Goal: Task Accomplishment & Management: Complete application form

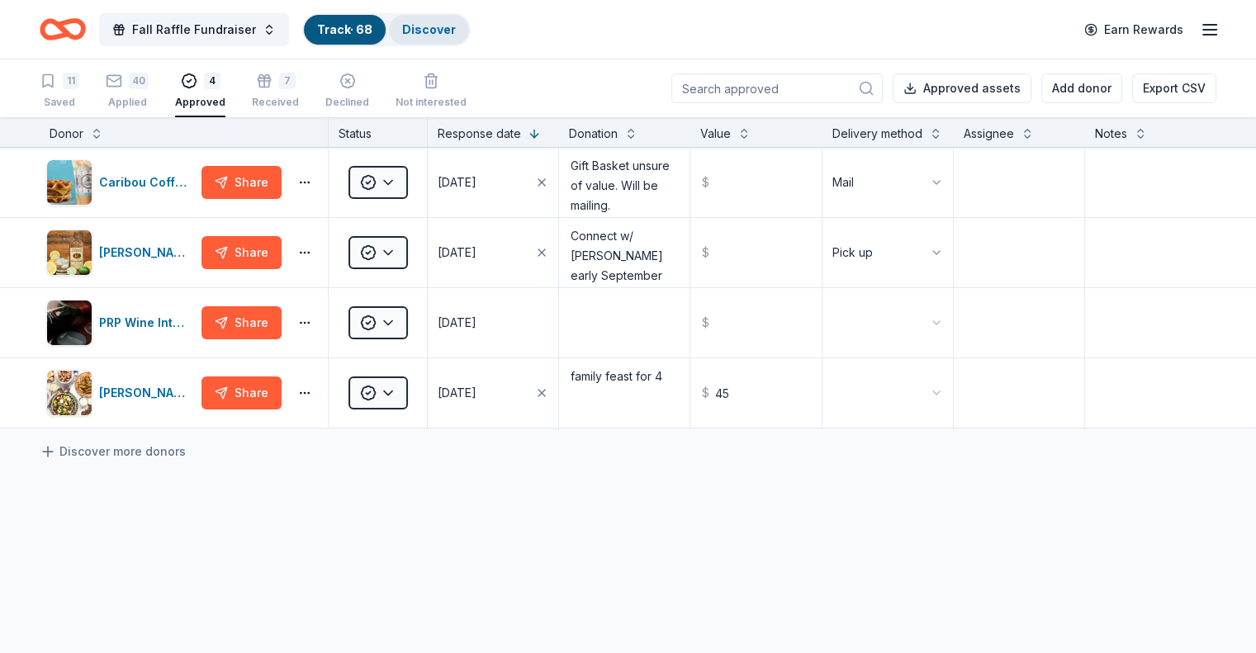
click at [447, 30] on link "Discover" at bounding box center [429, 29] width 54 height 14
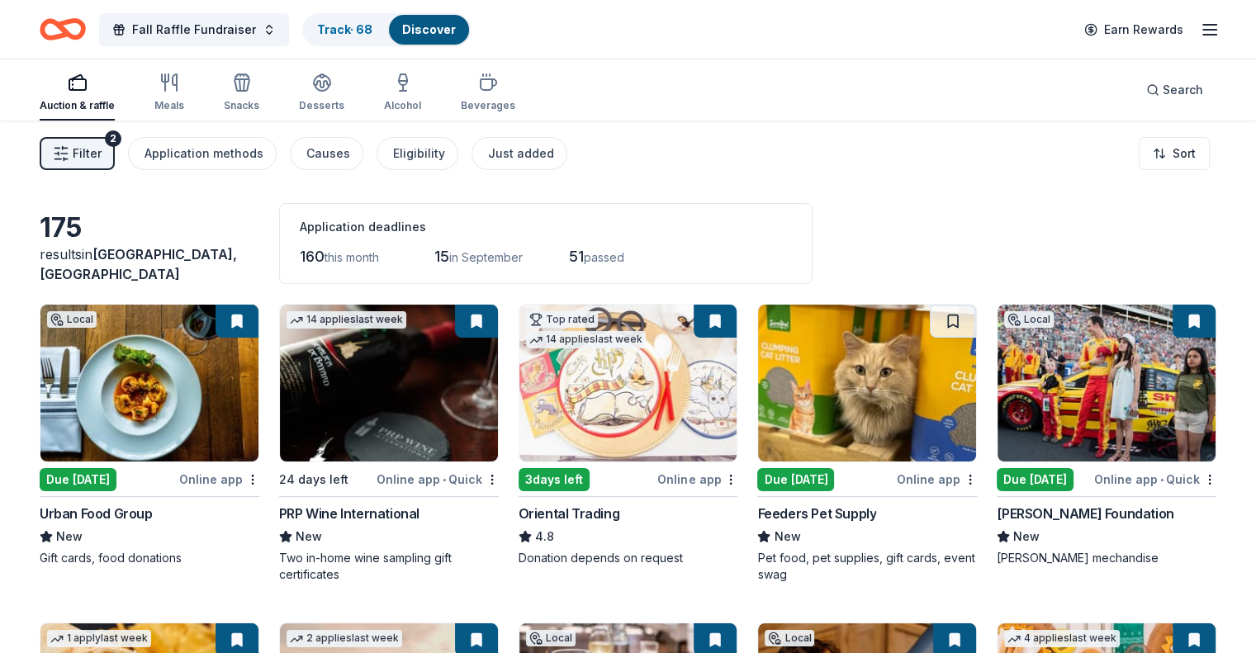
click at [482, 321] on button at bounding box center [476, 321] width 43 height 33
click at [115, 158] on button "Filter 2" at bounding box center [77, 153] width 75 height 33
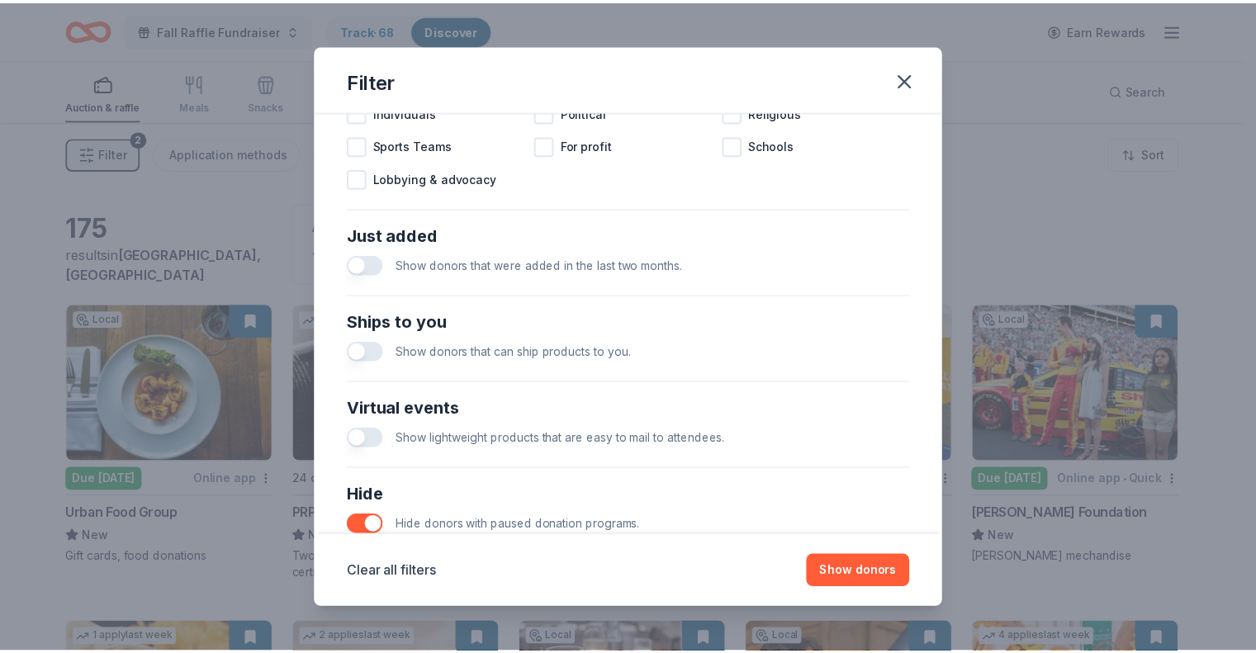
scroll to position [662, 0]
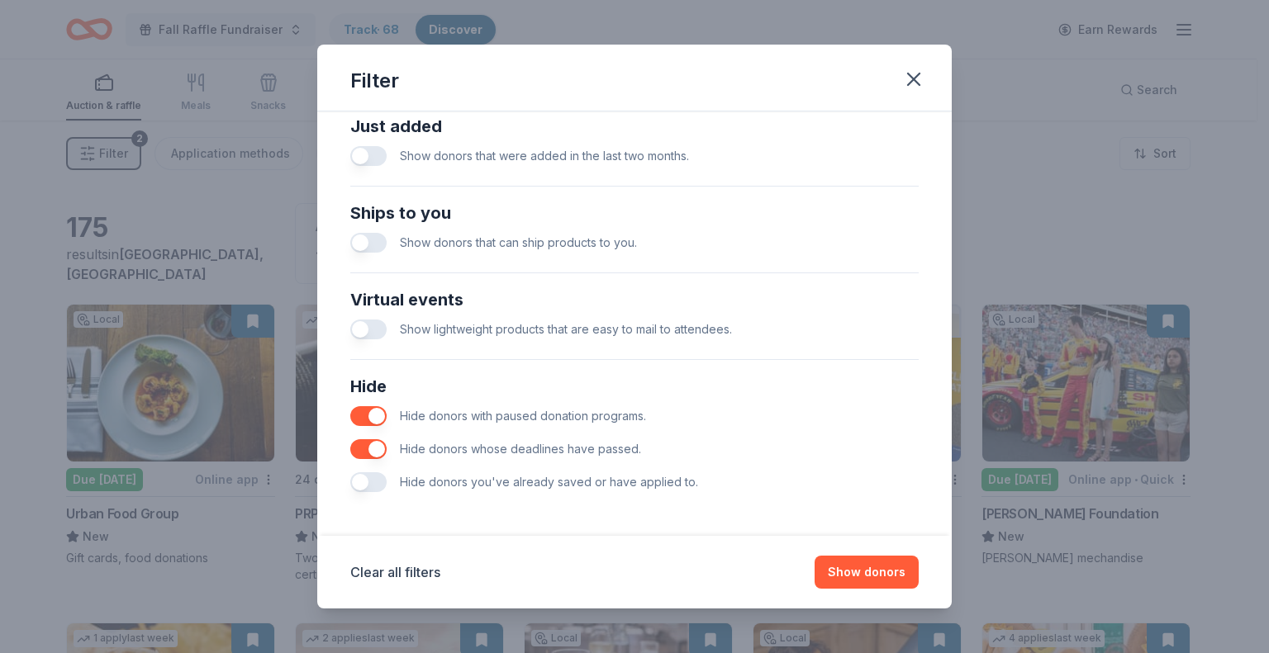
click at [350, 482] on button "button" at bounding box center [368, 482] width 36 height 20
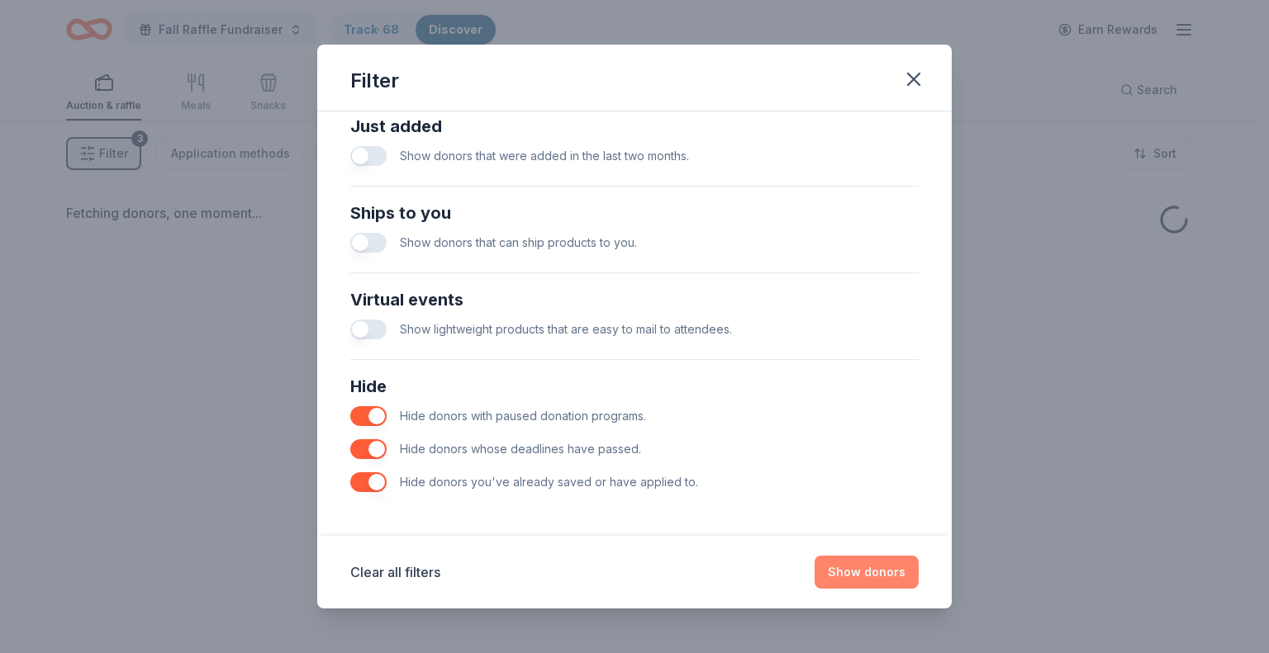
click at [861, 579] on button "Show donors" at bounding box center [866, 572] width 104 height 33
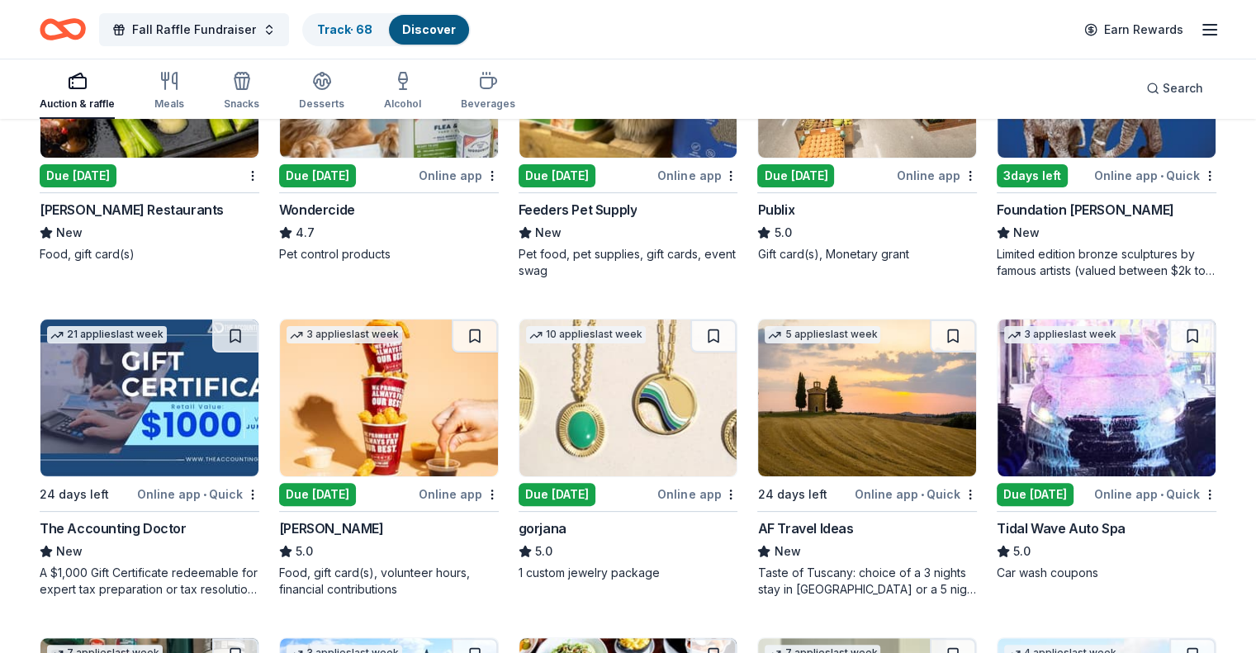
scroll to position [330, 0]
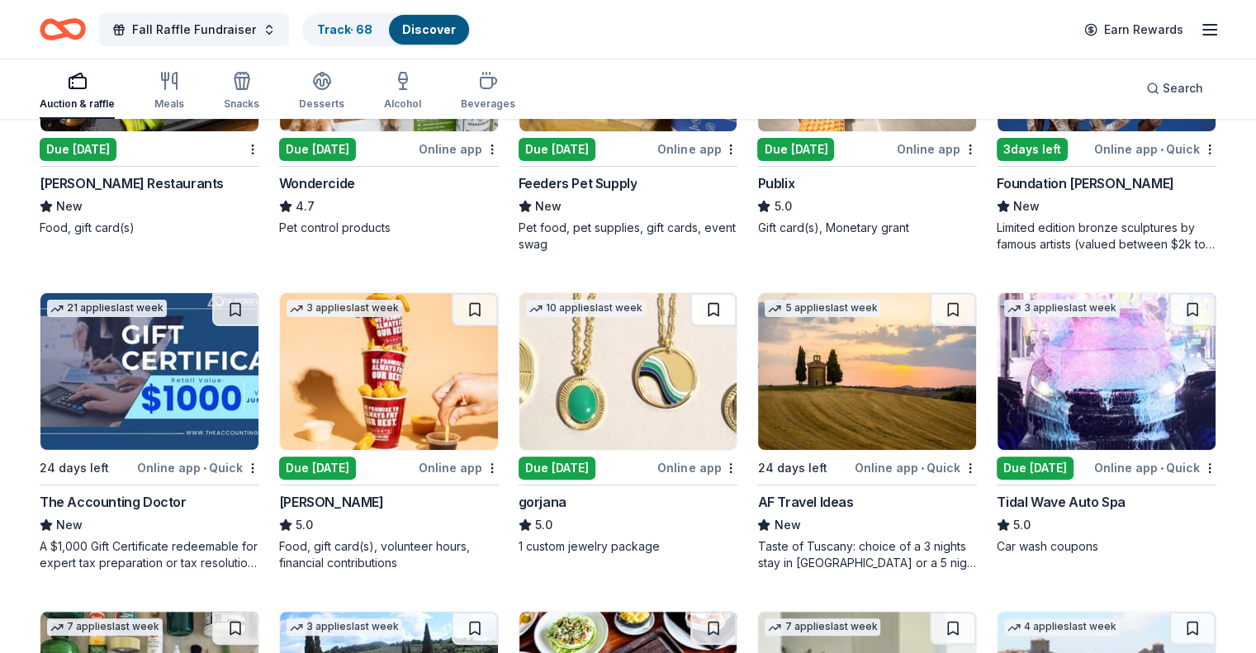
click at [709, 304] on button at bounding box center [714, 309] width 46 height 33
click at [1075, 360] on img at bounding box center [1107, 371] width 218 height 157
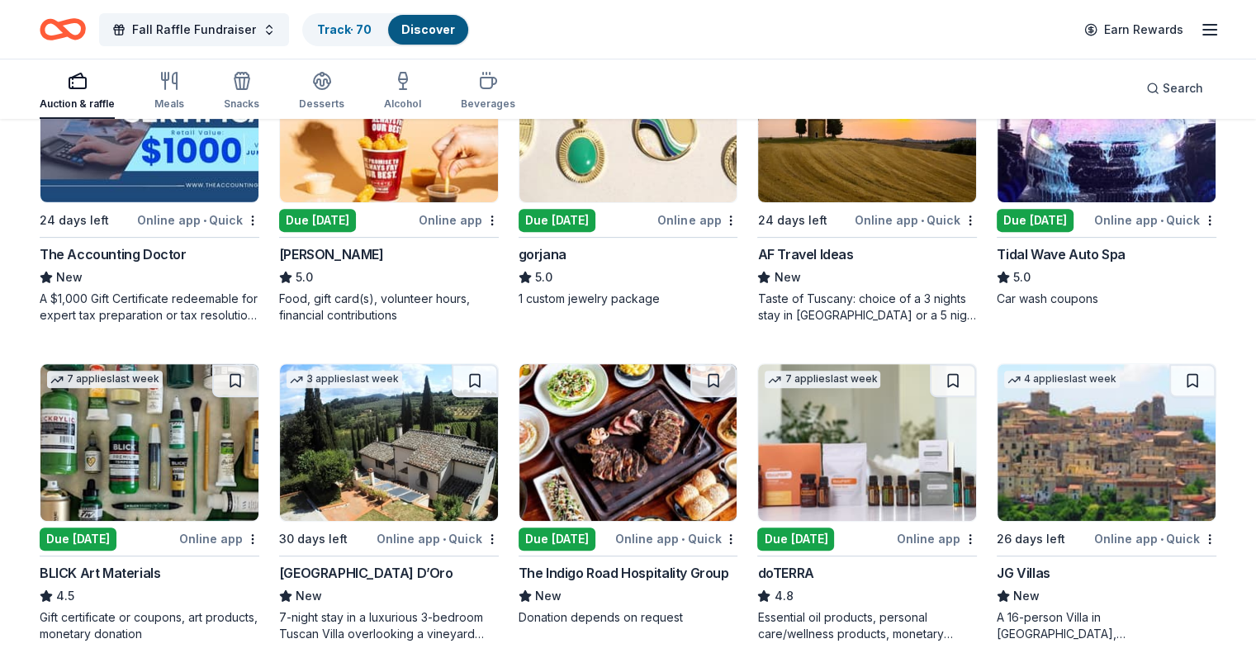
scroll to position [661, 0]
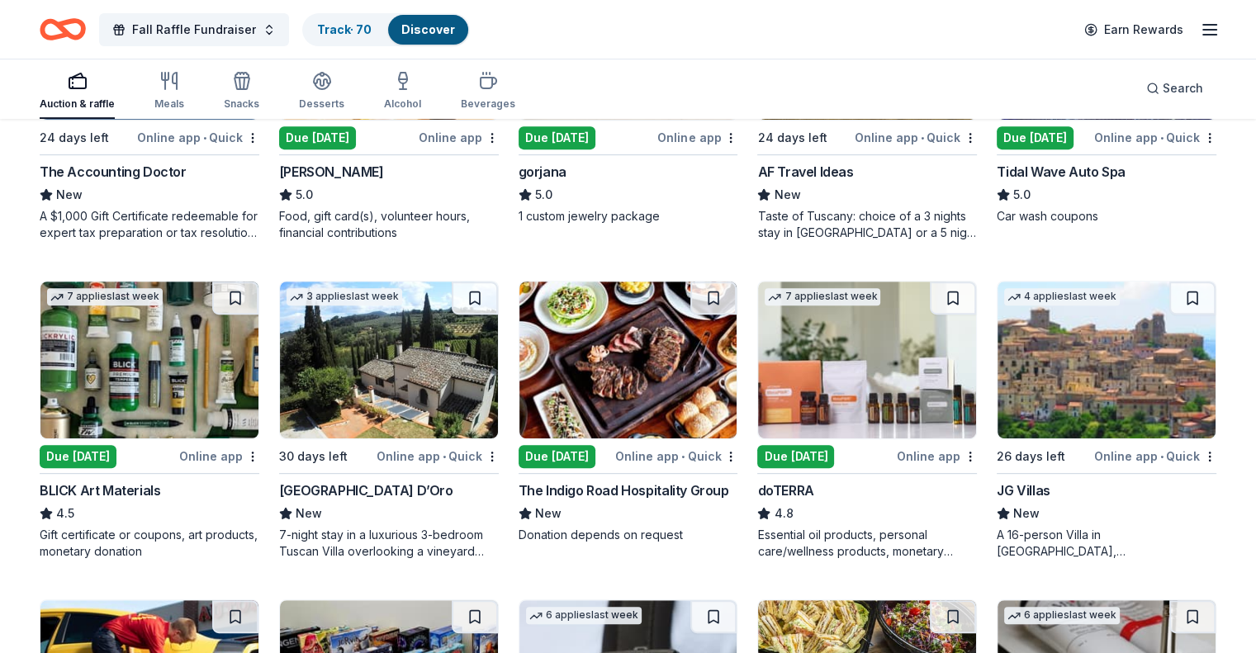
click at [625, 350] on img at bounding box center [629, 360] width 218 height 157
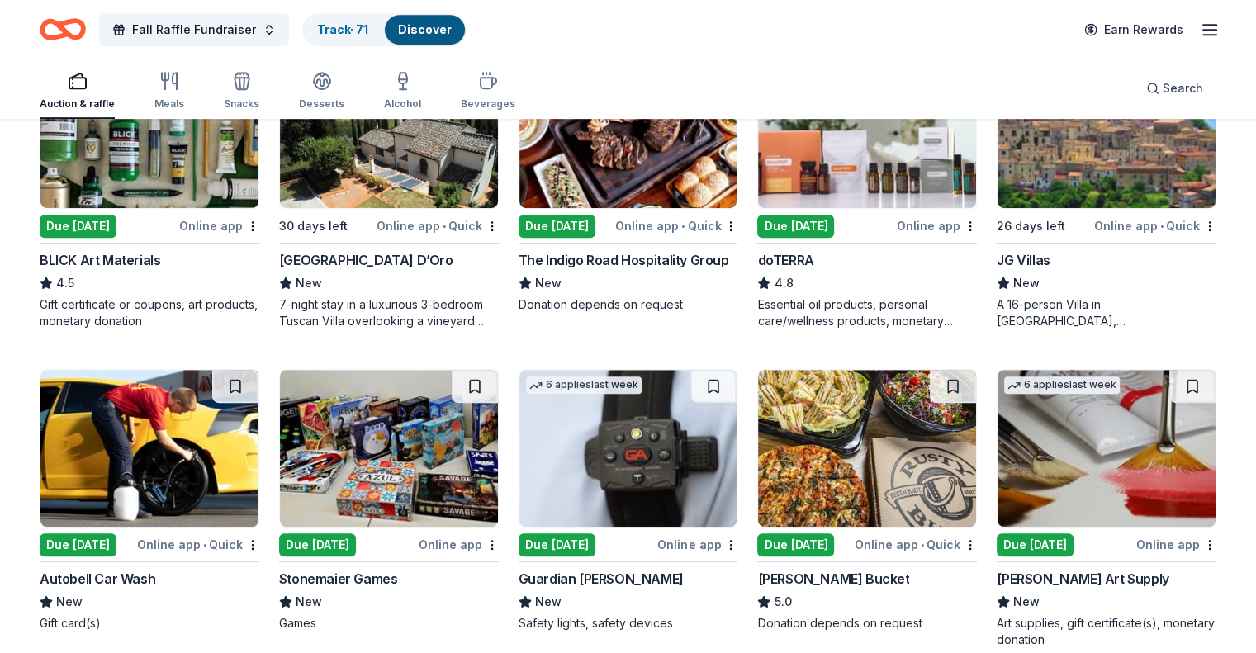
scroll to position [909, 0]
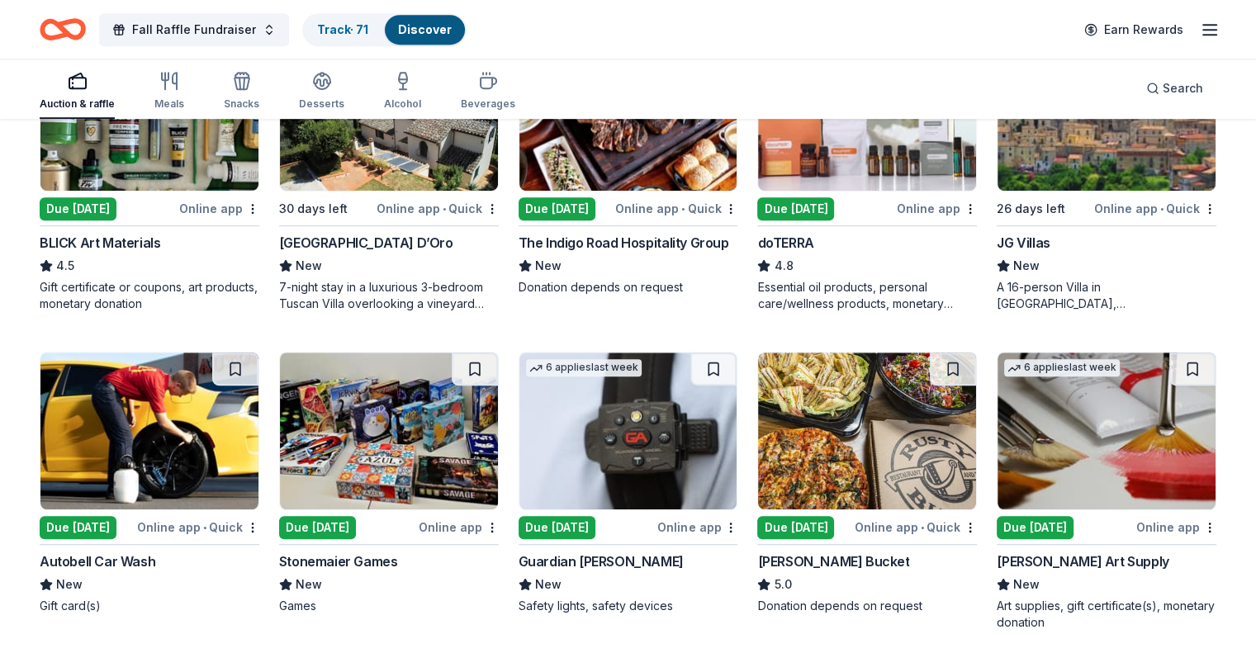
click at [127, 468] on img at bounding box center [149, 431] width 218 height 157
click at [249, 364] on button at bounding box center [235, 369] width 46 height 33
click at [847, 425] on img at bounding box center [867, 431] width 218 height 157
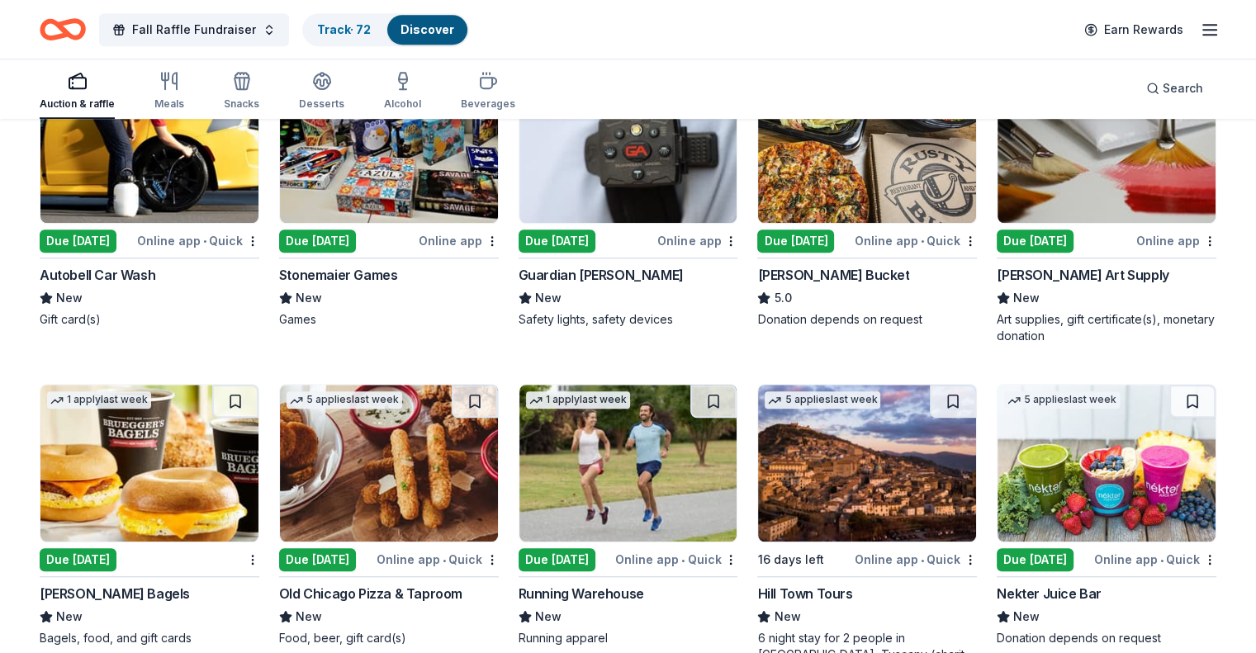
scroll to position [1239, 0]
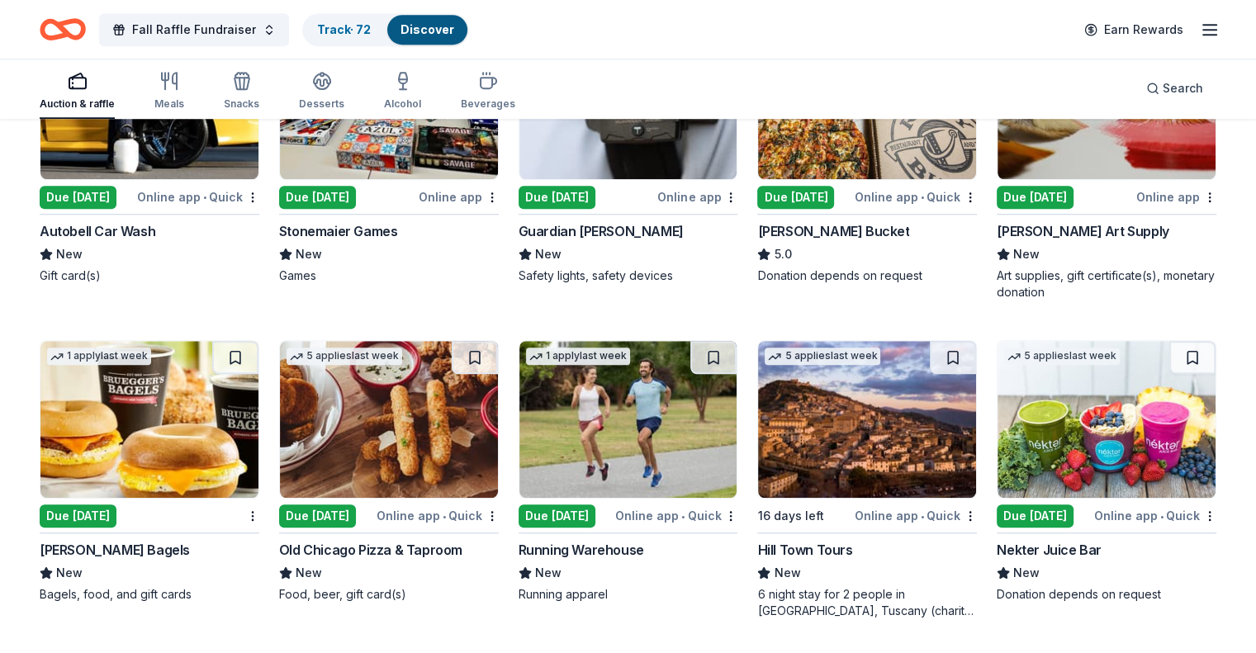
click at [410, 424] on img at bounding box center [389, 419] width 218 height 157
click at [359, 24] on link "Track · 72" at bounding box center [344, 29] width 54 height 14
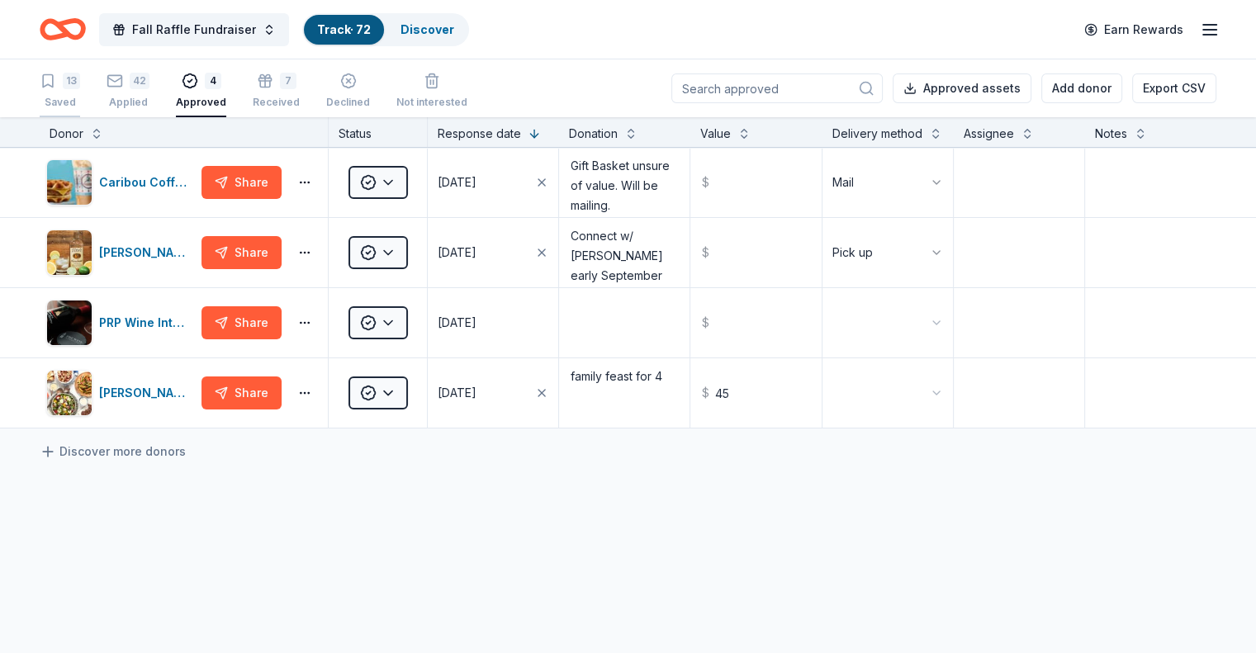
click at [80, 83] on div "13" at bounding box center [71, 81] width 17 height 17
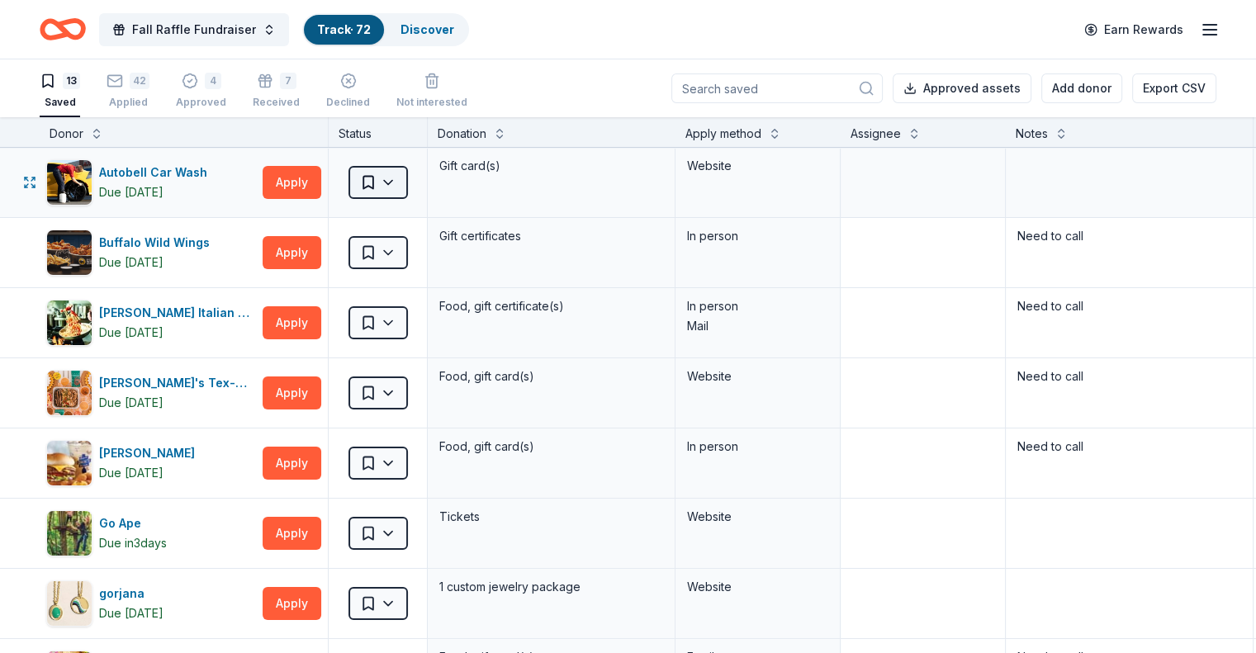
click at [414, 171] on html "Fall Raffle Fundraiser Track · 72 Discover Earn Rewards 13 Saved 42 Applied 4 A…" at bounding box center [628, 326] width 1256 height 653
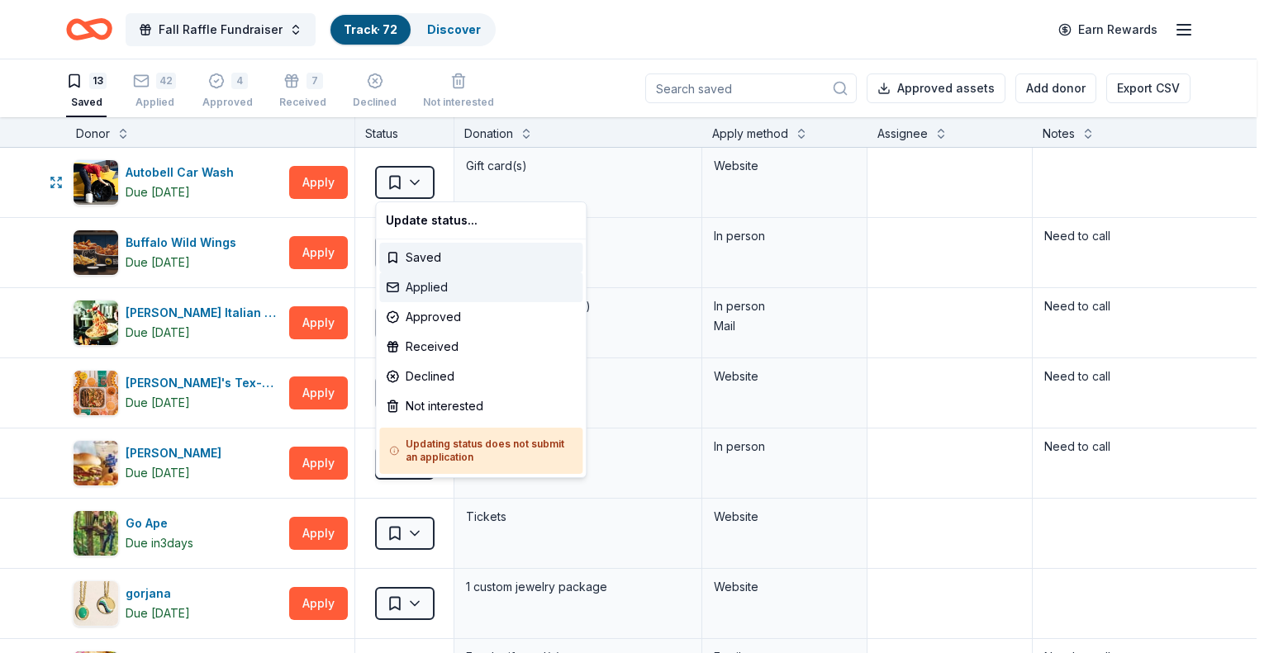
click at [430, 290] on div "Applied" at bounding box center [480, 288] width 203 height 30
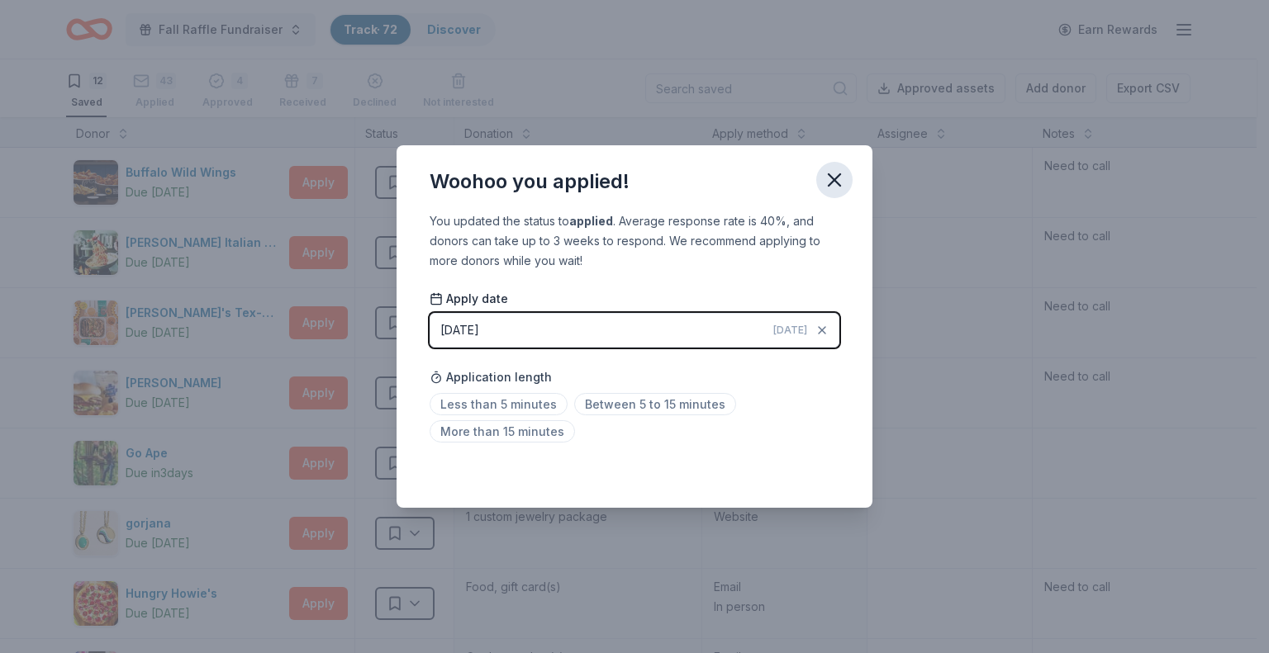
click at [831, 177] on icon "button" at bounding box center [834, 180] width 12 height 12
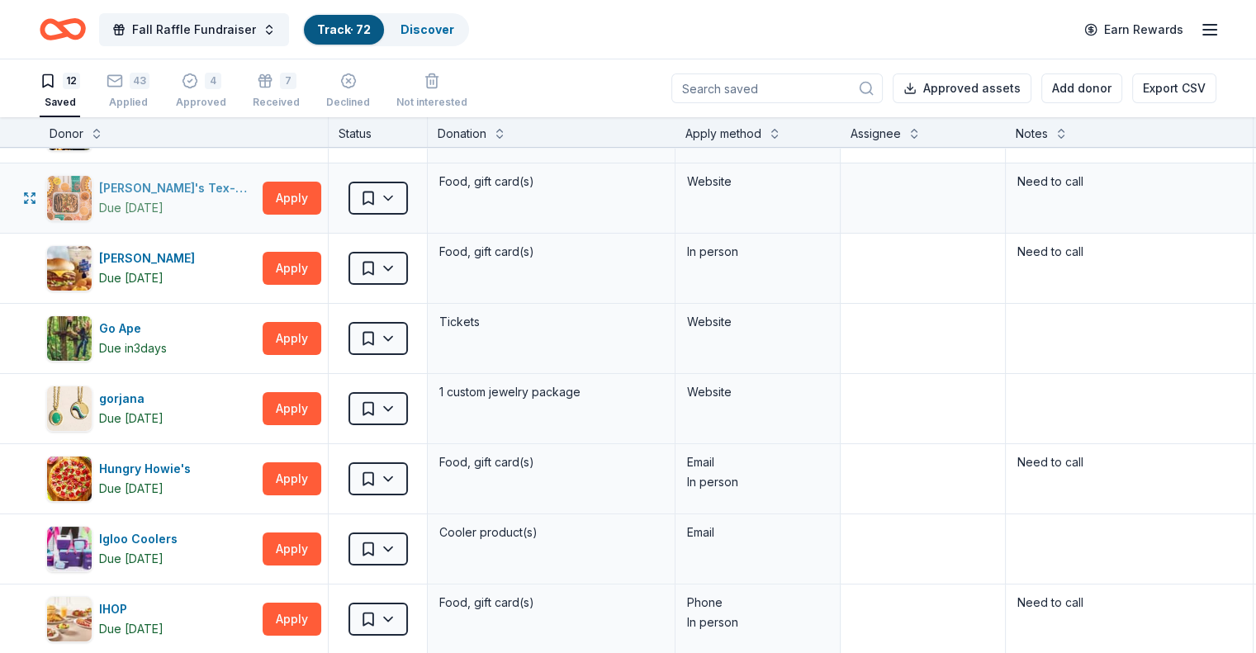
scroll to position [165, 0]
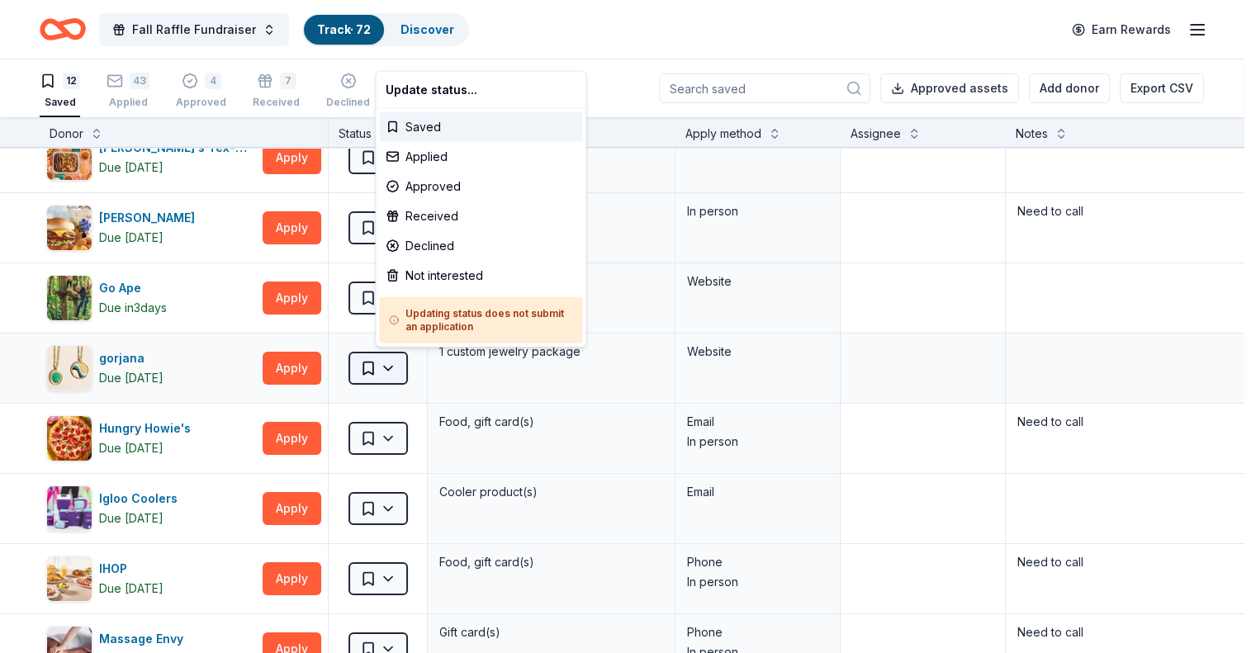
click at [407, 363] on html "Fall Raffle Fundraiser Track · 72 Discover Earn Rewards 12 Saved 43 Applied 4 A…" at bounding box center [628, 326] width 1256 height 653
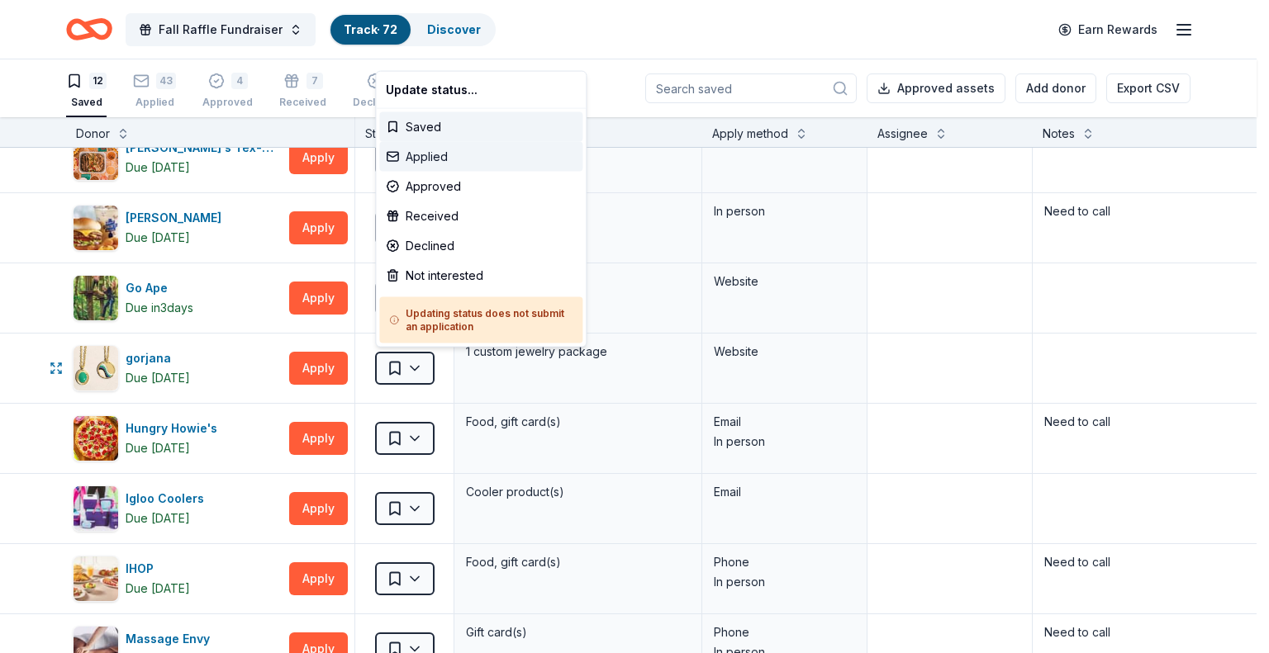
click at [427, 158] on div "Applied" at bounding box center [480, 157] width 203 height 30
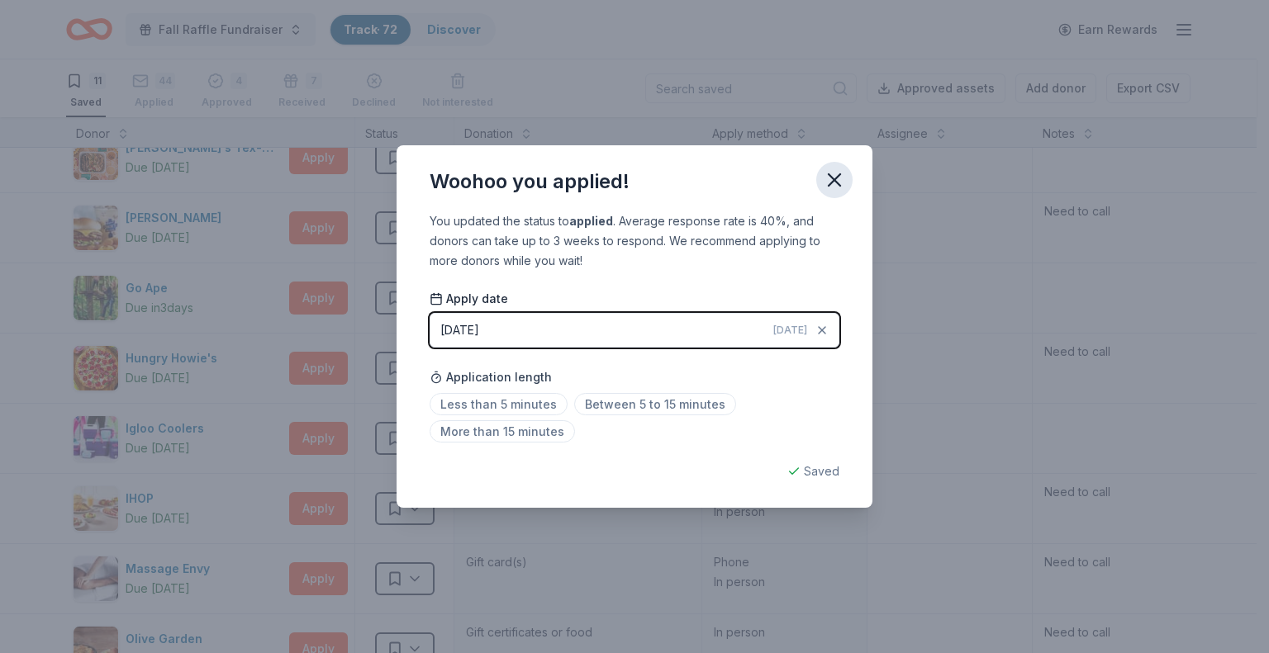
click at [830, 181] on icon "button" at bounding box center [834, 180] width 23 height 23
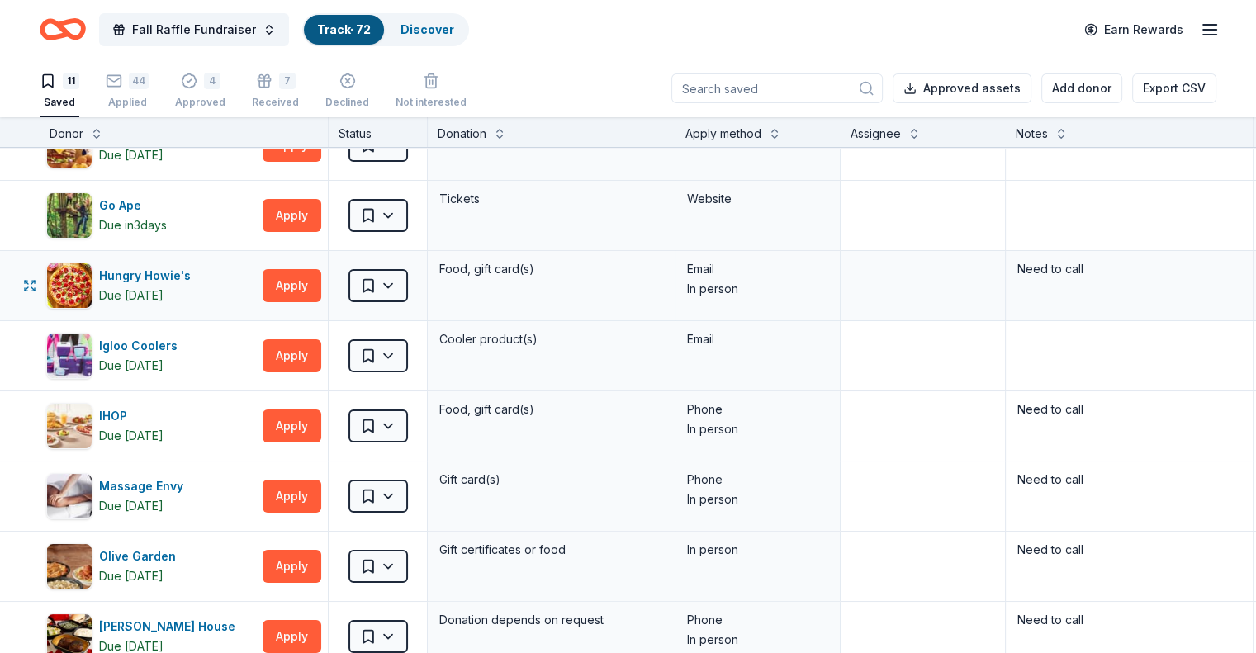
scroll to position [330, 0]
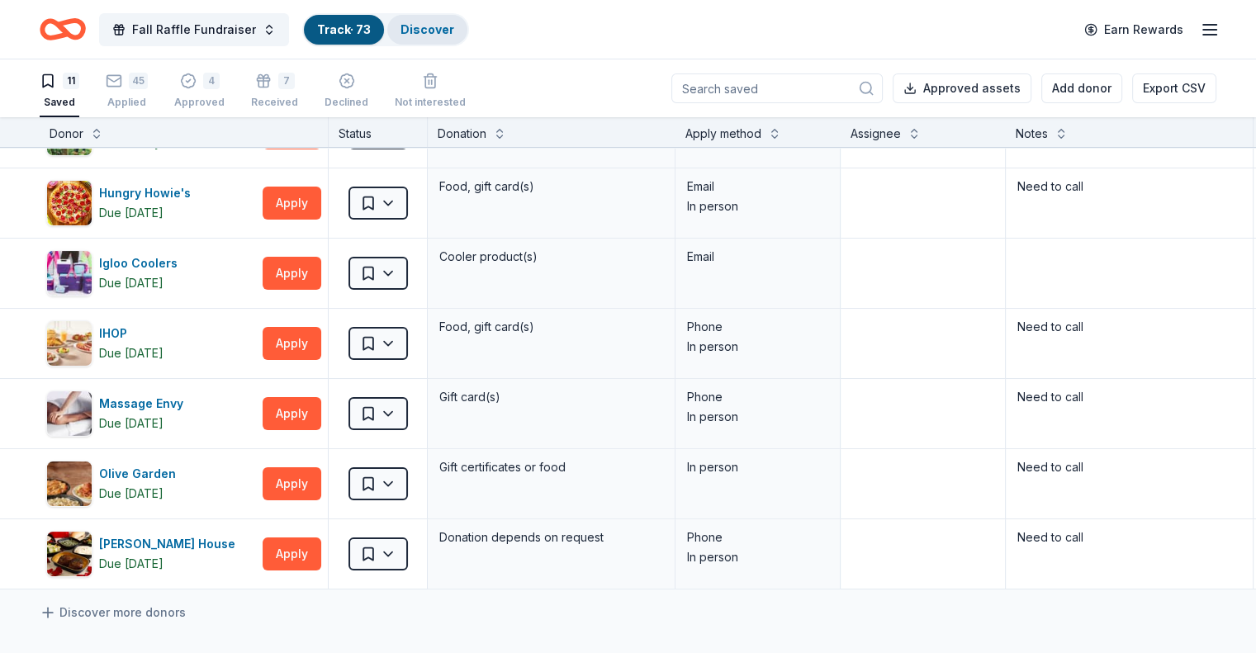
click at [454, 33] on link "Discover" at bounding box center [428, 29] width 54 height 14
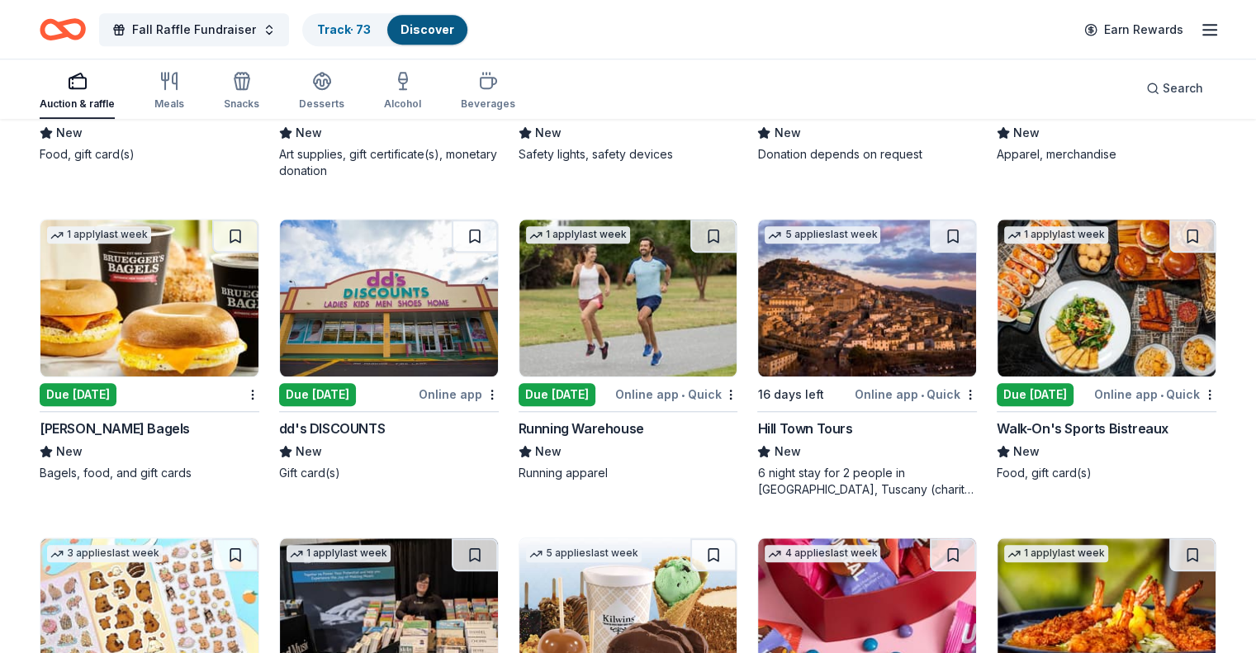
scroll to position [1404, 0]
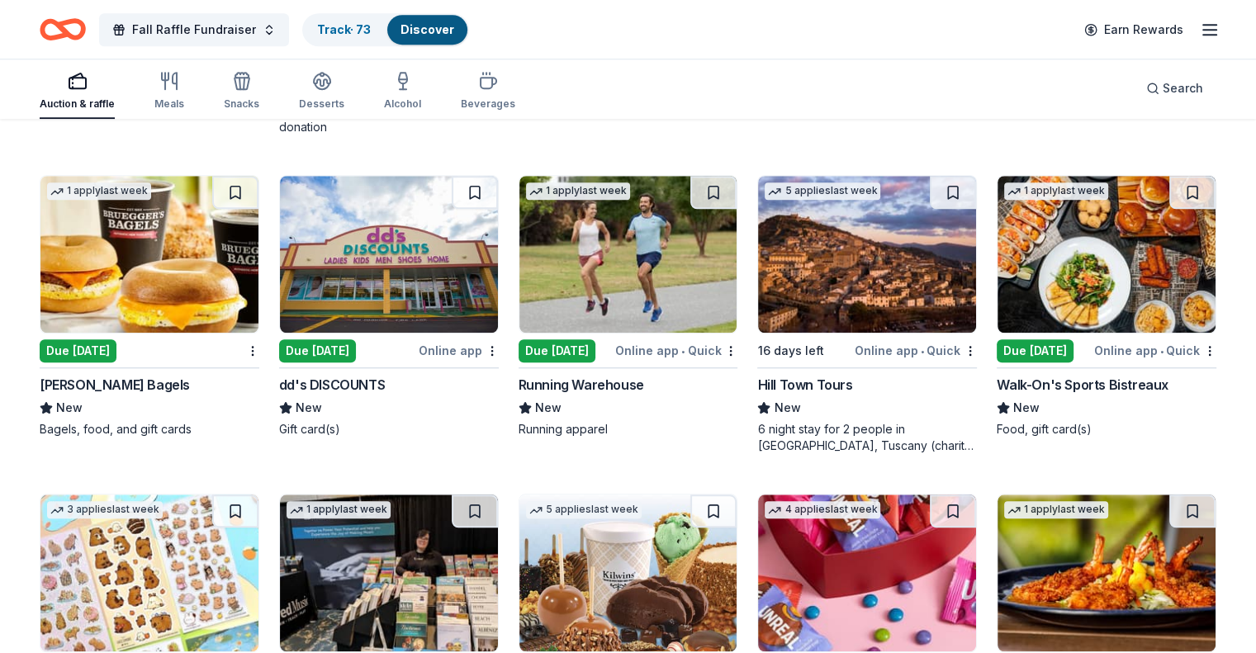
click at [134, 254] on img at bounding box center [149, 254] width 218 height 157
click at [255, 184] on button at bounding box center [235, 192] width 46 height 33
click at [677, 265] on img at bounding box center [629, 254] width 218 height 157
click at [1021, 247] on img at bounding box center [1107, 254] width 218 height 157
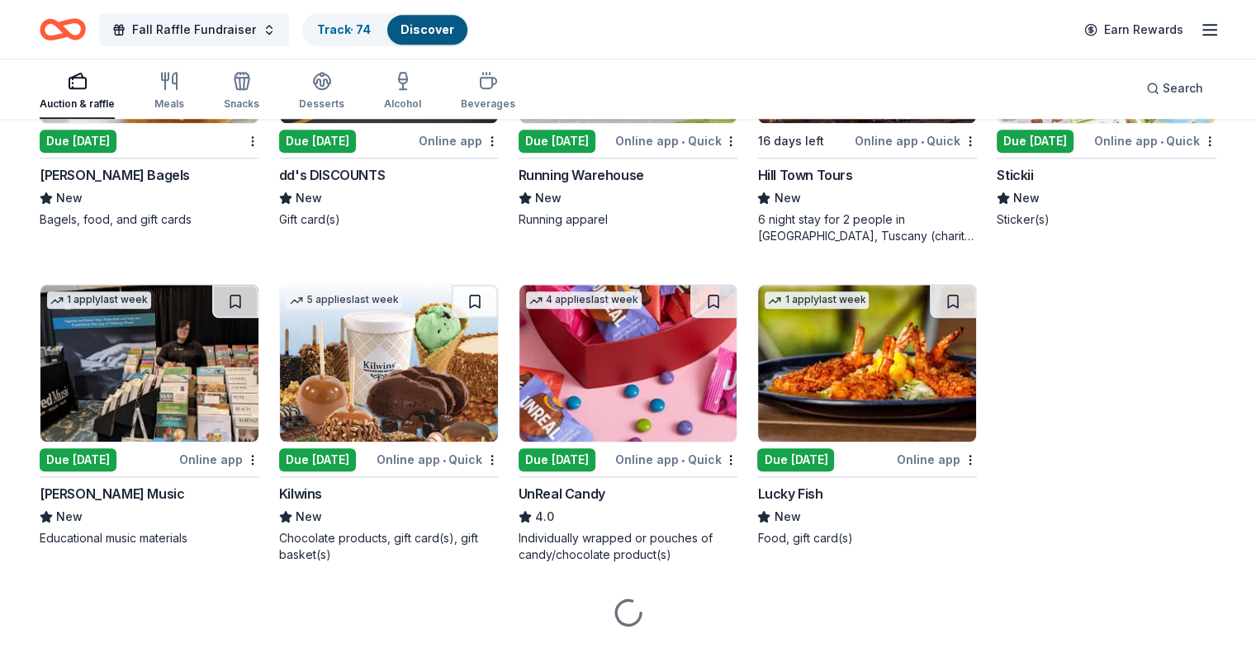
scroll to position [1652, 0]
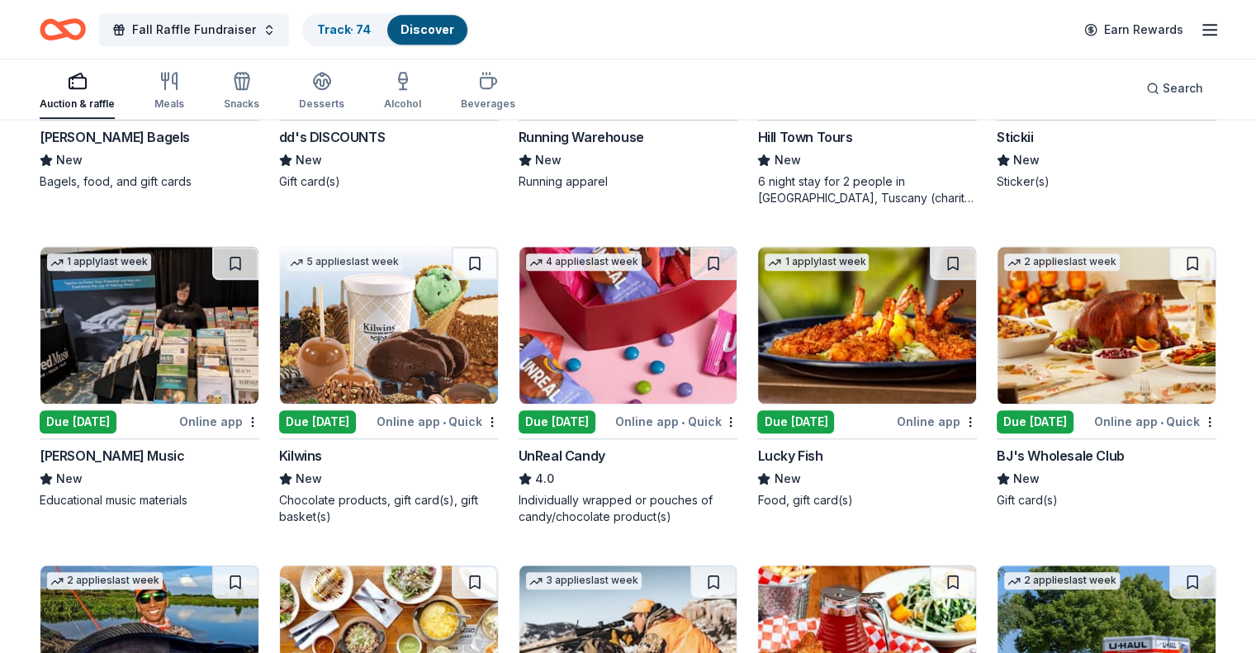
click at [818, 335] on img at bounding box center [867, 325] width 218 height 157
click at [930, 261] on button at bounding box center [953, 263] width 46 height 33
click at [1052, 348] on img at bounding box center [1107, 325] width 218 height 157
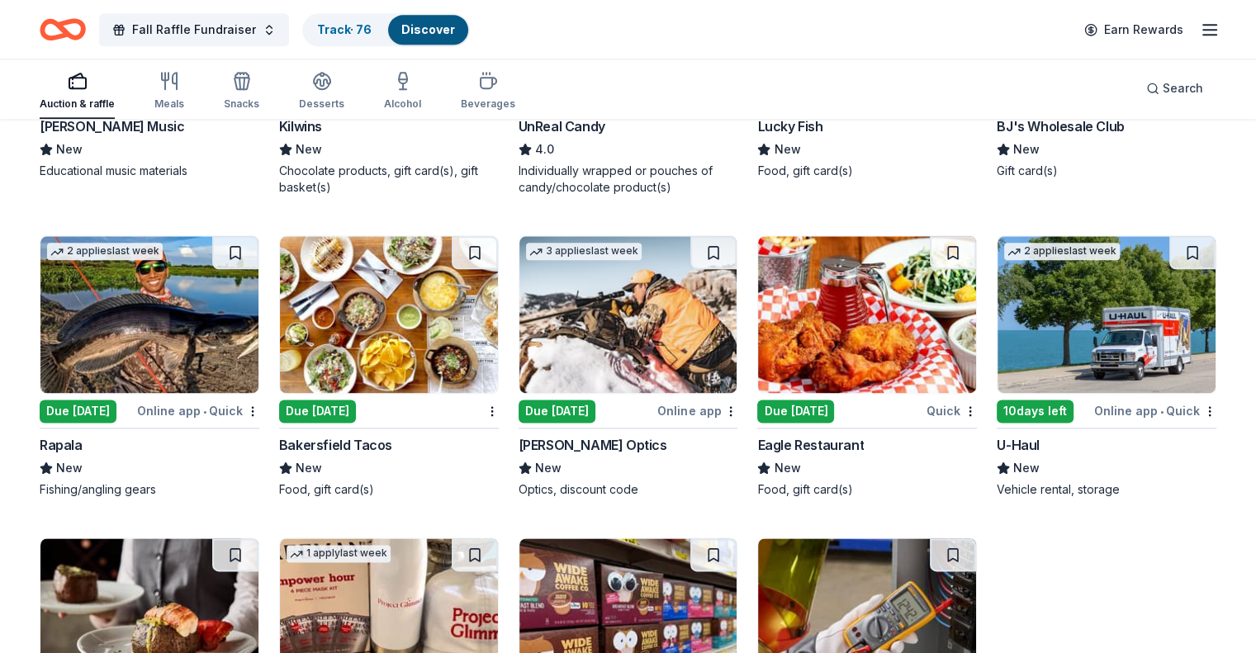
scroll to position [1982, 0]
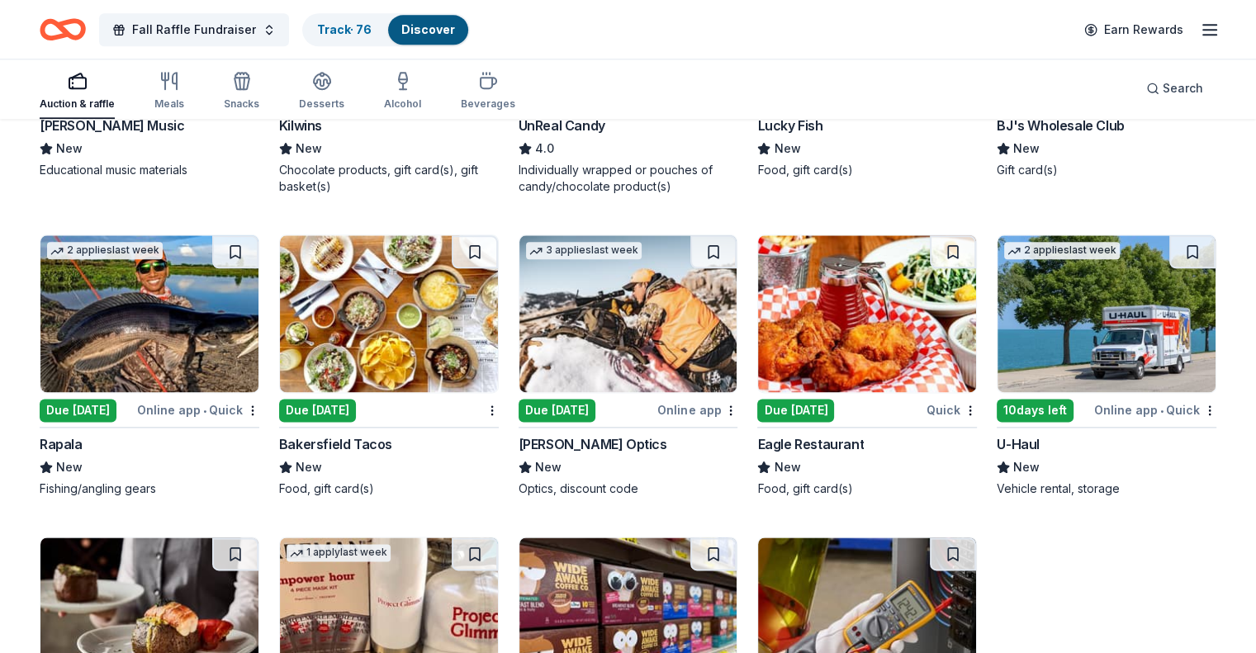
click at [839, 335] on img at bounding box center [867, 313] width 218 height 157
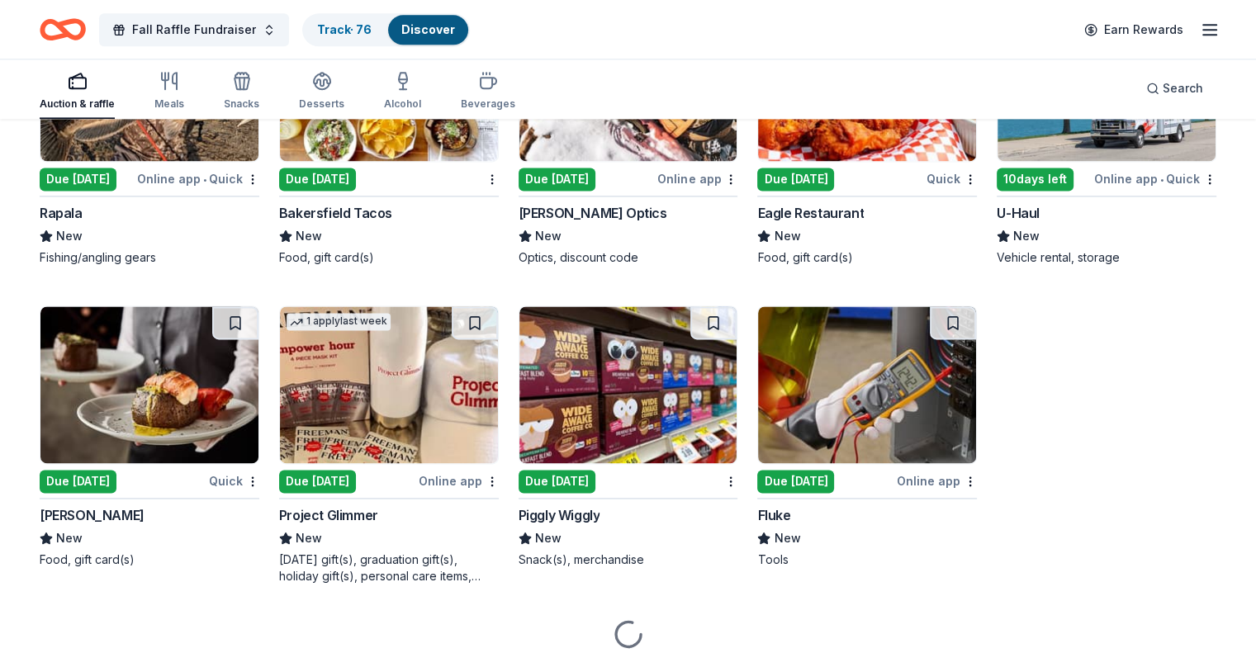
scroll to position [2275, 0]
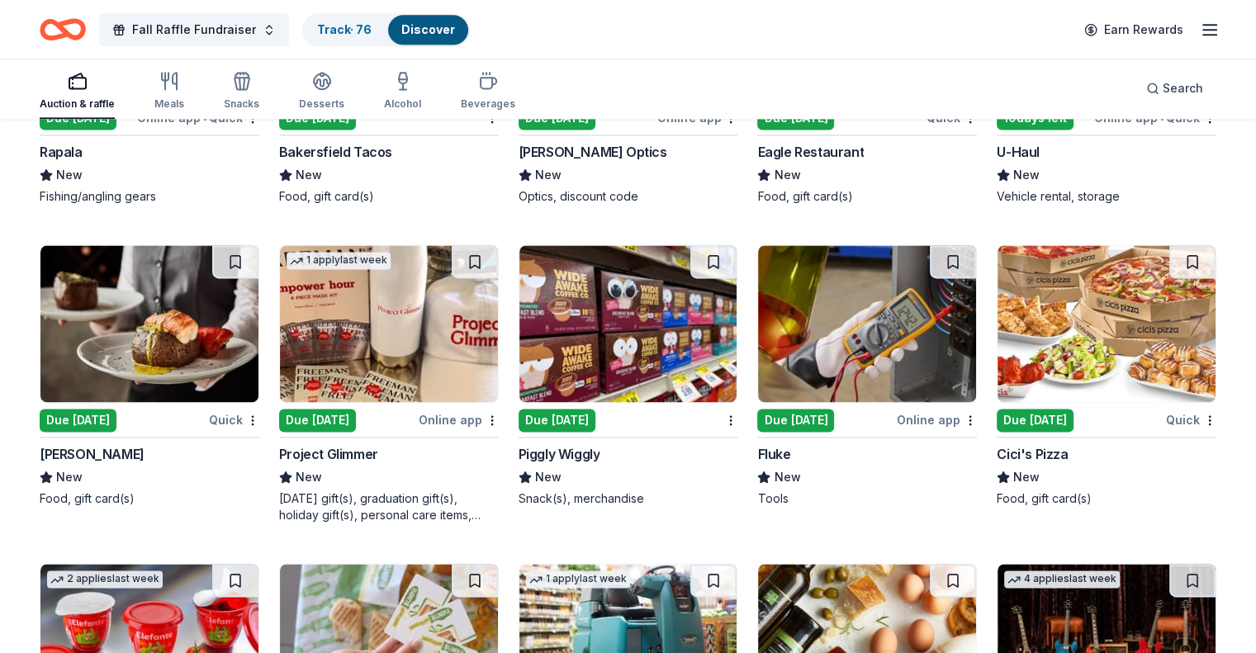
click at [368, 354] on img at bounding box center [389, 323] width 218 height 157
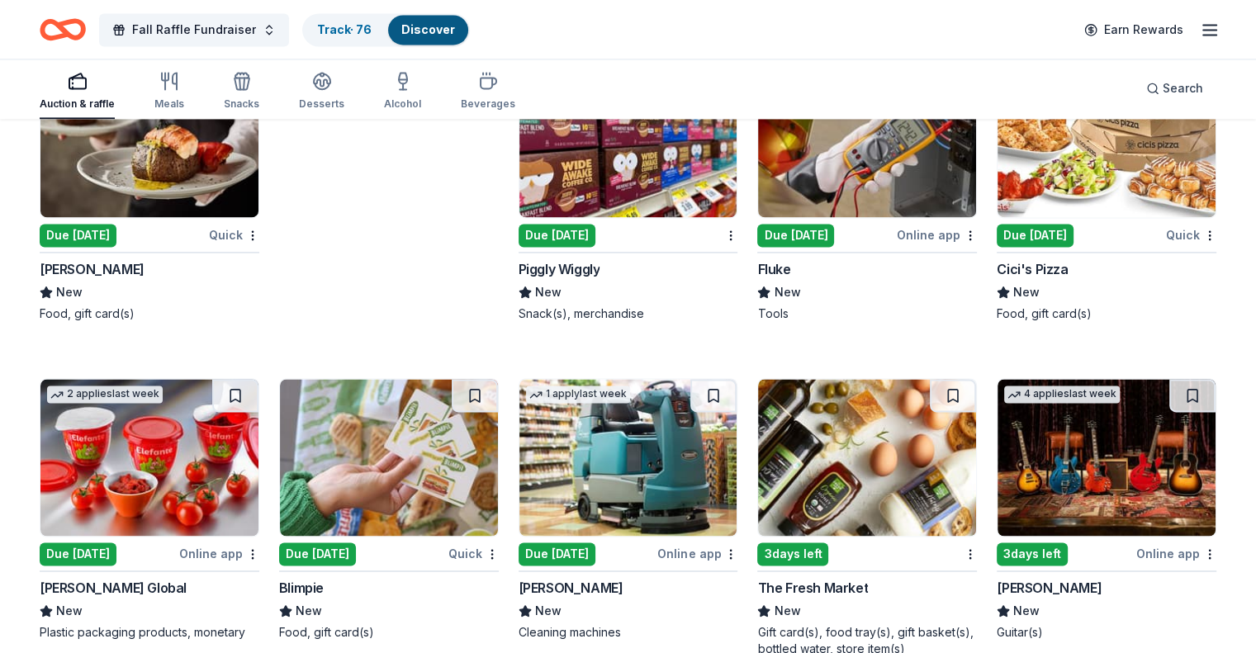
scroll to position [2523, 0]
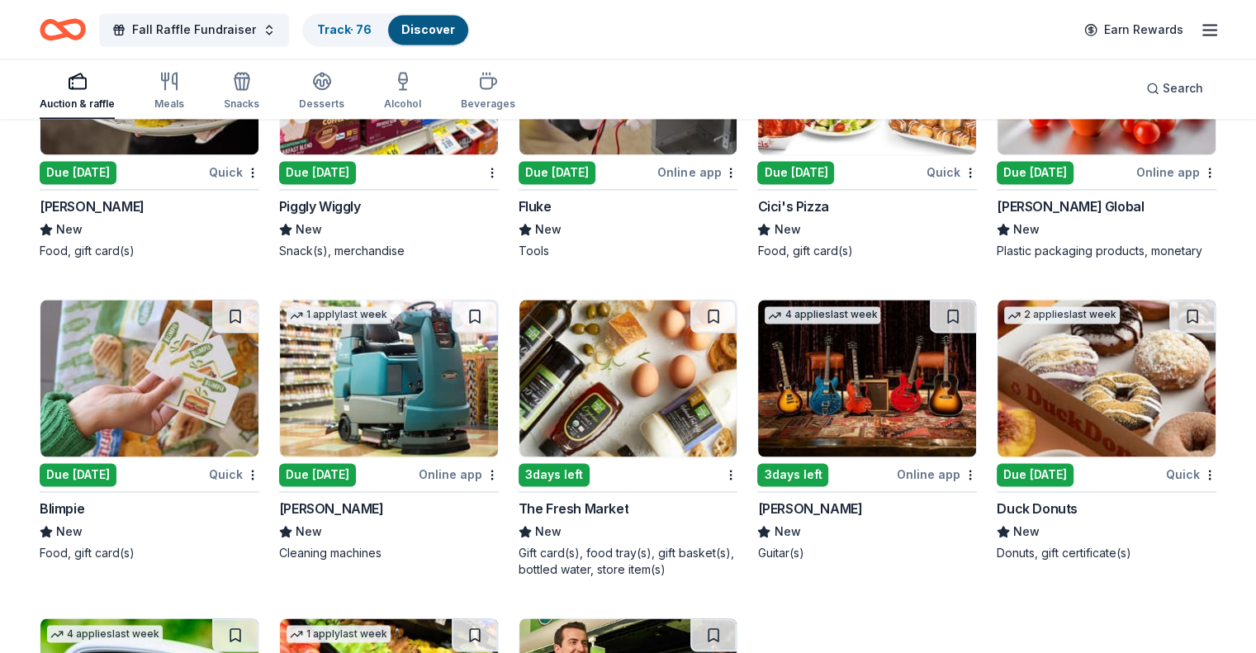
click at [998, 394] on img at bounding box center [1107, 378] width 218 height 157
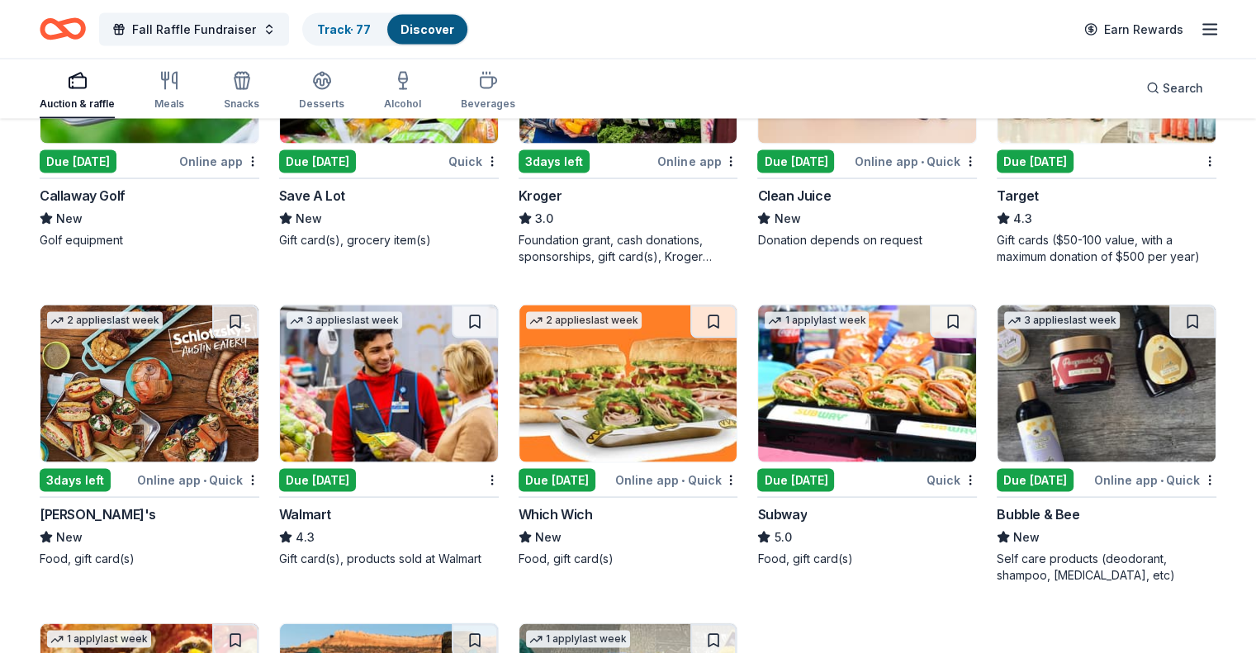
scroll to position [3183, 0]
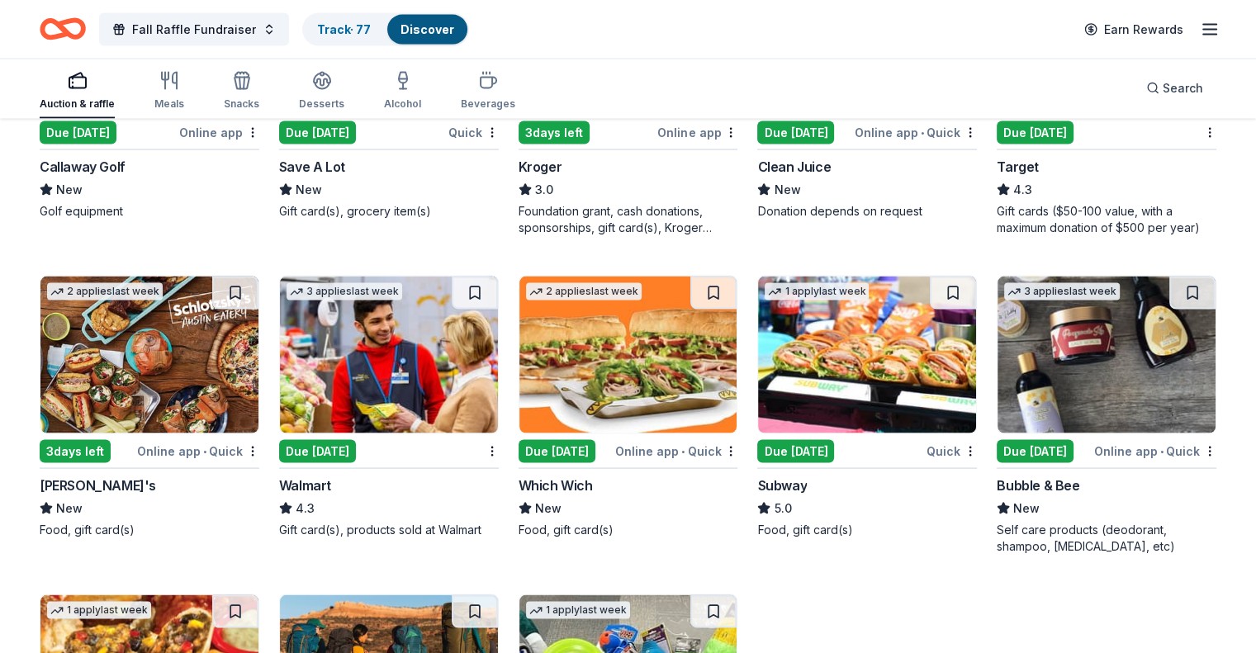
click at [624, 356] on img at bounding box center [629, 355] width 218 height 157
click at [193, 358] on img at bounding box center [149, 355] width 218 height 157
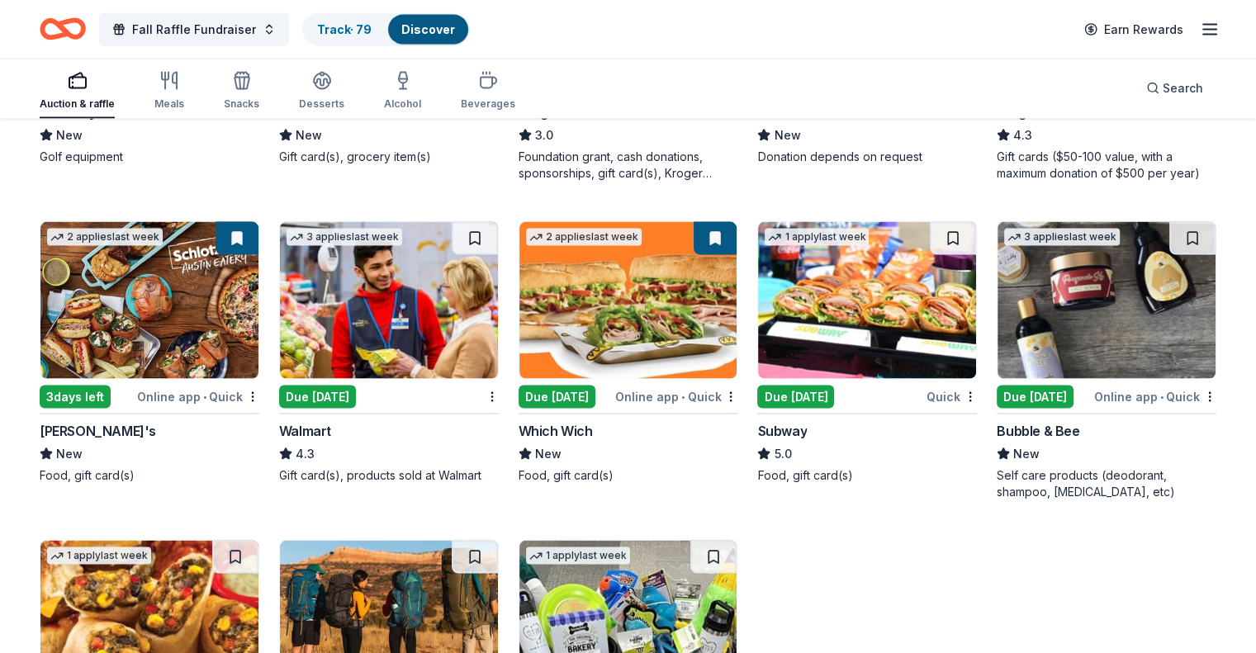
scroll to position [3266, 0]
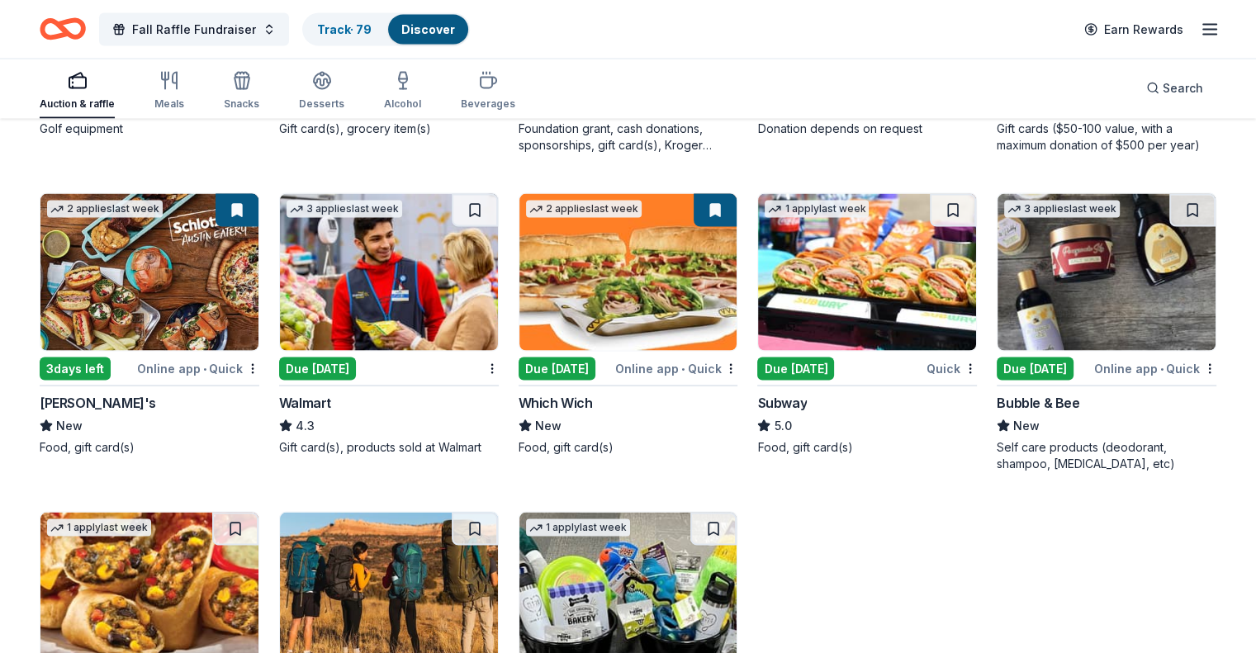
click at [816, 280] on img at bounding box center [867, 272] width 218 height 157
click at [1037, 271] on img at bounding box center [1107, 272] width 218 height 157
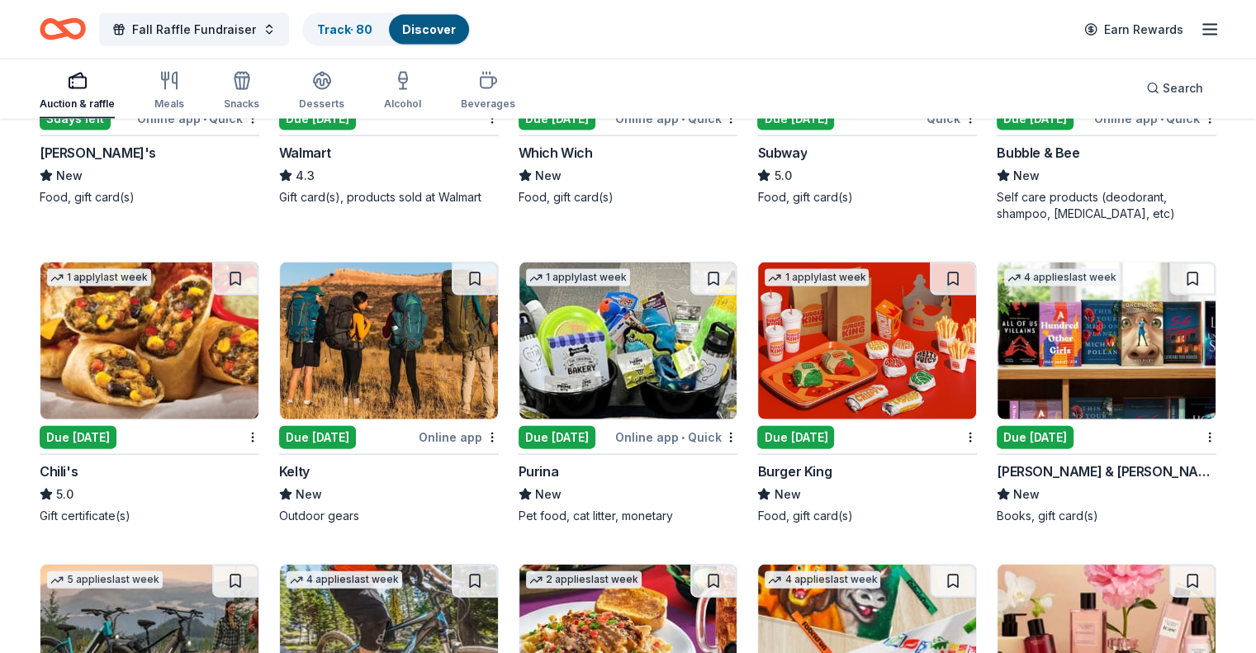
scroll to position [3599, 0]
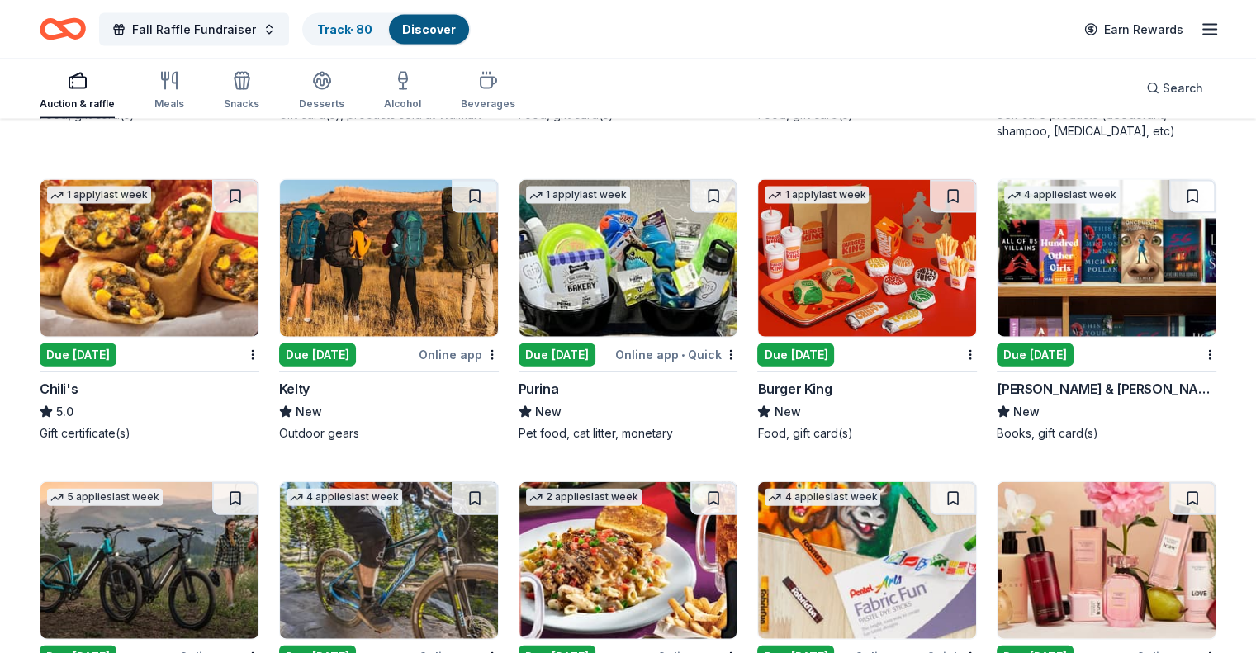
click at [134, 268] on img at bounding box center [149, 258] width 218 height 157
click at [251, 198] on button at bounding box center [235, 196] width 46 height 33
click at [797, 280] on img at bounding box center [867, 258] width 218 height 157
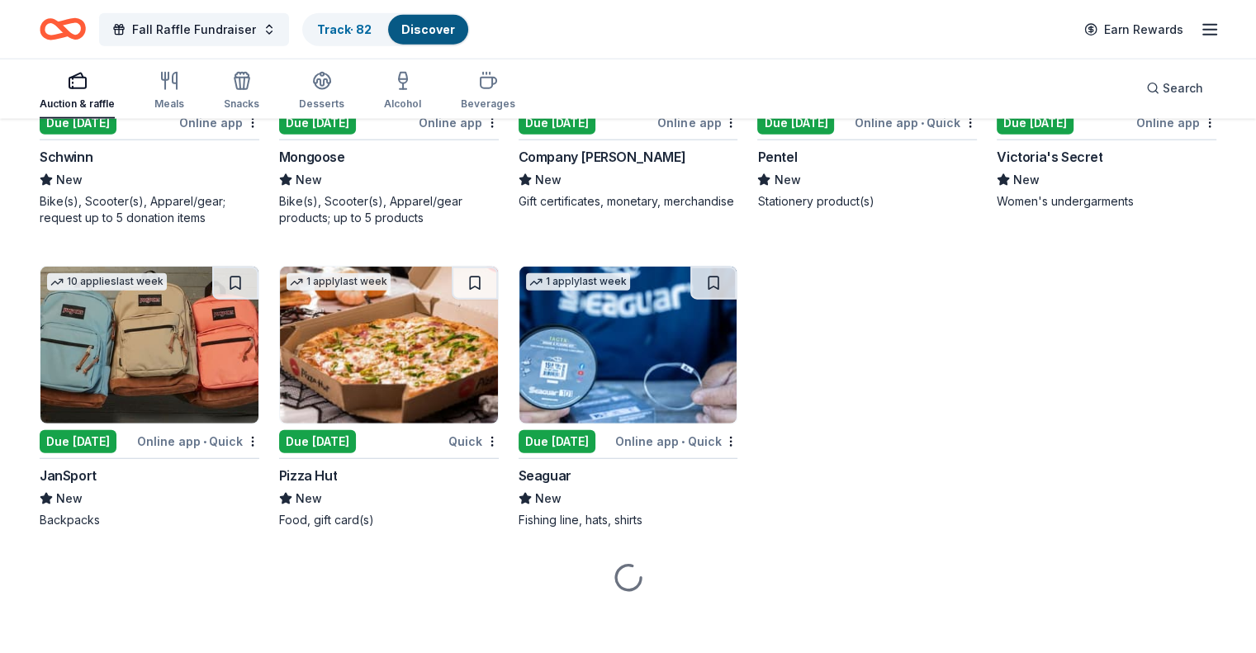
scroll to position [4137, 0]
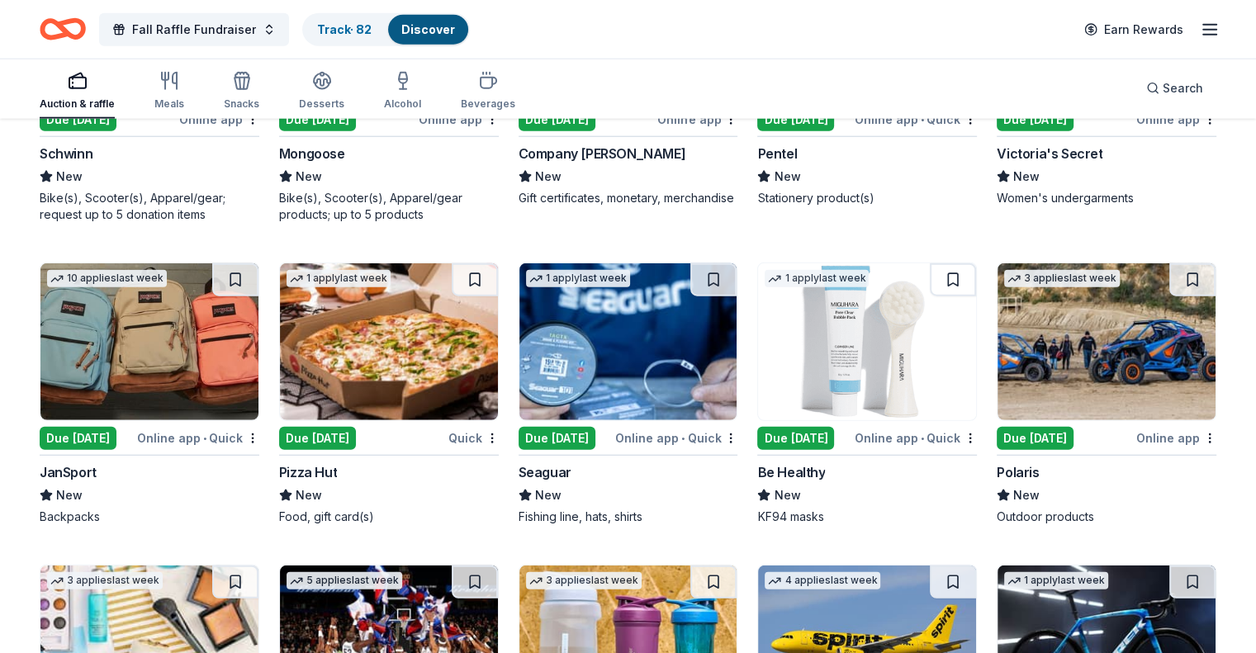
click at [419, 354] on img at bounding box center [389, 341] width 218 height 157
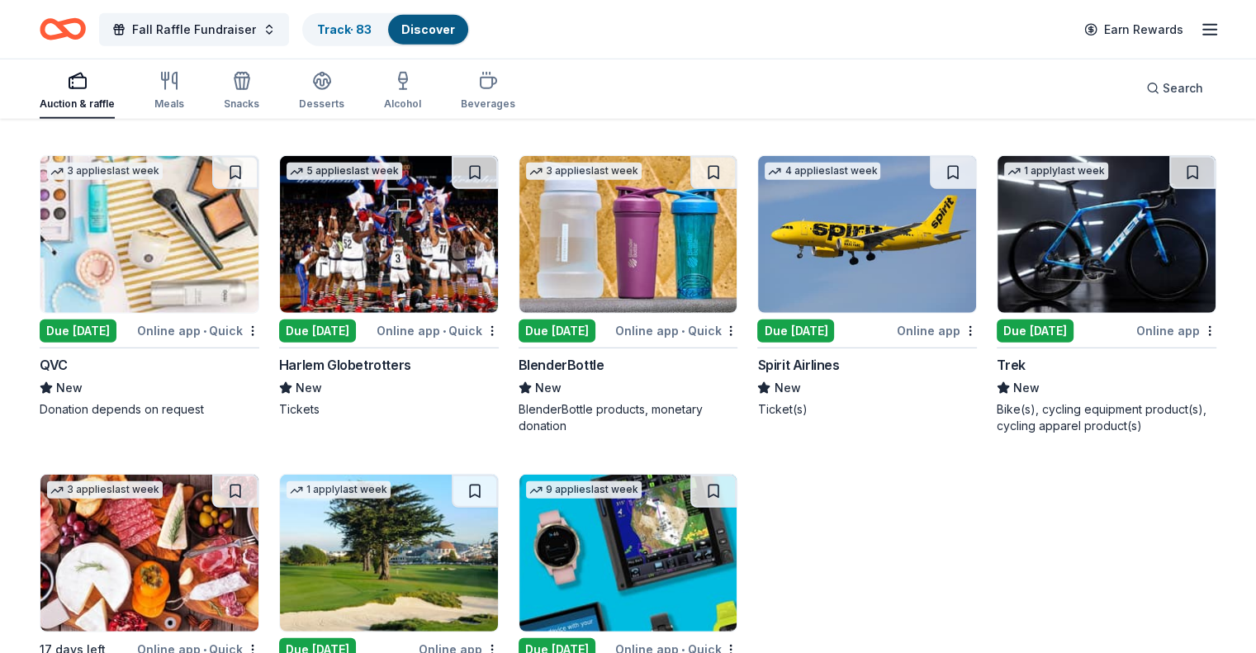
scroll to position [4550, 0]
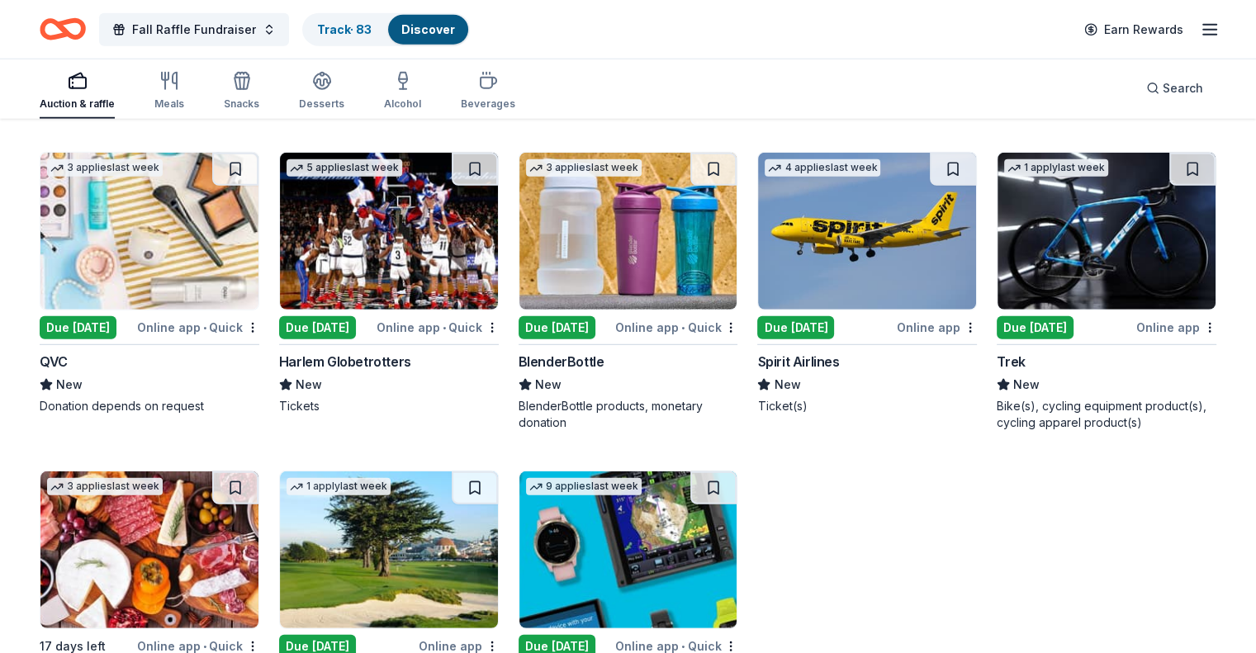
click at [383, 250] on img at bounding box center [389, 231] width 218 height 157
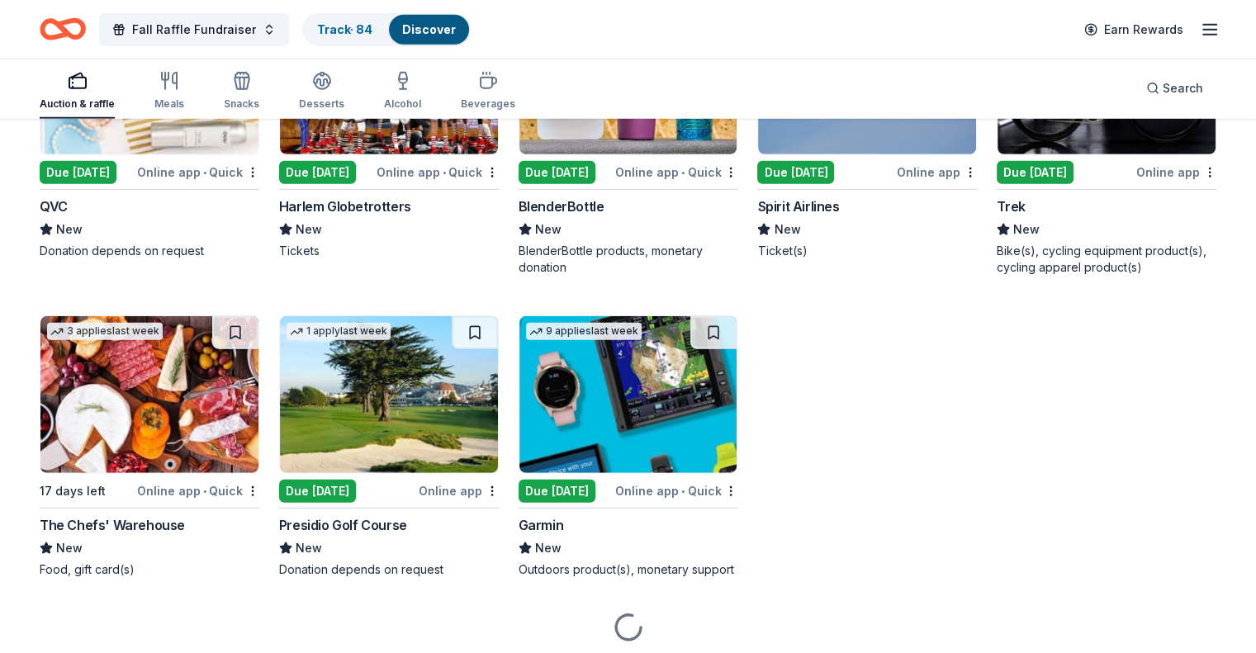
scroll to position [4715, 0]
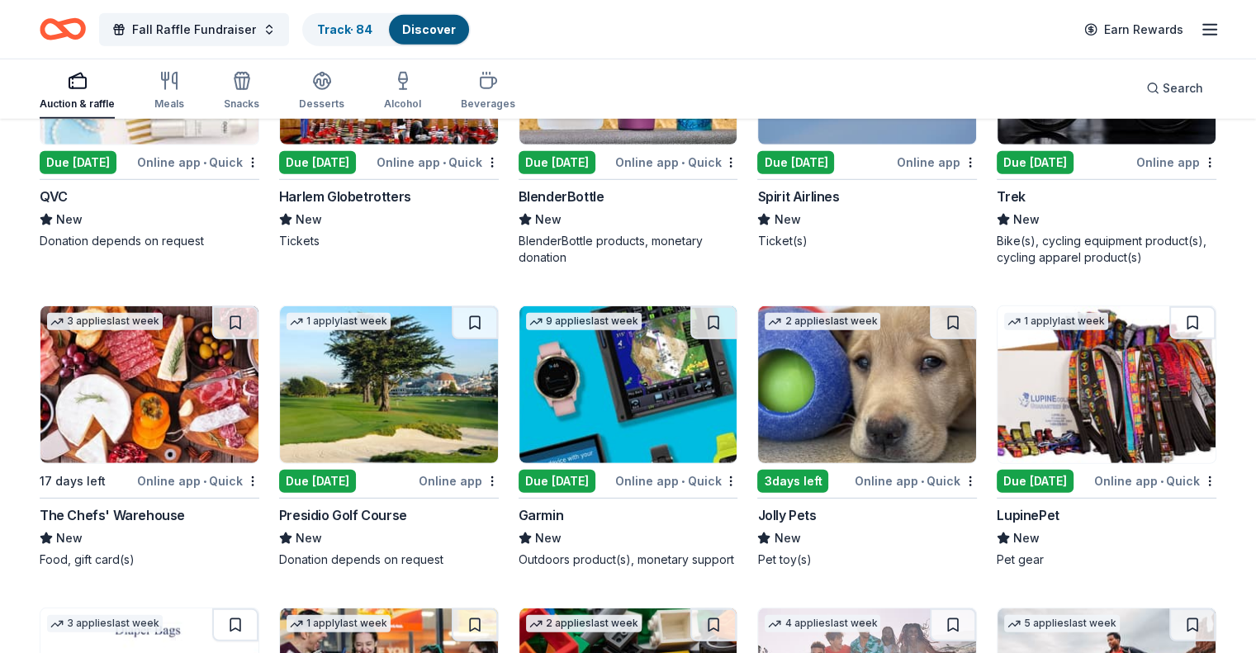
click at [152, 386] on img at bounding box center [149, 384] width 218 height 157
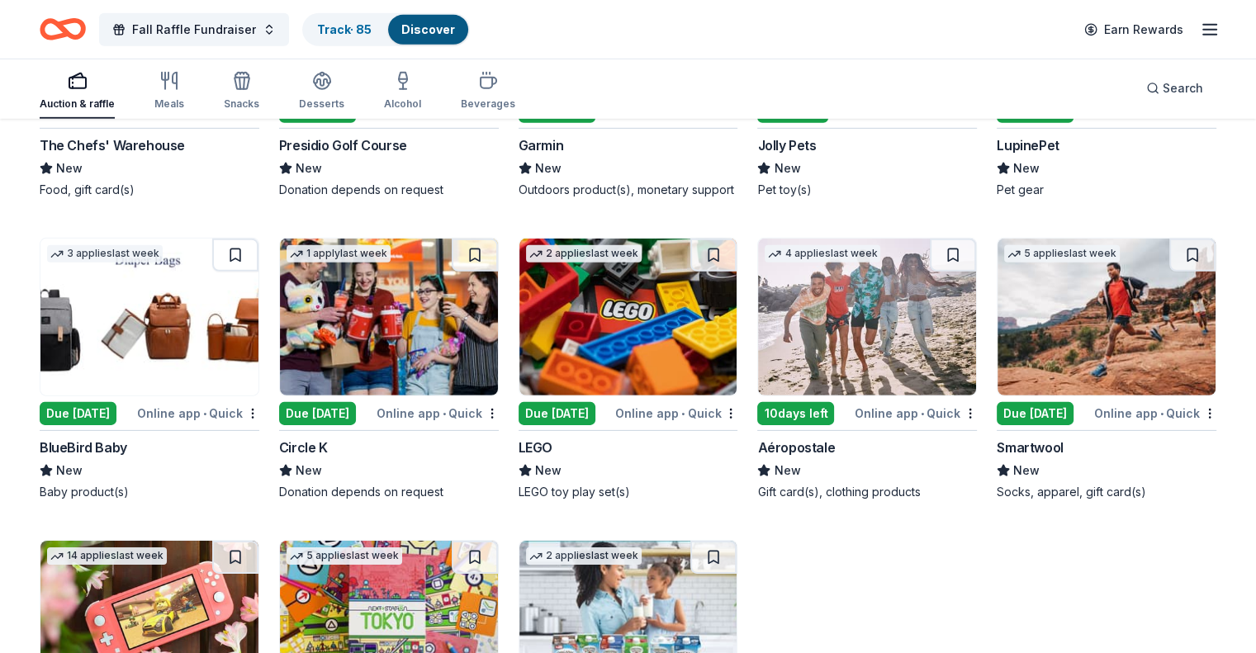
scroll to position [5128, 0]
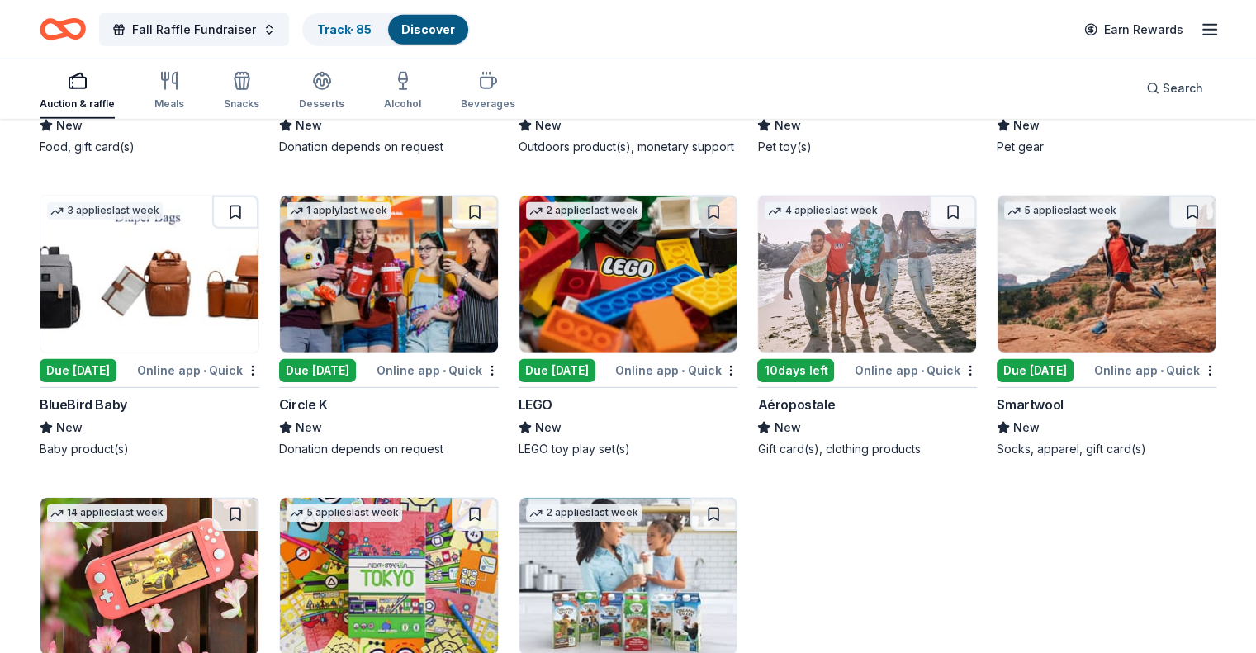
click at [154, 300] on img at bounding box center [149, 274] width 218 height 157
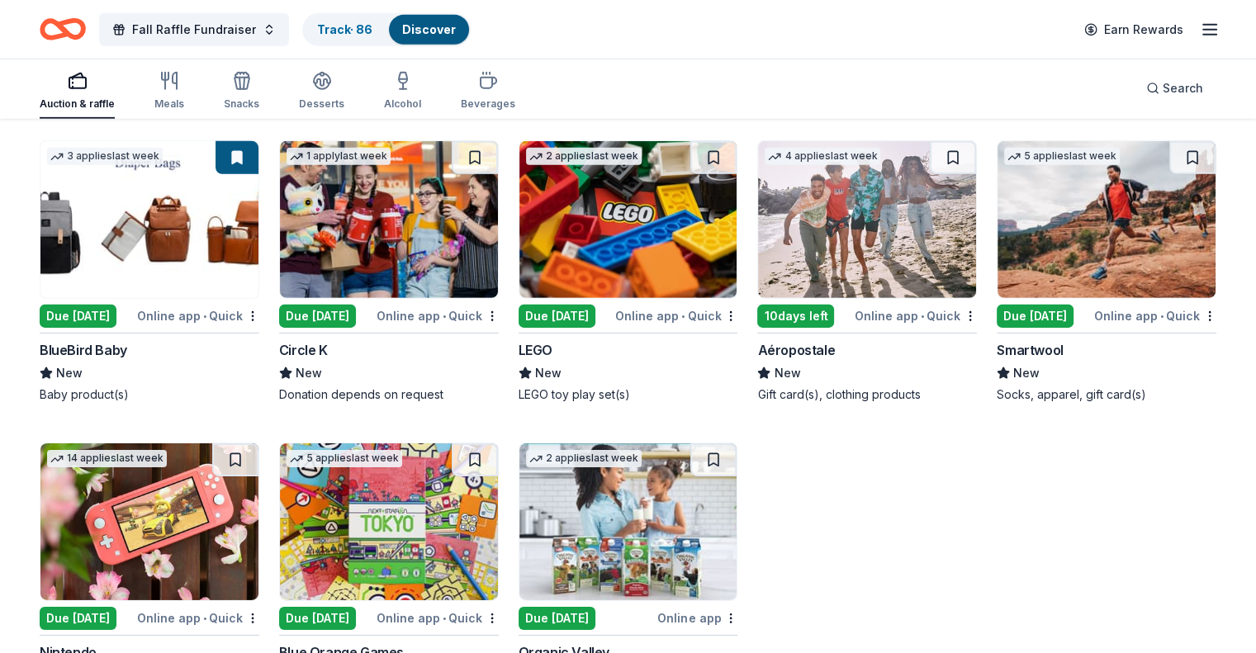
scroll to position [5376, 0]
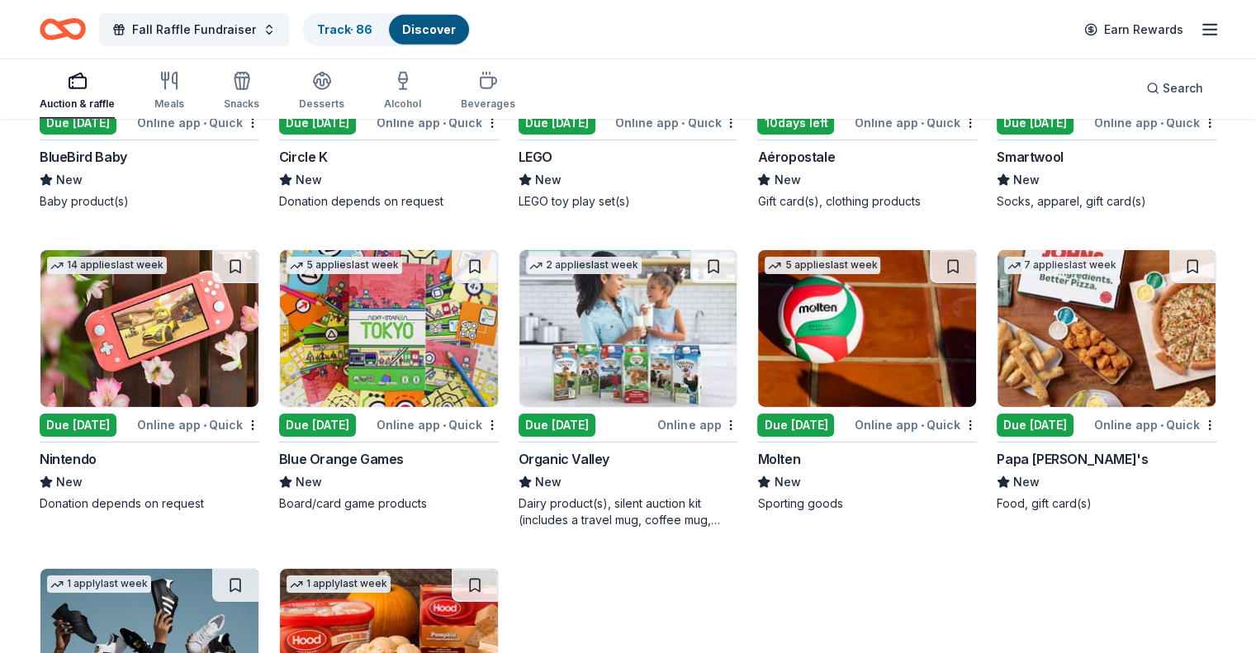
click at [160, 366] on img at bounding box center [149, 328] width 218 height 157
click at [403, 316] on img at bounding box center [389, 328] width 218 height 157
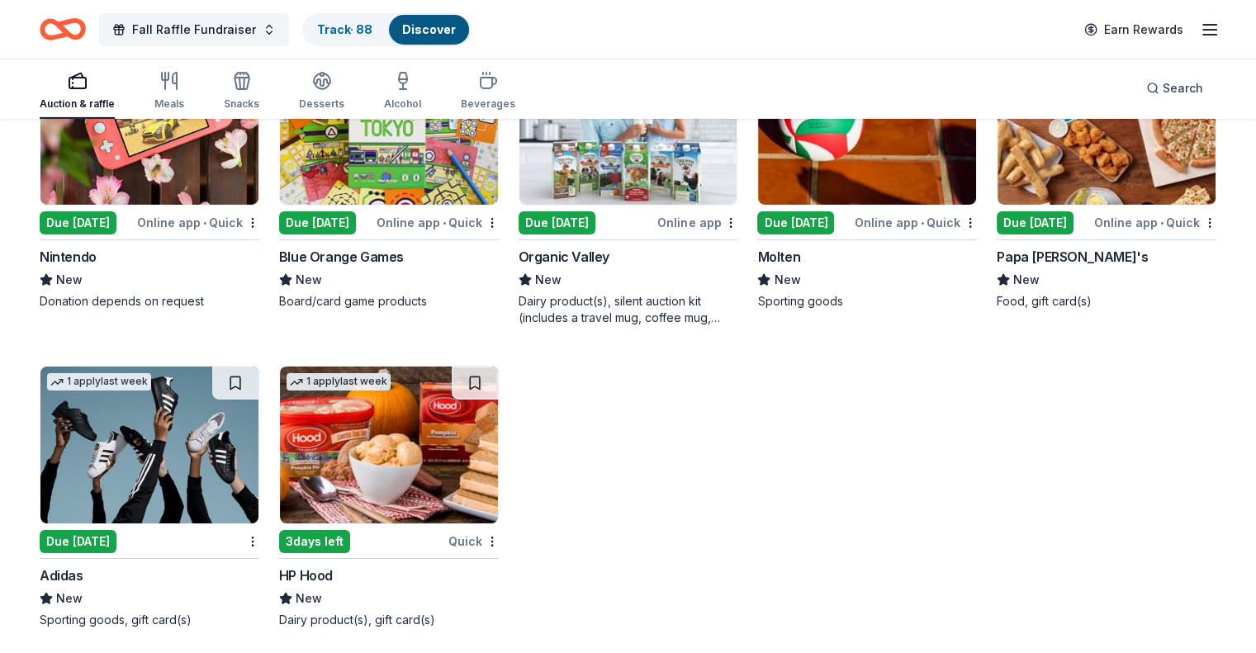
scroll to position [5599, 0]
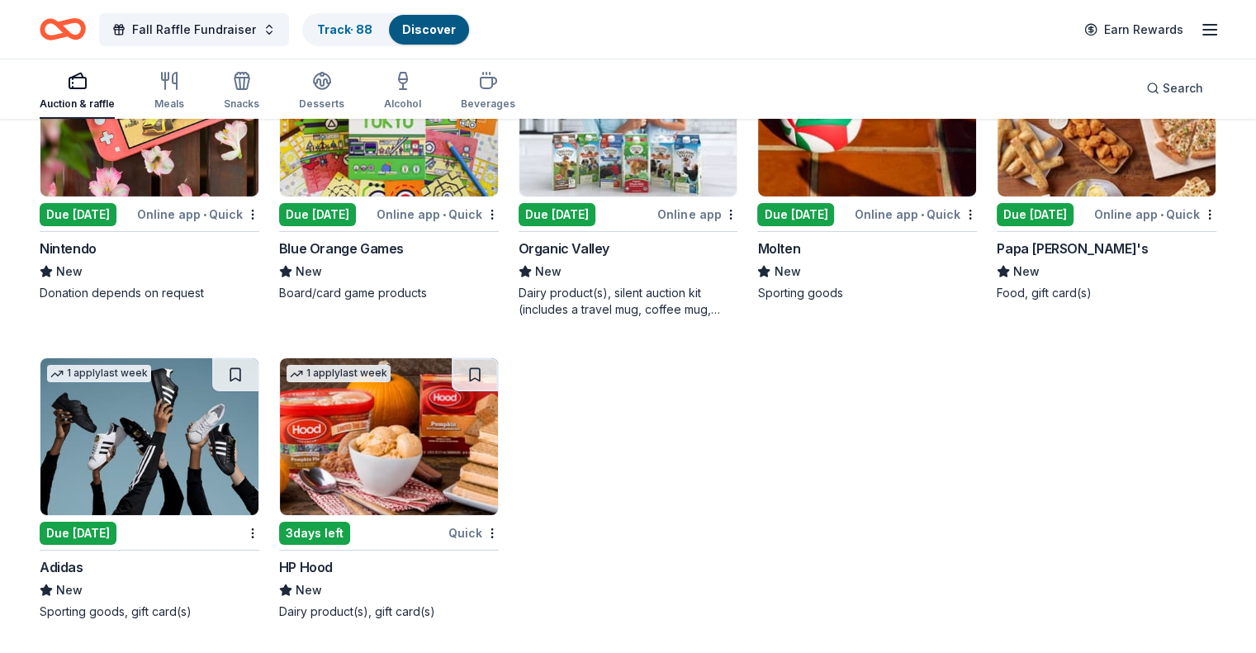
click at [150, 440] on img at bounding box center [149, 436] width 218 height 157
click at [396, 492] on img at bounding box center [389, 436] width 218 height 157
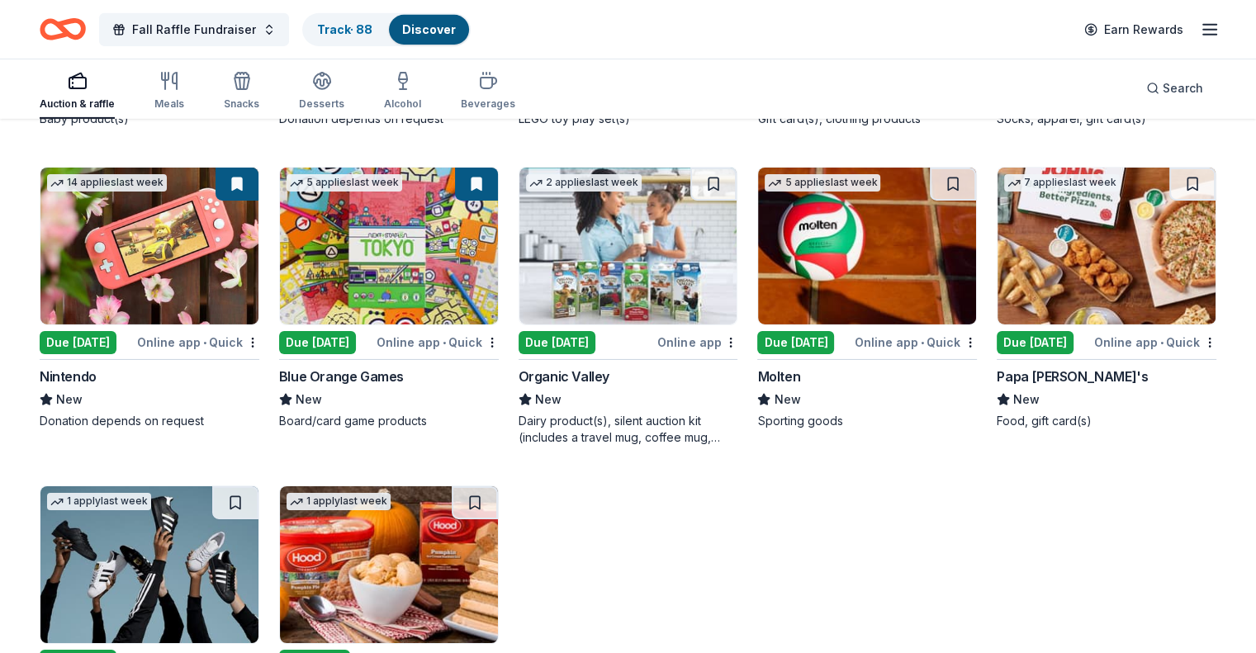
scroll to position [5433, 0]
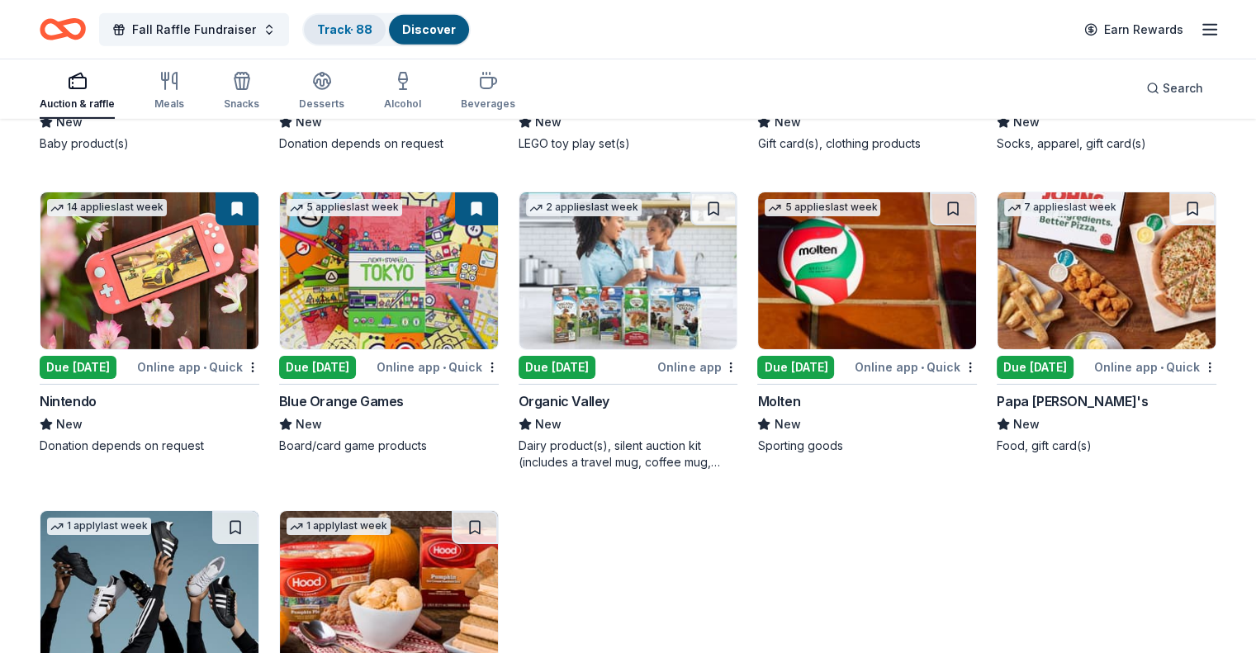
click at [373, 23] on link "Track · 88" at bounding box center [344, 29] width 55 height 14
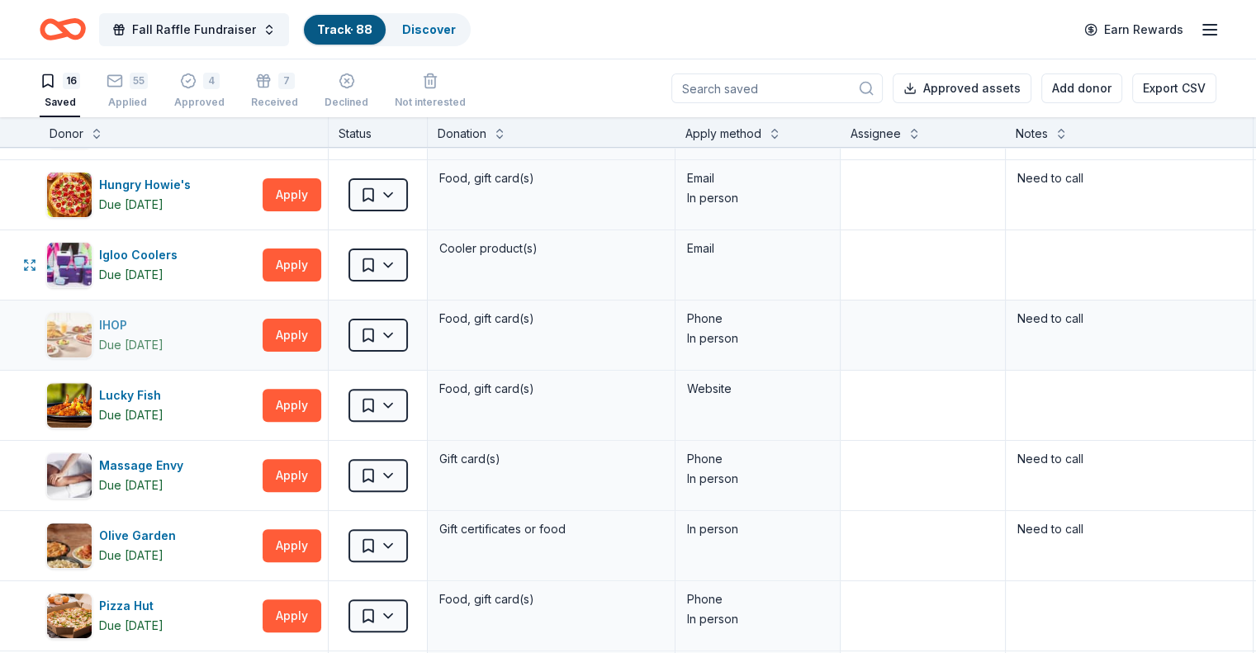
scroll to position [578, 0]
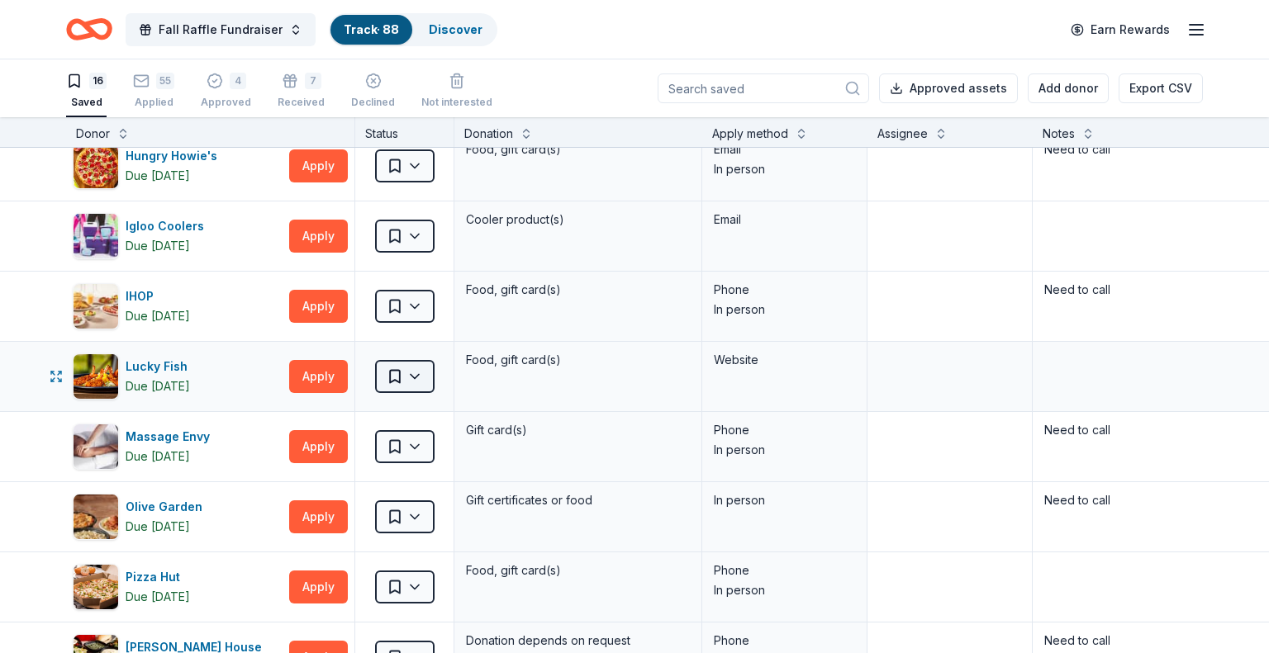
click at [399, 370] on html "Fall Raffle Fundraiser Track · 88 Discover Earn Rewards 16 Saved 55 Applied 4 A…" at bounding box center [634, 326] width 1269 height 653
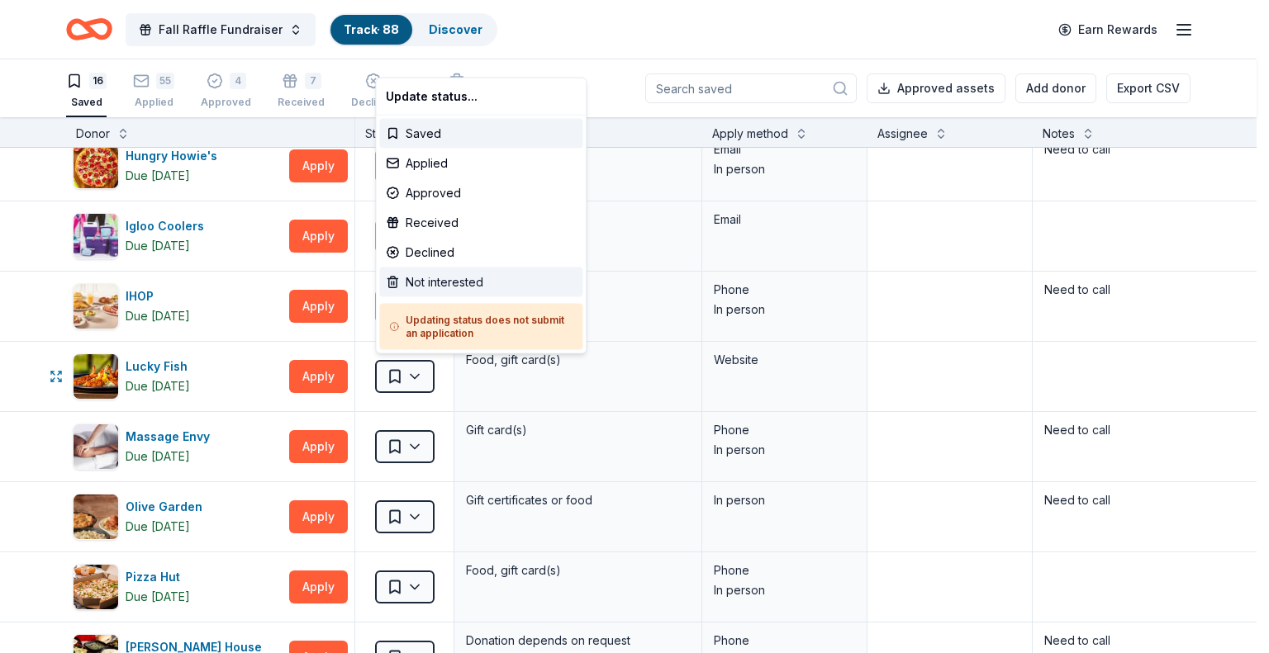
click at [408, 277] on div "Not interested" at bounding box center [480, 283] width 203 height 30
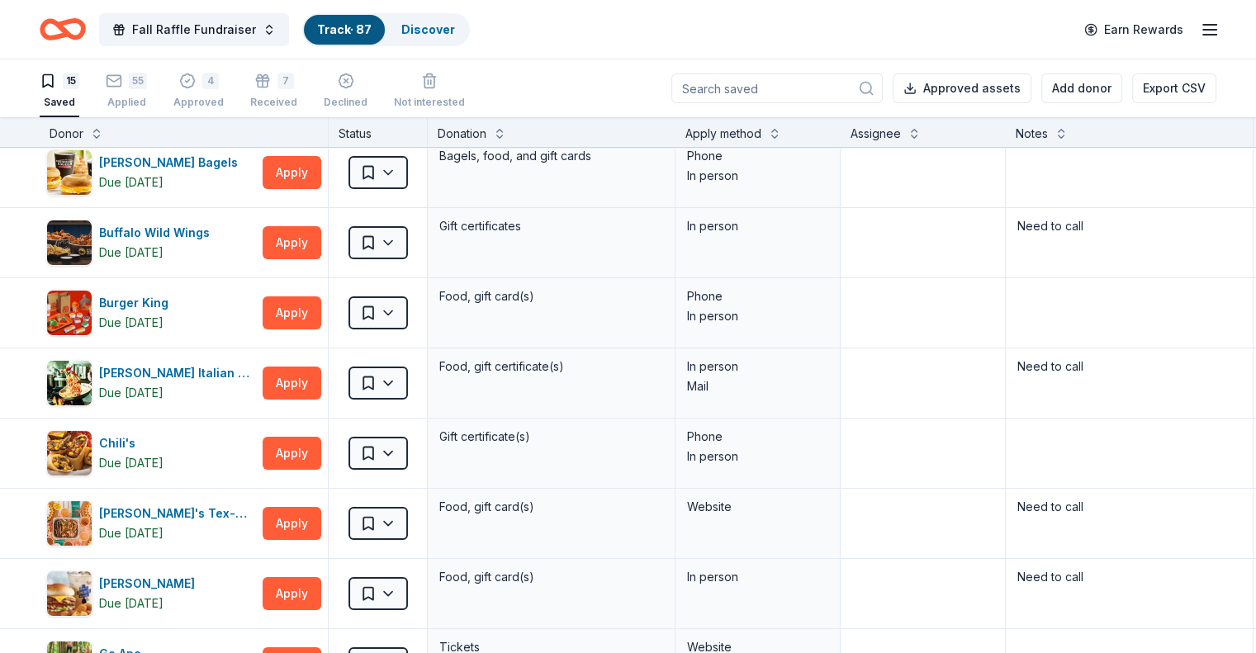
scroll to position [0, 0]
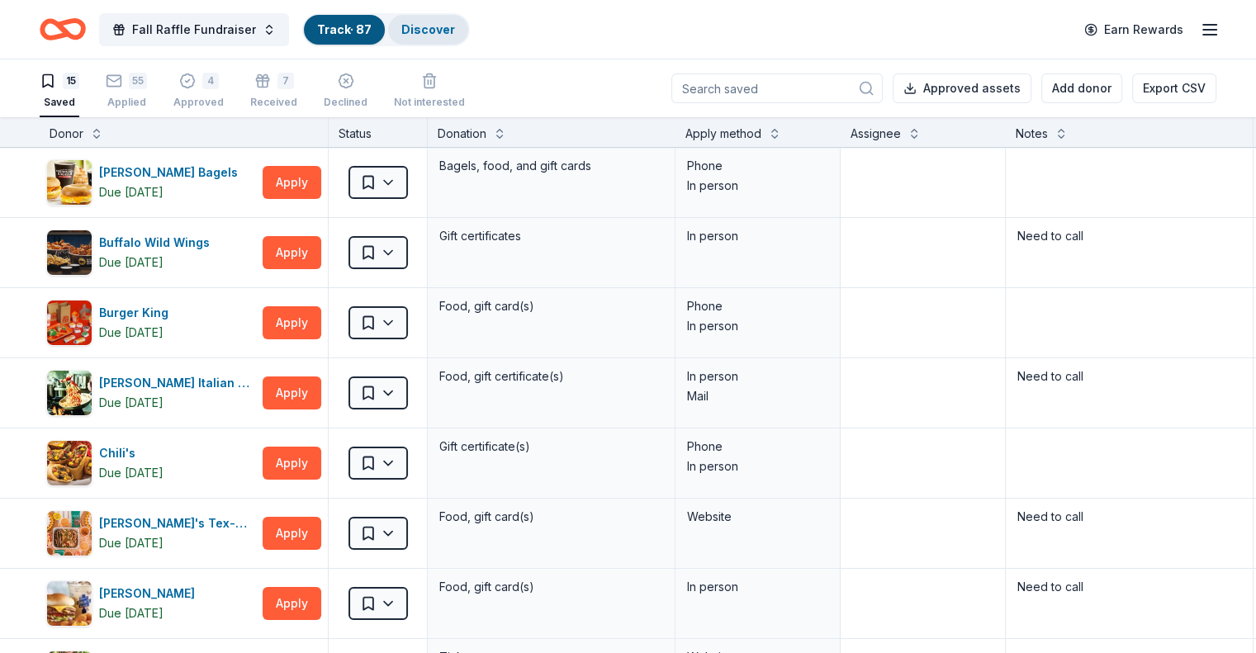
click at [450, 22] on link "Discover" at bounding box center [428, 29] width 54 height 14
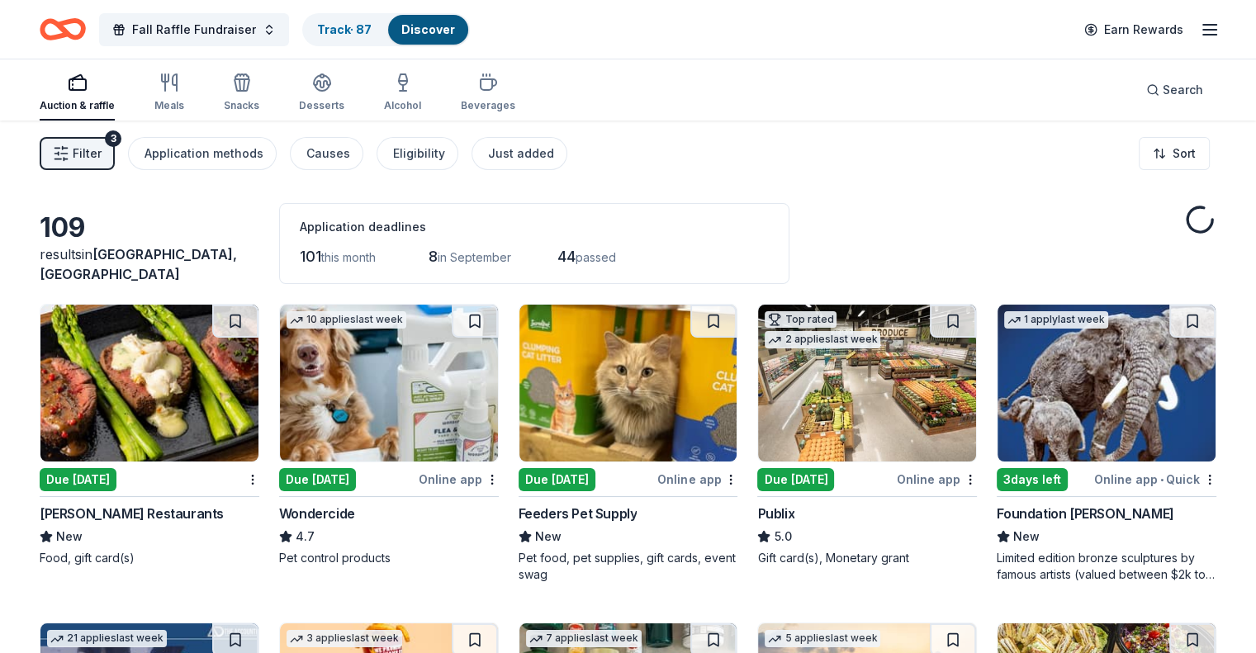
click at [170, 376] on img at bounding box center [149, 383] width 218 height 157
click at [1170, 316] on button at bounding box center [1193, 321] width 46 height 33
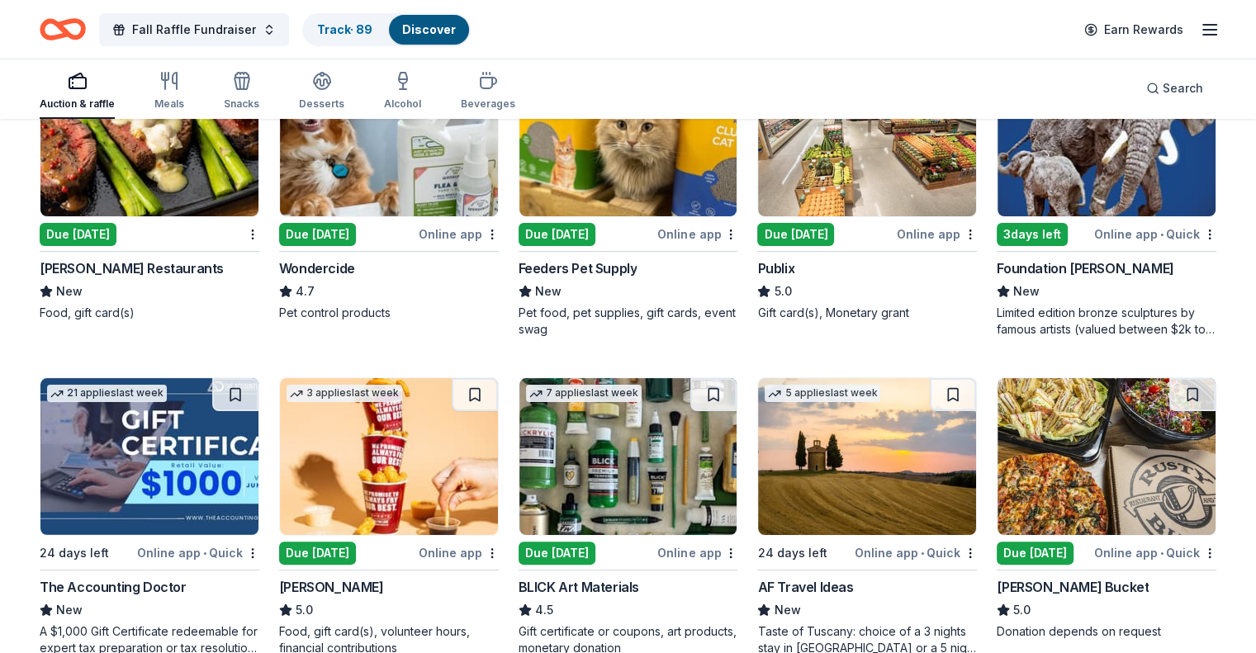
scroll to position [248, 0]
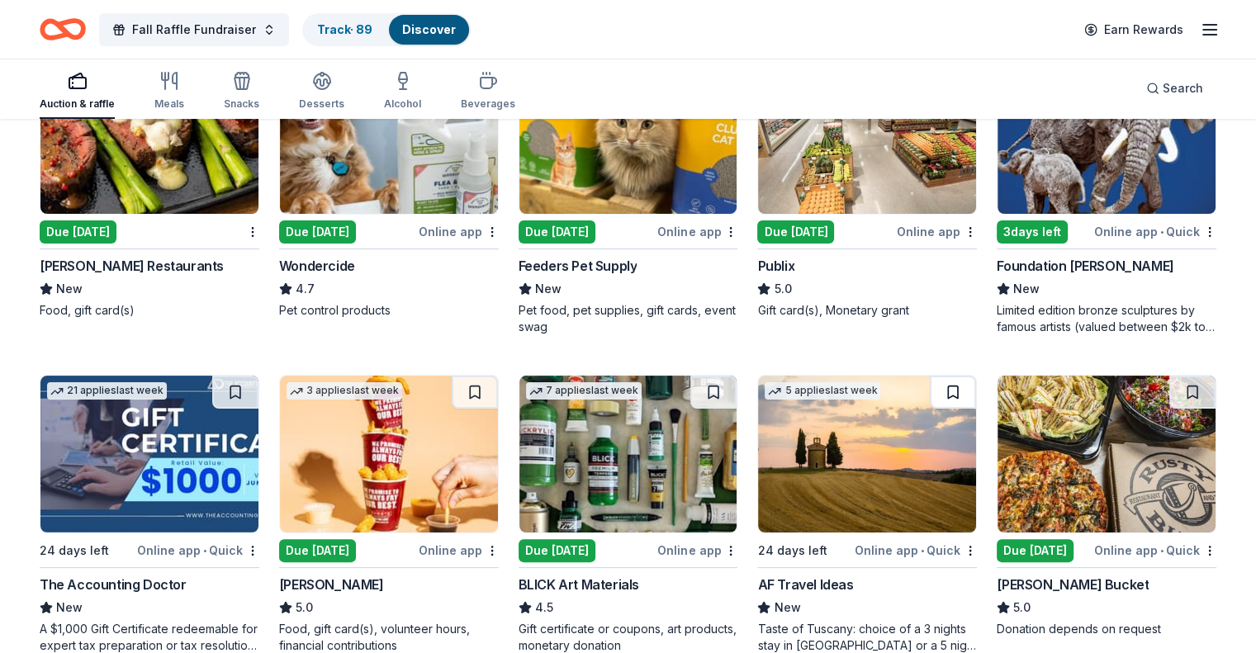
click at [940, 387] on button at bounding box center [953, 392] width 46 height 33
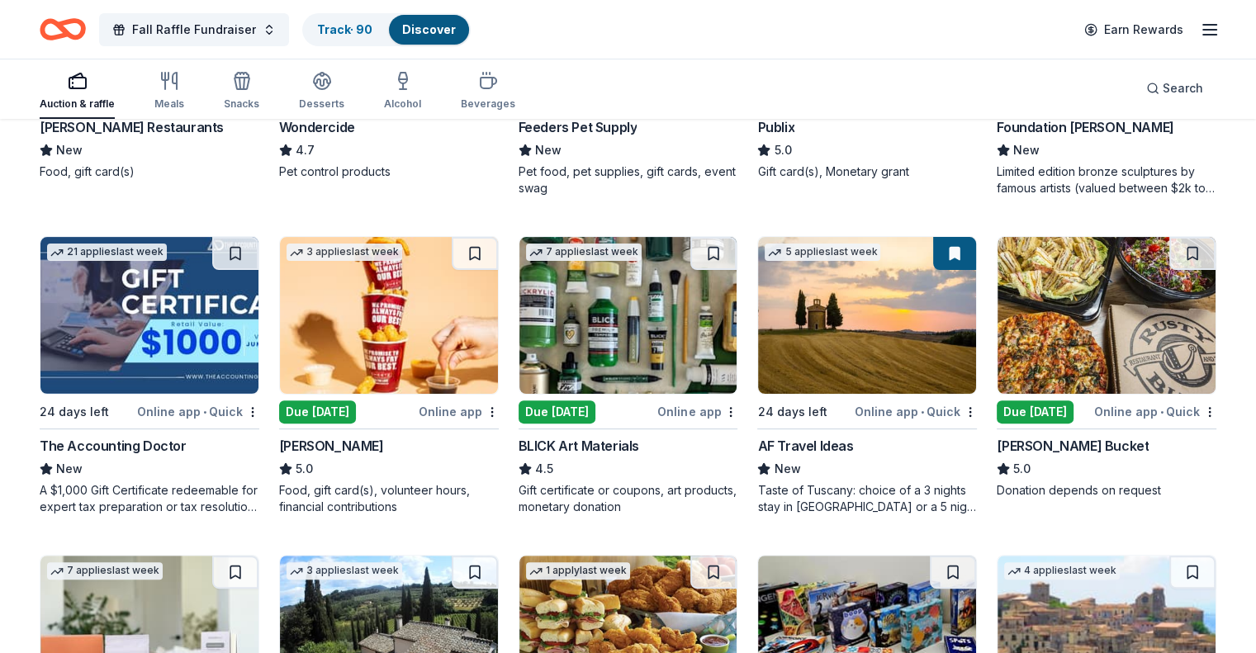
scroll to position [413, 0]
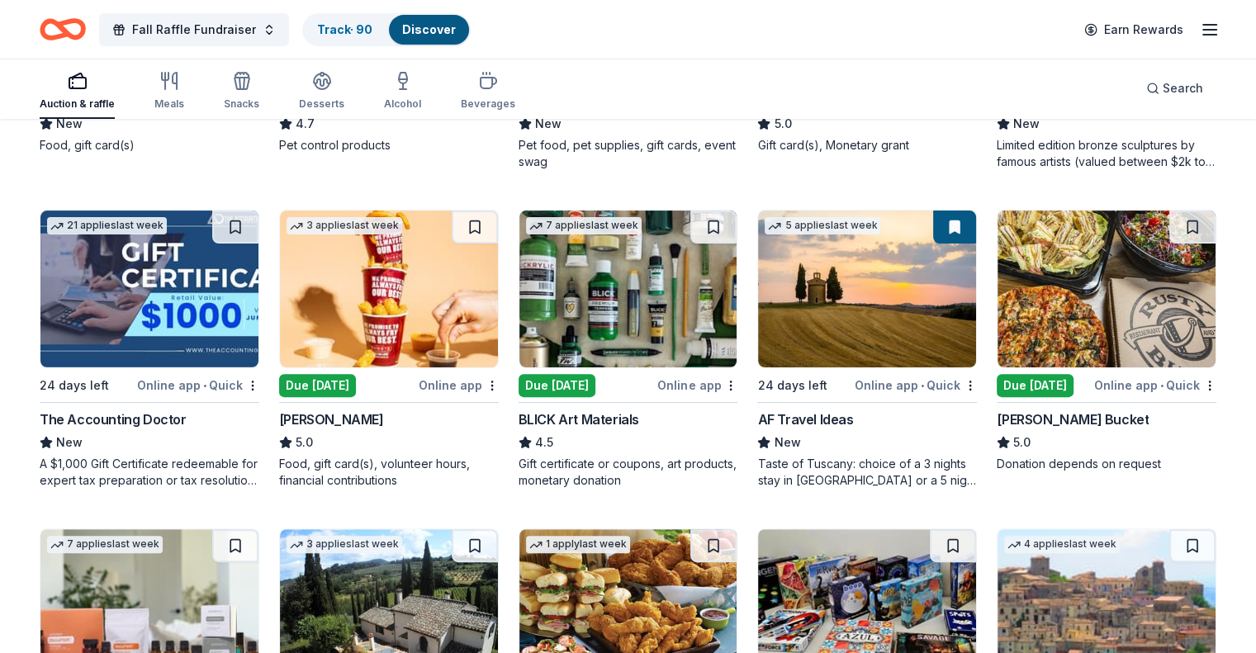
click at [1047, 305] on img at bounding box center [1107, 289] width 218 height 157
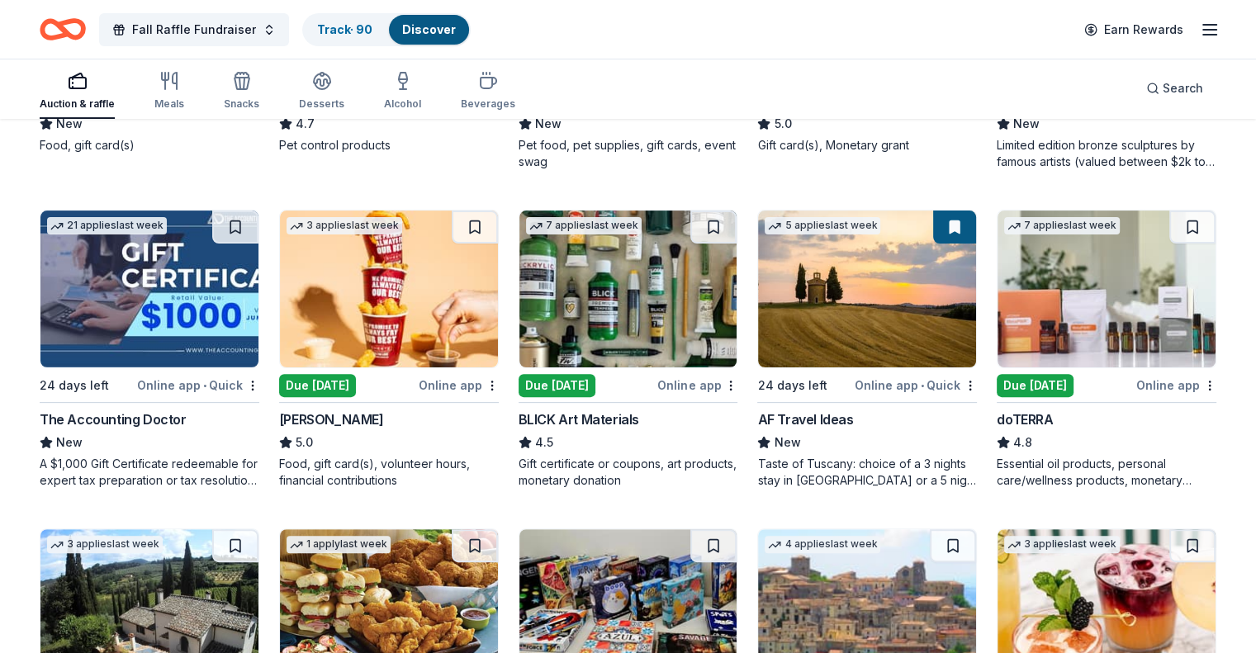
click at [1034, 294] on img at bounding box center [1107, 289] width 218 height 157
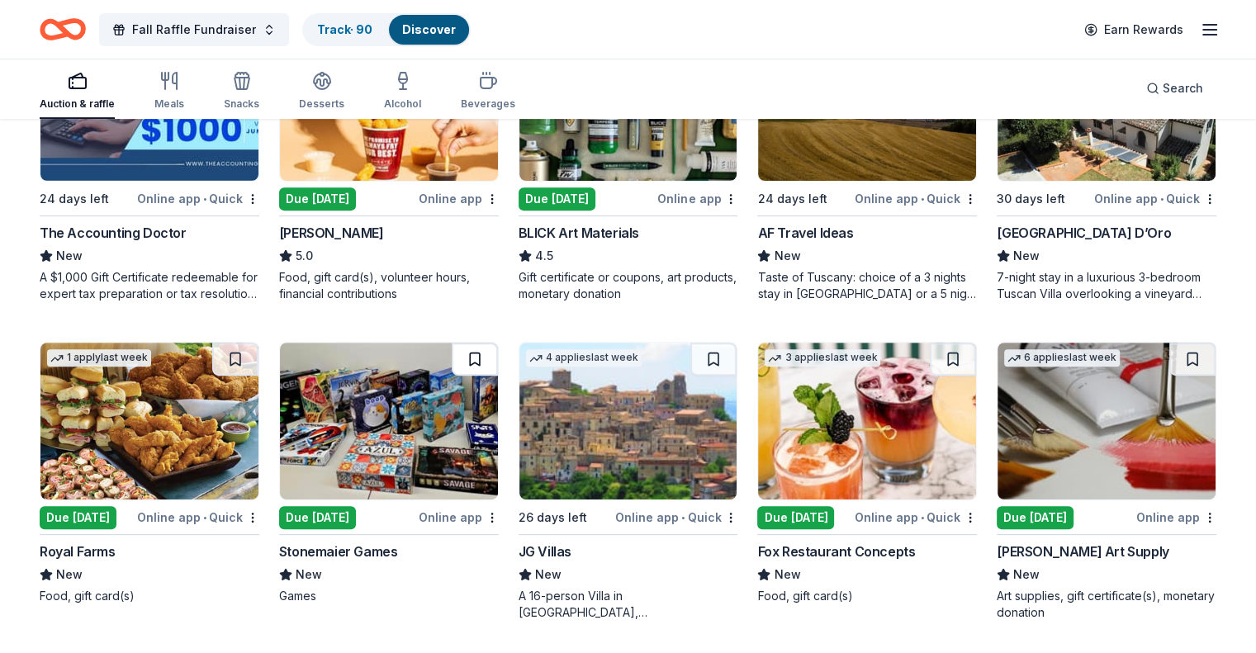
scroll to position [661, 0]
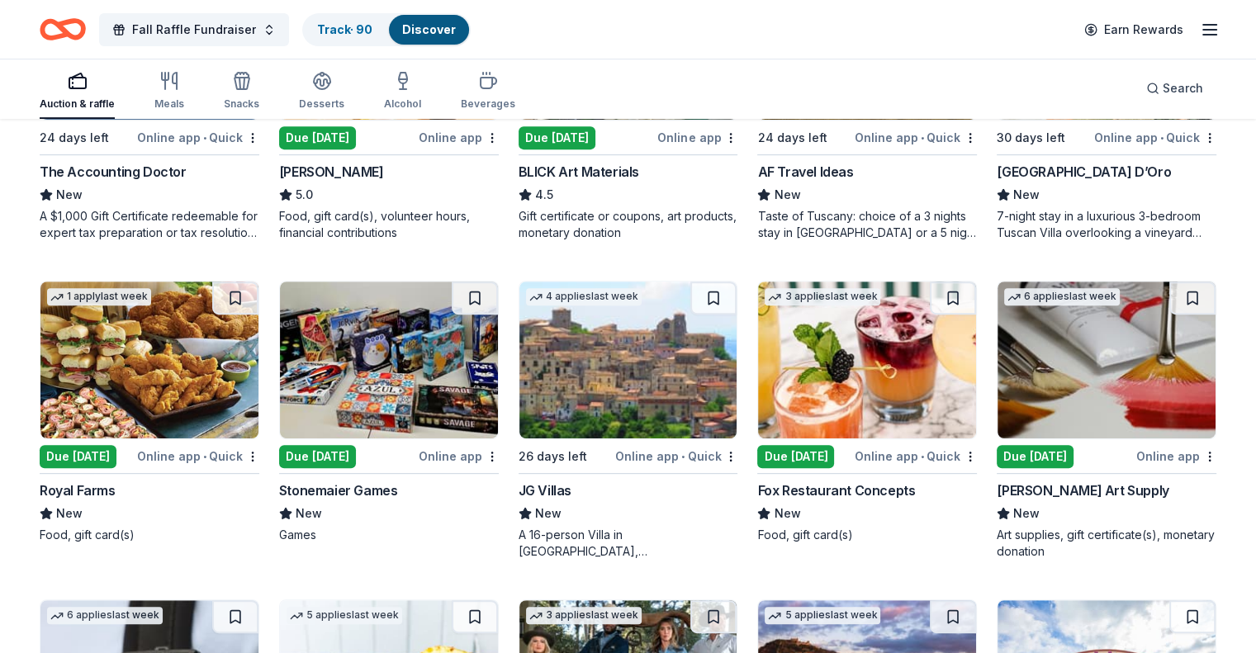
click at [176, 335] on img at bounding box center [149, 360] width 218 height 157
click at [707, 292] on button at bounding box center [714, 298] width 46 height 33
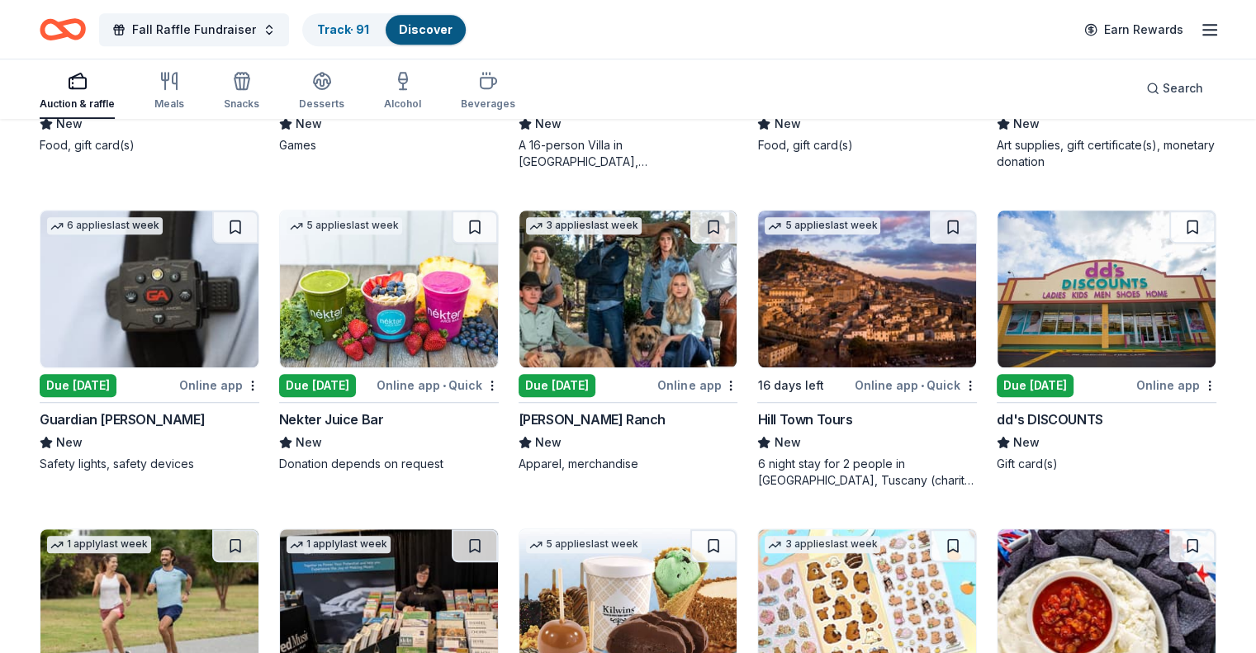
scroll to position [1074, 0]
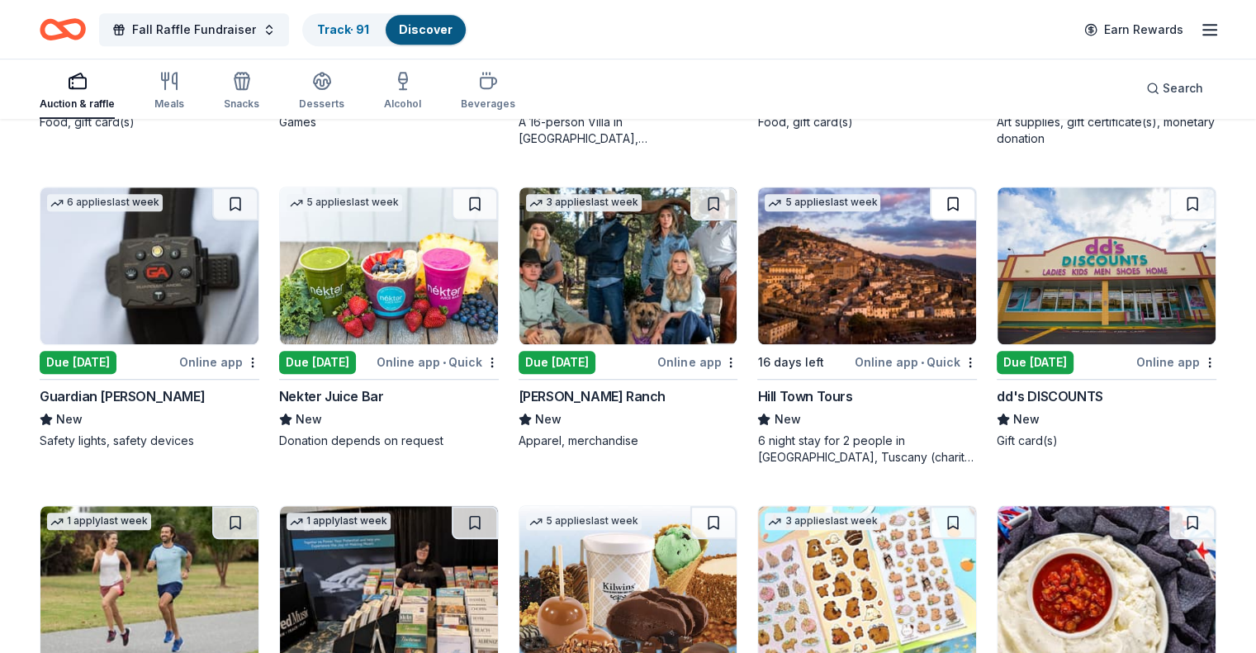
click at [930, 199] on button at bounding box center [953, 203] width 46 height 33
click at [437, 313] on img at bounding box center [389, 265] width 218 height 157
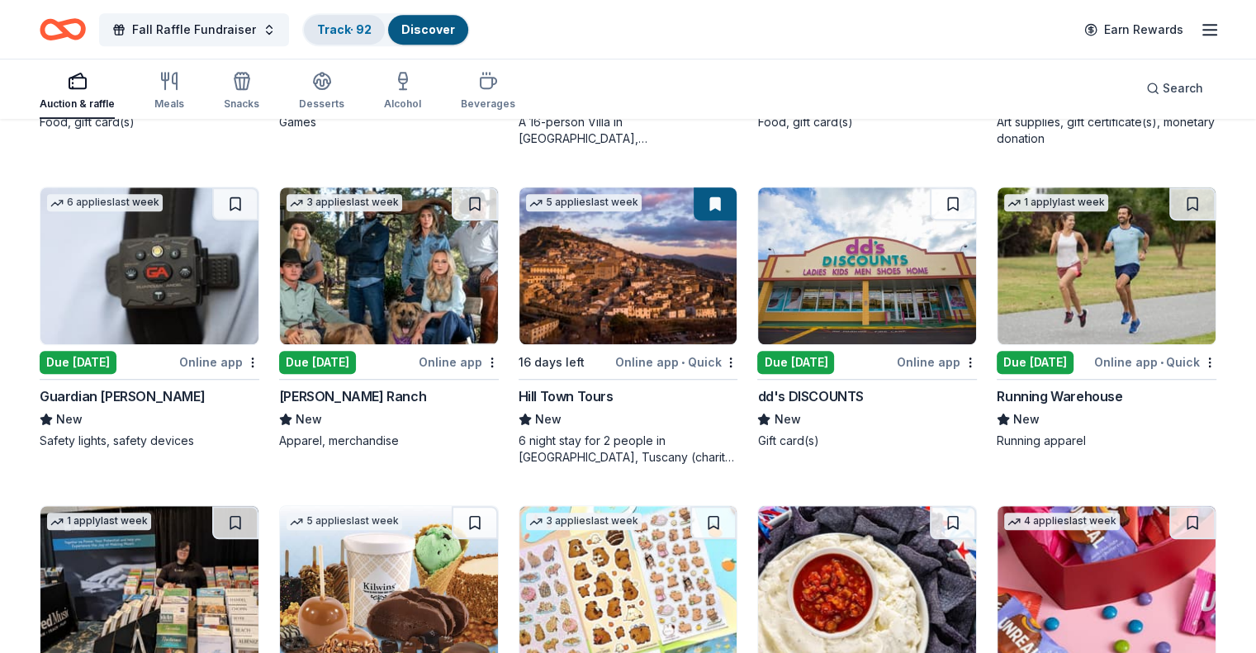
click at [350, 26] on link "Track · 92" at bounding box center [344, 29] width 55 height 14
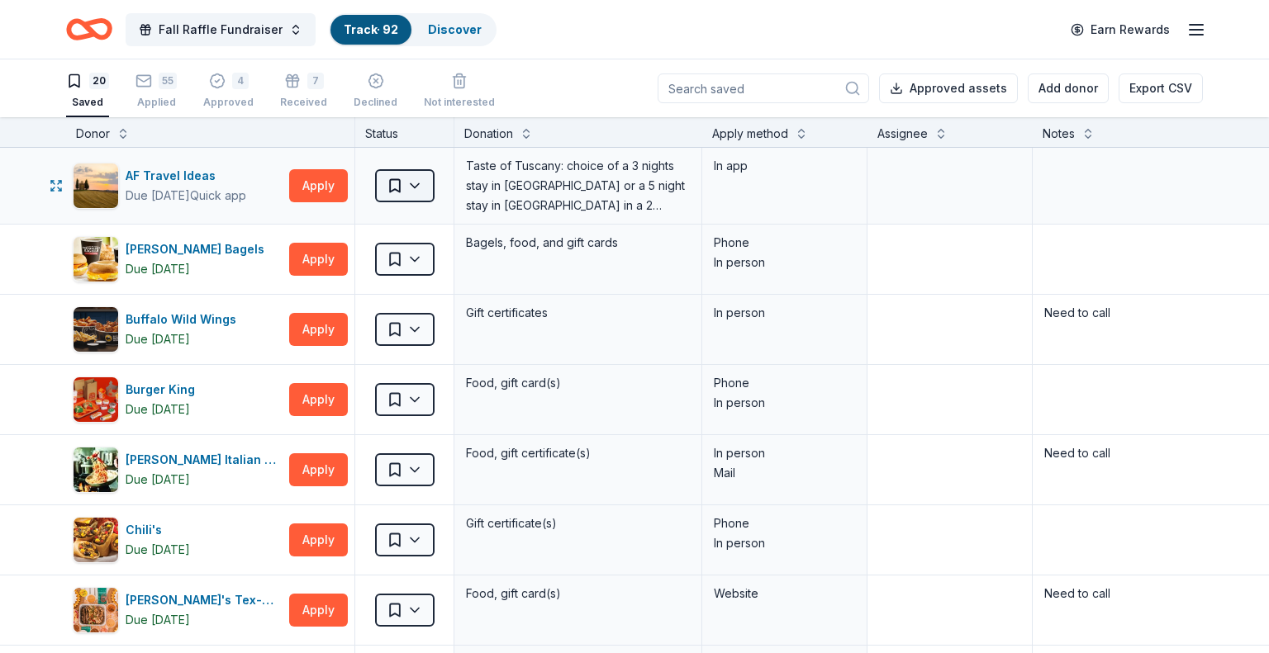
click at [405, 184] on html "Fall Raffle Fundraiser Track · 92 Discover Earn Rewards 20 Saved 55 Applied 4 A…" at bounding box center [634, 326] width 1269 height 653
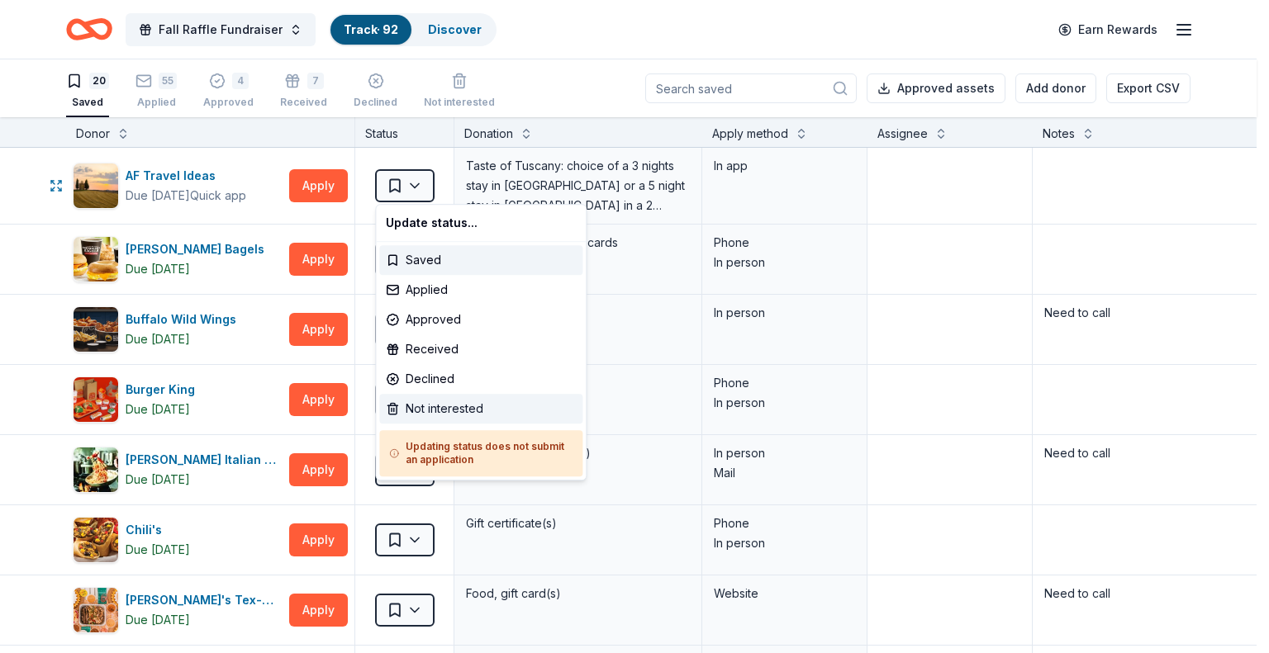
click at [416, 409] on div "Not interested" at bounding box center [480, 409] width 203 height 30
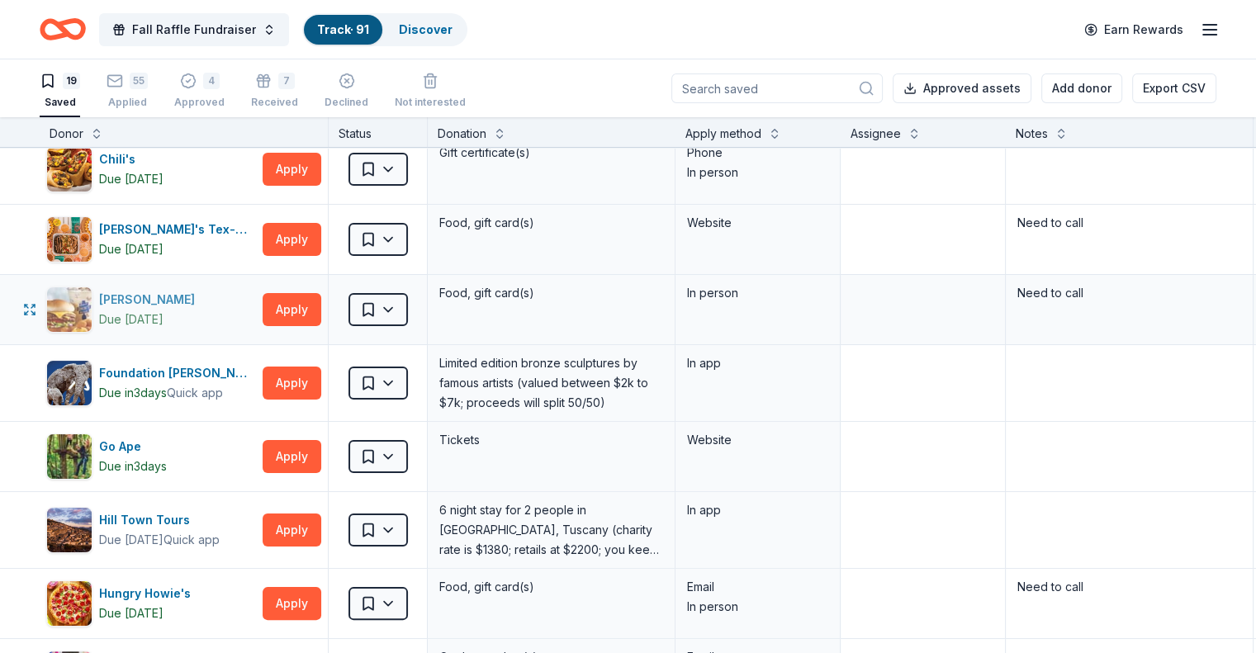
scroll to position [330, 0]
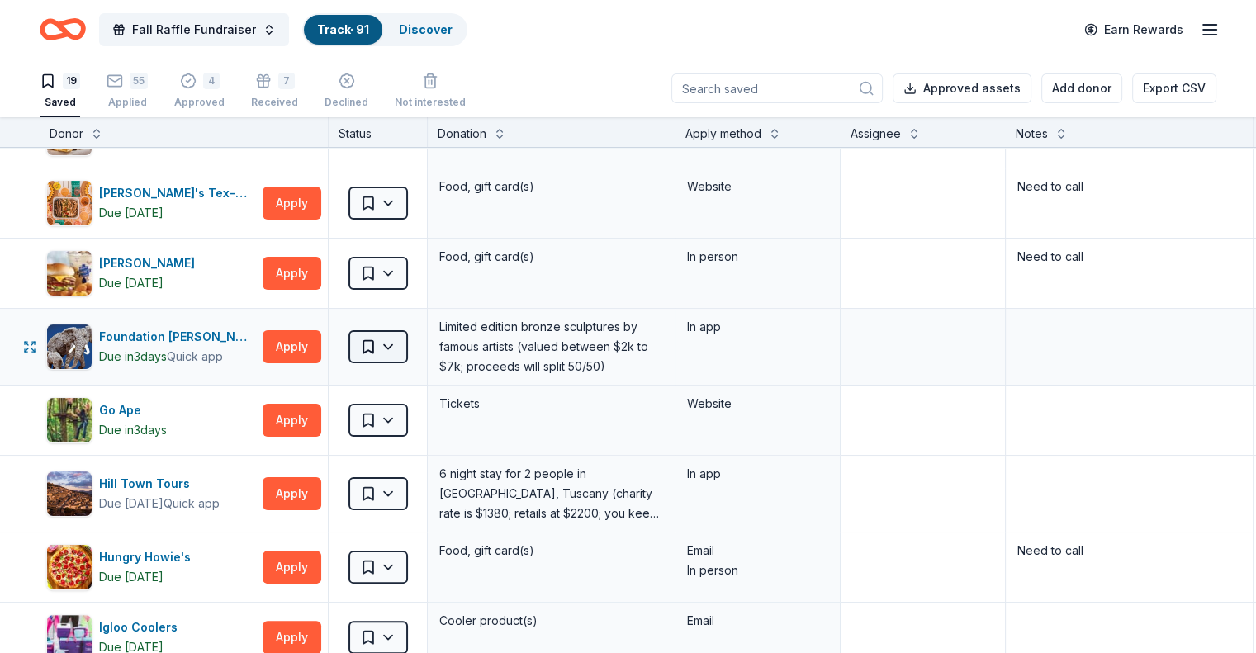
click at [409, 344] on html "Fall Raffle Fundraiser Track · 91 Discover Earn Rewards 19 Saved 55 Applied 4 A…" at bounding box center [628, 326] width 1256 height 653
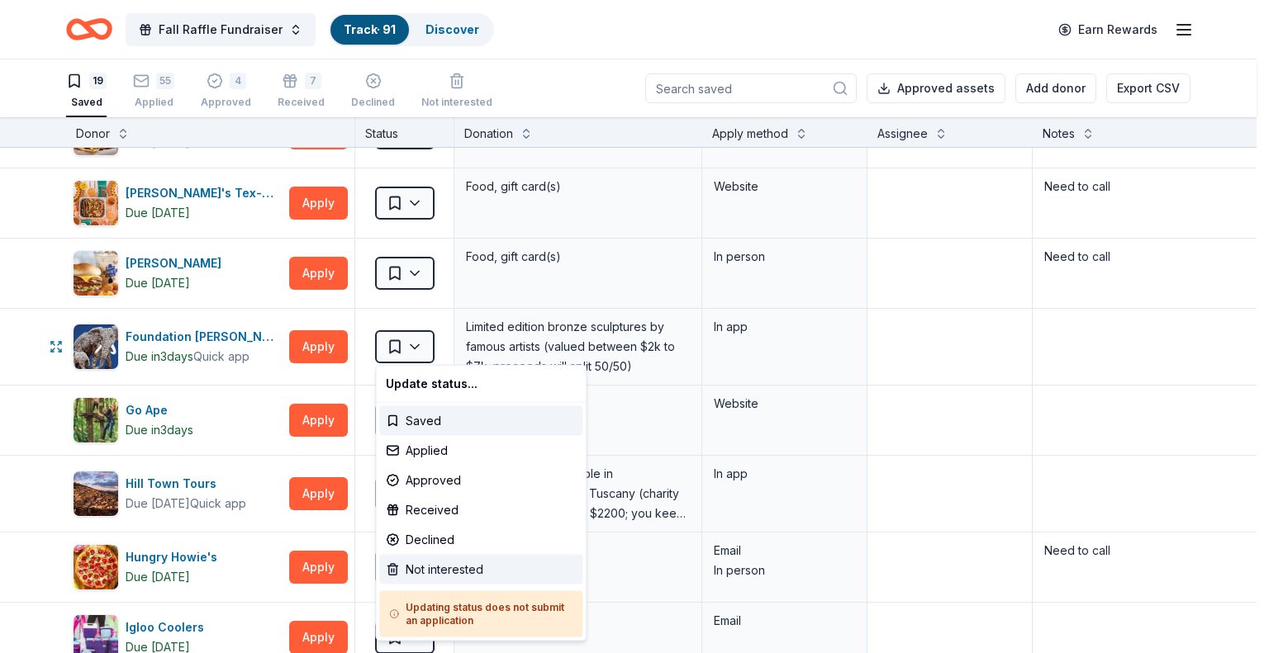
click at [421, 564] on div "Not interested" at bounding box center [480, 570] width 203 height 30
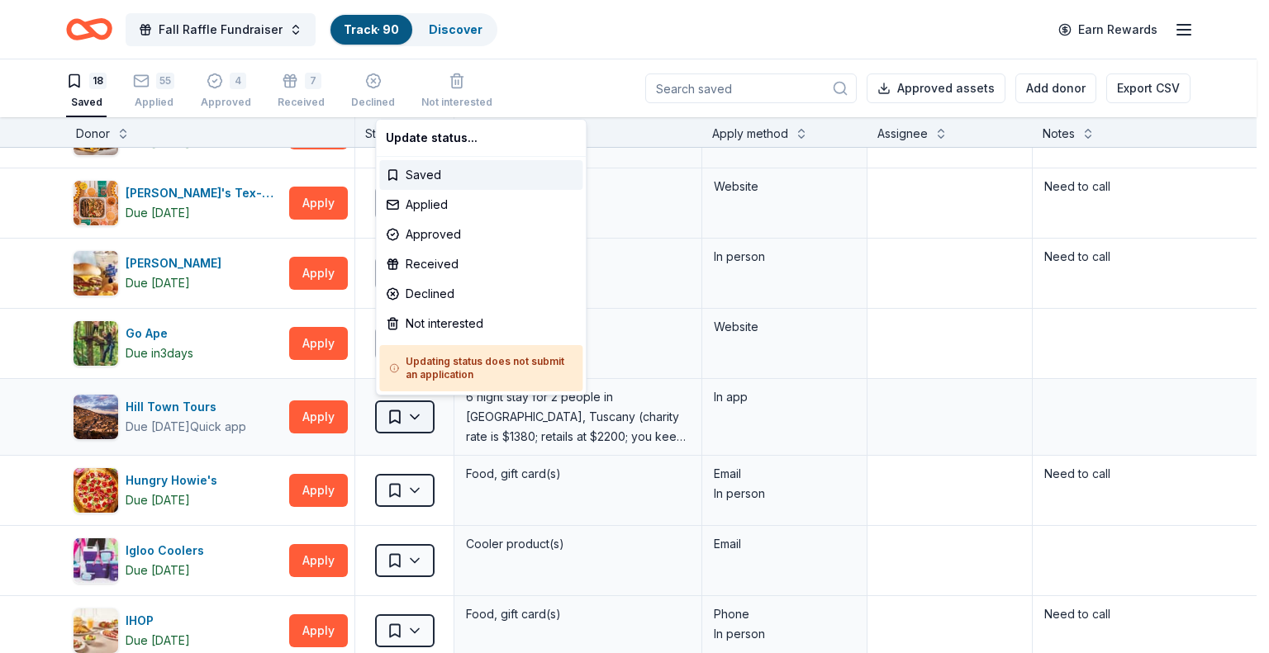
click at [411, 419] on html "Fall Raffle Fundraiser Track · 90 Discover Earn Rewards 18 Saved 55 Applied 4 A…" at bounding box center [634, 326] width 1269 height 653
click at [434, 330] on div "Not interested" at bounding box center [480, 324] width 203 height 30
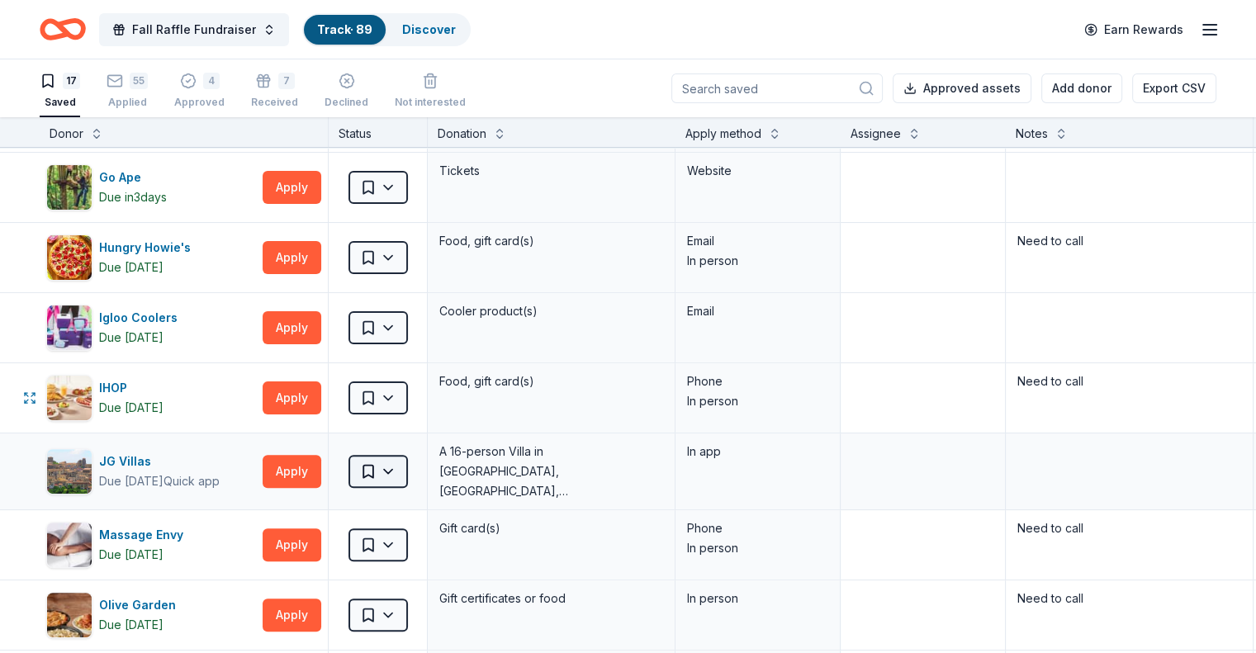
scroll to position [578, 0]
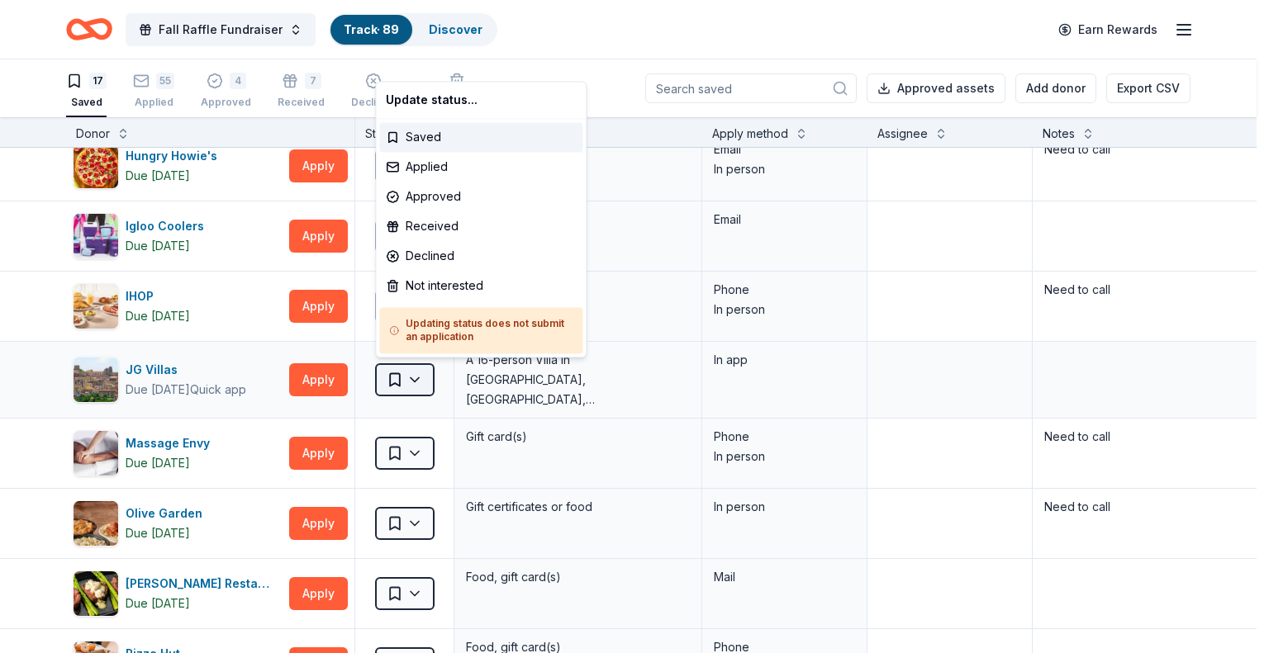
click at [413, 377] on html "Fall Raffle Fundraiser Track · 89 Discover Earn Rewards 17 Saved 55 Applied 4 A…" at bounding box center [634, 326] width 1269 height 653
click at [418, 283] on div "Not interested" at bounding box center [480, 286] width 203 height 30
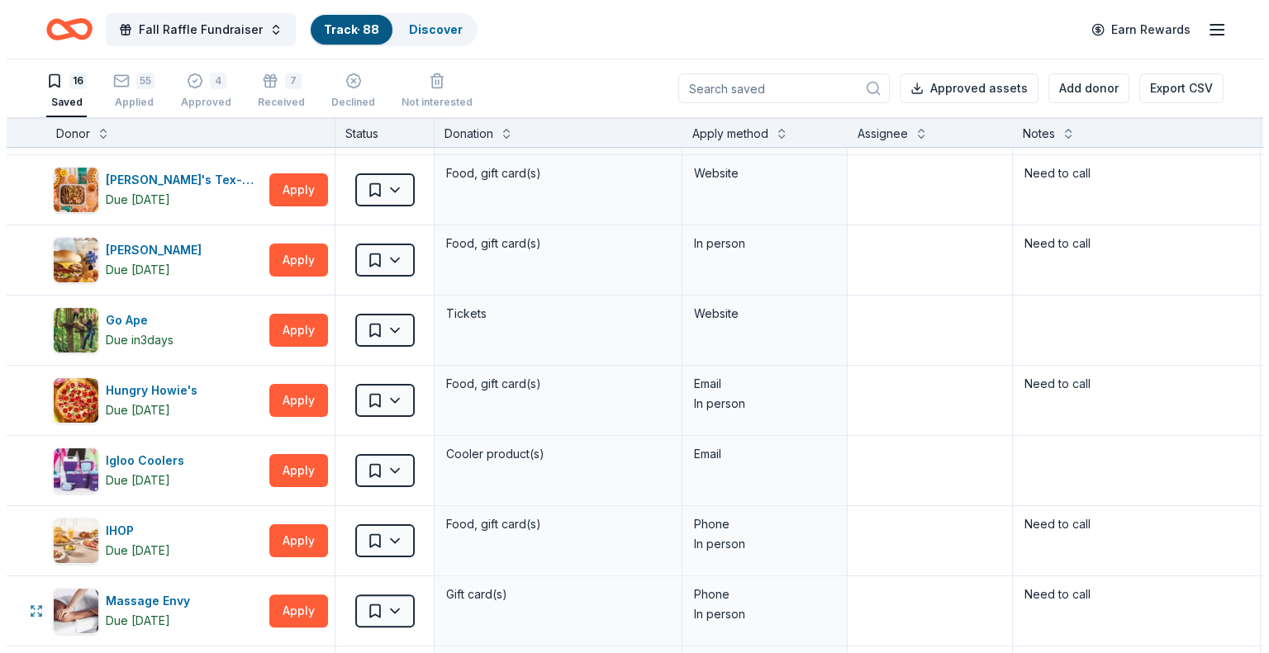
scroll to position [330, 0]
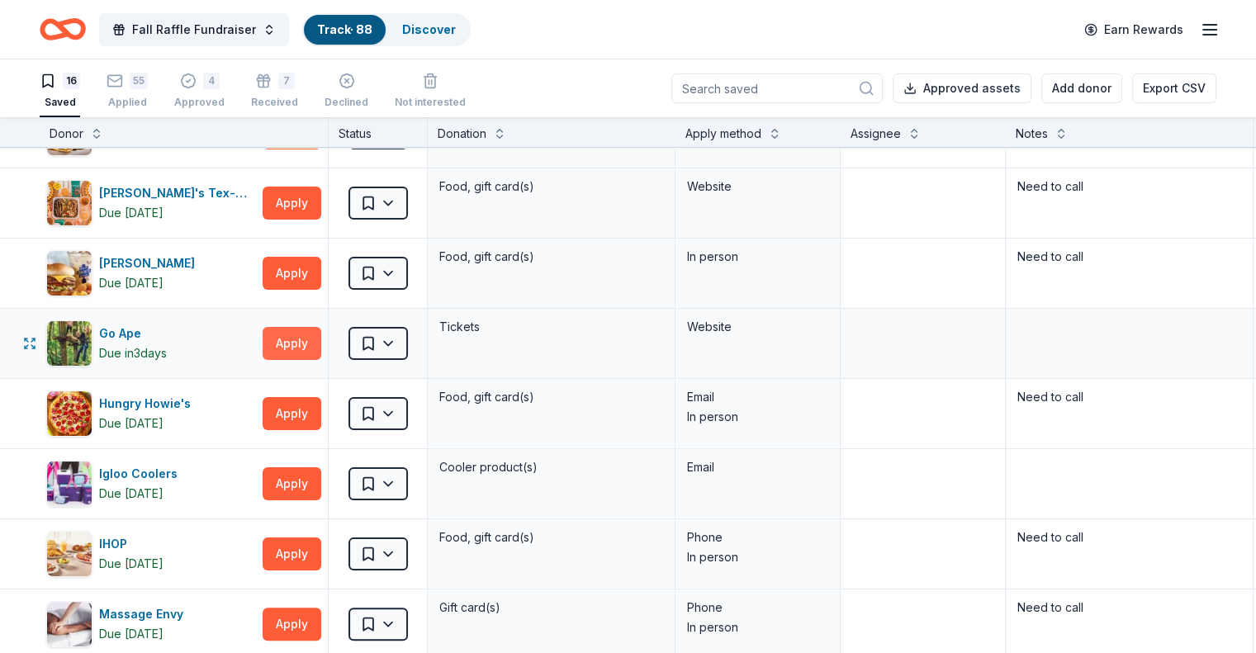
click at [320, 339] on button "Apply" at bounding box center [292, 343] width 59 height 33
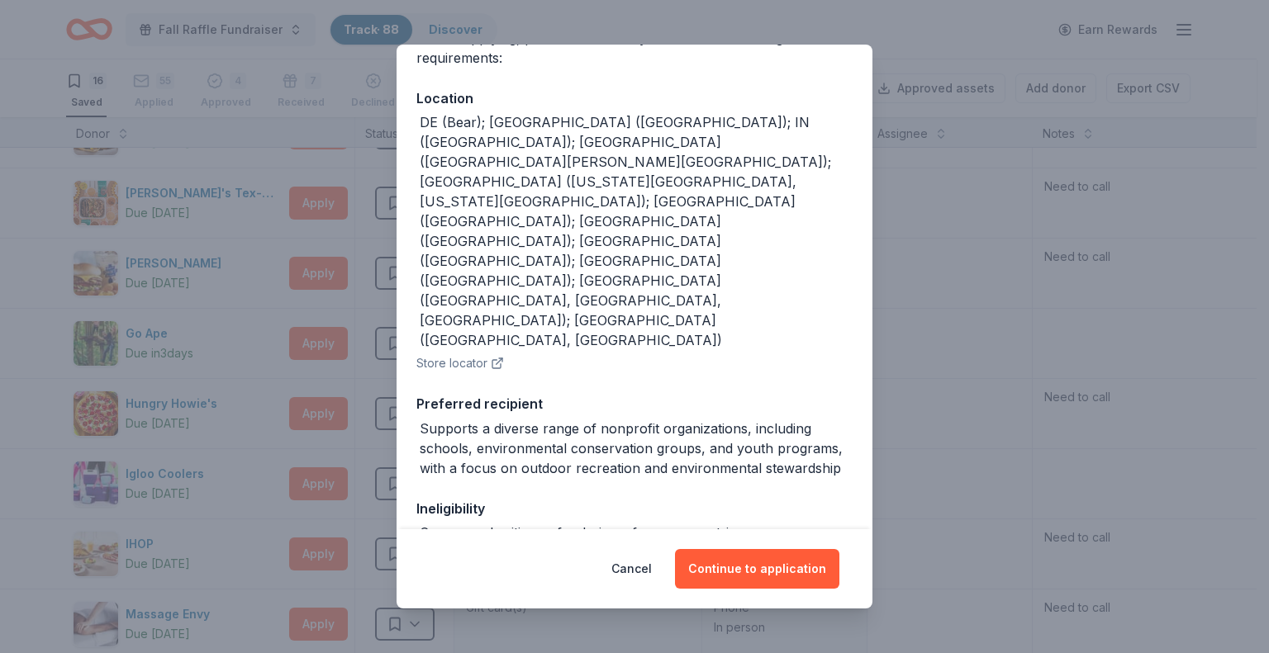
scroll to position [162, 0]
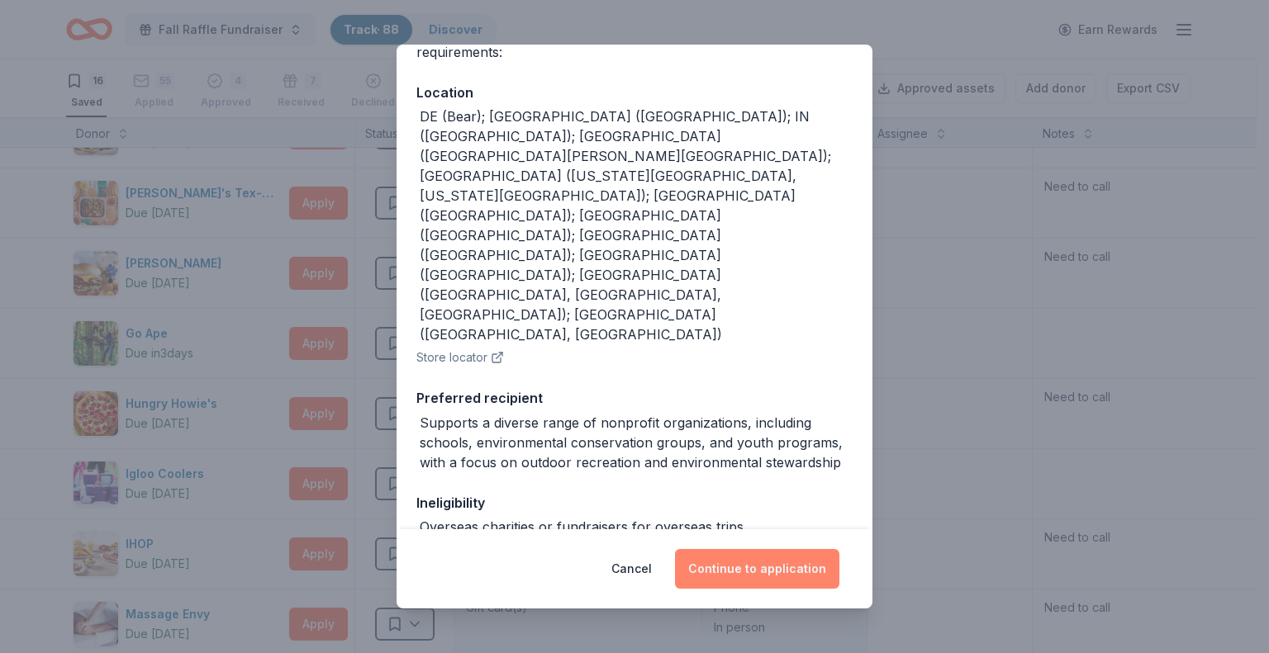
click at [731, 566] on button "Continue to application" at bounding box center [757, 569] width 164 height 40
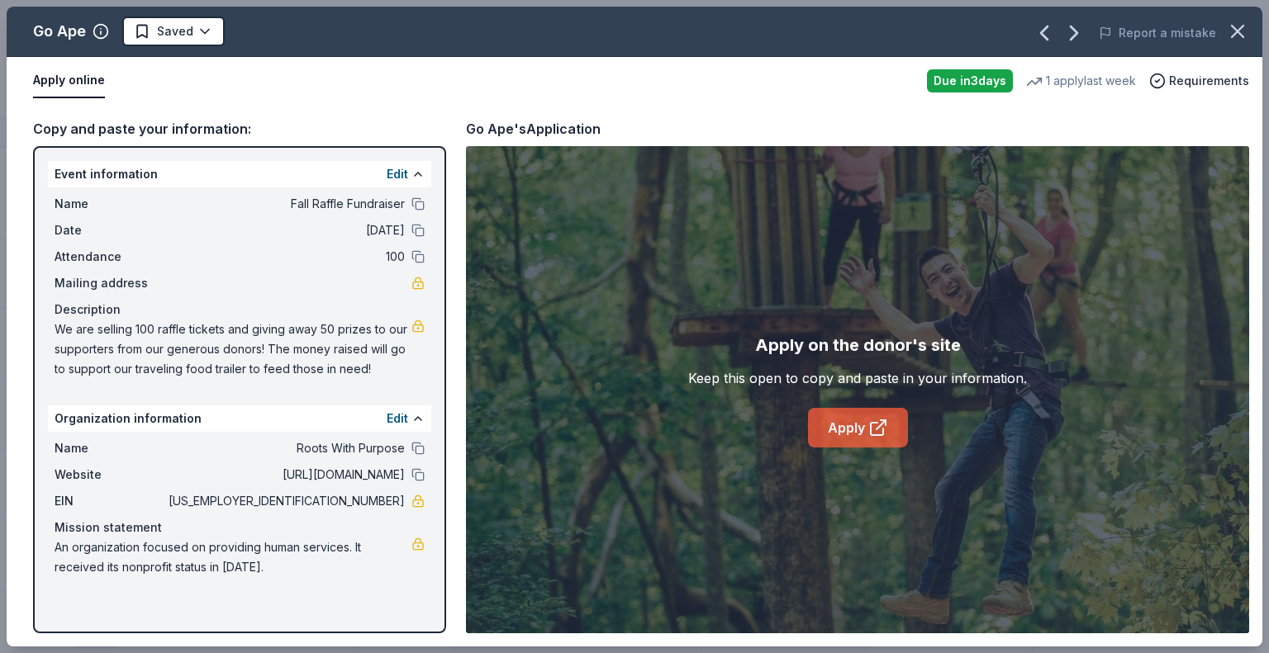
click at [839, 430] on link "Apply" at bounding box center [858, 428] width 100 height 40
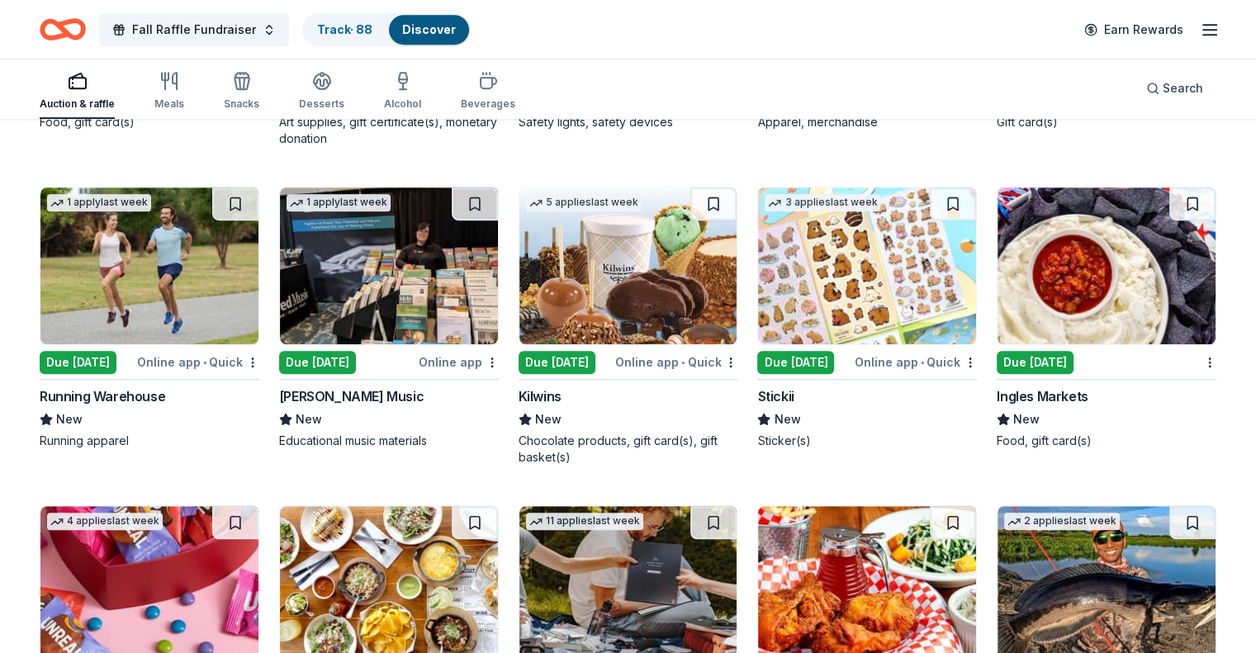
scroll to position [755, 0]
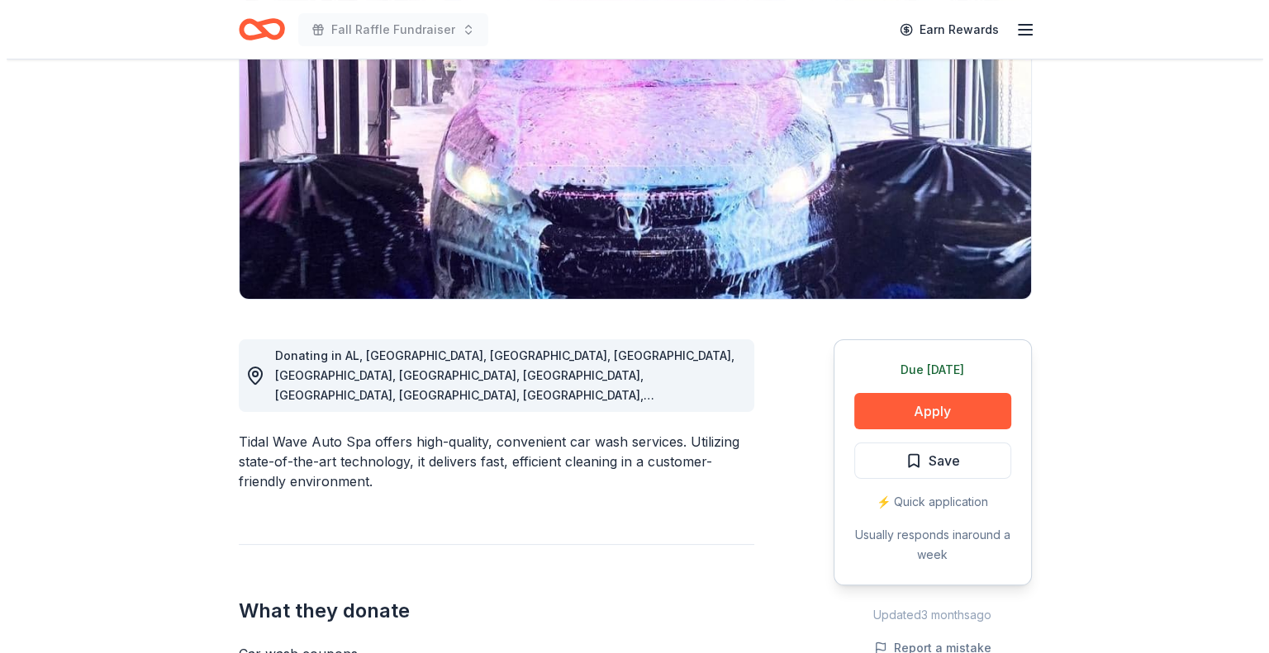
scroll to position [248, 0]
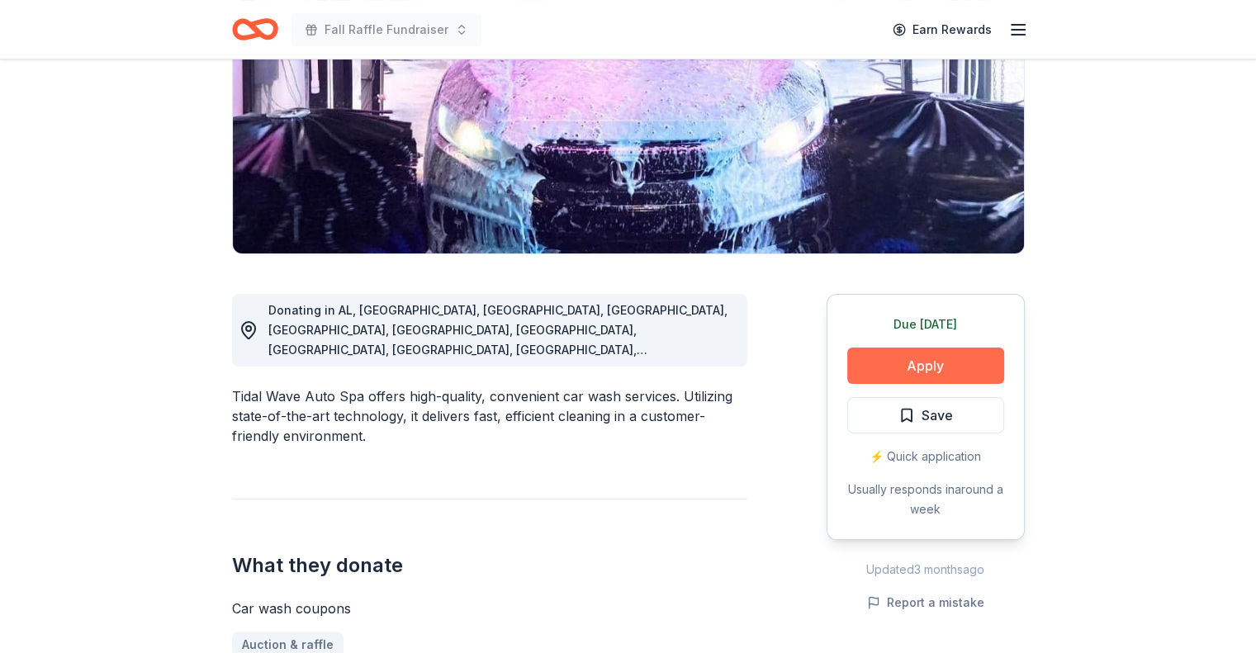
click at [887, 363] on button "Apply" at bounding box center [925, 366] width 157 height 36
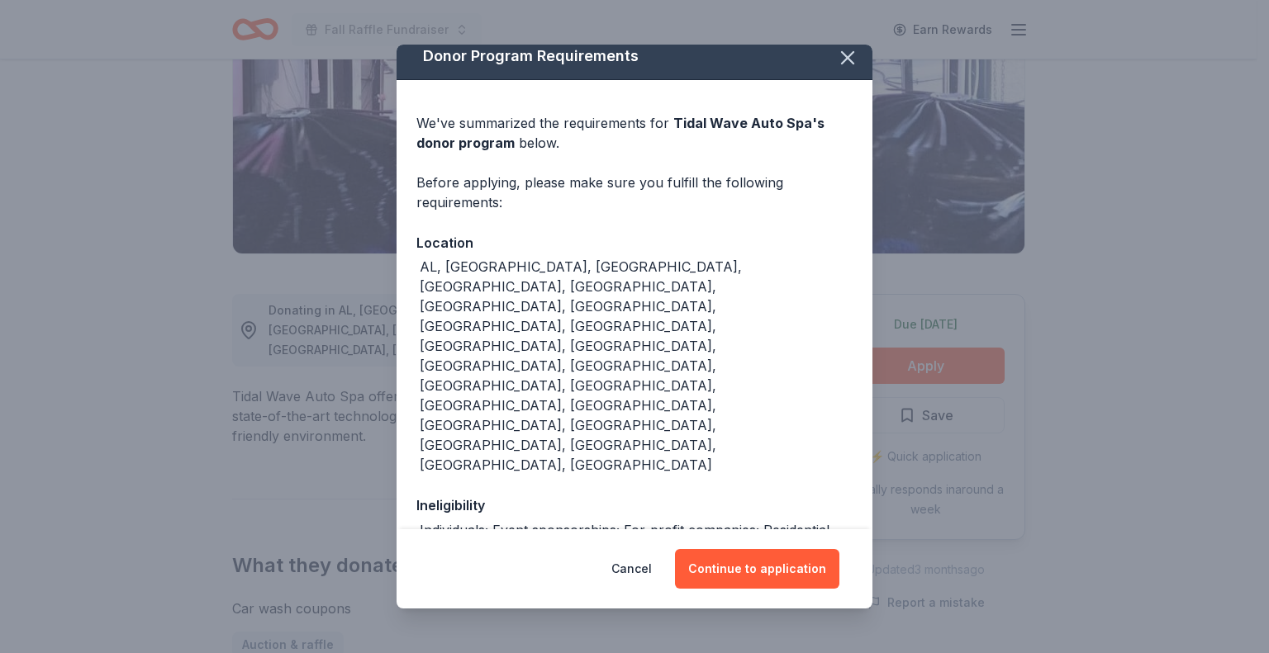
scroll to position [15, 0]
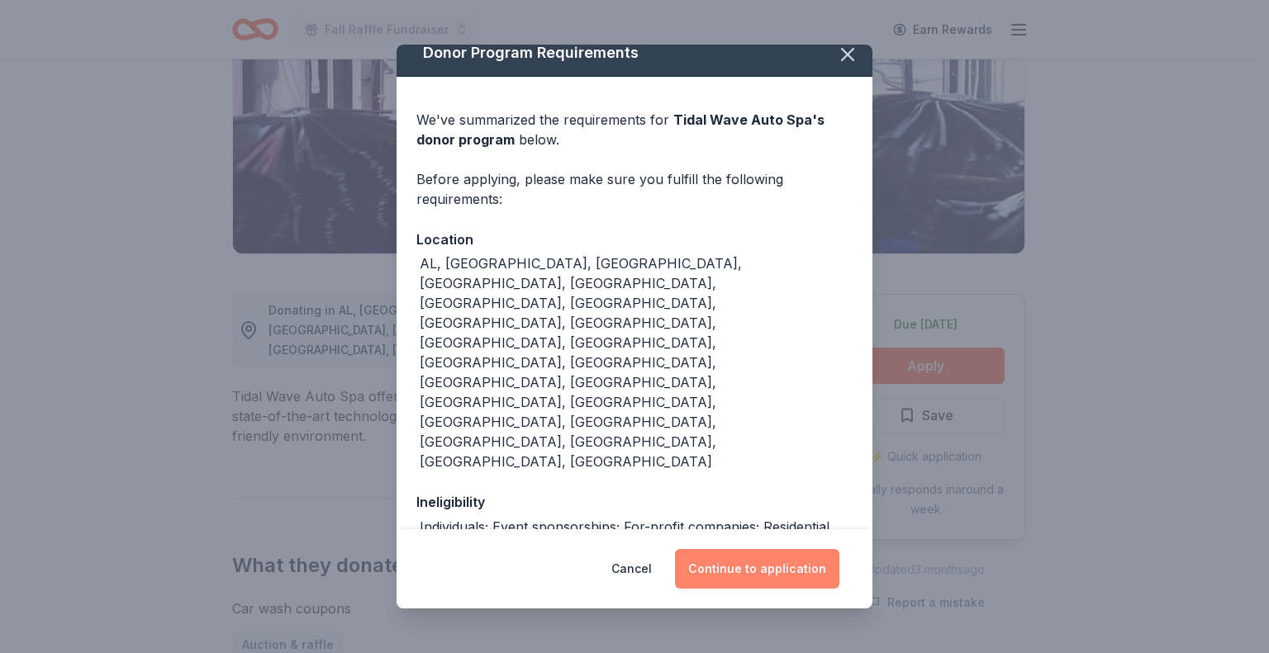
click at [740, 565] on button "Continue to application" at bounding box center [757, 569] width 164 height 40
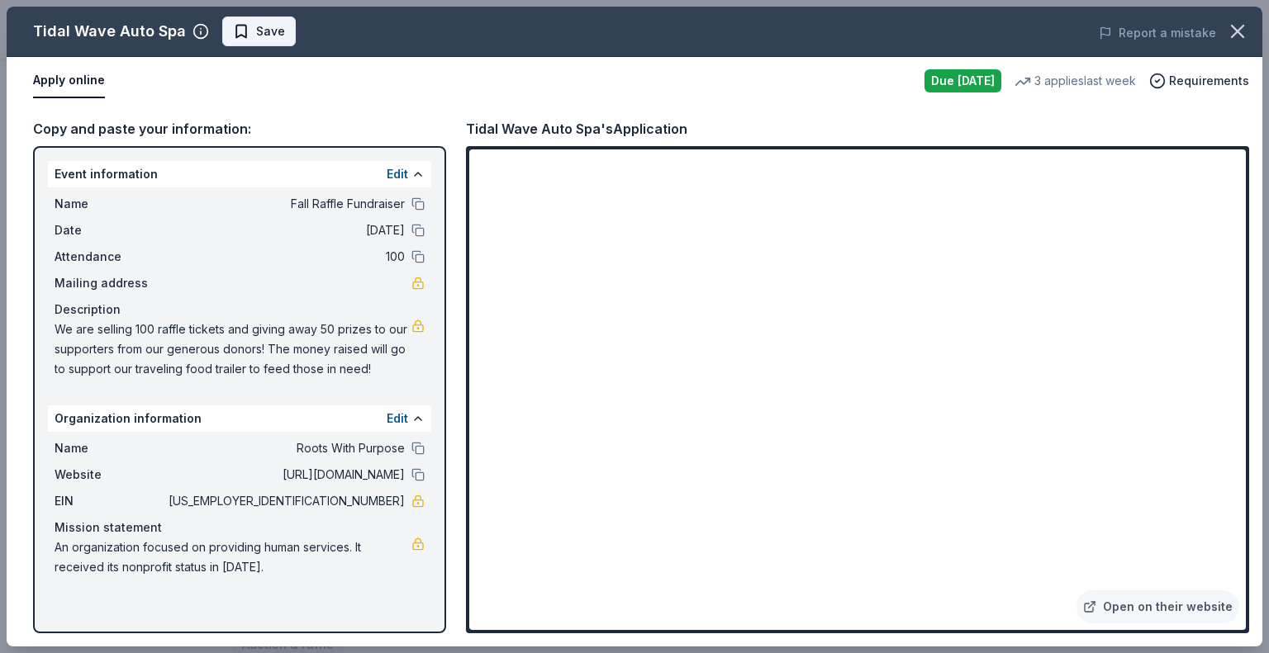
click at [260, 29] on span "Save" at bounding box center [270, 31] width 29 height 20
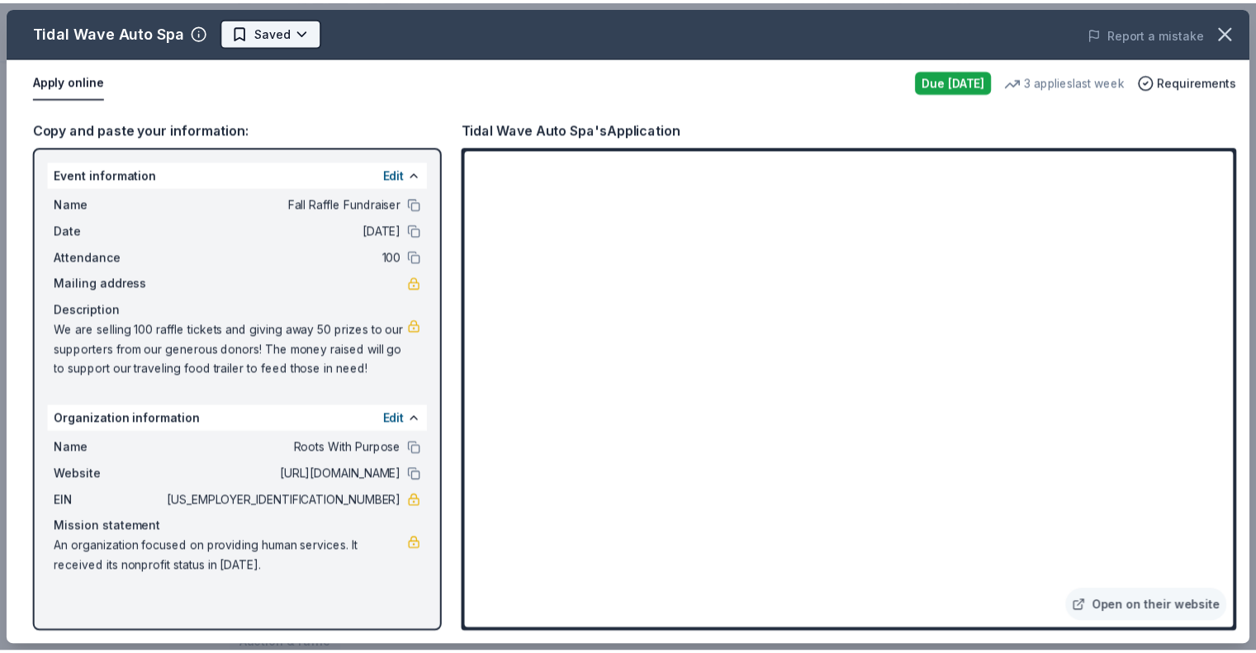
scroll to position [0, 0]
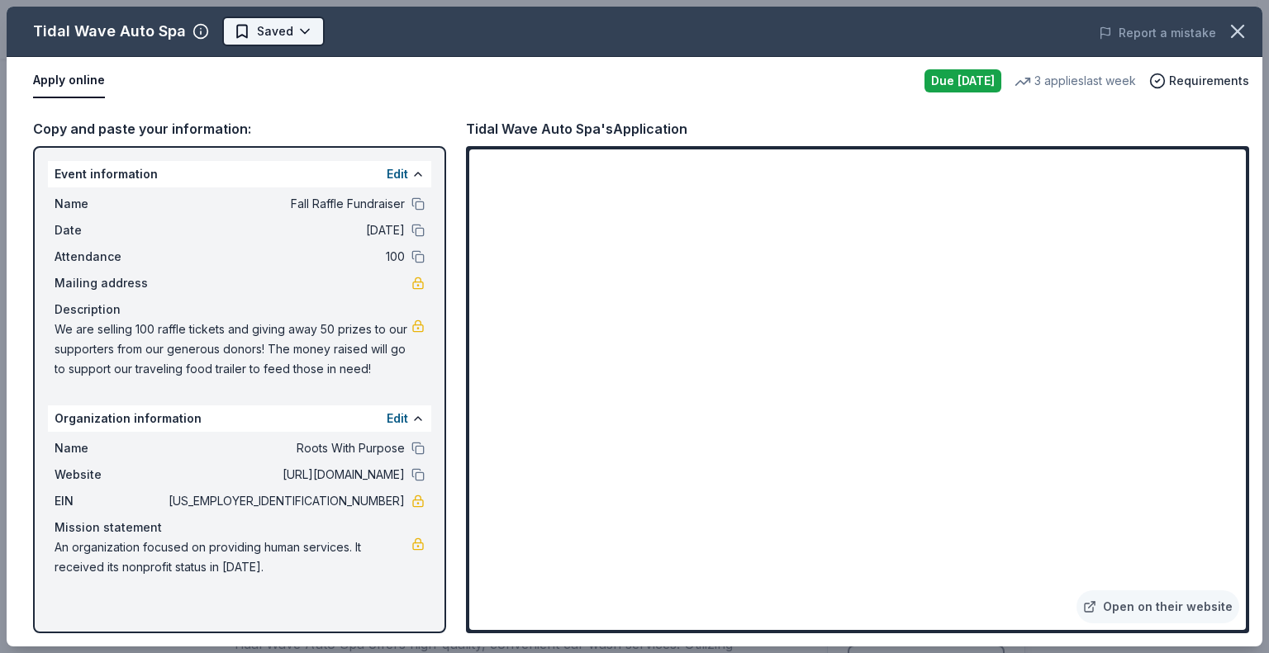
click at [272, 32] on html "Fall Raffle Fundraiser Earn Rewards Due tomorrow Share Tidal Wave Auto Spa 5.0 …" at bounding box center [634, 326] width 1269 height 653
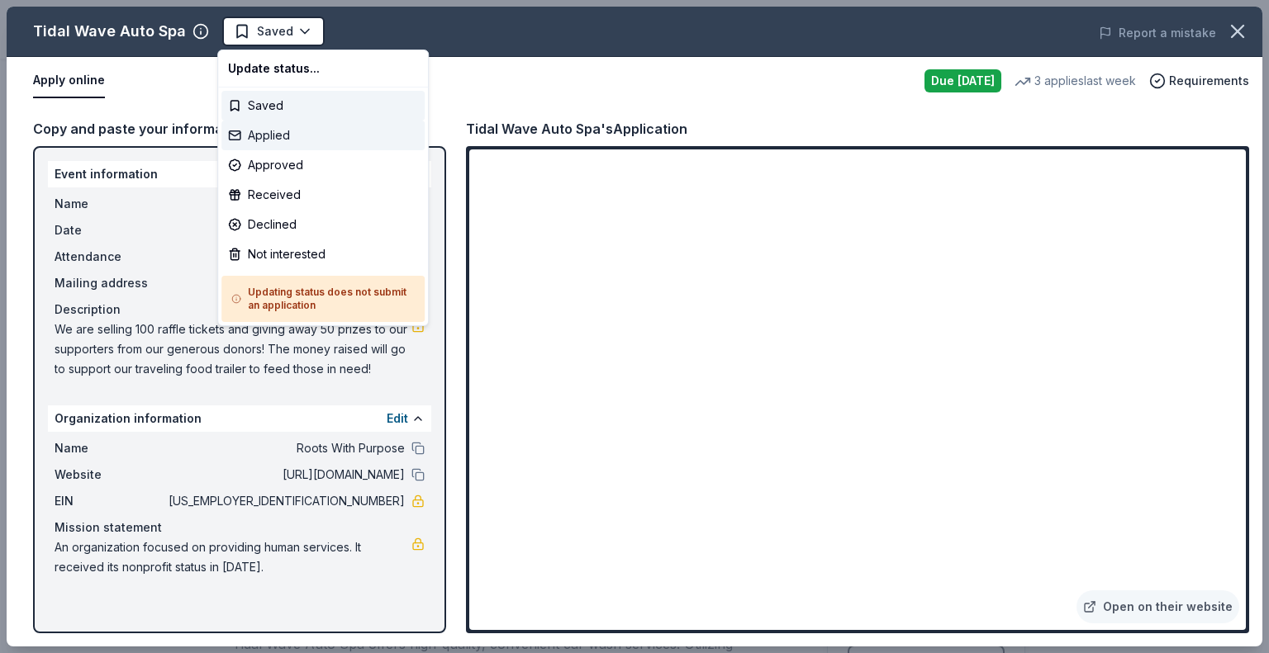
click at [281, 133] on div "Applied" at bounding box center [322, 136] width 203 height 30
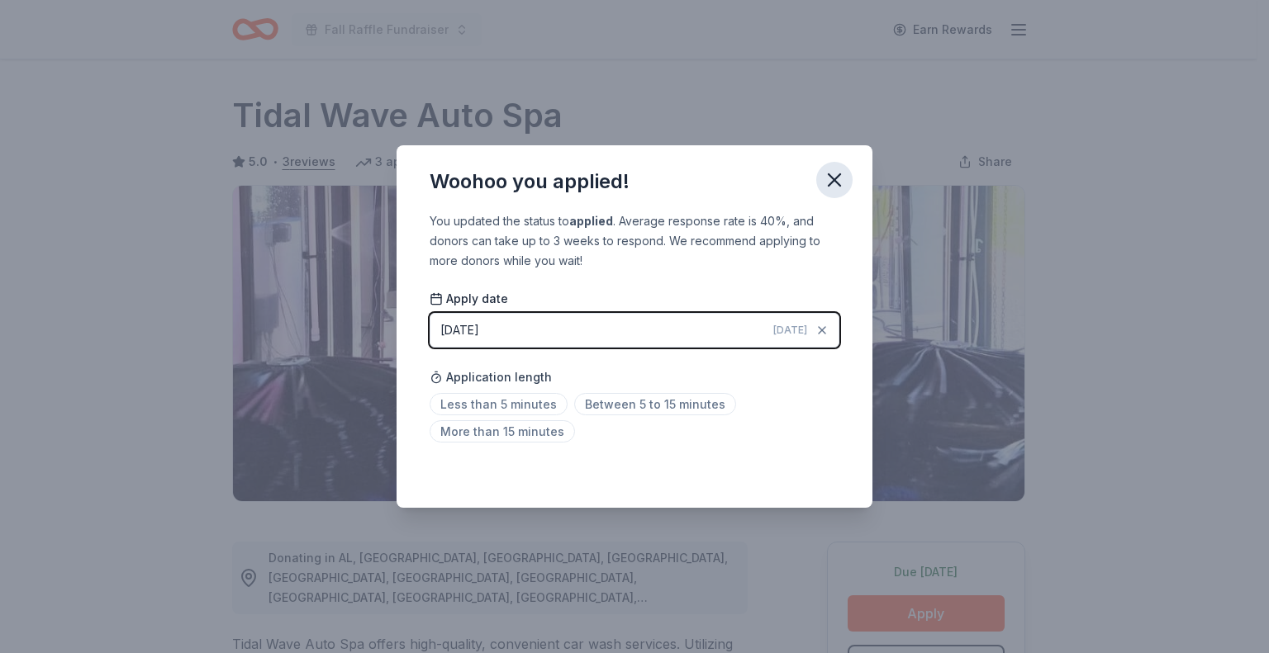
click at [826, 180] on button "button" at bounding box center [834, 180] width 36 height 36
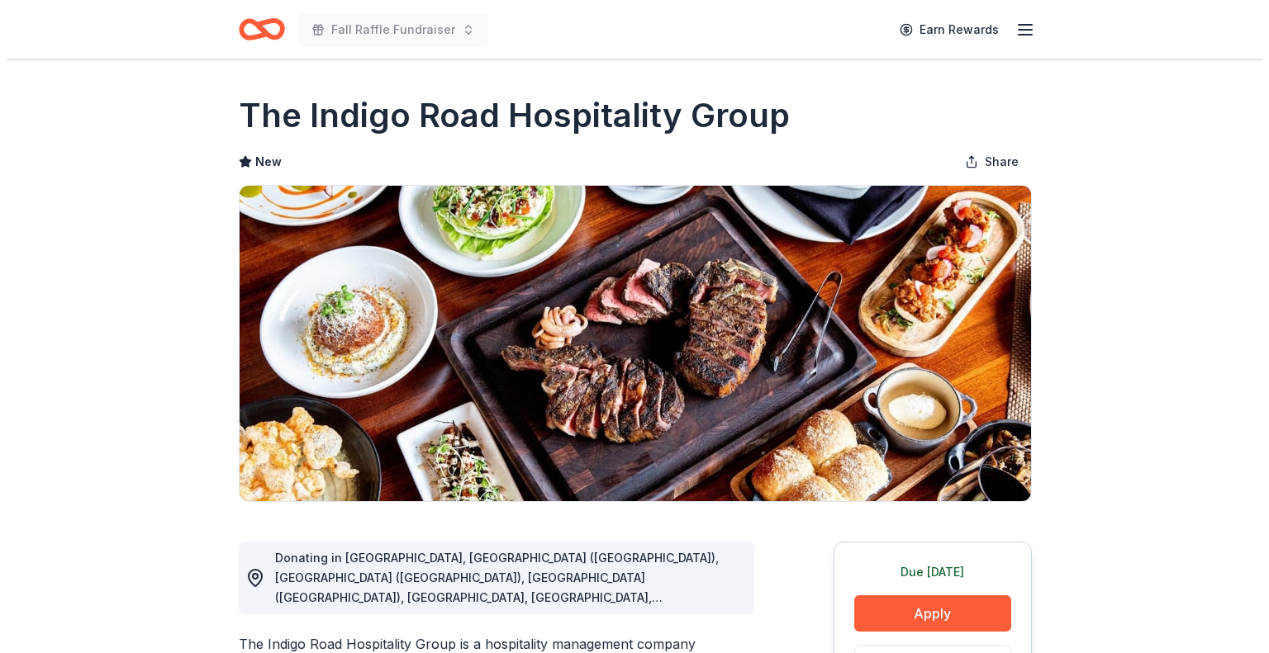
scroll to position [165, 0]
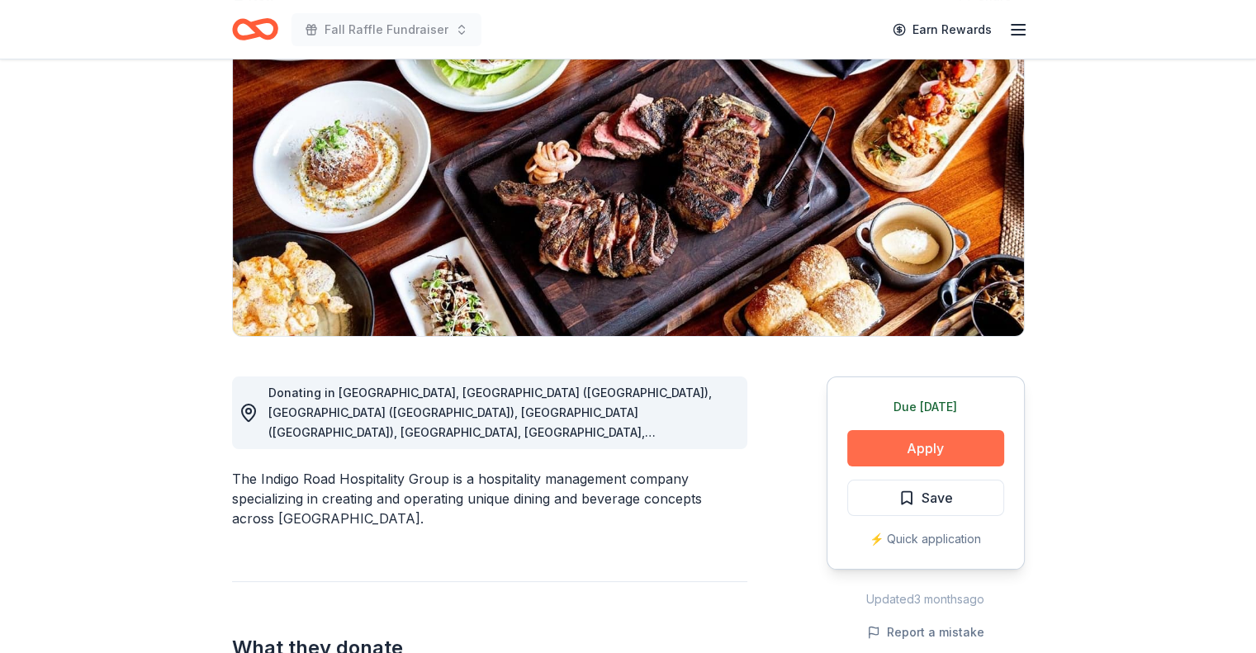
click at [890, 446] on button "Apply" at bounding box center [925, 448] width 157 height 36
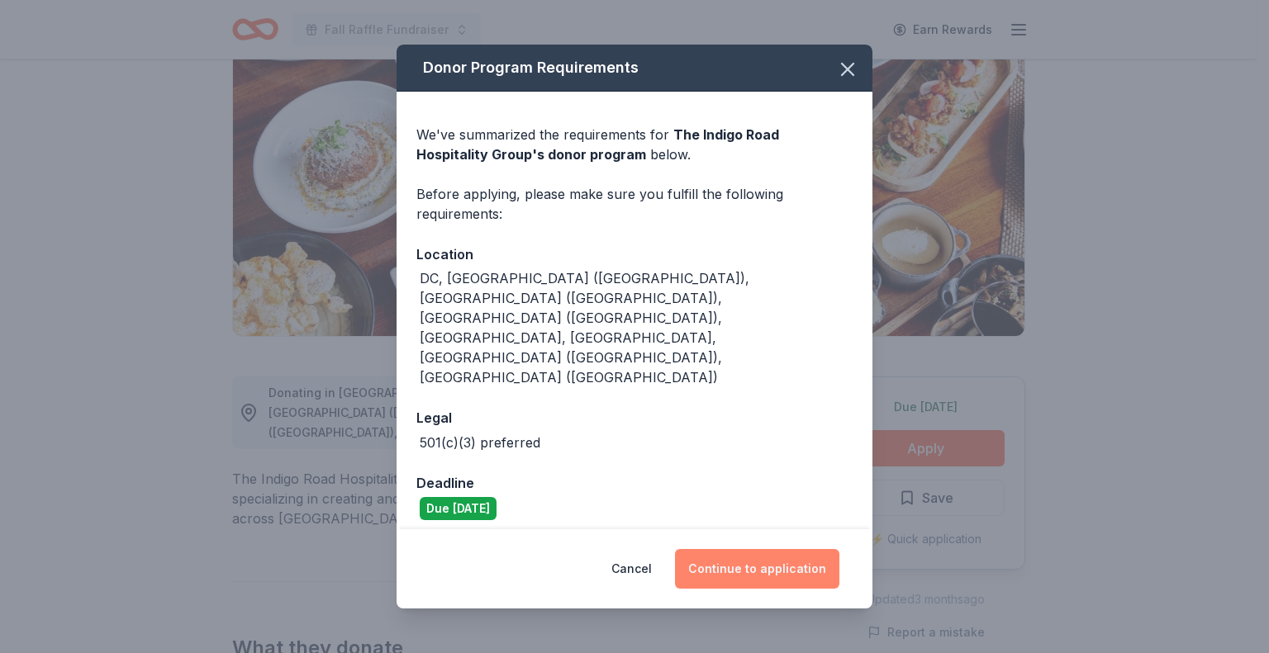
click at [739, 549] on button "Continue to application" at bounding box center [757, 569] width 164 height 40
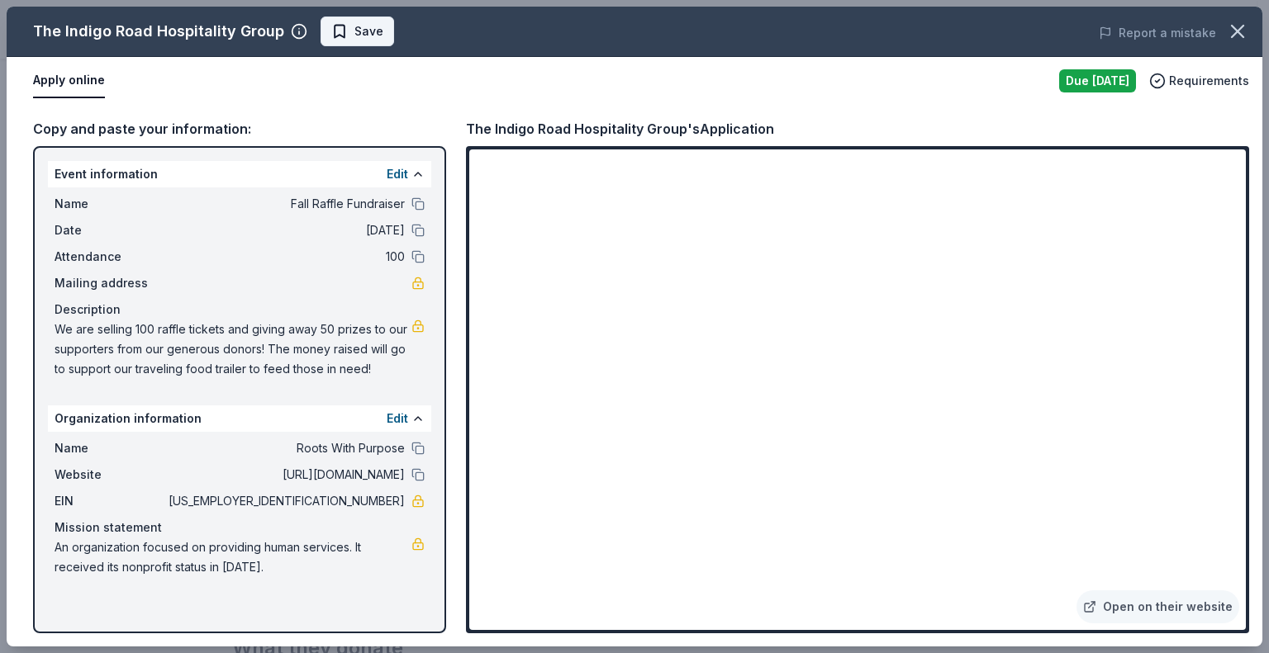
click at [339, 39] on span "Save" at bounding box center [357, 31] width 52 height 20
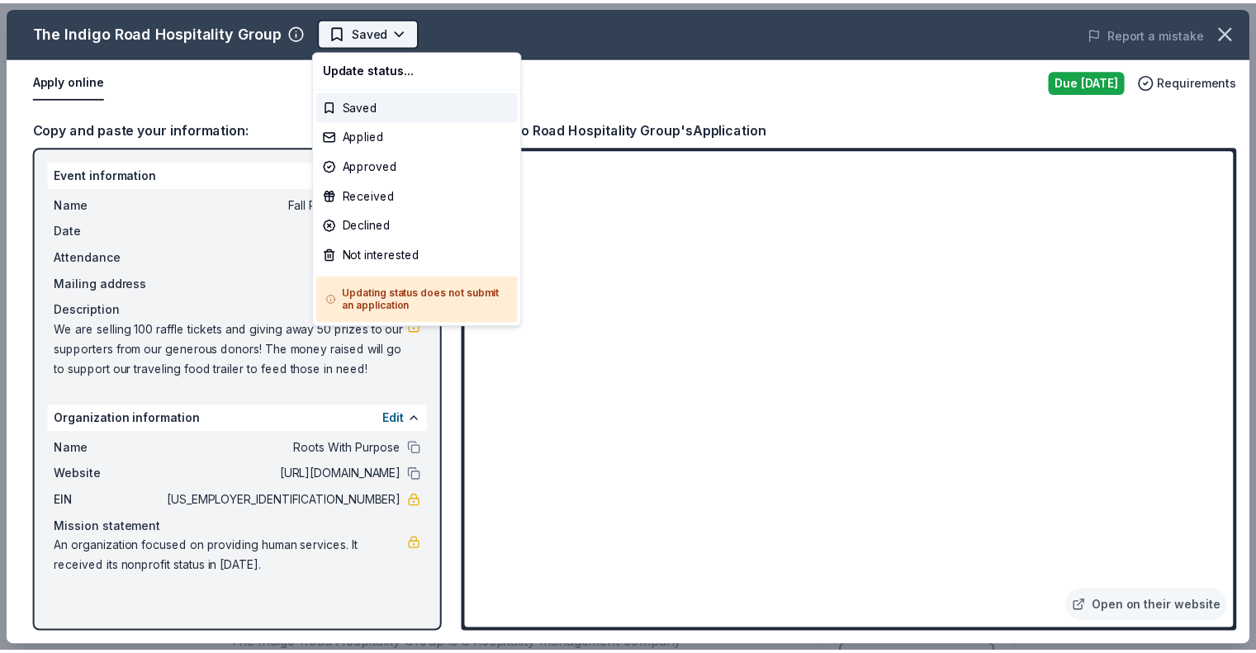
scroll to position [0, 0]
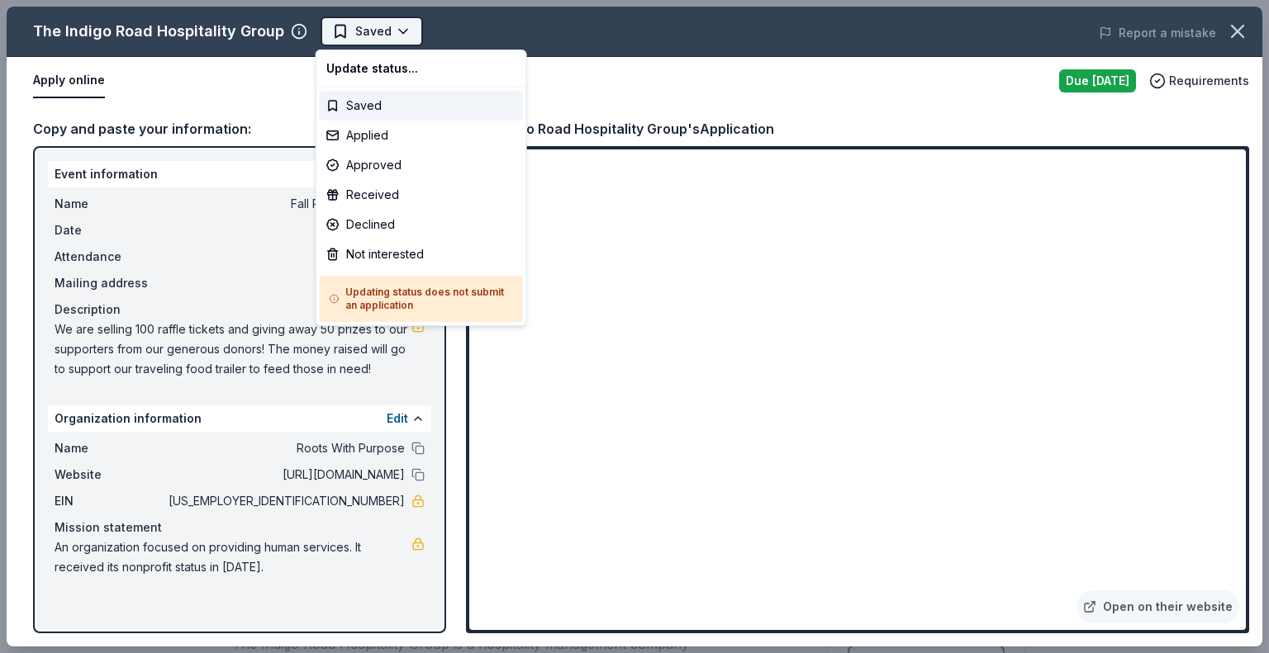
click at [358, 31] on body "Fall Raffle Fundraiser Earn Rewards Due tomorrow Share The Indigo Road Hospital…" at bounding box center [628, 326] width 1256 height 653
click at [366, 128] on div "Applied" at bounding box center [421, 136] width 203 height 30
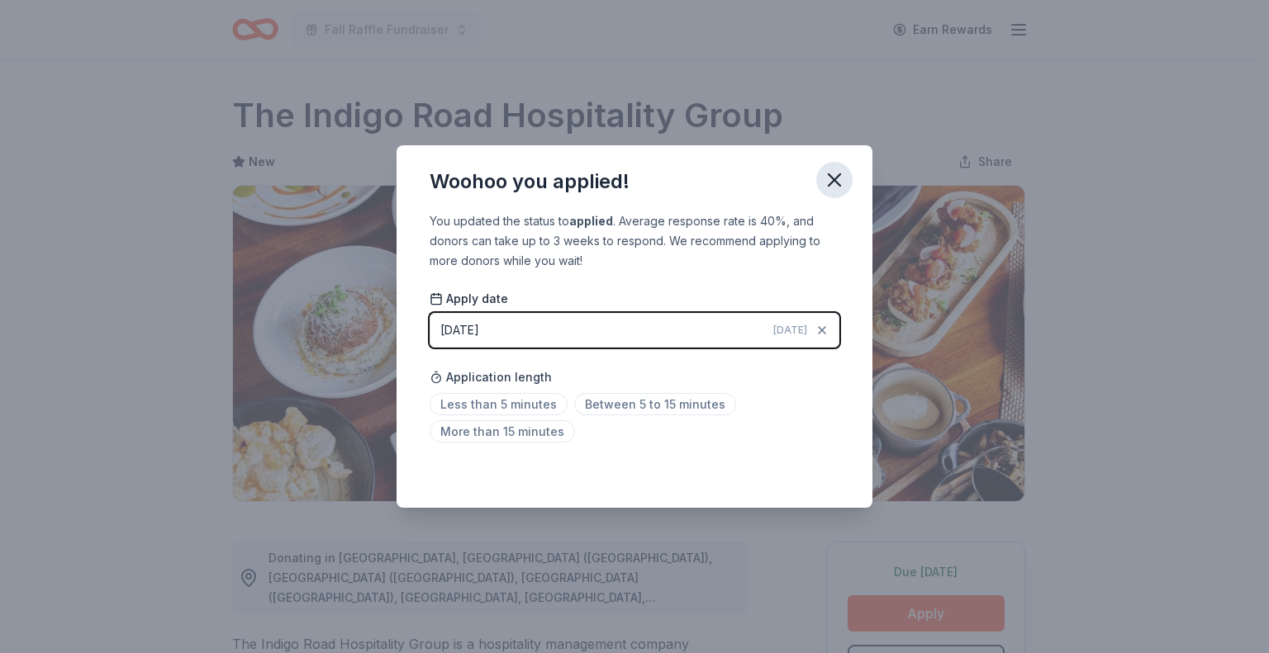
click at [833, 180] on icon "button" at bounding box center [834, 180] width 12 height 12
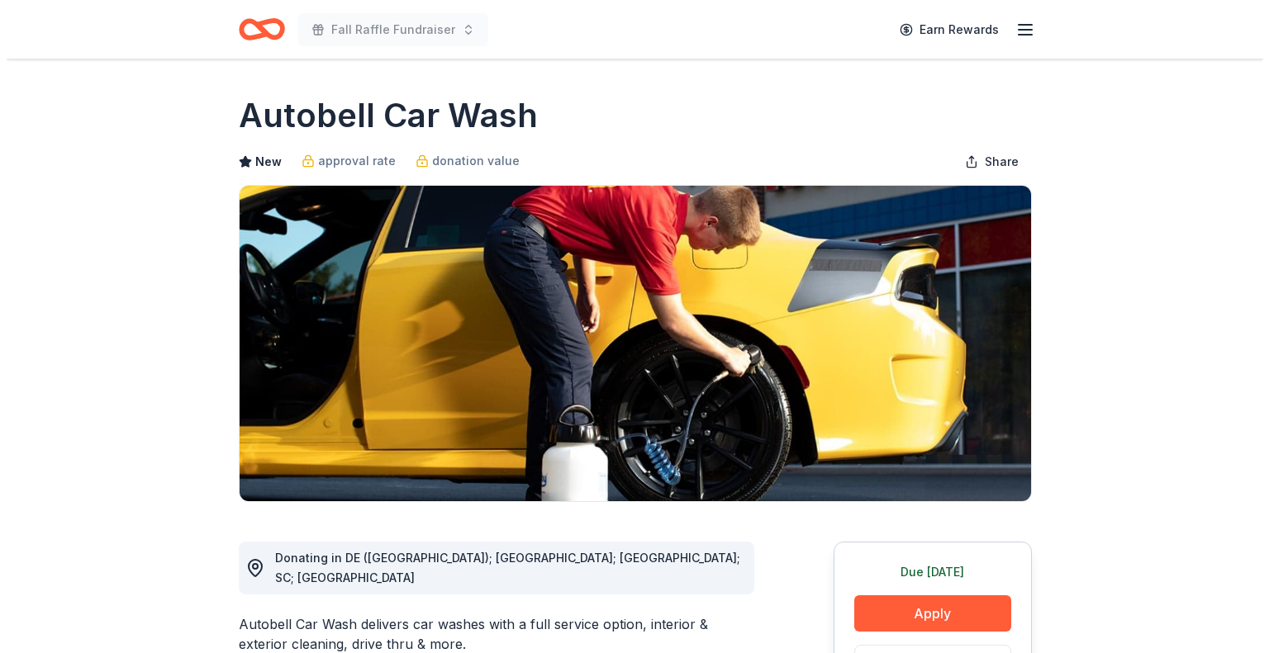
scroll to position [165, 0]
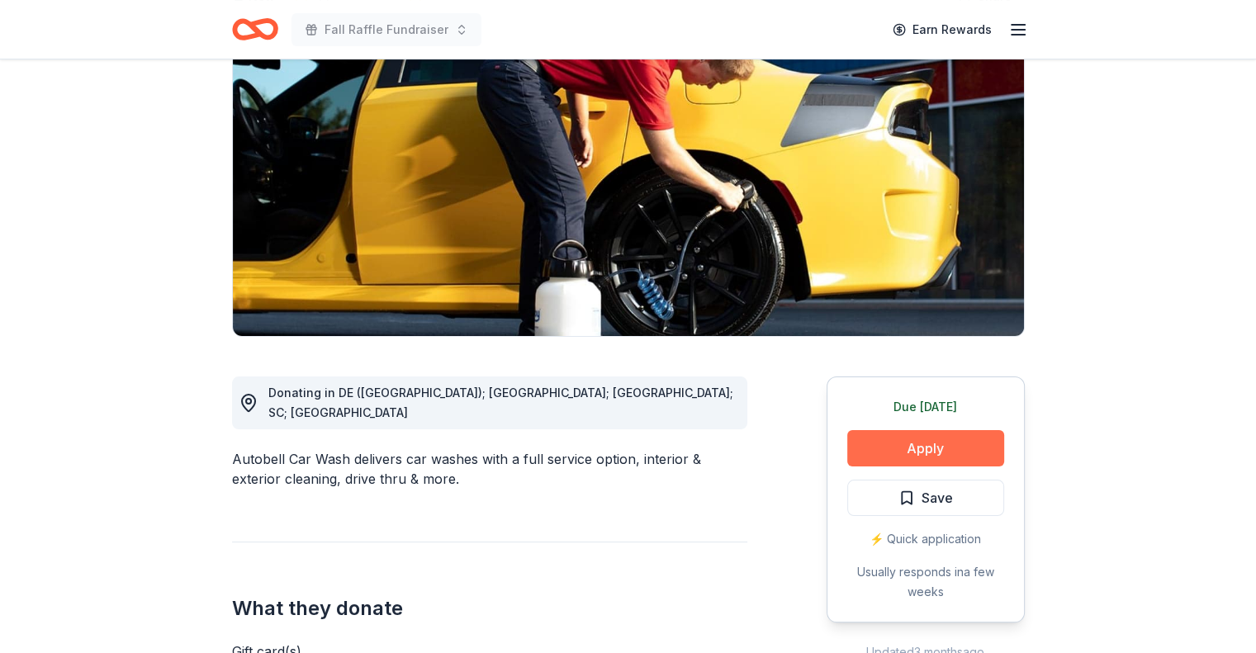
click at [876, 442] on button "Apply" at bounding box center [925, 448] width 157 height 36
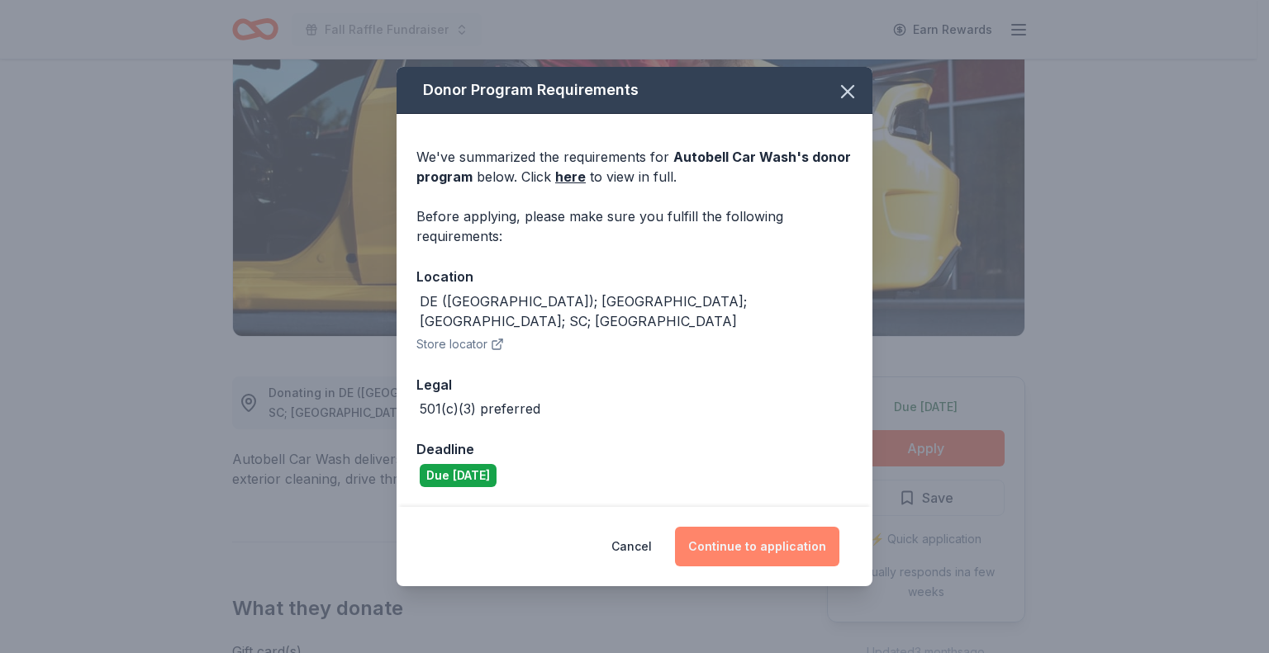
click at [753, 532] on button "Continue to application" at bounding box center [757, 547] width 164 height 40
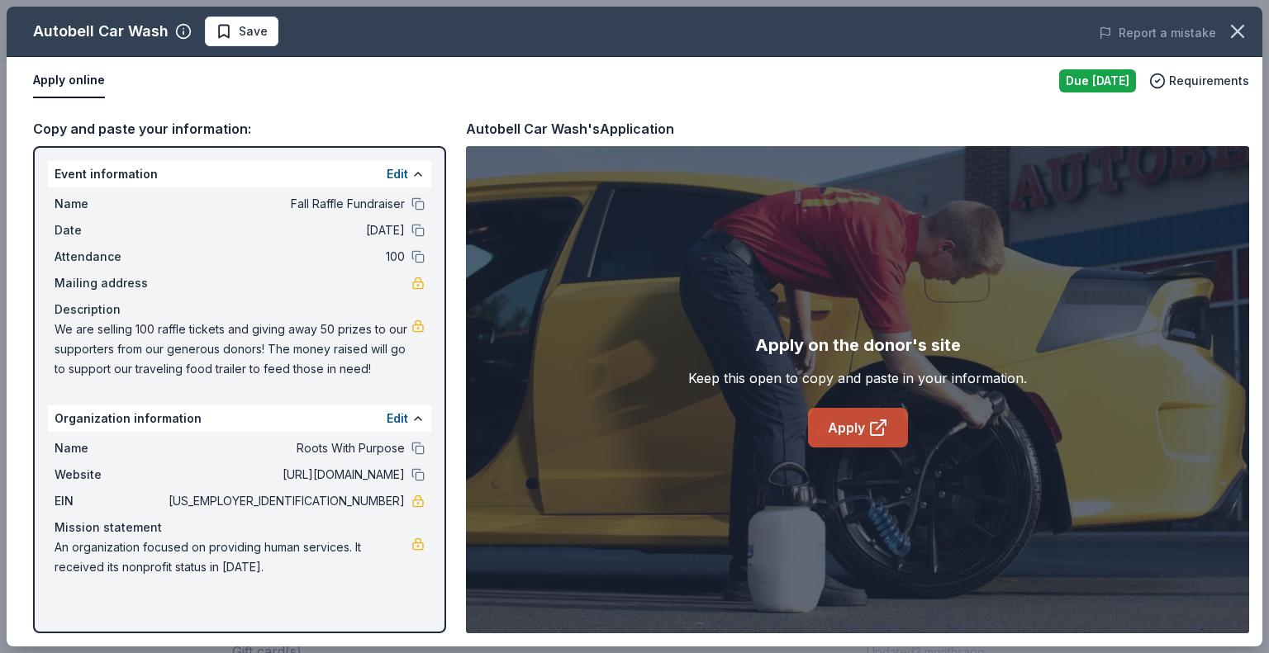
click at [851, 420] on link "Apply" at bounding box center [858, 428] width 100 height 40
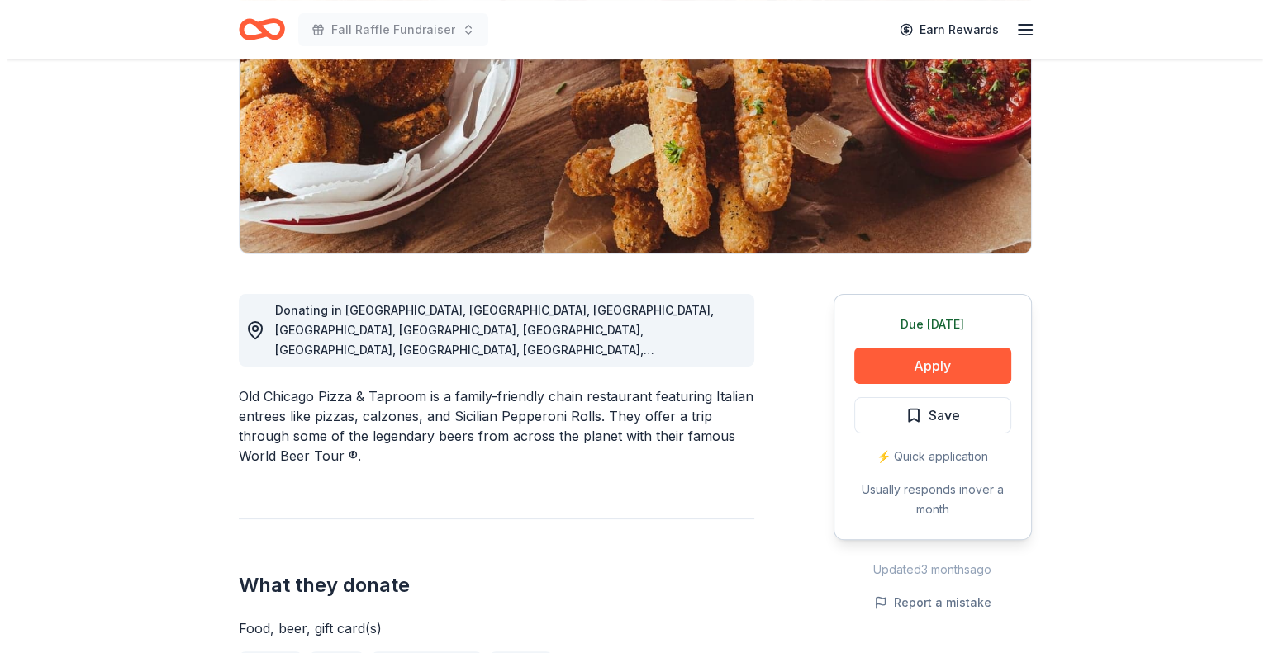
scroll to position [330, 0]
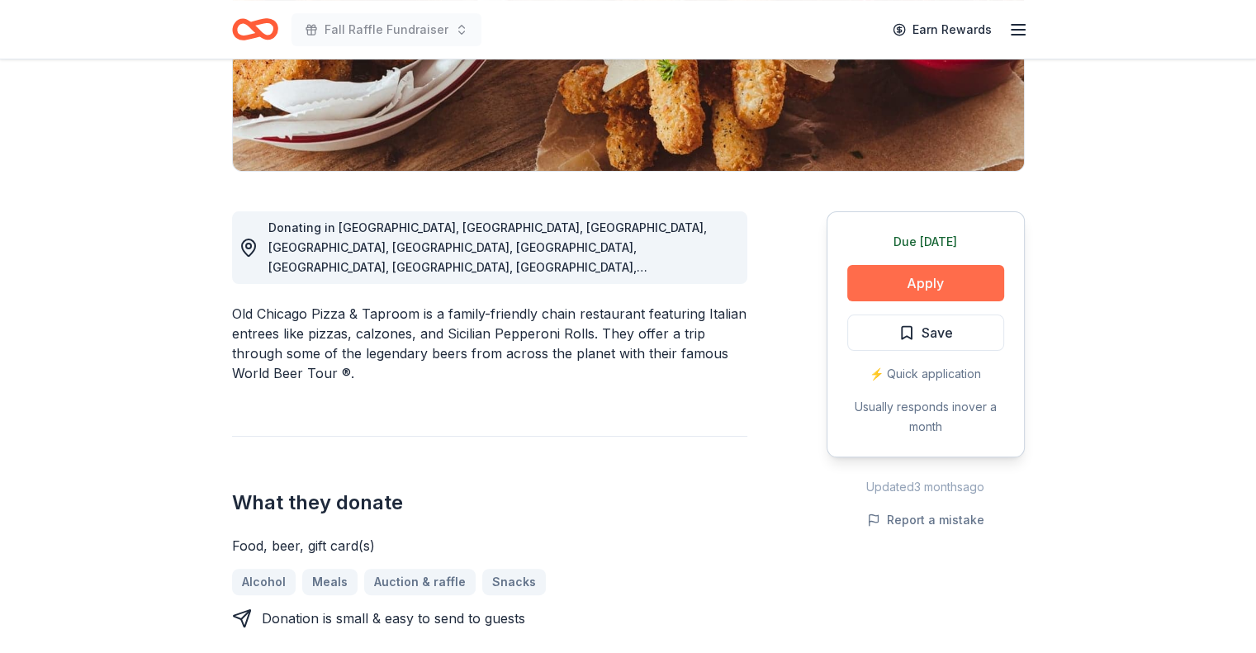
click at [858, 279] on button "Apply" at bounding box center [925, 283] width 157 height 36
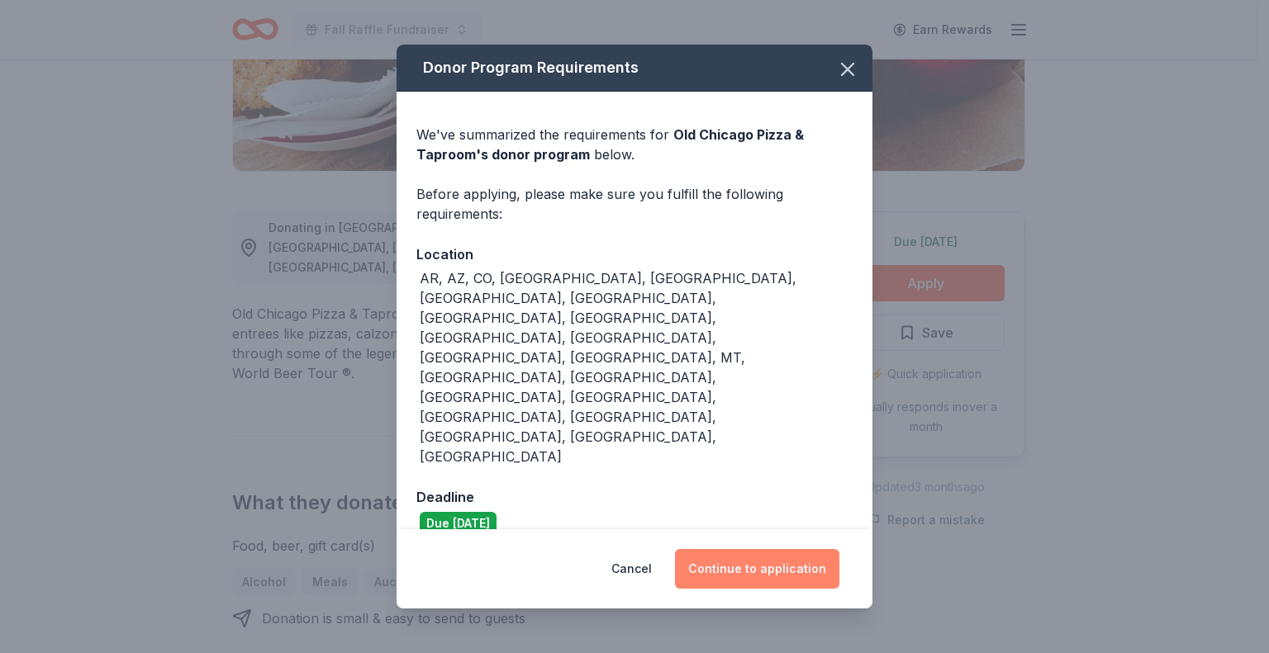
click at [748, 549] on button "Continue to application" at bounding box center [757, 569] width 164 height 40
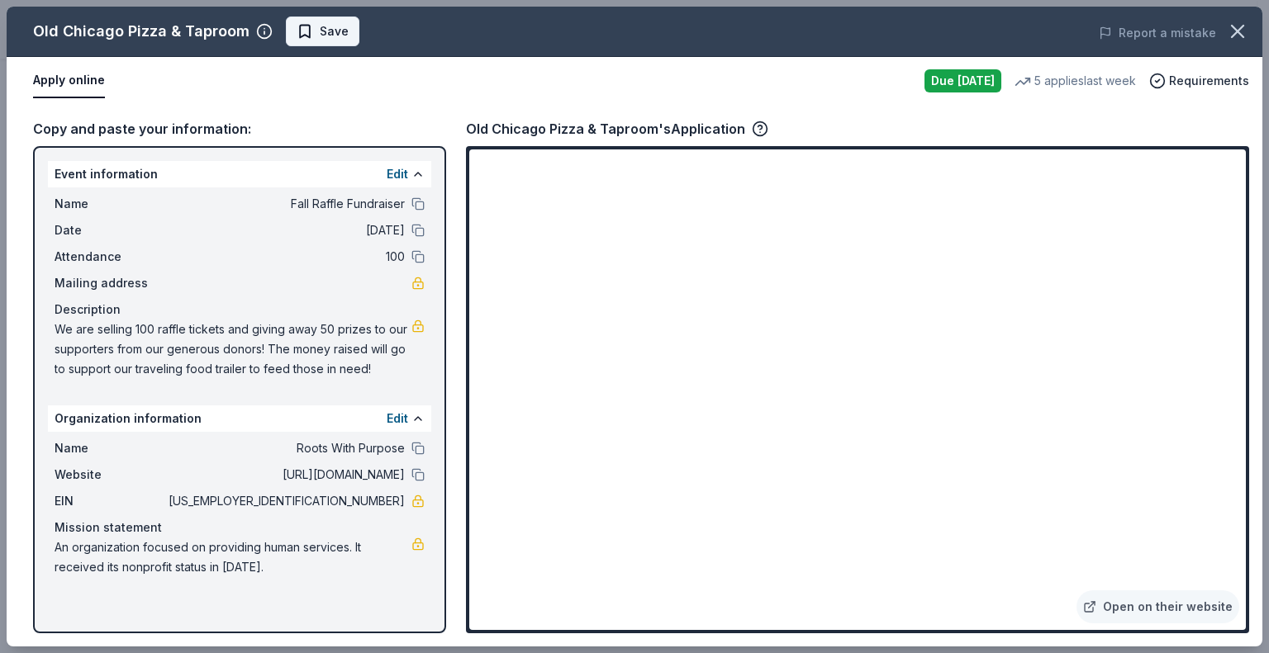
click at [313, 33] on span "Save" at bounding box center [323, 31] width 52 height 20
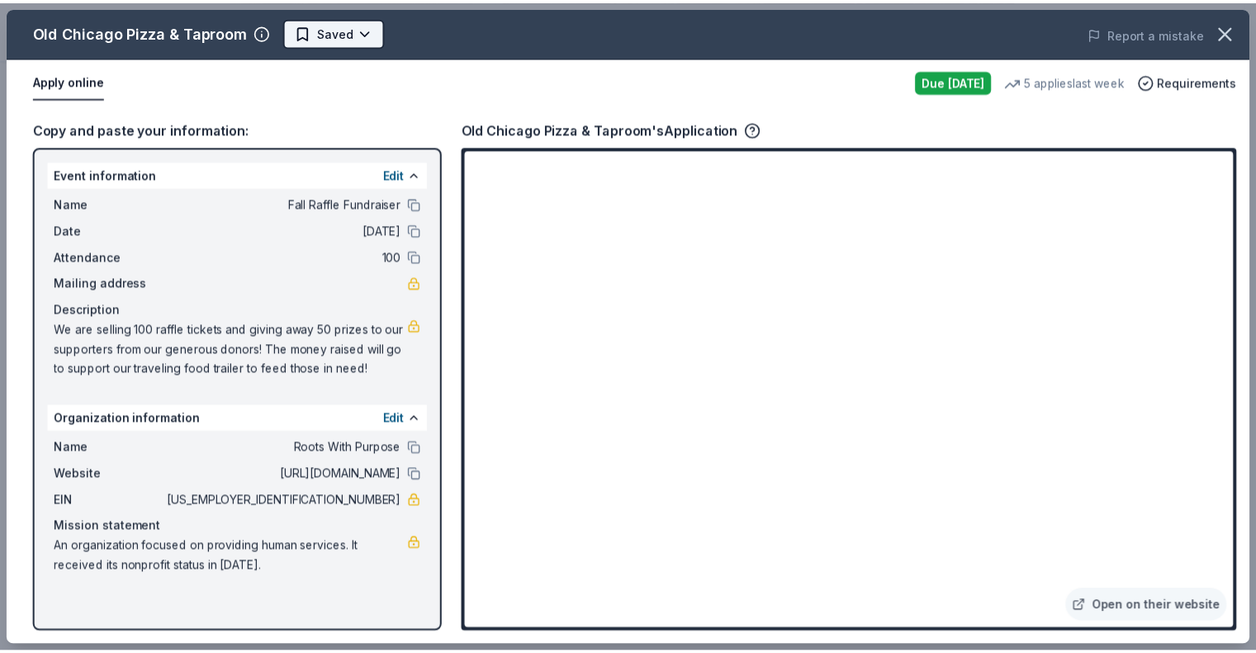
scroll to position [0, 0]
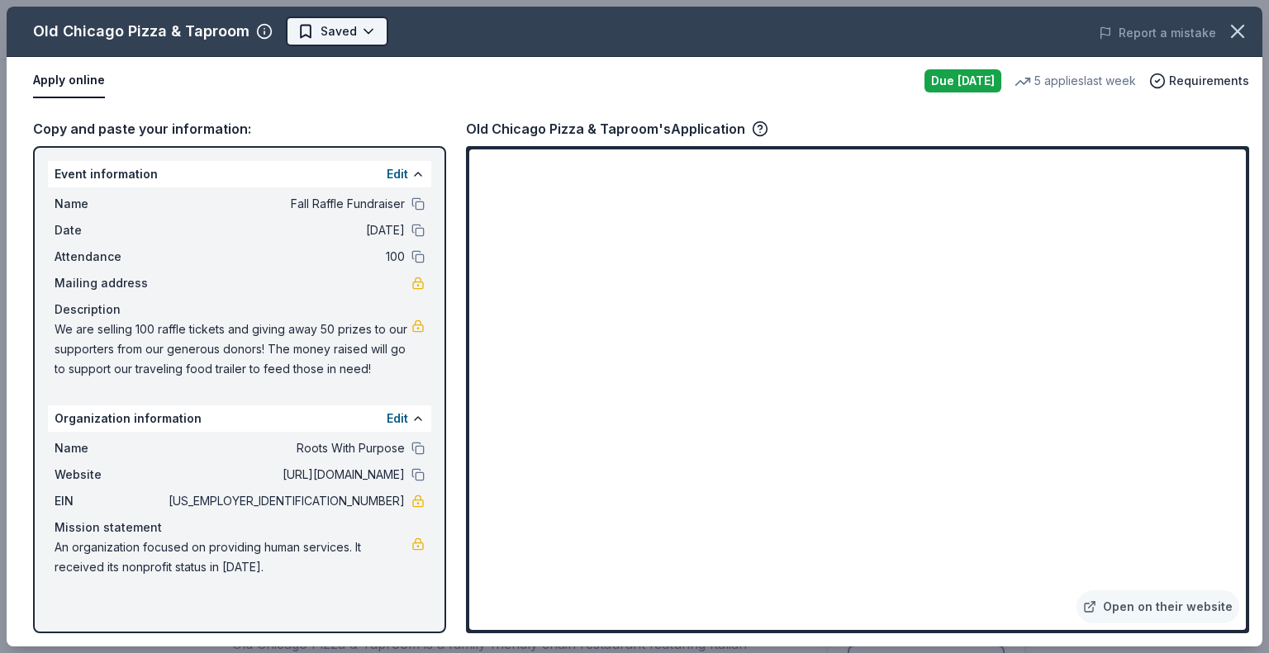
click at [320, 31] on body "Fall Raffle Fundraiser Earn Rewards Due tomorrow Share Old Chicago Pizza & Tapr…" at bounding box center [628, 326] width 1256 height 653
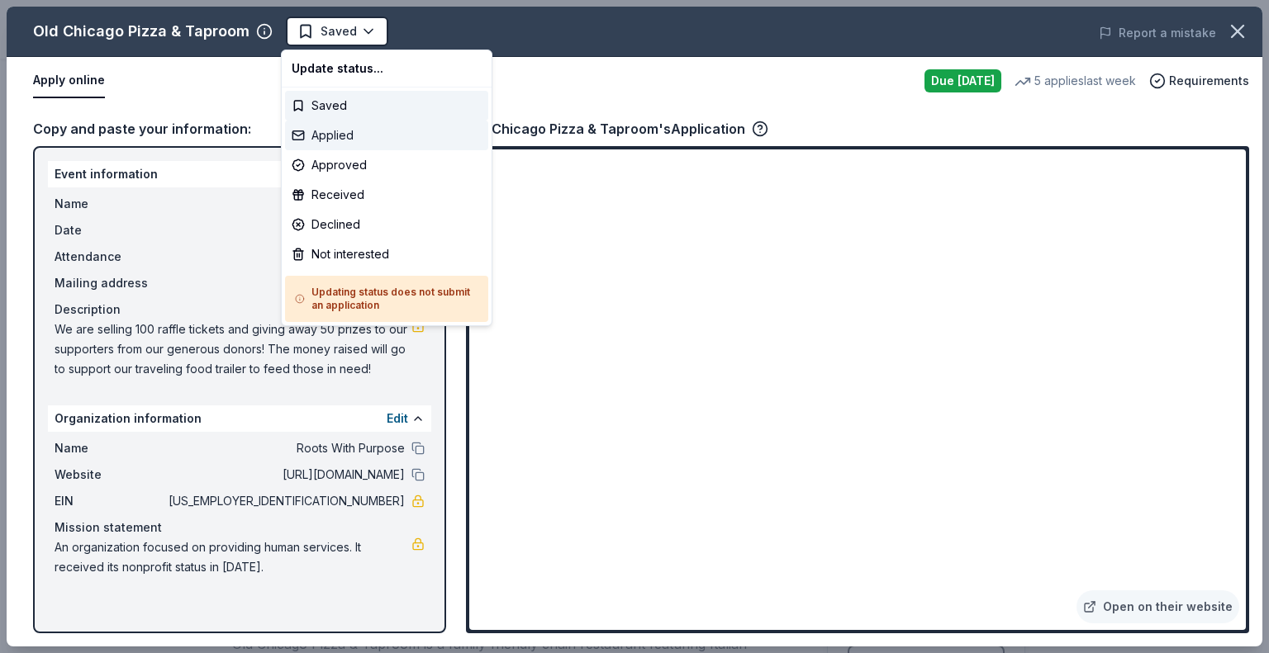
click at [327, 135] on div "Applied" at bounding box center [386, 136] width 203 height 30
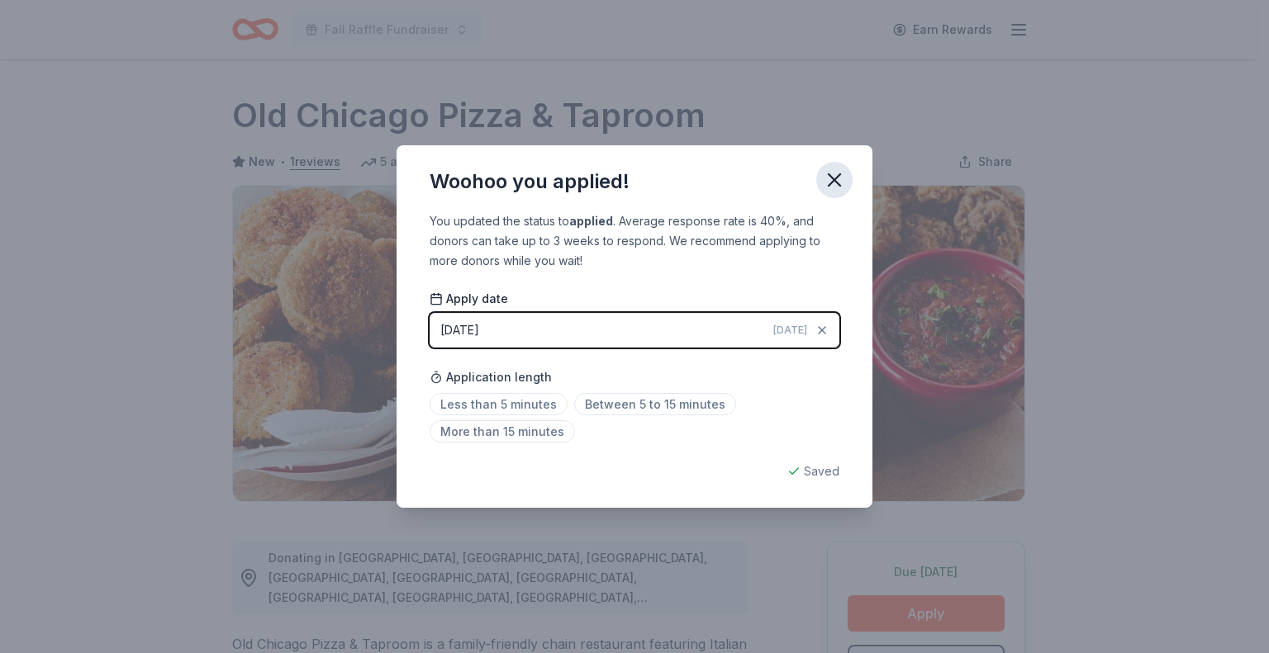
click at [830, 184] on icon "button" at bounding box center [834, 180] width 12 height 12
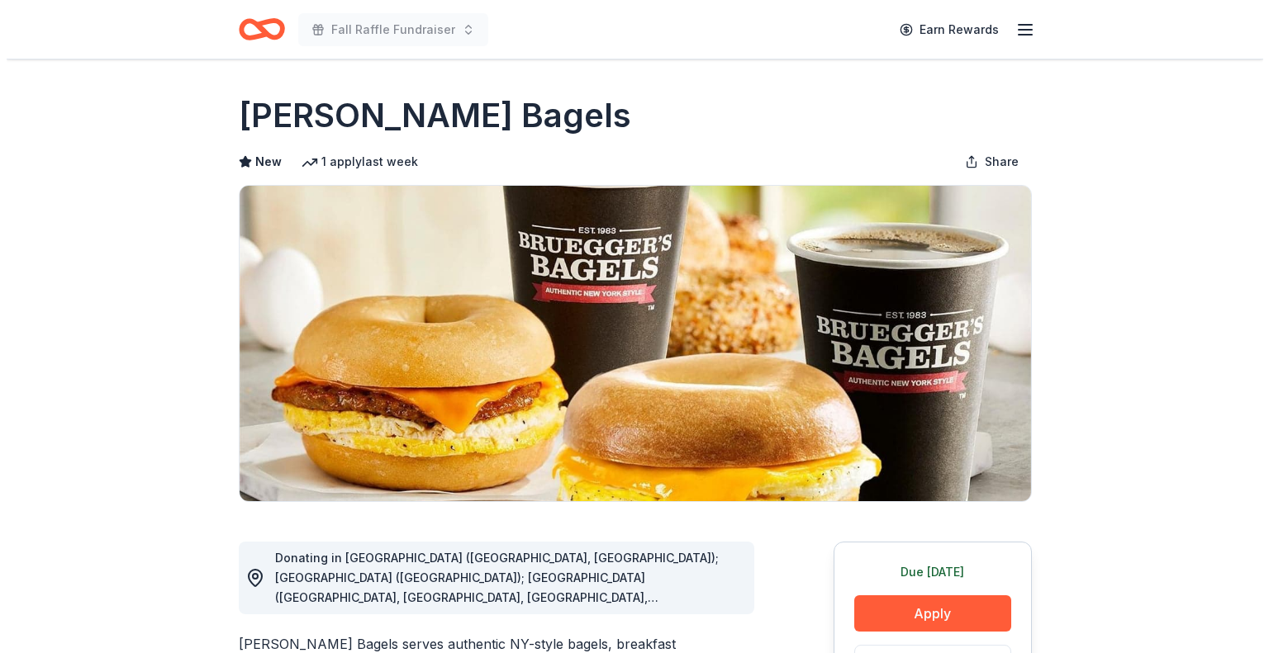
scroll to position [248, 0]
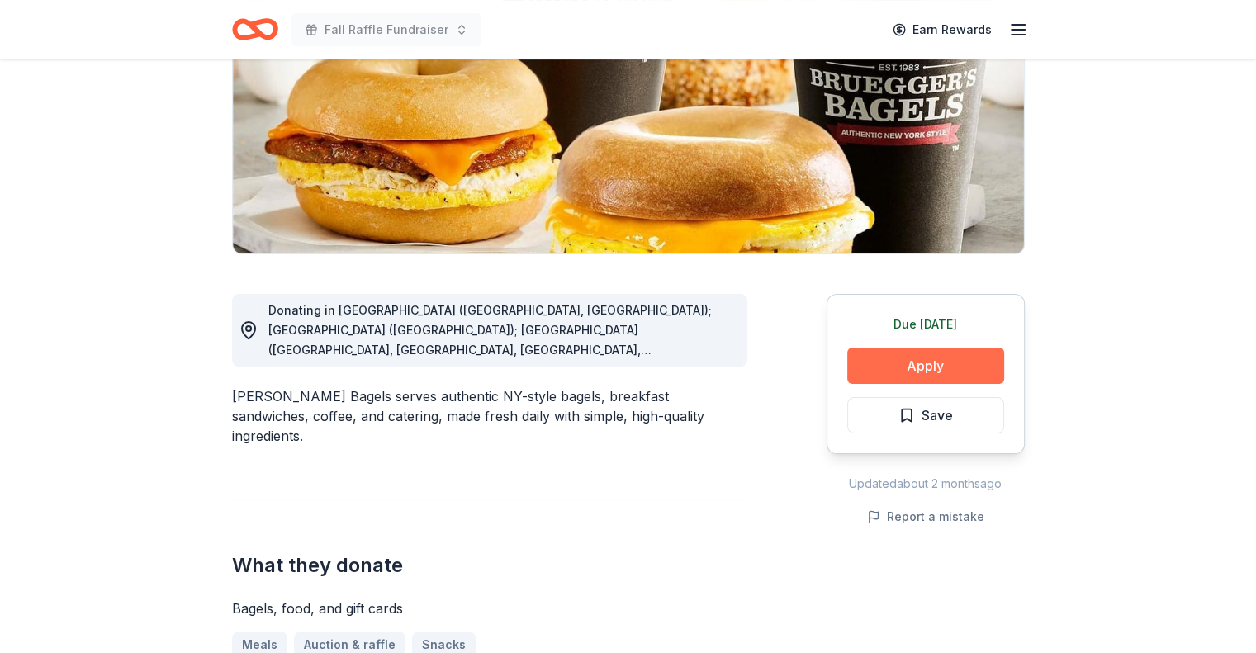
click at [893, 362] on button "Apply" at bounding box center [925, 366] width 157 height 36
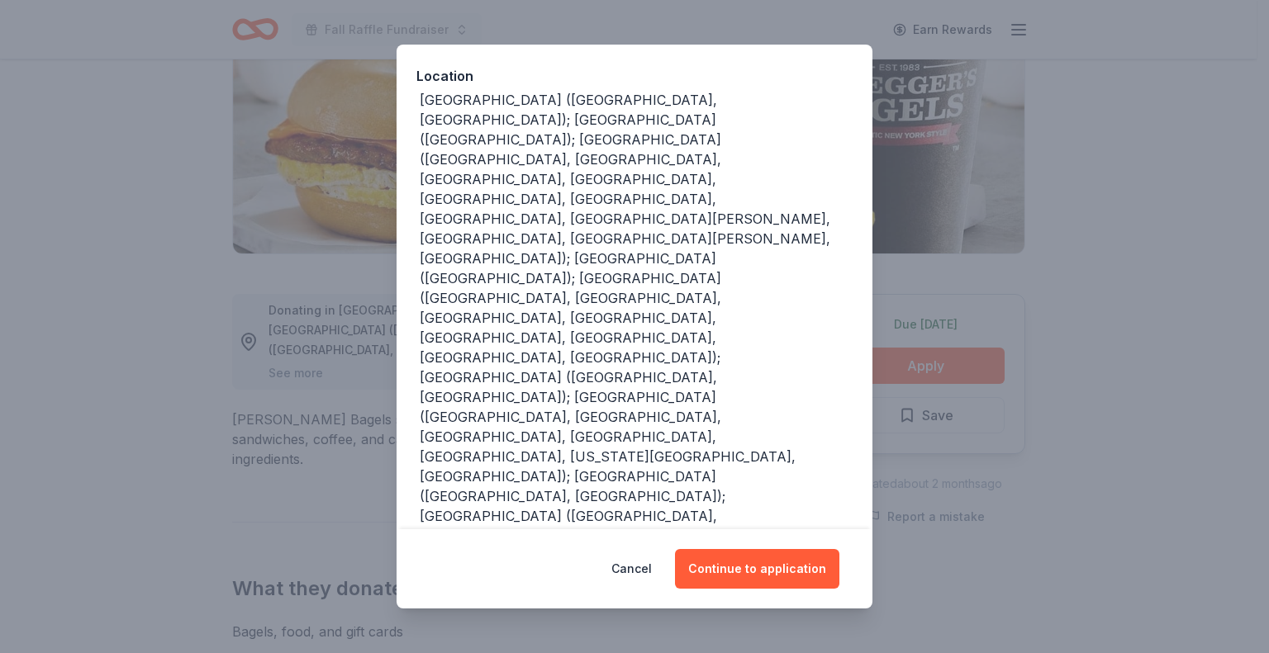
scroll to position [192, 0]
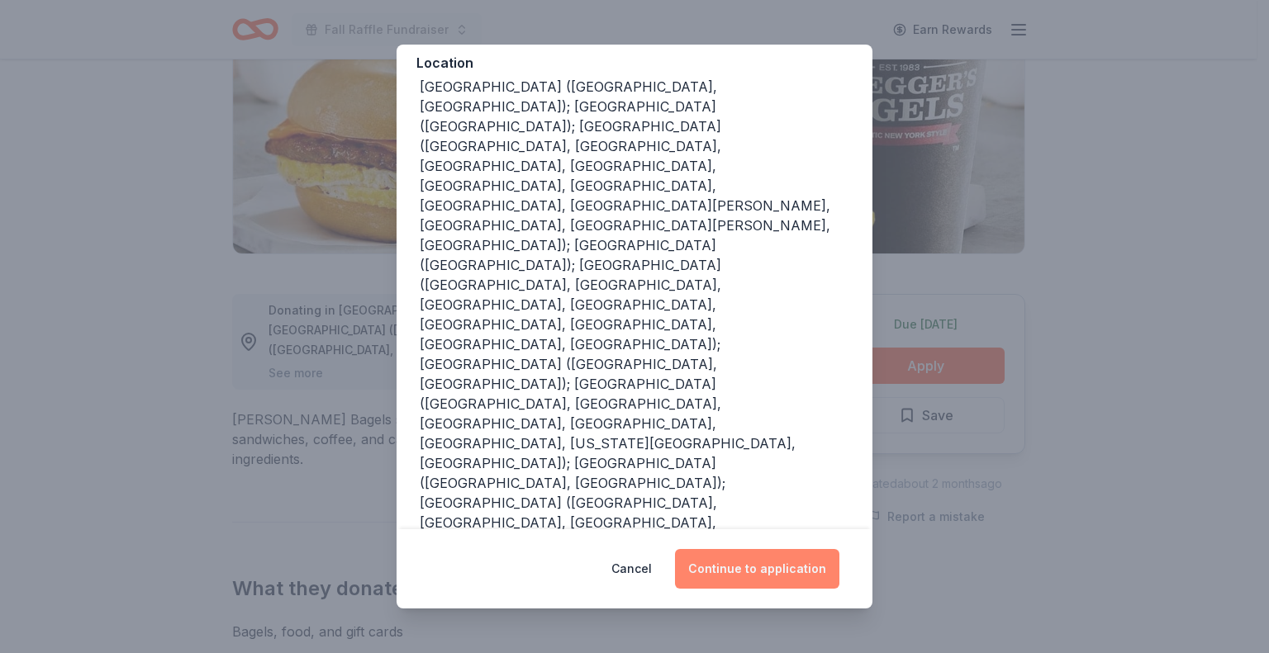
click at [740, 571] on button "Continue to application" at bounding box center [757, 569] width 164 height 40
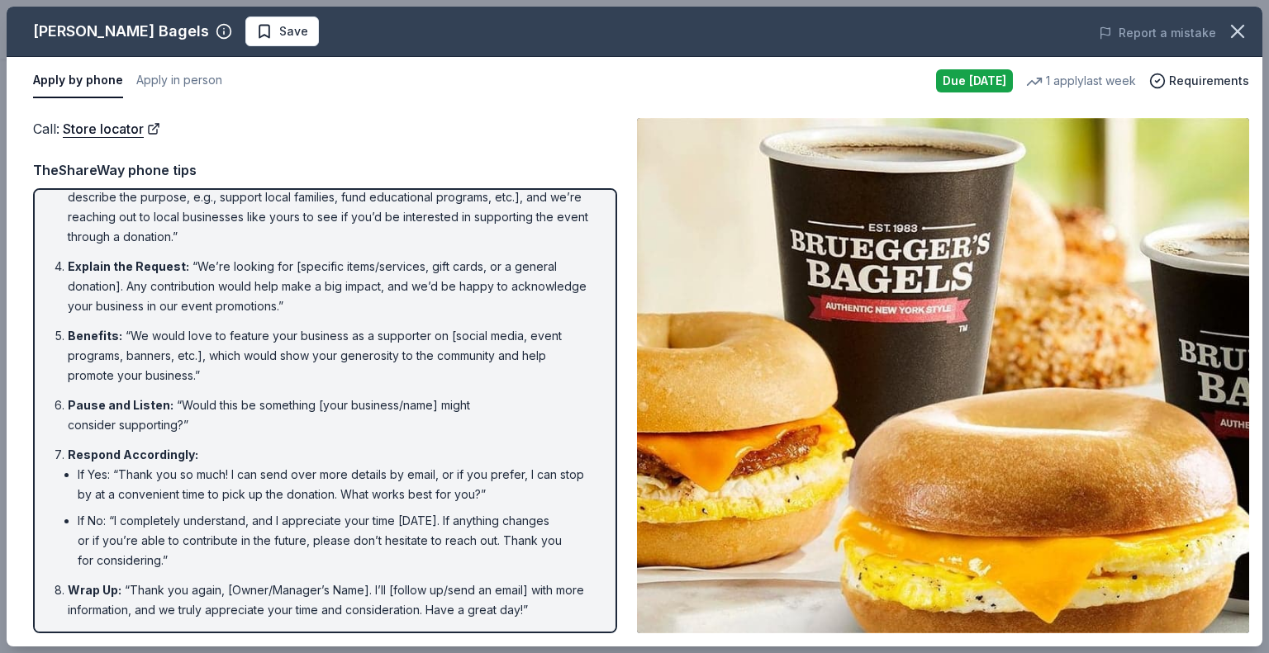
scroll to position [0, 0]
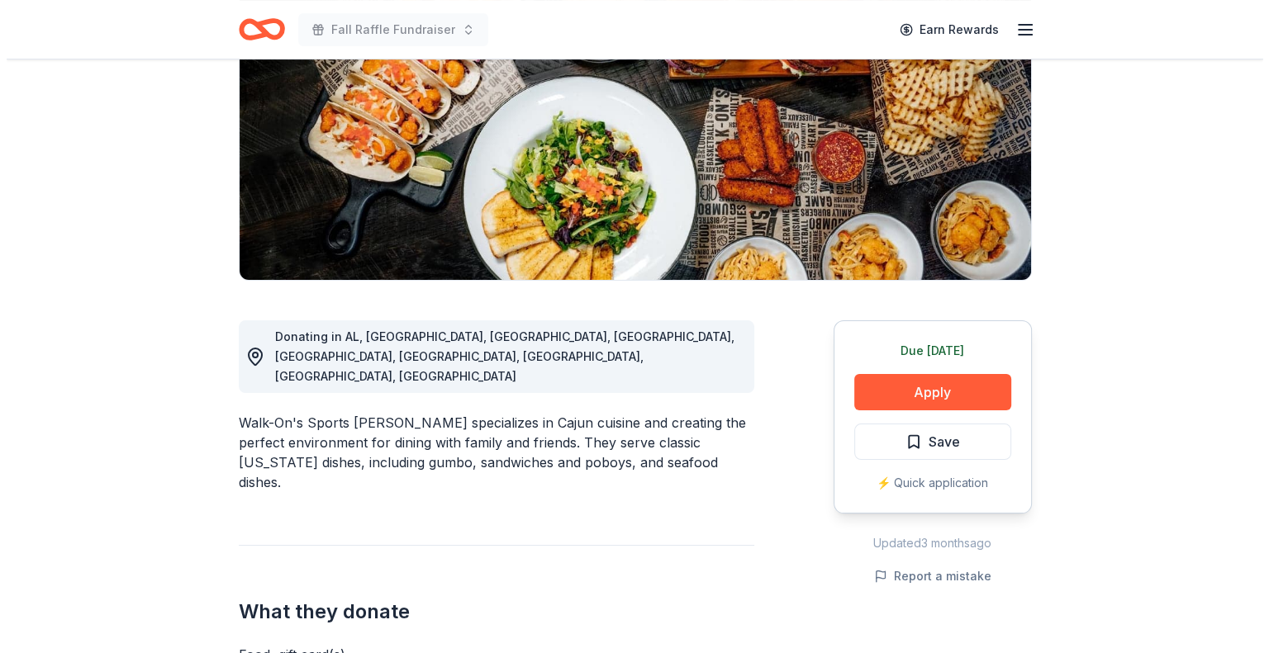
scroll to position [248, 0]
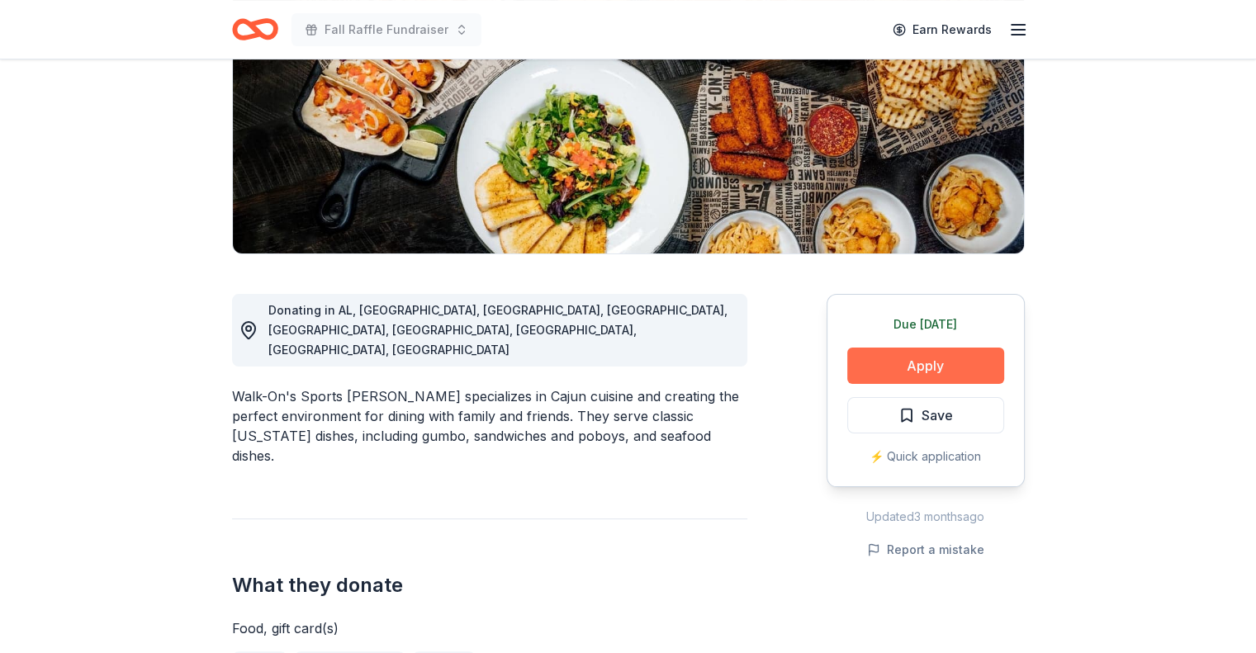
click at [927, 373] on button "Apply" at bounding box center [925, 366] width 157 height 36
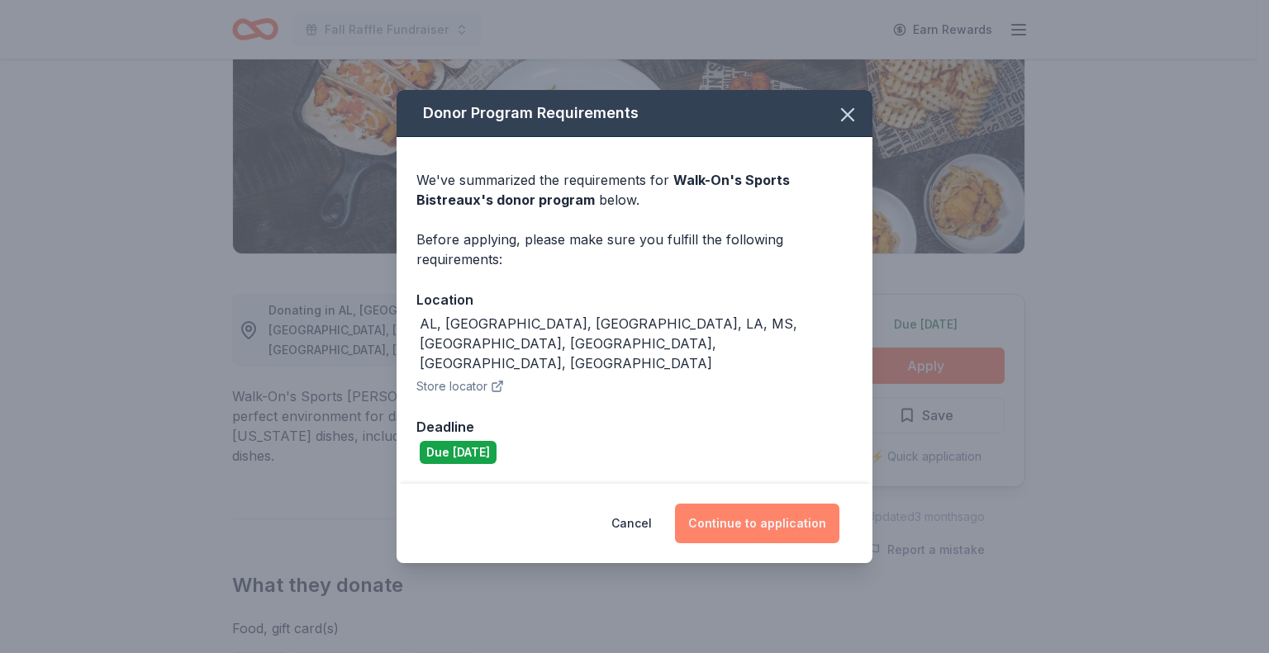
click at [739, 504] on button "Continue to application" at bounding box center [757, 524] width 164 height 40
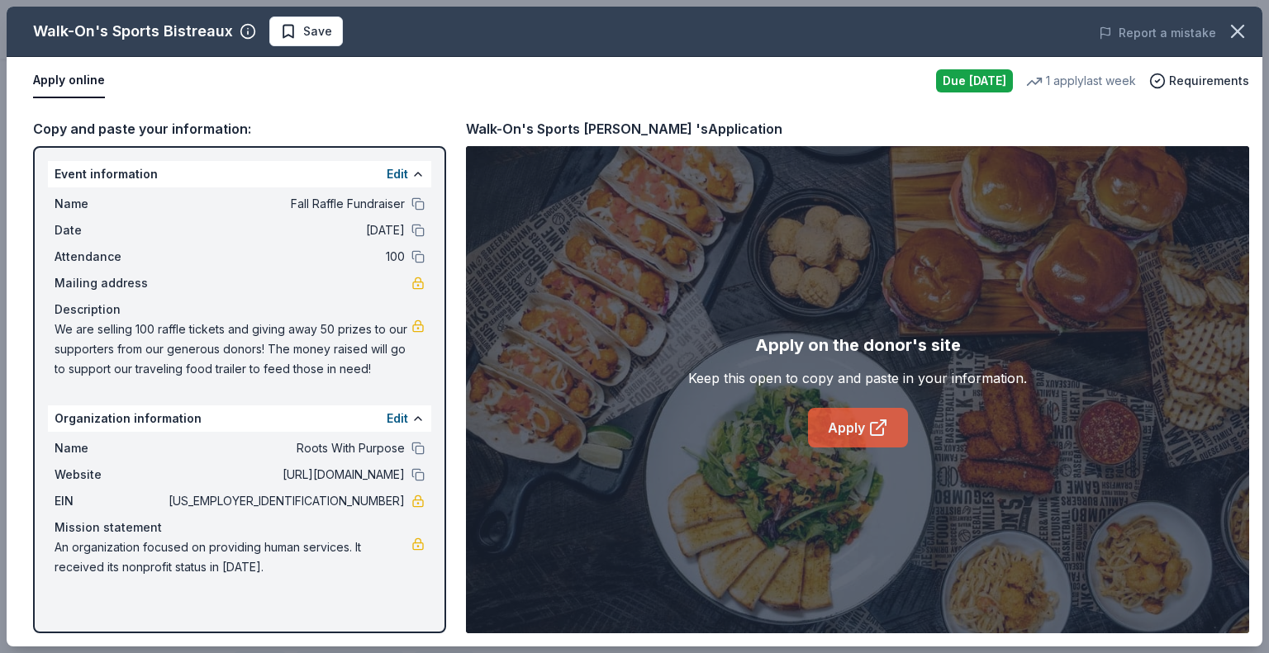
click at [849, 434] on link "Apply" at bounding box center [858, 428] width 100 height 40
click at [319, 25] on span "Save" at bounding box center [317, 31] width 29 height 20
click at [335, 32] on body "Fall Raffle Fundraiser Earn Rewards Due tomorrow Share Walk-On's Sports Bistrea…" at bounding box center [628, 78] width 1256 height 653
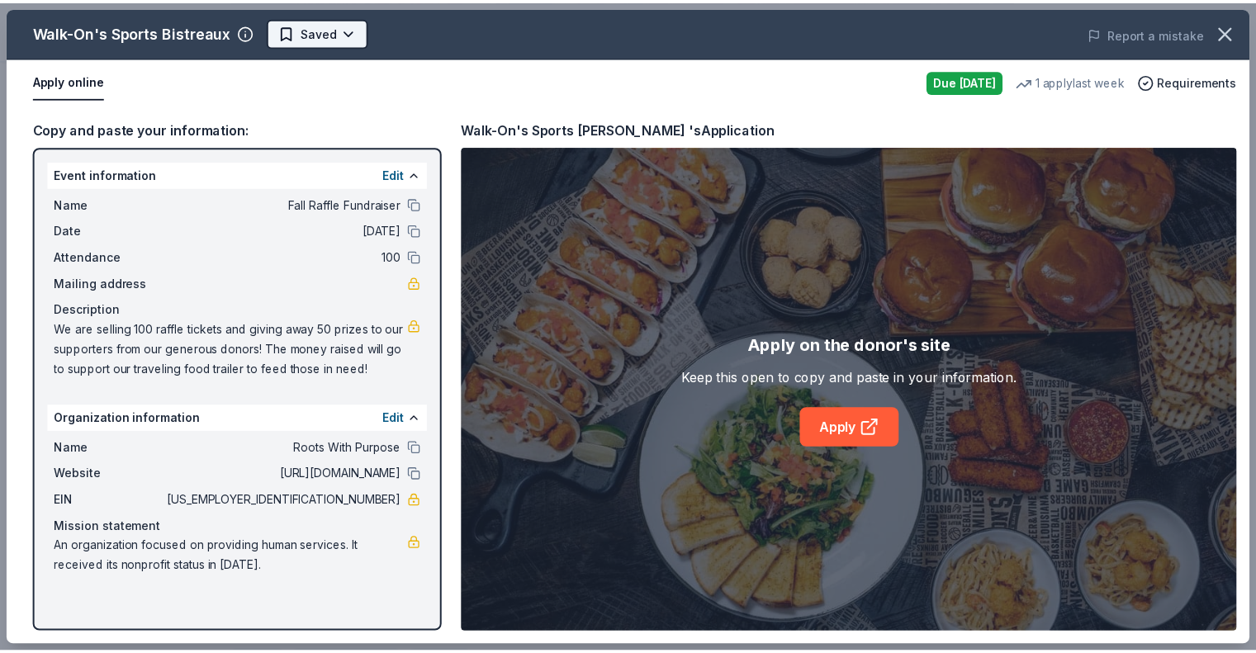
scroll to position [0, 0]
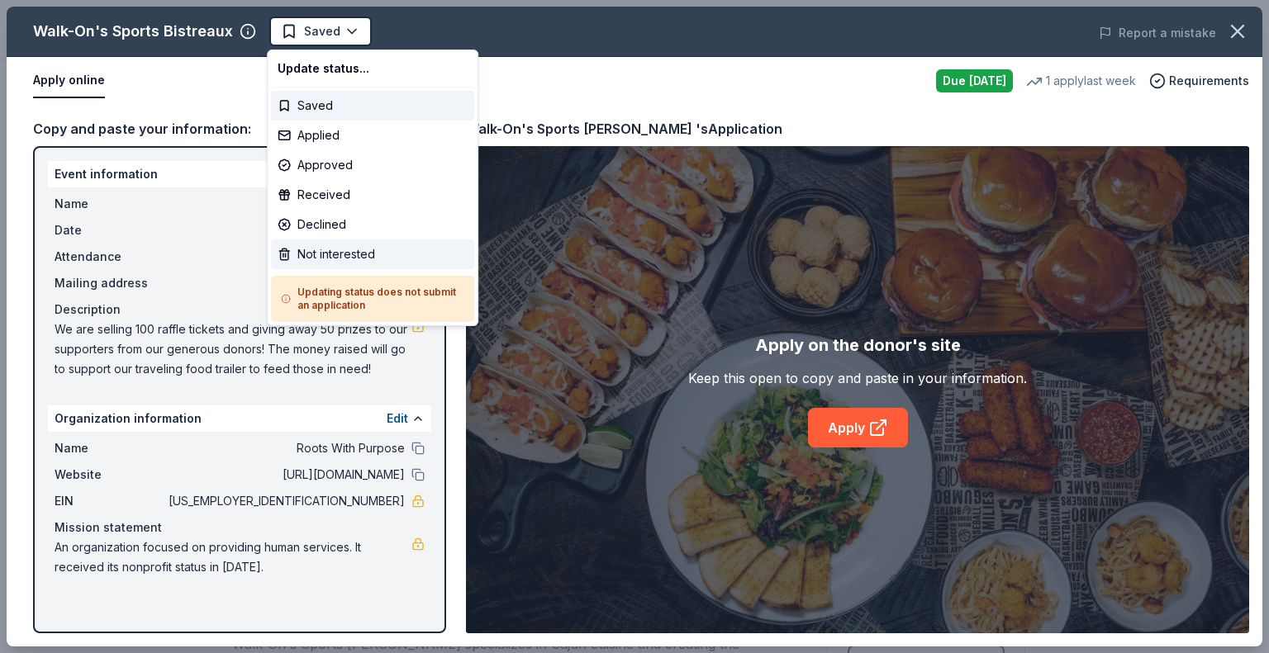
click at [324, 251] on div "Not interested" at bounding box center [372, 255] width 203 height 30
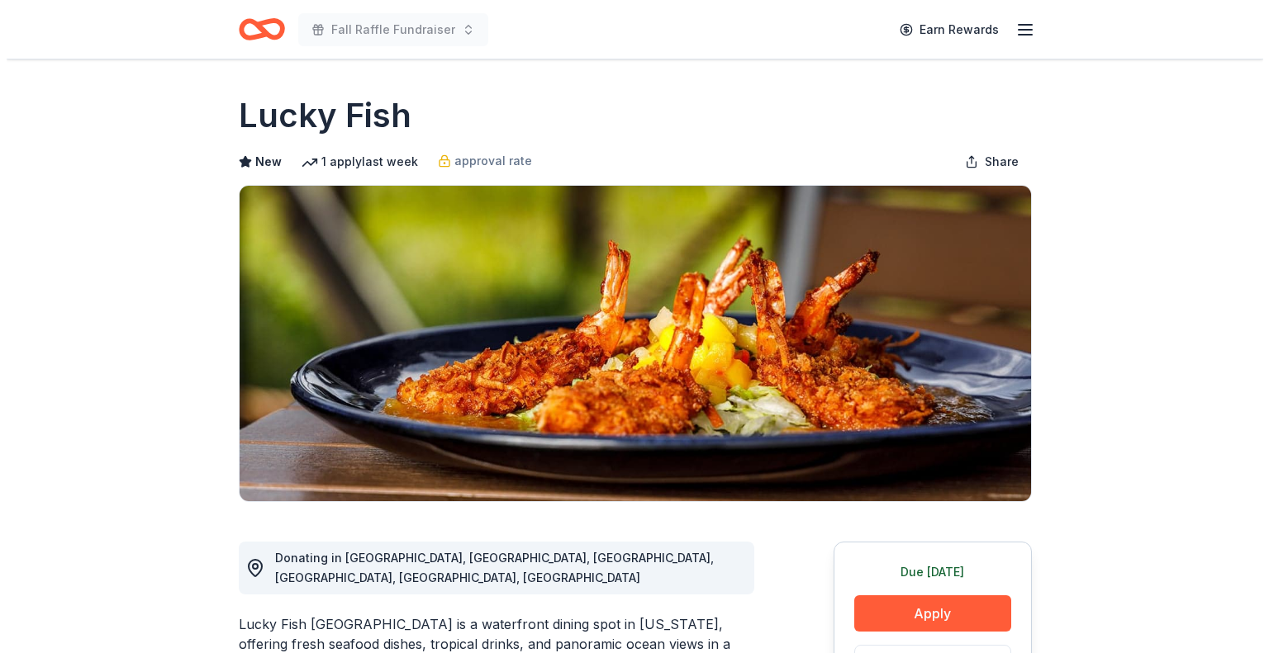
scroll to position [330, 0]
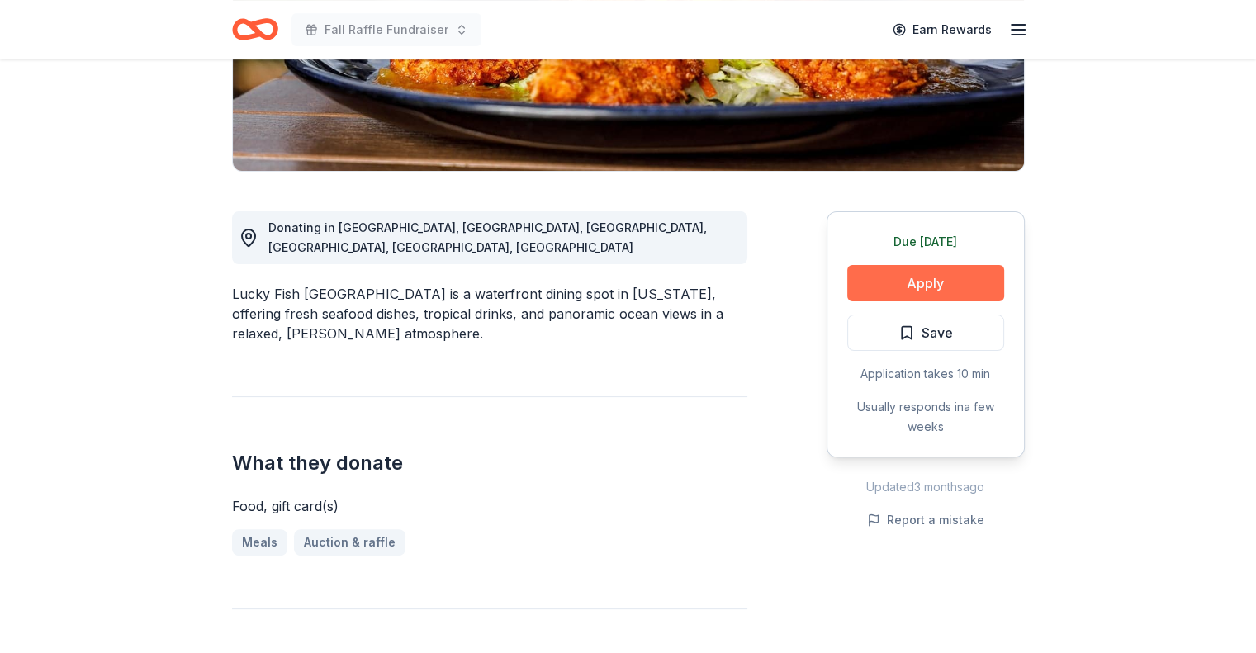
click at [897, 284] on button "Apply" at bounding box center [925, 283] width 157 height 36
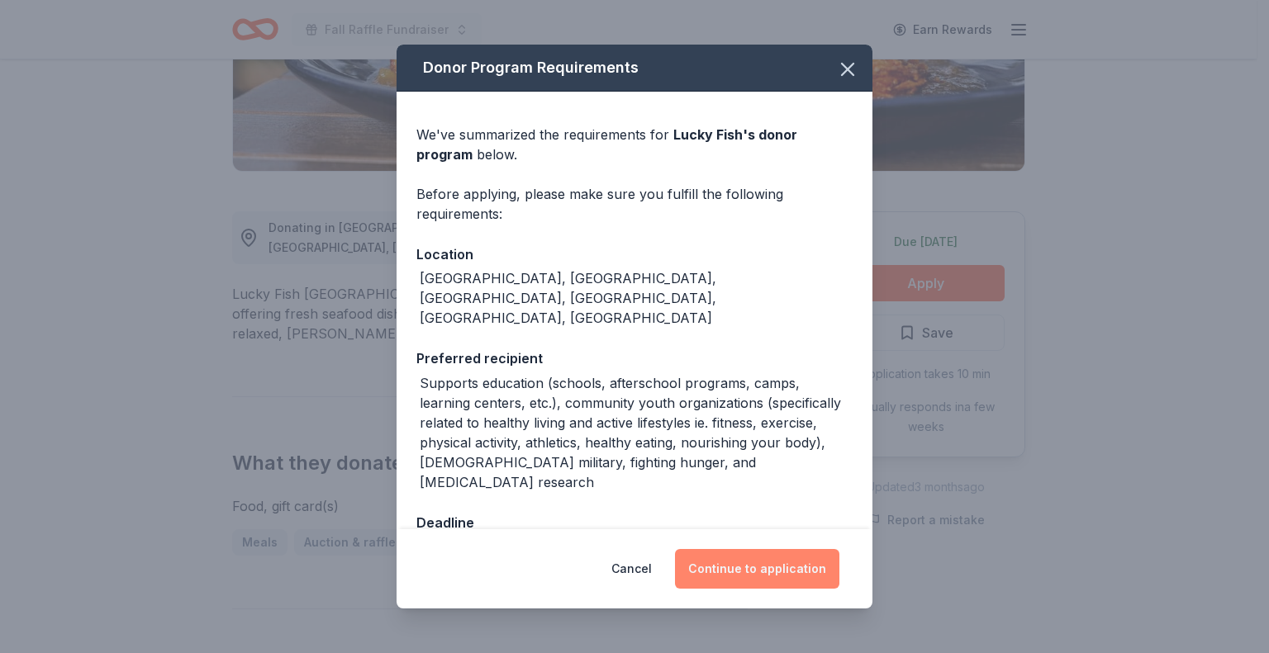
click at [748, 562] on button "Continue to application" at bounding box center [757, 569] width 164 height 40
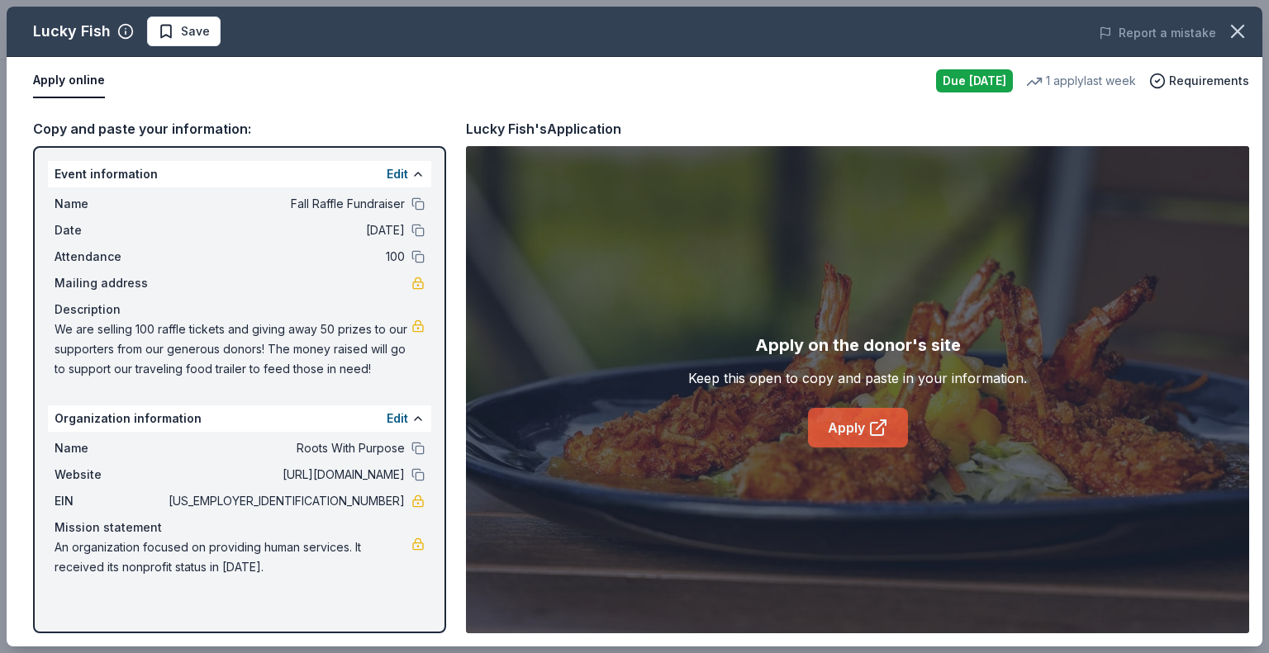
click at [848, 427] on link "Apply" at bounding box center [858, 428] width 100 height 40
click at [1173, 79] on span "Requirements" at bounding box center [1209, 81] width 80 height 20
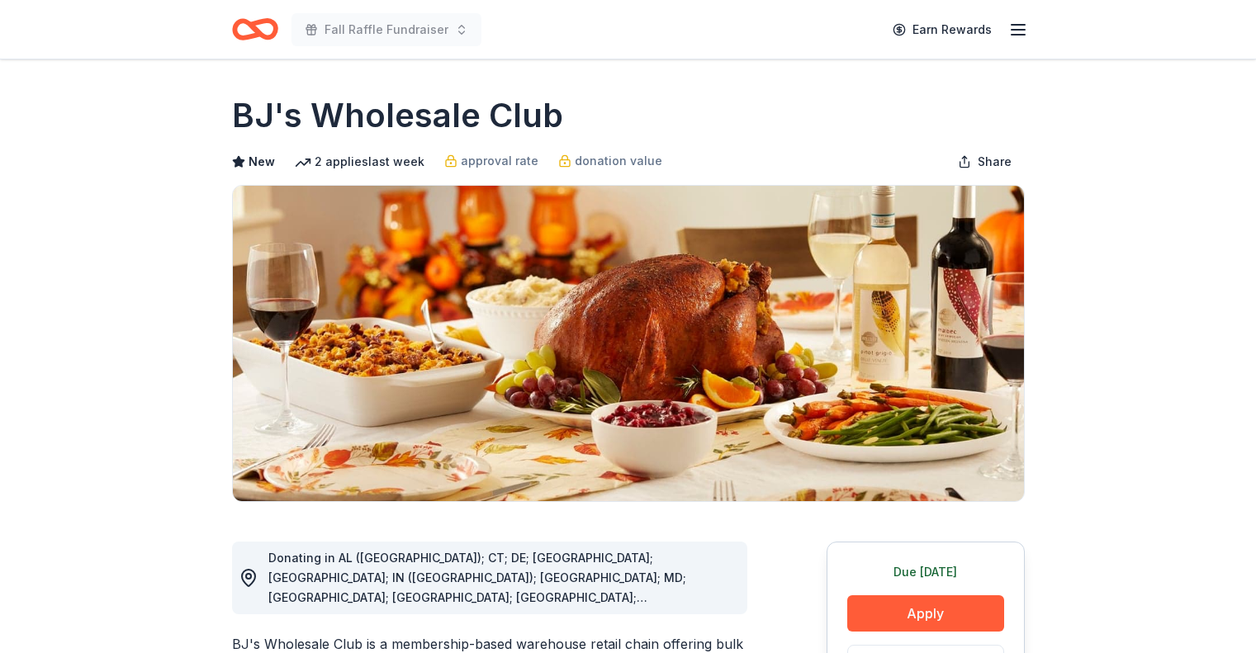
scroll to position [165, 0]
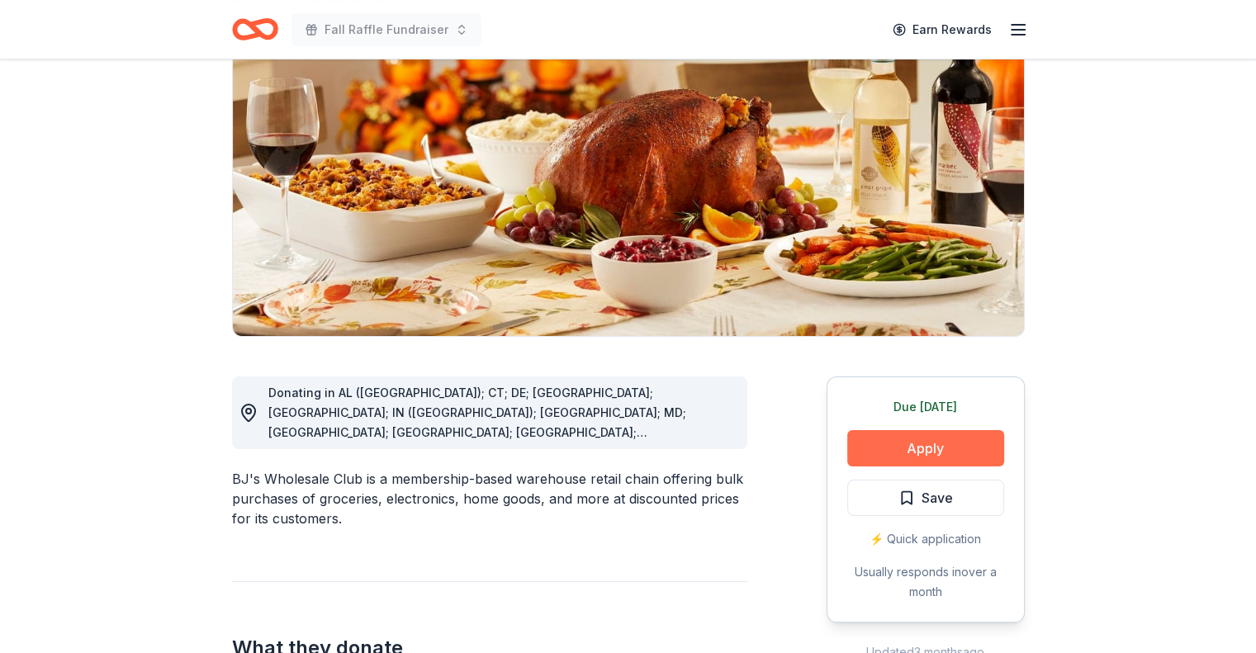
click at [880, 449] on button "Apply" at bounding box center [925, 448] width 157 height 36
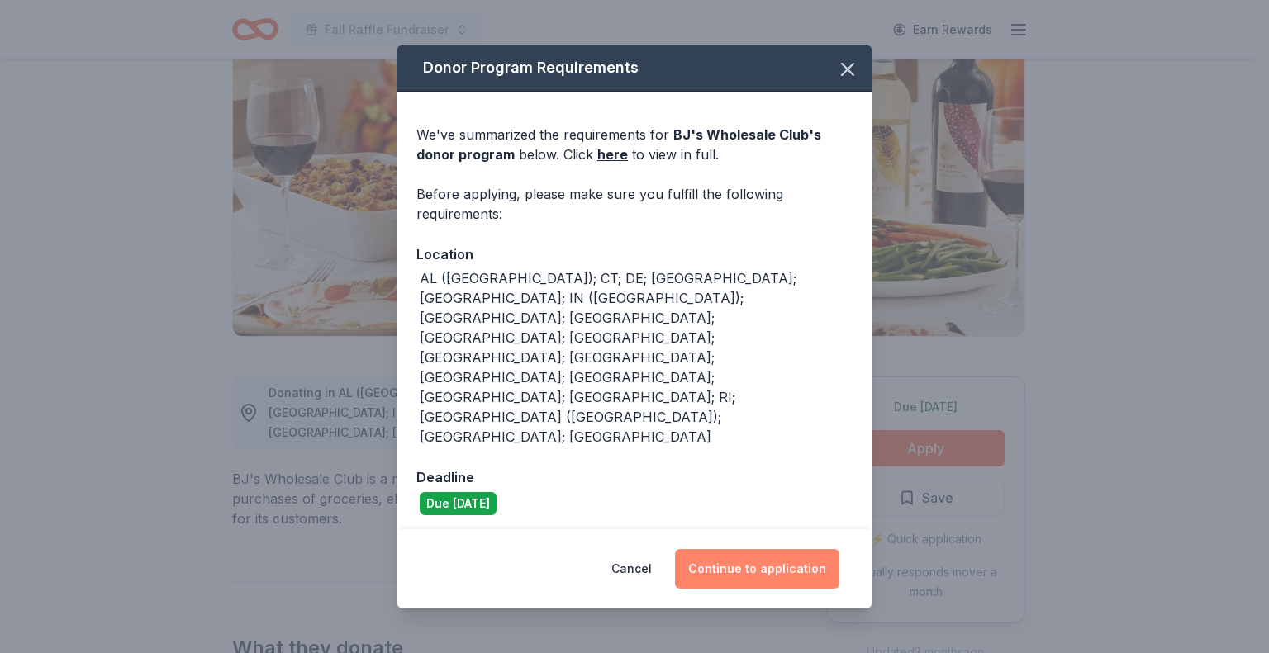
click at [723, 549] on button "Continue to application" at bounding box center [757, 569] width 164 height 40
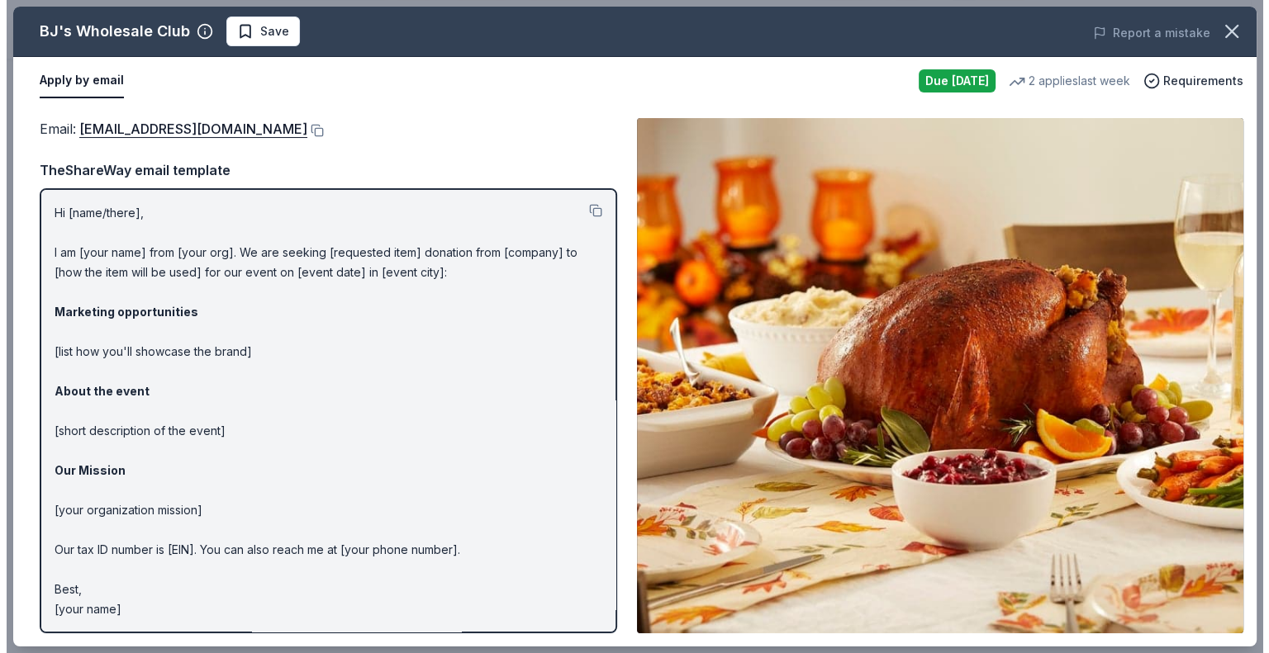
scroll to position [330, 0]
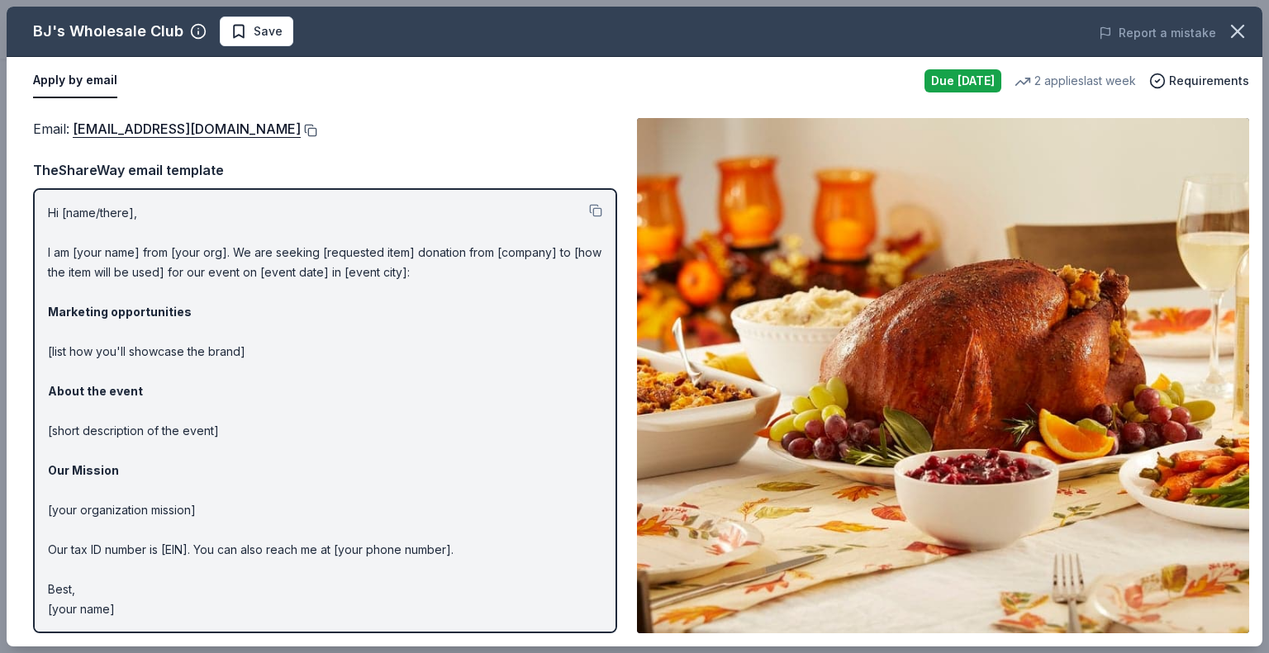
click at [301, 126] on button at bounding box center [309, 130] width 17 height 13
click at [249, 26] on span "Save" at bounding box center [256, 31] width 52 height 20
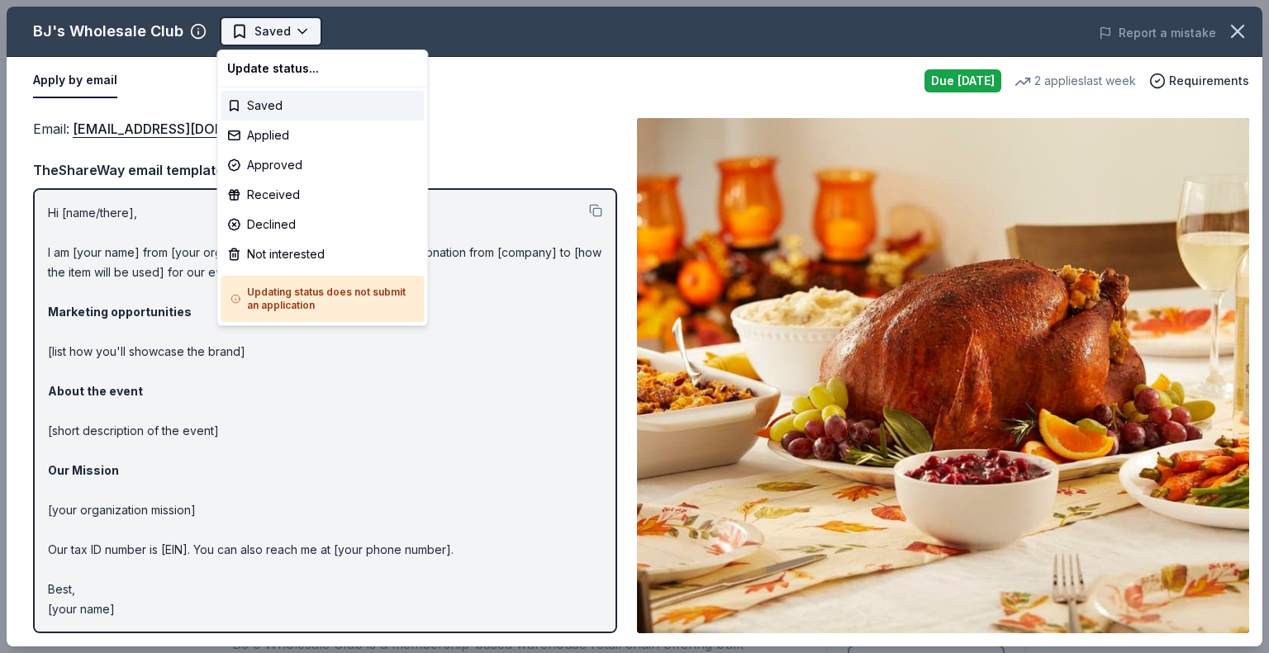
click at [287, 32] on html "Fall Raffle Fundraiser Earn Rewards Due tomorrow Share BJ's Wholesale Club New …" at bounding box center [634, 326] width 1269 height 653
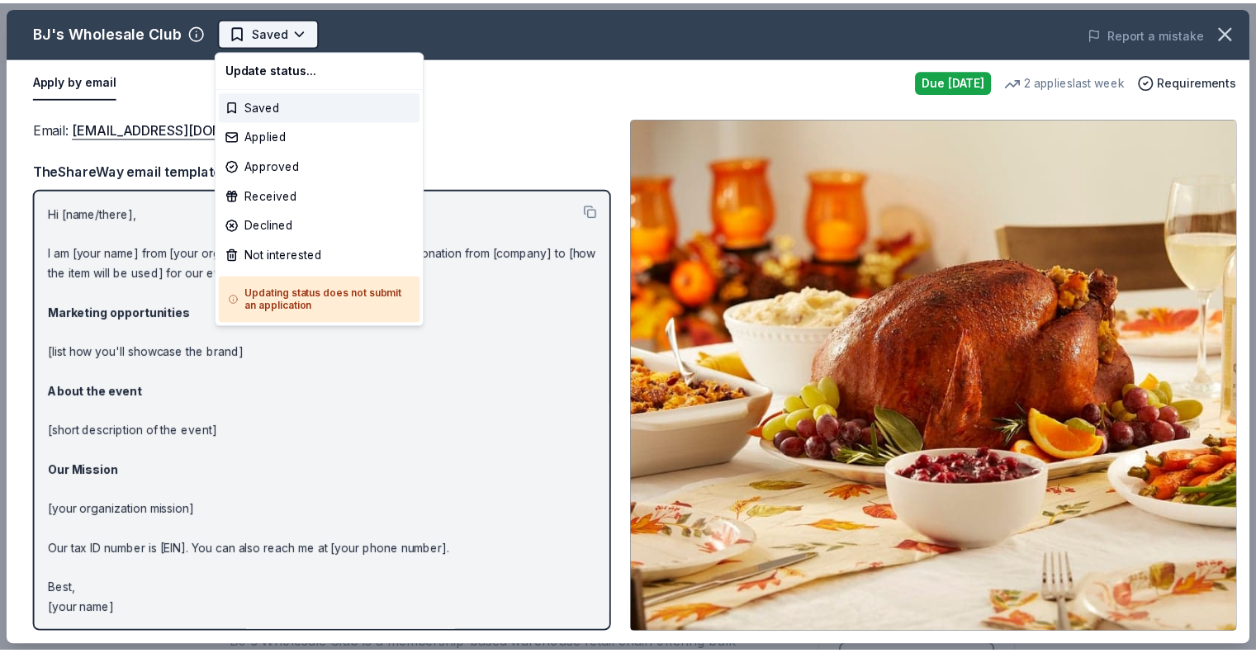
scroll to position [0, 0]
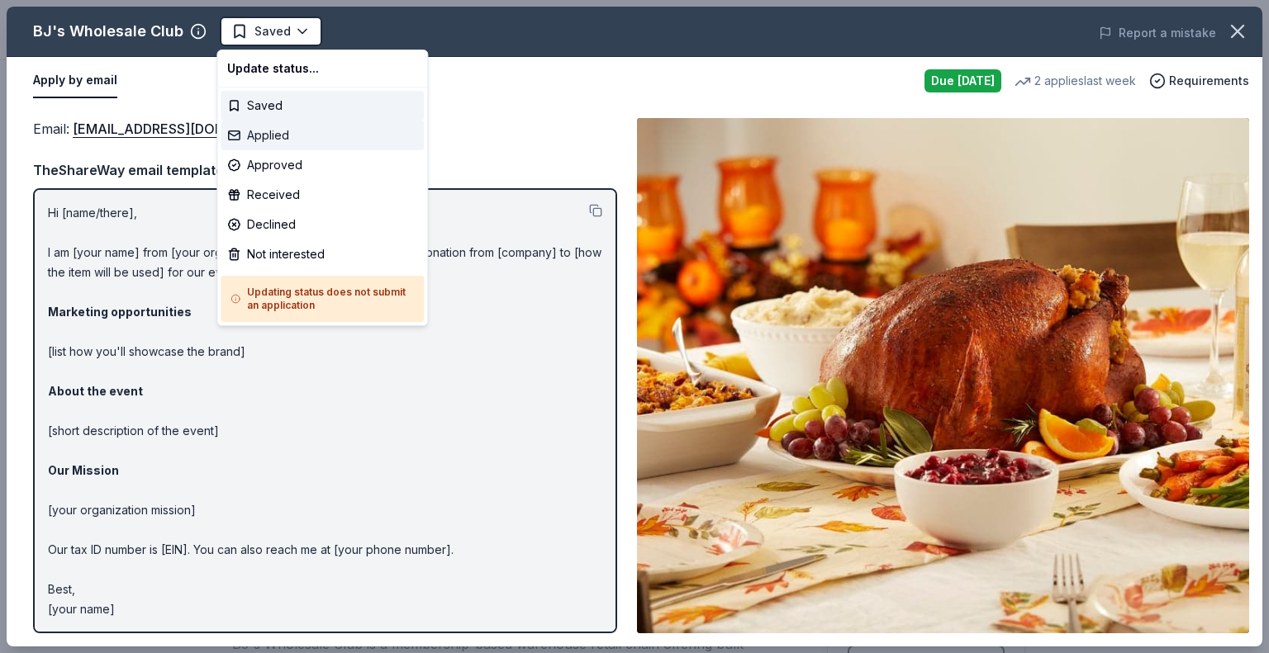
click at [268, 128] on div "Applied" at bounding box center [322, 136] width 203 height 30
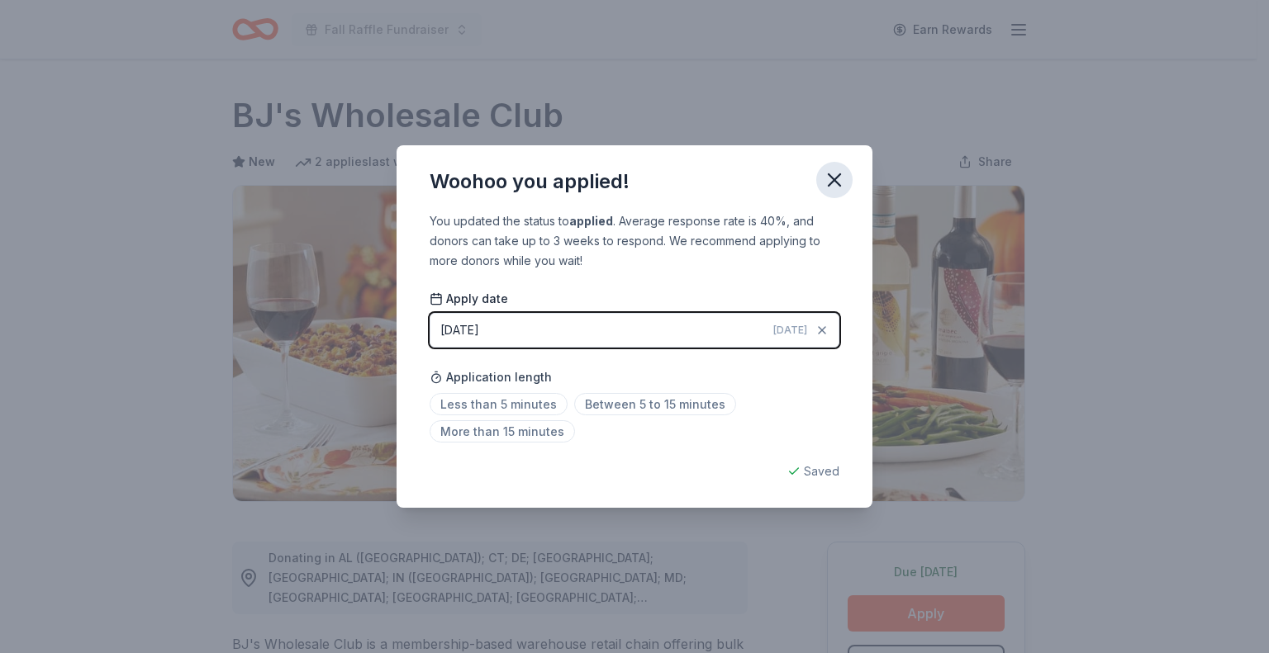
click at [836, 174] on icon "button" at bounding box center [834, 180] width 23 height 23
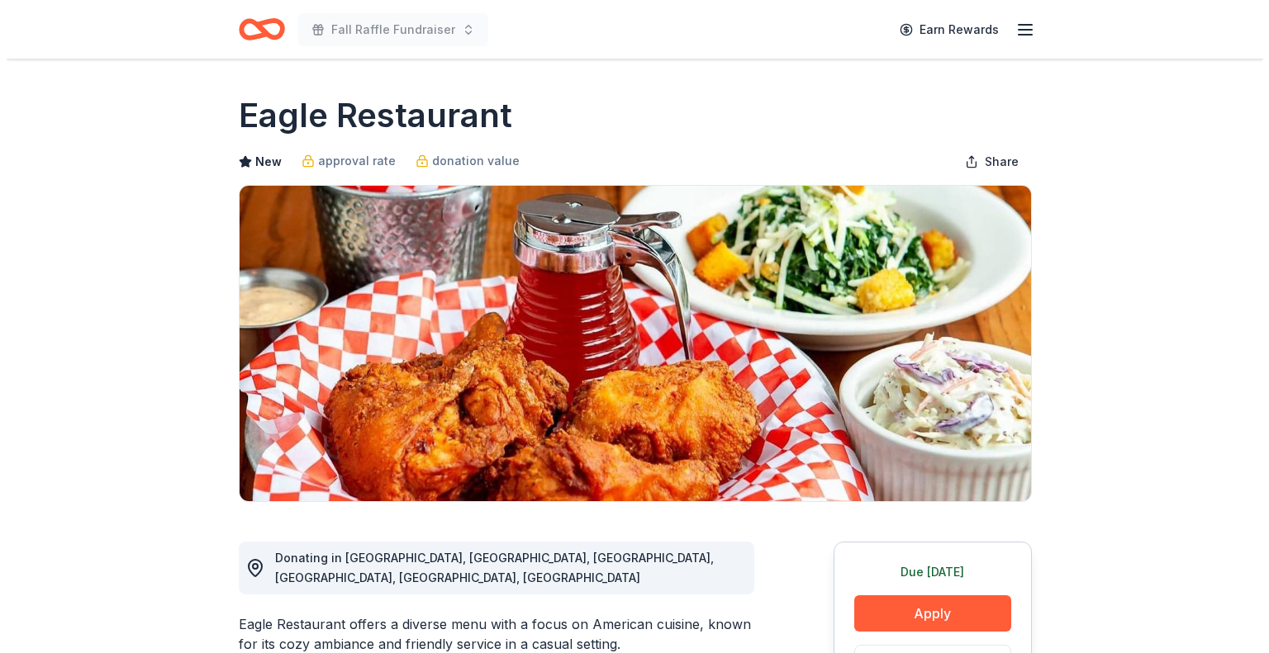
scroll to position [165, 0]
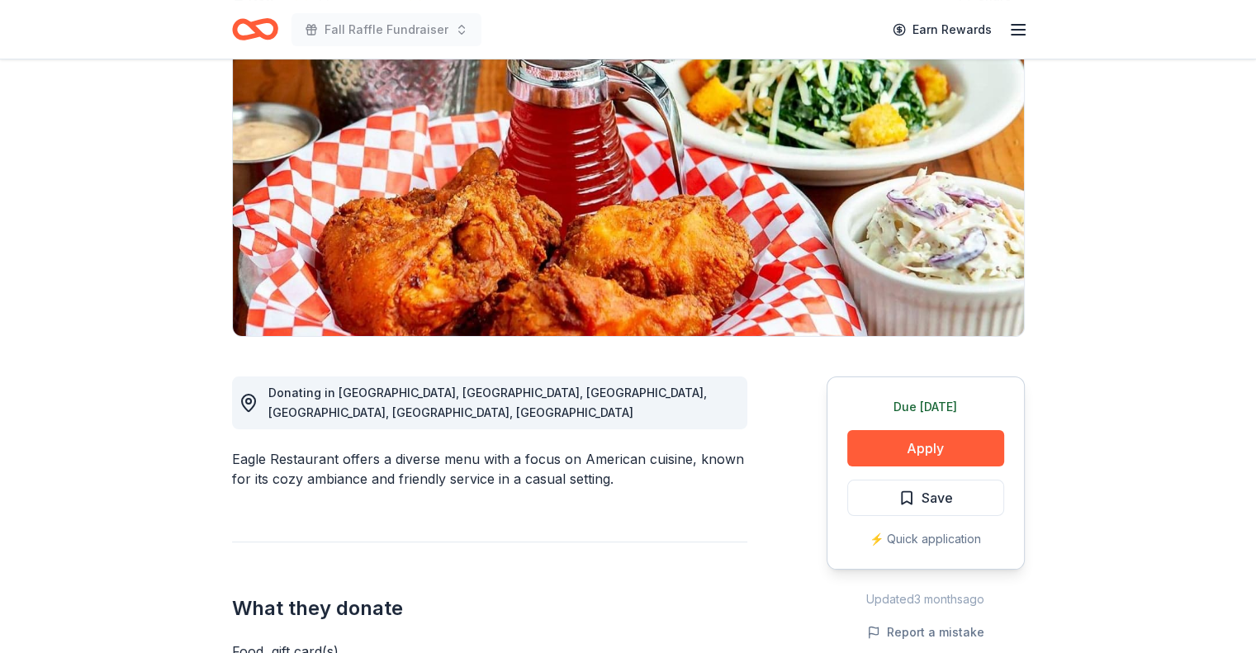
drag, startPoint x: 345, startPoint y: 396, endPoint x: 395, endPoint y: 396, distance: 49.6
click at [395, 396] on span "Donating in NC, OH, MI, IN, KY, PA" at bounding box center [487, 403] width 439 height 34
click at [886, 444] on button "Apply" at bounding box center [925, 448] width 157 height 36
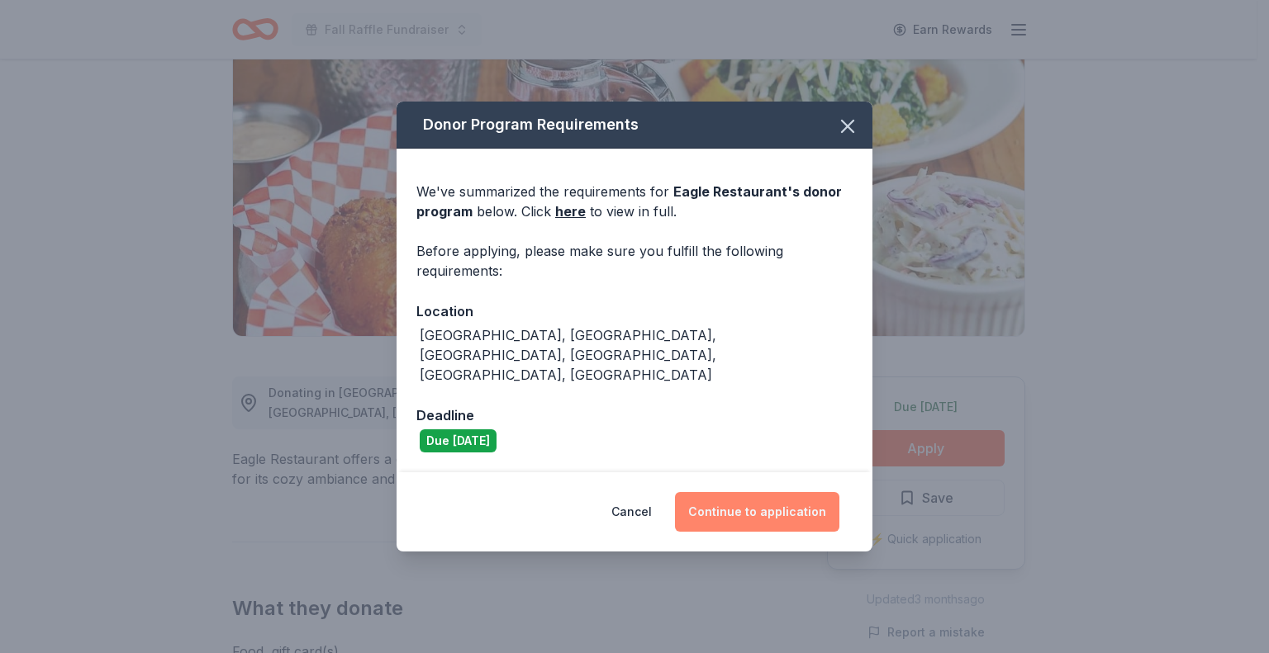
click at [722, 495] on button "Continue to application" at bounding box center [757, 512] width 164 height 40
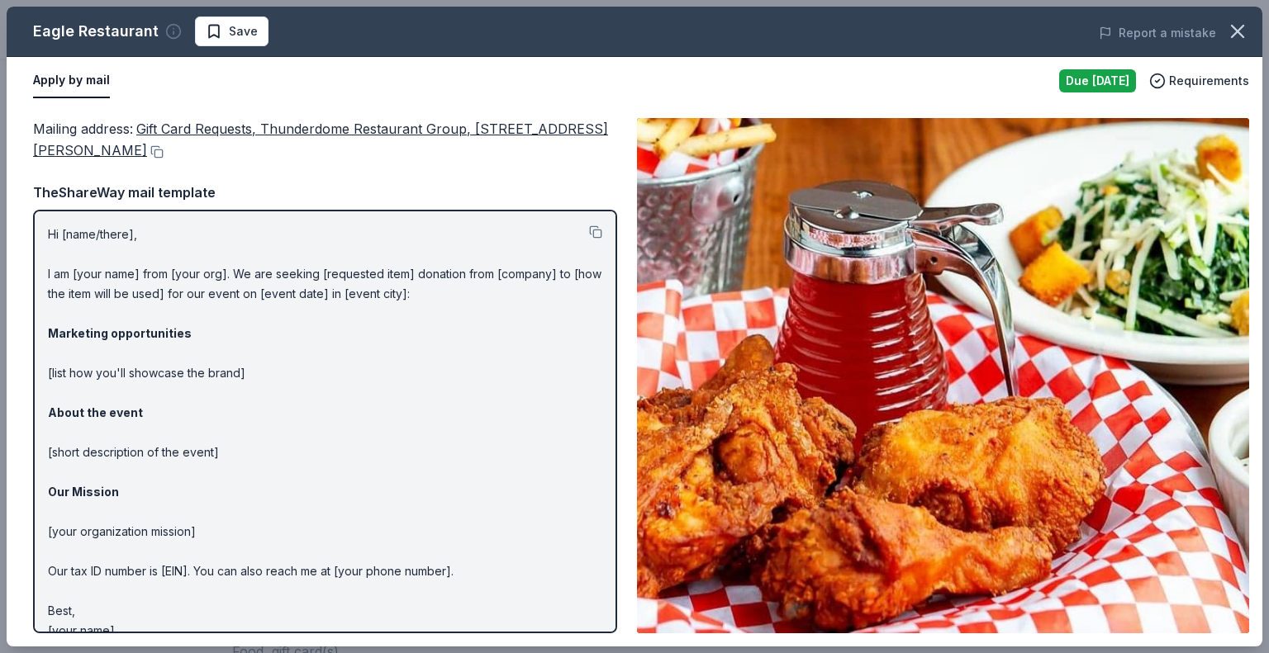
click at [170, 29] on icon "button" at bounding box center [173, 31] width 17 height 17
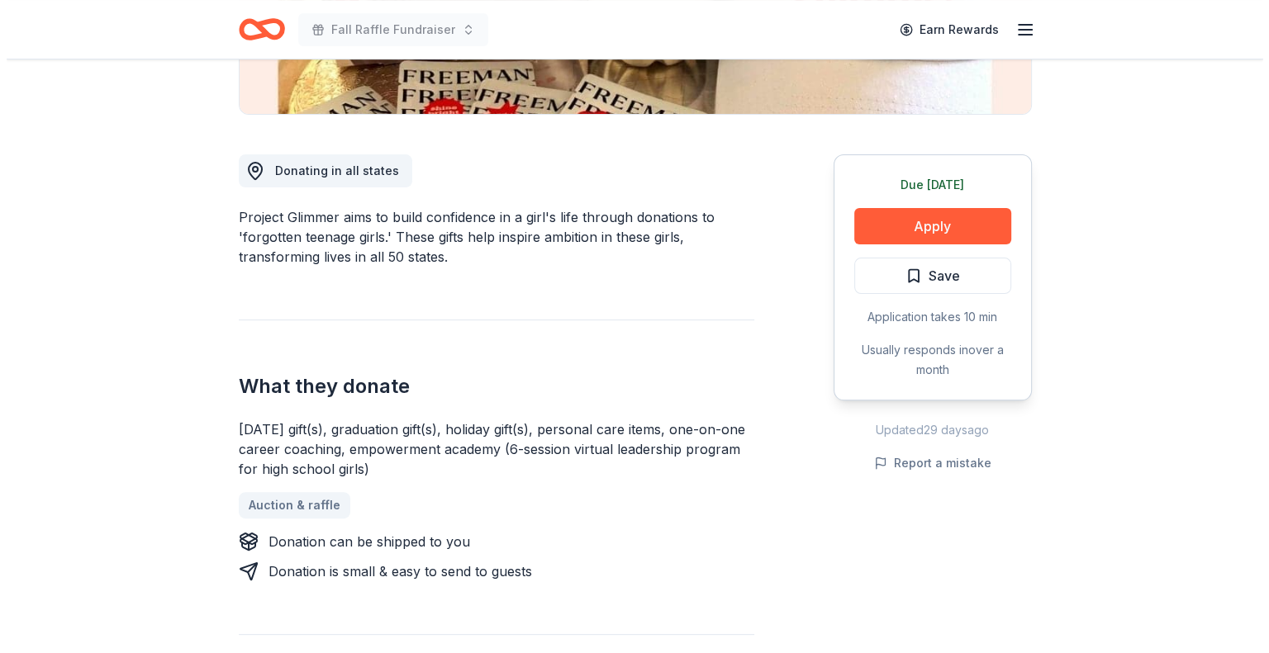
scroll to position [413, 0]
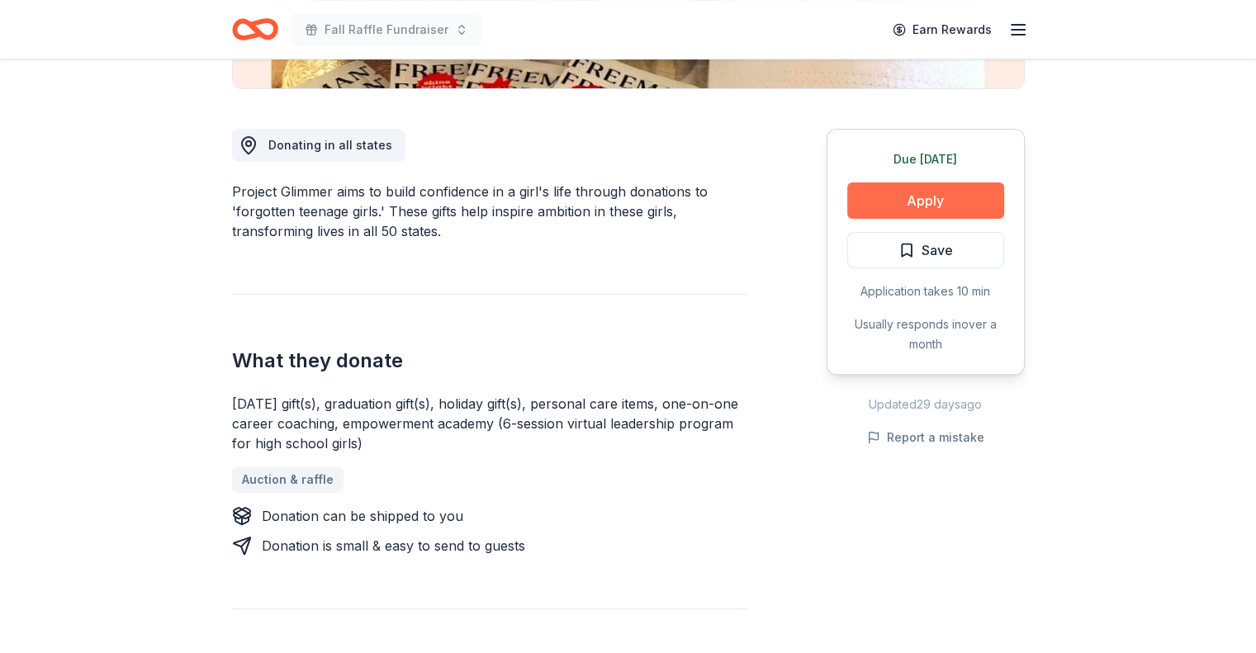
click at [956, 202] on button "Apply" at bounding box center [925, 201] width 157 height 36
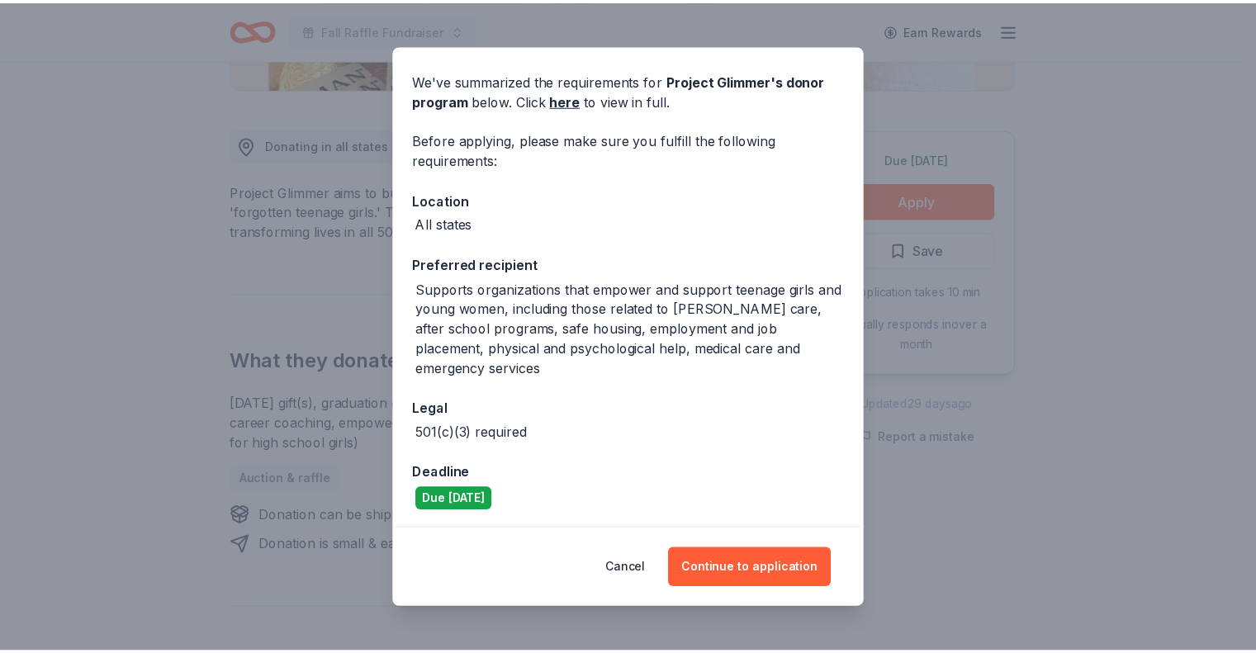
scroll to position [0, 0]
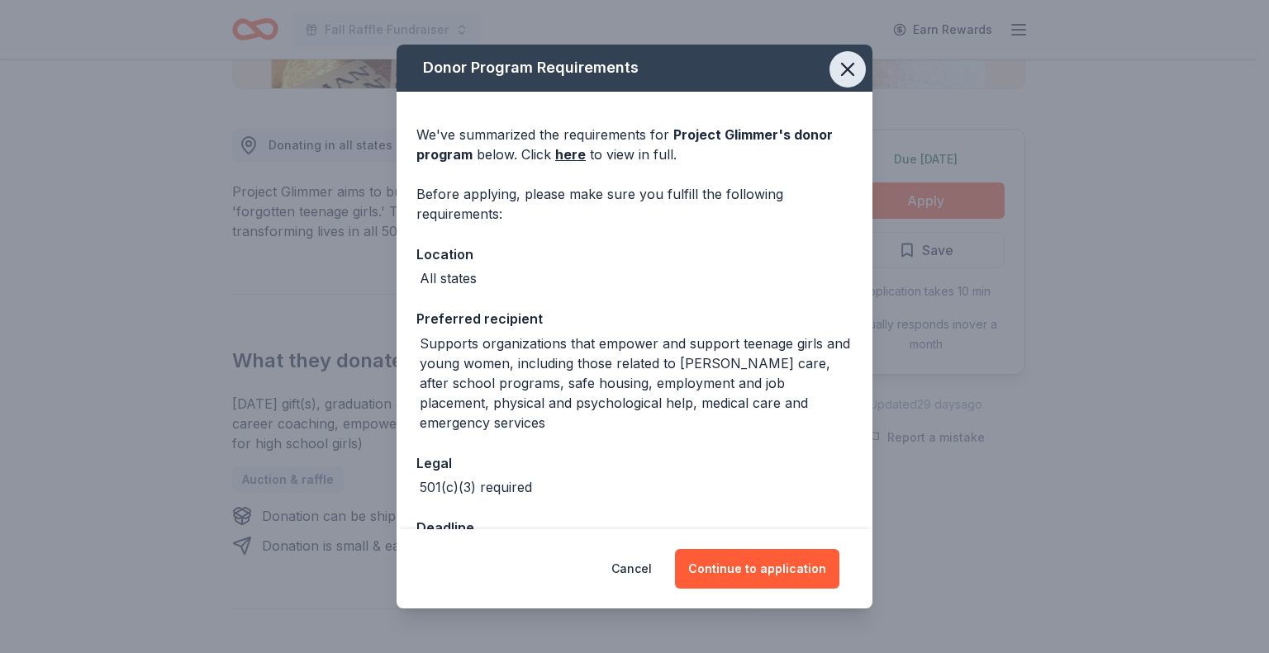
click at [842, 72] on icon "button" at bounding box center [848, 70] width 12 height 12
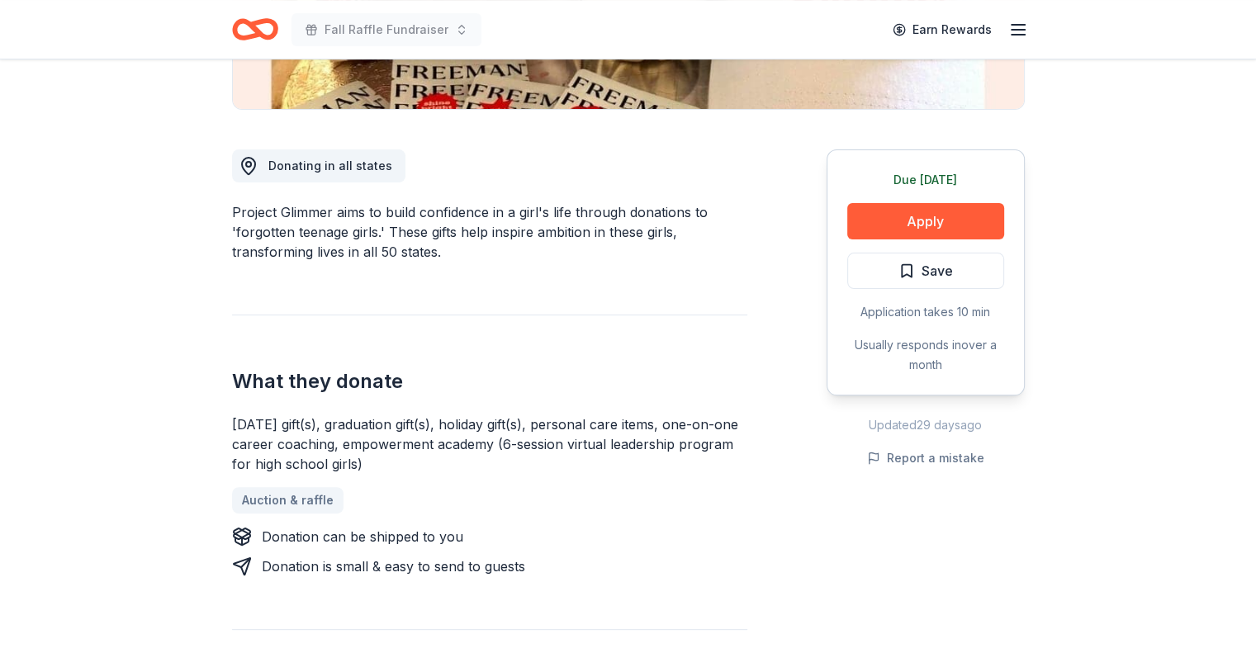
scroll to position [413, 0]
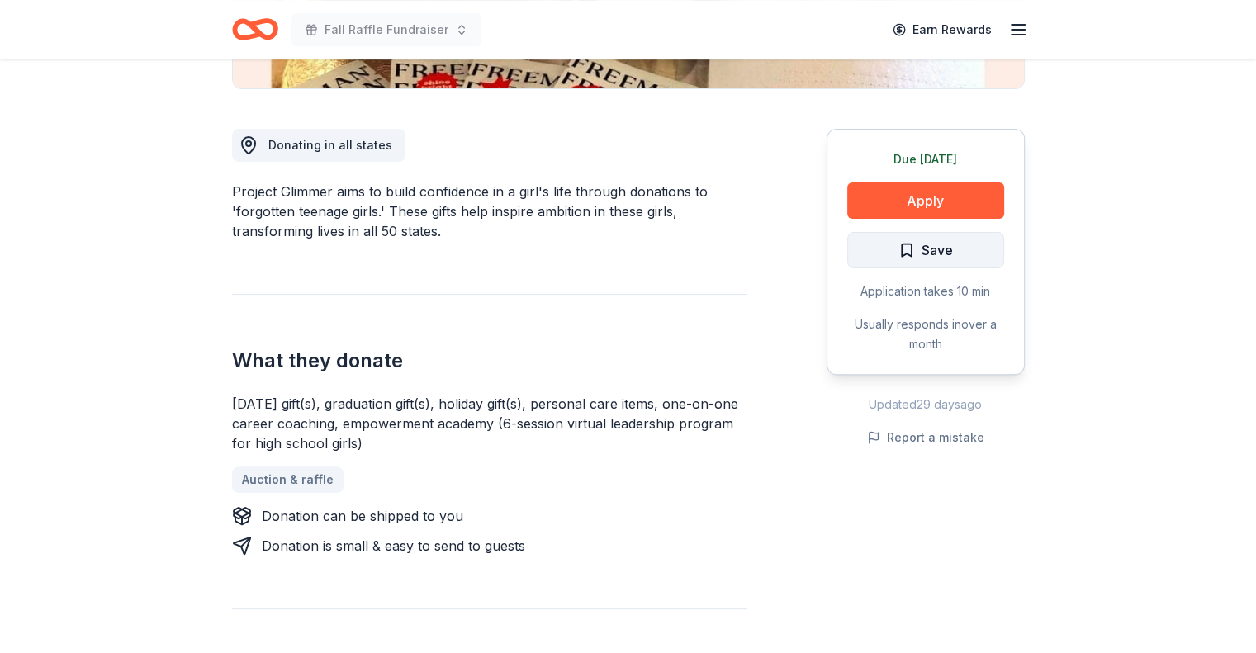
click at [901, 260] on span "Save" at bounding box center [926, 250] width 55 height 21
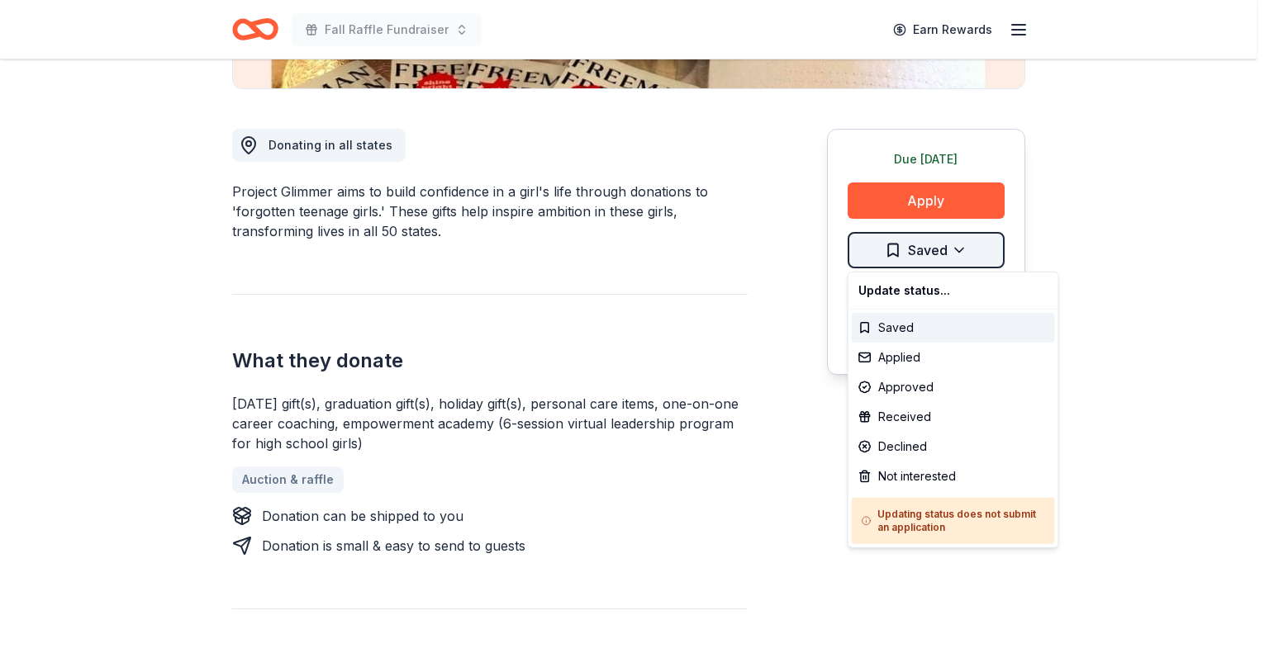
click at [909, 472] on div "Not interested" at bounding box center [953, 477] width 203 height 30
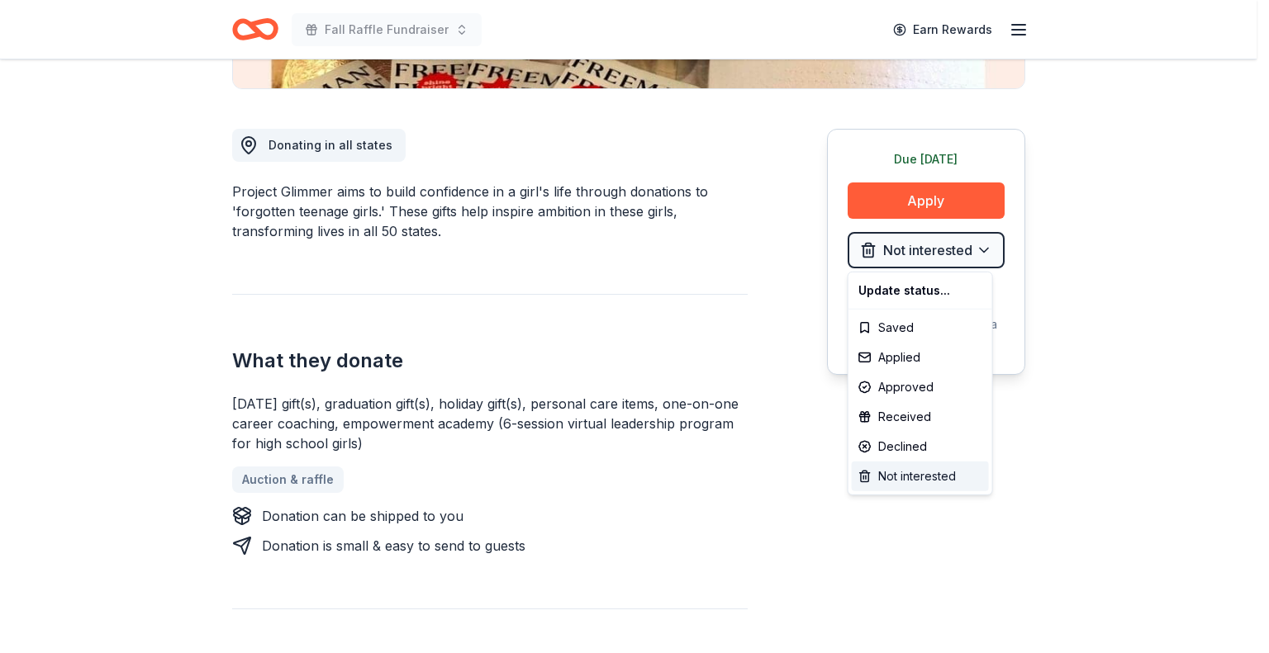
click at [908, 476] on div "Not interested" at bounding box center [920, 477] width 137 height 30
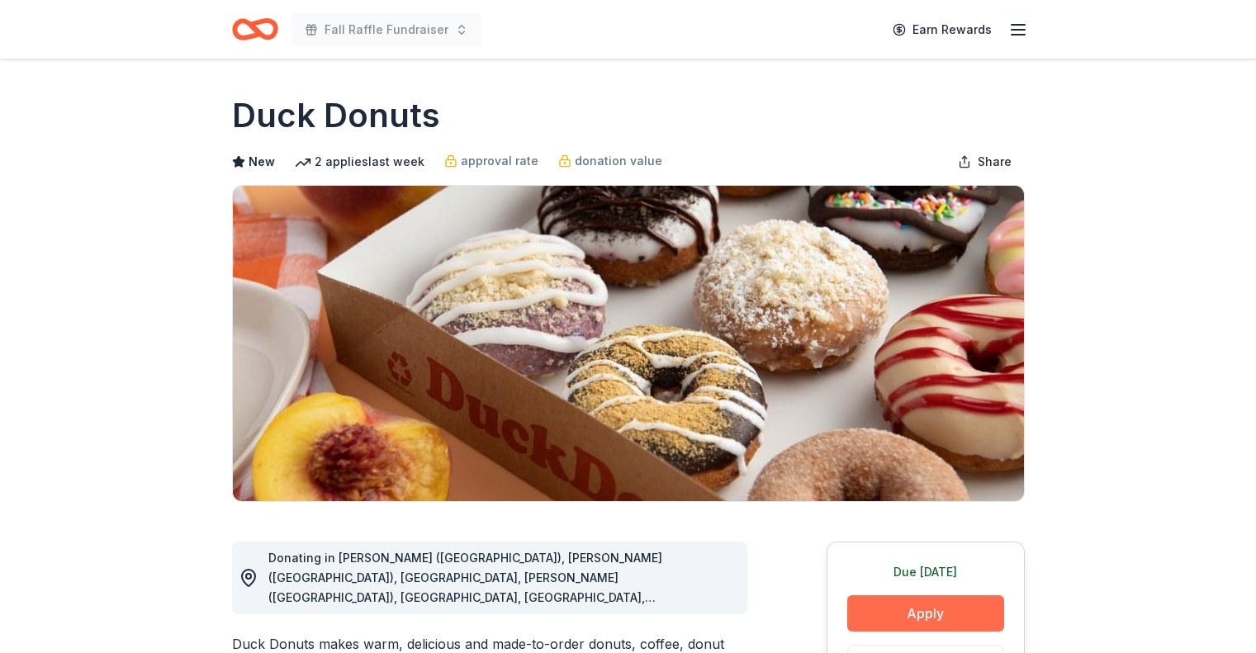
scroll to position [165, 0]
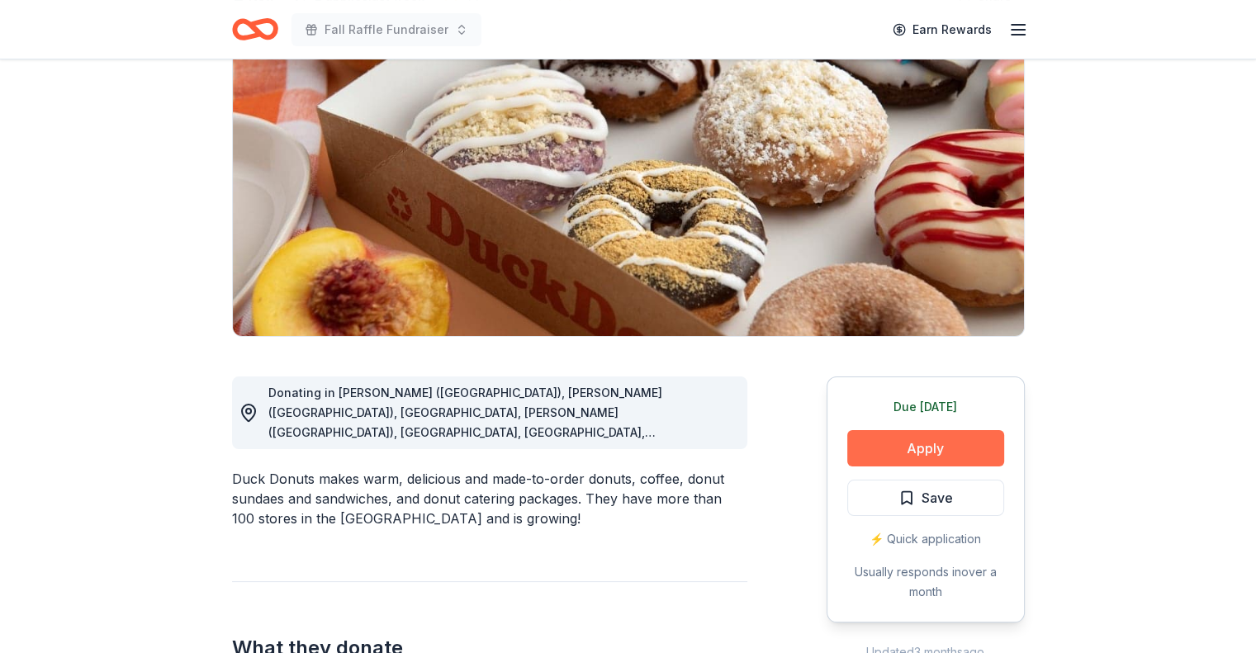
click at [927, 443] on button "Apply" at bounding box center [925, 448] width 157 height 36
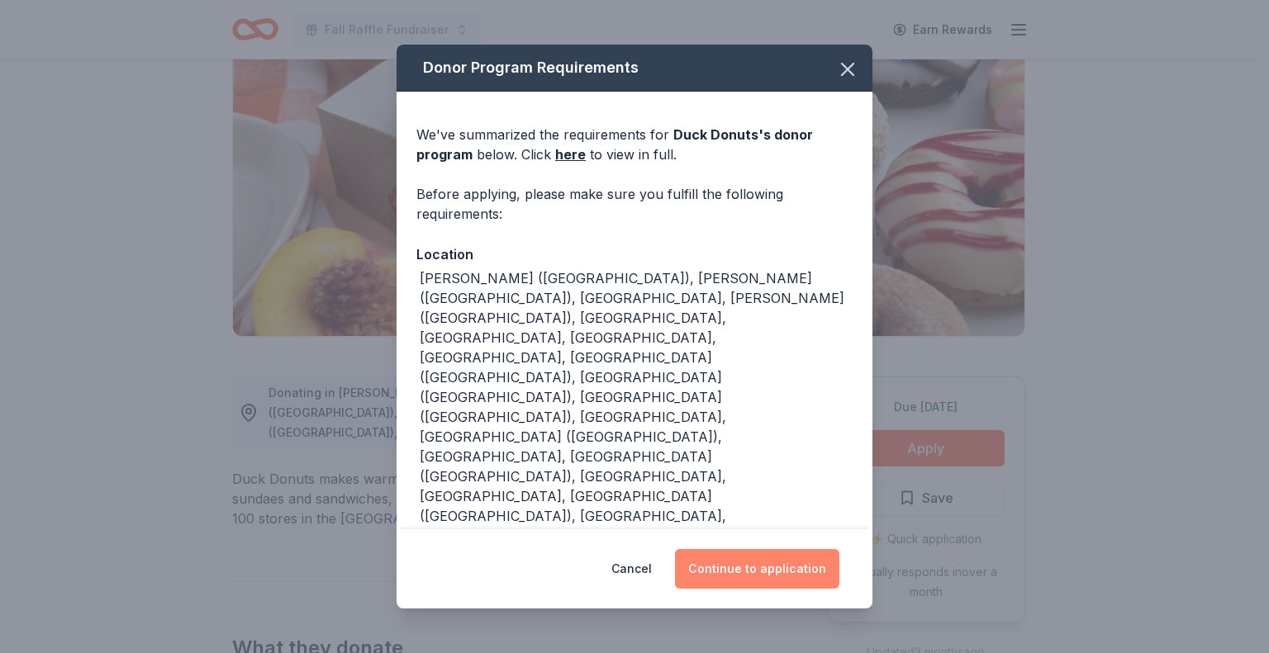
click at [774, 549] on button "Continue to application" at bounding box center [757, 569] width 164 height 40
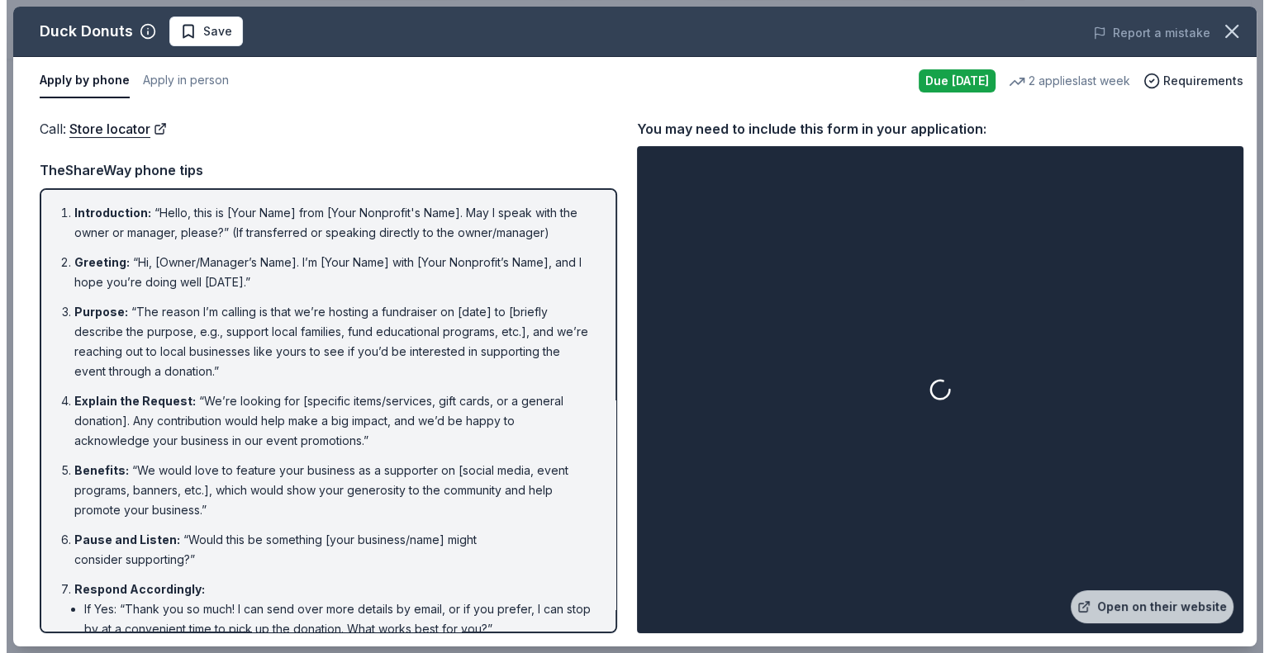
scroll to position [413, 0]
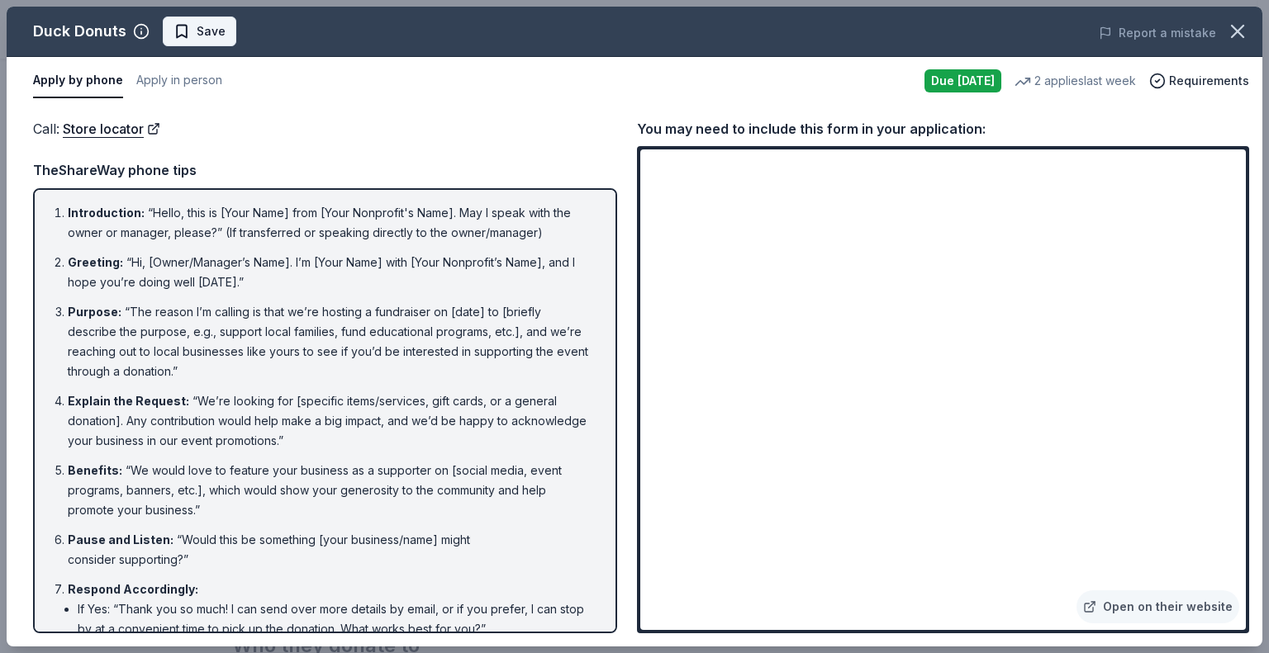
click at [206, 33] on span "Save" at bounding box center [211, 31] width 29 height 20
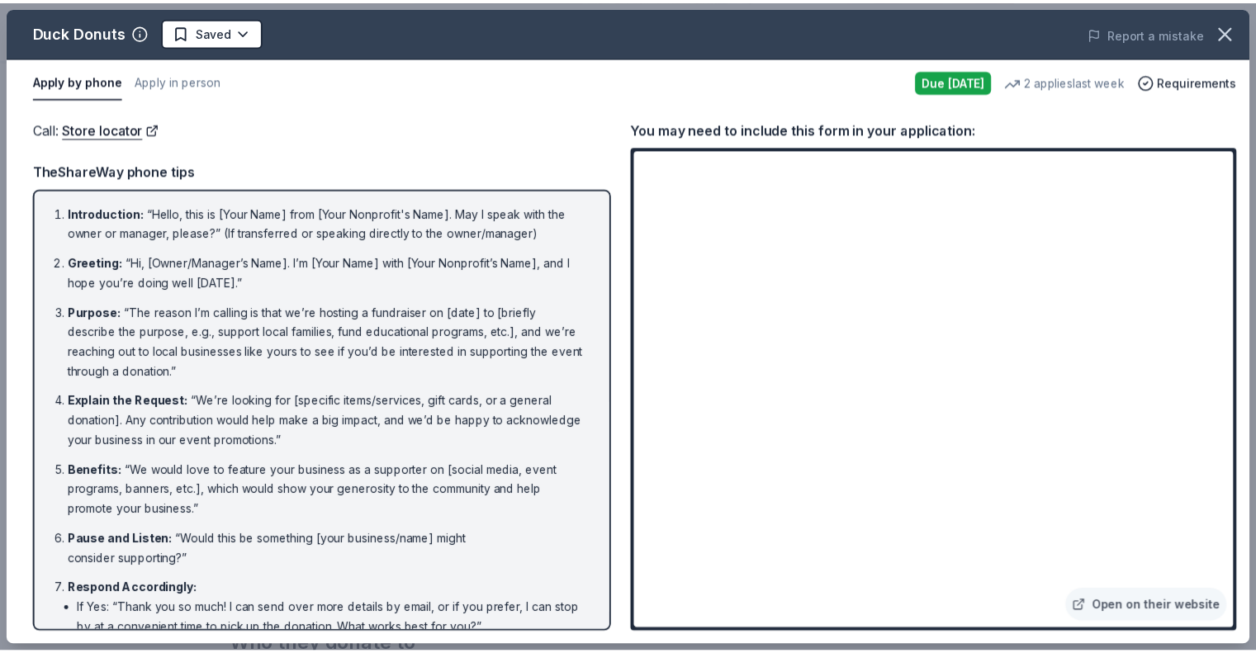
scroll to position [0, 0]
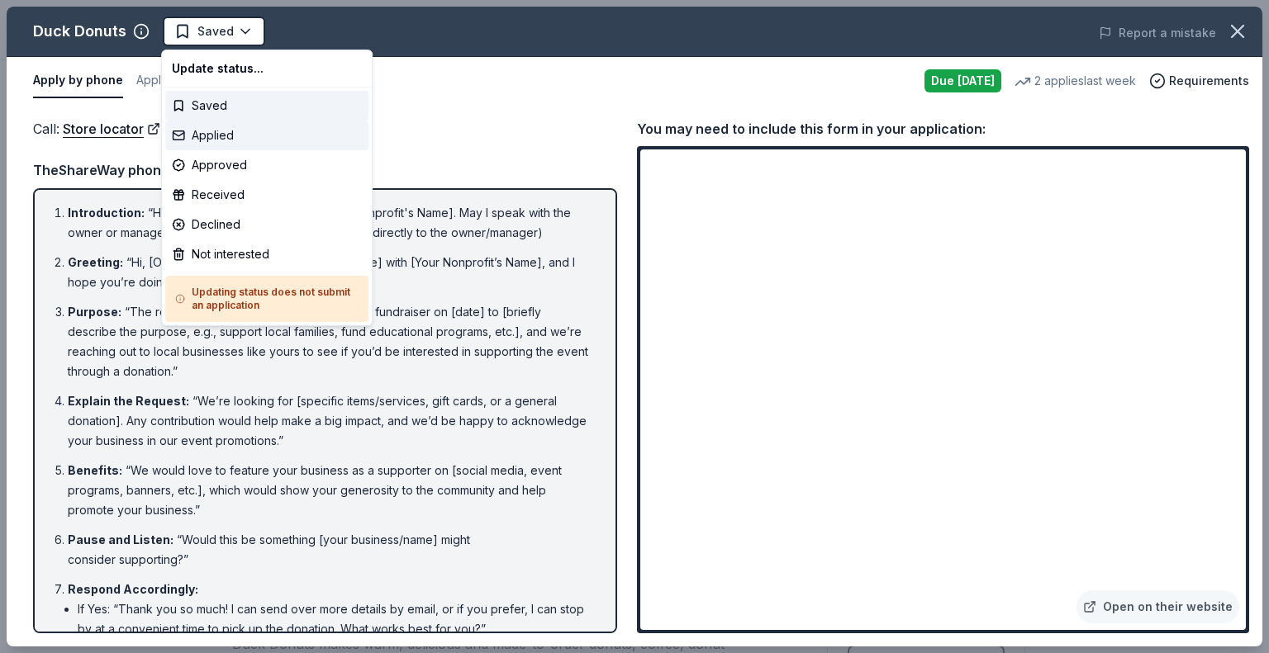
click at [208, 131] on div "Applied" at bounding box center [266, 136] width 203 height 30
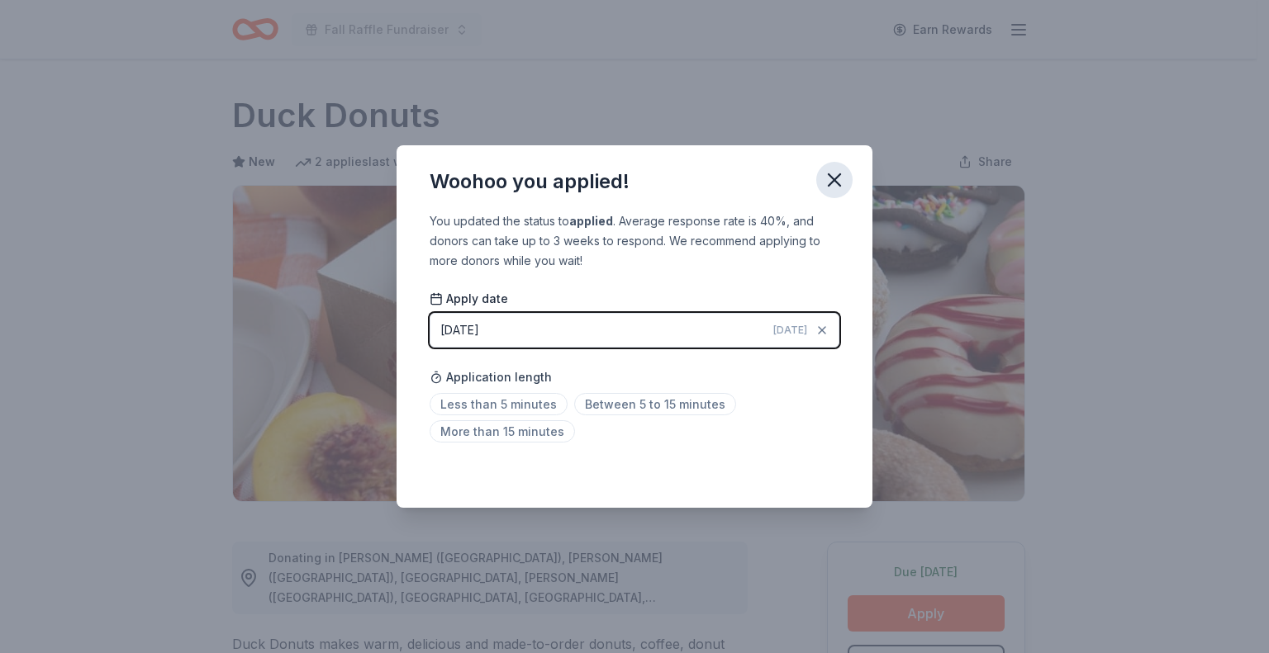
click at [829, 183] on icon "button" at bounding box center [834, 180] width 12 height 12
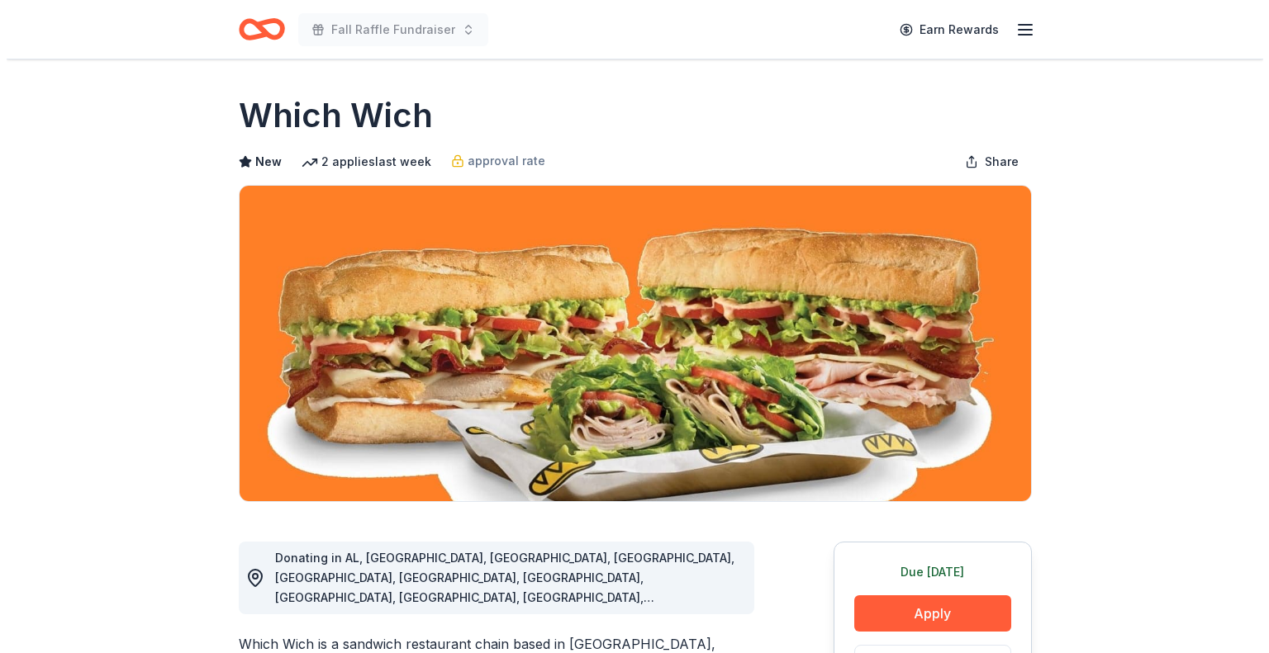
scroll to position [248, 0]
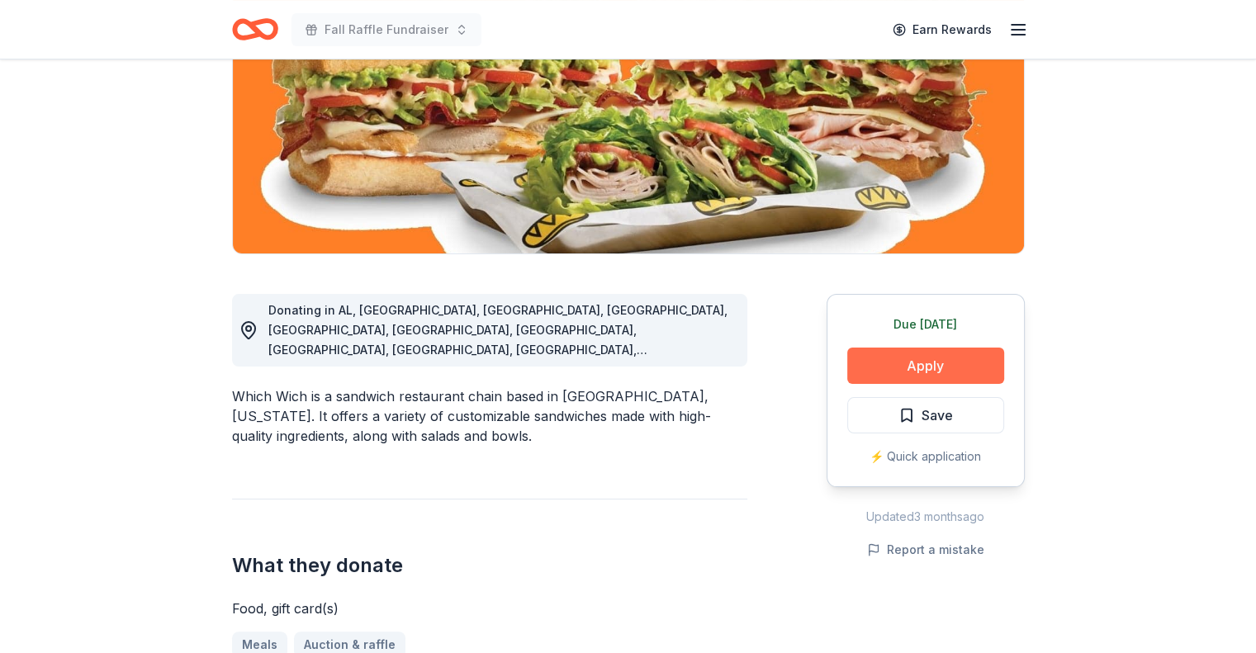
click at [892, 368] on button "Apply" at bounding box center [925, 366] width 157 height 36
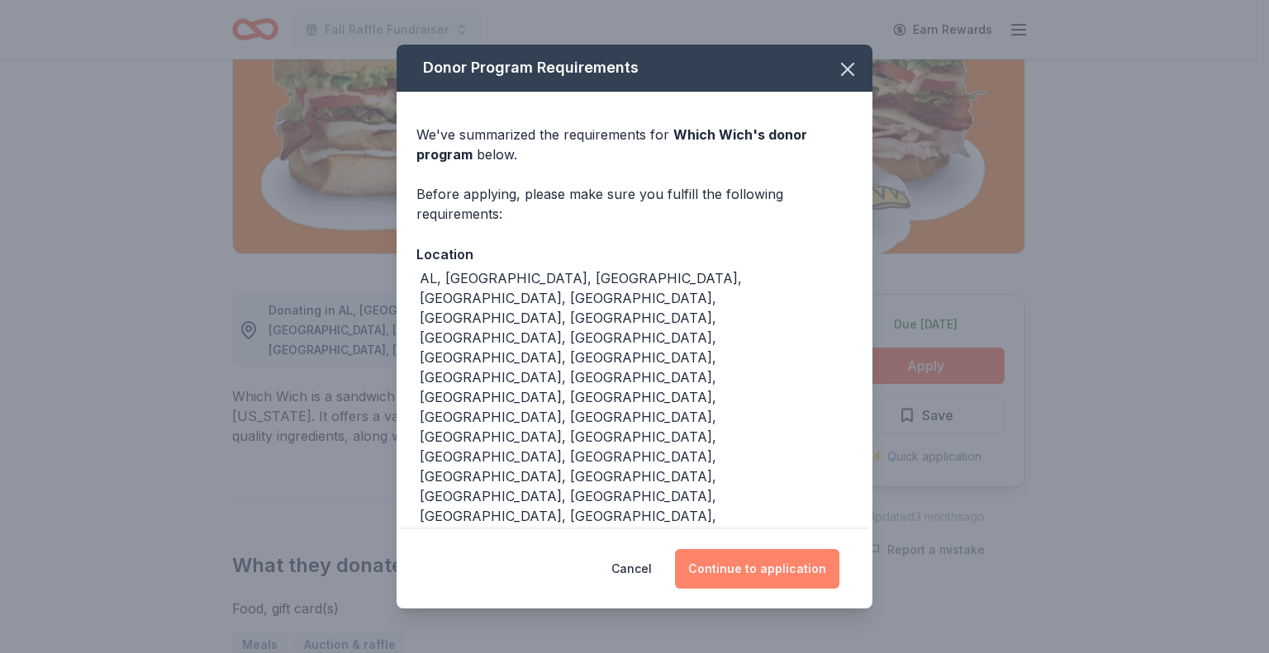
click at [727, 549] on button "Continue to application" at bounding box center [757, 569] width 164 height 40
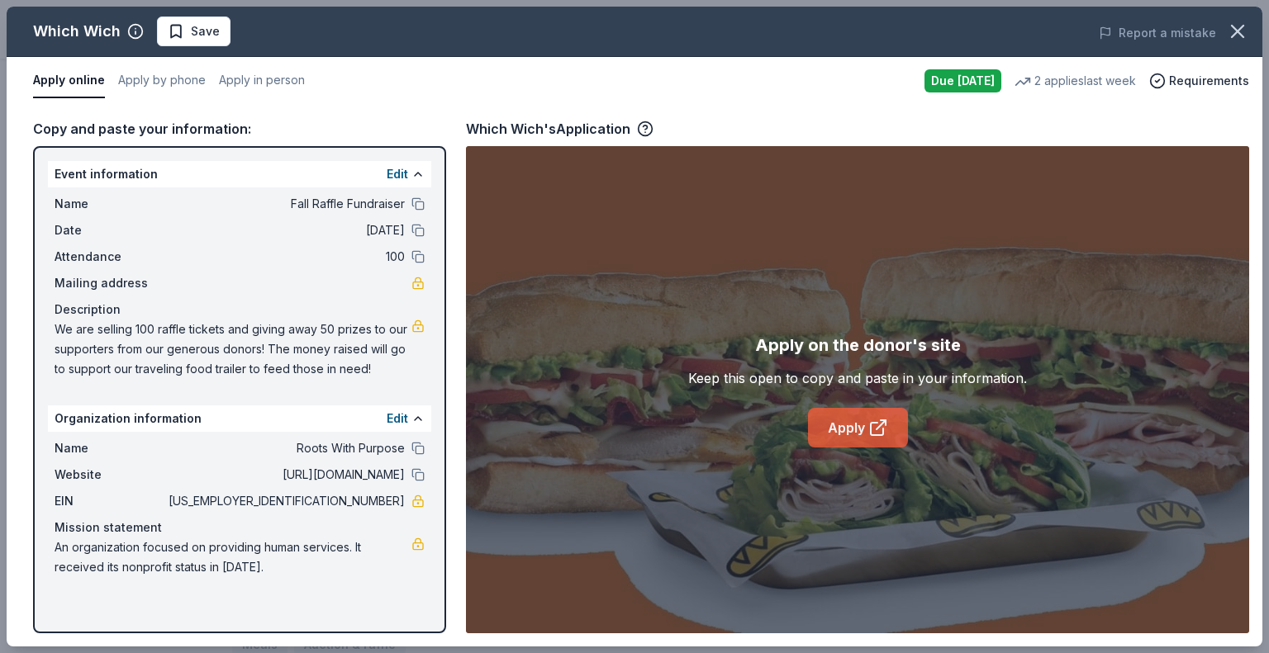
click at [877, 419] on icon at bounding box center [878, 428] width 20 height 20
click at [165, 28] on button "Save" at bounding box center [194, 32] width 74 height 30
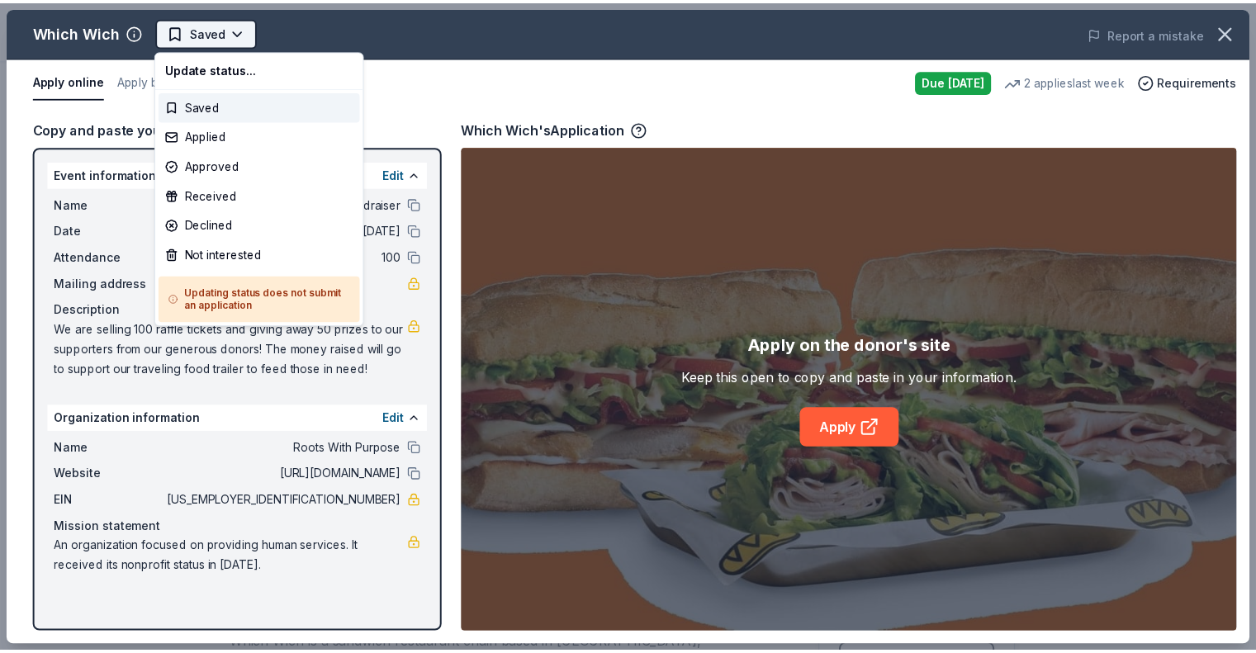
scroll to position [0, 0]
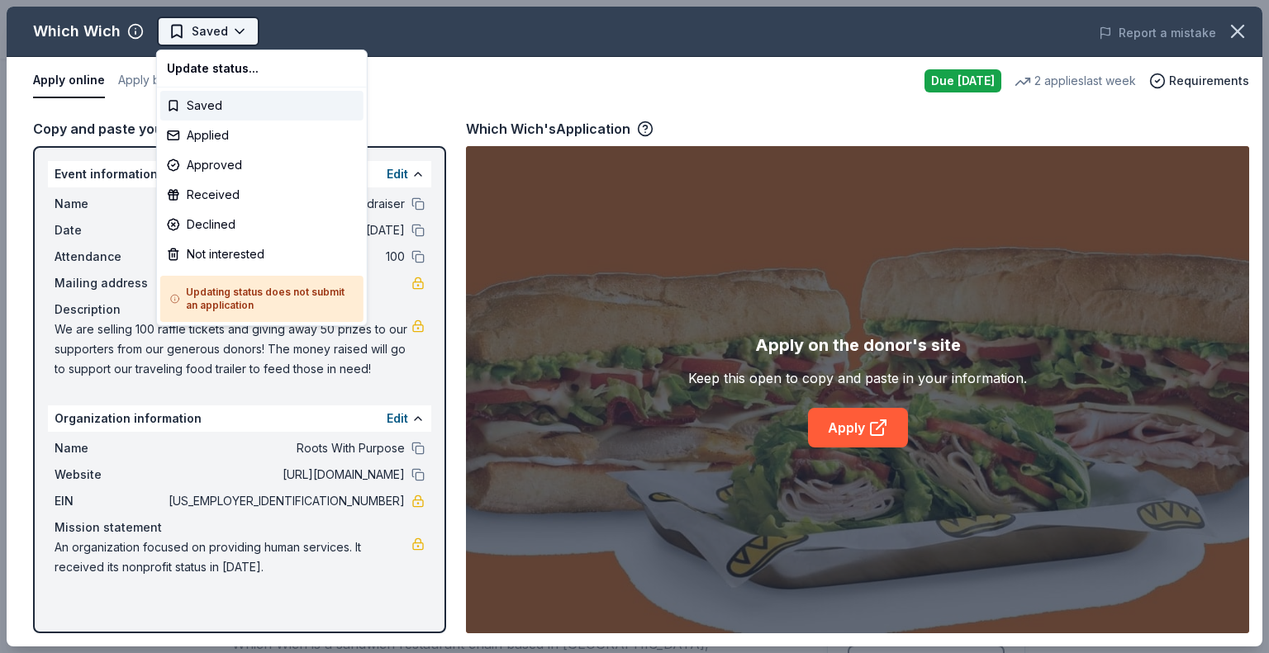
click at [203, 32] on html "Fall Raffle Fundraiser Earn Rewards Due tomorrow Share Which Wich New 2 applies…" at bounding box center [634, 326] width 1269 height 653
click at [205, 131] on div "Applied" at bounding box center [261, 136] width 203 height 30
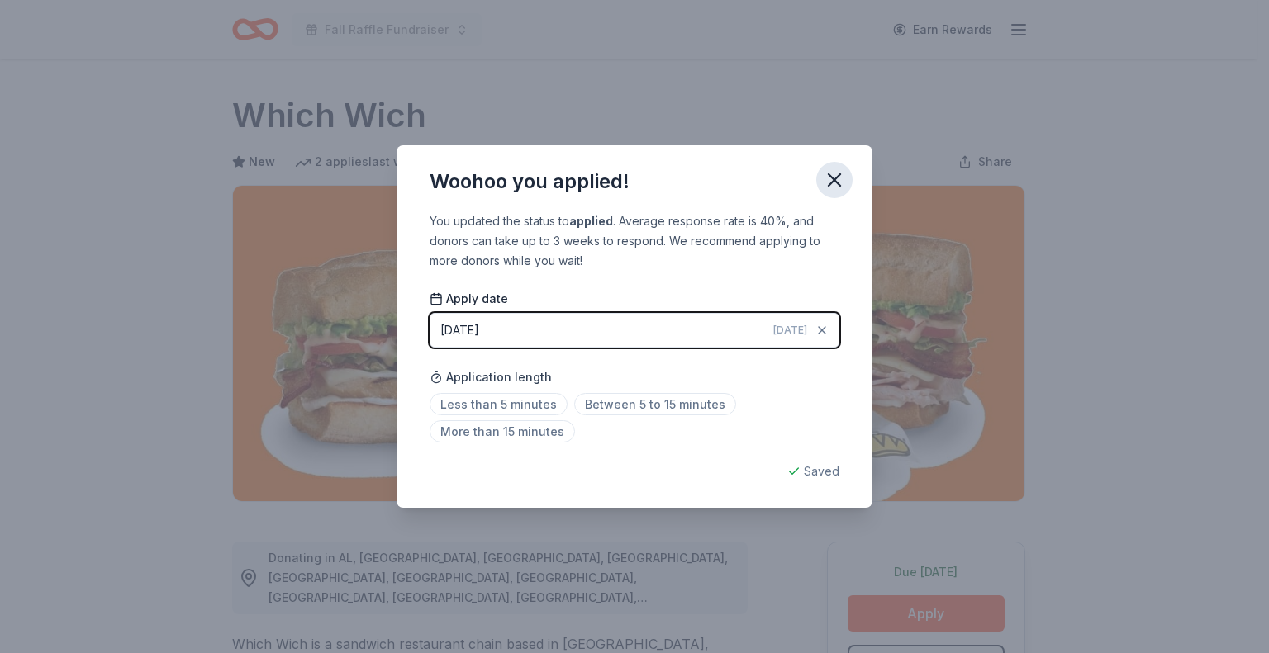
click at [827, 181] on icon "button" at bounding box center [834, 180] width 23 height 23
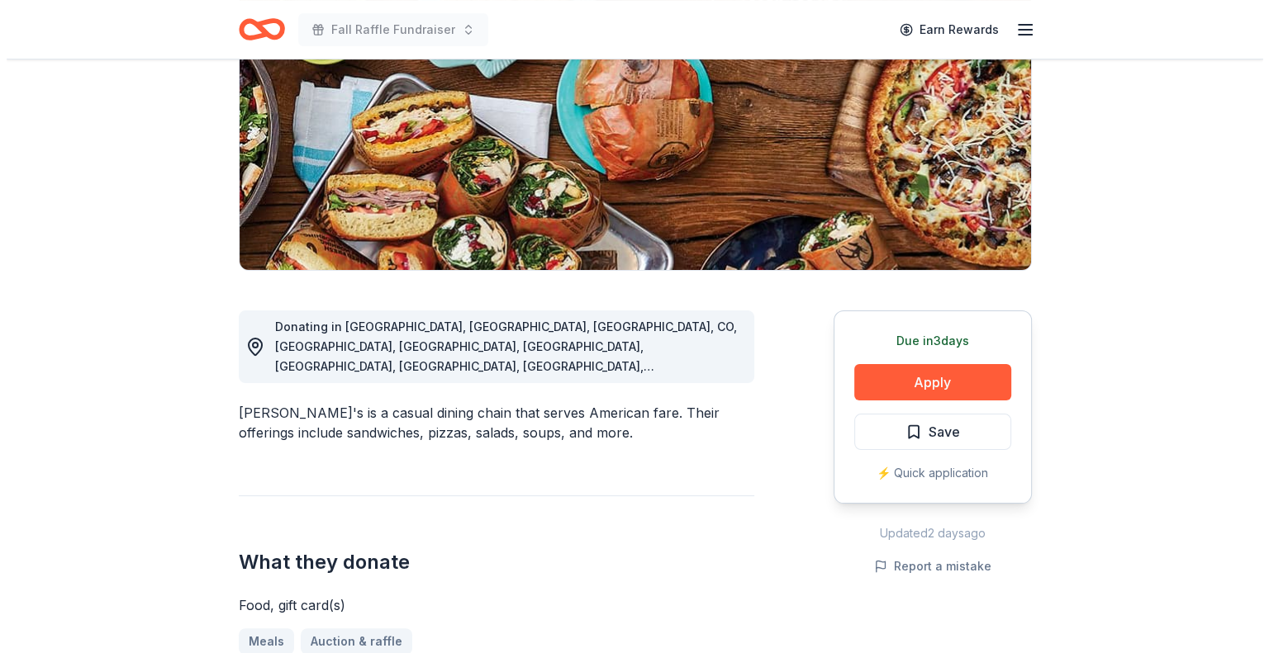
scroll to position [248, 0]
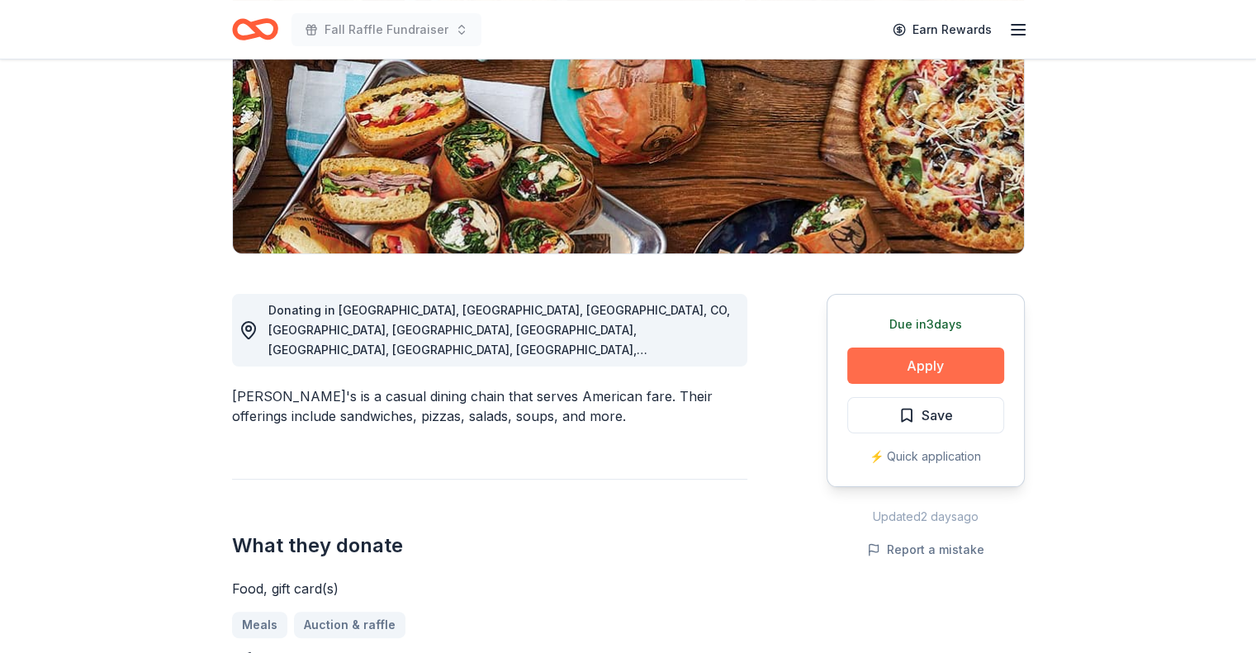
click at [889, 359] on button "Apply" at bounding box center [925, 366] width 157 height 36
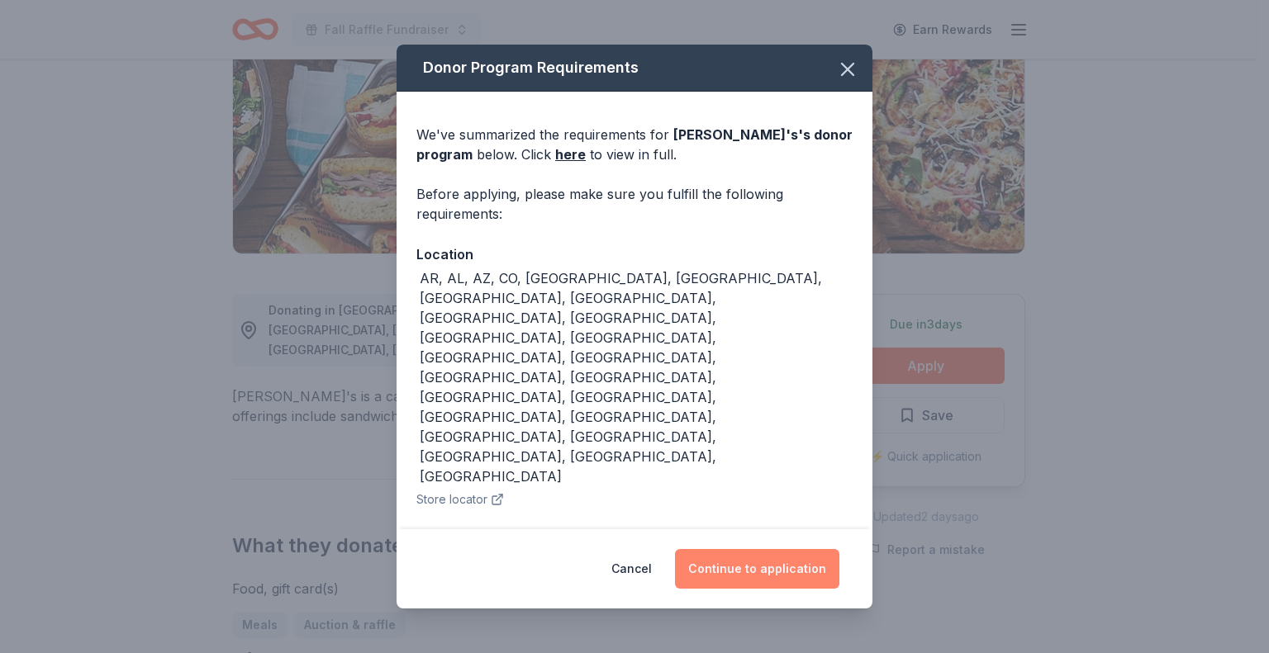
click at [728, 549] on button "Continue to application" at bounding box center [757, 569] width 164 height 40
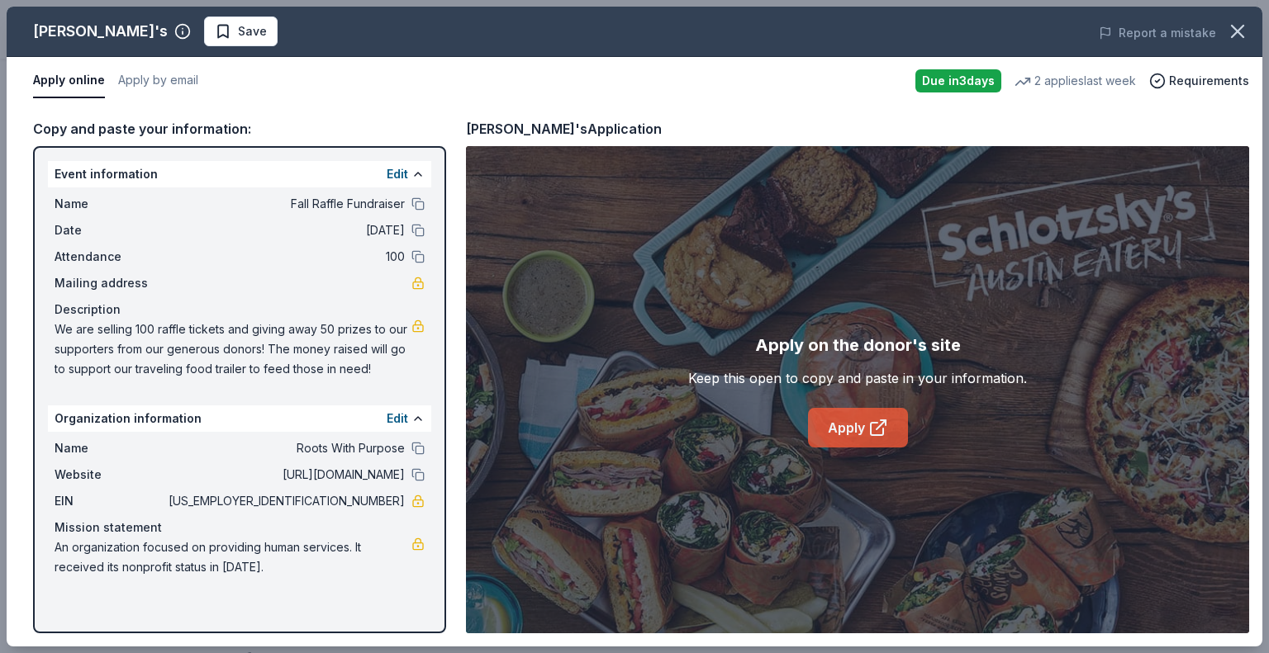
click at [843, 439] on link "Apply" at bounding box center [858, 428] width 100 height 40
drag, startPoint x: 161, startPoint y: 30, endPoint x: 185, endPoint y: 32, distance: 24.1
click at [204, 30] on button "Save" at bounding box center [241, 32] width 74 height 30
click at [192, 30] on html "Fall Raffle Fundraiser Earn Rewards Due [DATE] Share [PERSON_NAME]'s New 2 appl…" at bounding box center [634, 78] width 1269 height 653
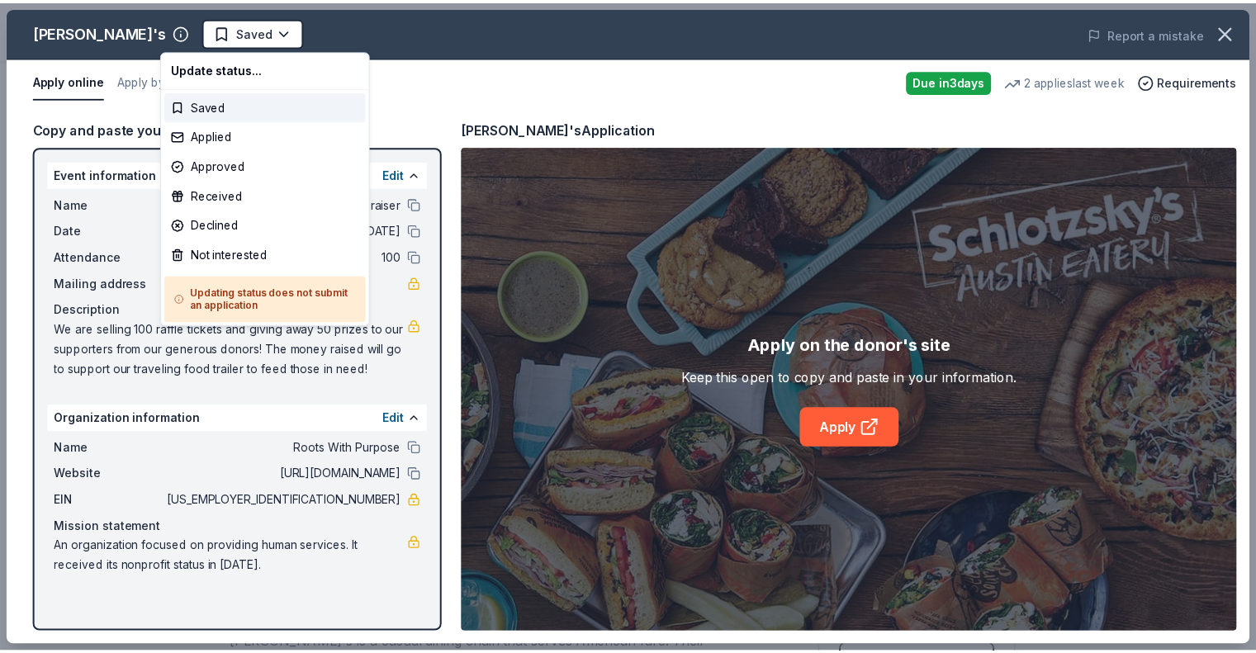
scroll to position [0, 0]
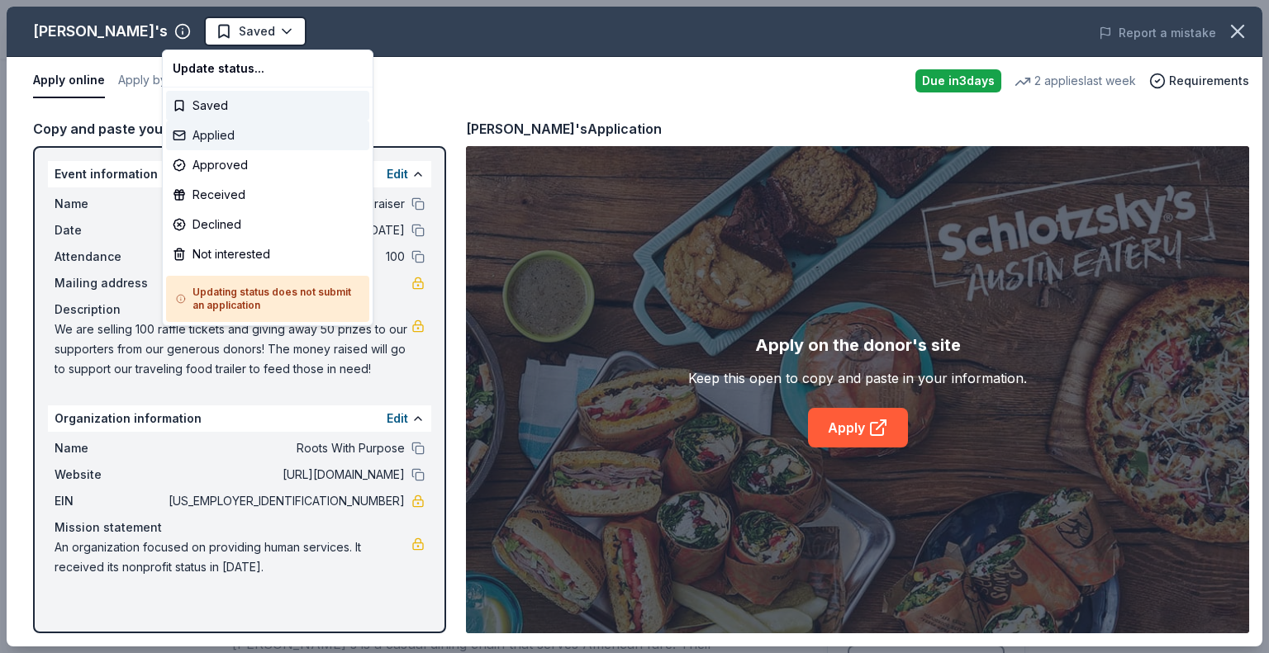
click at [195, 127] on div "Applied" at bounding box center [267, 136] width 203 height 30
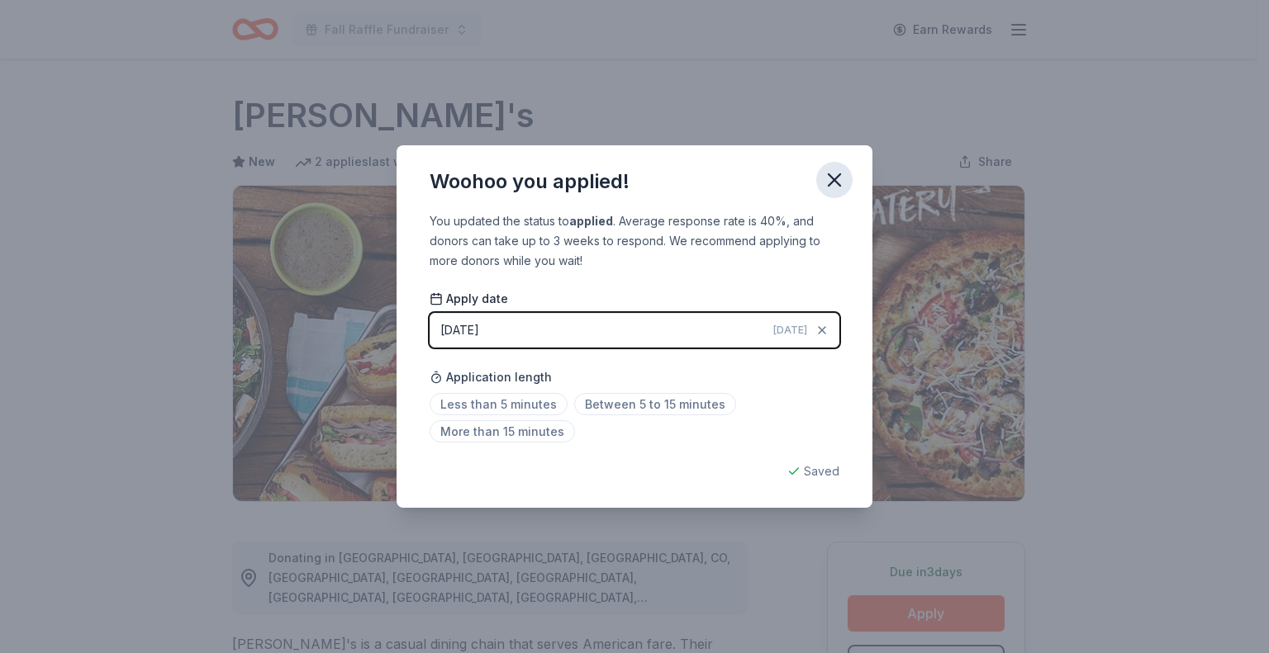
click at [838, 184] on icon "button" at bounding box center [834, 180] width 12 height 12
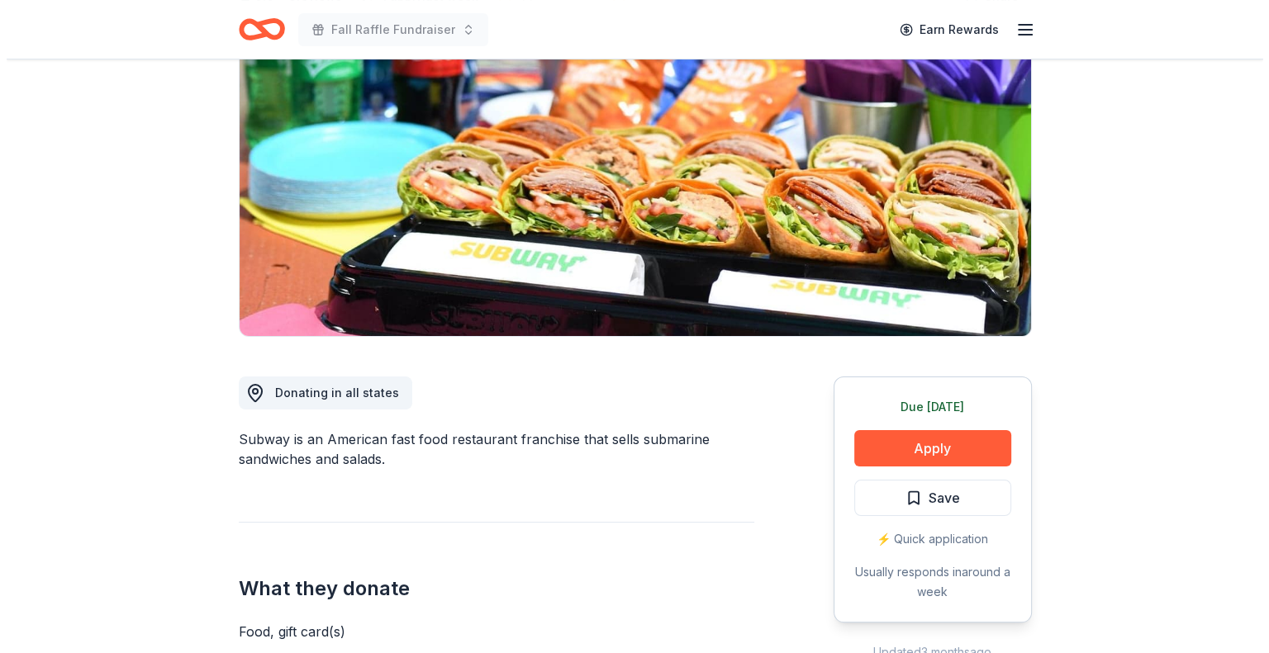
scroll to position [330, 0]
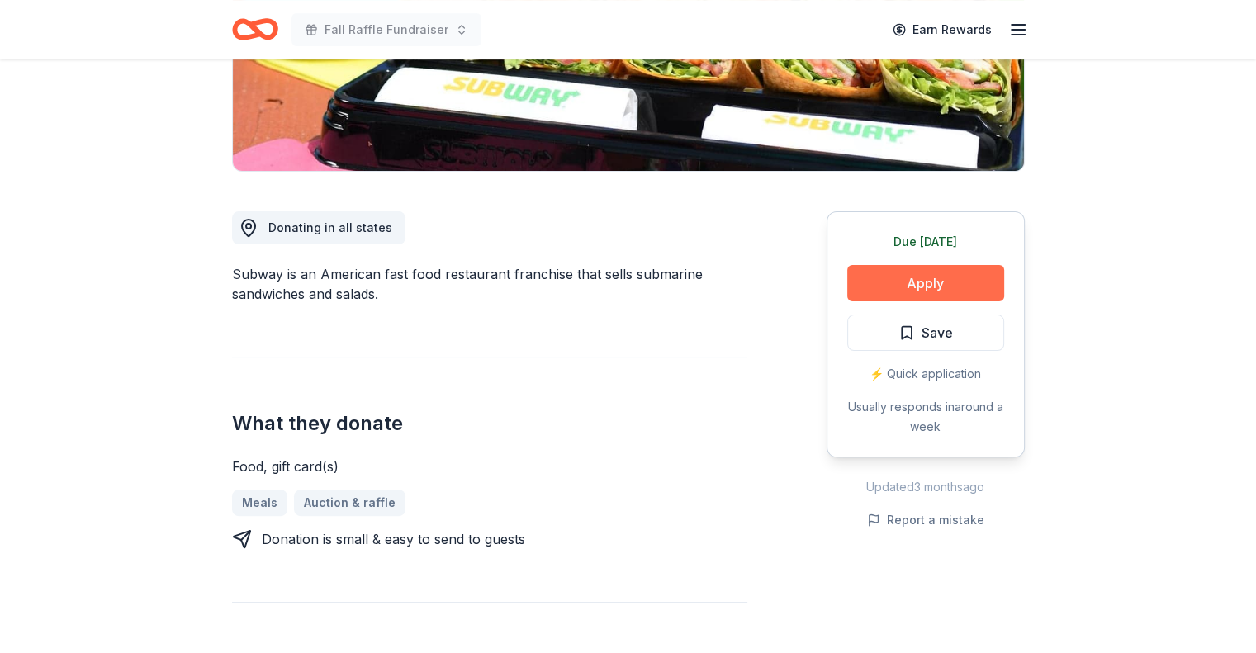
click at [924, 273] on button "Apply" at bounding box center [925, 283] width 157 height 36
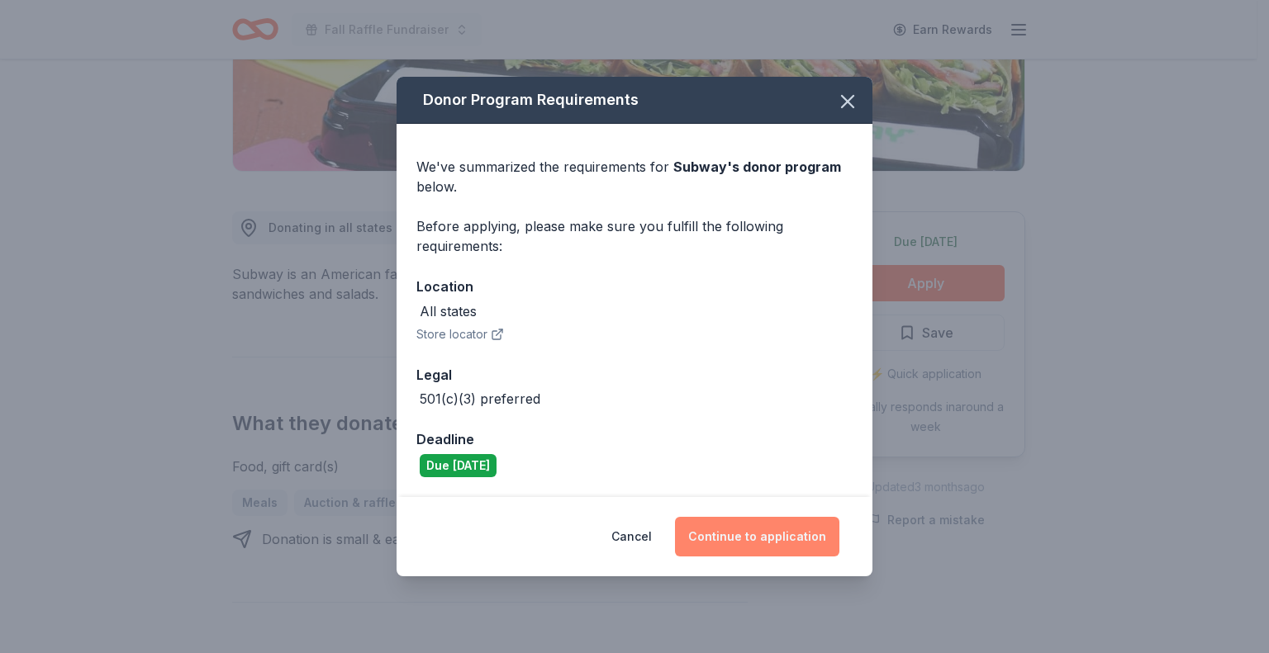
click at [705, 534] on button "Continue to application" at bounding box center [757, 537] width 164 height 40
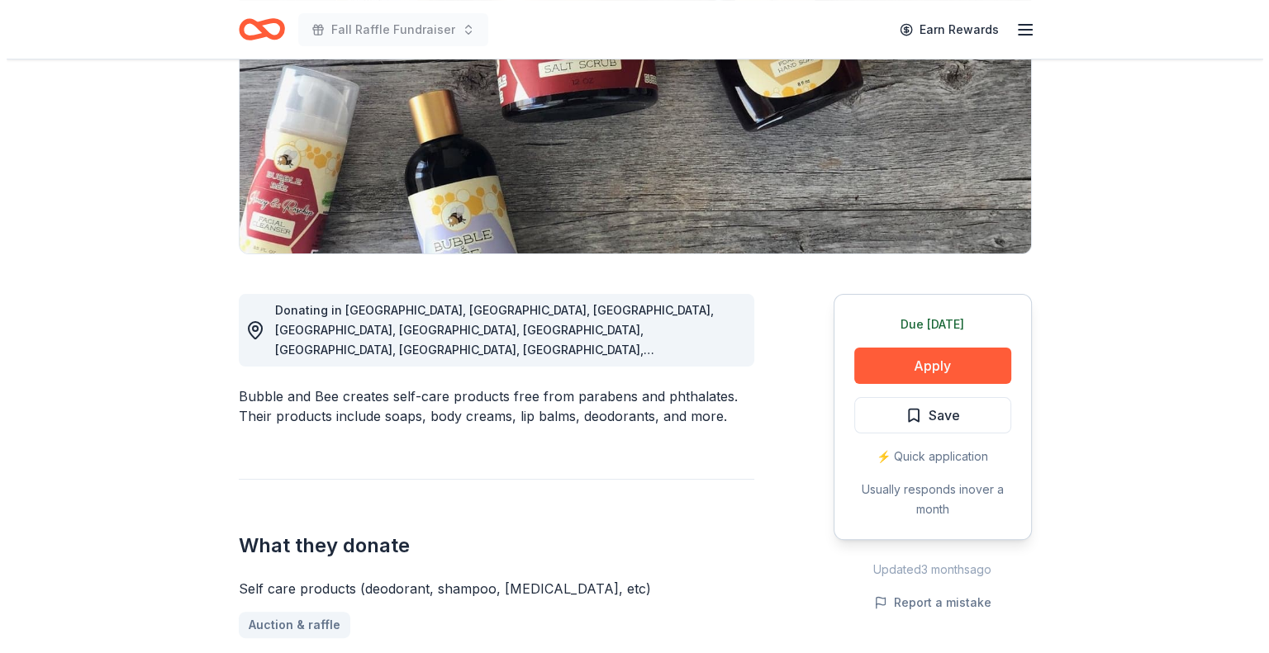
scroll to position [330, 0]
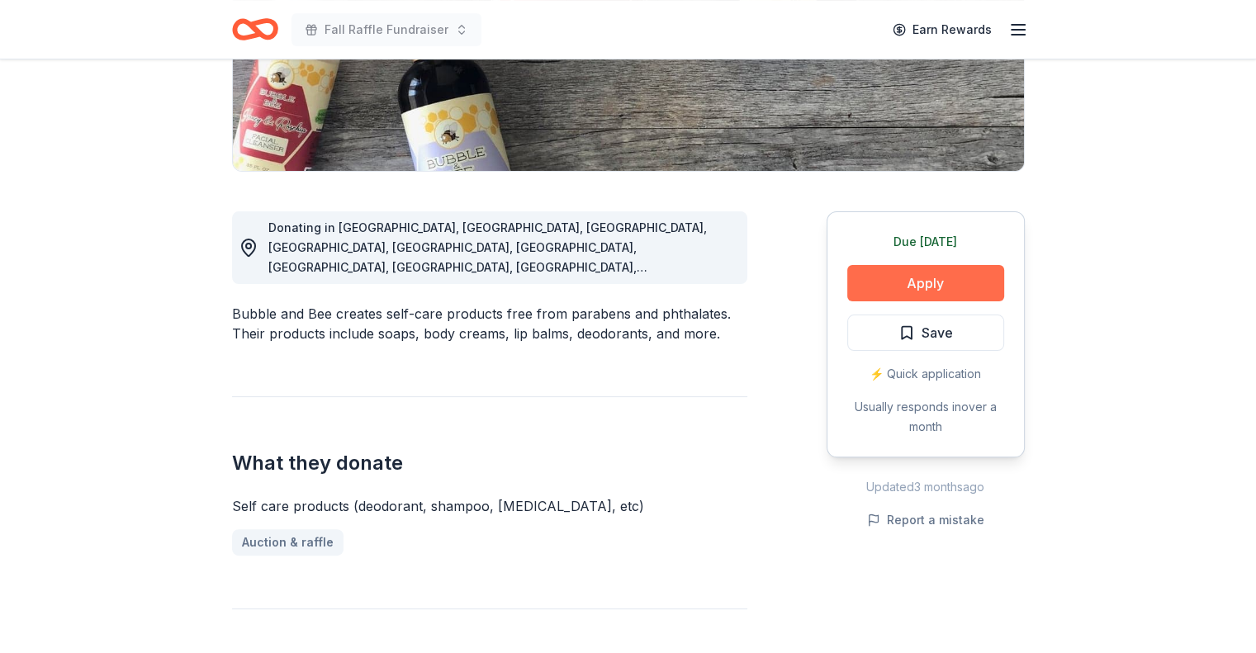
click at [910, 284] on button "Apply" at bounding box center [925, 283] width 157 height 36
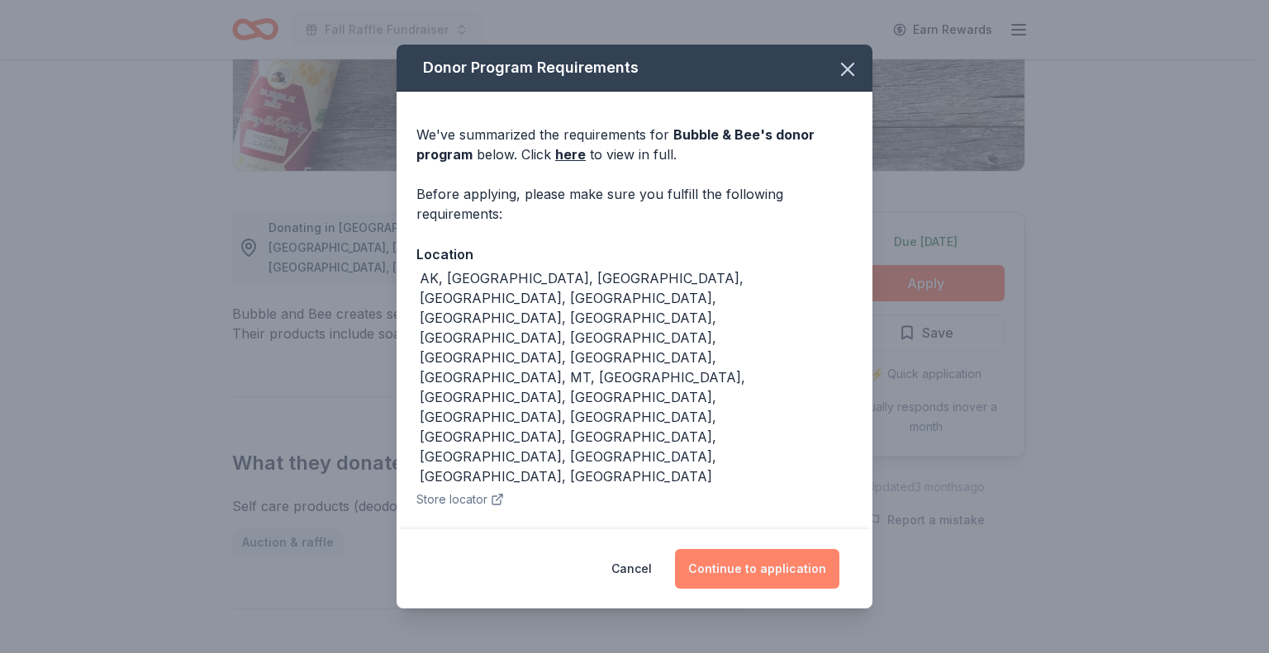
click at [752, 549] on button "Continue to application" at bounding box center [757, 569] width 164 height 40
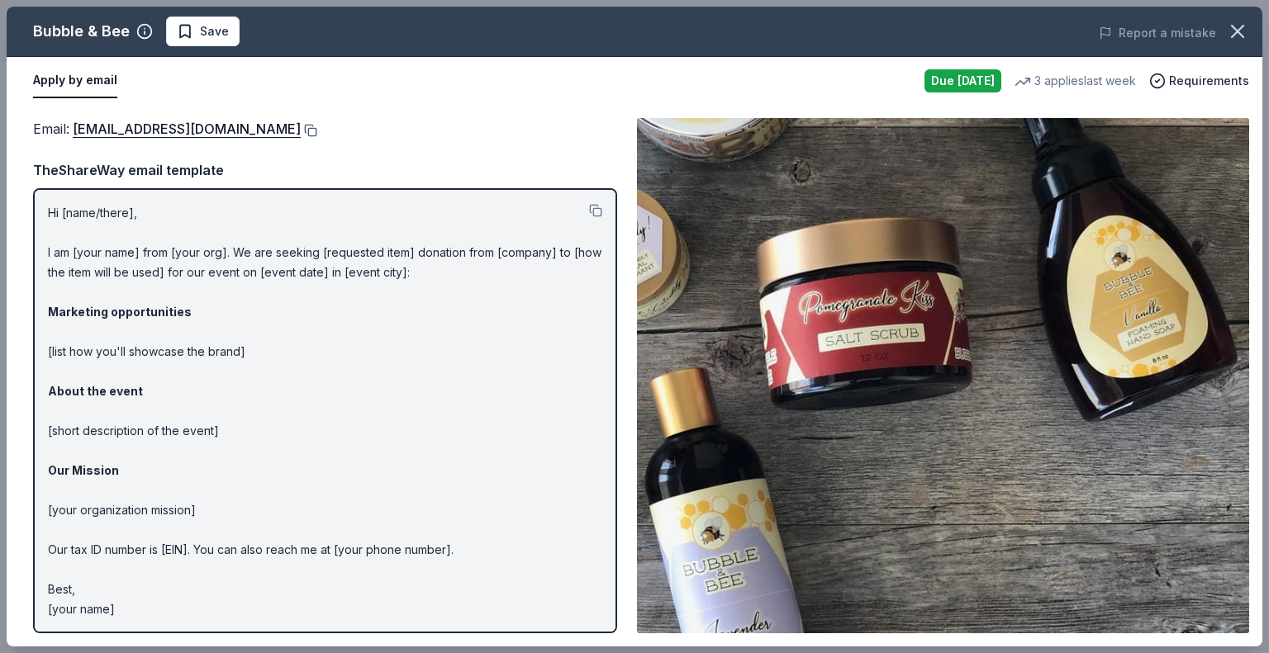
click at [301, 128] on button at bounding box center [309, 130] width 17 height 13
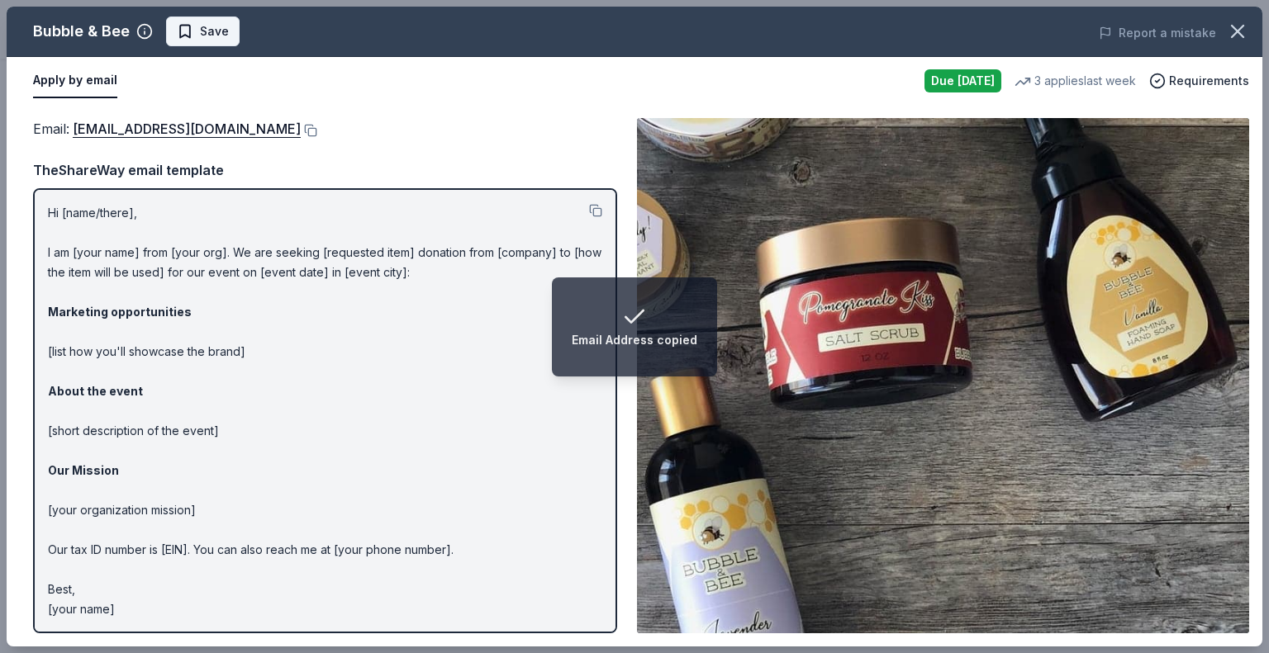
click at [185, 24] on span "Save" at bounding box center [203, 31] width 52 height 20
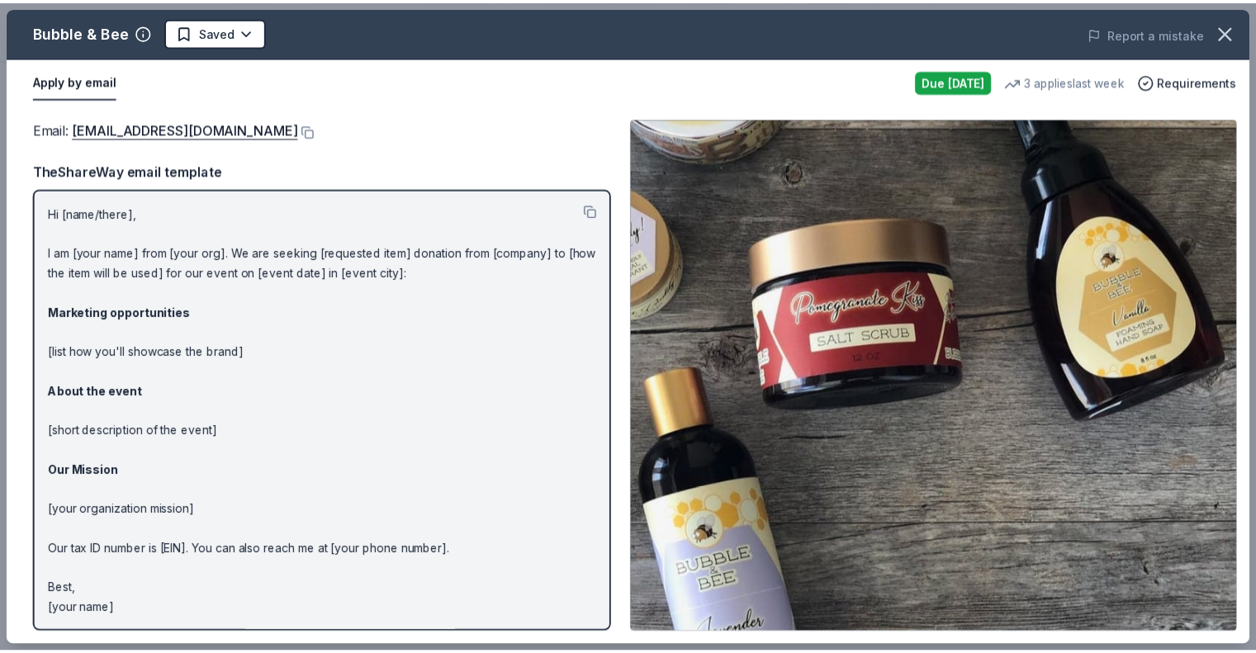
scroll to position [0, 0]
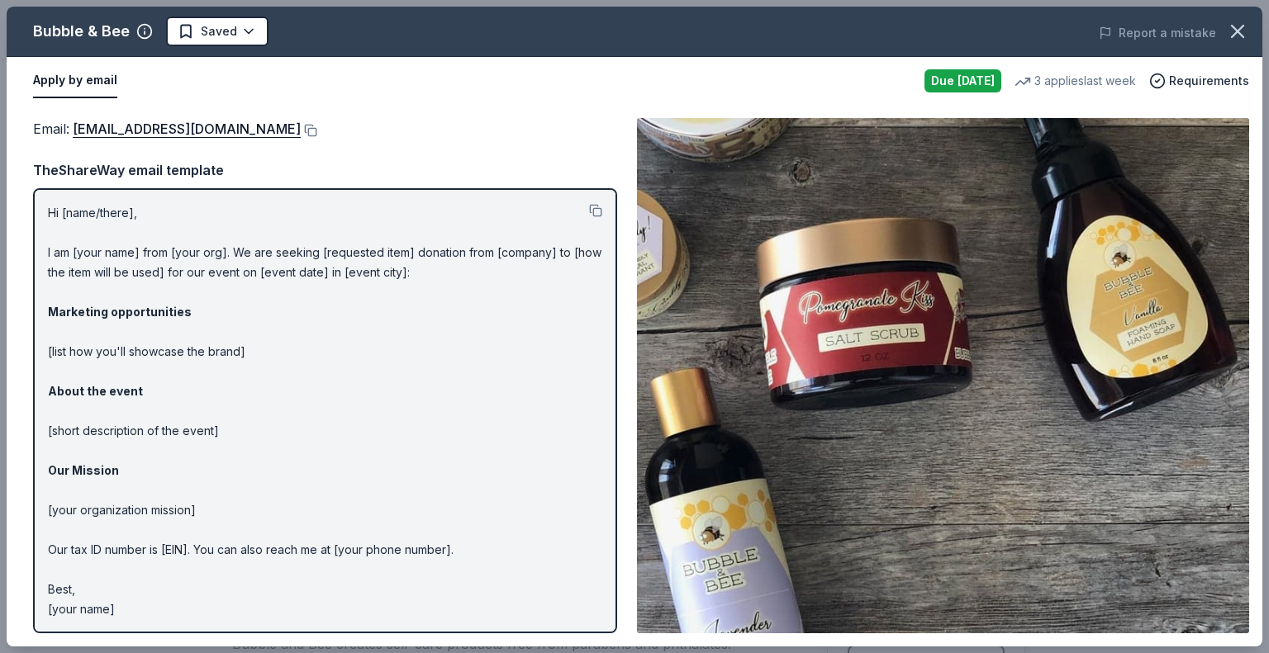
click at [205, 32] on html "Fall Raffle Fundraiser Earn Rewards Due tomorrow Share Bubble & Bee New 3 appli…" at bounding box center [634, 326] width 1269 height 653
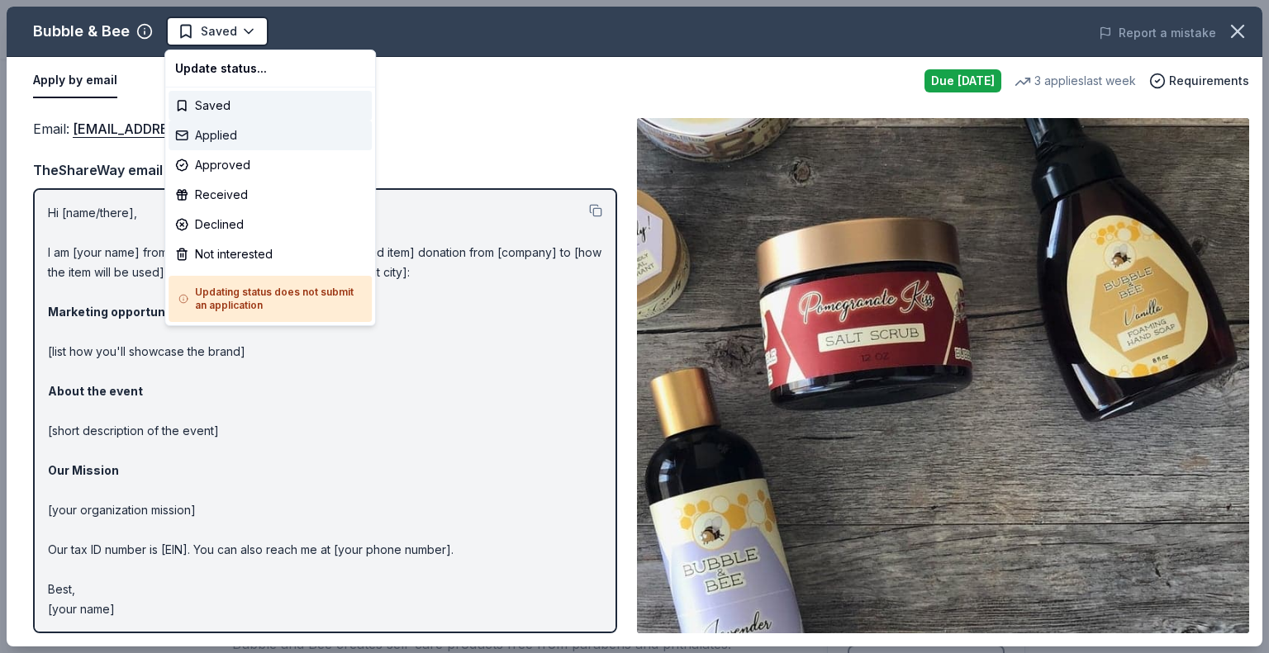
click at [218, 124] on div "Applied" at bounding box center [270, 136] width 203 height 30
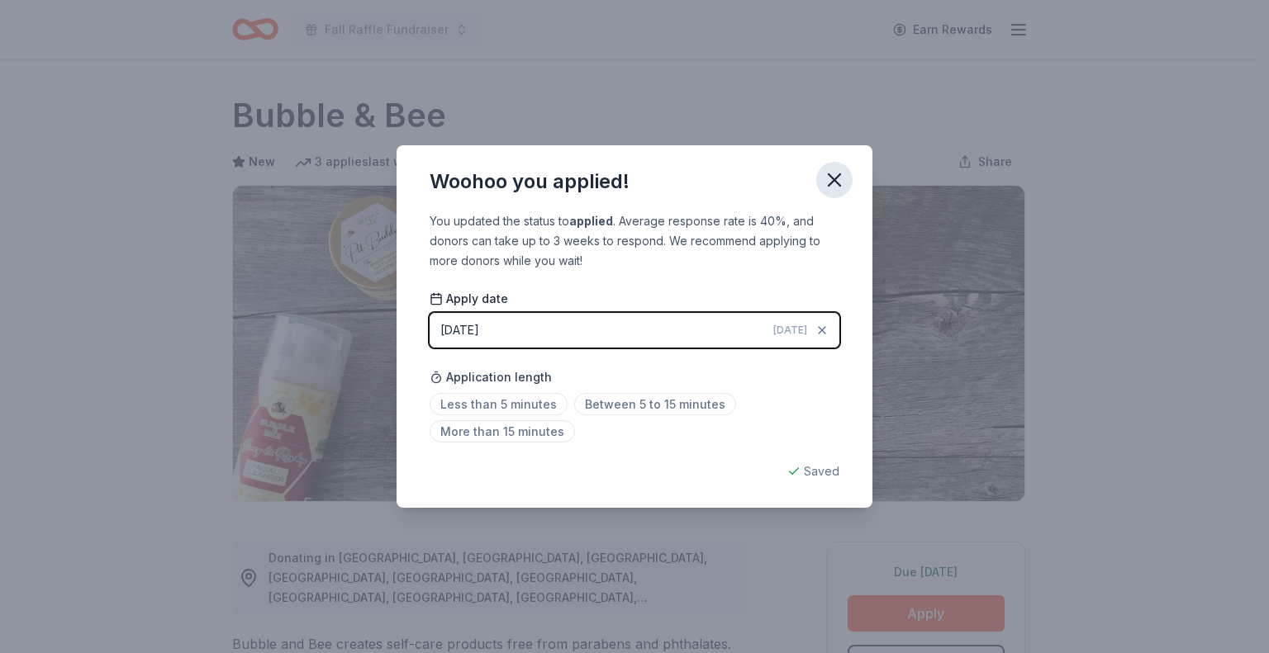
click at [831, 178] on icon "button" at bounding box center [834, 180] width 12 height 12
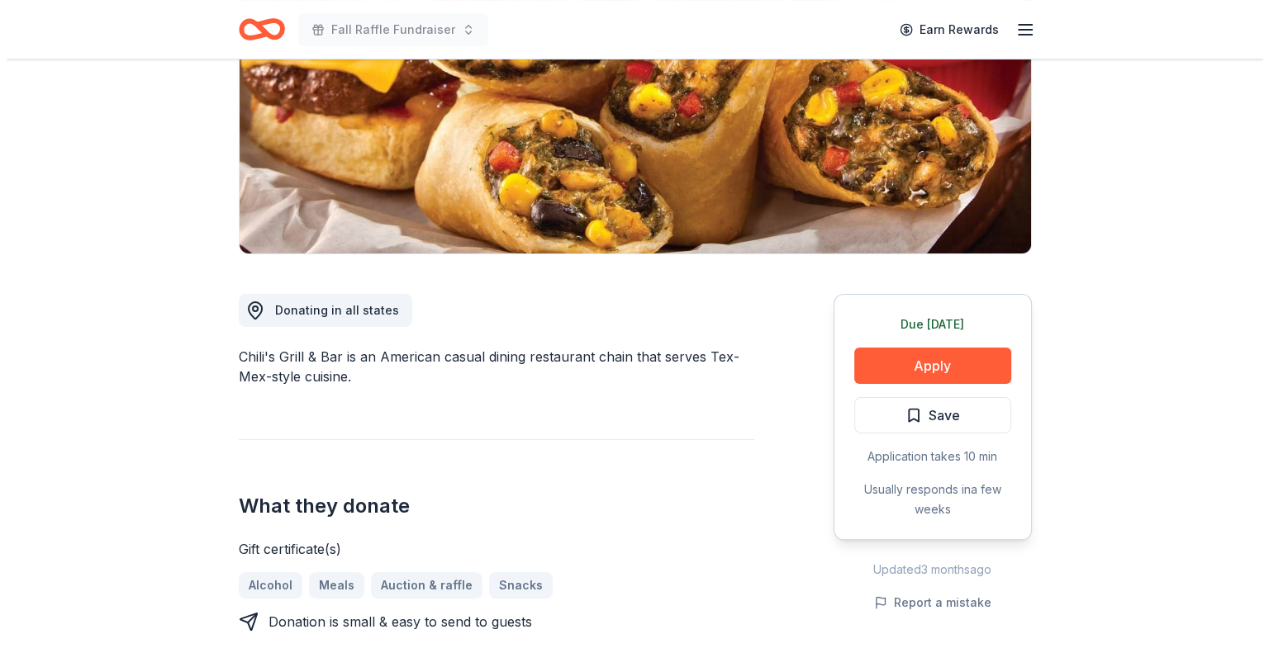
scroll to position [330, 0]
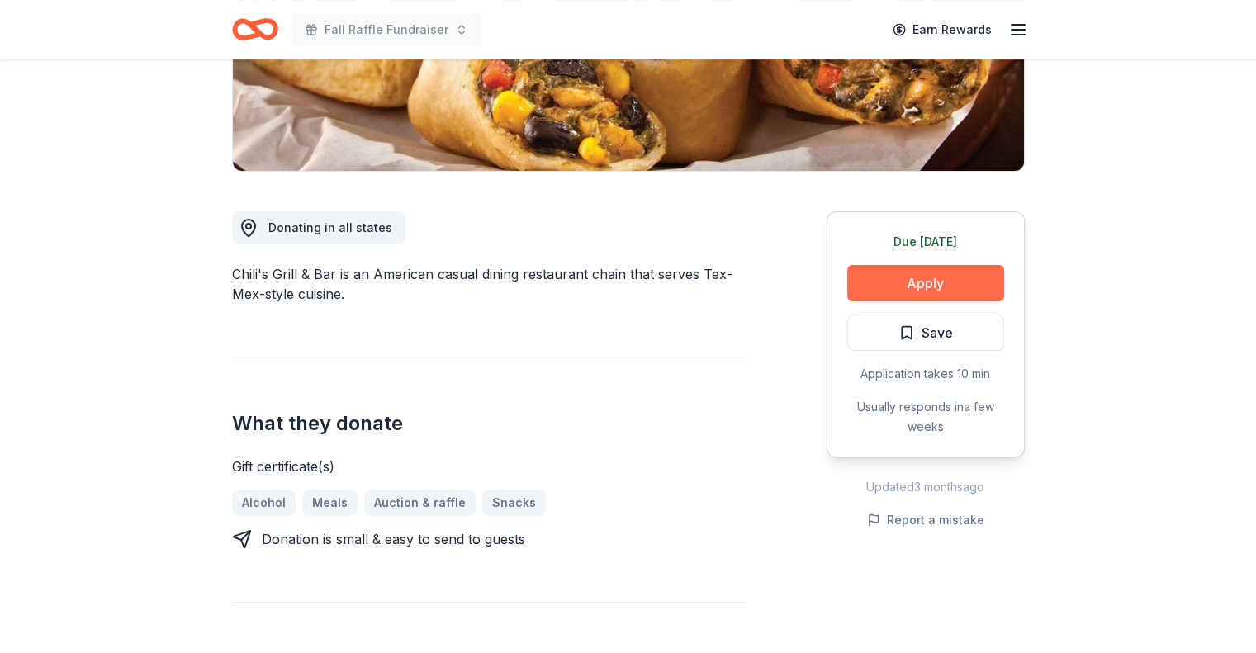
click at [884, 281] on button "Apply" at bounding box center [925, 283] width 157 height 36
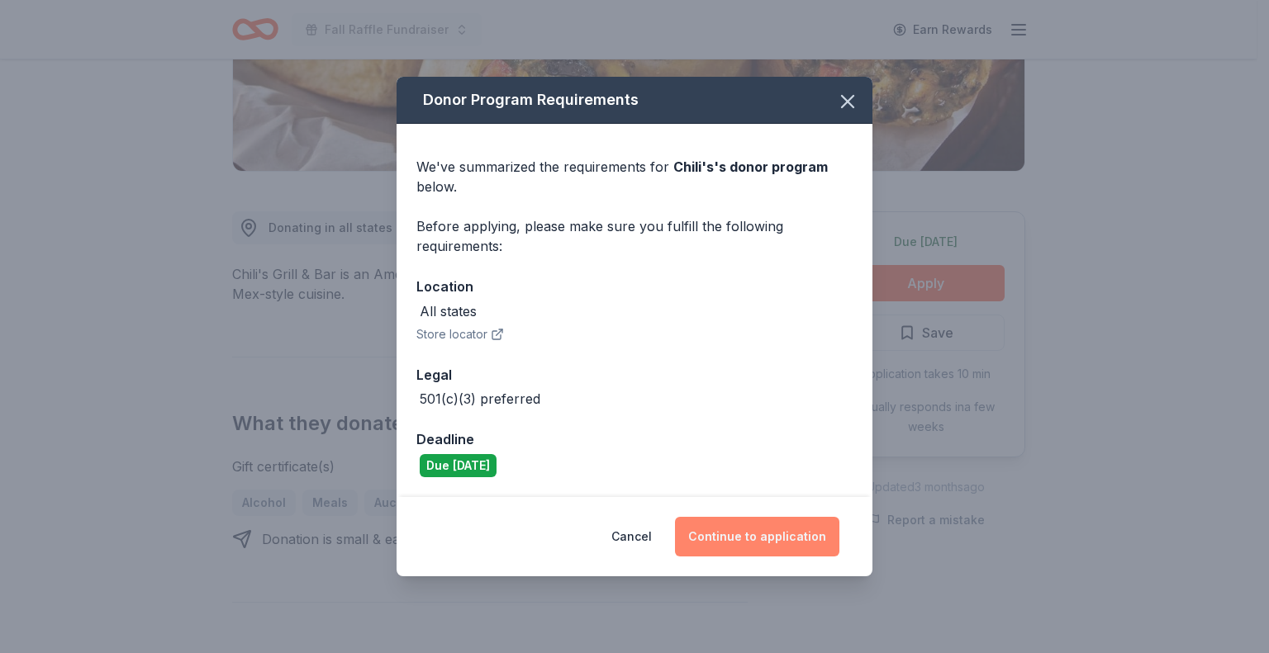
click at [720, 525] on button "Continue to application" at bounding box center [757, 537] width 164 height 40
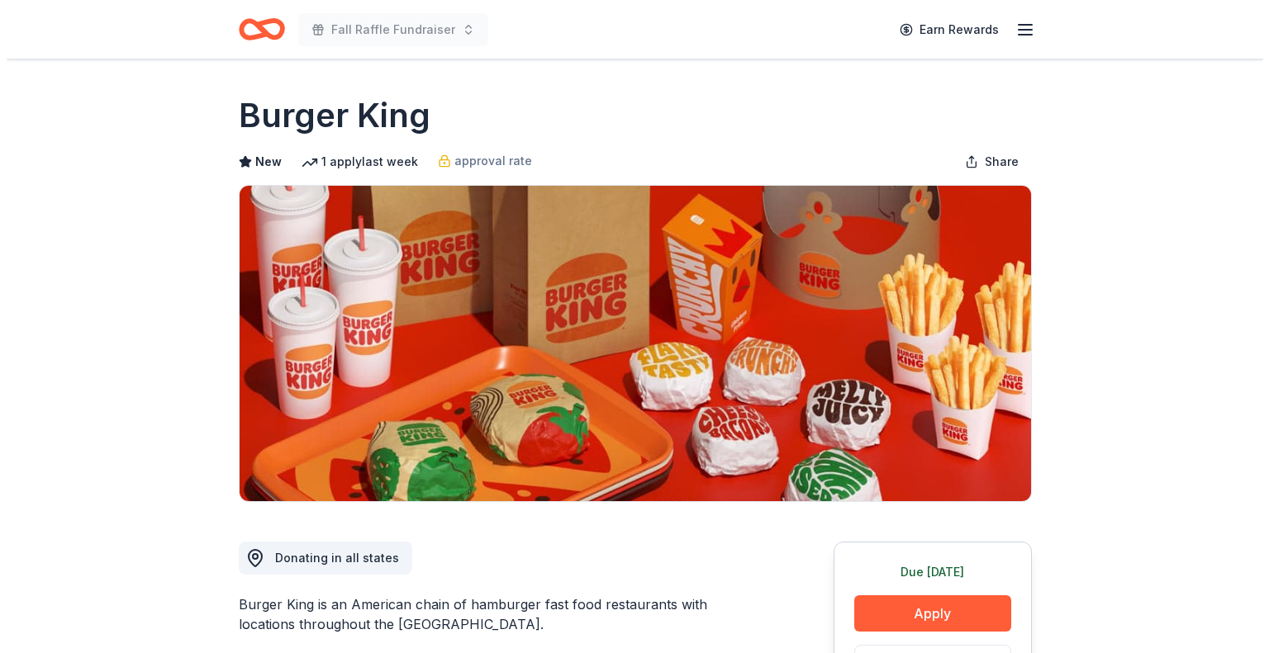
scroll to position [248, 0]
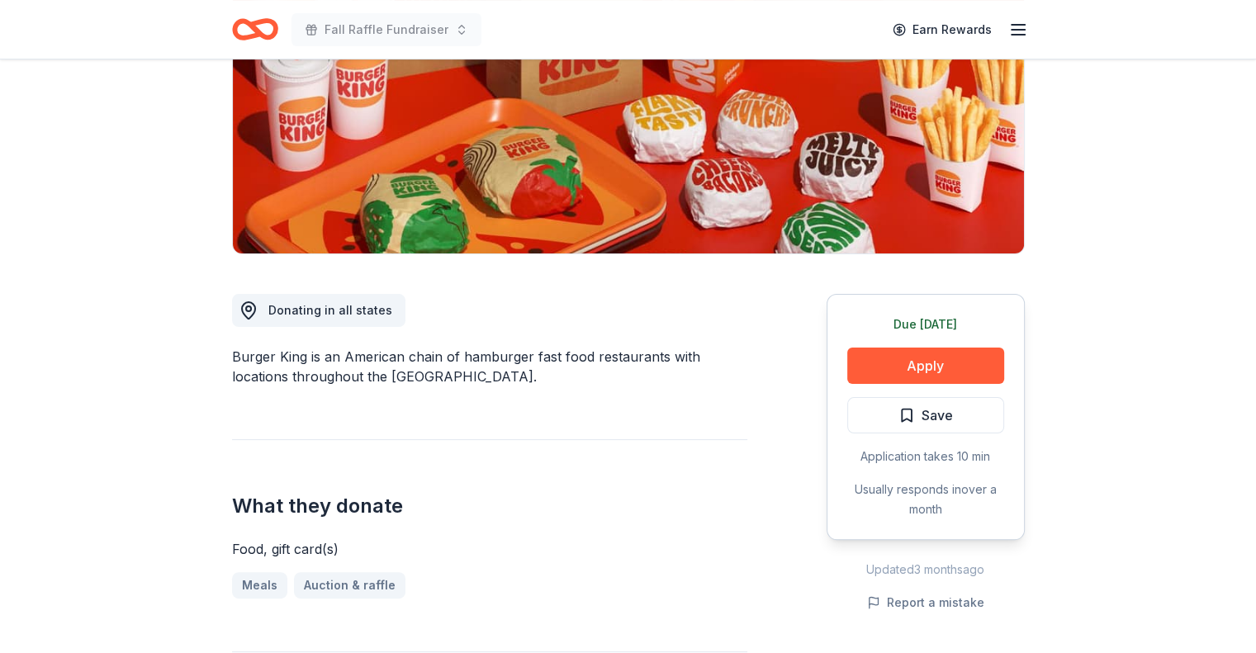
click at [894, 370] on button "Apply" at bounding box center [925, 366] width 157 height 36
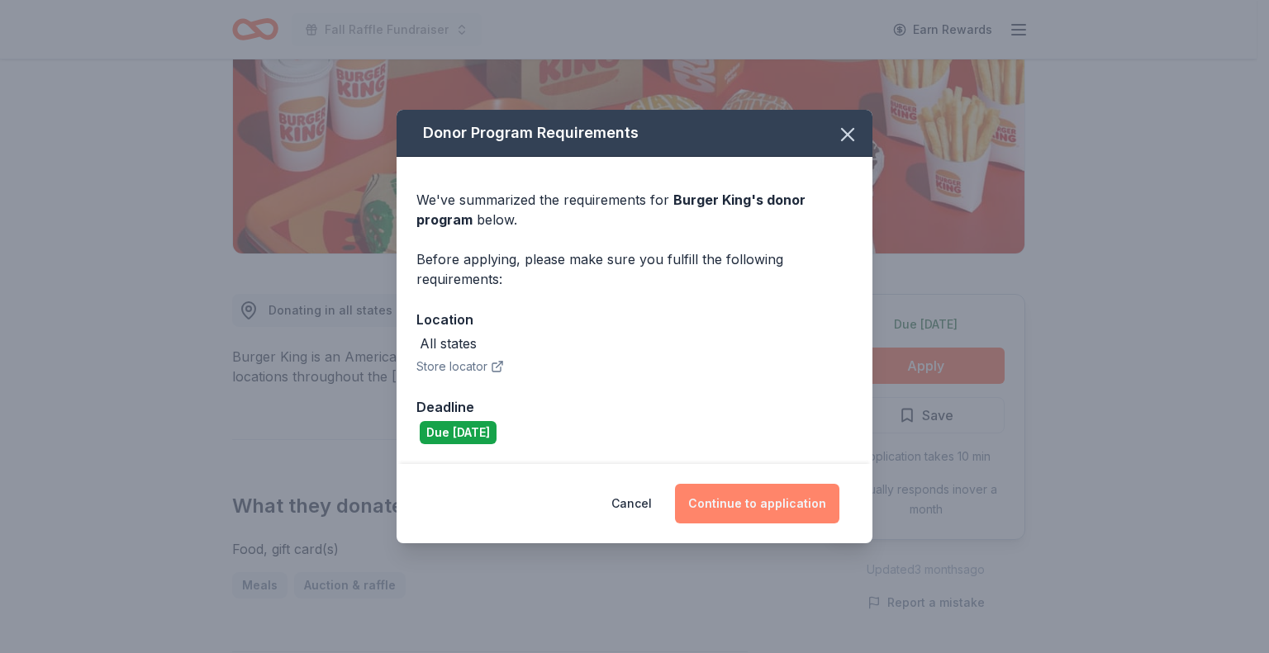
click at [729, 510] on button "Continue to application" at bounding box center [757, 504] width 164 height 40
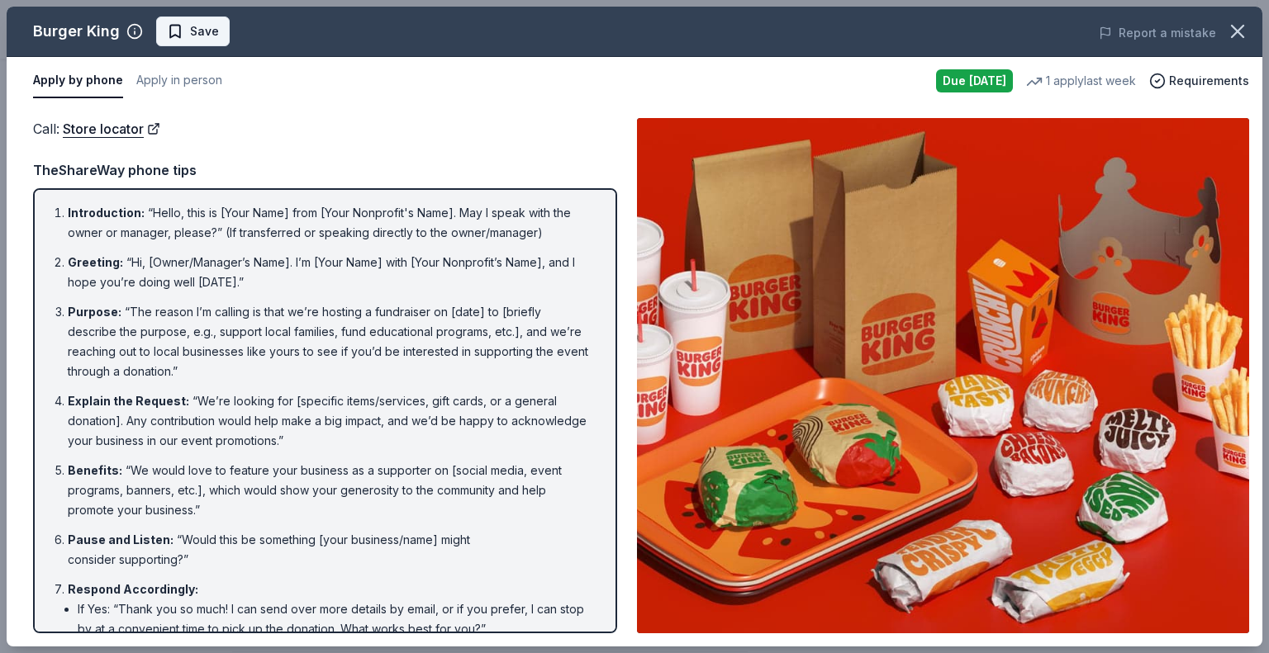
click at [194, 42] on button "Save" at bounding box center [193, 32] width 74 height 30
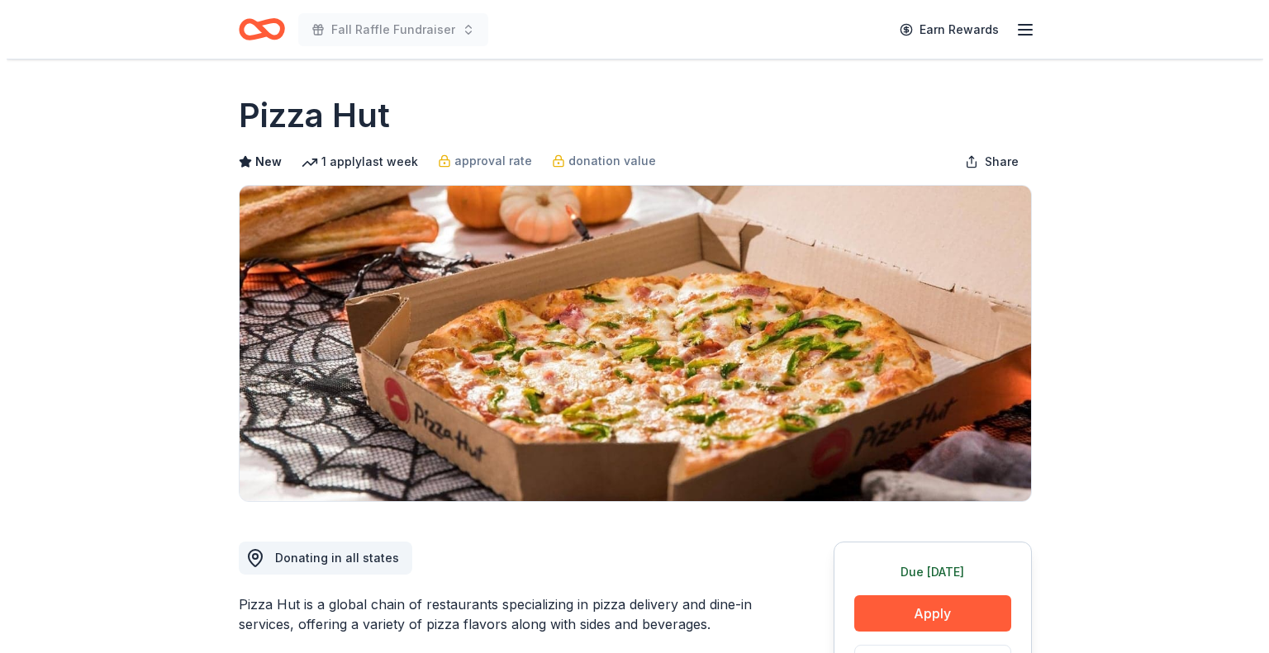
scroll to position [248, 0]
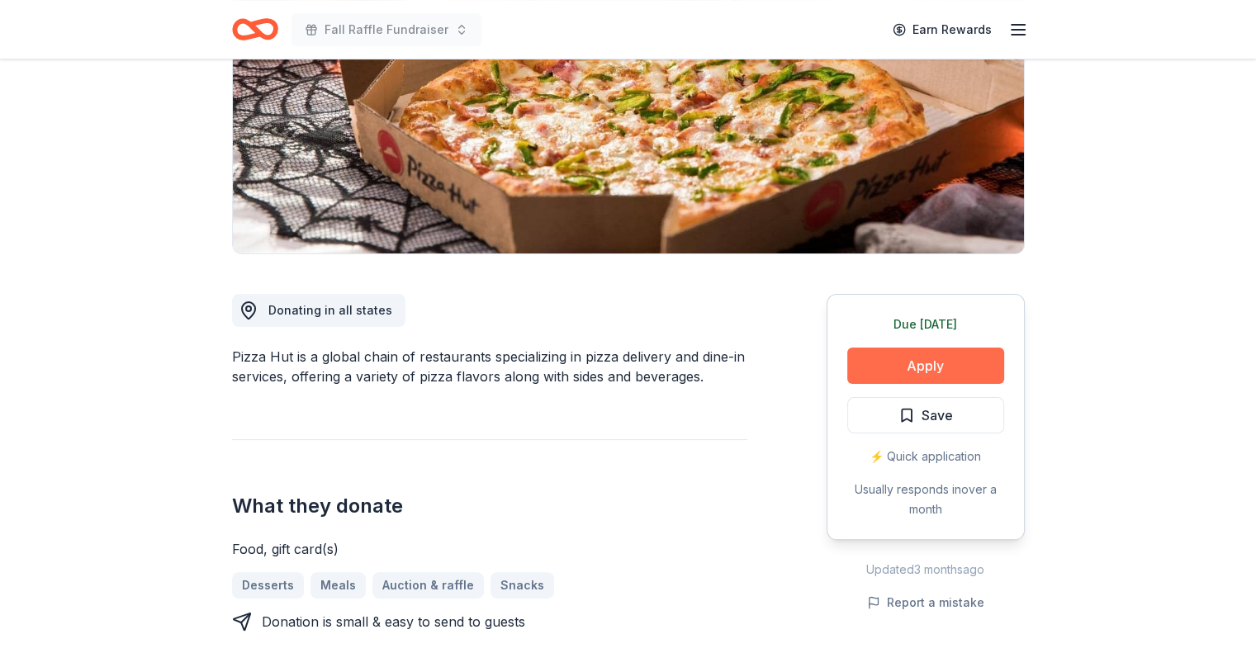
click at [897, 372] on button "Apply" at bounding box center [925, 366] width 157 height 36
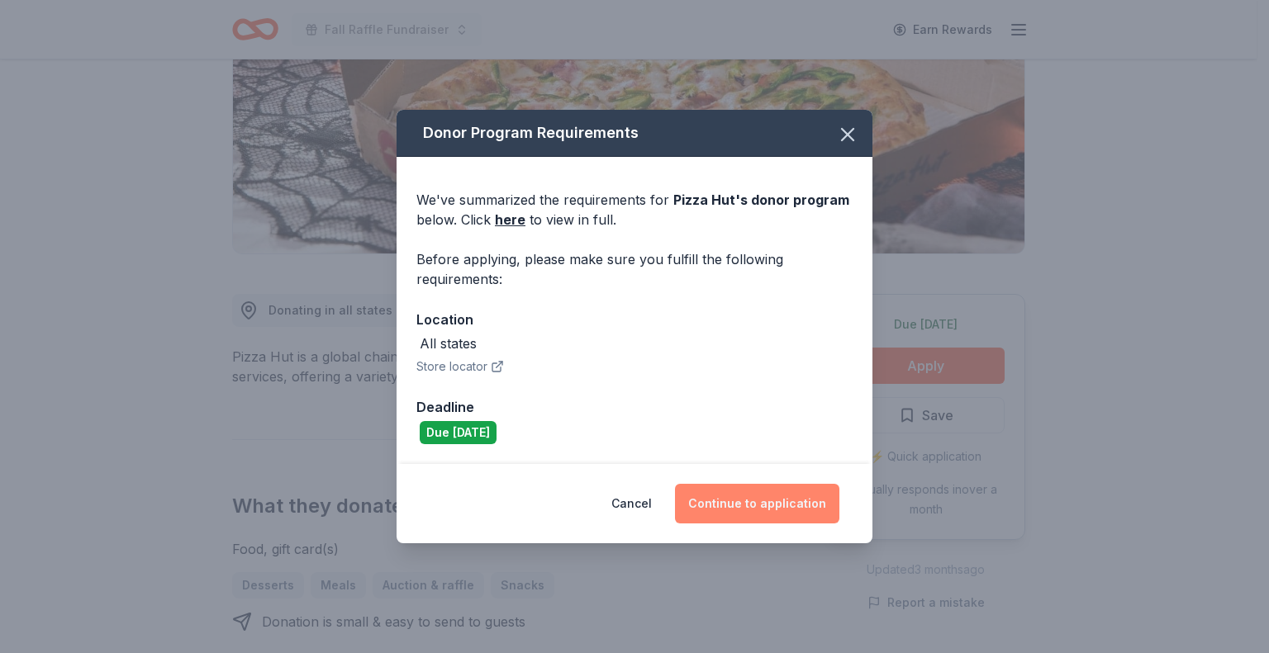
click at [766, 486] on button "Continue to application" at bounding box center [757, 504] width 164 height 40
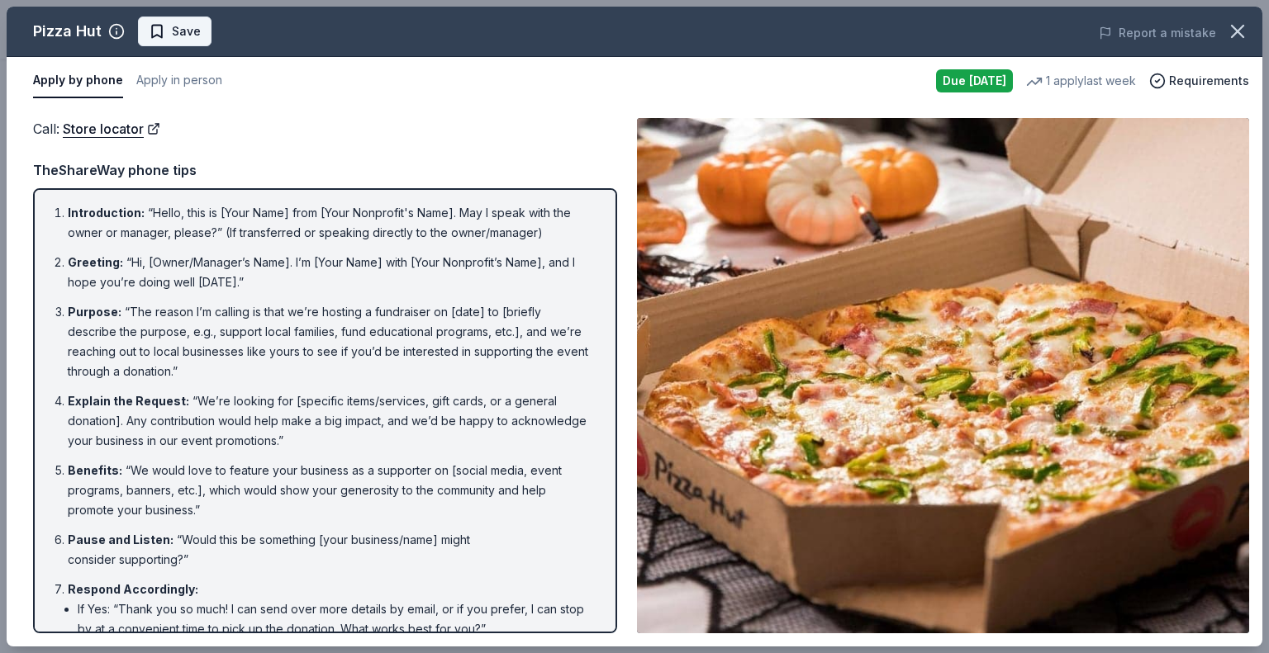
click at [159, 29] on span "Save" at bounding box center [175, 31] width 52 height 20
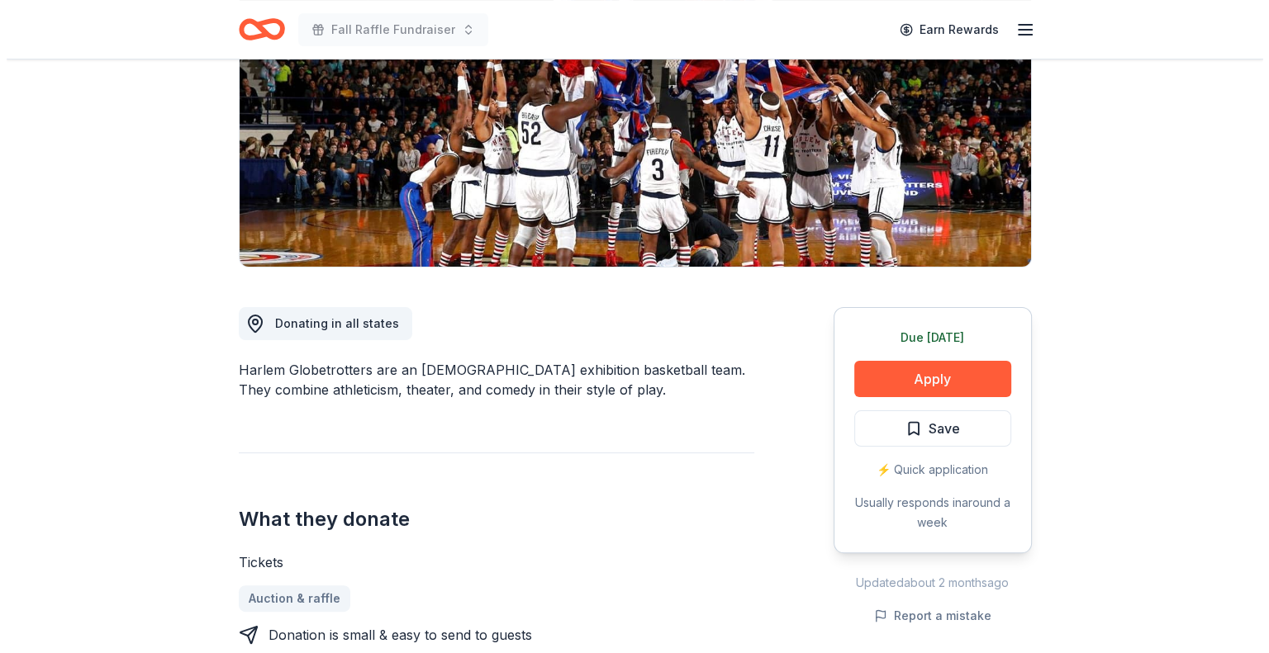
scroll to position [330, 0]
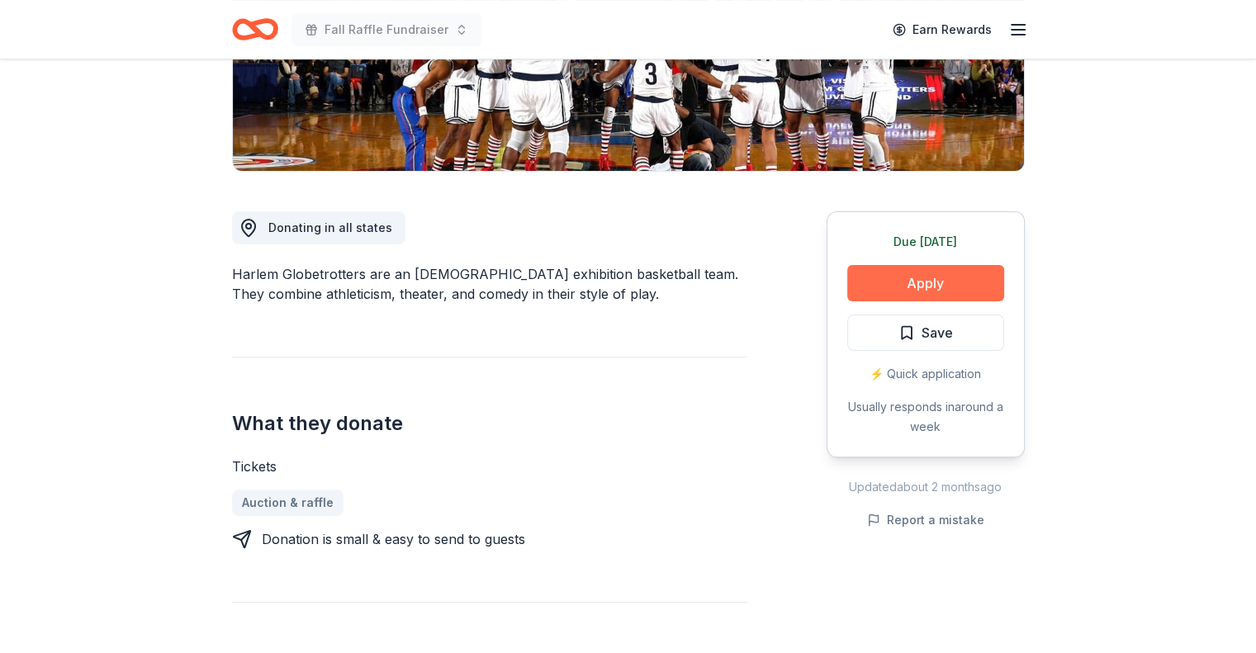
click at [873, 282] on button "Apply" at bounding box center [925, 283] width 157 height 36
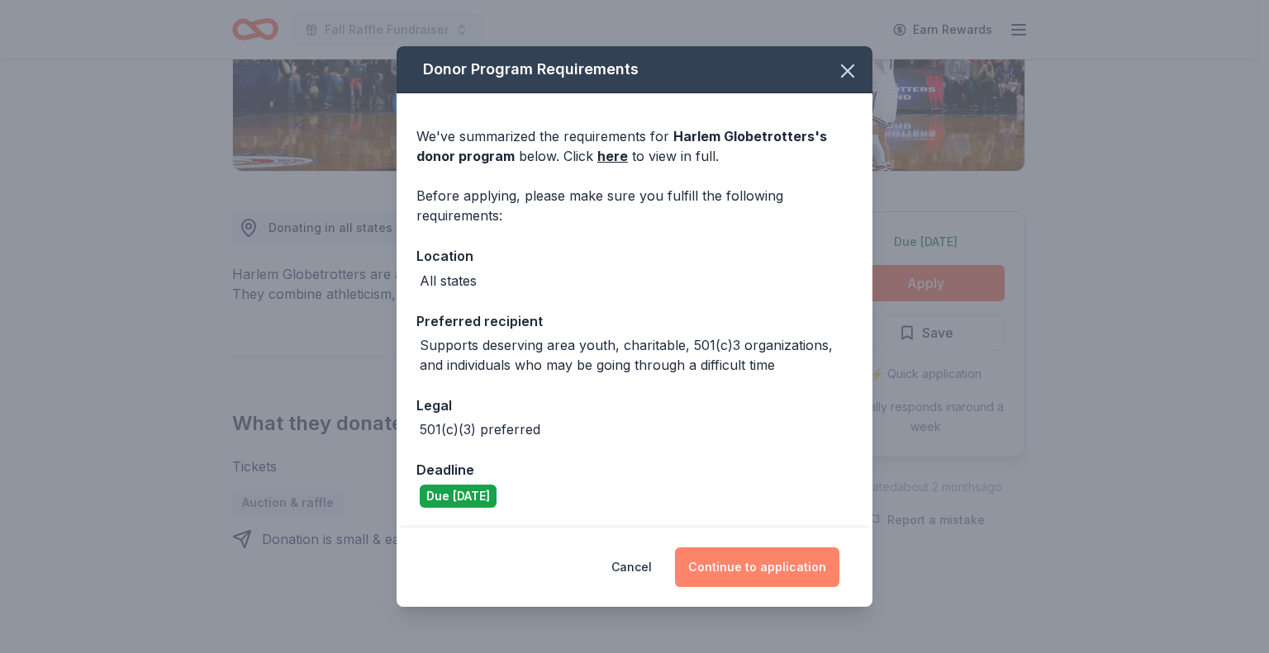
click at [732, 556] on button "Continue to application" at bounding box center [757, 568] width 164 height 40
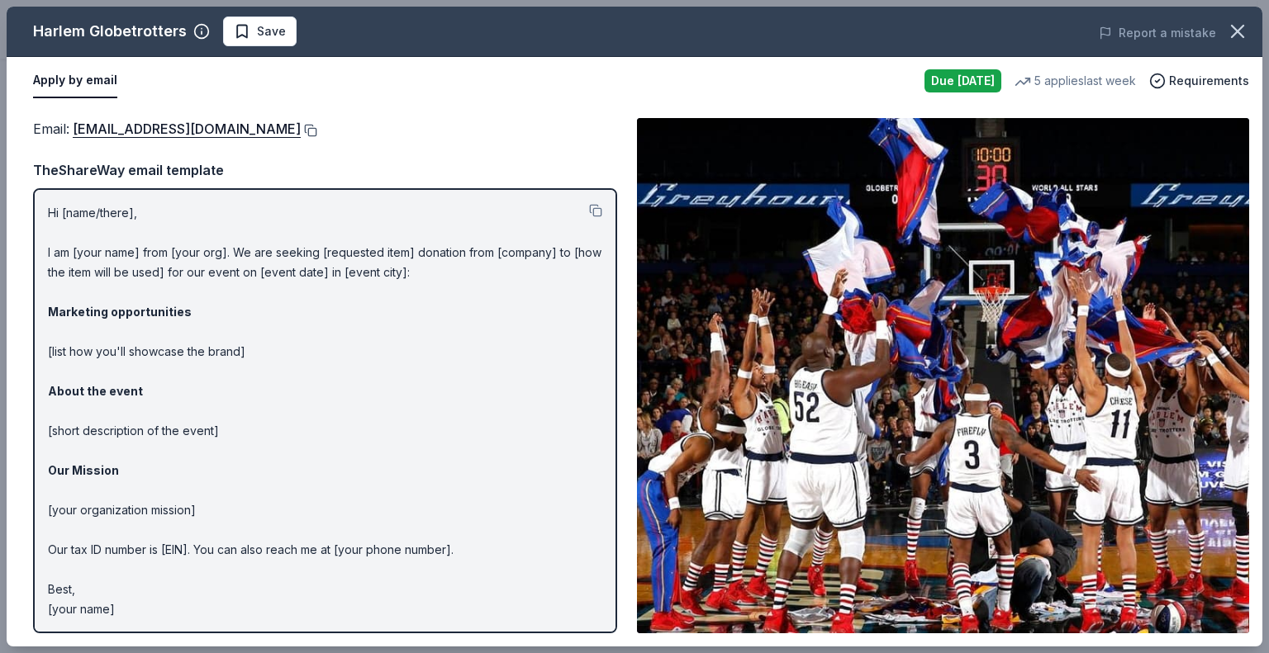
click at [301, 131] on button at bounding box center [309, 130] width 17 height 13
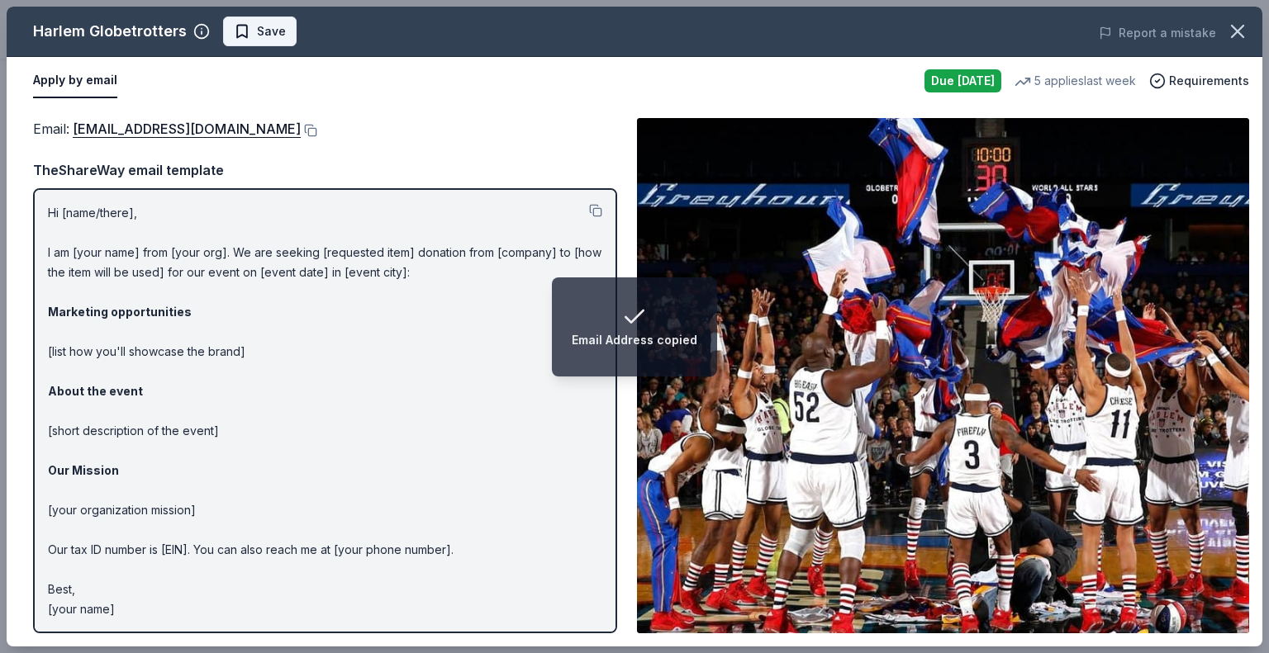
click at [264, 33] on span "Save" at bounding box center [271, 31] width 29 height 20
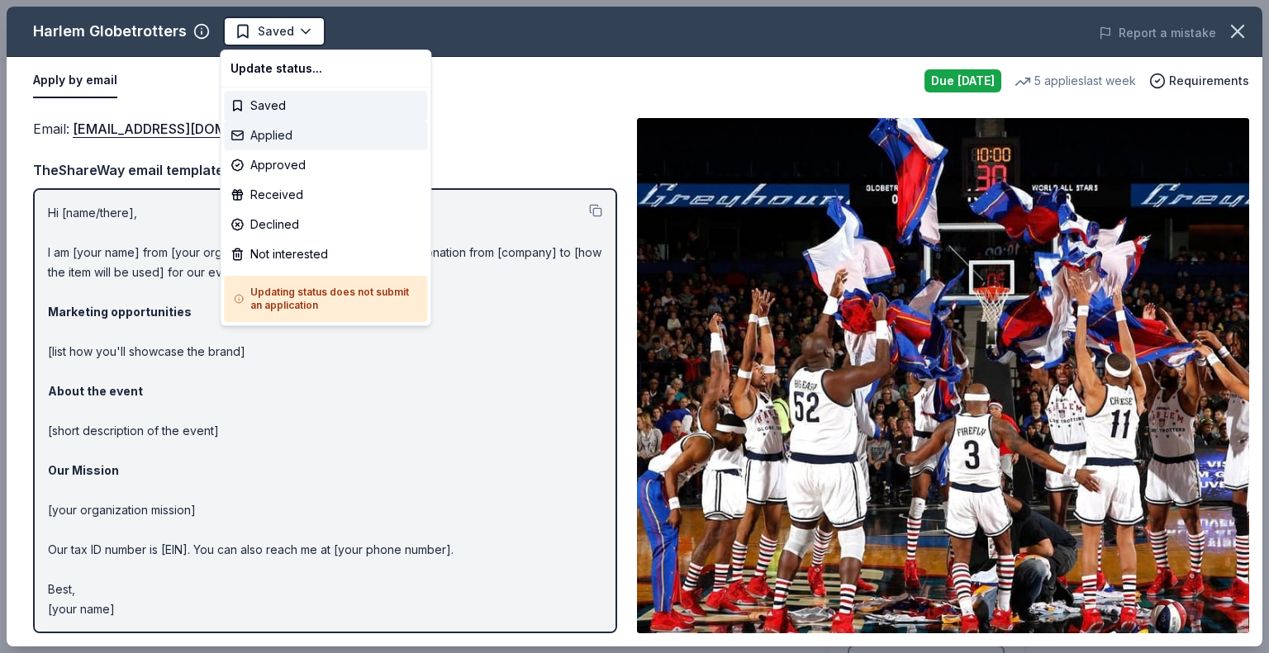
click at [258, 128] on div "Applied" at bounding box center [325, 136] width 203 height 30
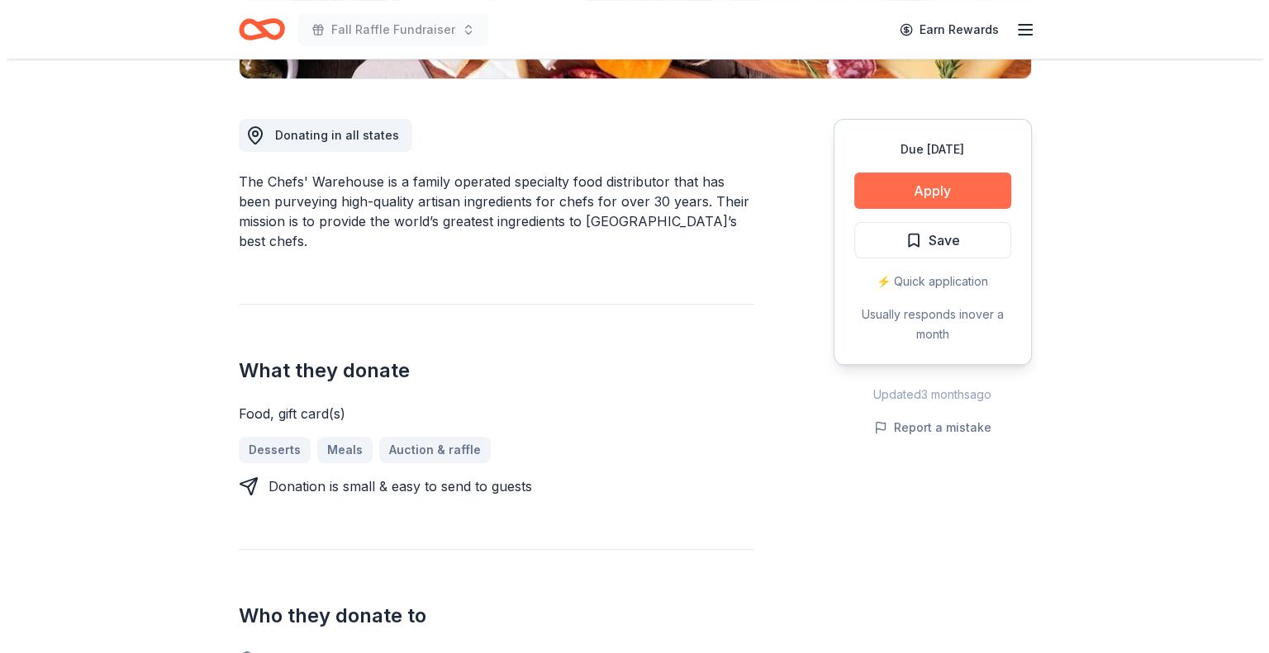
scroll to position [413, 0]
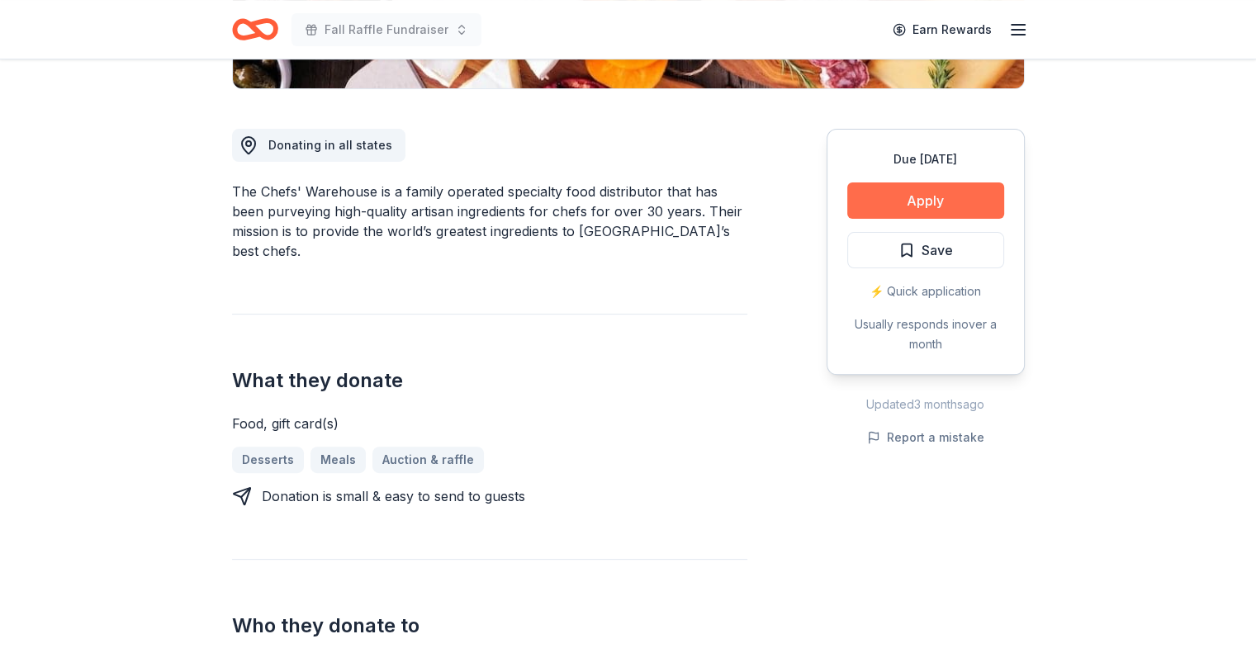
click at [866, 205] on button "Apply" at bounding box center [925, 201] width 157 height 36
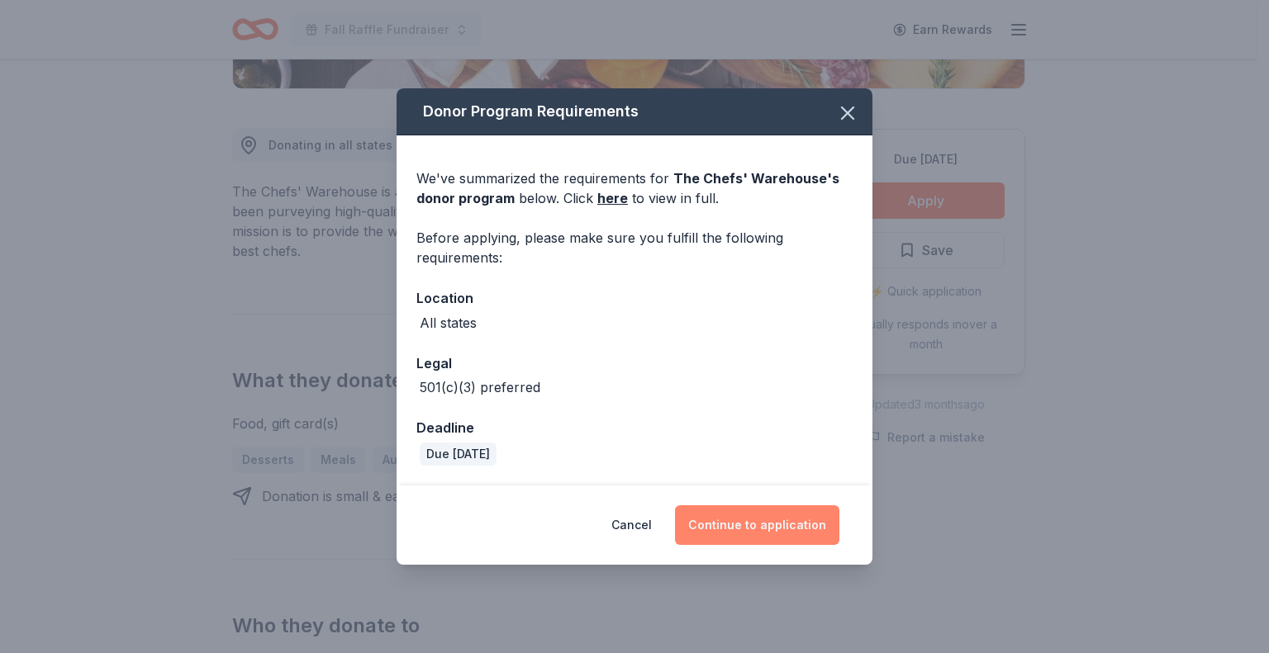
click at [733, 518] on button "Continue to application" at bounding box center [757, 526] width 164 height 40
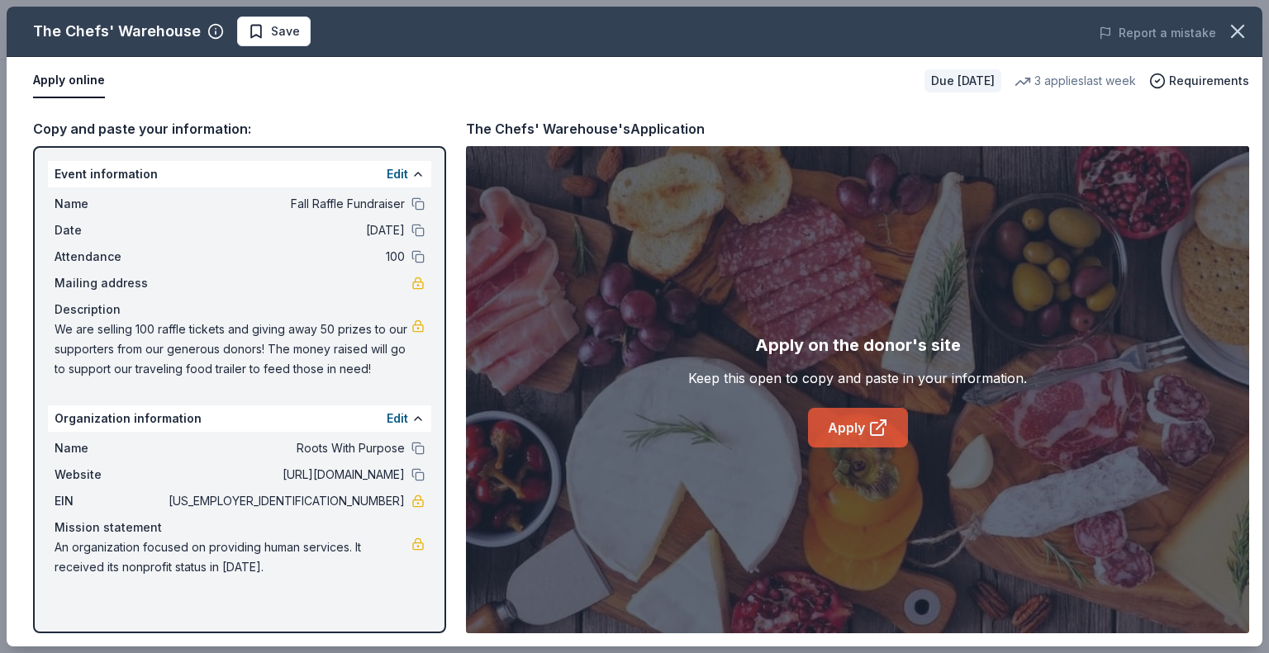
click at [851, 437] on link "Apply" at bounding box center [858, 428] width 100 height 40
click at [278, 26] on span "Save" at bounding box center [285, 31] width 29 height 20
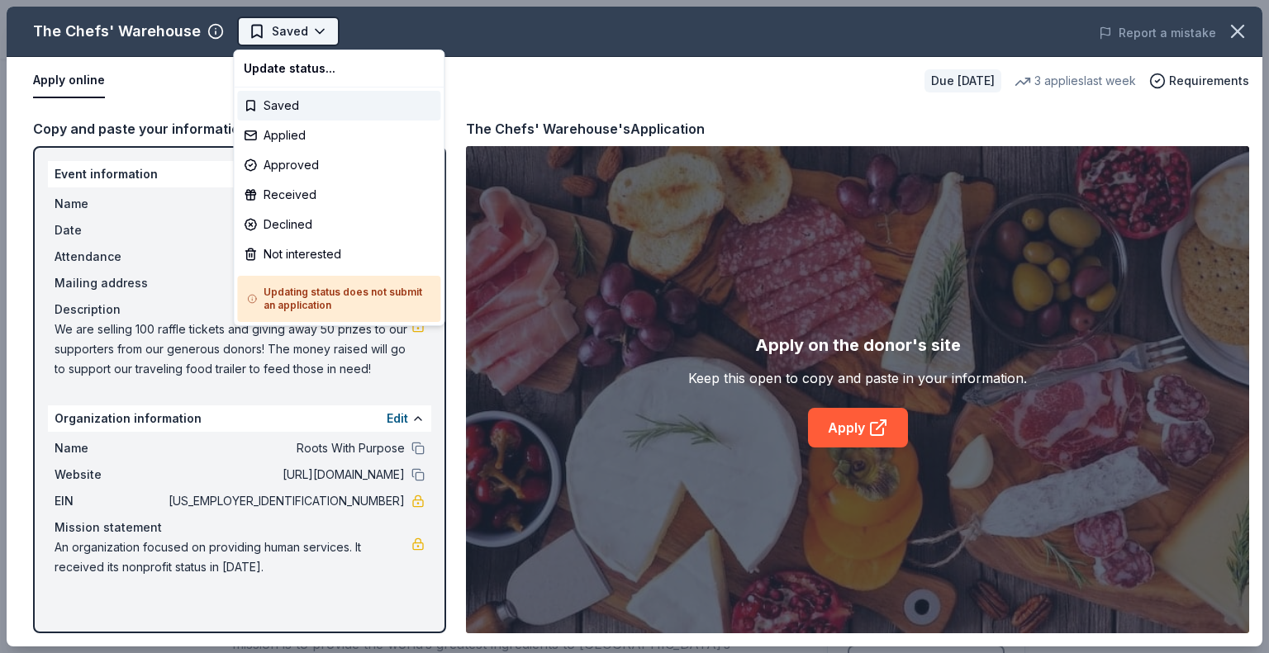
click at [272, 36] on html "Fall Raffle Fundraiser Earn Rewards Due in 17 days Share The Chefs' Warehouse N…" at bounding box center [634, 326] width 1269 height 653
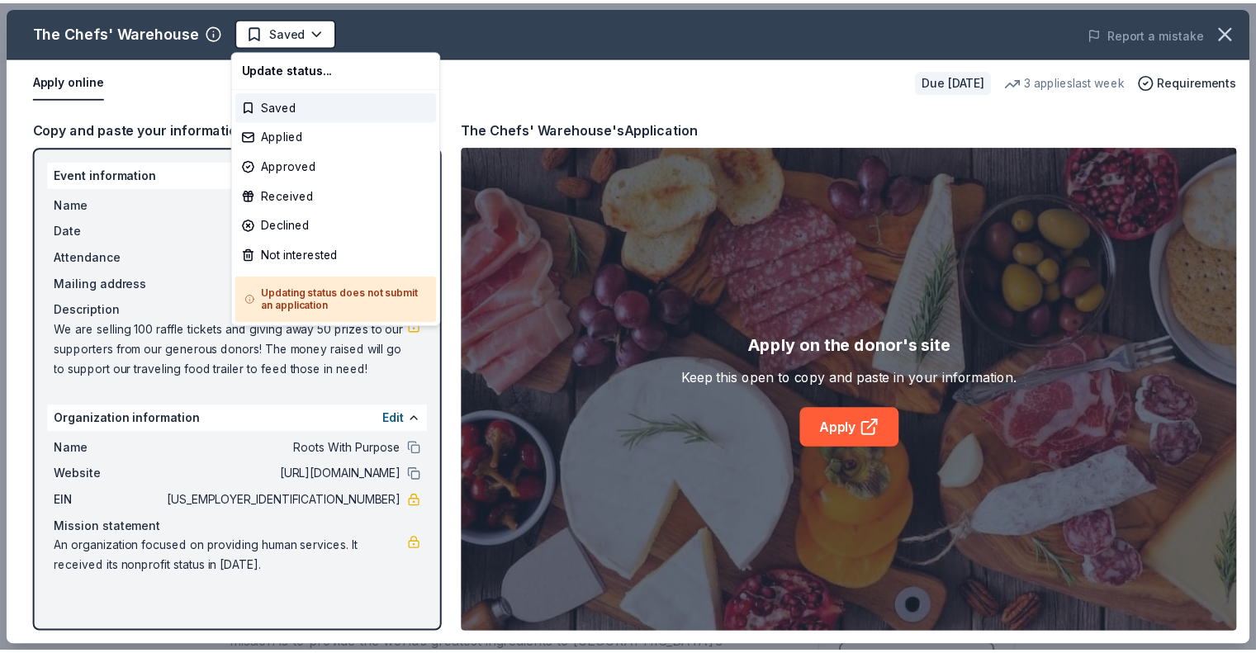
scroll to position [0, 0]
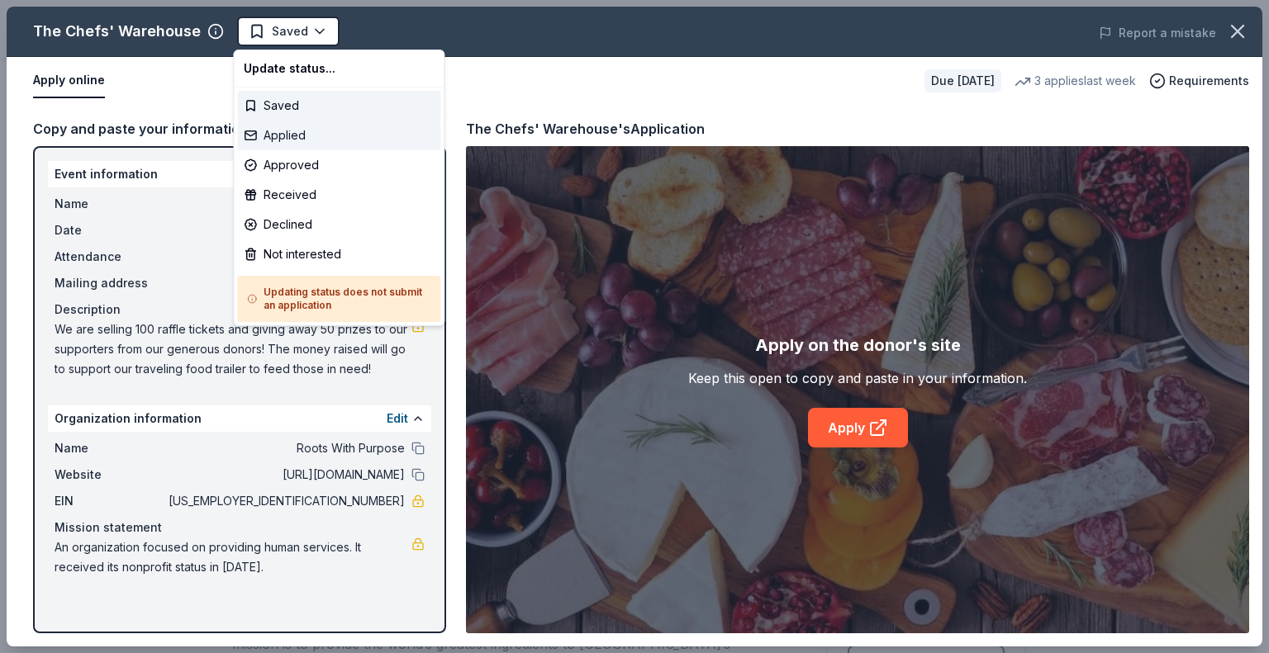
click at [285, 125] on div "Applied" at bounding box center [338, 136] width 203 height 30
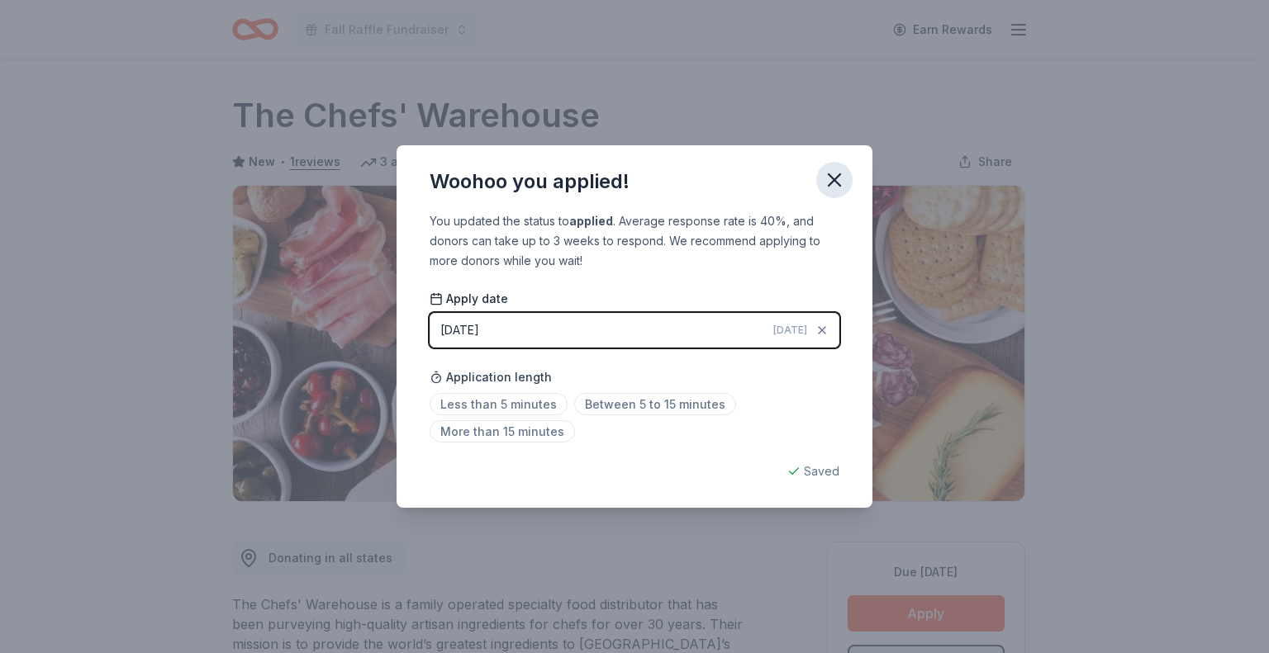
click at [833, 175] on icon "button" at bounding box center [834, 180] width 23 height 23
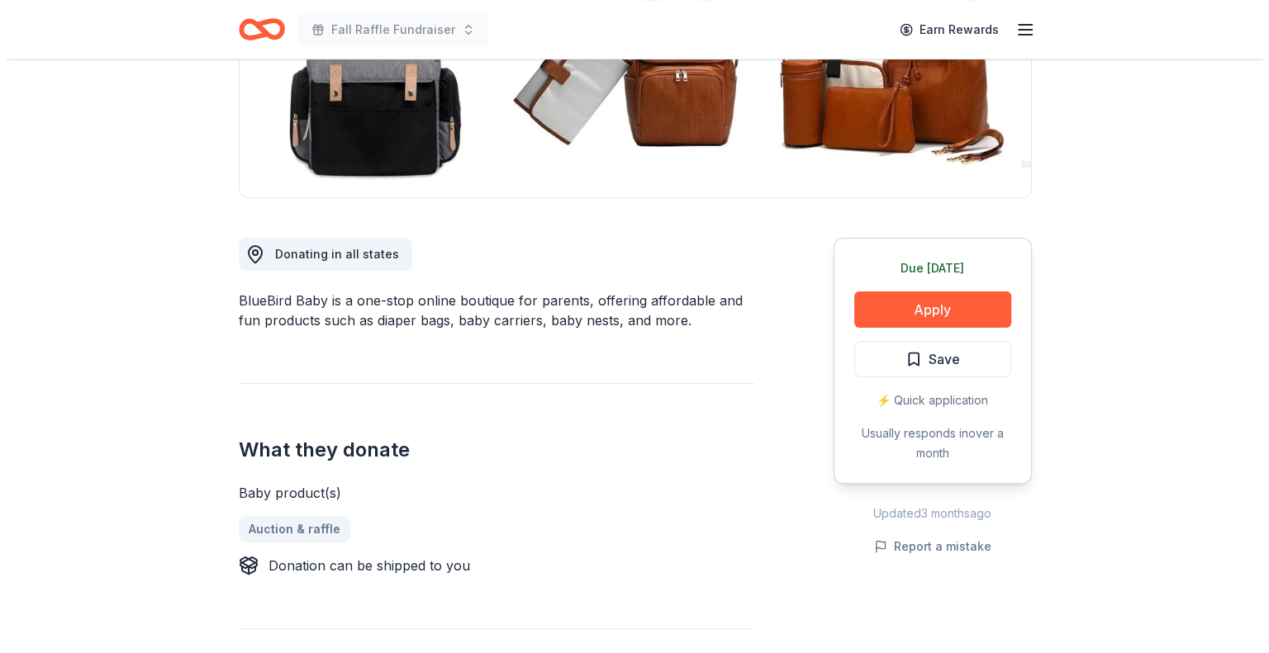
scroll to position [330, 0]
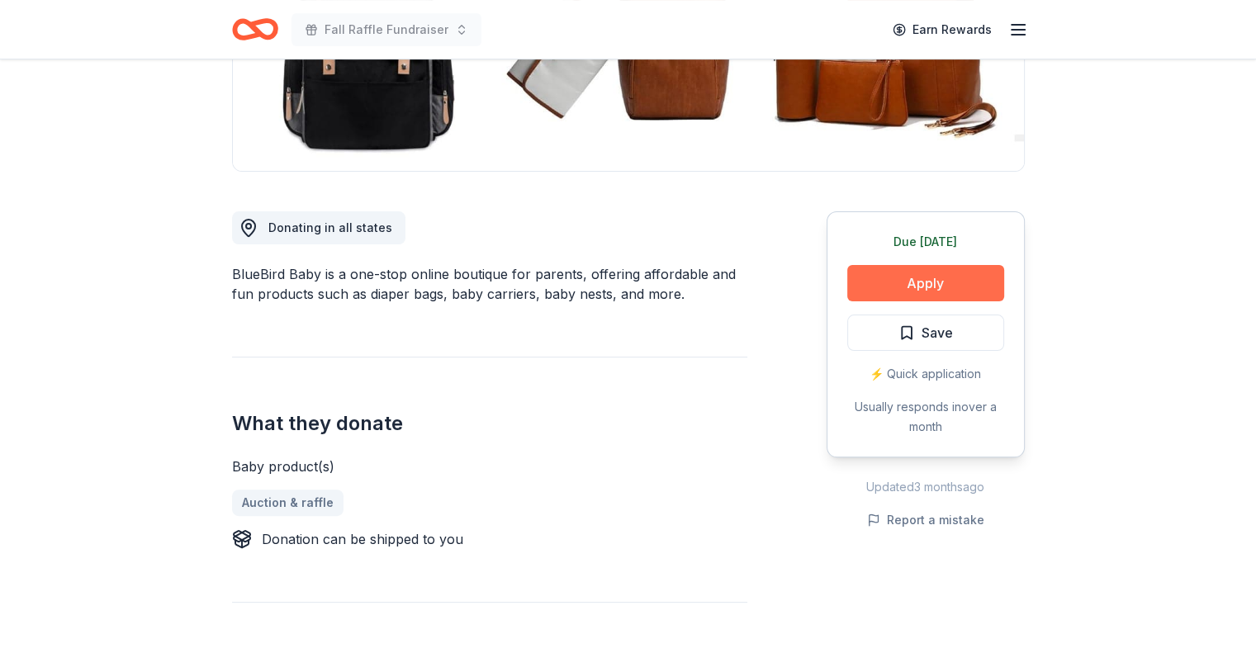
click at [876, 287] on button "Apply" at bounding box center [925, 283] width 157 height 36
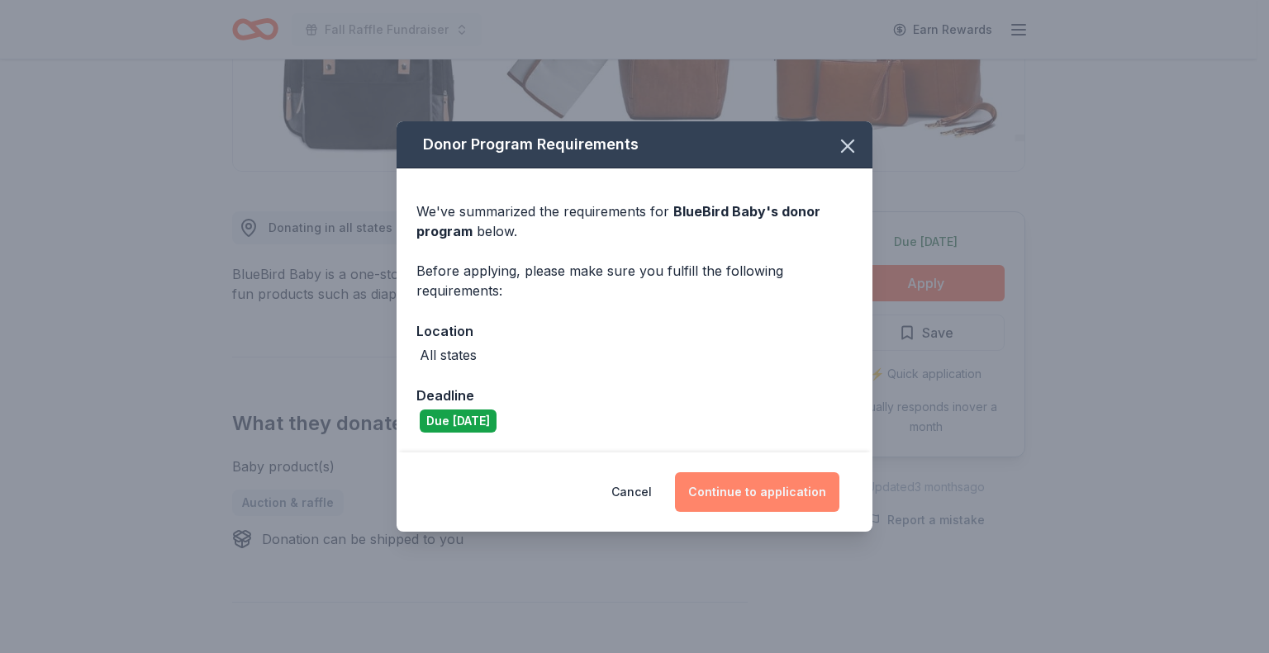
click at [744, 485] on button "Continue to application" at bounding box center [757, 492] width 164 height 40
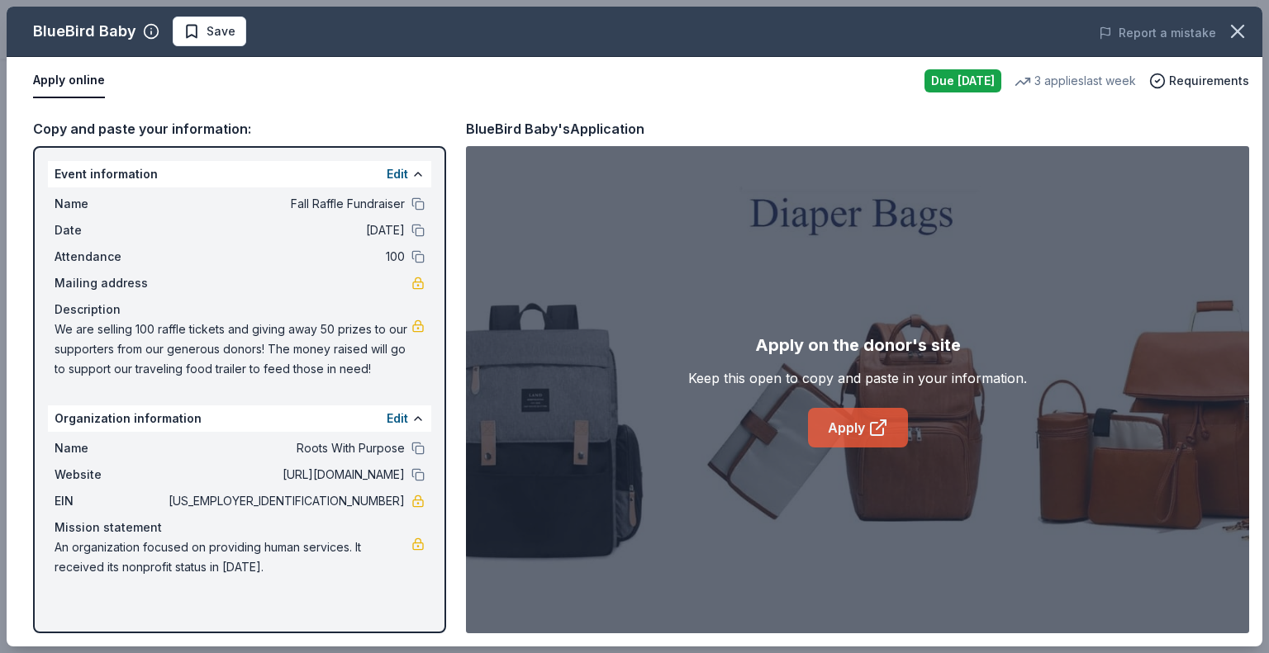
click at [856, 429] on link "Apply" at bounding box center [858, 428] width 100 height 40
click at [195, 36] on span "Save" at bounding box center [209, 31] width 52 height 20
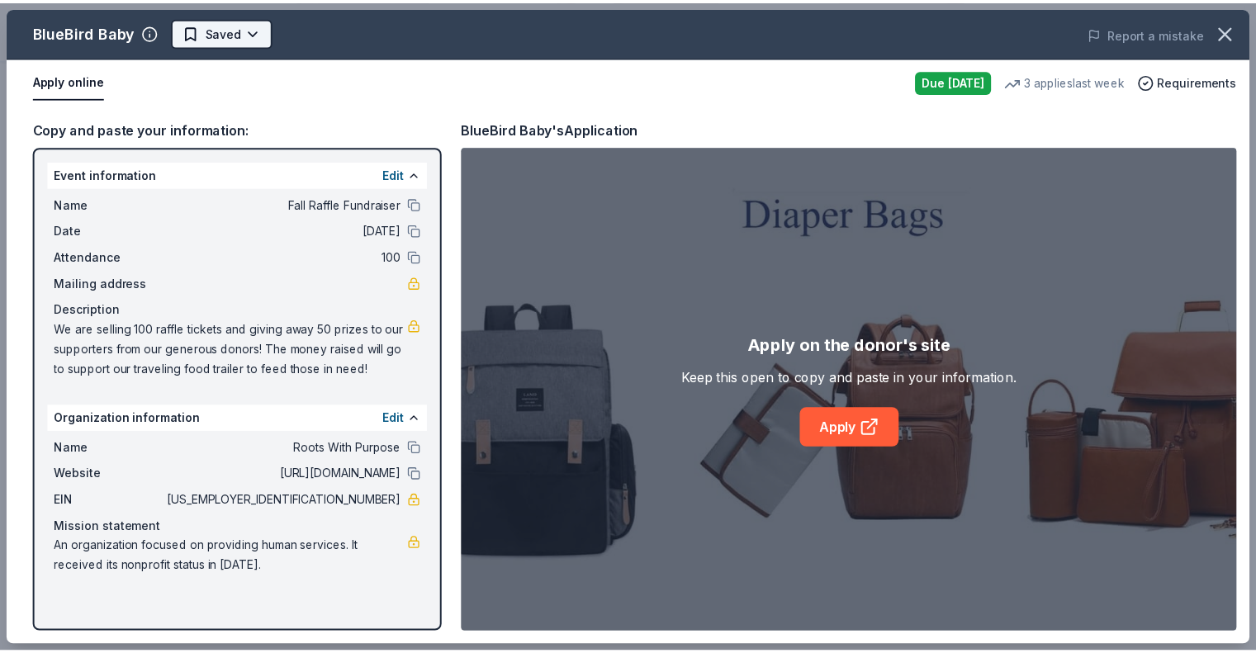
scroll to position [0, 0]
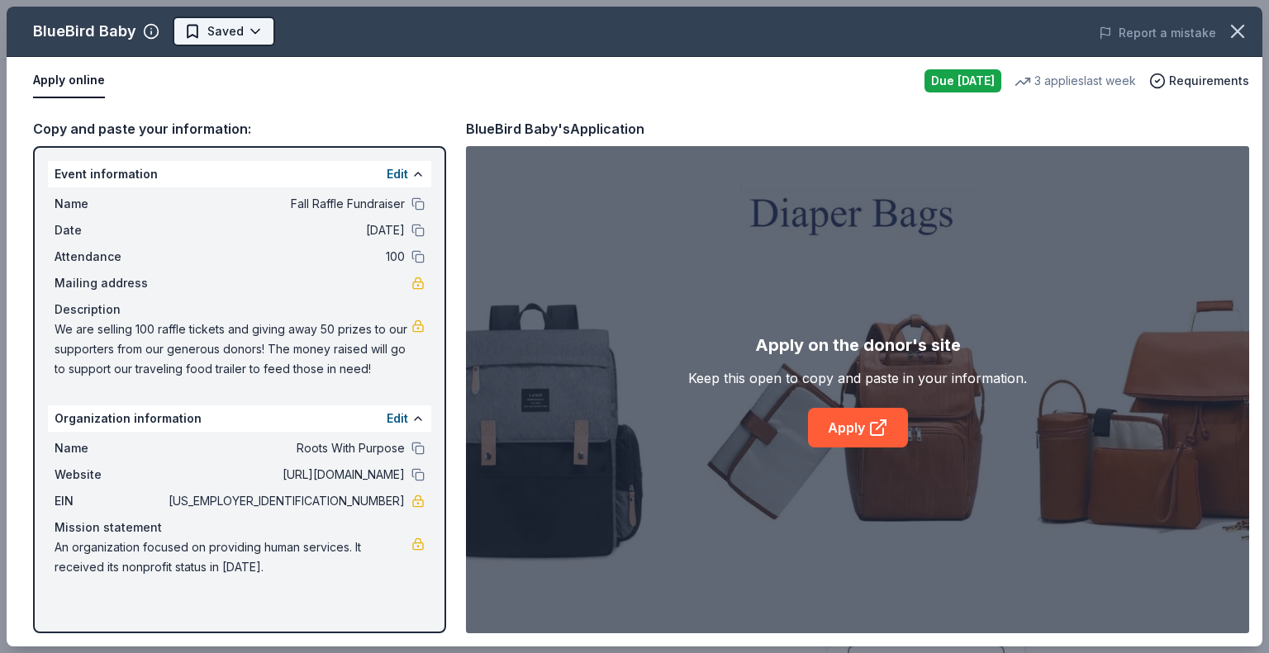
click at [211, 30] on html "Fall Raffle Fundraiser Earn Rewards Due [DATE] Share BlueBird Baby New 3 applie…" at bounding box center [634, 326] width 1269 height 653
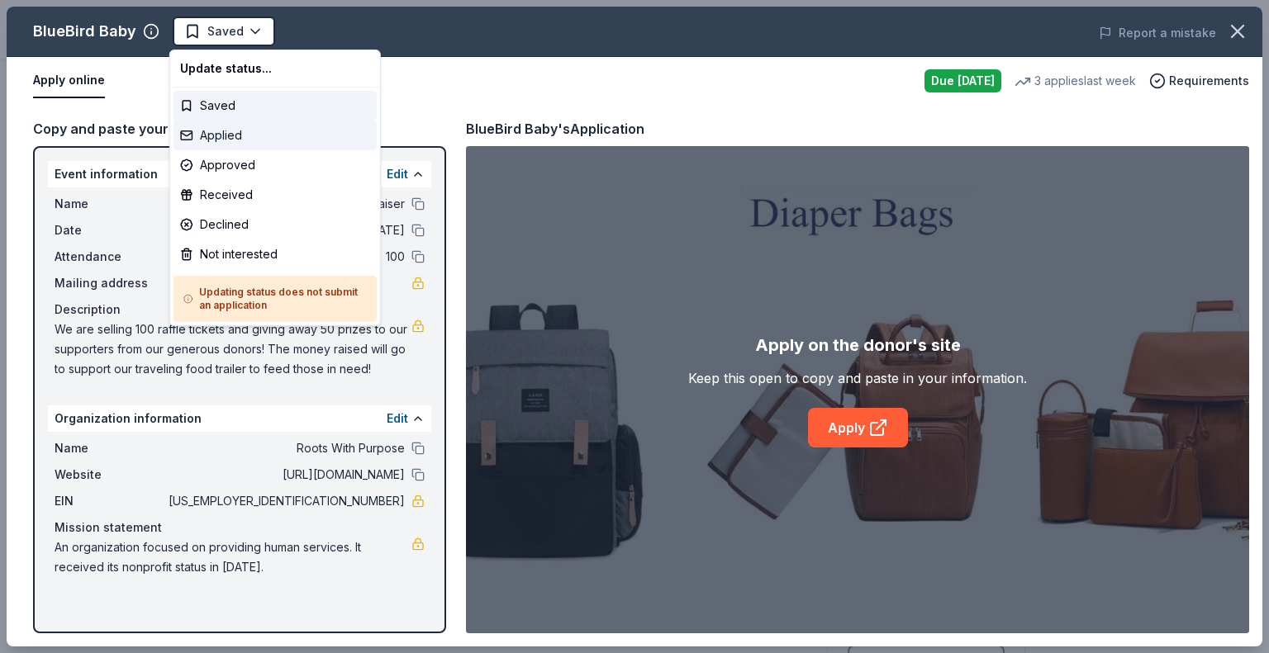
click at [225, 127] on div "Applied" at bounding box center [274, 136] width 203 height 30
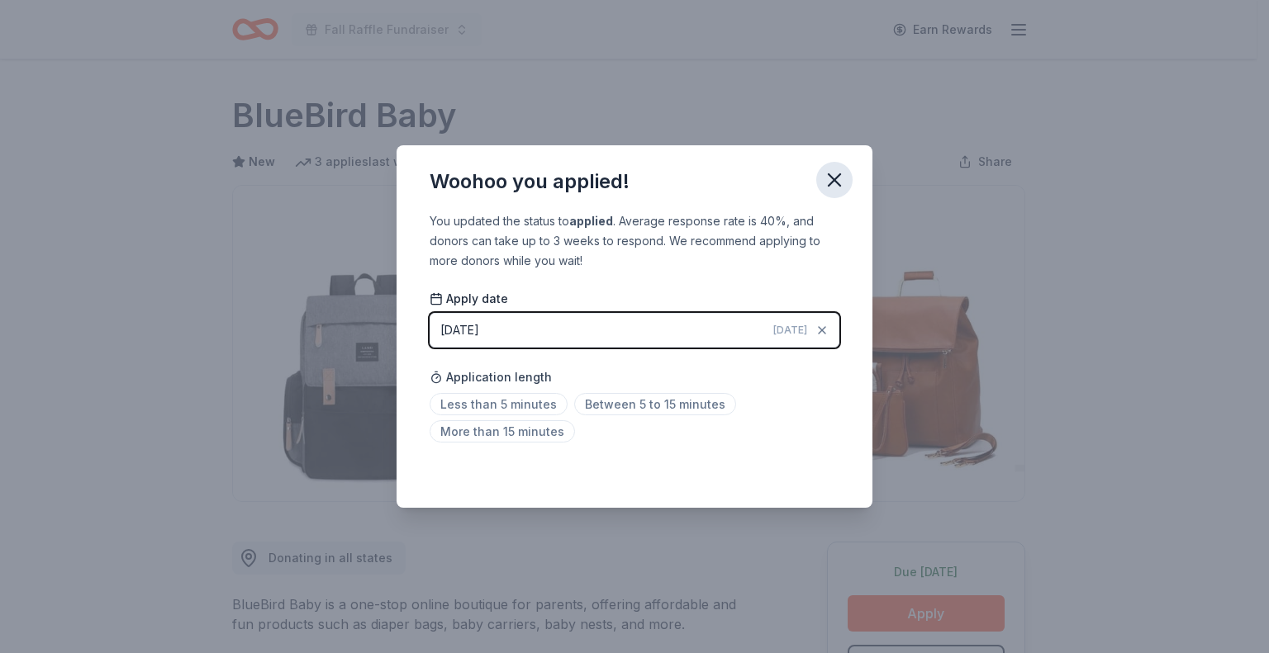
click at [832, 169] on icon "button" at bounding box center [834, 180] width 23 height 23
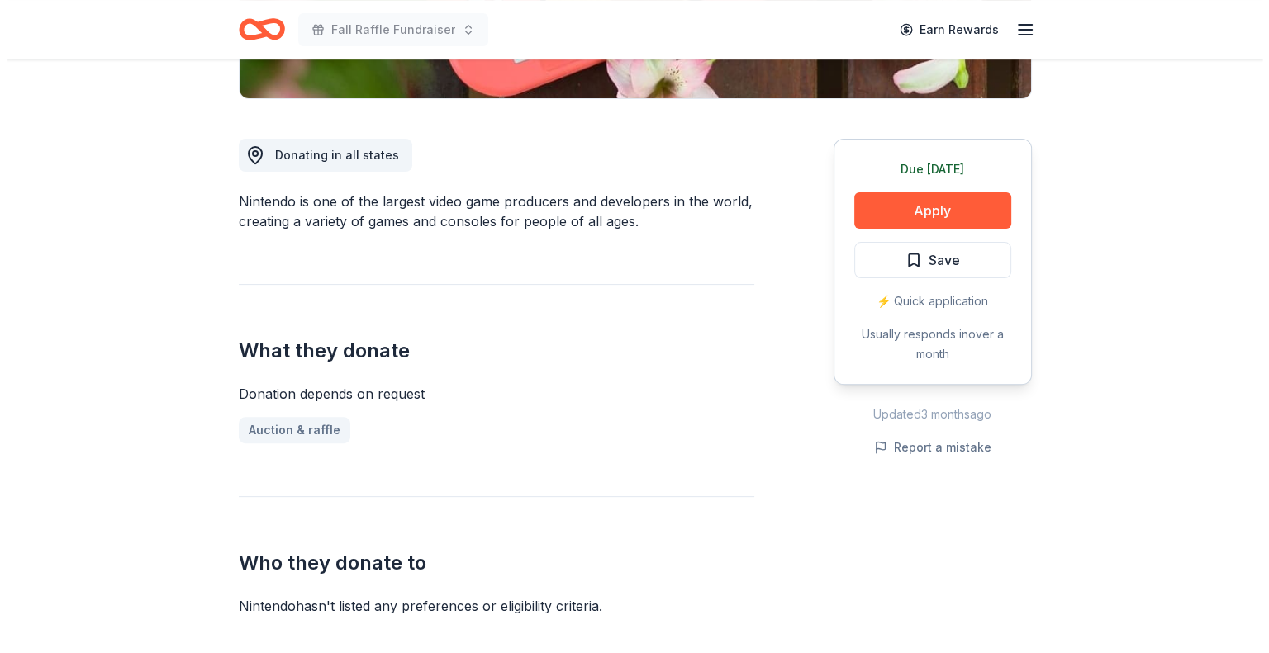
scroll to position [413, 0]
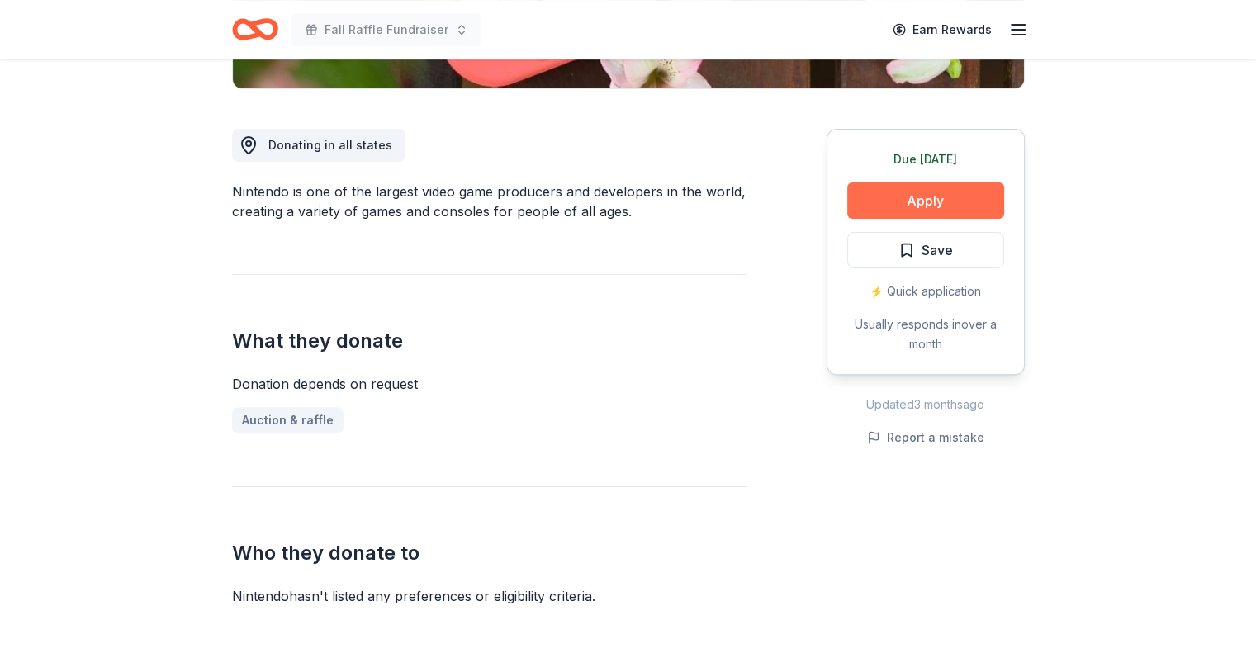
click at [877, 194] on button "Apply" at bounding box center [925, 201] width 157 height 36
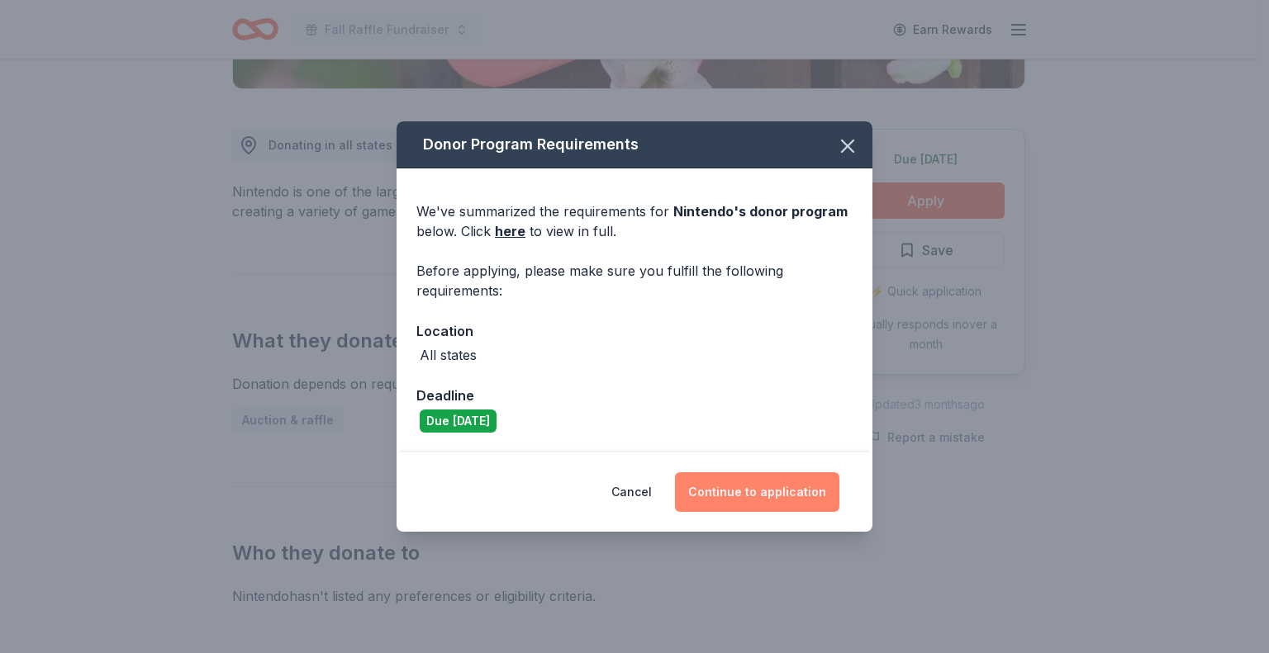
click at [735, 488] on button "Continue to application" at bounding box center [757, 492] width 164 height 40
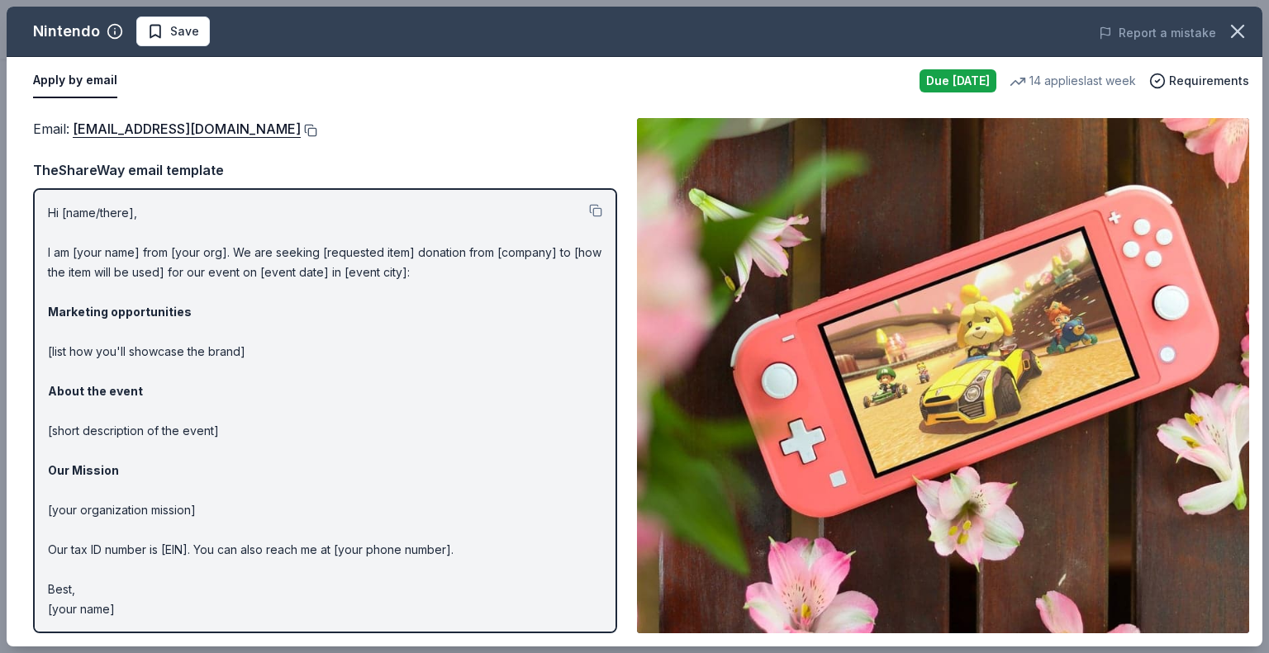
click at [317, 128] on button at bounding box center [309, 130] width 17 height 13
click at [178, 33] on span "Save" at bounding box center [184, 31] width 29 height 20
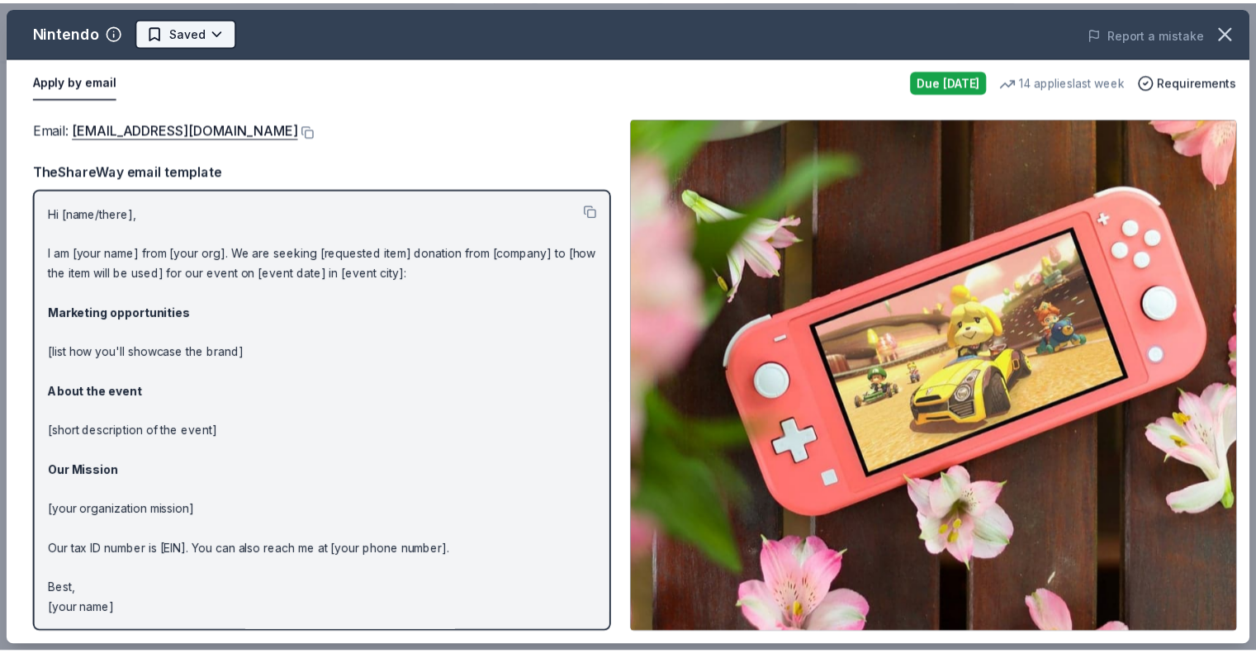
scroll to position [0, 0]
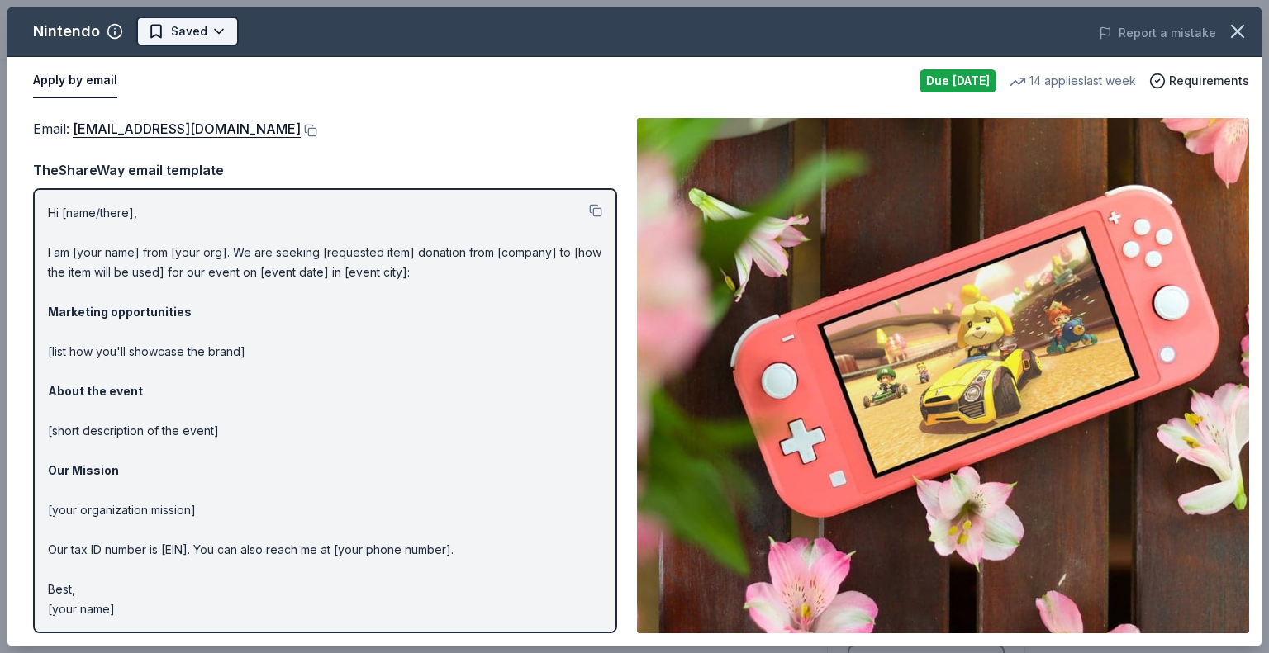
click at [180, 34] on html "Fall Raffle Fundraiser Earn Rewards Due tomorrow Share Nintendo New 14 applies …" at bounding box center [634, 326] width 1269 height 653
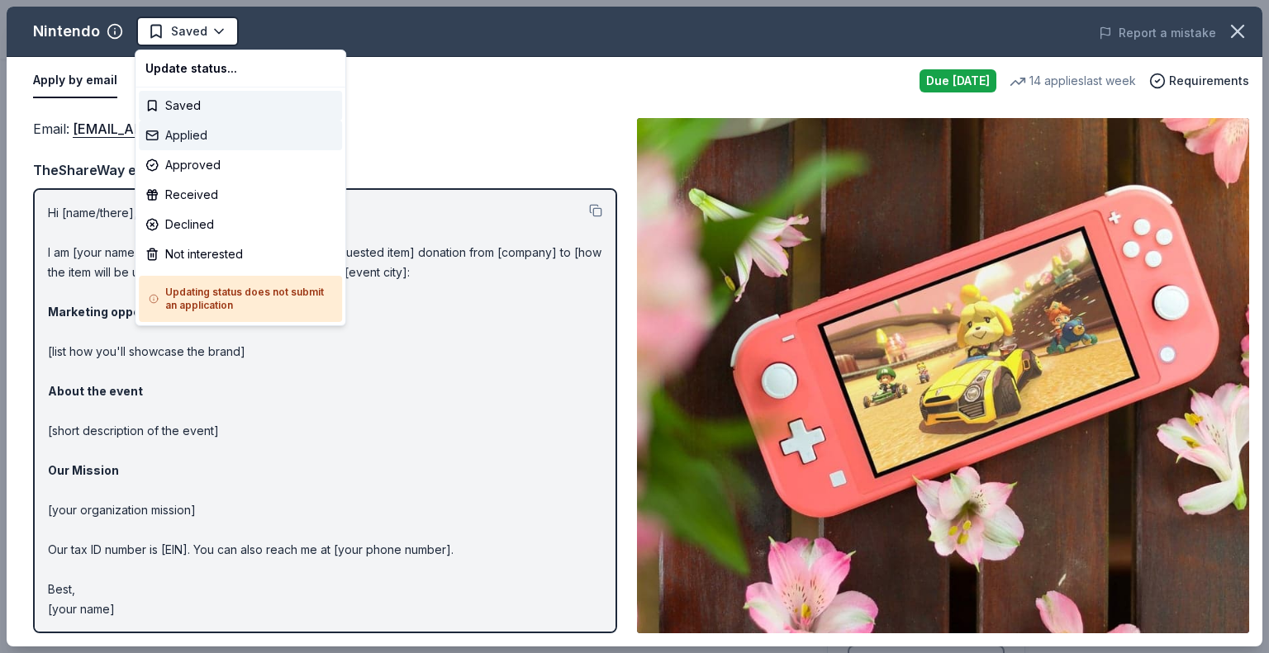
click at [175, 130] on div "Applied" at bounding box center [240, 136] width 203 height 30
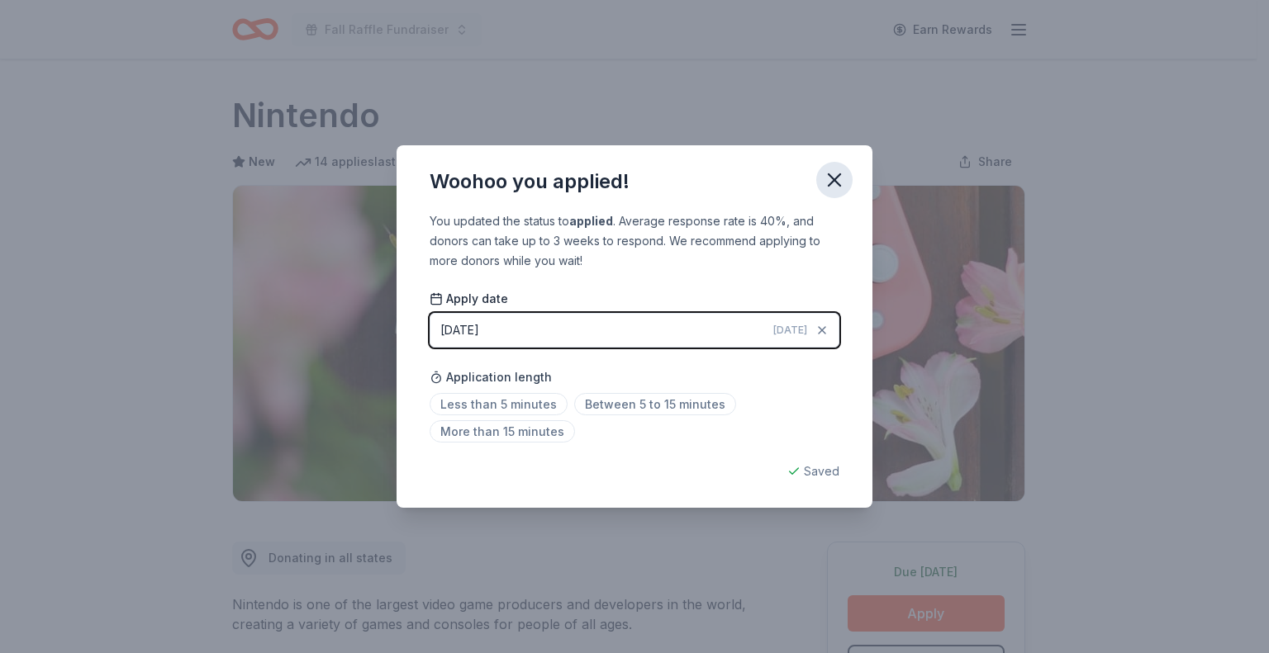
click at [822, 178] on button "button" at bounding box center [834, 180] width 36 height 36
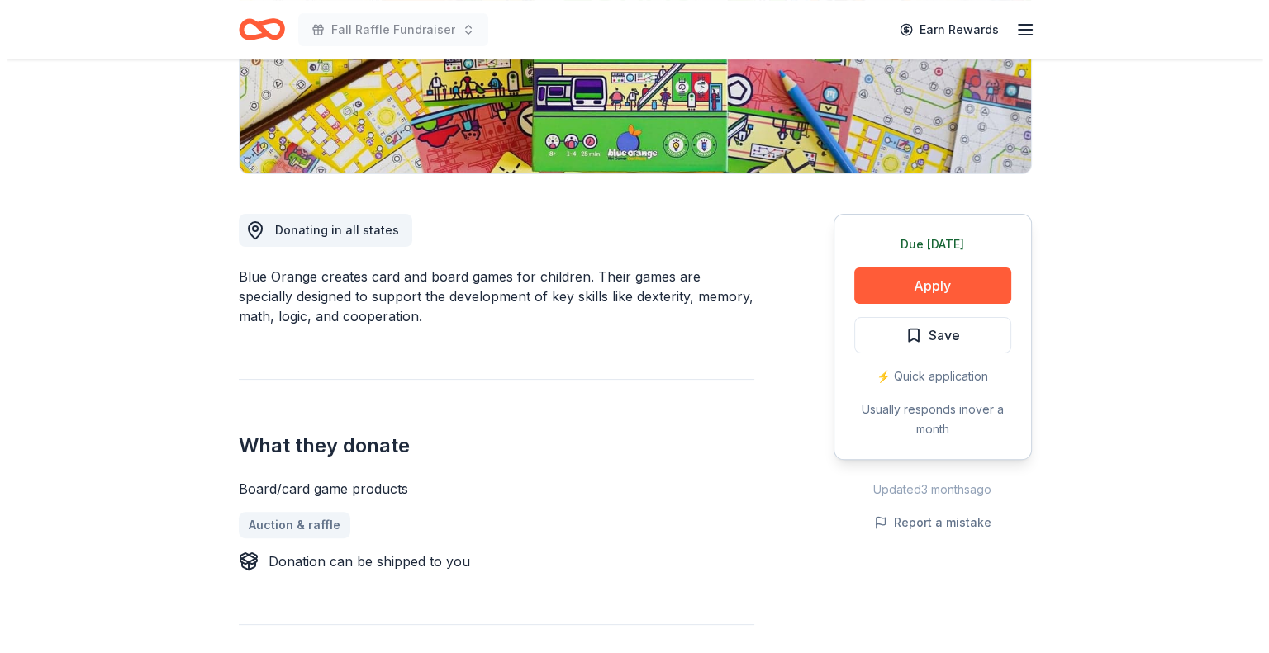
scroll to position [330, 0]
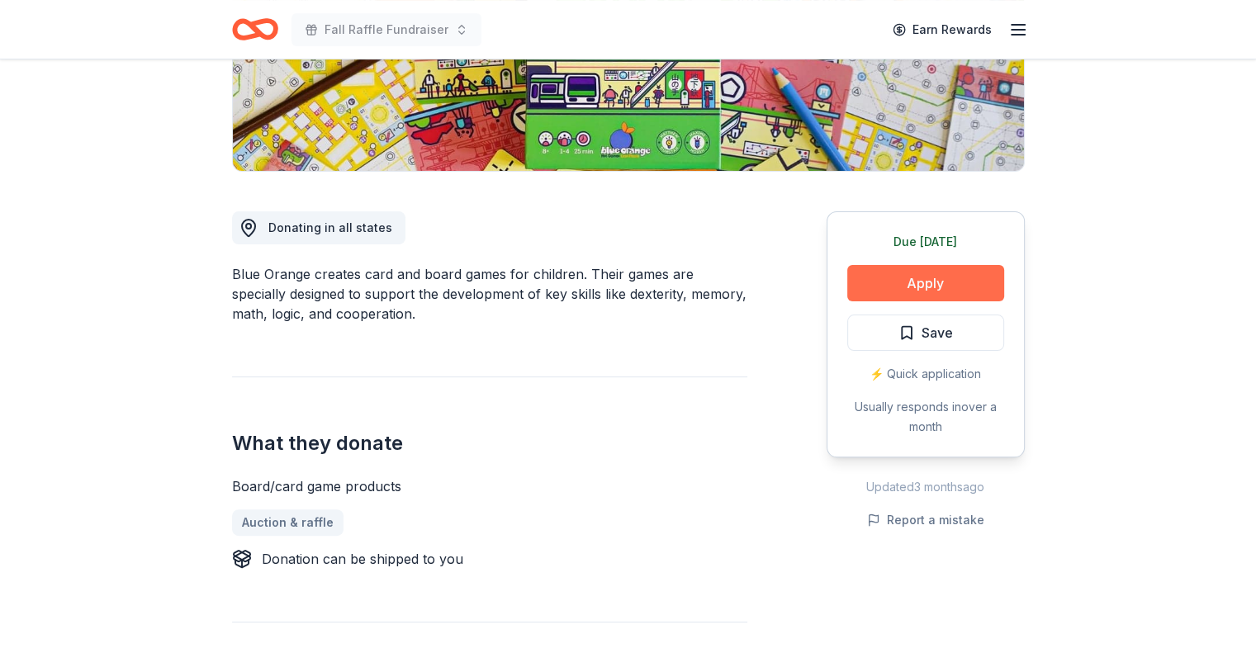
click at [867, 278] on button "Apply" at bounding box center [925, 283] width 157 height 36
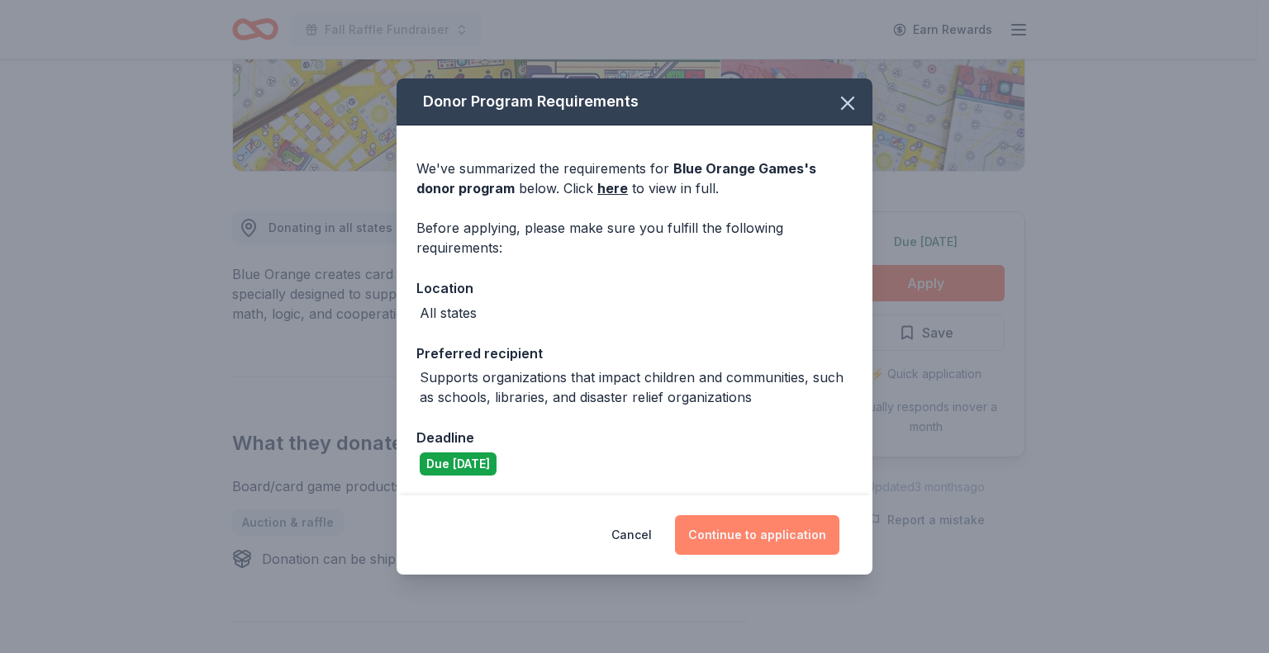
click at [740, 527] on button "Continue to application" at bounding box center [757, 535] width 164 height 40
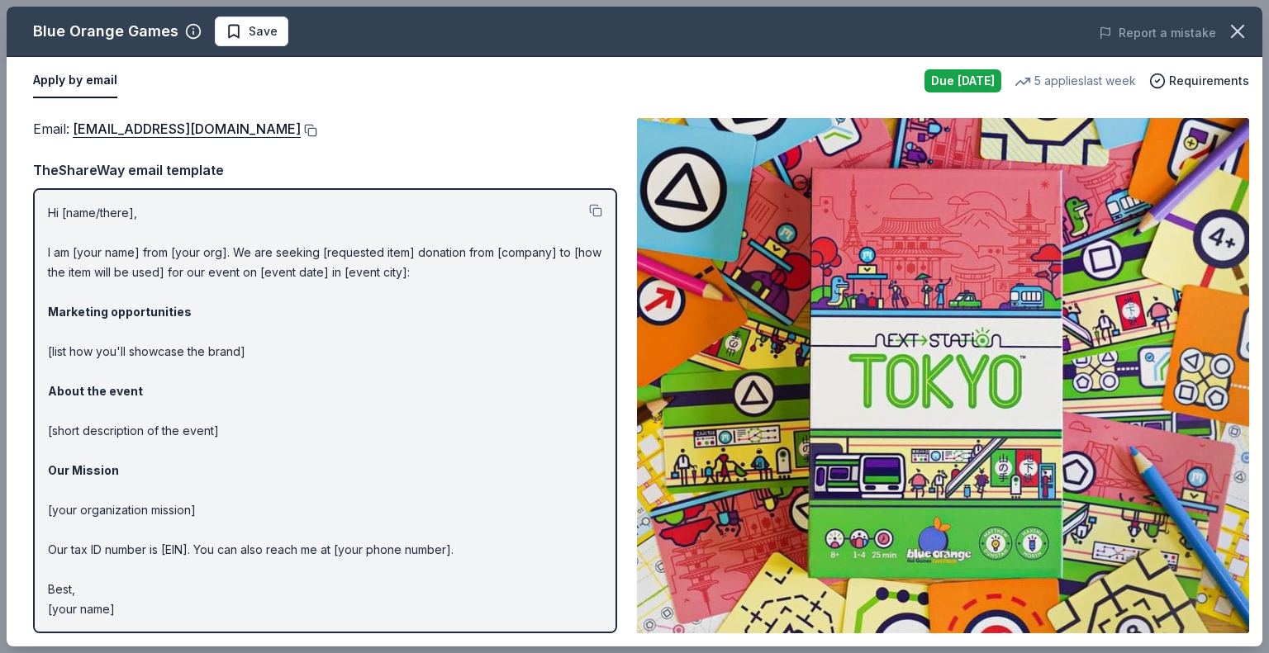
click at [301, 128] on button at bounding box center [309, 130] width 17 height 13
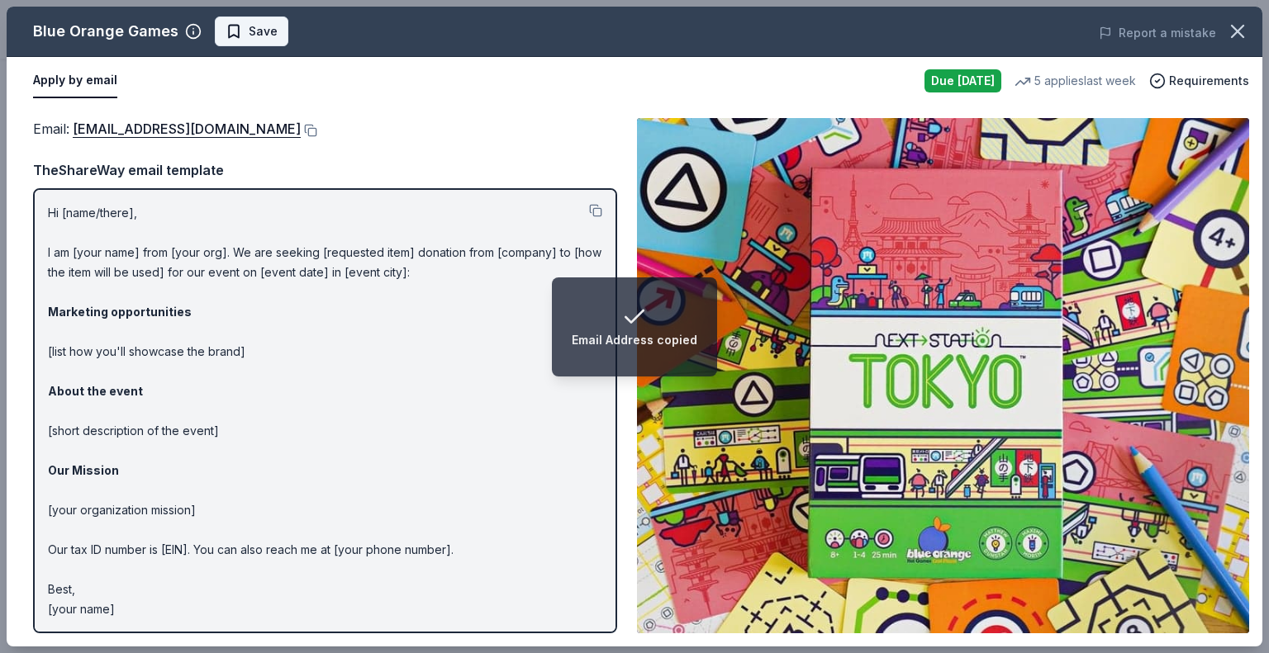
click at [251, 34] on span "Save" at bounding box center [263, 31] width 29 height 20
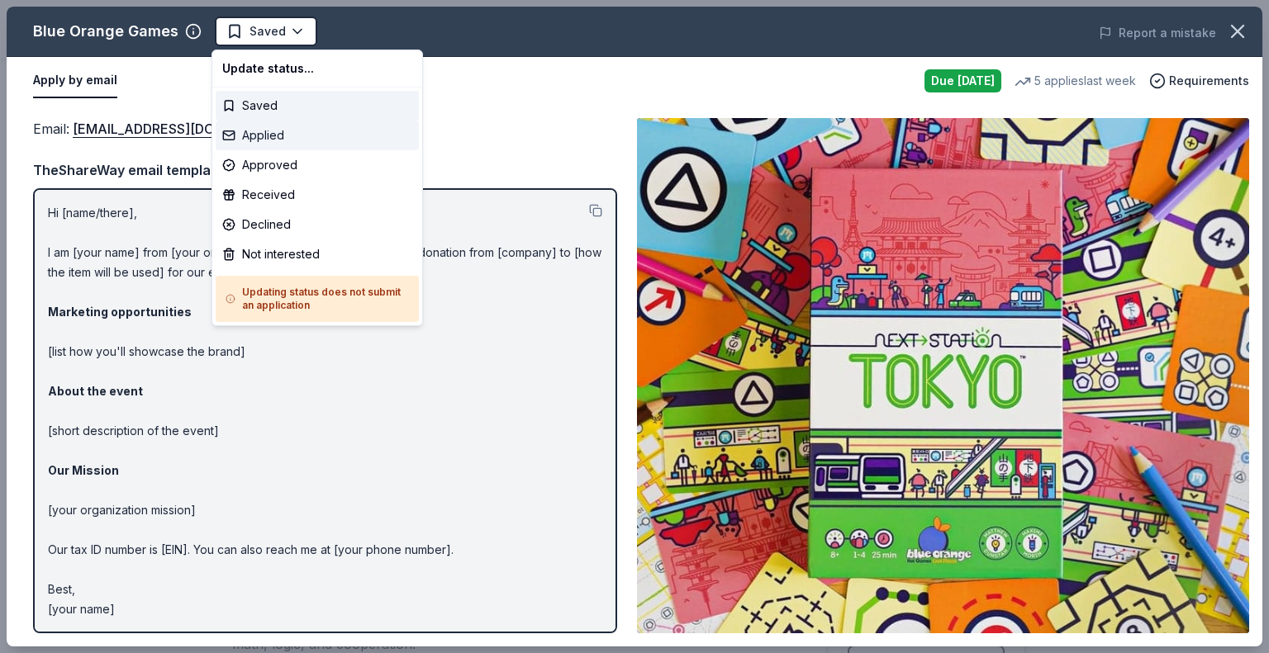
click at [267, 125] on div "Applied" at bounding box center [317, 136] width 203 height 30
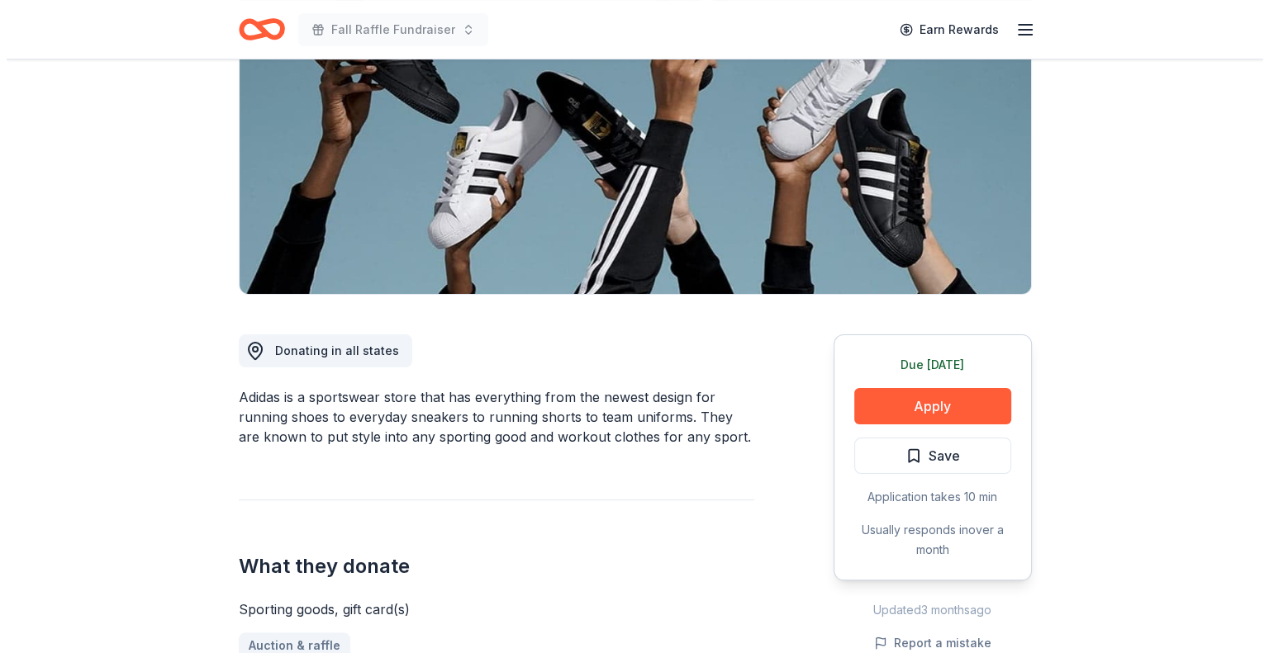
scroll to position [248, 0]
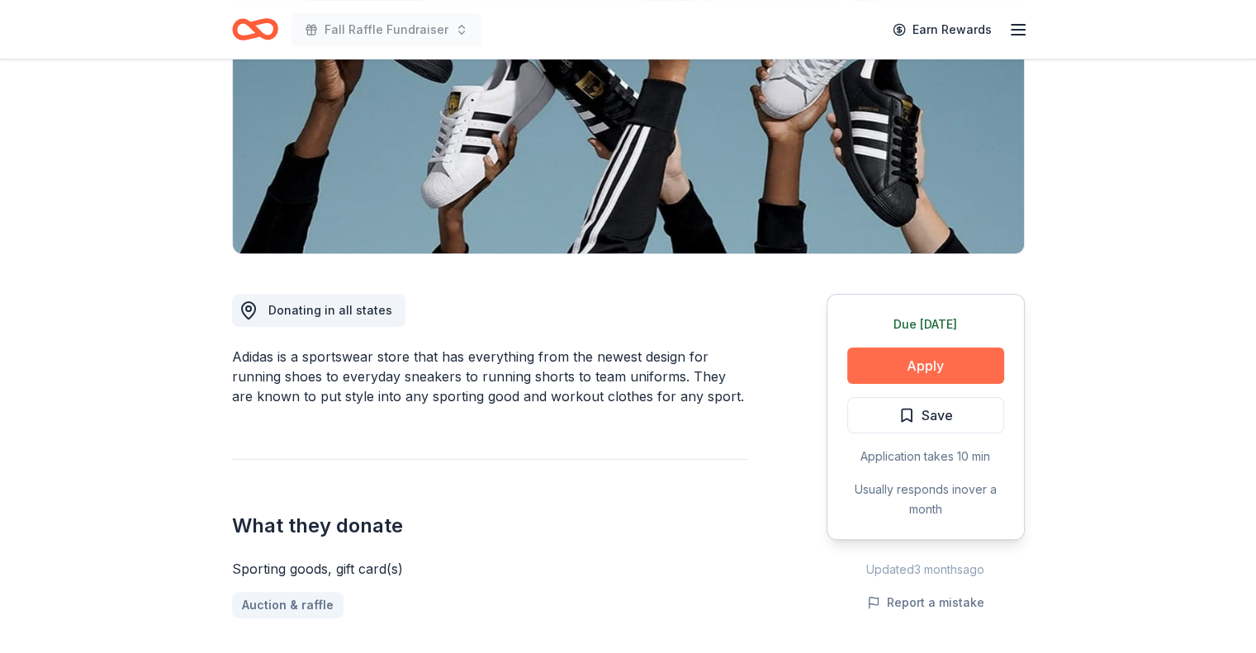
click at [914, 367] on button "Apply" at bounding box center [925, 366] width 157 height 36
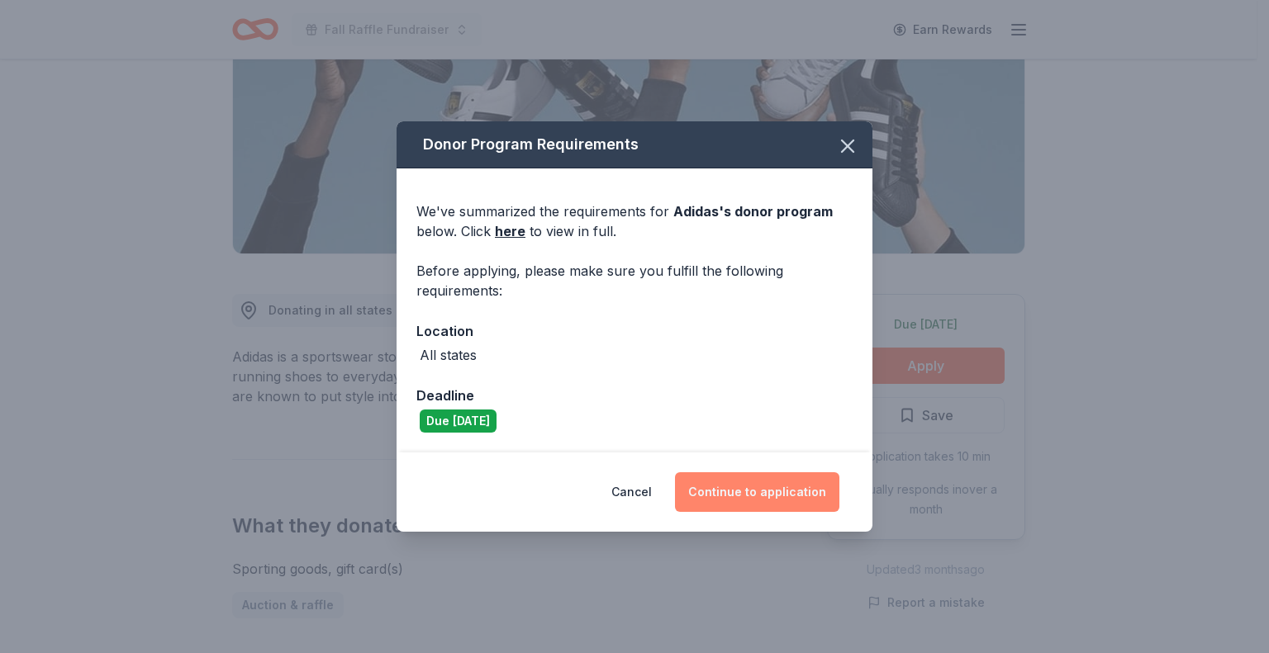
click at [752, 487] on button "Continue to application" at bounding box center [757, 492] width 164 height 40
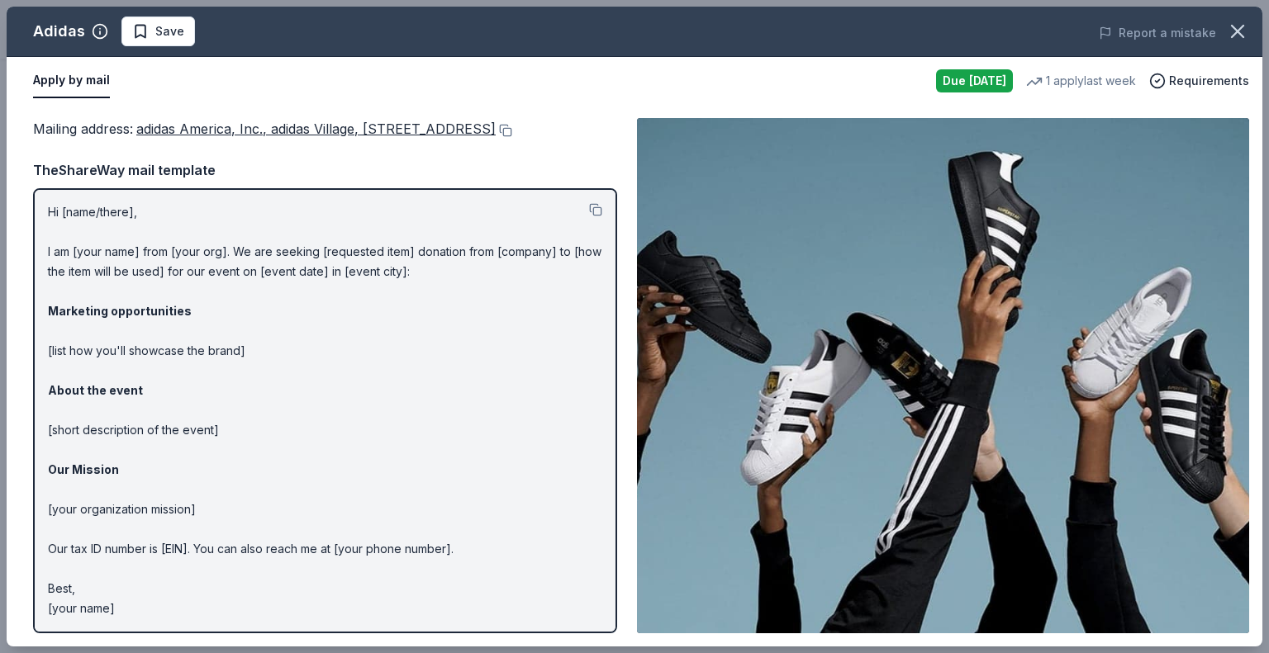
scroll to position [0, 0]
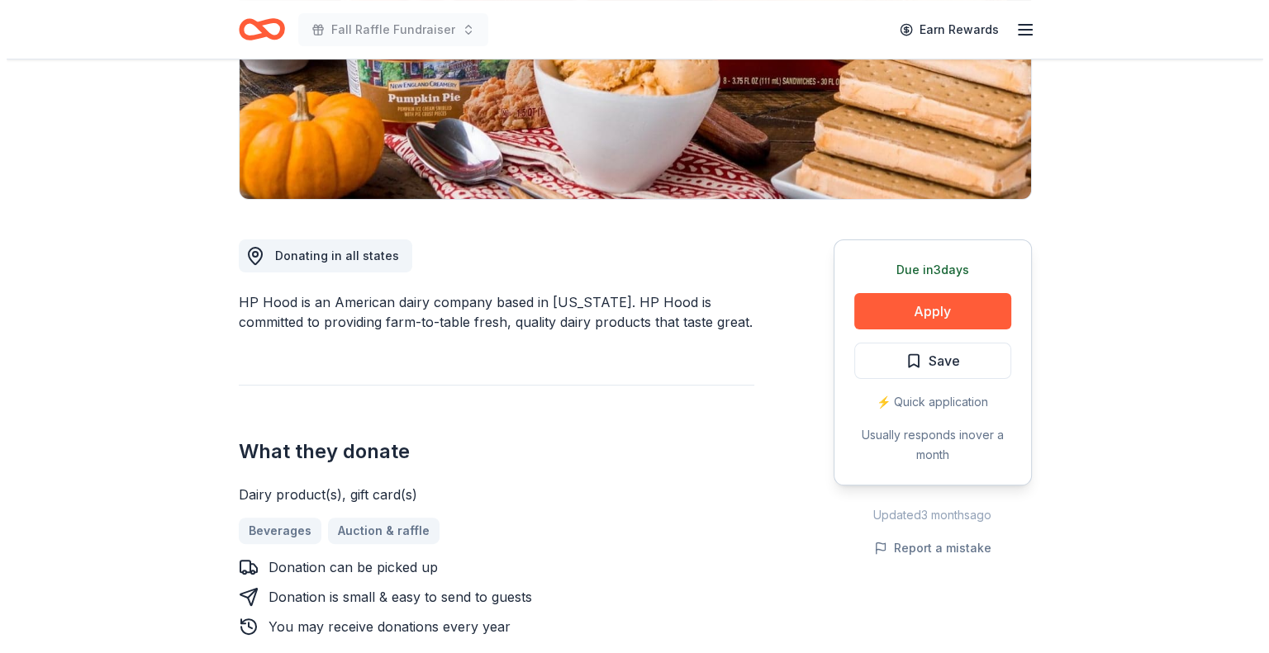
scroll to position [330, 0]
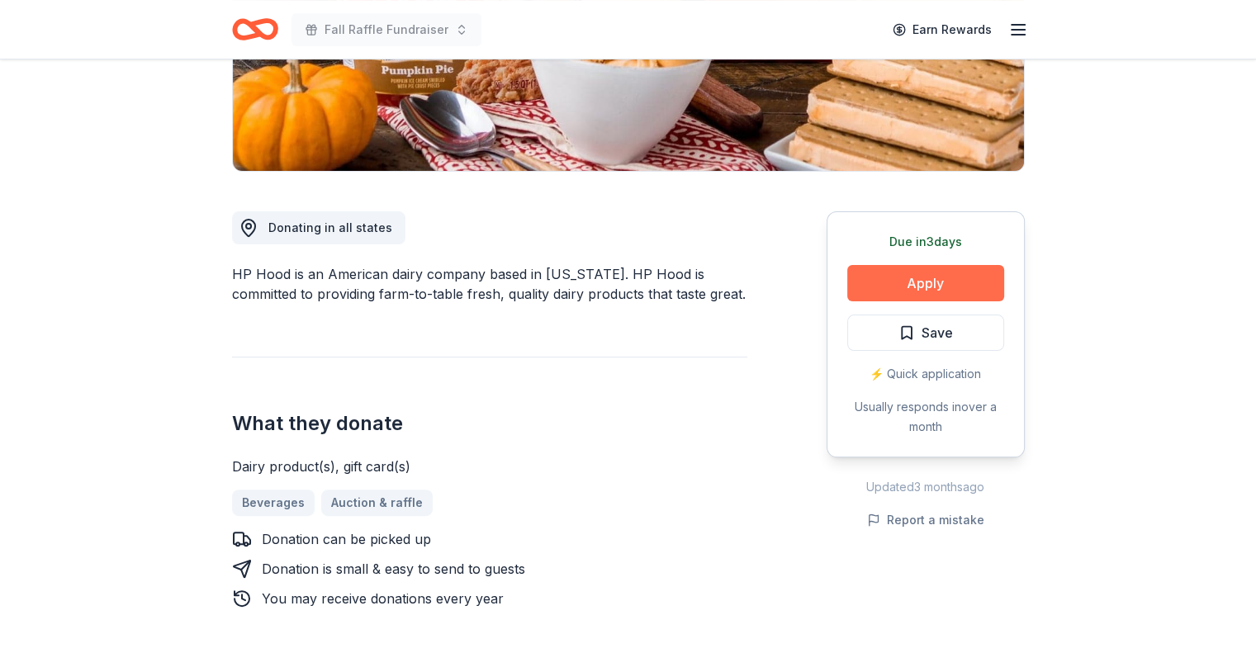
click at [853, 281] on button "Apply" at bounding box center [925, 283] width 157 height 36
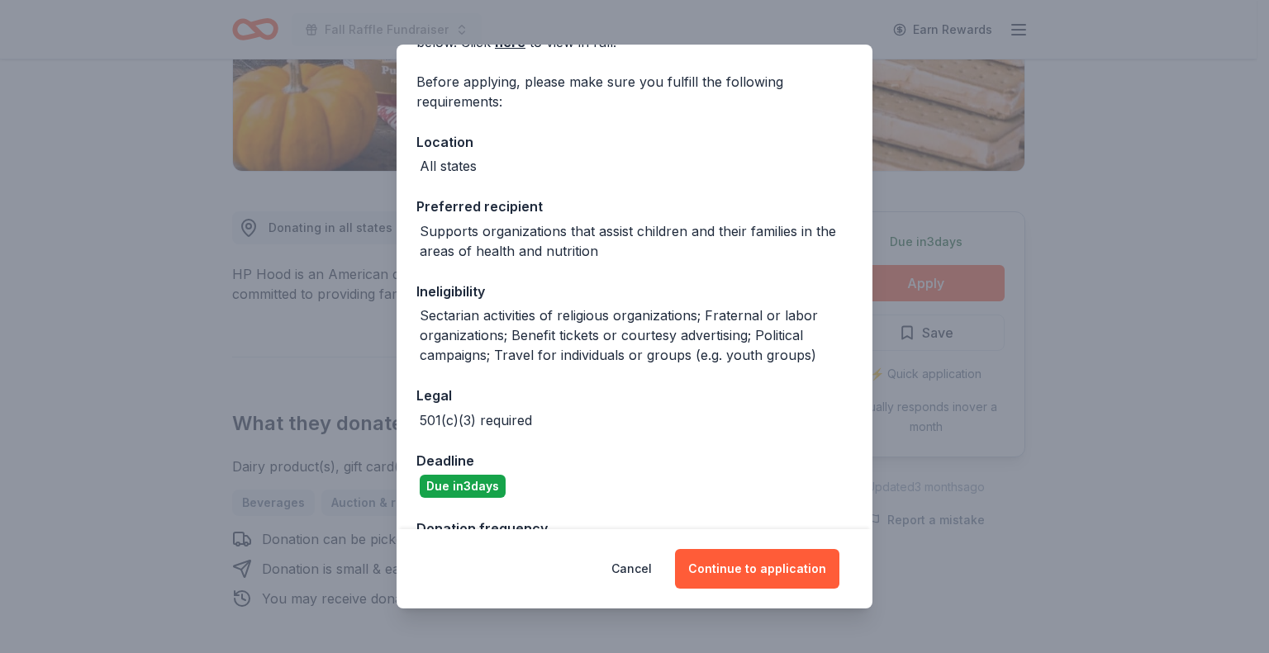
scroll to position [164, 0]
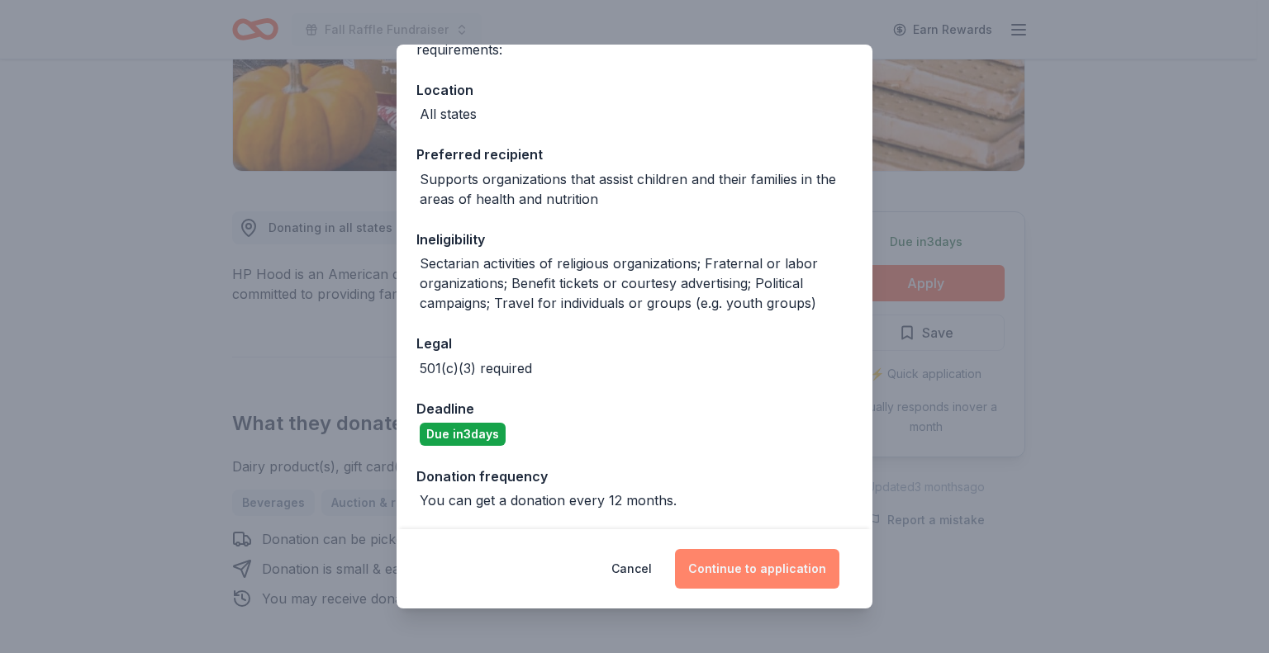
click at [748, 571] on button "Continue to application" at bounding box center [757, 569] width 164 height 40
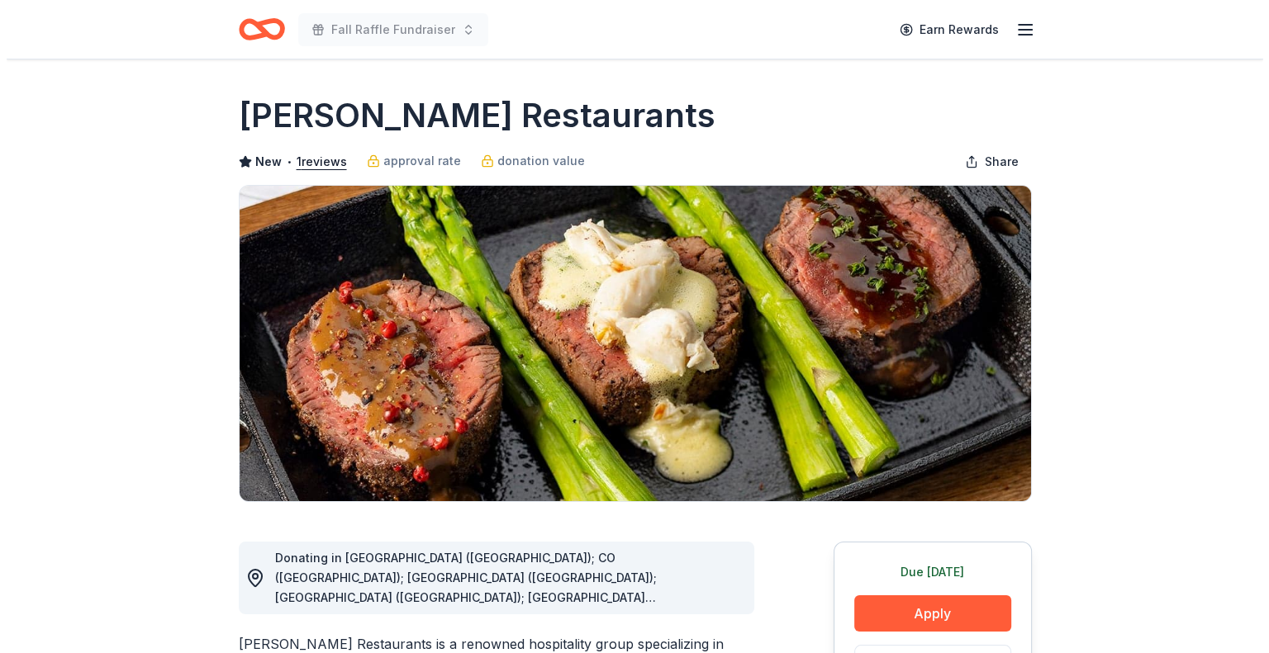
scroll to position [83, 0]
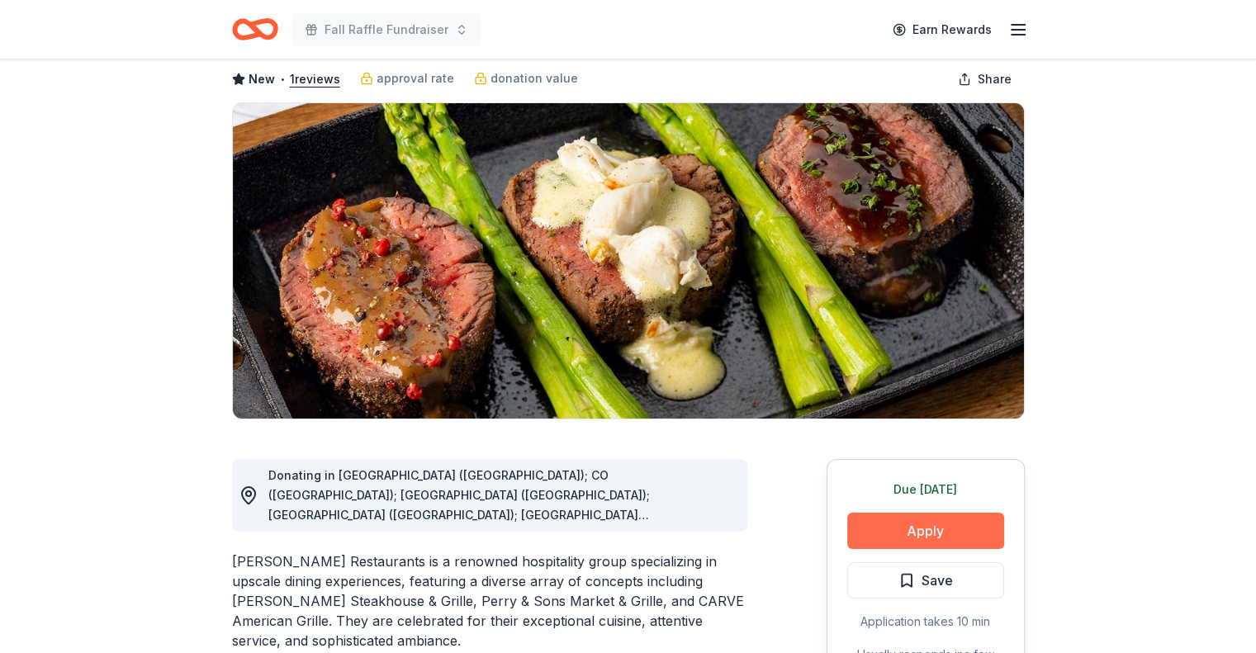
click at [895, 535] on button "Apply" at bounding box center [925, 531] width 157 height 36
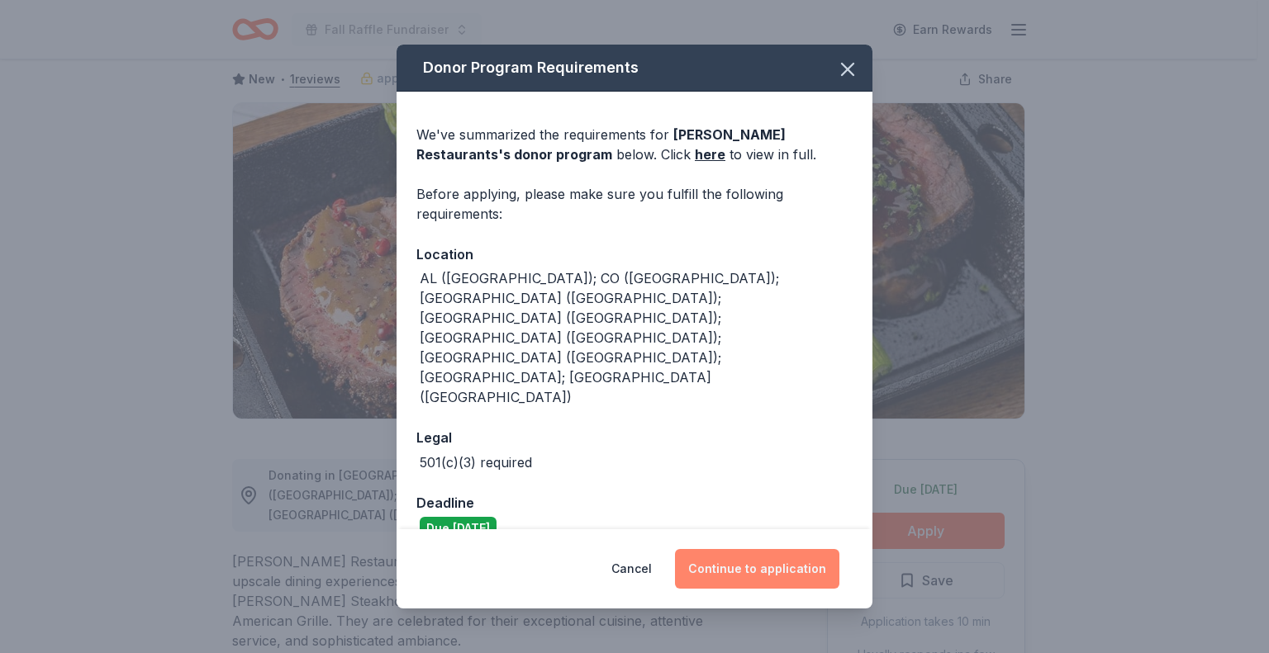
click at [771, 549] on button "Continue to application" at bounding box center [757, 569] width 164 height 40
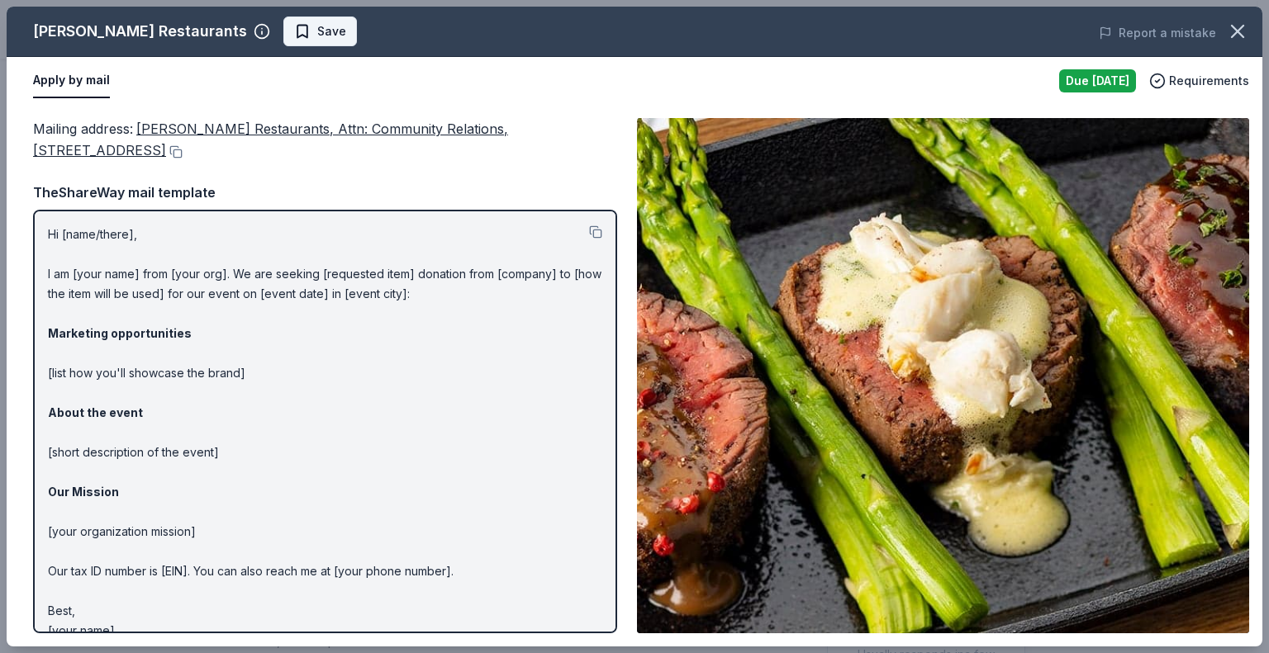
click at [317, 34] on span "Save" at bounding box center [331, 31] width 29 height 20
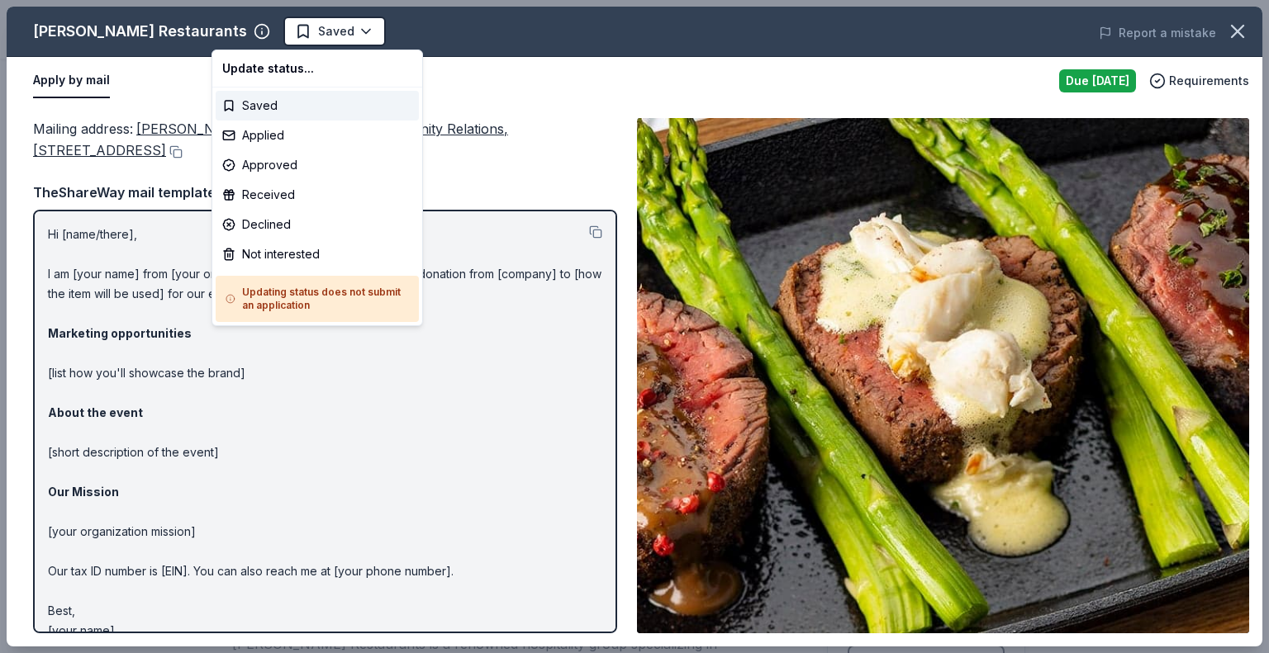
scroll to position [0, 0]
click at [250, 34] on html "Fall Raffle Fundraiser Earn Rewards Due tomorrow Share Perry's Restaurants New …" at bounding box center [634, 326] width 1269 height 653
click at [254, 107] on div "Saved" at bounding box center [317, 106] width 203 height 30
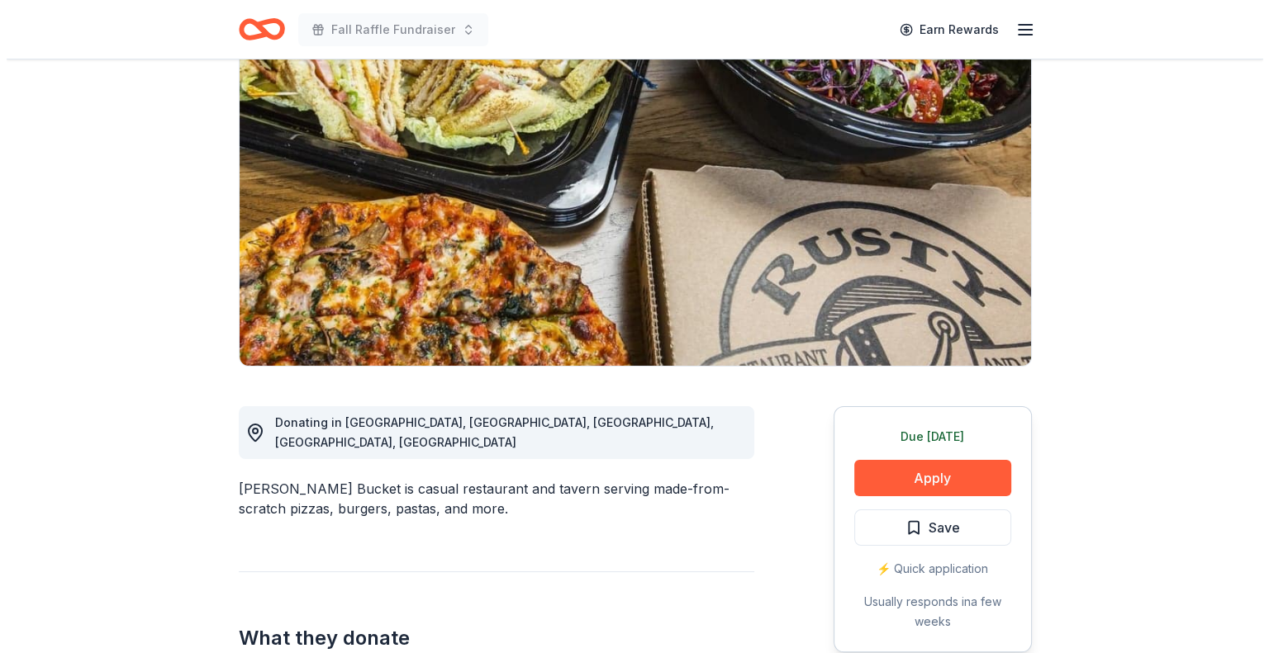
scroll to position [165, 0]
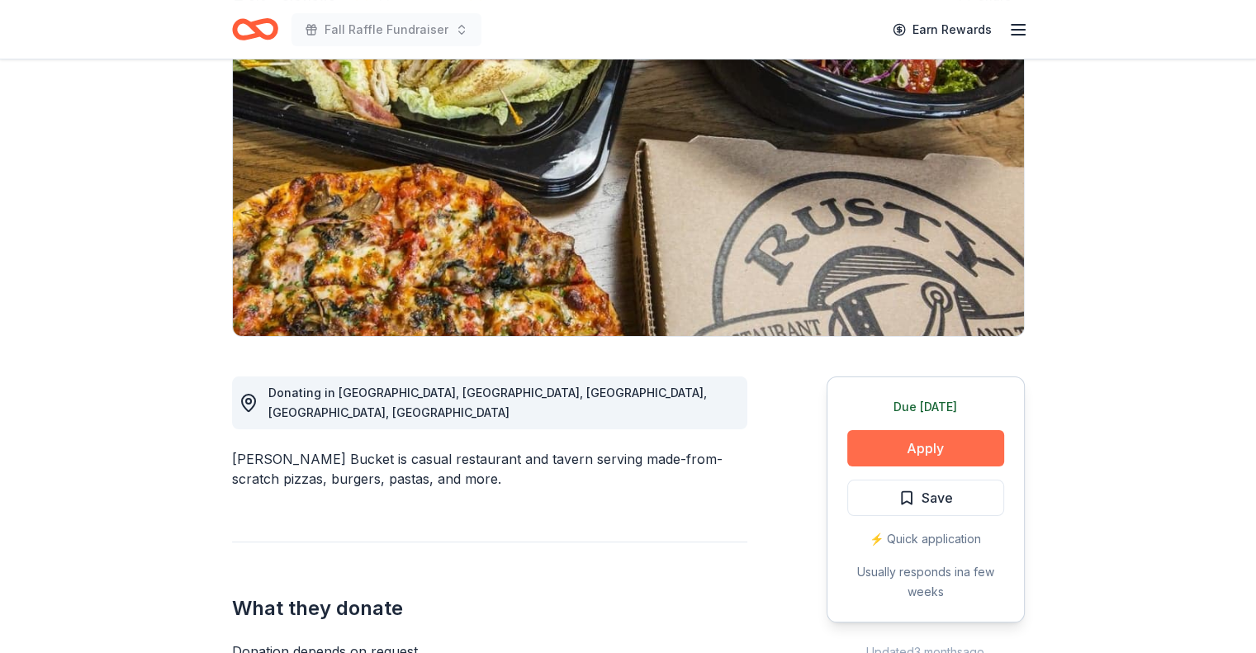
click at [889, 450] on button "Apply" at bounding box center [925, 448] width 157 height 36
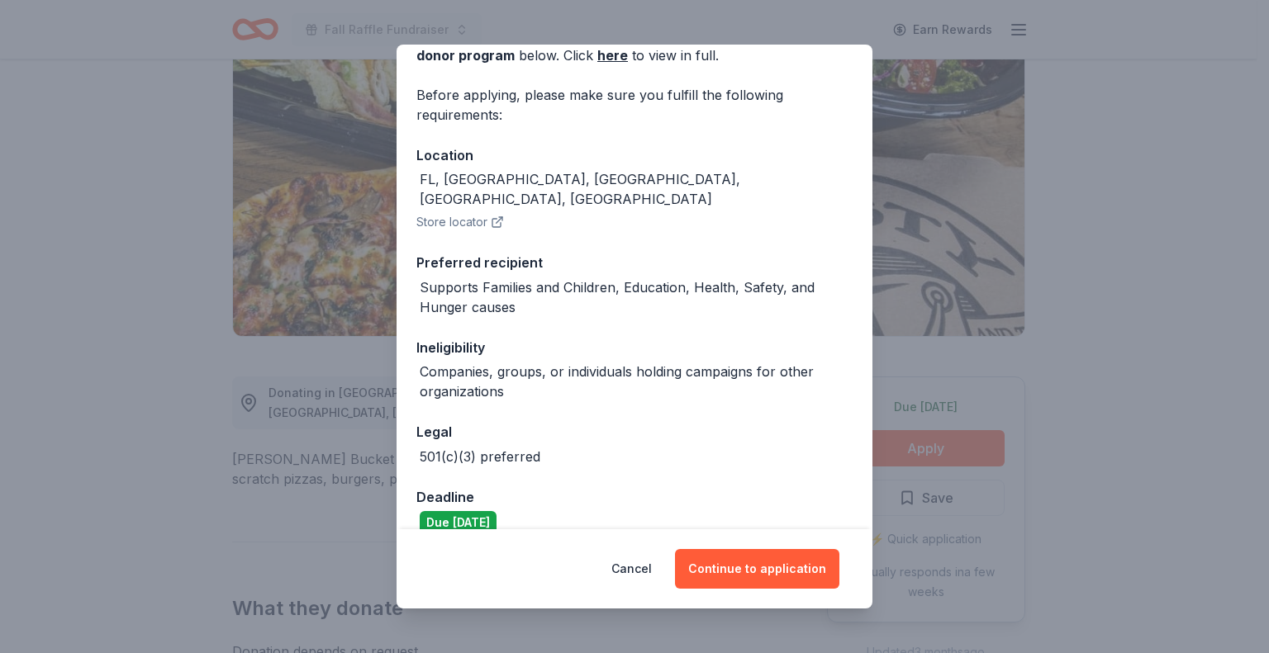
scroll to position [102, 0]
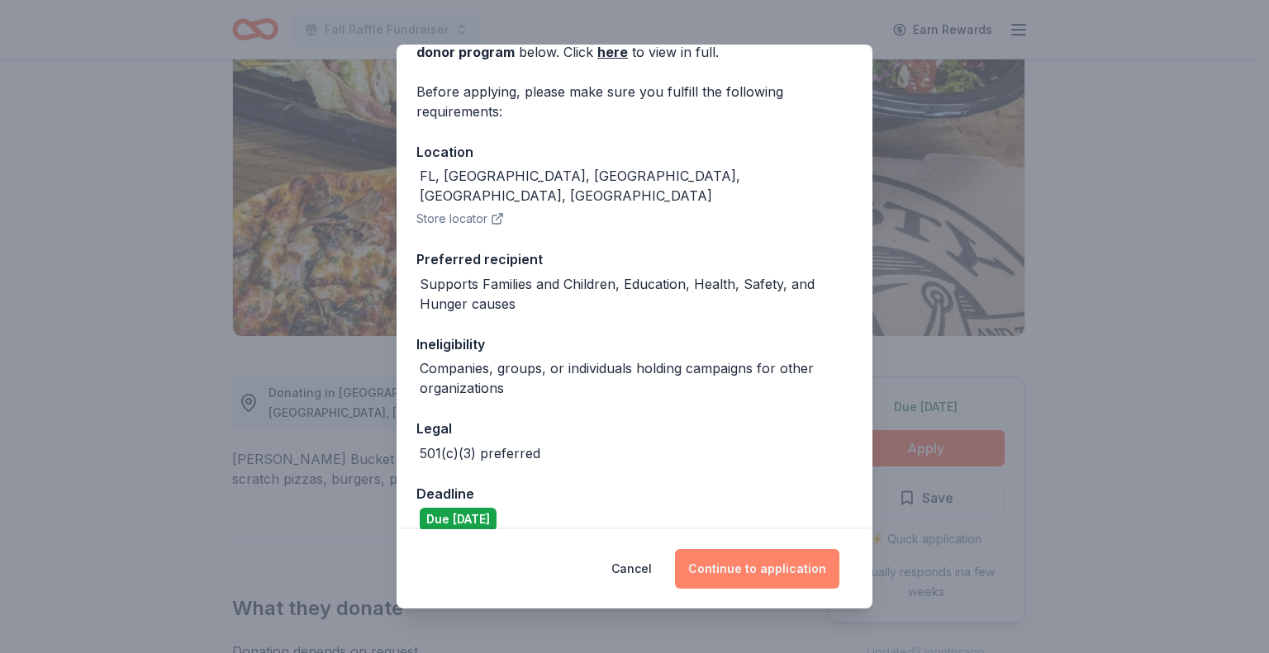
click at [733, 563] on button "Continue to application" at bounding box center [757, 569] width 164 height 40
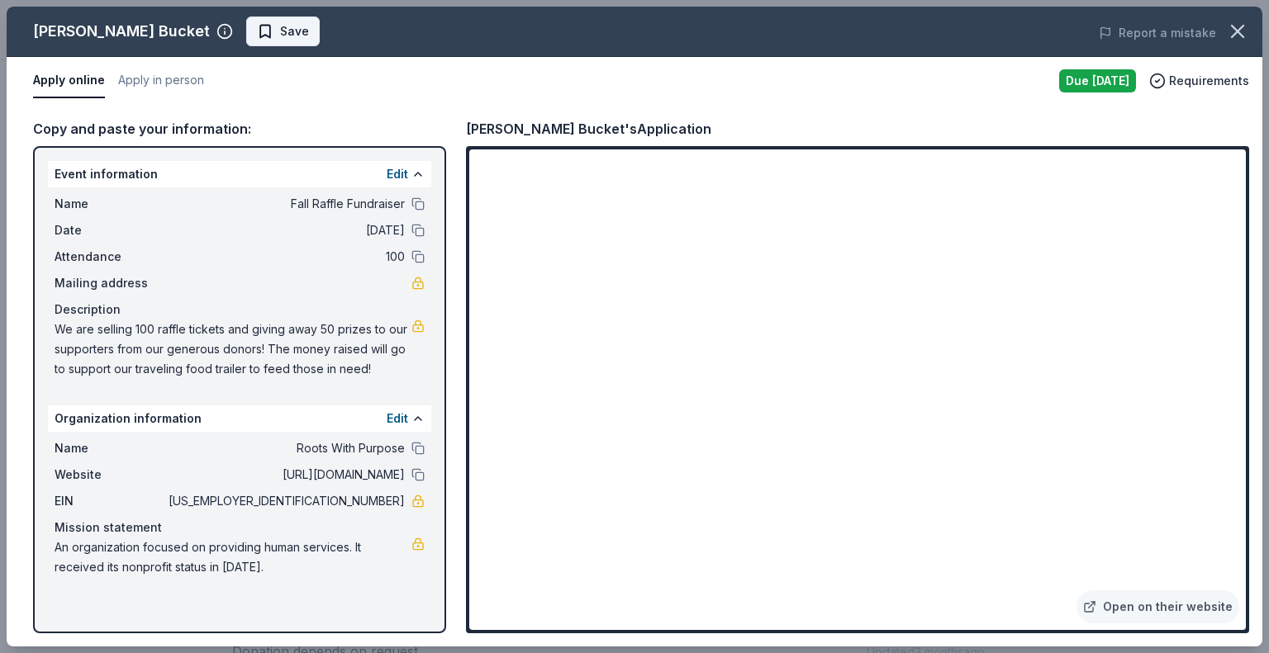
click at [257, 30] on span "Save" at bounding box center [283, 31] width 52 height 20
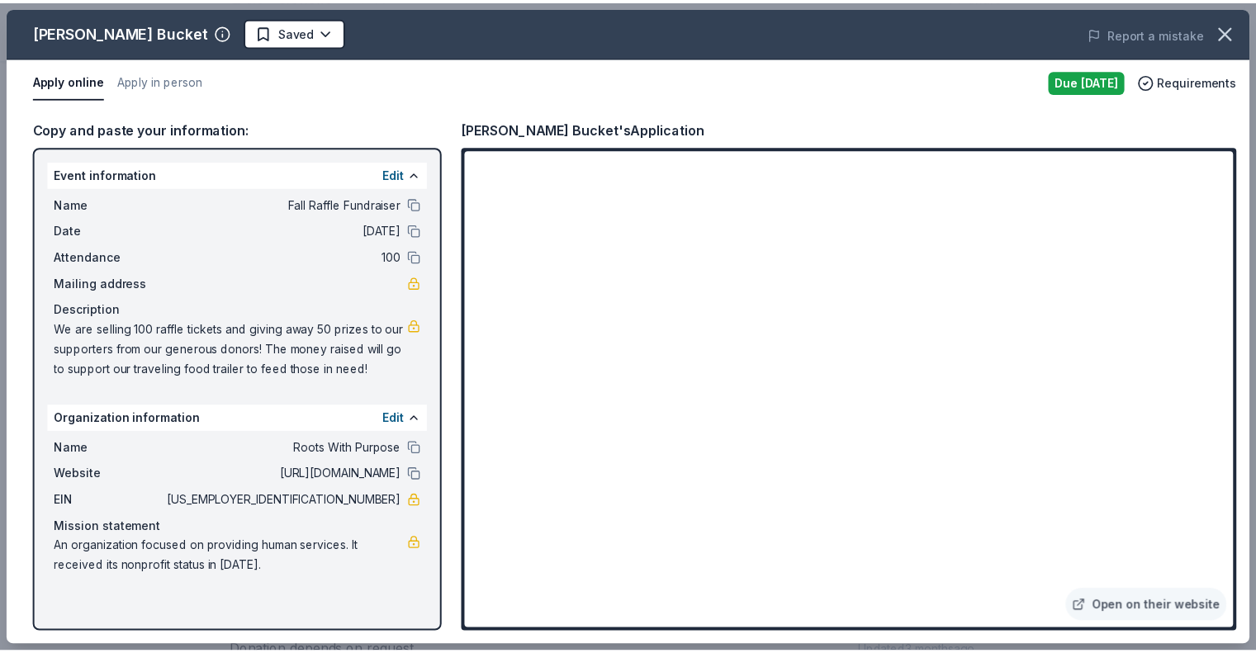
scroll to position [0, 0]
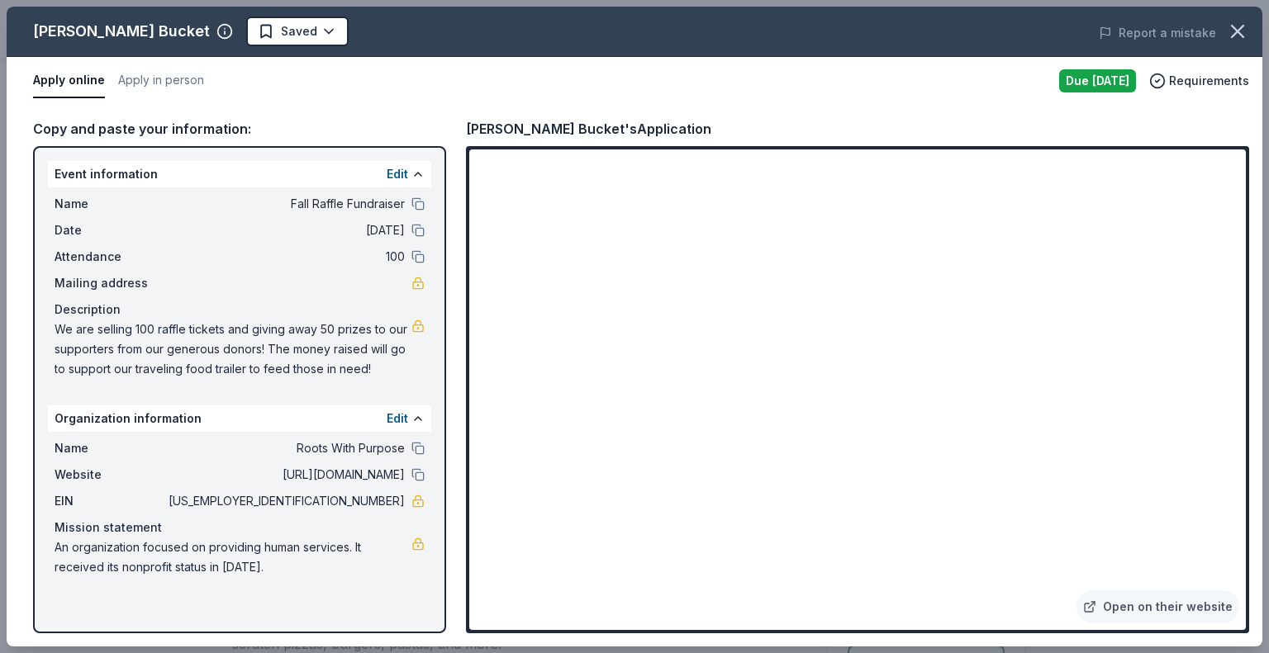
click at [202, 30] on html "Fall Raffle Fundraiser Earn Rewards Due tomorrow Share Rusty Bucket 5.0 • 3 rev…" at bounding box center [634, 326] width 1269 height 653
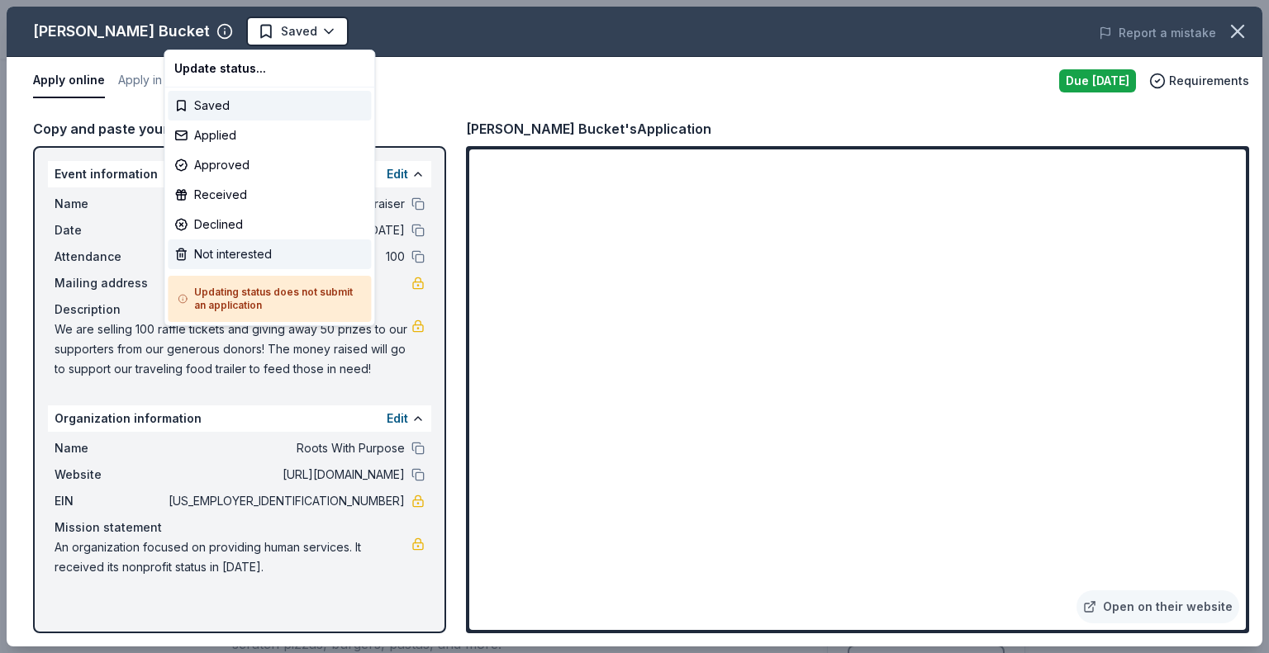
click at [211, 254] on div "Not interested" at bounding box center [269, 255] width 203 height 30
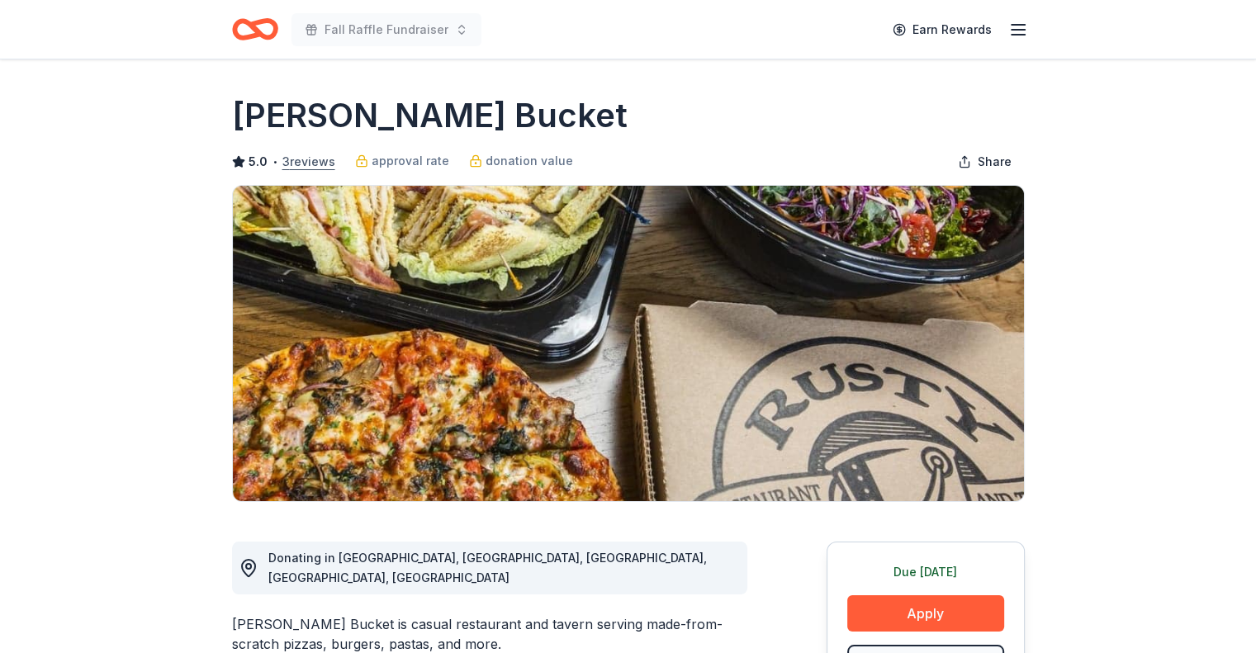
click at [306, 164] on button "3 reviews" at bounding box center [308, 162] width 53 height 20
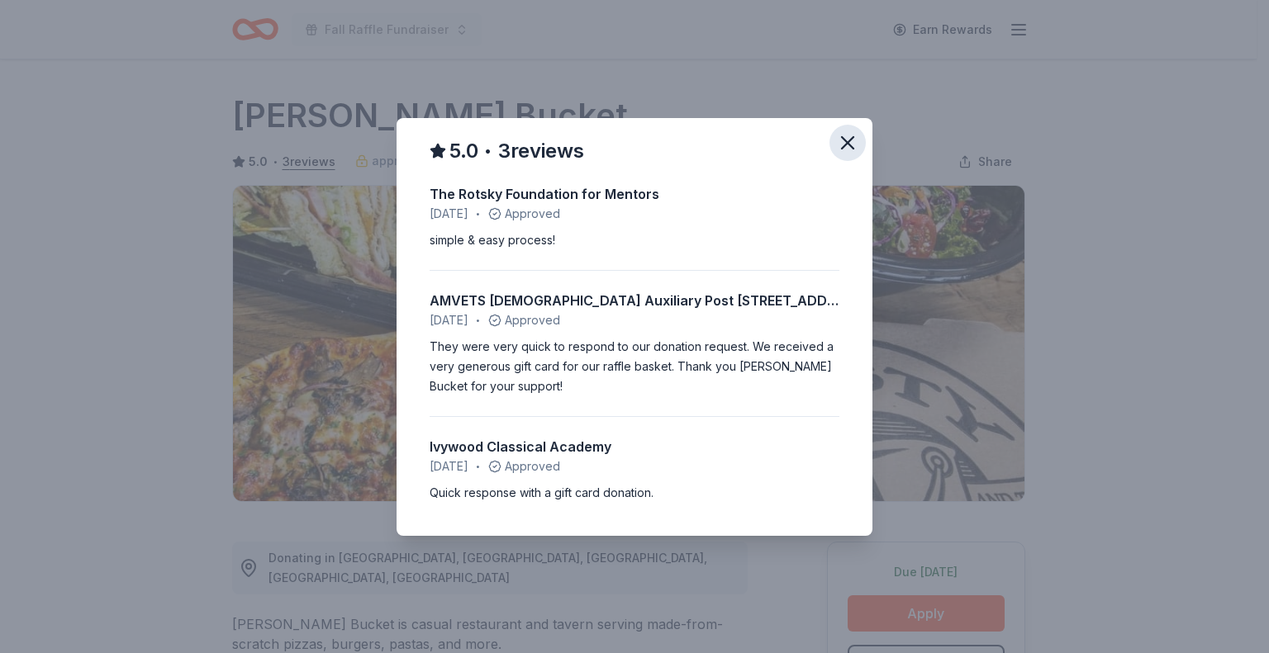
click at [842, 144] on icon "button" at bounding box center [847, 142] width 23 height 23
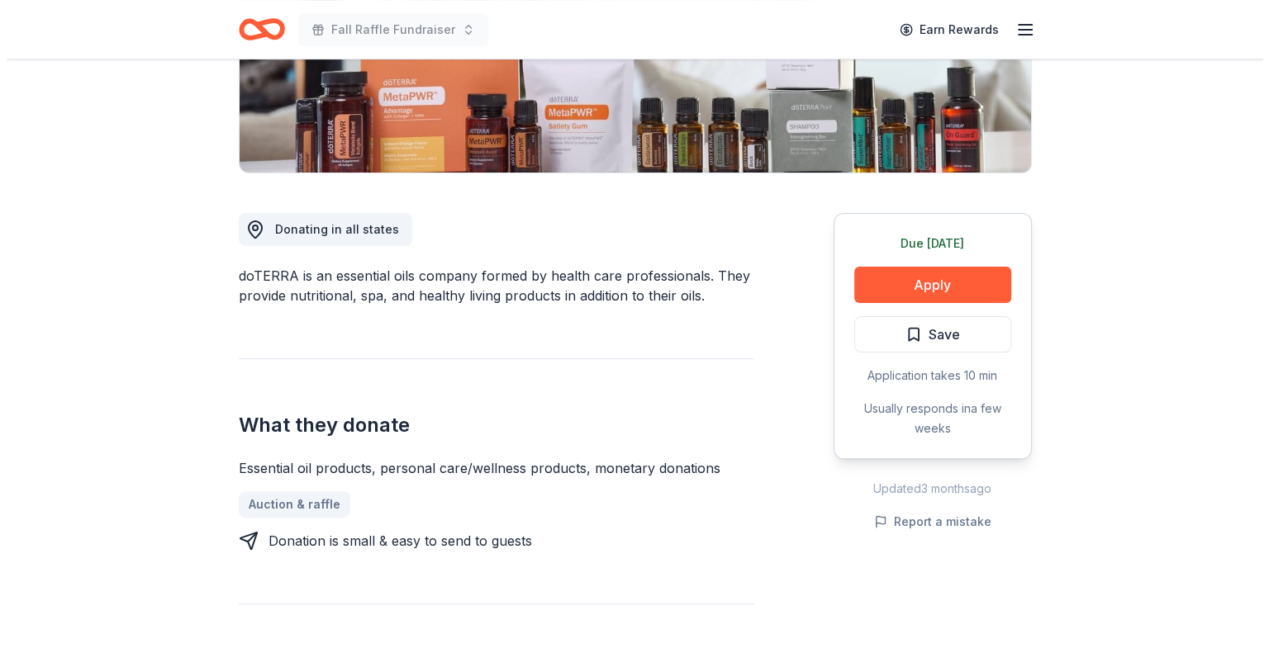
scroll to position [330, 0]
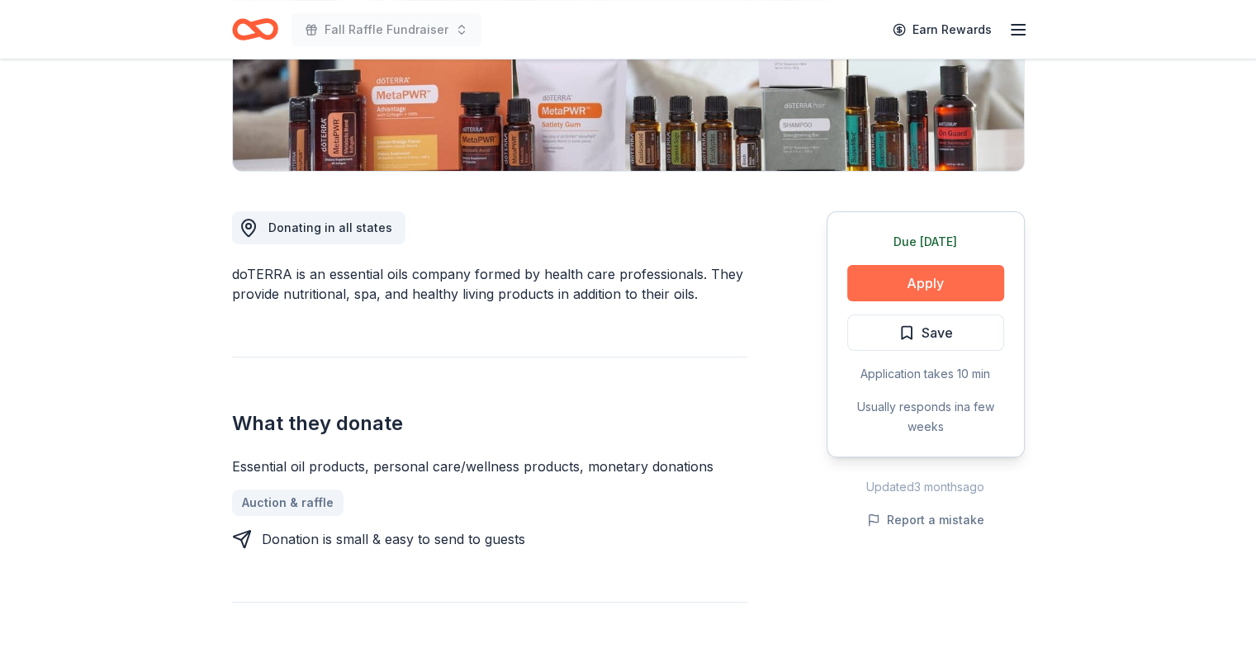
click at [905, 274] on button "Apply" at bounding box center [925, 283] width 157 height 36
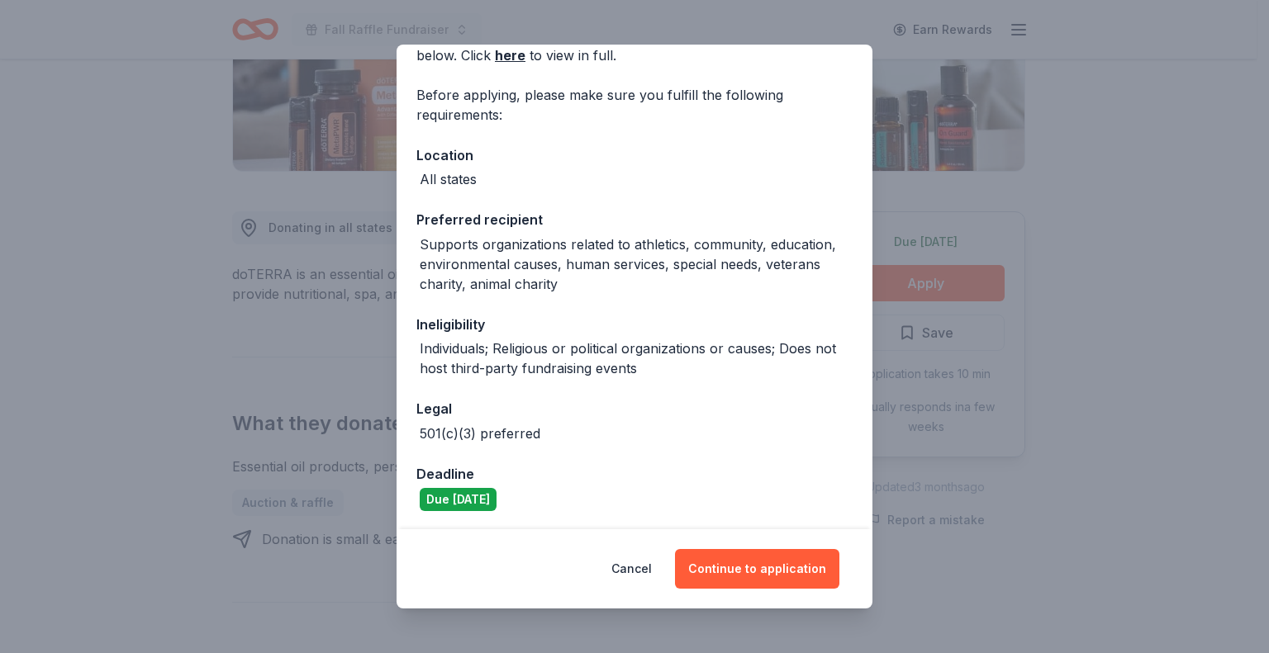
scroll to position [99, 0]
click at [741, 566] on button "Continue to application" at bounding box center [757, 569] width 164 height 40
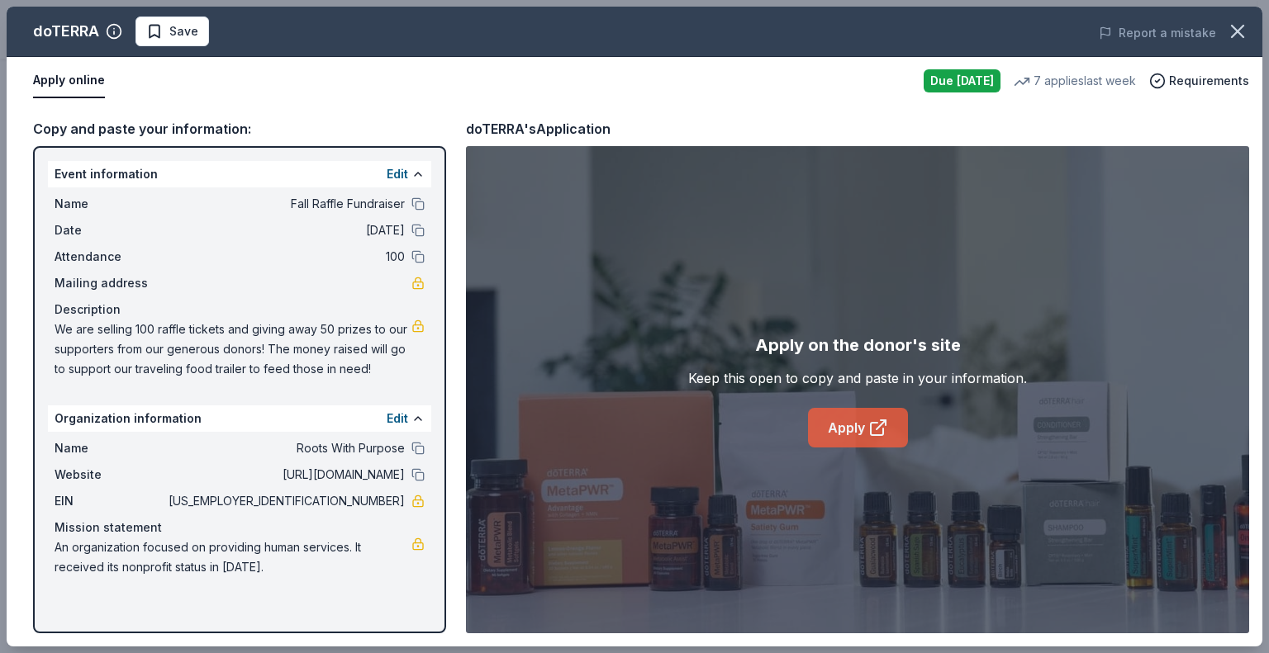
click at [857, 421] on link "Apply" at bounding box center [858, 428] width 100 height 40
click at [174, 45] on button "Save" at bounding box center [172, 32] width 74 height 30
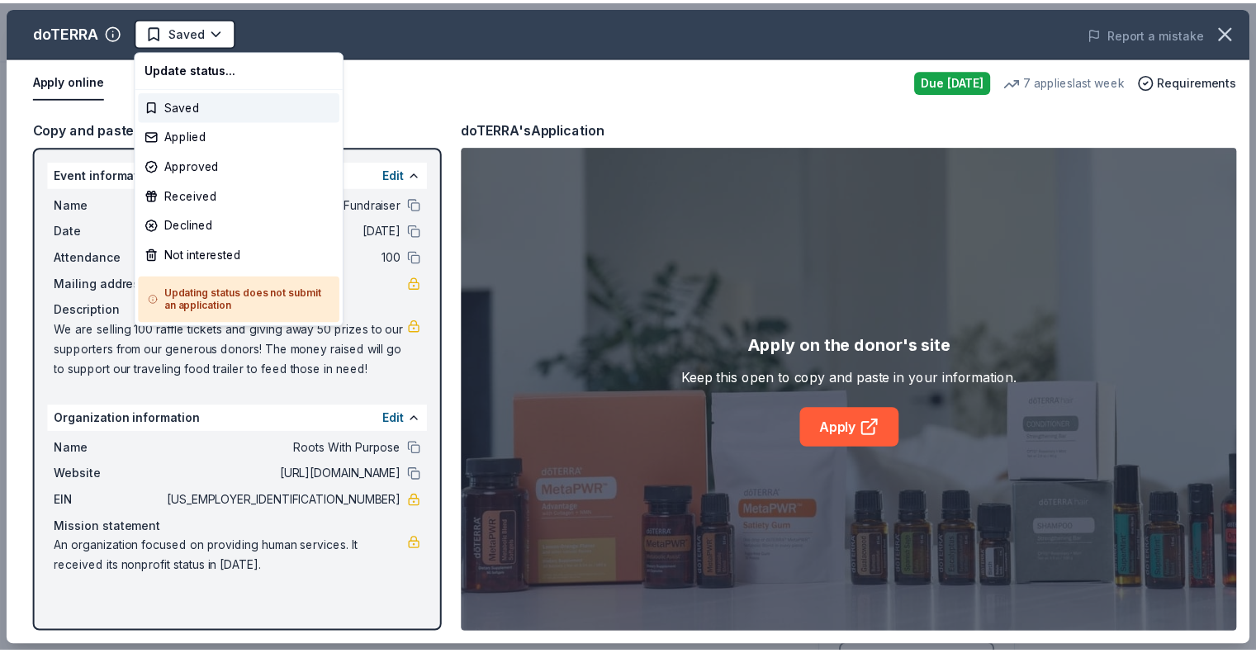
scroll to position [0, 0]
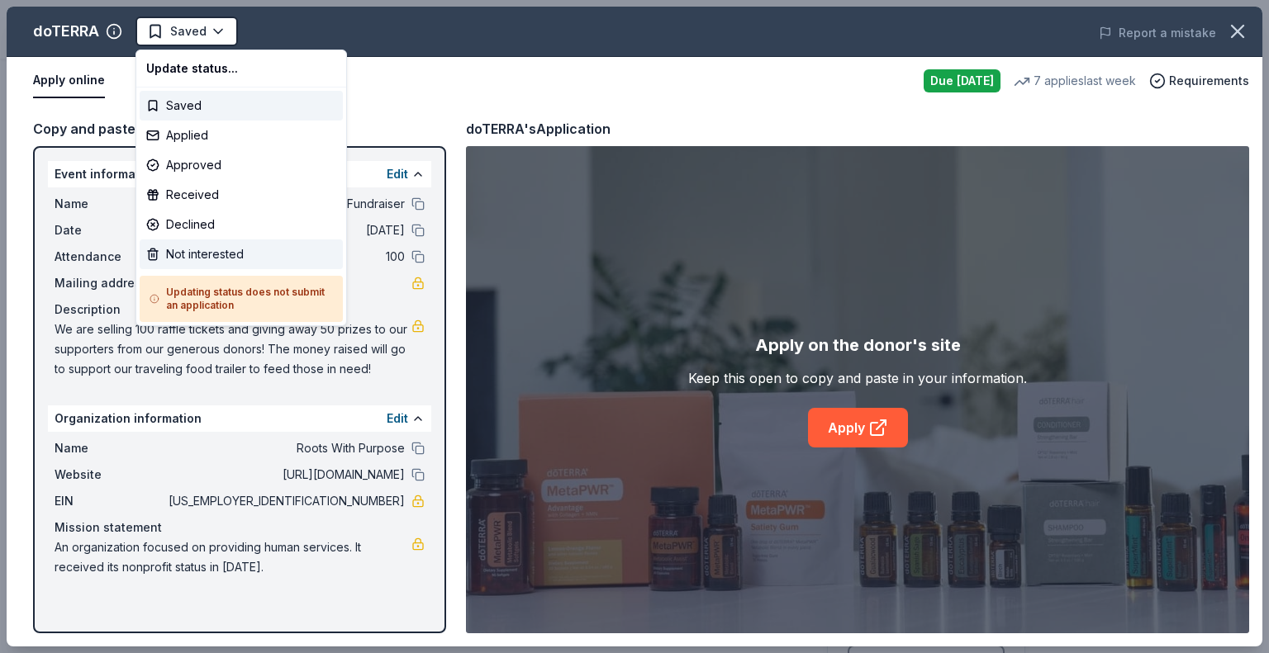
click at [186, 252] on div "Not interested" at bounding box center [241, 255] width 203 height 30
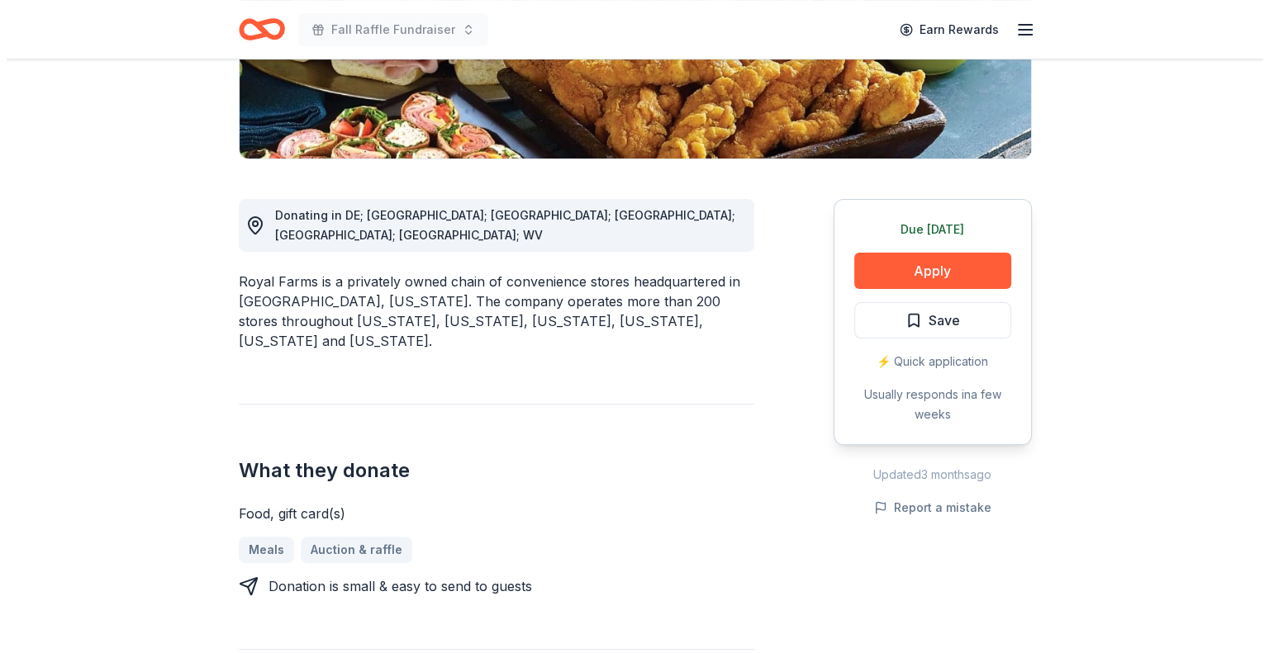
scroll to position [413, 0]
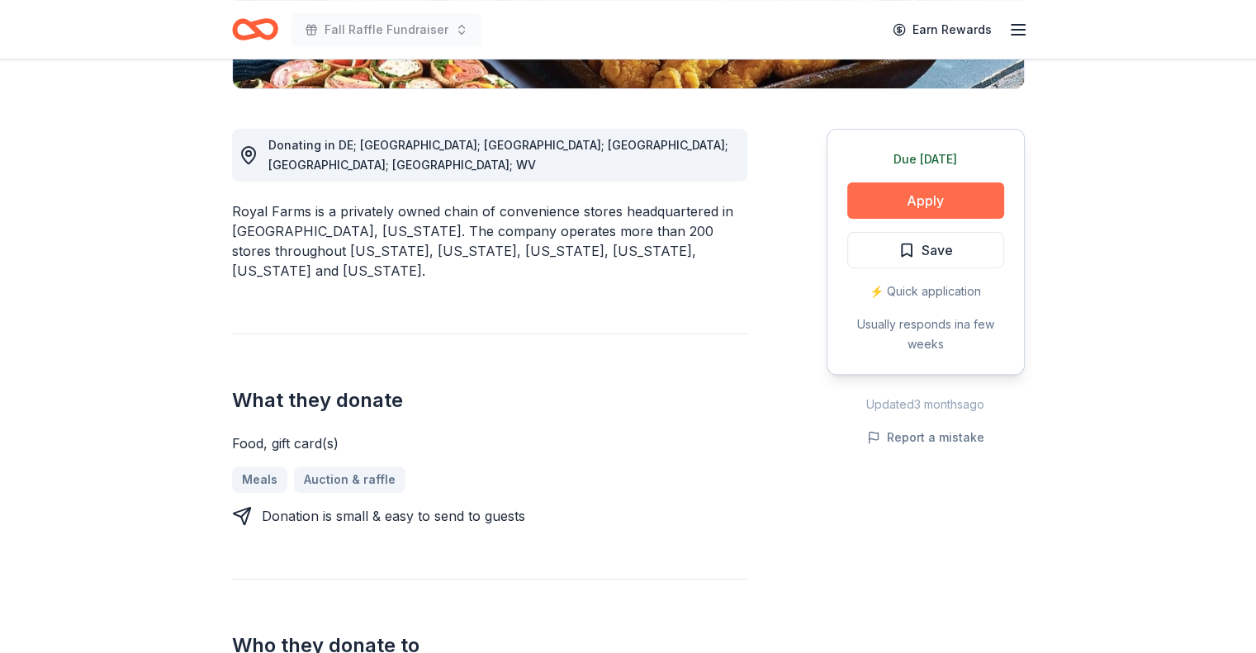
click at [895, 197] on button "Apply" at bounding box center [925, 201] width 157 height 36
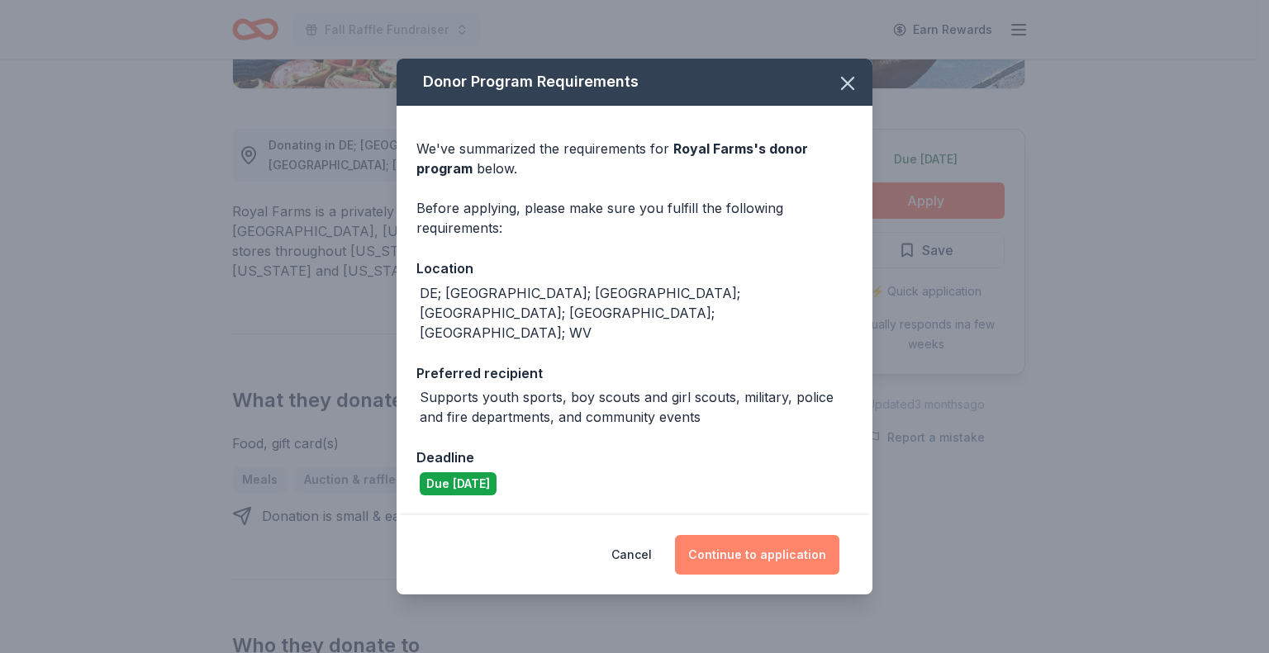
click at [757, 535] on button "Continue to application" at bounding box center [757, 555] width 164 height 40
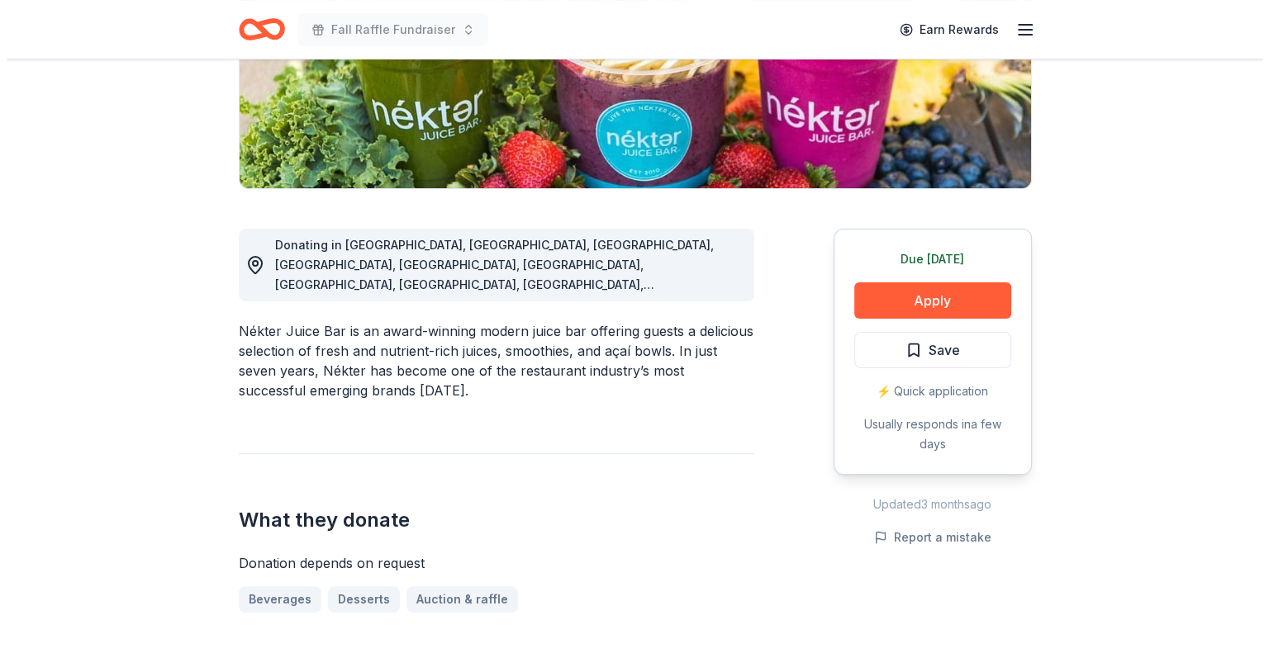
scroll to position [413, 0]
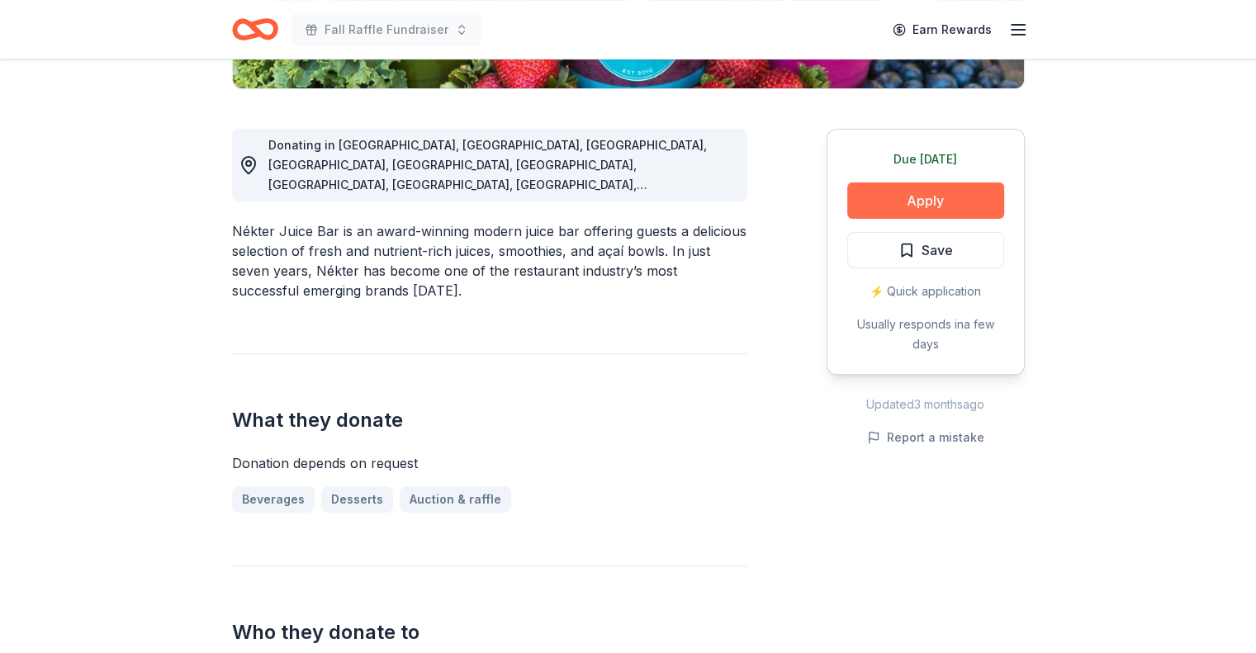
click at [866, 201] on button "Apply" at bounding box center [925, 201] width 157 height 36
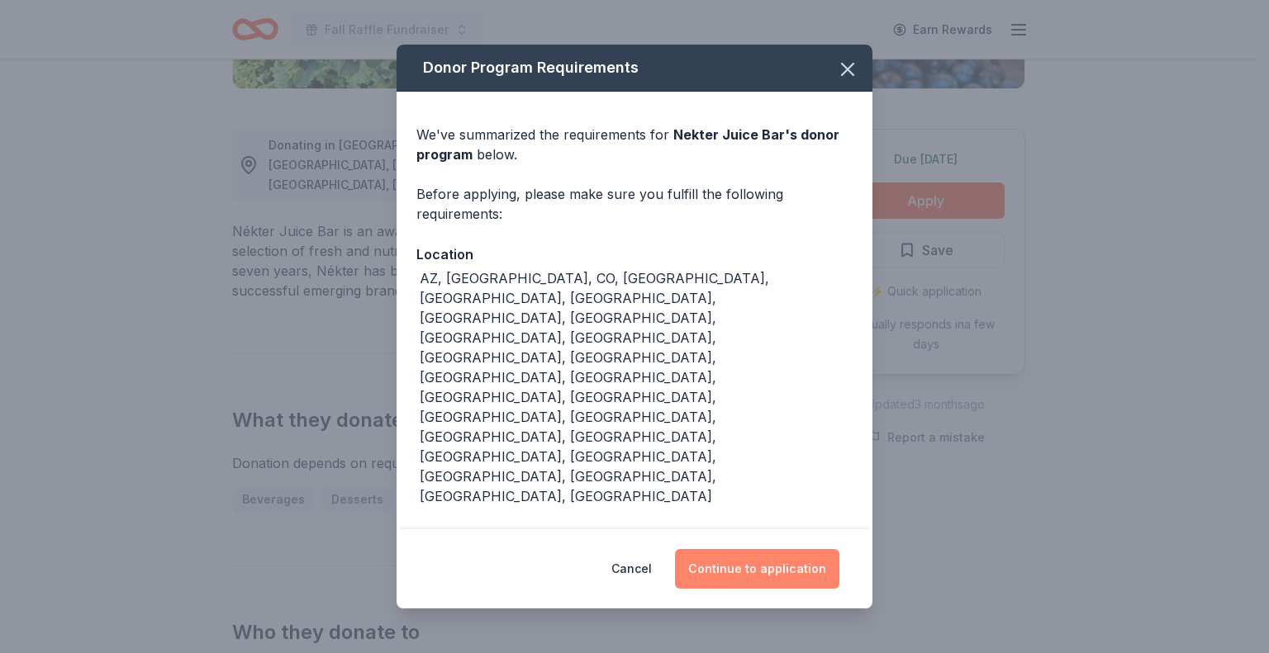
click at [737, 549] on button "Continue to application" at bounding box center [757, 569] width 164 height 40
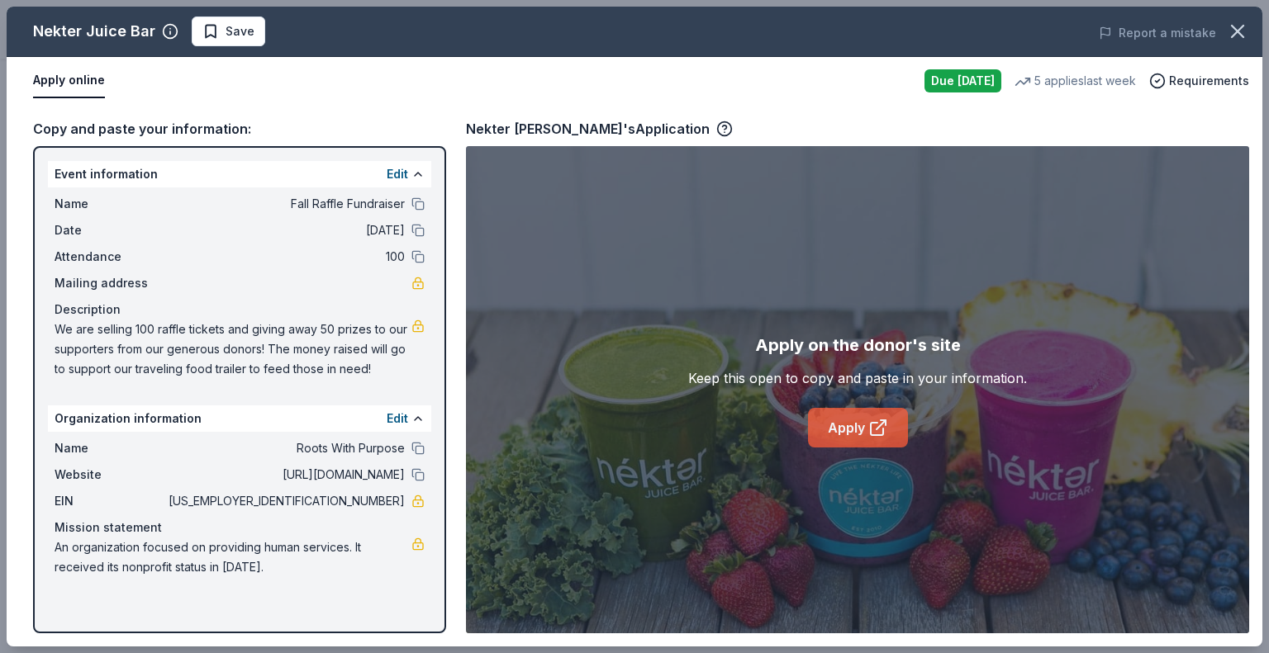
click at [840, 424] on link "Apply" at bounding box center [858, 428] width 100 height 40
click at [240, 39] on span "Save" at bounding box center [239, 31] width 29 height 20
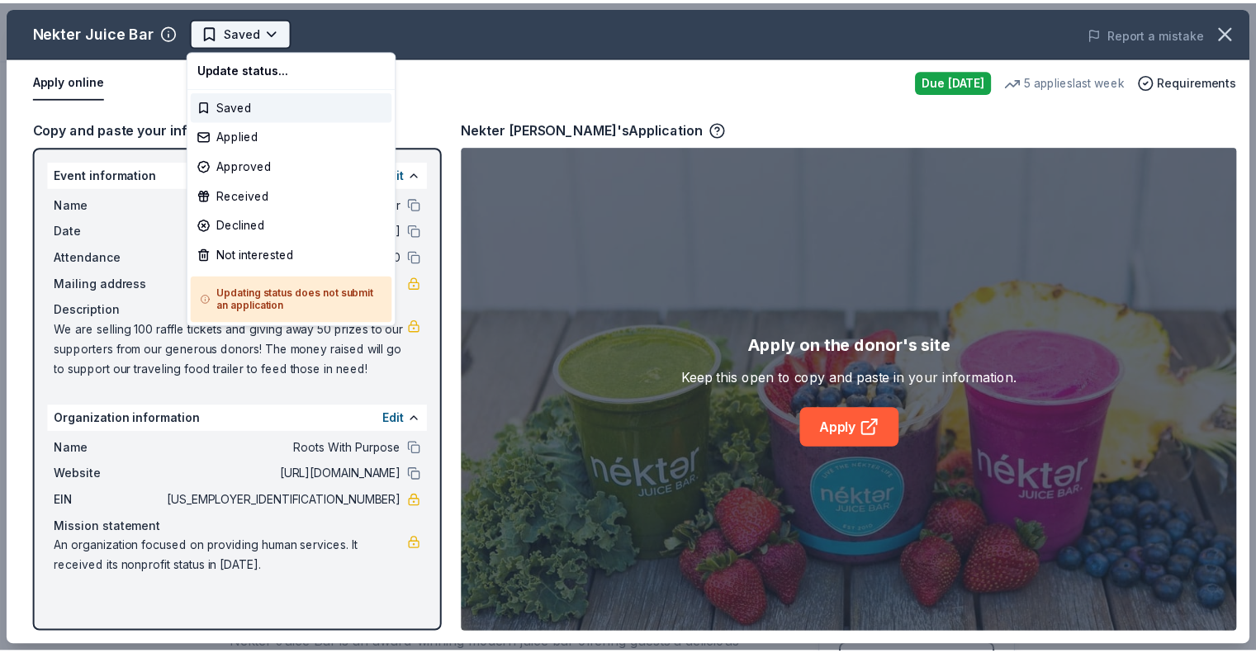
scroll to position [0, 0]
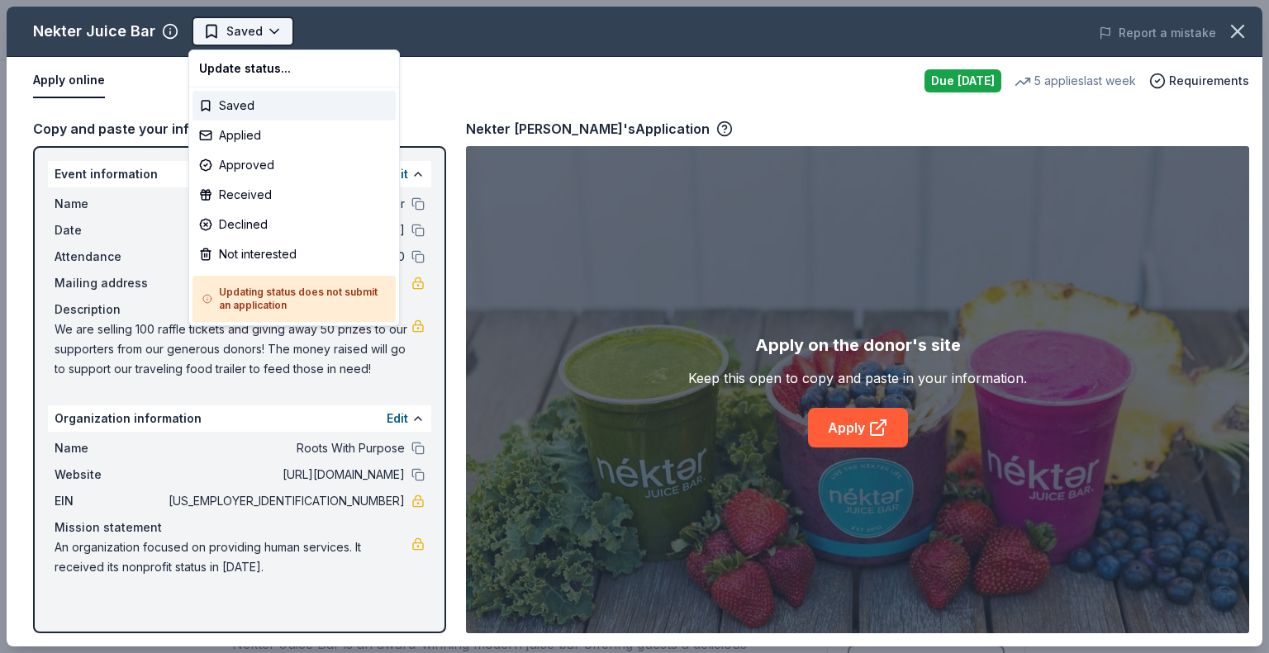
click at [234, 39] on html "Fall Raffle Fundraiser Earn Rewards Due tomorrow Share Nekter Juice Bar New 5 a…" at bounding box center [634, 326] width 1269 height 653
click at [234, 254] on div "Not interested" at bounding box center [293, 255] width 203 height 30
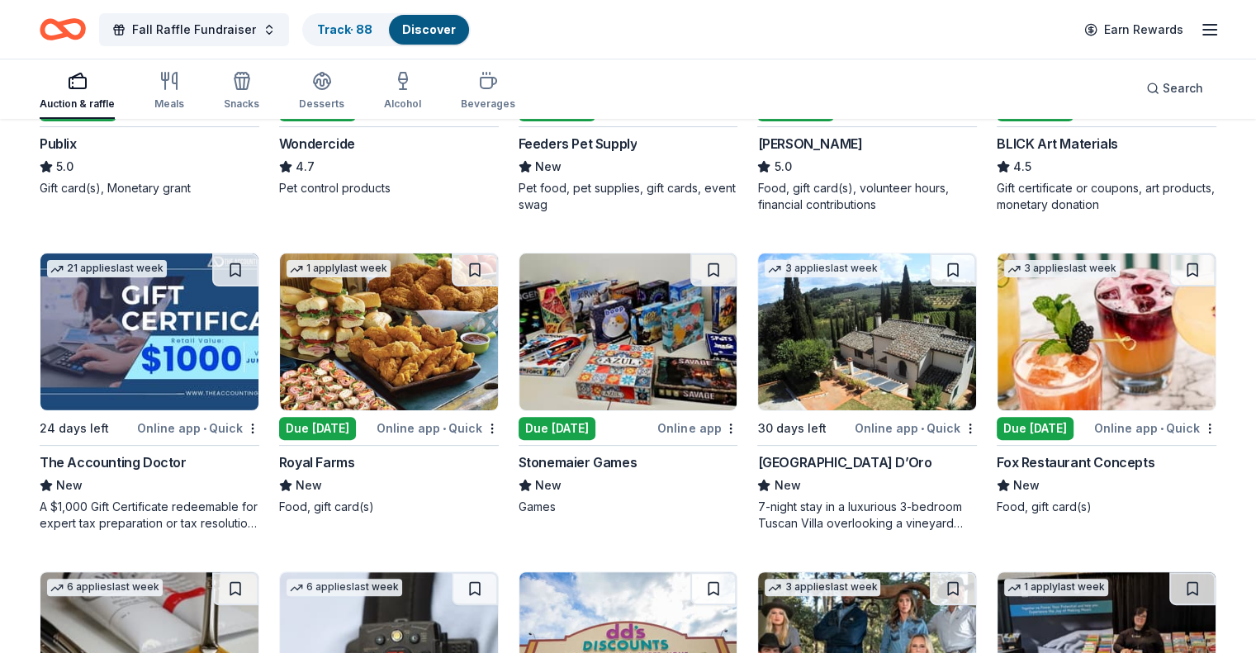
scroll to position [413, 0]
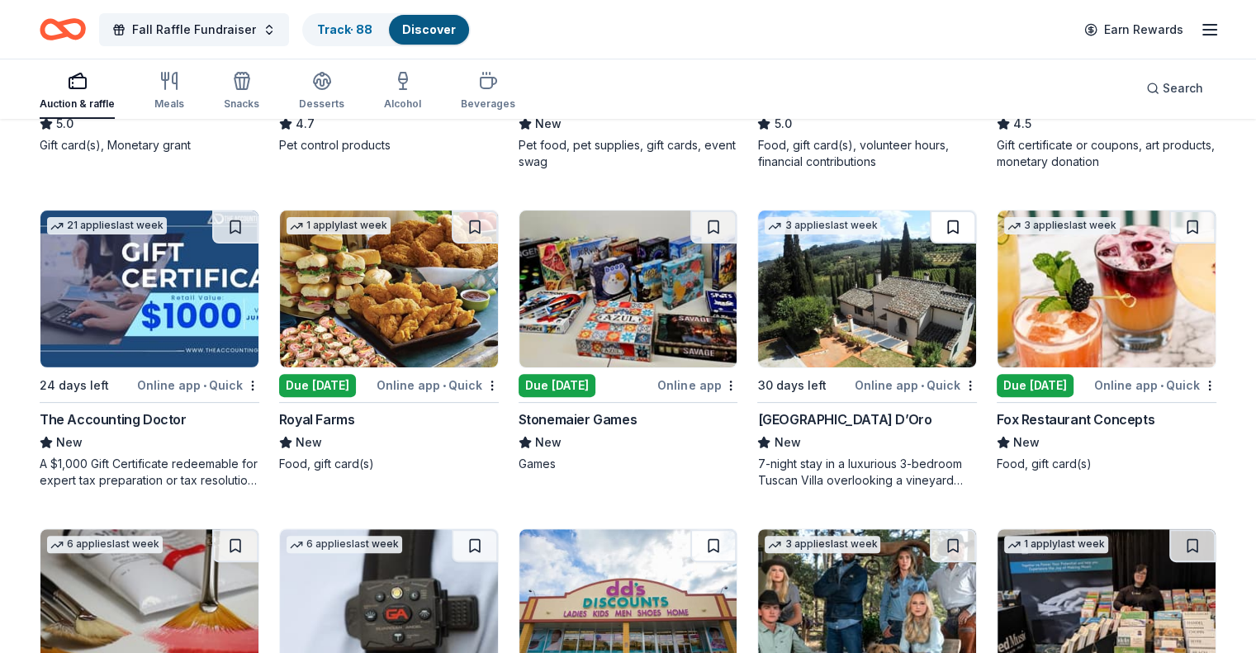
click at [945, 230] on button at bounding box center [953, 227] width 46 height 33
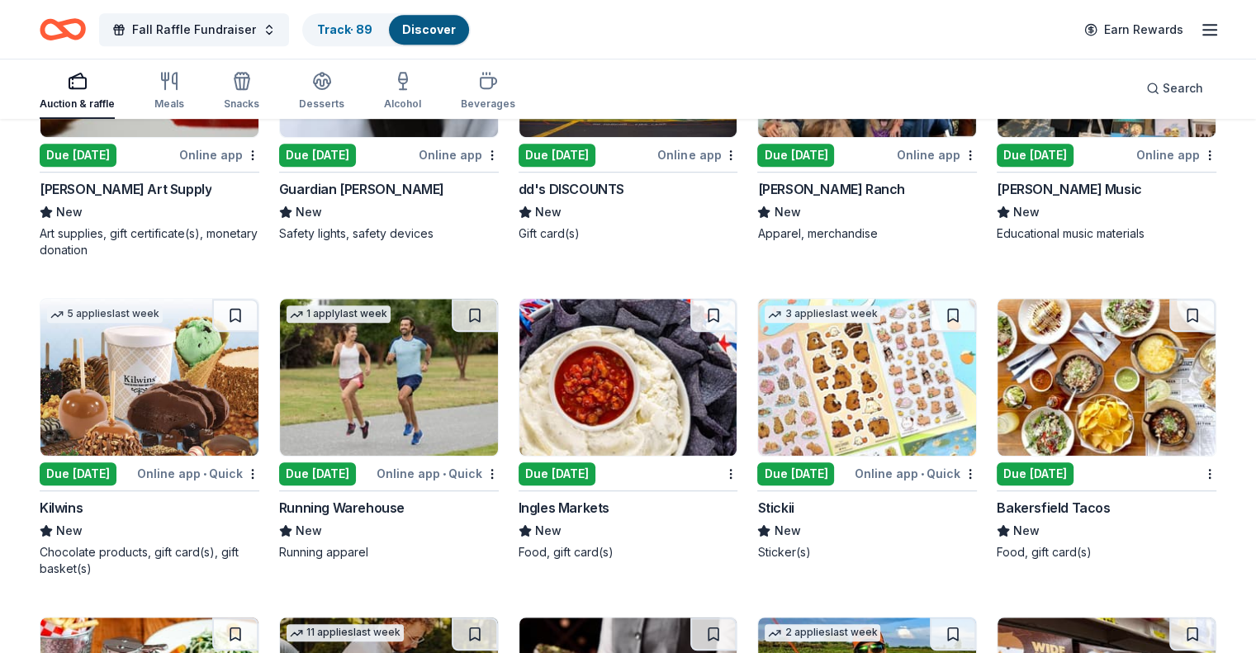
scroll to position [991, 0]
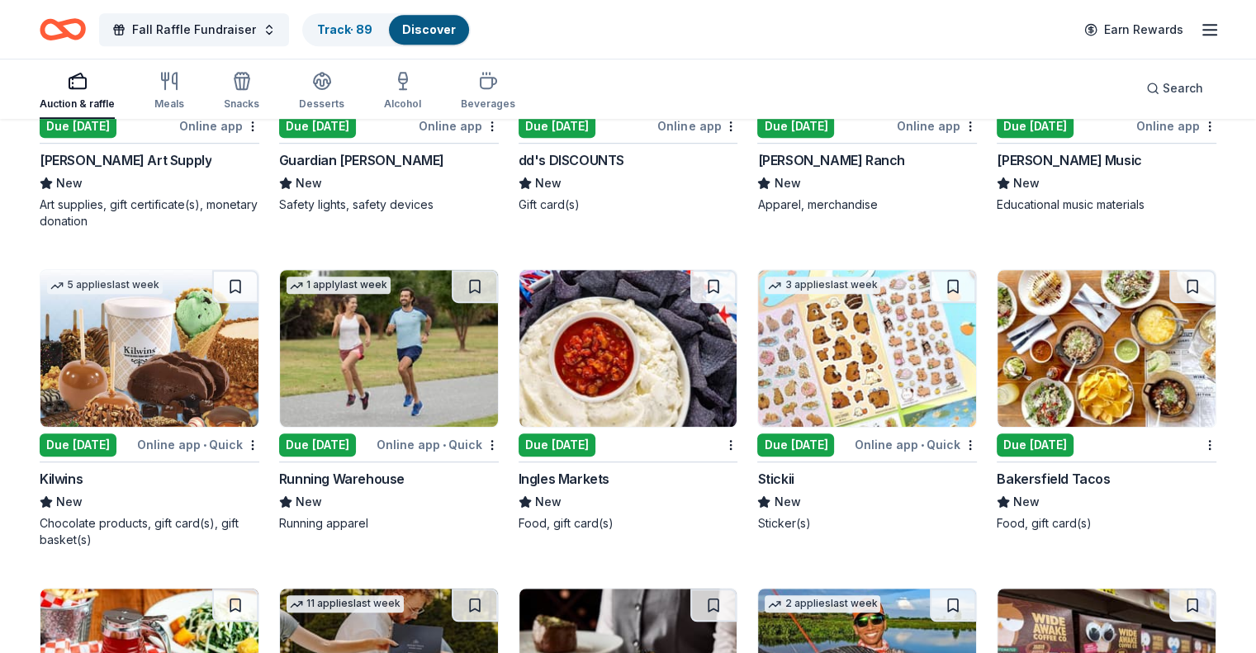
click at [846, 316] on img at bounding box center [867, 348] width 218 height 157
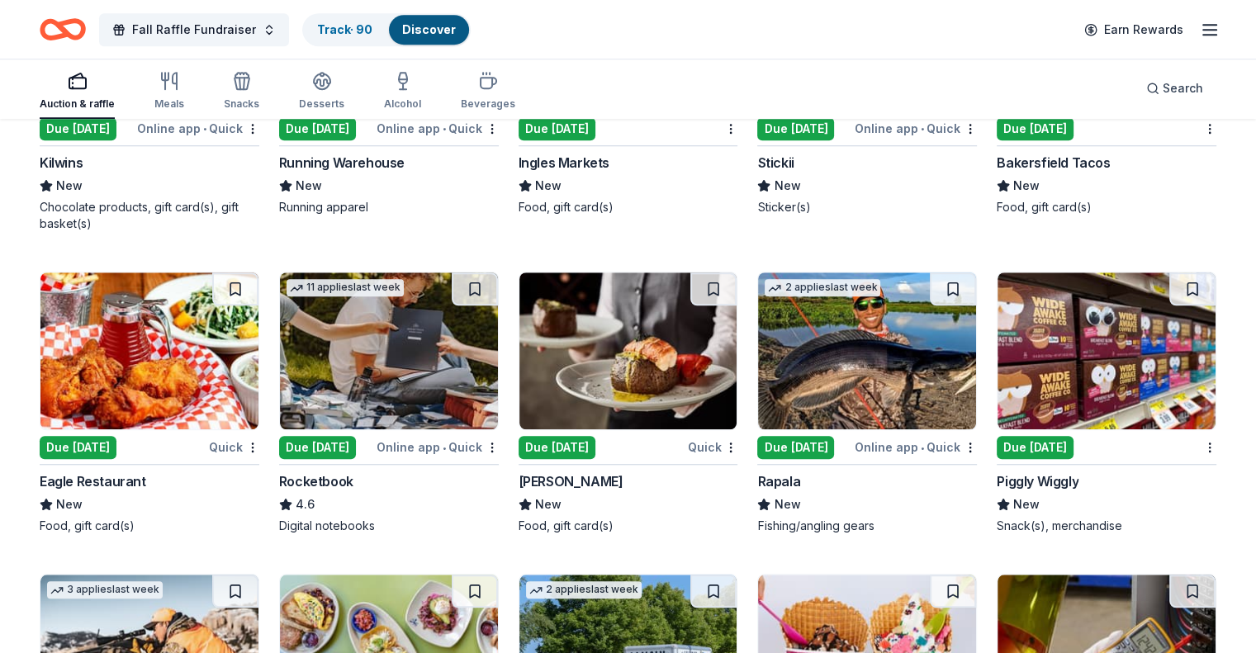
scroll to position [1322, 0]
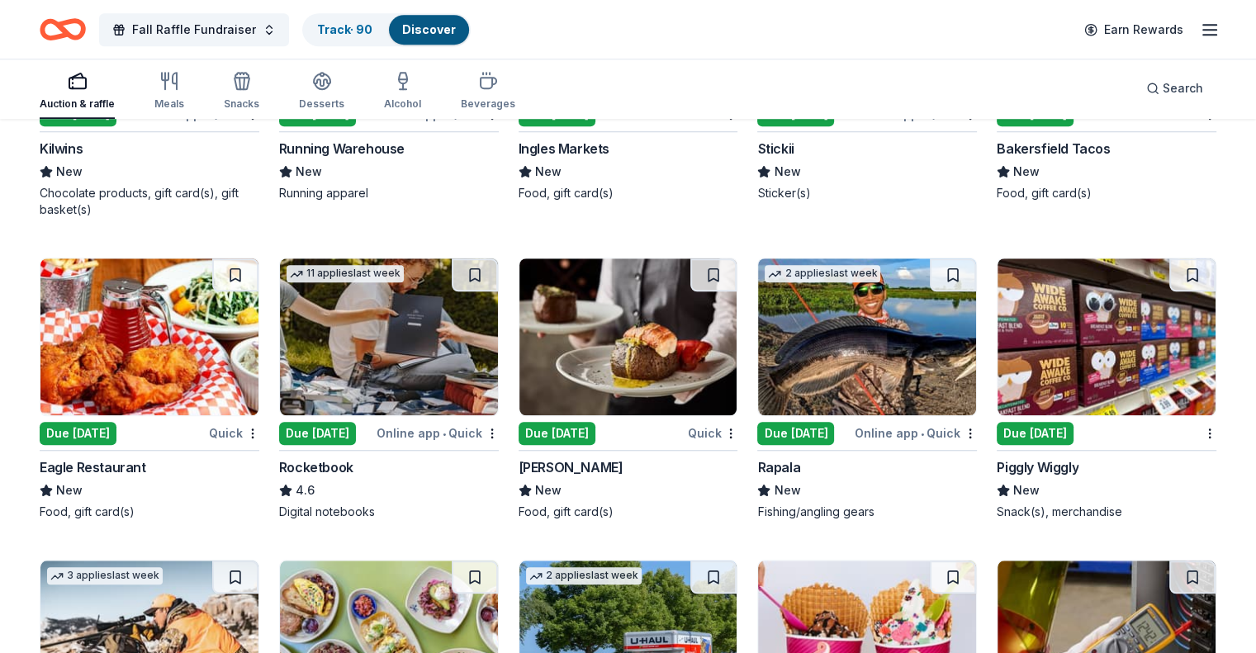
click at [603, 359] on img at bounding box center [629, 337] width 218 height 157
click at [434, 329] on img at bounding box center [389, 337] width 218 height 157
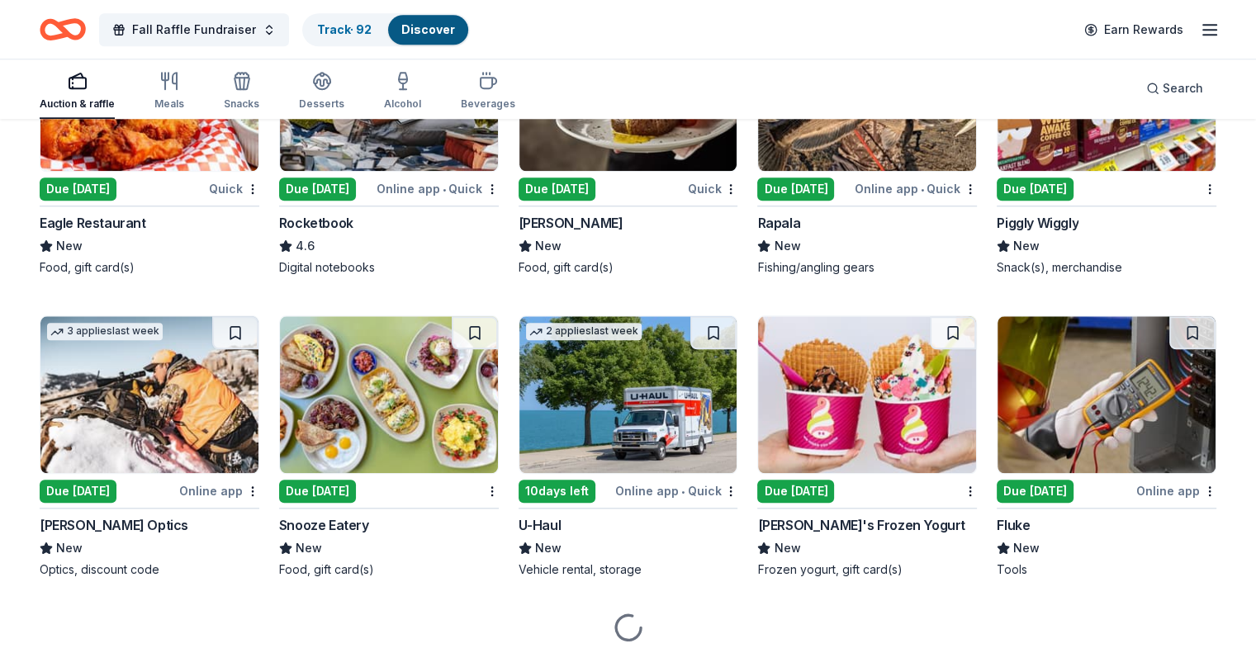
scroll to position [1569, 0]
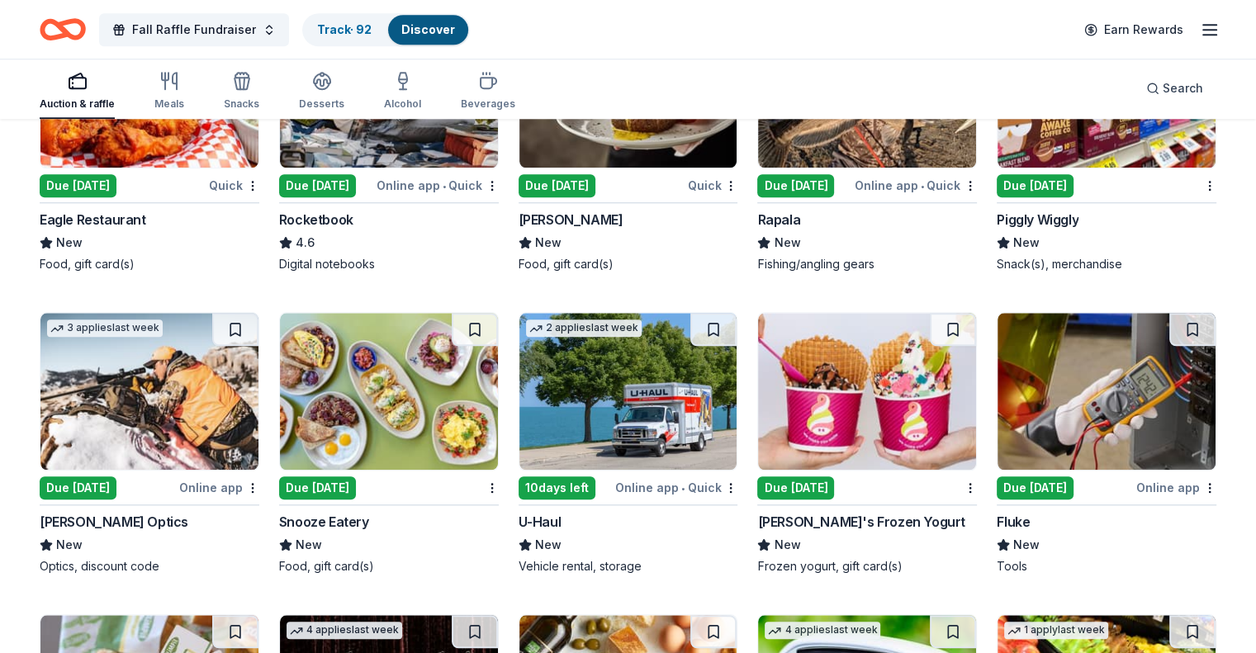
click at [775, 430] on img at bounding box center [867, 391] width 218 height 157
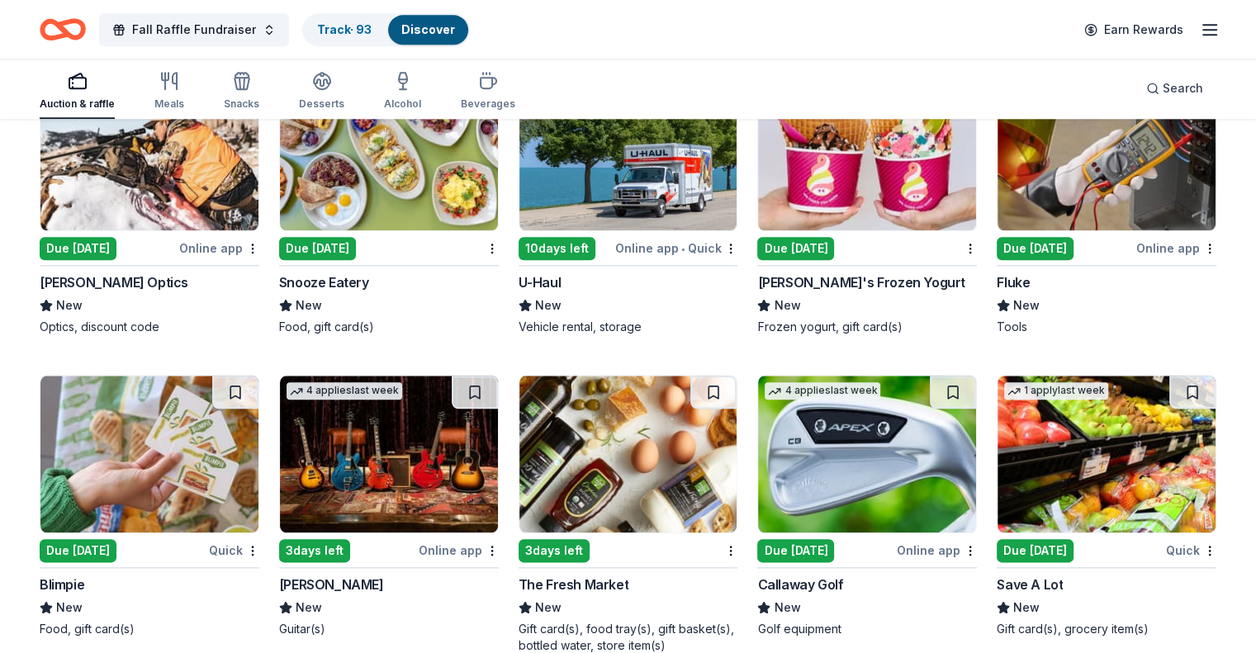
scroll to position [1900, 0]
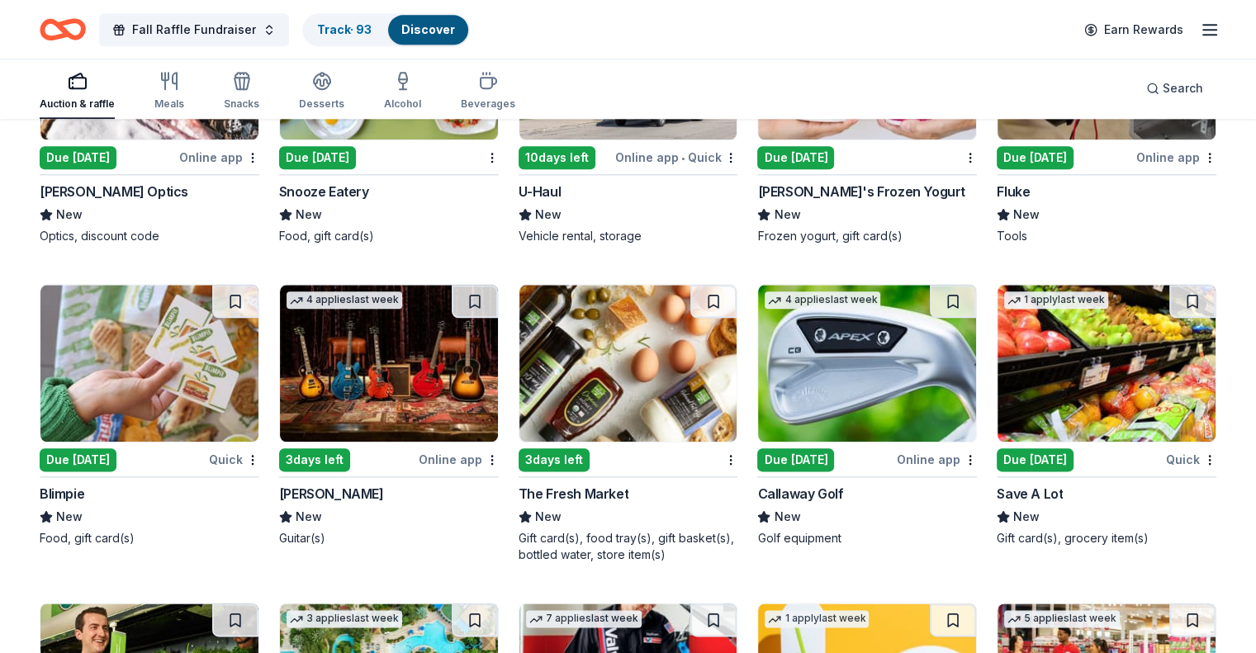
click at [231, 360] on img at bounding box center [149, 363] width 218 height 157
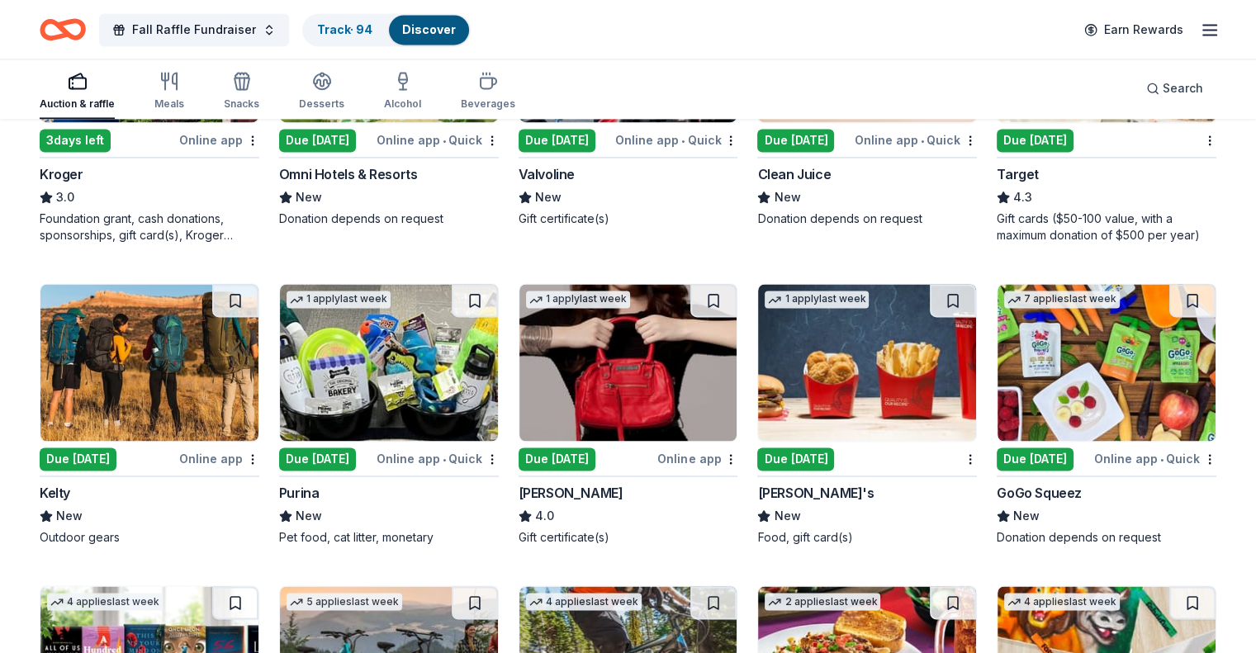
scroll to position [2589, 0]
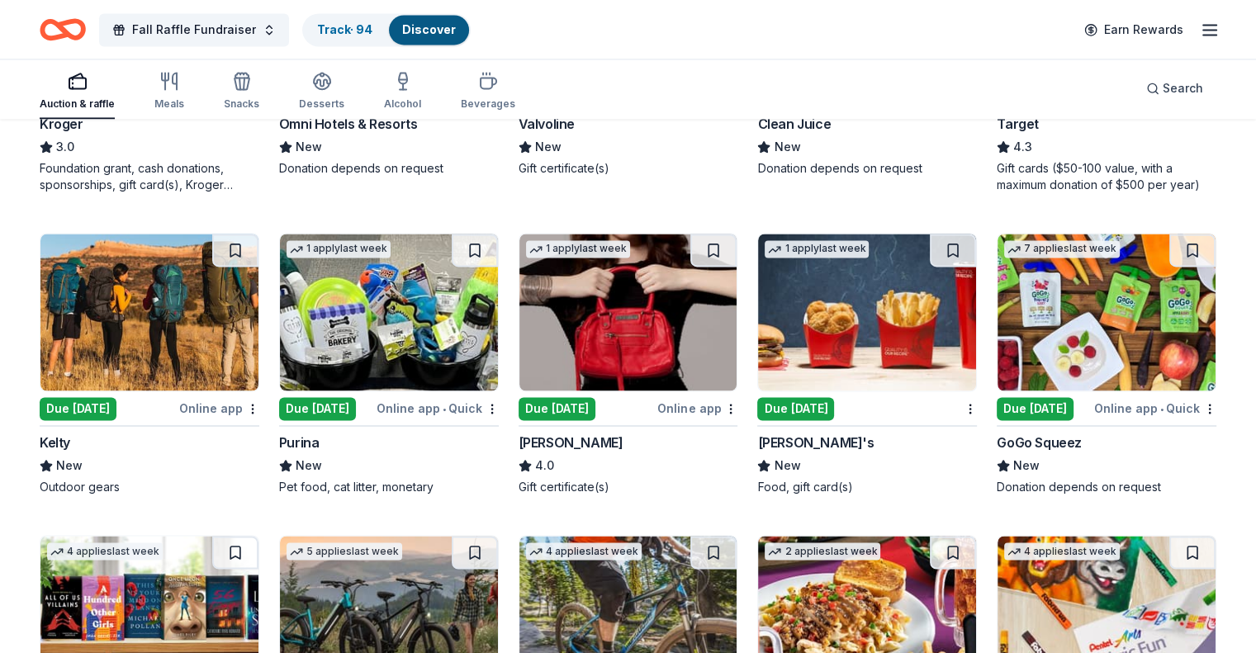
click at [638, 334] on img at bounding box center [629, 312] width 218 height 157
click at [842, 293] on img at bounding box center [867, 312] width 218 height 157
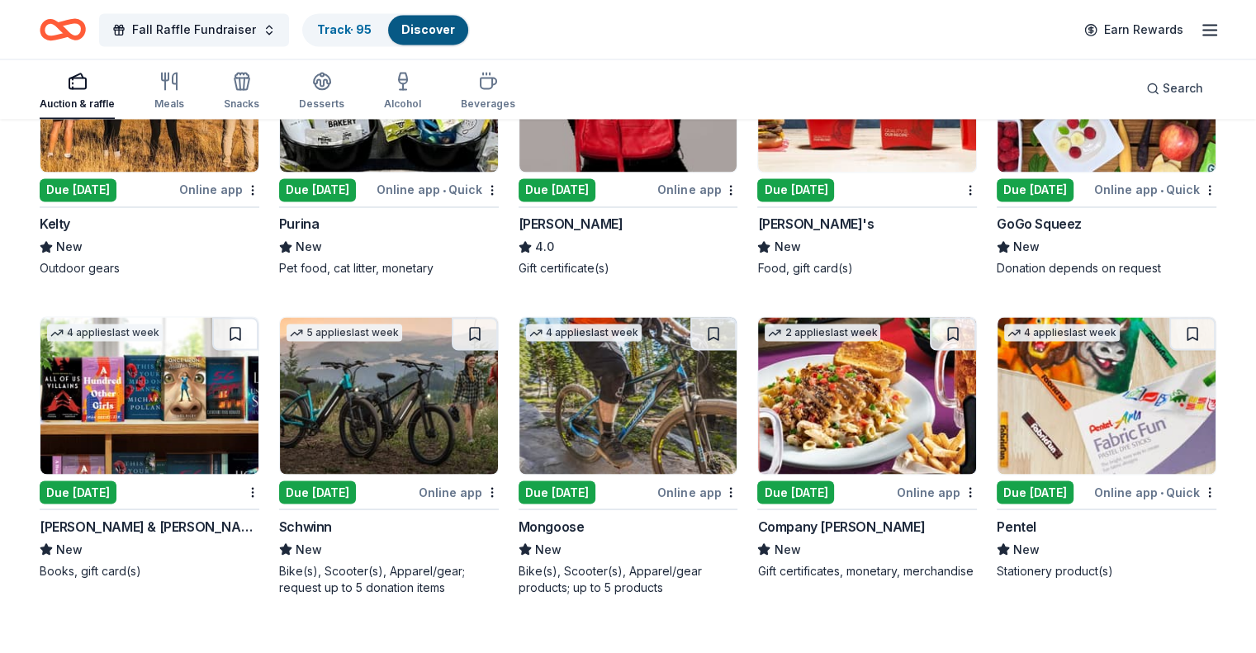
scroll to position [2836, 0]
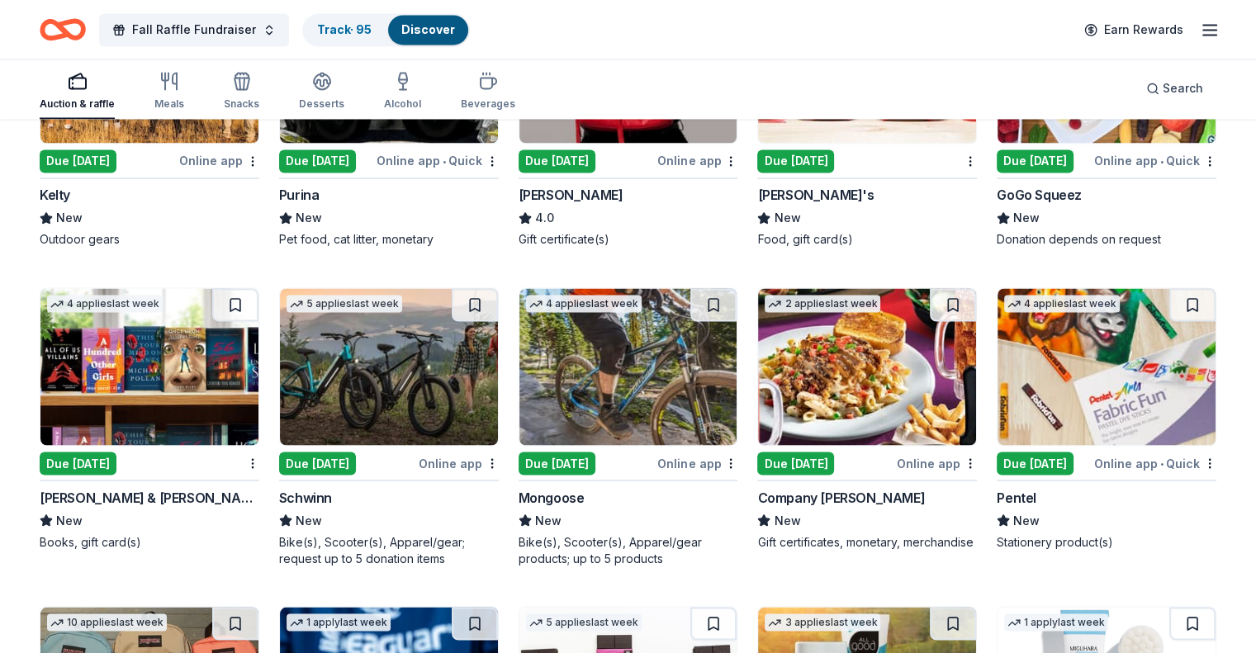
click at [192, 350] on img at bounding box center [149, 366] width 218 height 157
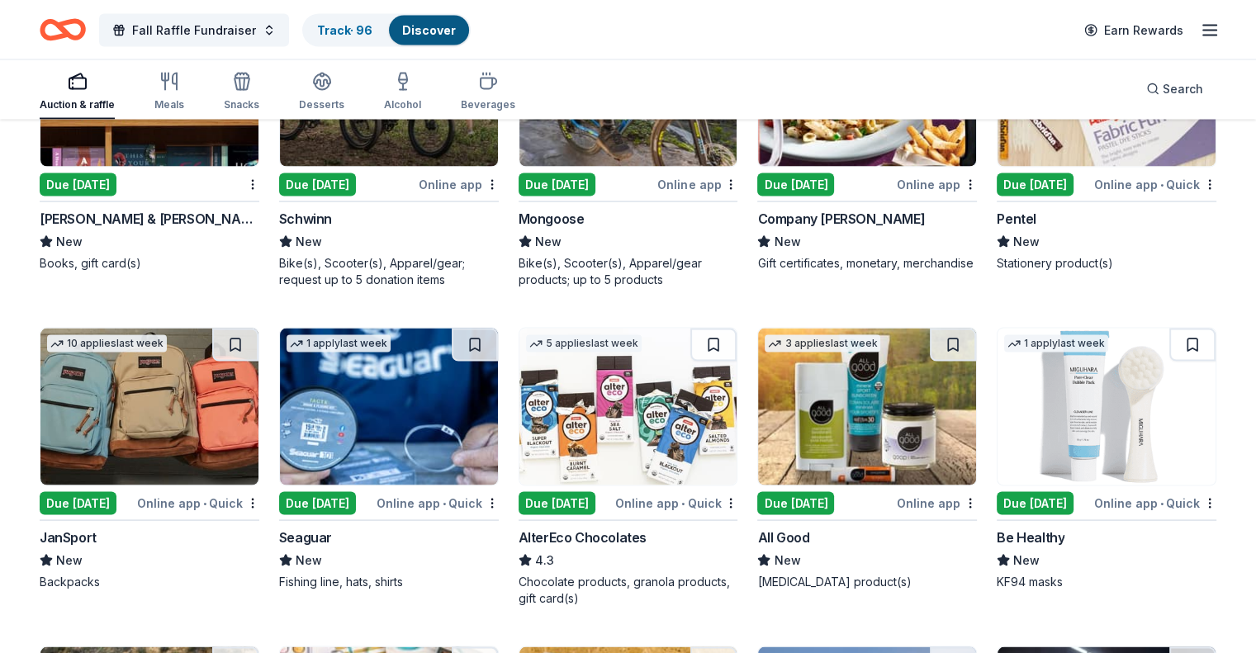
scroll to position [3167, 0]
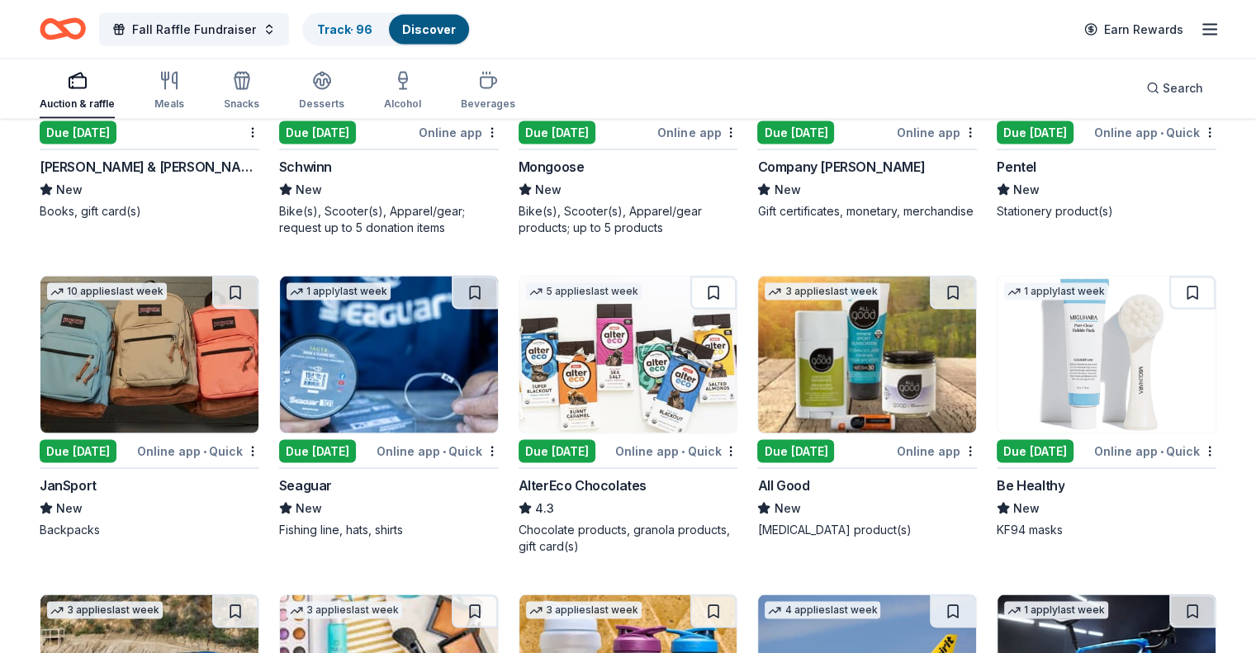
click at [844, 368] on img at bounding box center [867, 355] width 218 height 157
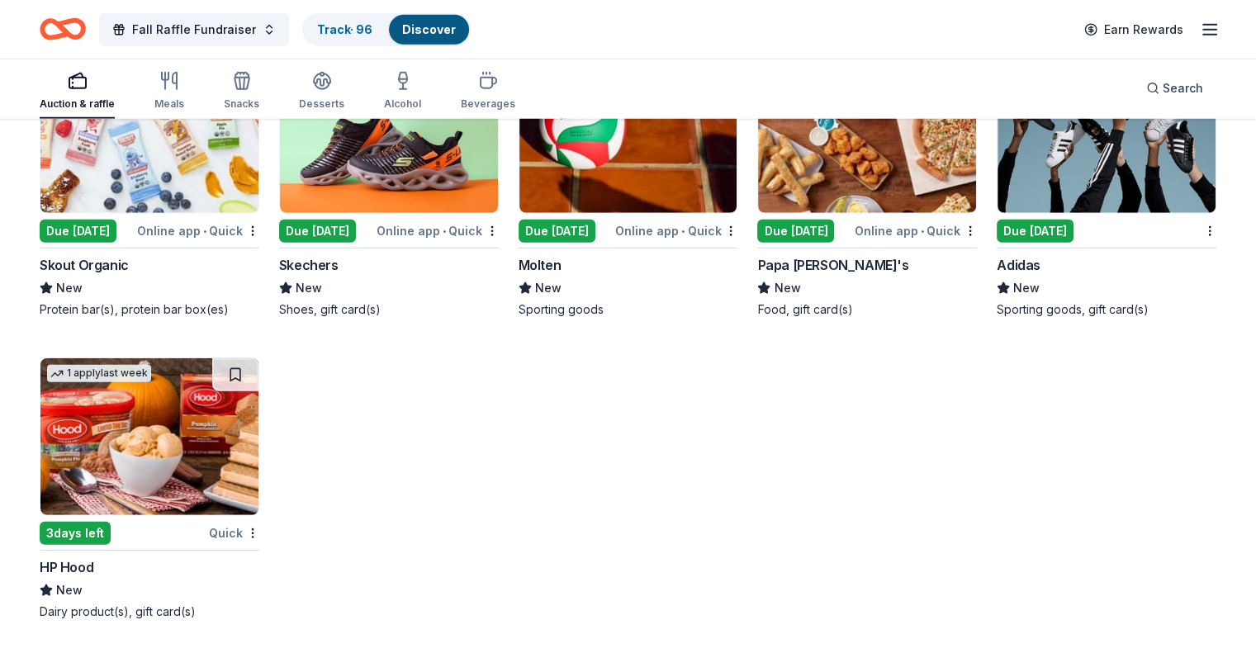
scroll to position [4659, 0]
click at [350, 172] on img at bounding box center [389, 134] width 218 height 157
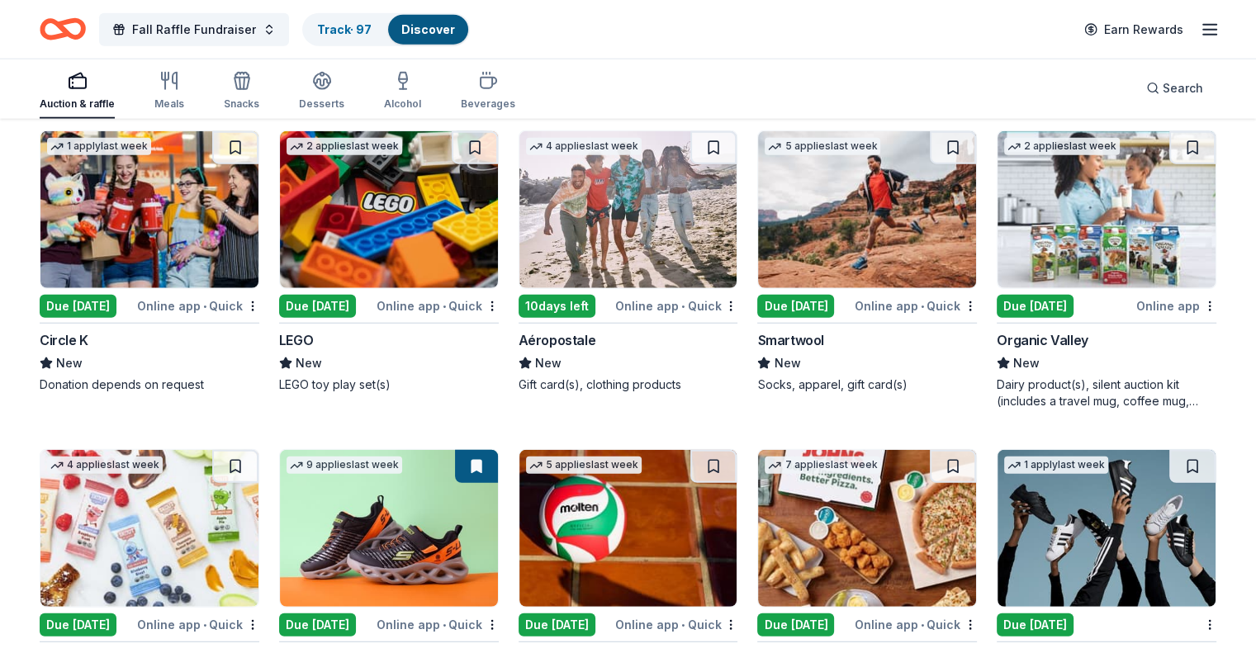
scroll to position [4246, 0]
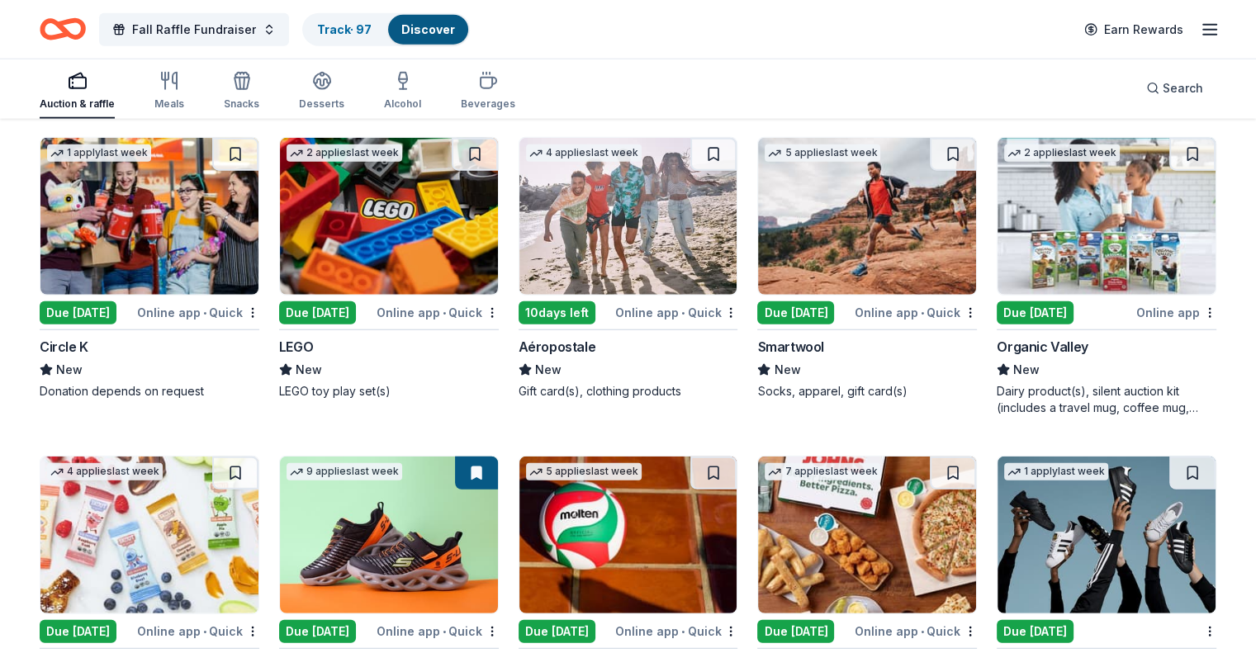
click at [178, 267] on img at bounding box center [149, 216] width 218 height 157
click at [589, 257] on img at bounding box center [629, 216] width 218 height 157
click at [371, 276] on img at bounding box center [389, 216] width 218 height 157
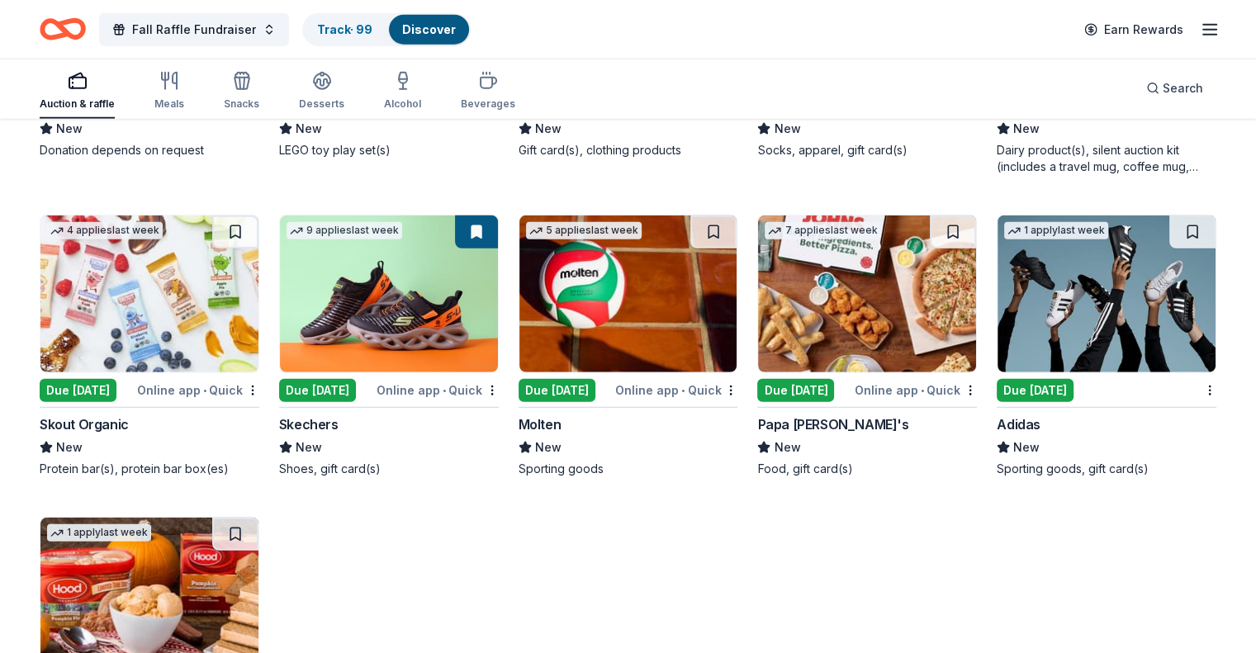
scroll to position [4493, 0]
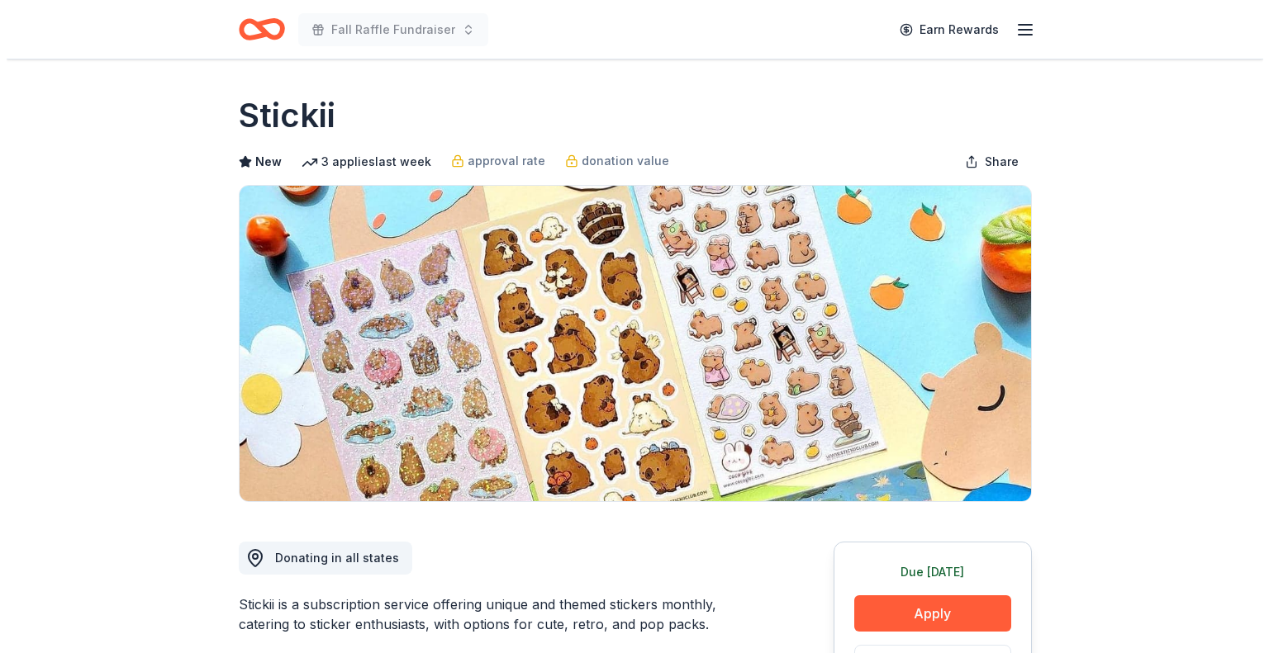
scroll to position [330, 0]
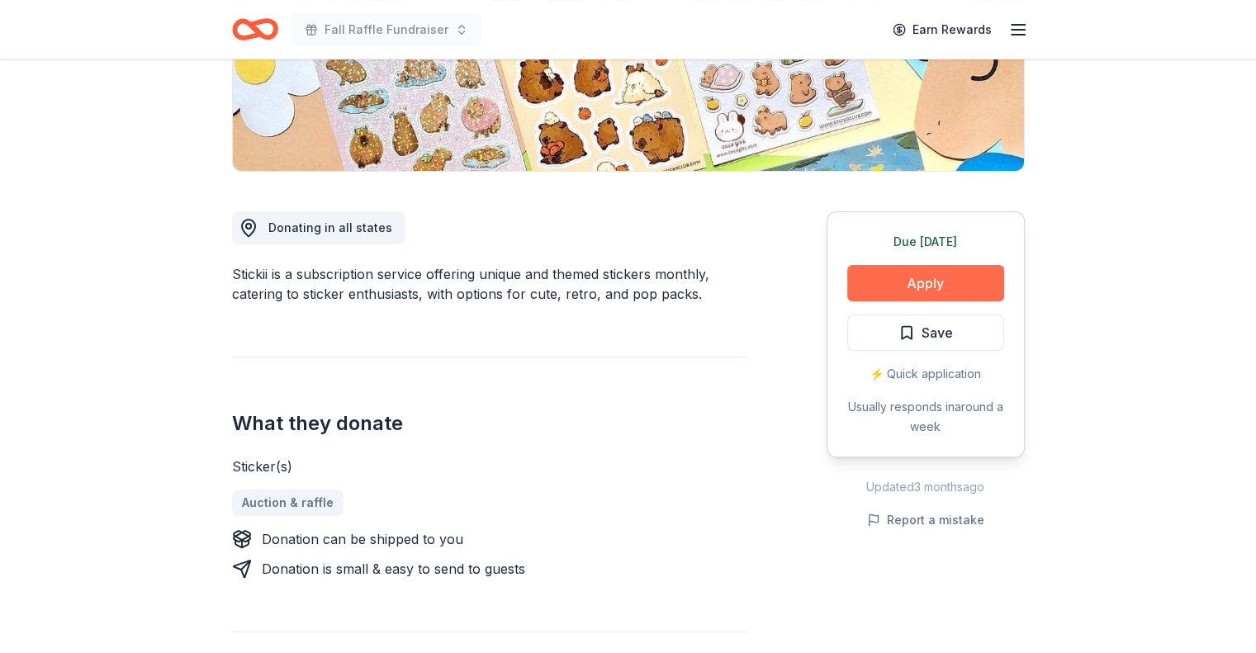
click at [869, 281] on button "Apply" at bounding box center [925, 283] width 157 height 36
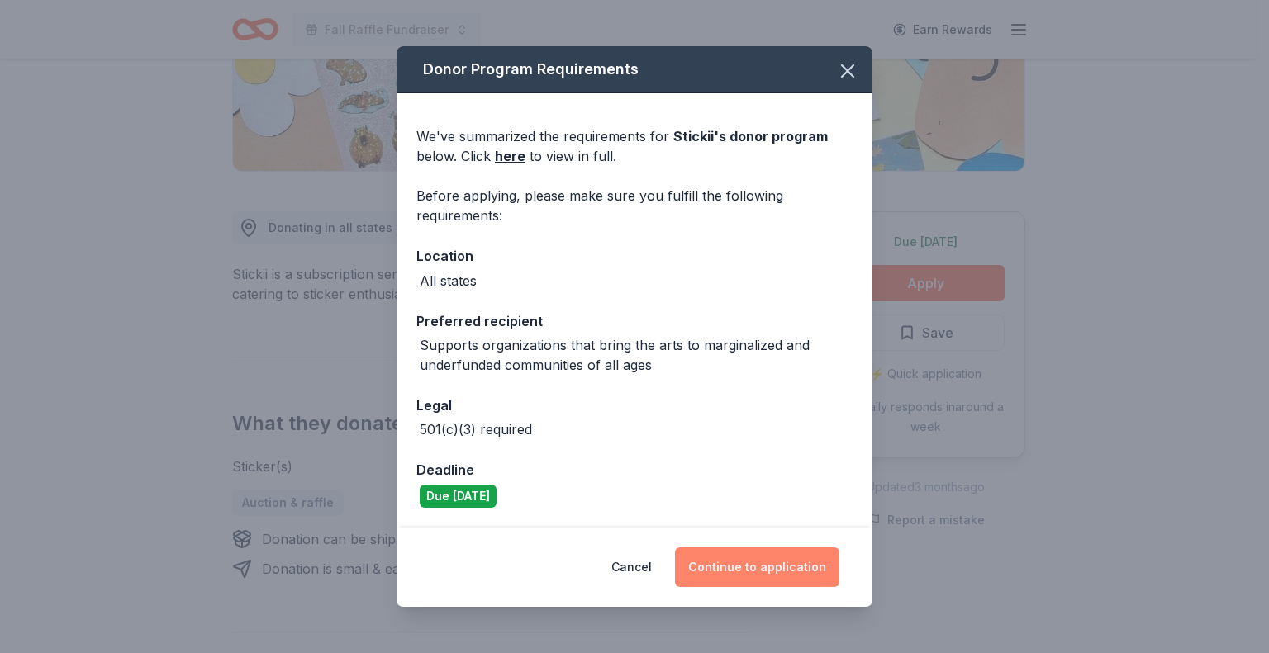
click at [733, 564] on button "Continue to application" at bounding box center [757, 568] width 164 height 40
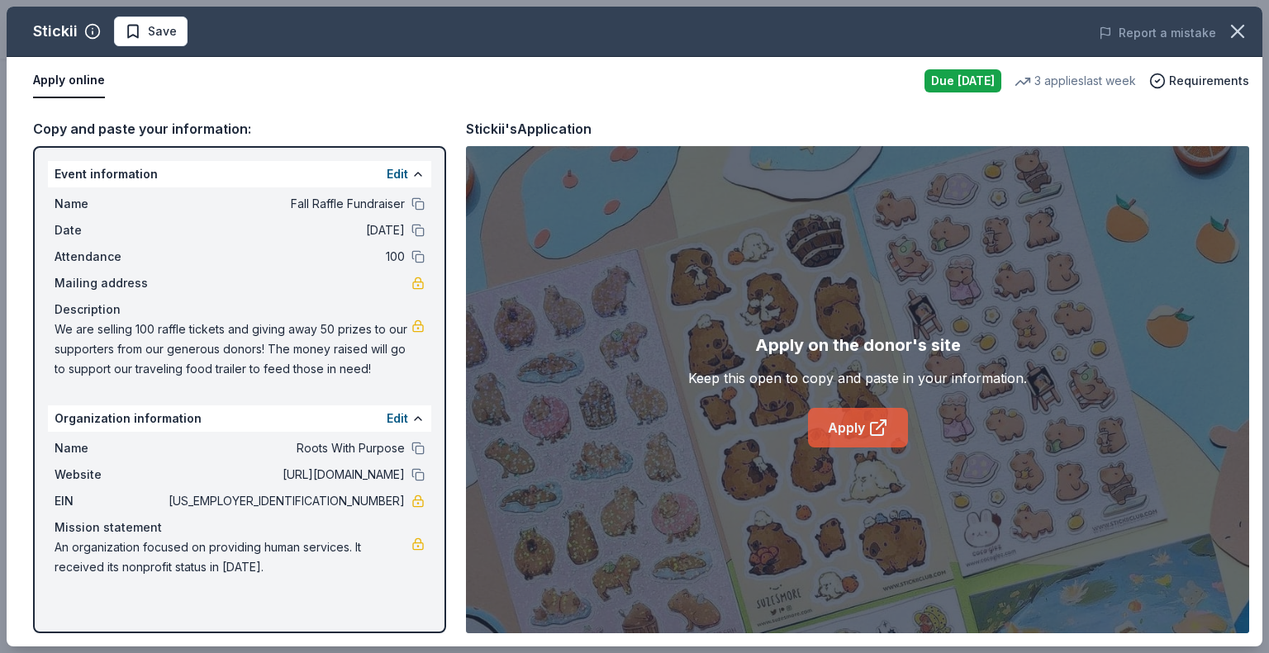
click at [833, 432] on link "Apply" at bounding box center [858, 428] width 100 height 40
click at [144, 26] on span "Save" at bounding box center [151, 31] width 52 height 20
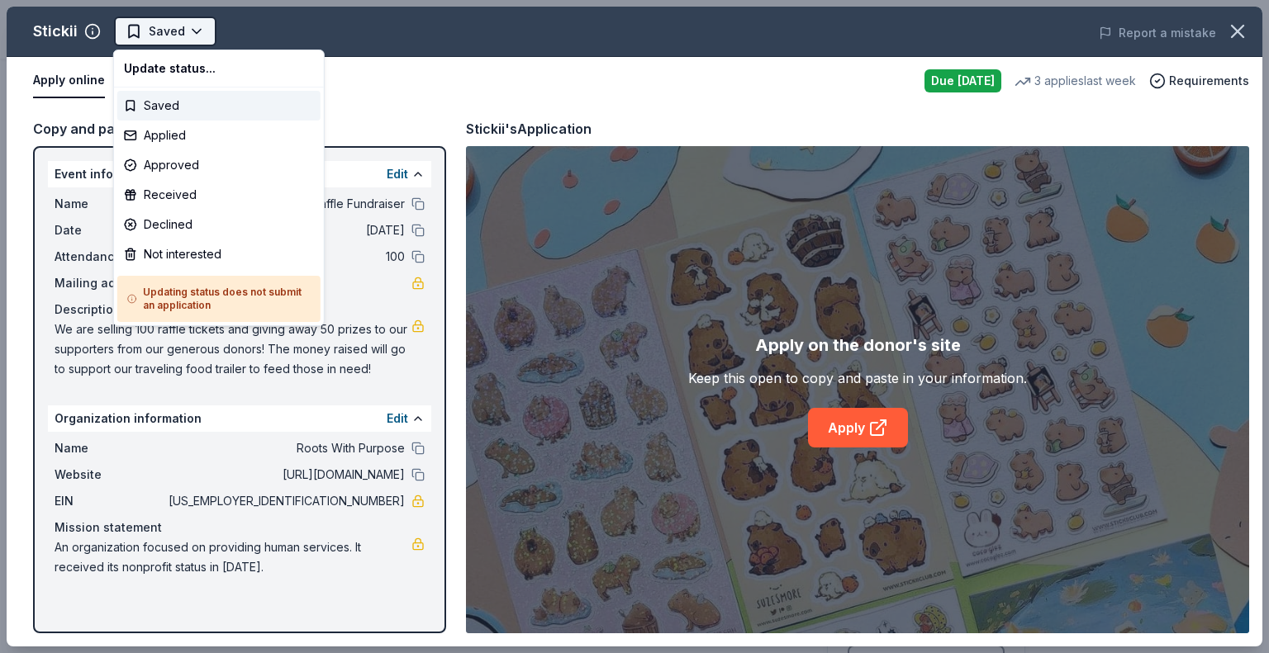
click at [155, 31] on html "Fall Raffle Fundraiser Earn Rewards Due [DATE] Share Stickii New 3 applies last…" at bounding box center [634, 326] width 1269 height 653
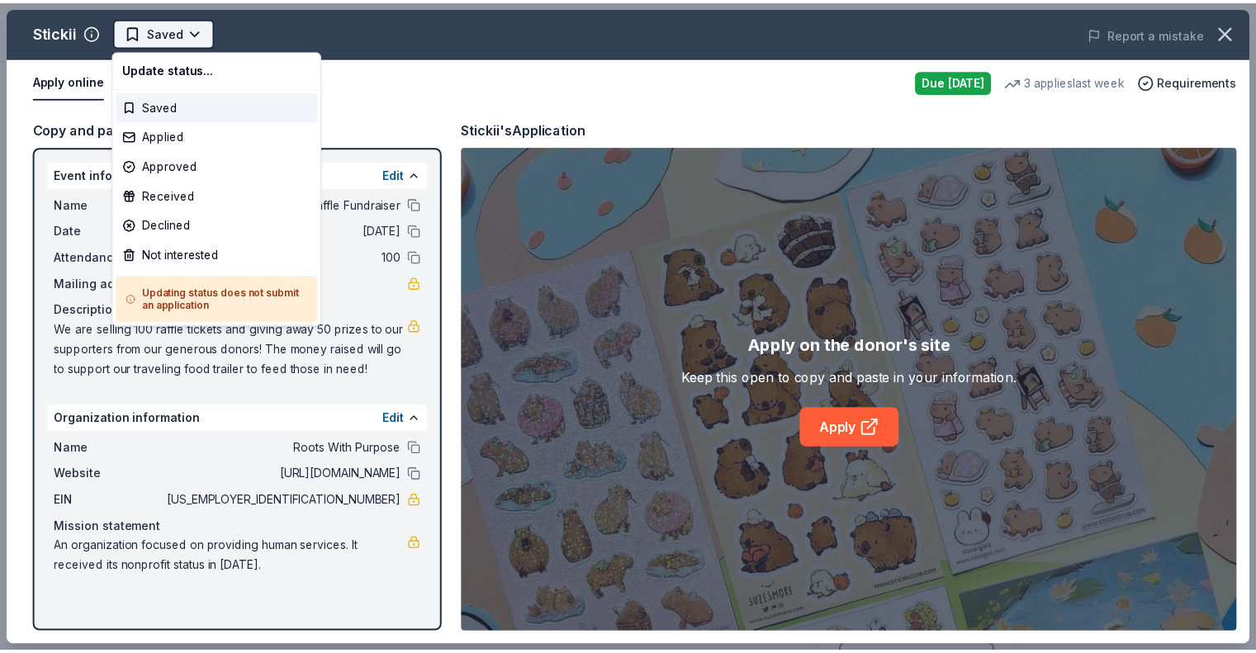
scroll to position [0, 0]
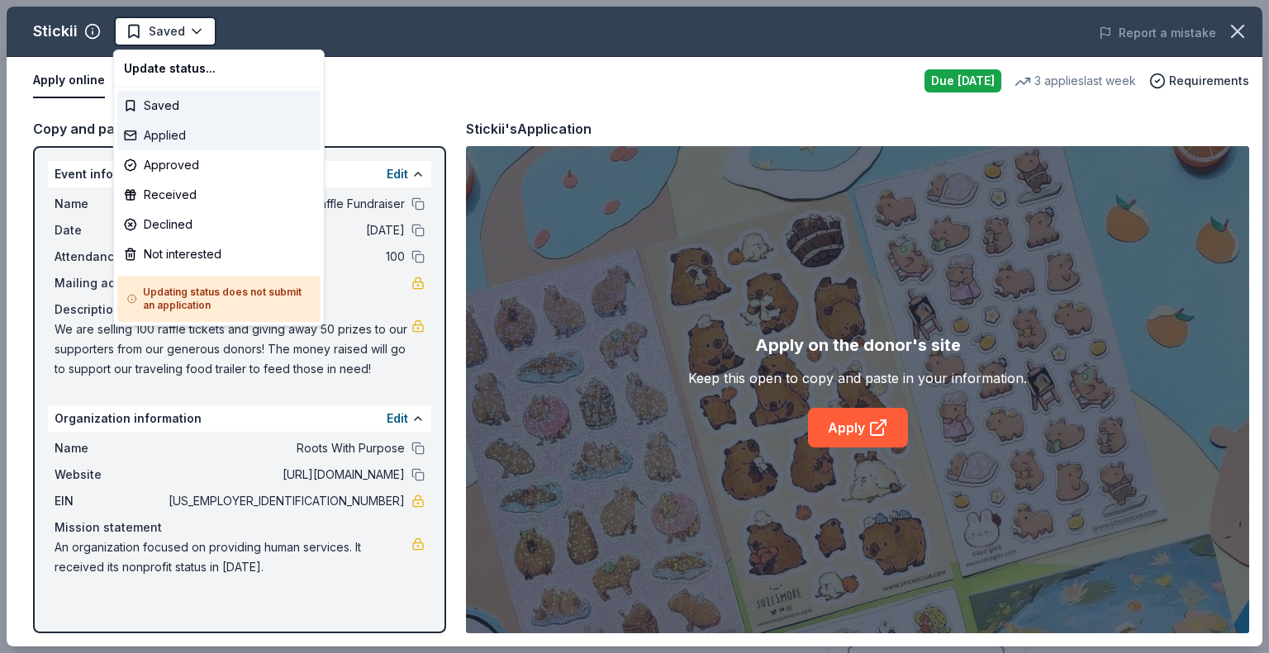
click at [166, 125] on div "Applied" at bounding box center [218, 136] width 203 height 30
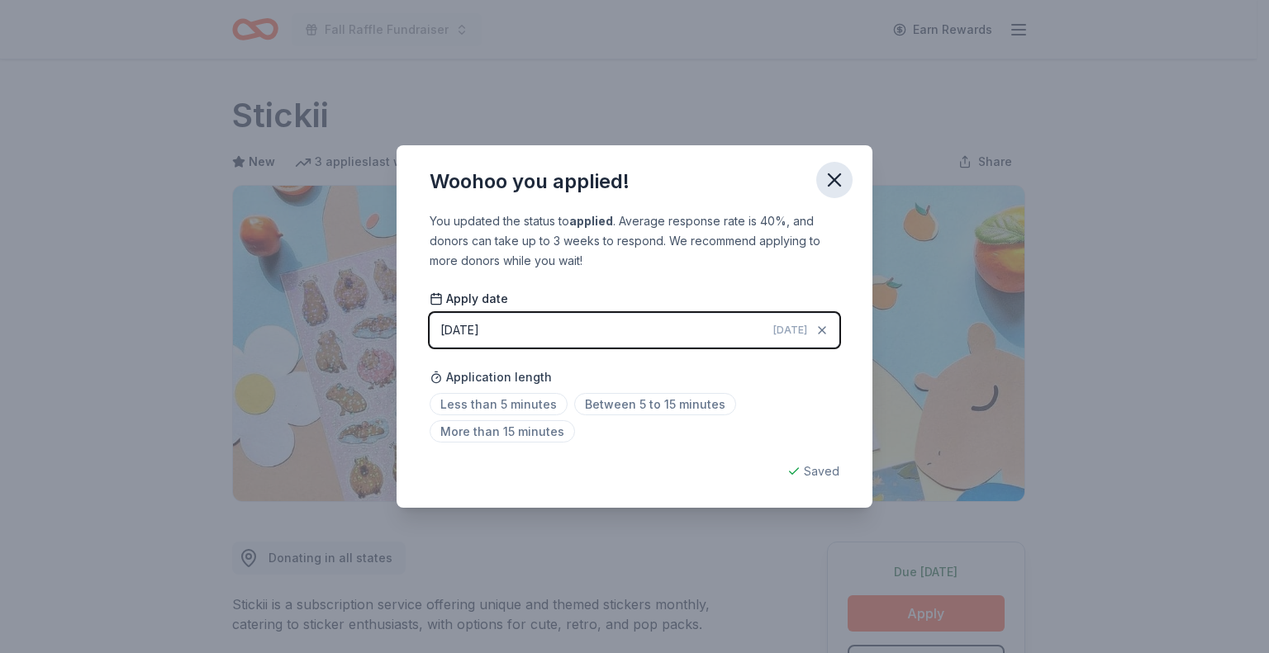
click at [829, 173] on icon "button" at bounding box center [834, 180] width 23 height 23
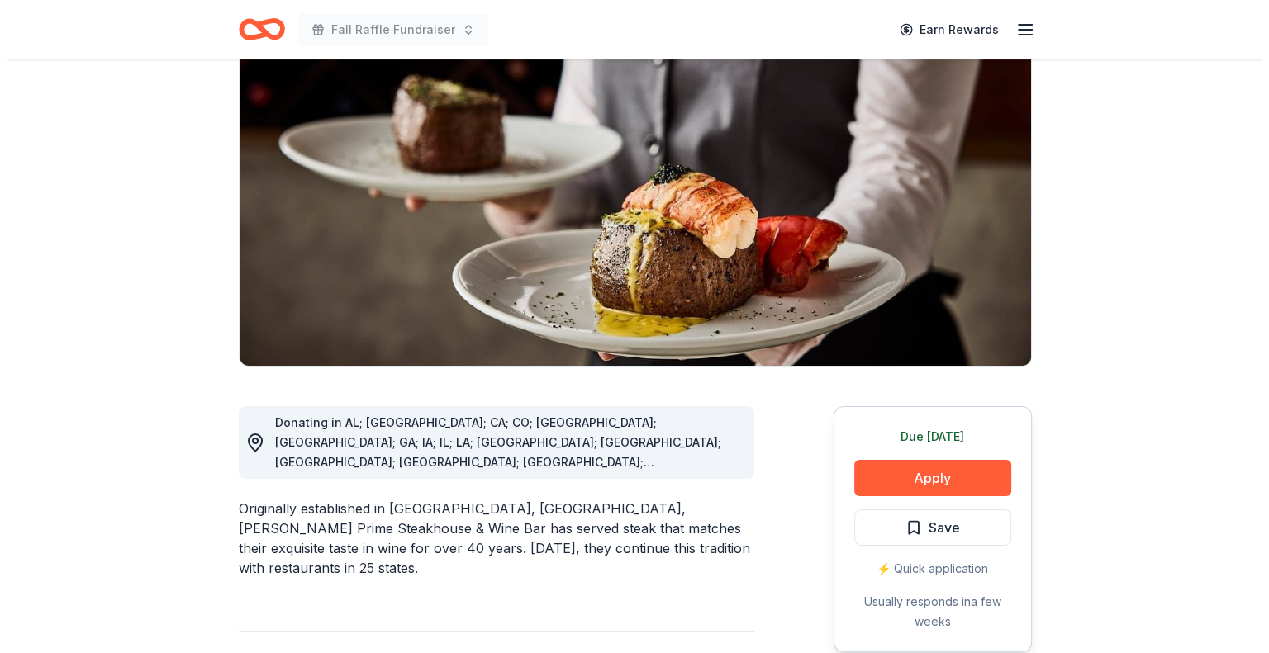
scroll to position [165, 0]
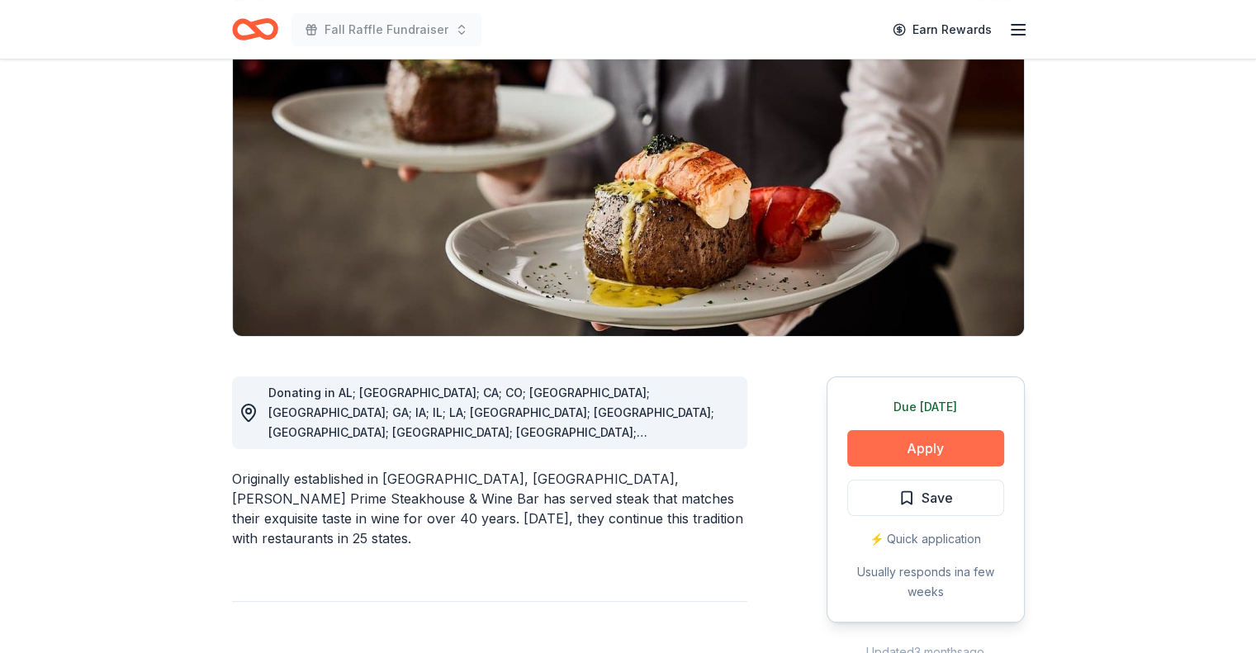
click at [909, 448] on button "Apply" at bounding box center [925, 448] width 157 height 36
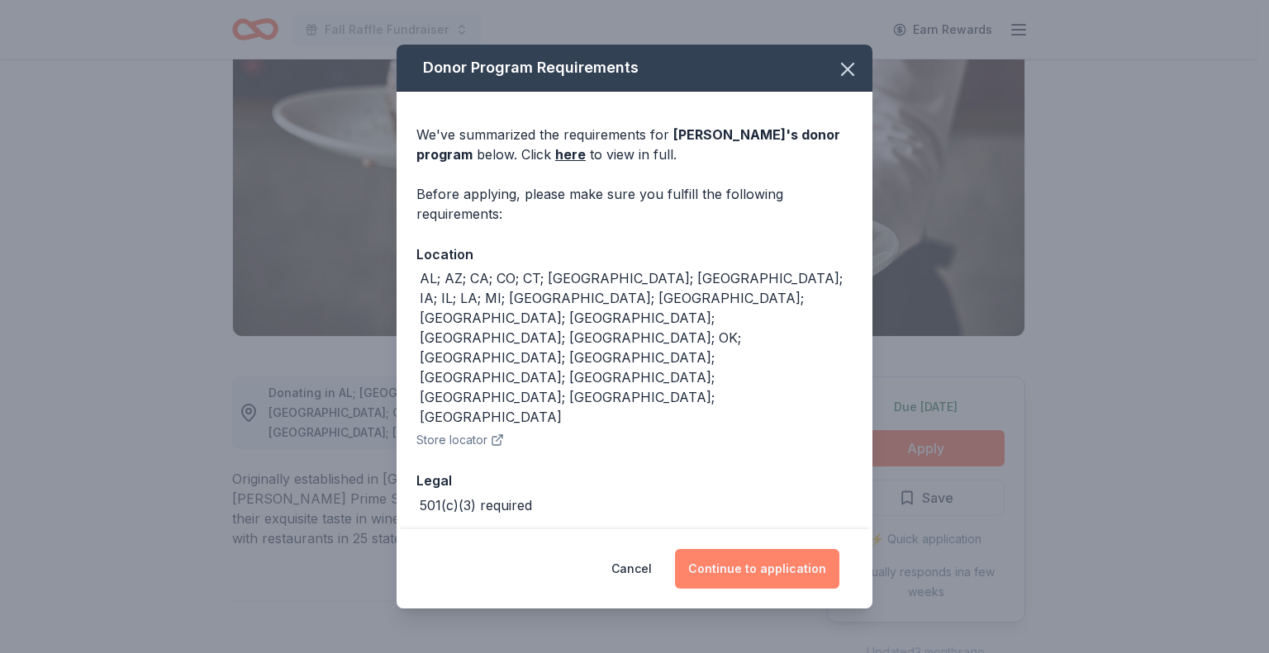
click at [789, 551] on button "Continue to application" at bounding box center [757, 569] width 164 height 40
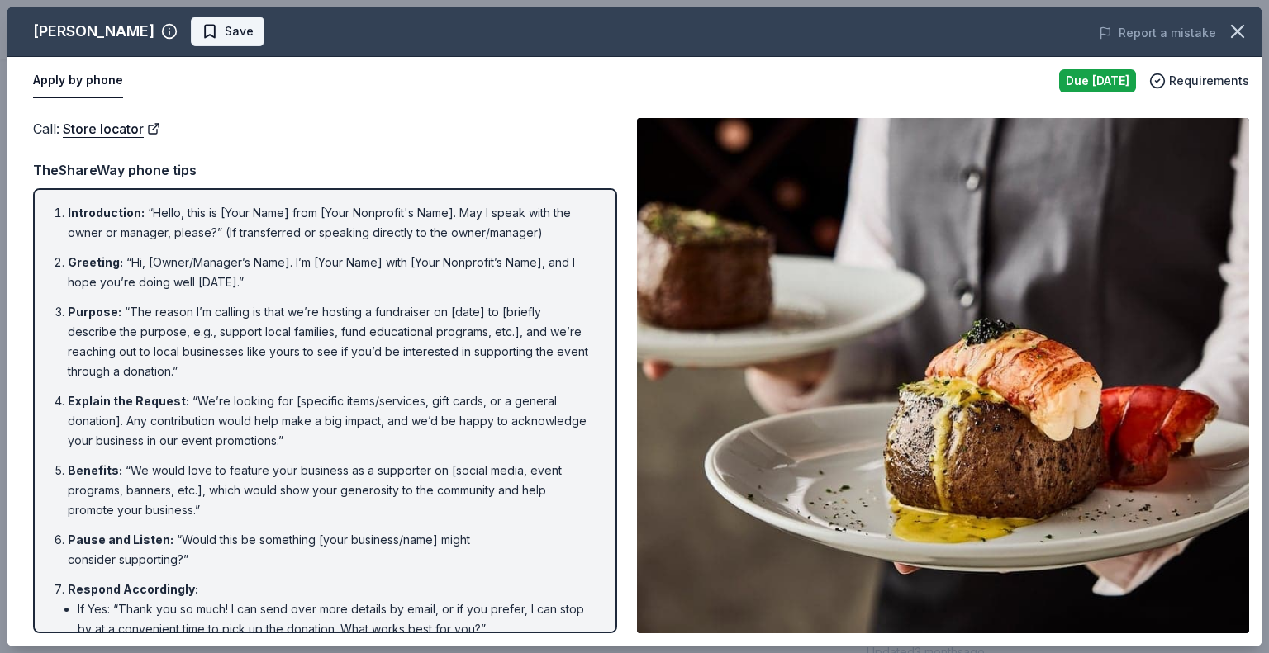
click at [202, 39] on span "Save" at bounding box center [228, 31] width 52 height 20
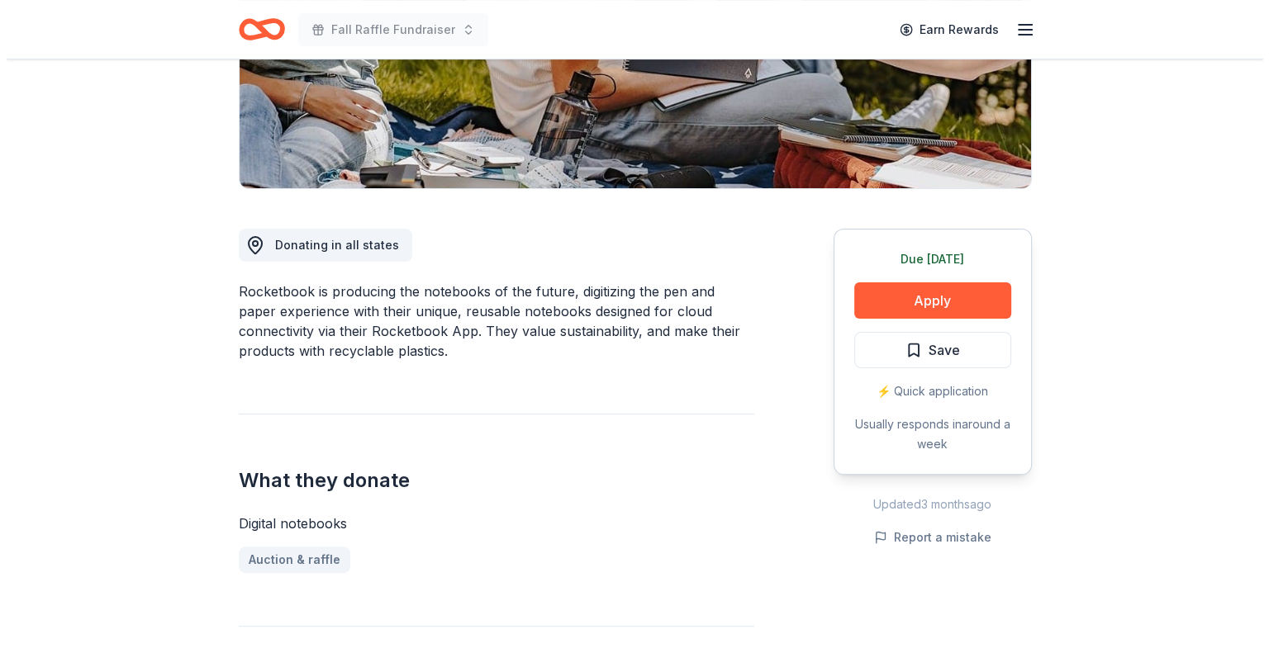
scroll to position [330, 0]
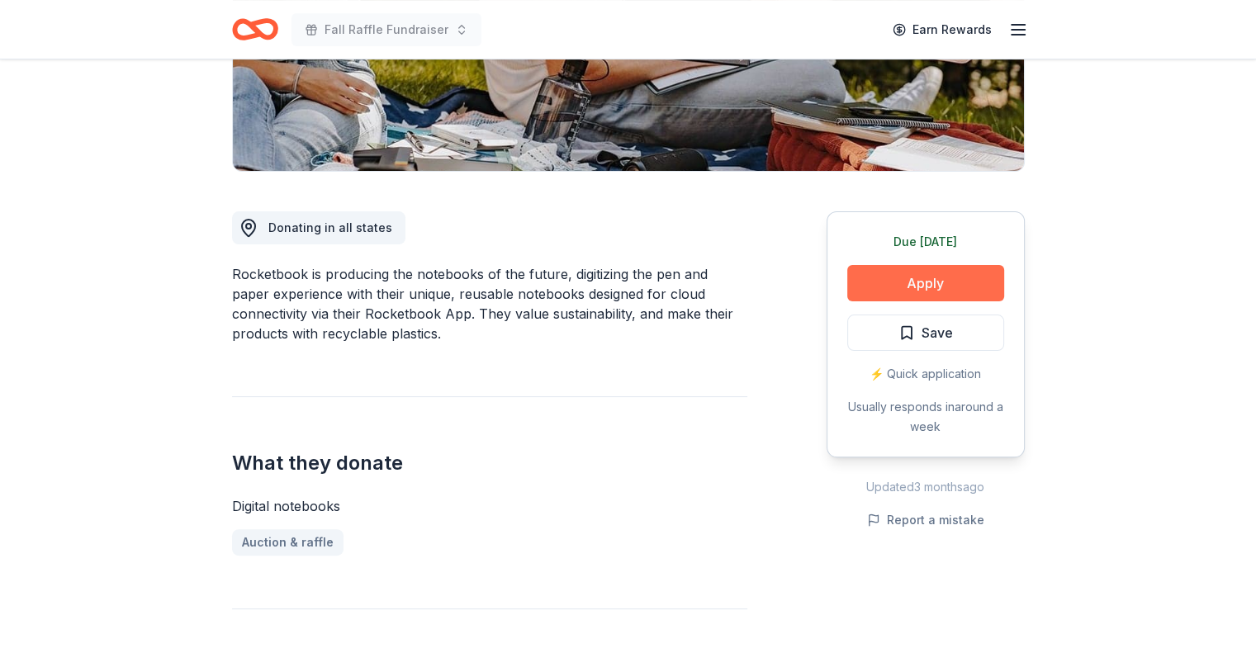
click at [885, 268] on button "Apply" at bounding box center [925, 283] width 157 height 36
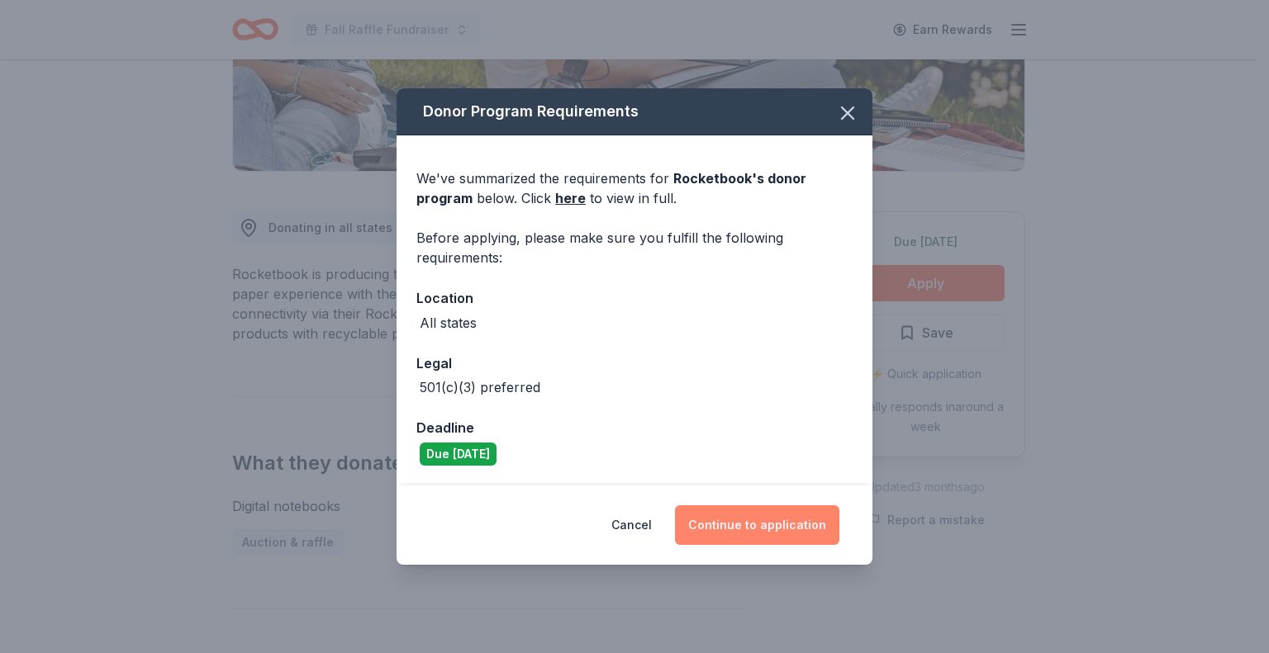
click at [754, 531] on button "Continue to application" at bounding box center [757, 526] width 164 height 40
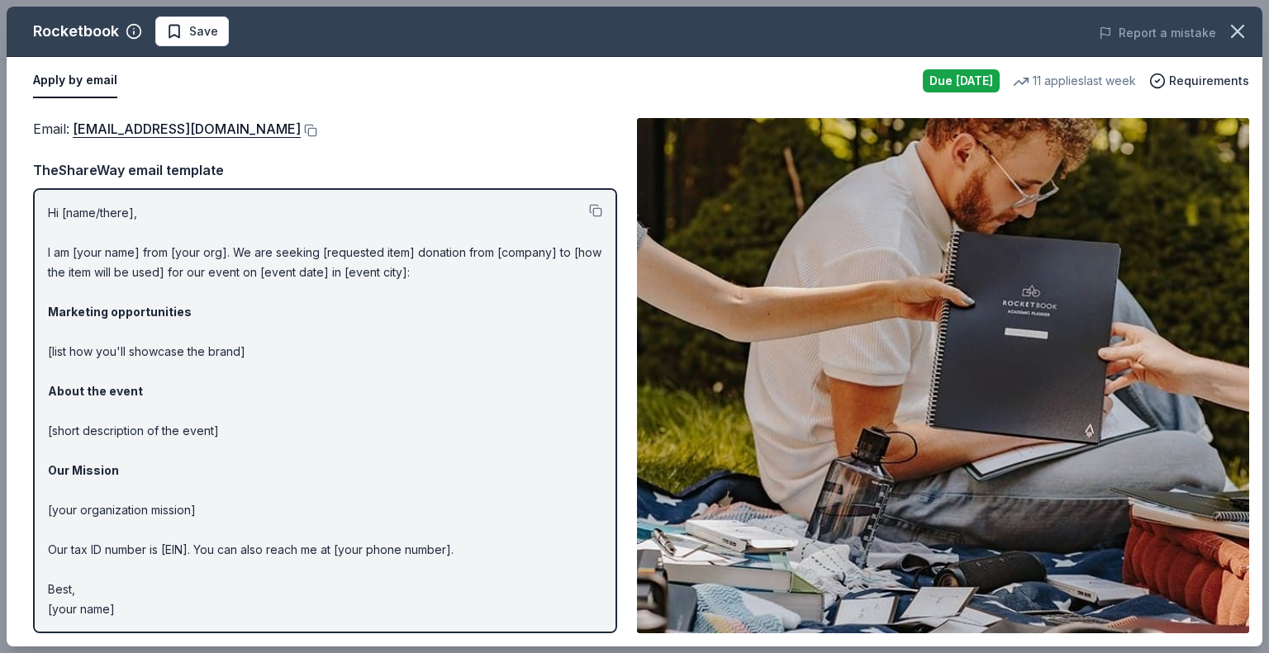
click at [373, 125] on div "Email : communityinvolvement@getrocketbook.com" at bounding box center [325, 128] width 584 height 21
click at [317, 128] on button at bounding box center [309, 130] width 17 height 13
click at [198, 36] on span "Save" at bounding box center [203, 31] width 29 height 20
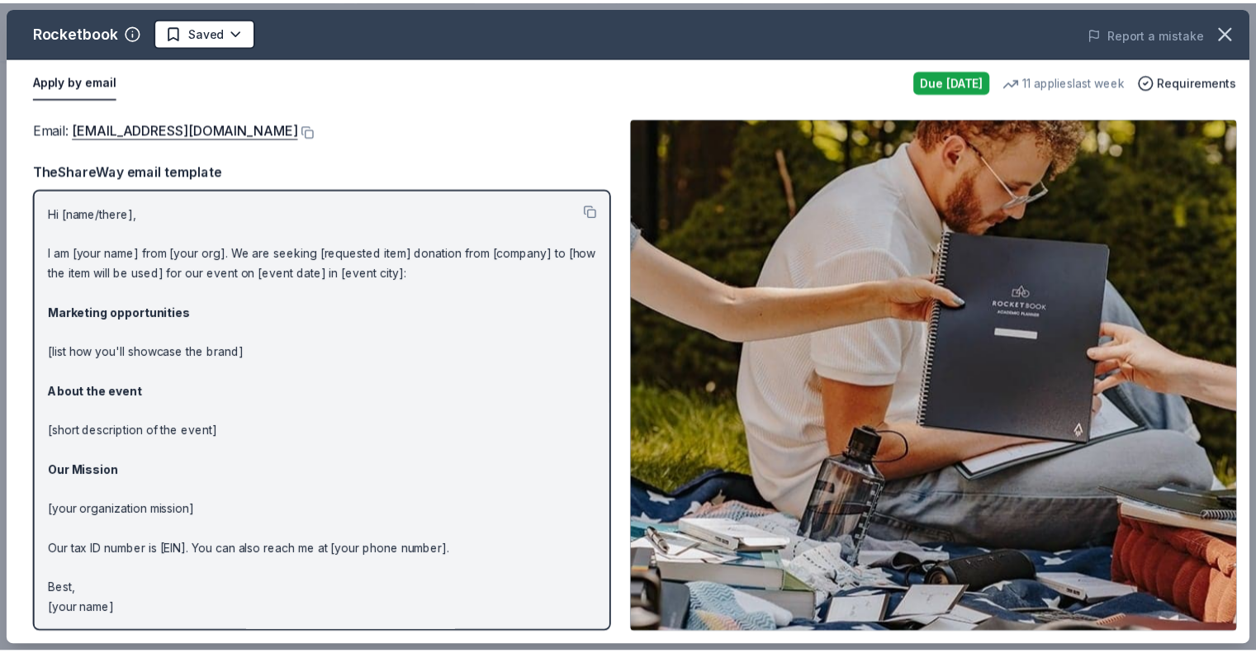
scroll to position [0, 0]
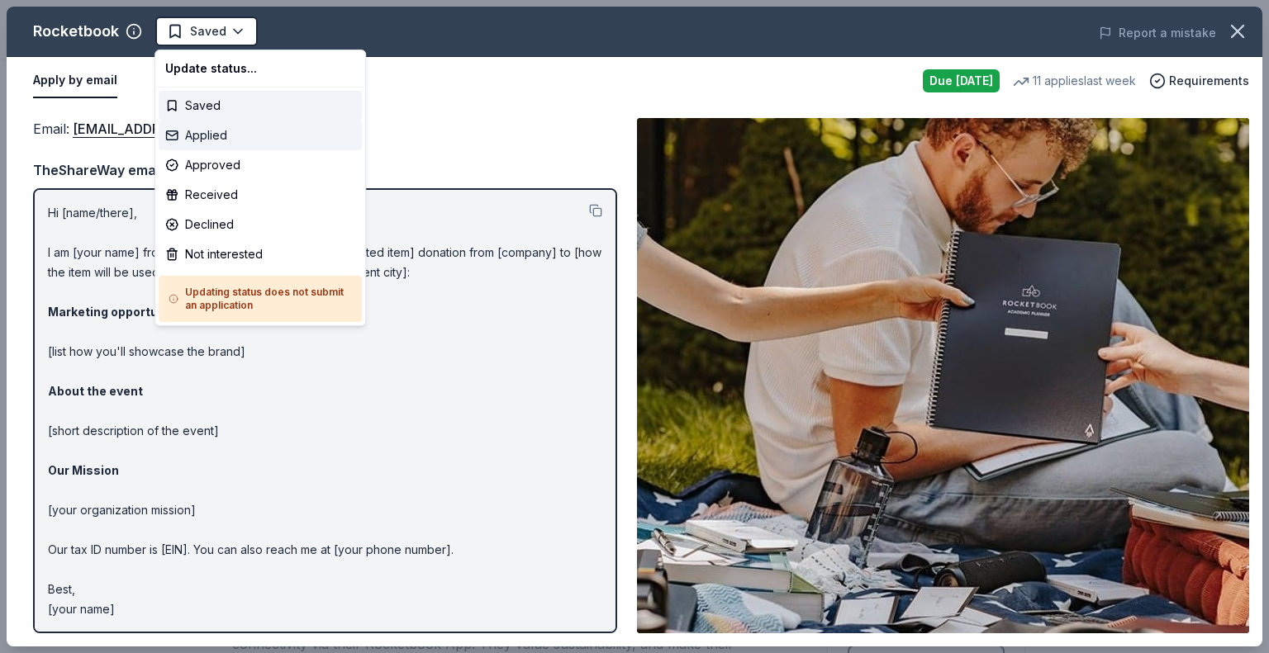
click at [221, 140] on div "Applied" at bounding box center [260, 136] width 203 height 30
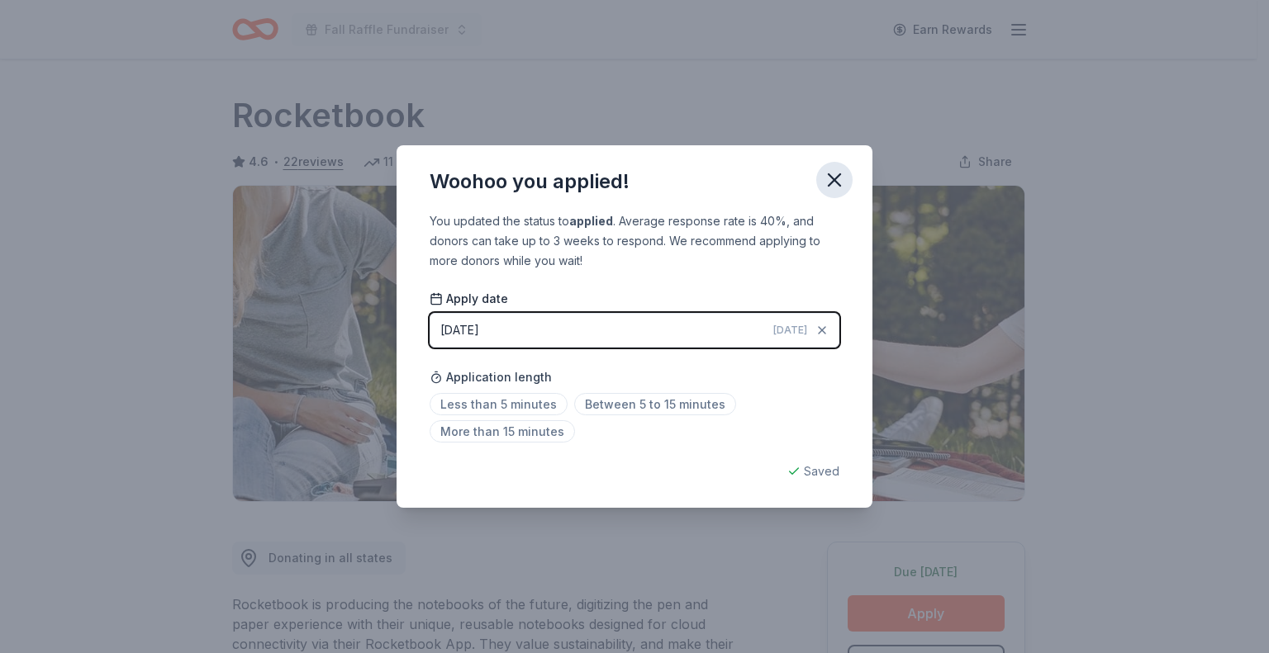
click at [840, 175] on icon "button" at bounding box center [834, 180] width 23 height 23
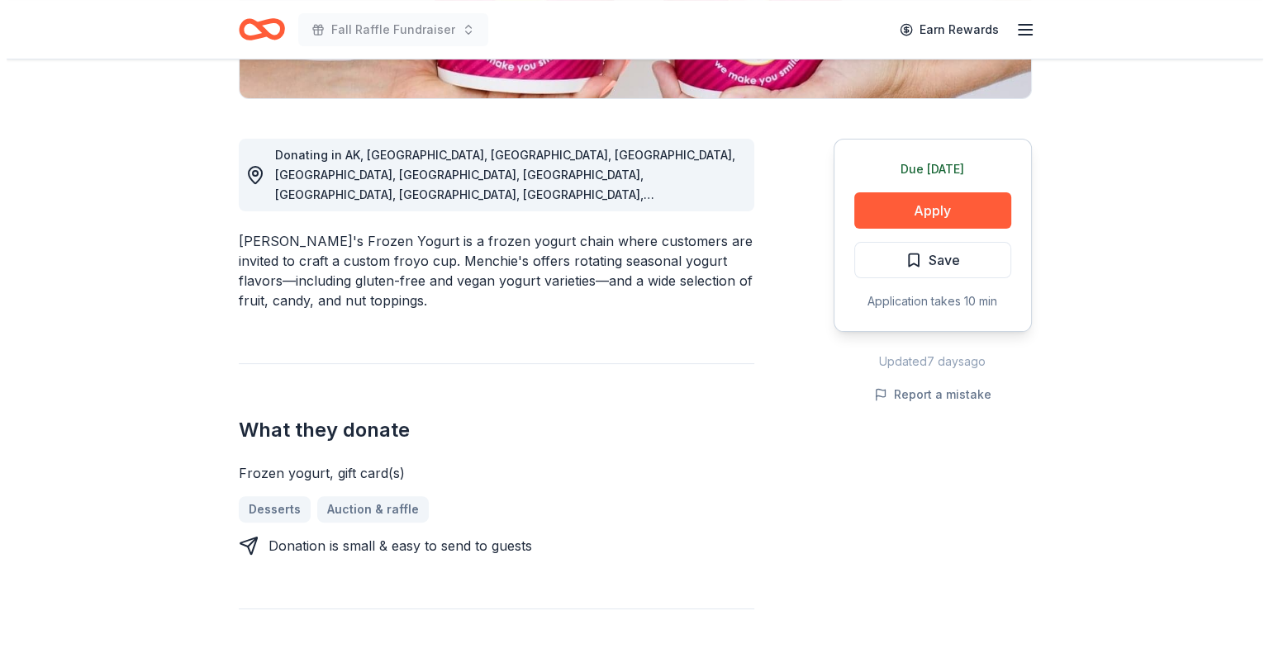
scroll to position [413, 0]
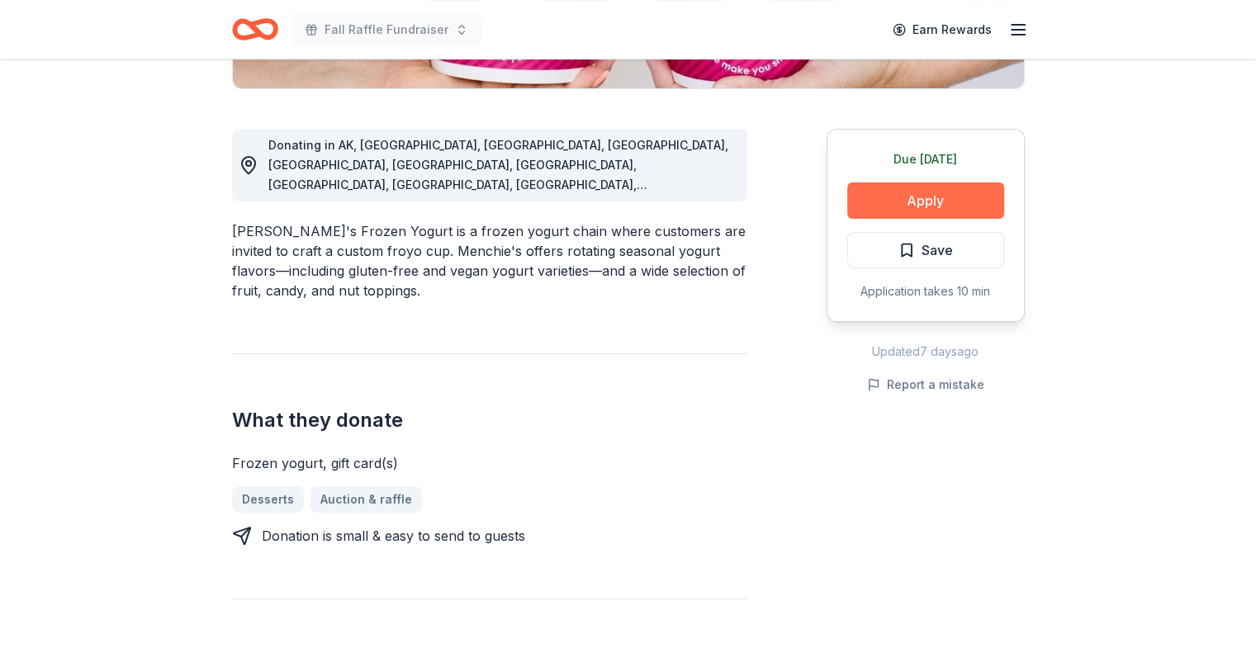
click at [878, 207] on button "Apply" at bounding box center [925, 201] width 157 height 36
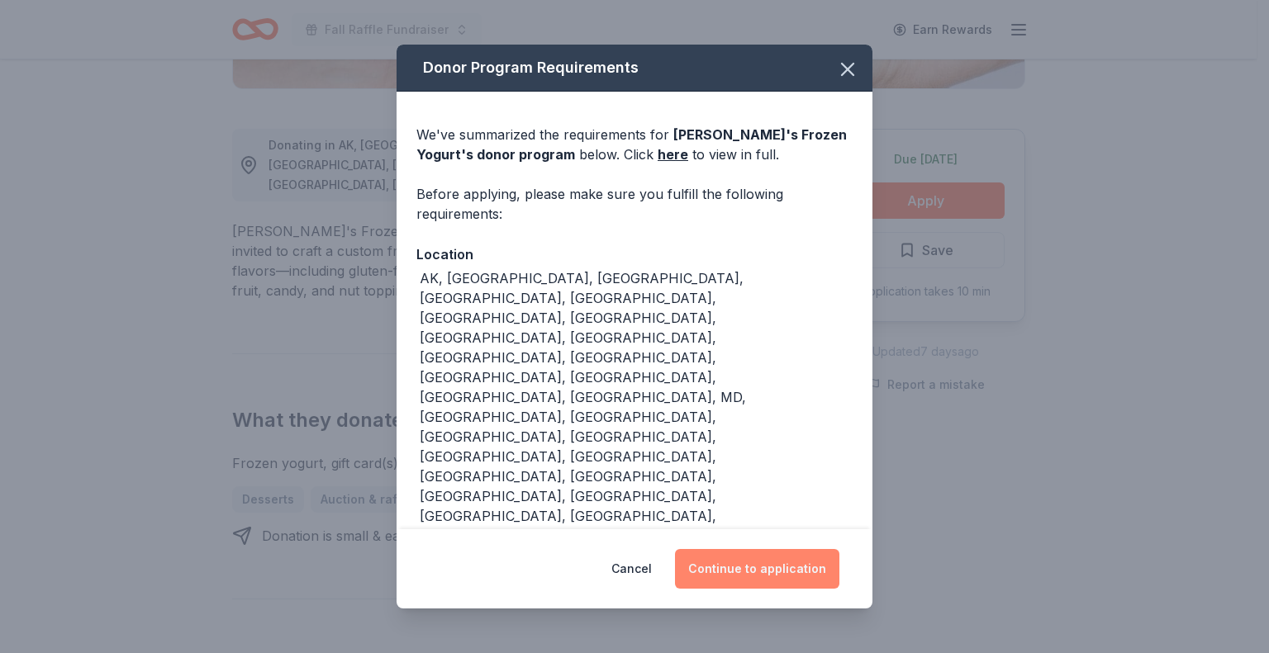
click at [721, 549] on button "Continue to application" at bounding box center [757, 569] width 164 height 40
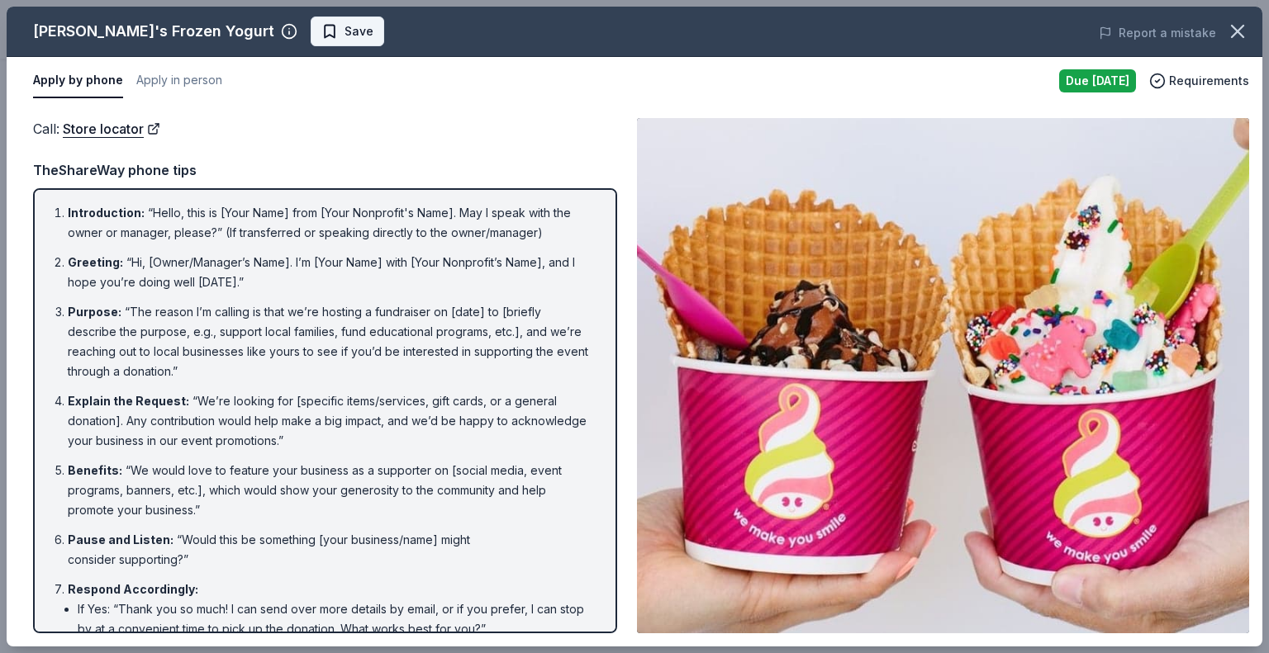
click at [344, 33] on span "Save" at bounding box center [358, 31] width 29 height 20
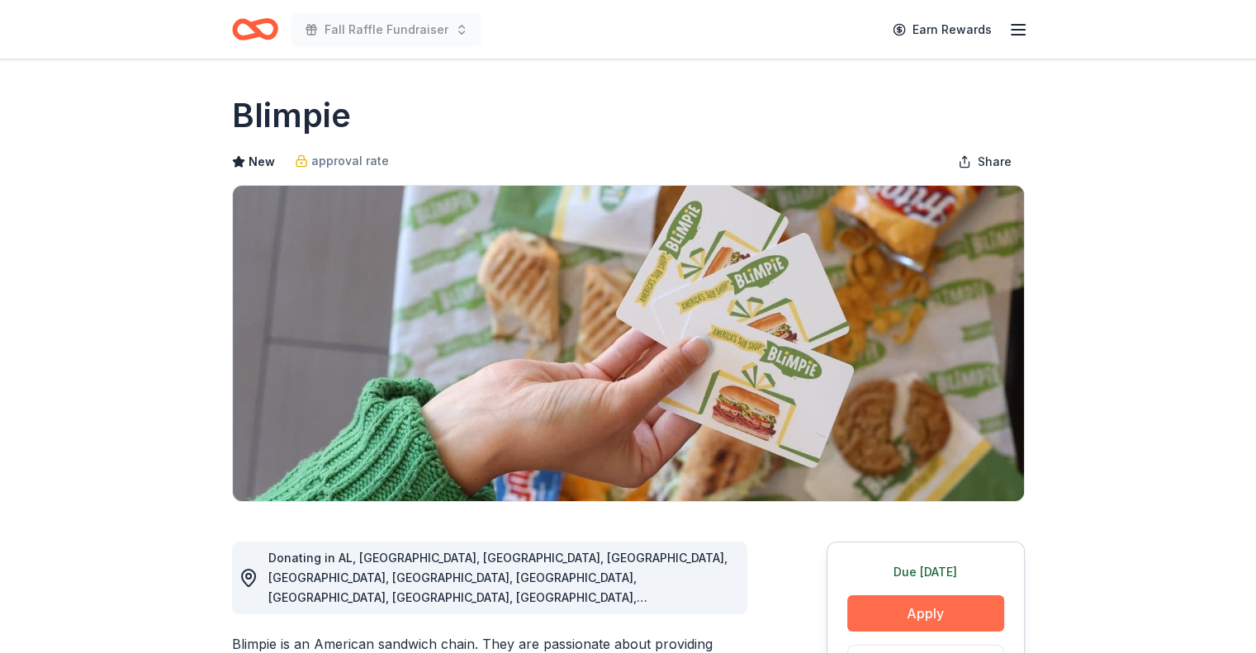
click at [928, 600] on button "Apply" at bounding box center [925, 614] width 157 height 36
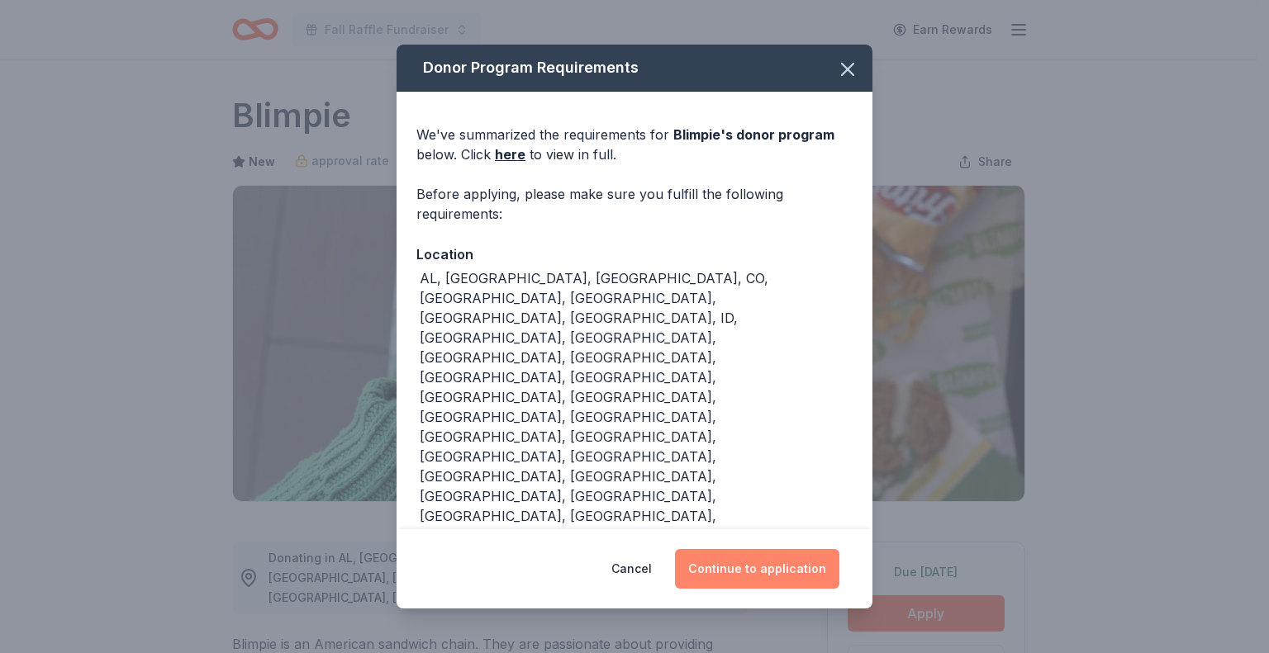
click at [762, 549] on button "Continue to application" at bounding box center [757, 569] width 164 height 40
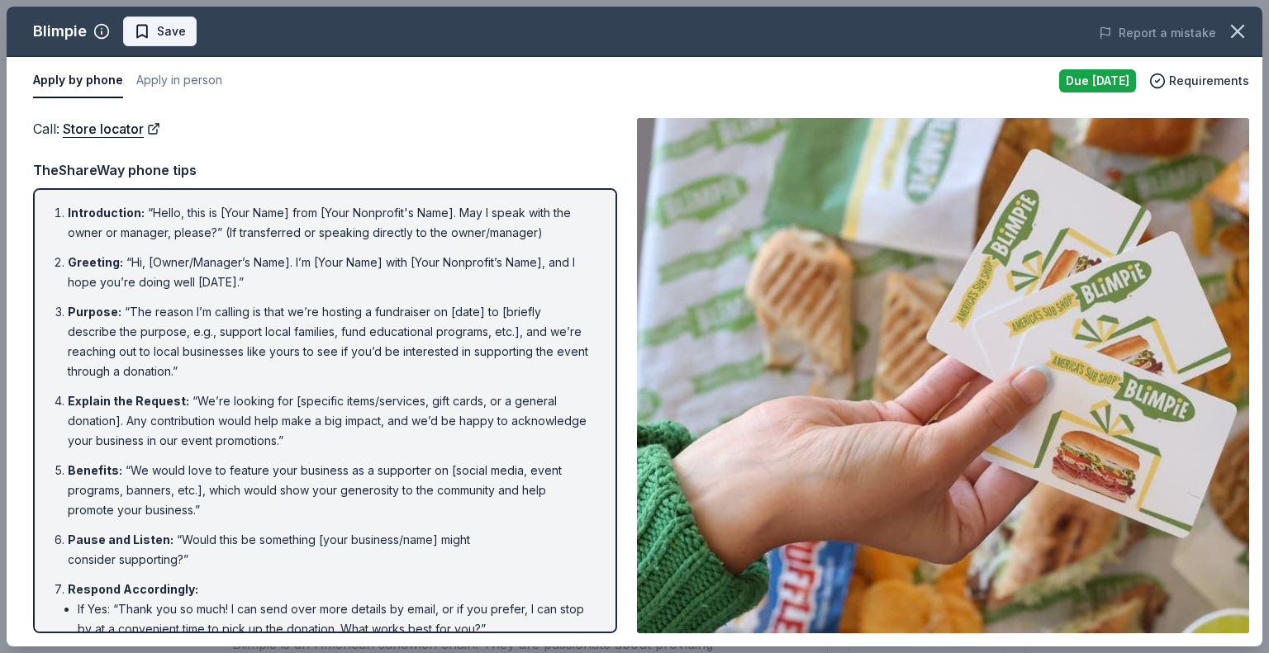
click at [132, 26] on button "Save" at bounding box center [160, 32] width 74 height 30
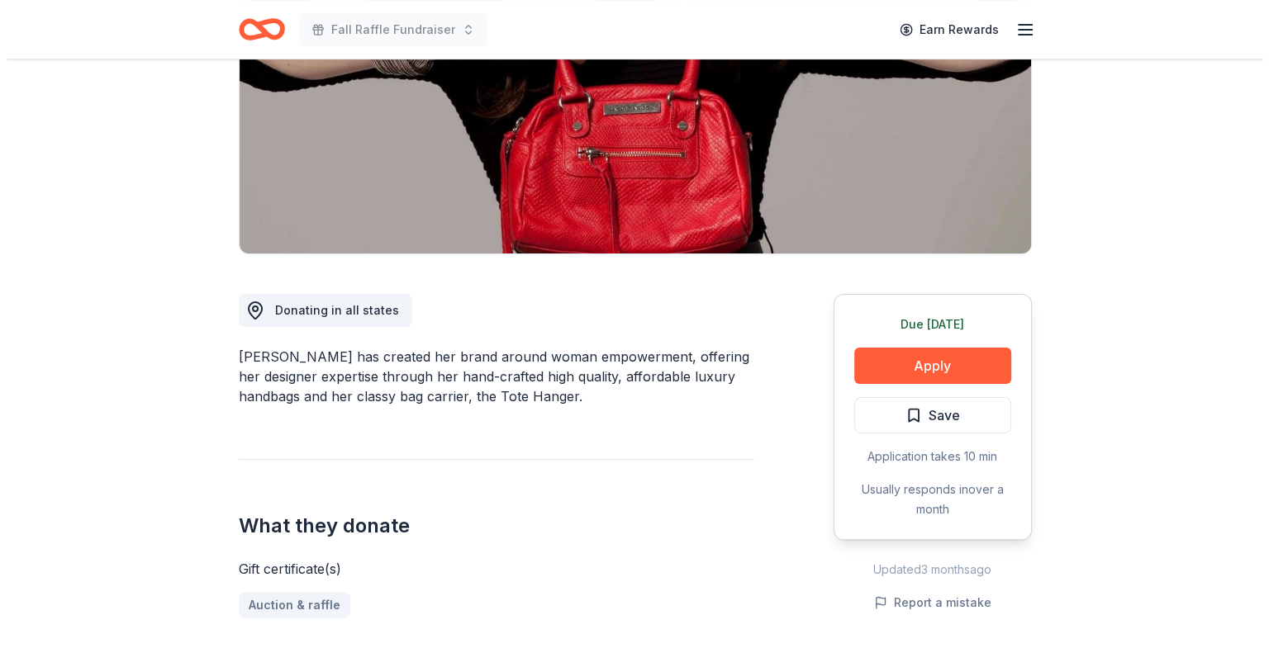
scroll to position [330, 0]
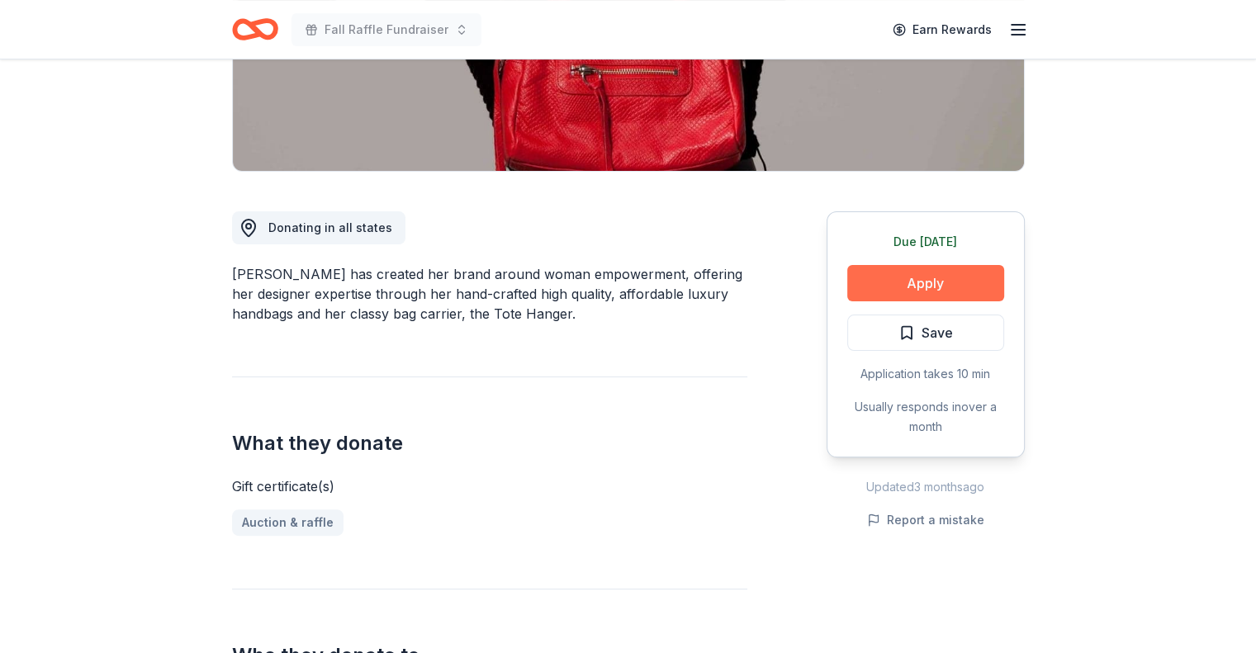
click at [866, 278] on button "Apply" at bounding box center [925, 283] width 157 height 36
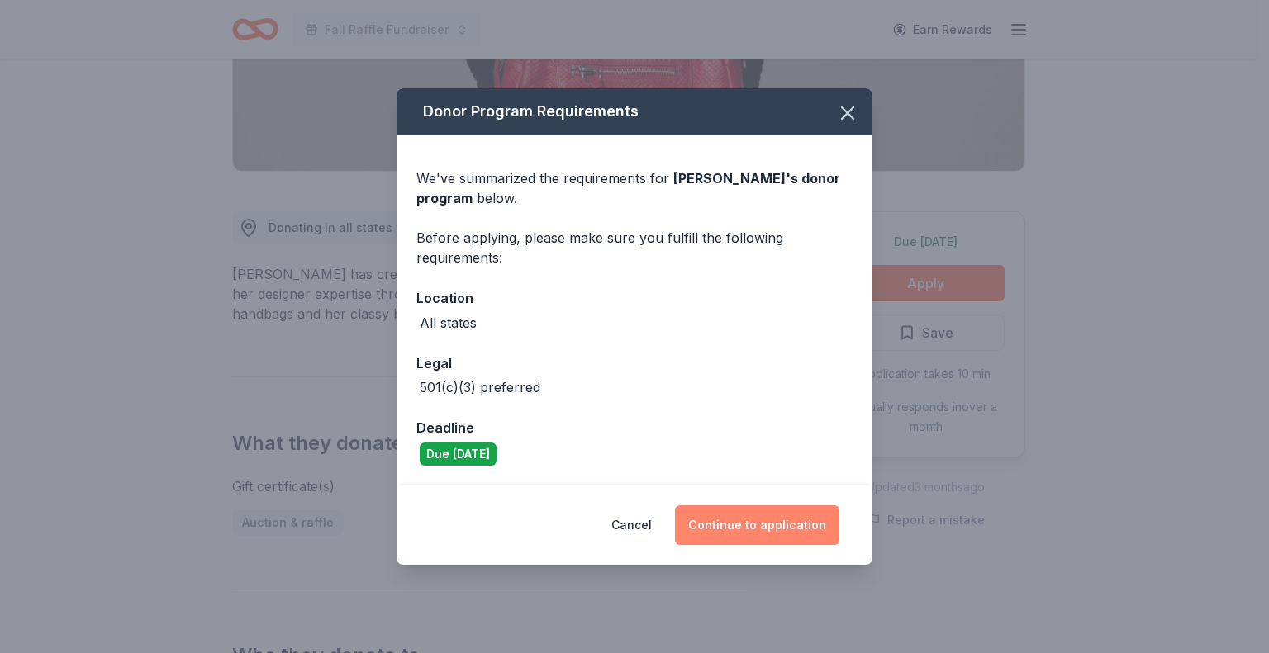
click at [757, 525] on button "Continue to application" at bounding box center [757, 526] width 164 height 40
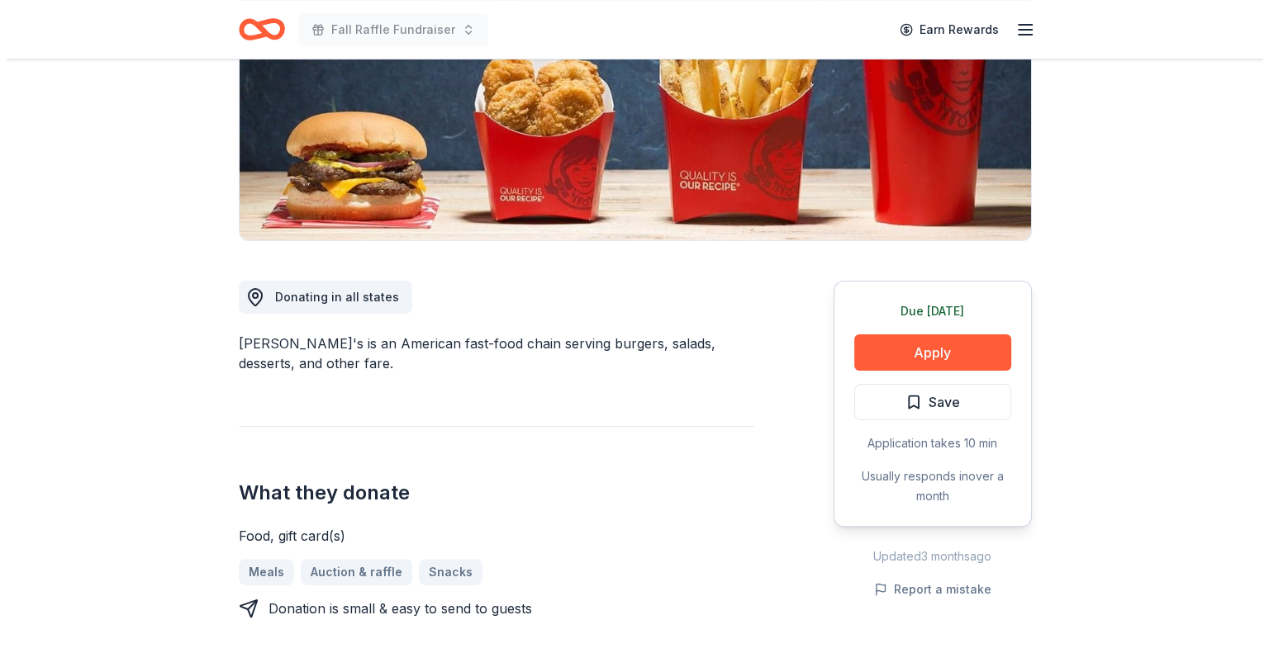
scroll to position [413, 0]
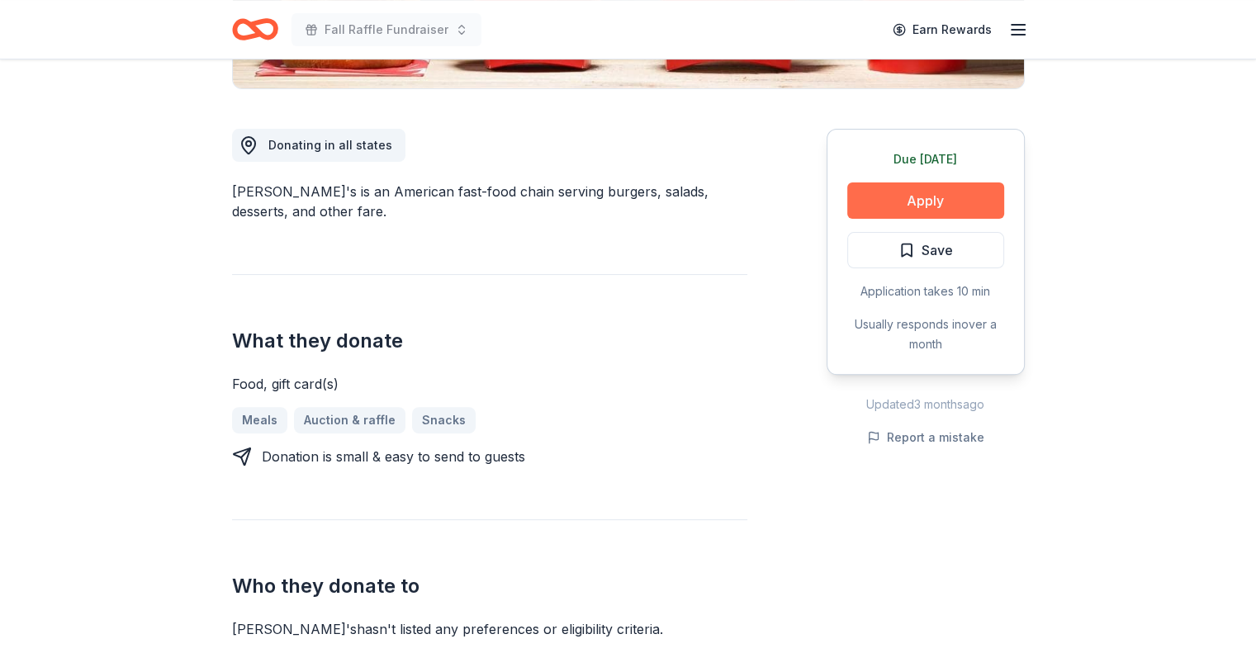
click at [877, 207] on button "Apply" at bounding box center [925, 201] width 157 height 36
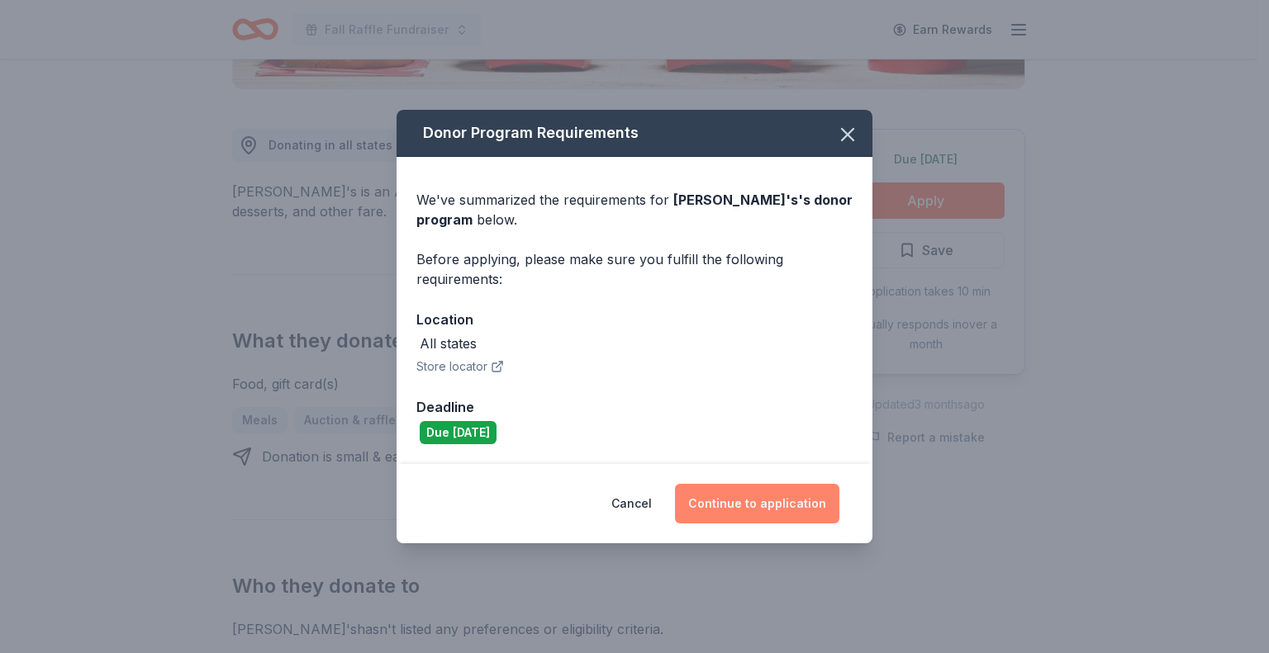
click at [748, 500] on button "Continue to application" at bounding box center [757, 504] width 164 height 40
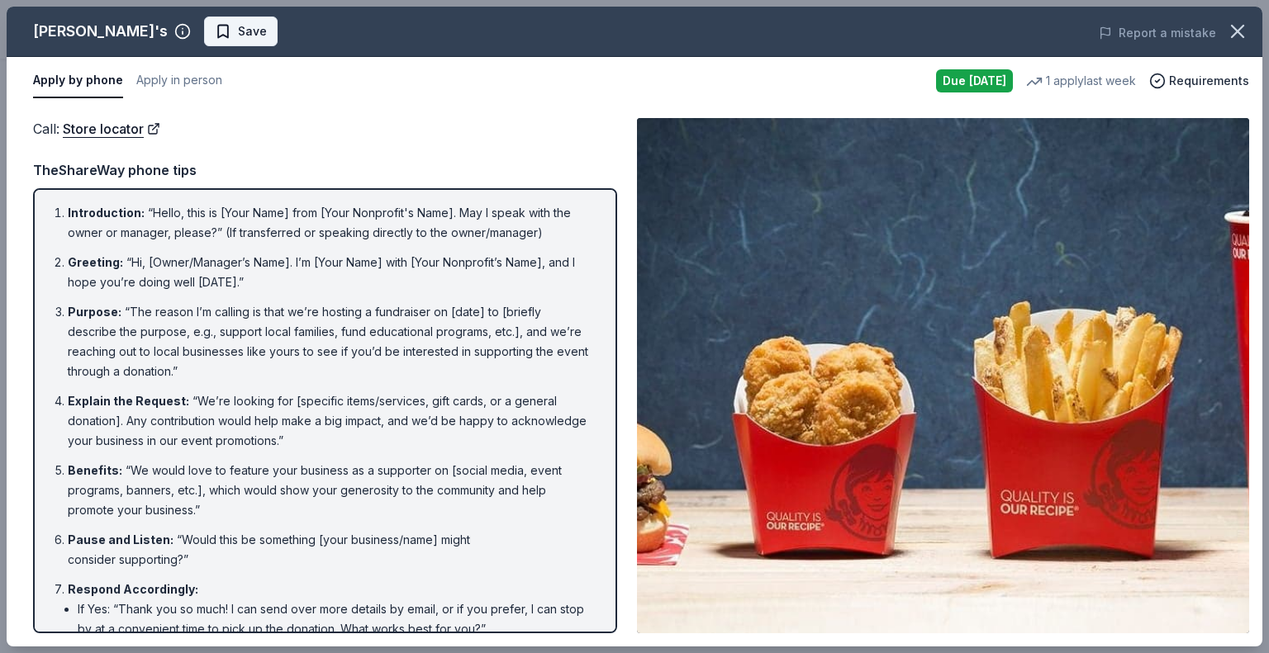
click at [238, 30] on span "Save" at bounding box center [252, 31] width 29 height 20
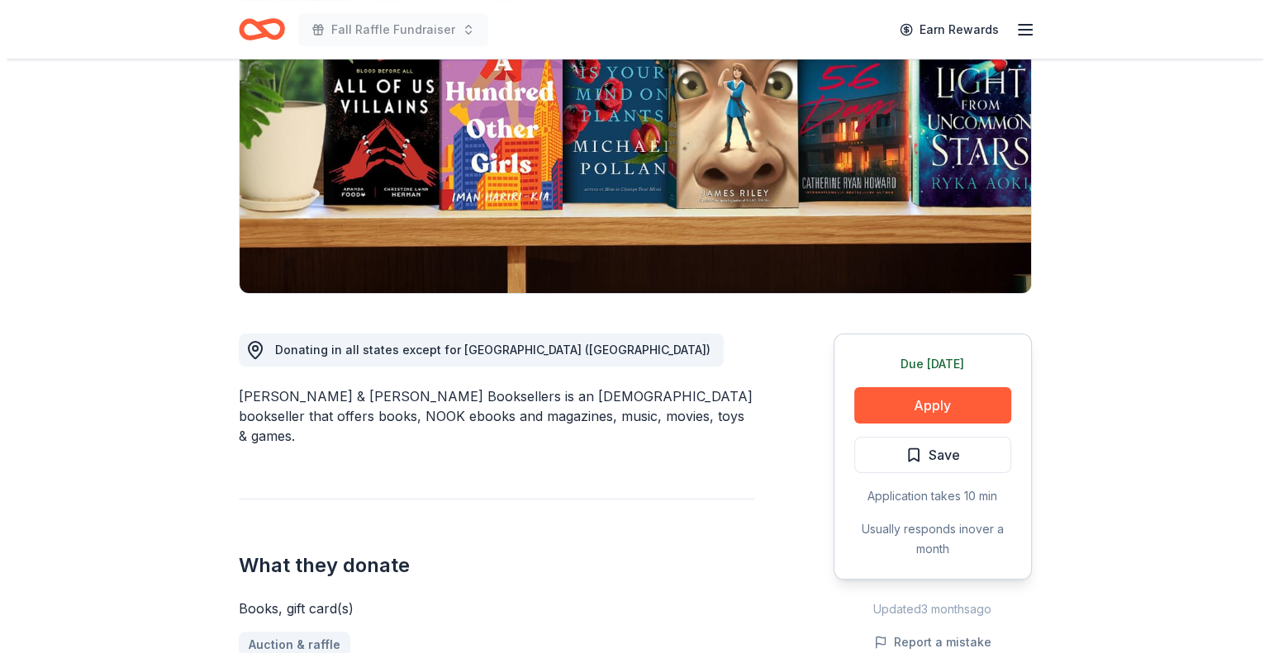
scroll to position [248, 0]
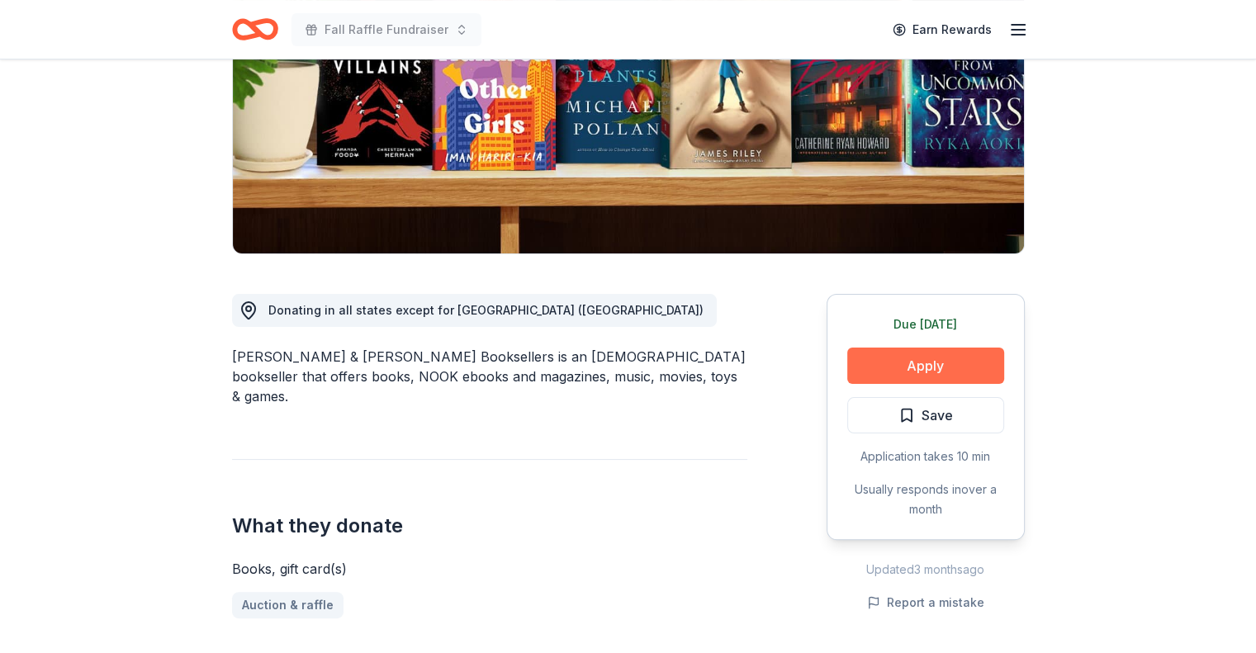
click at [894, 360] on button "Apply" at bounding box center [925, 366] width 157 height 36
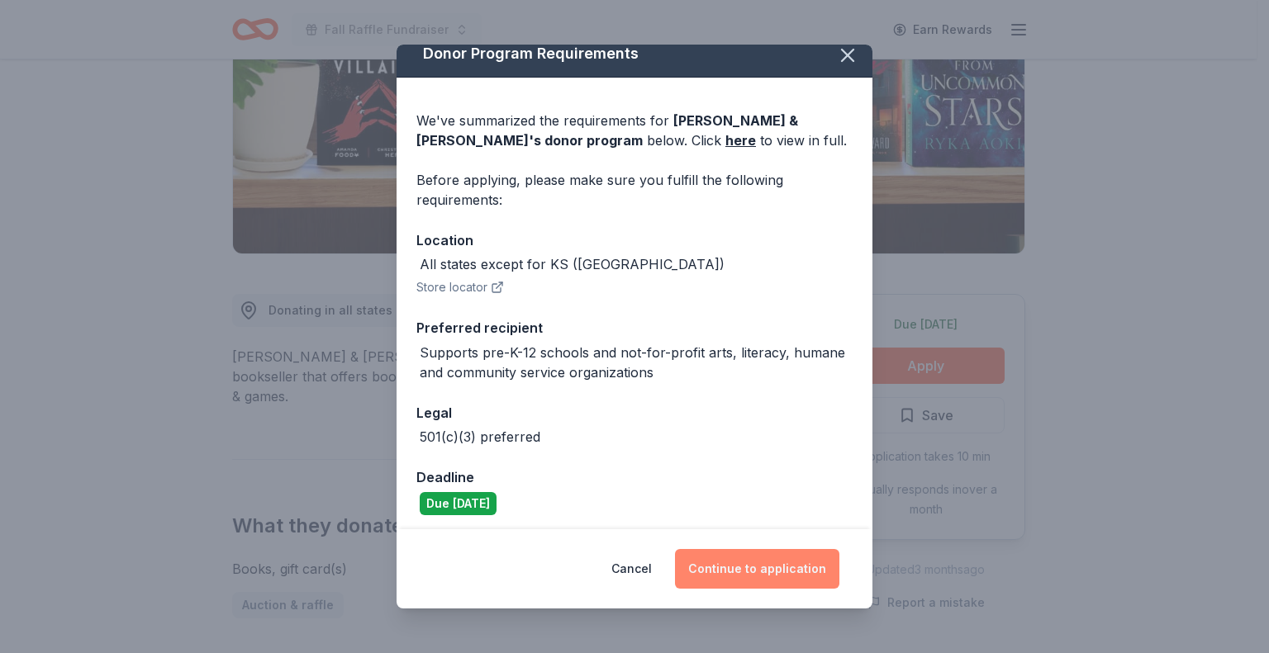
scroll to position [18, 0]
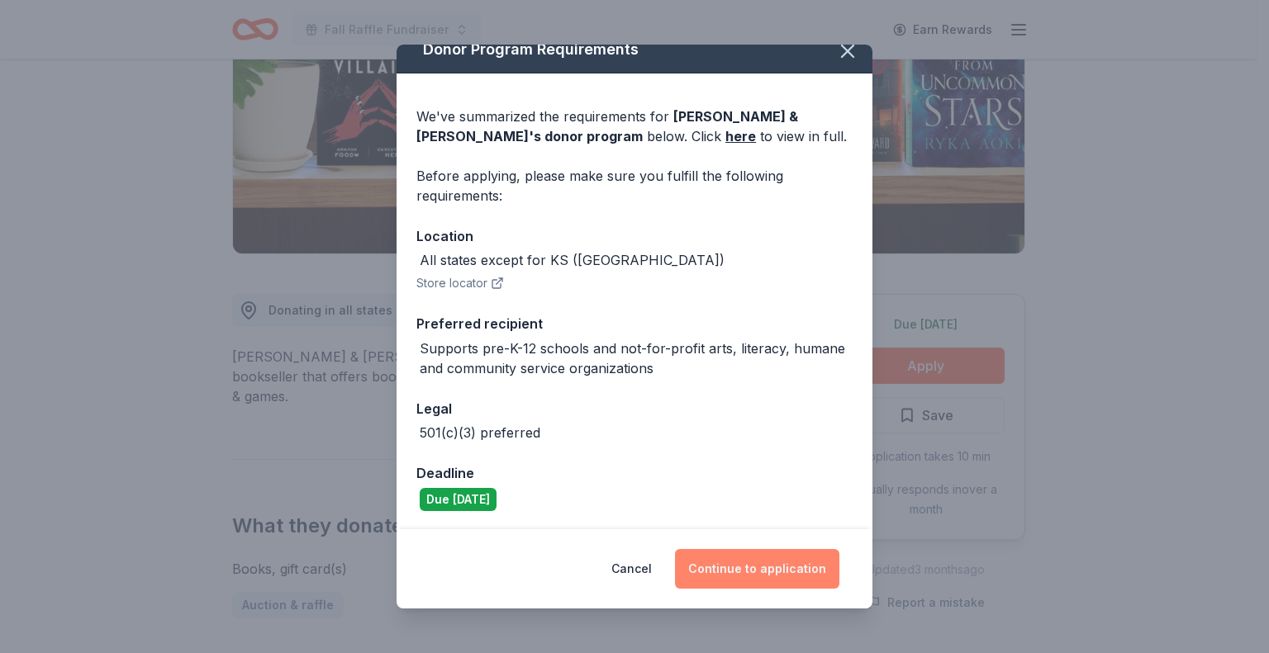
click at [729, 568] on button "Continue to application" at bounding box center [757, 569] width 164 height 40
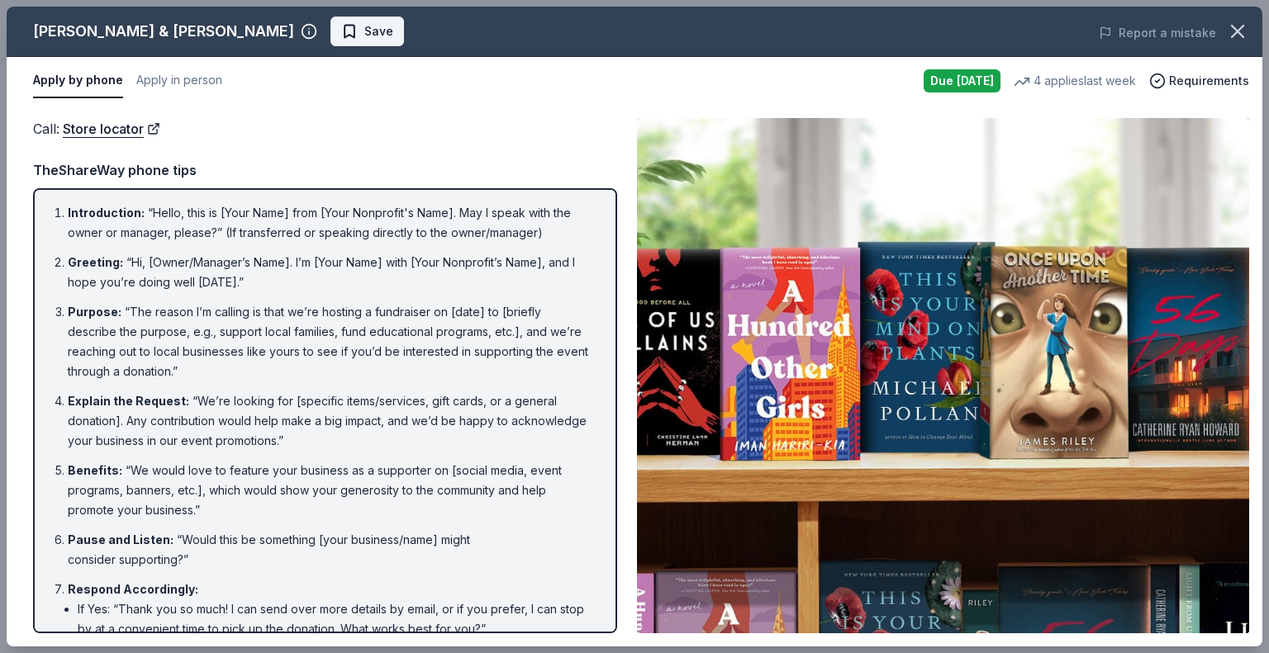
click at [341, 26] on span "Save" at bounding box center [367, 31] width 52 height 20
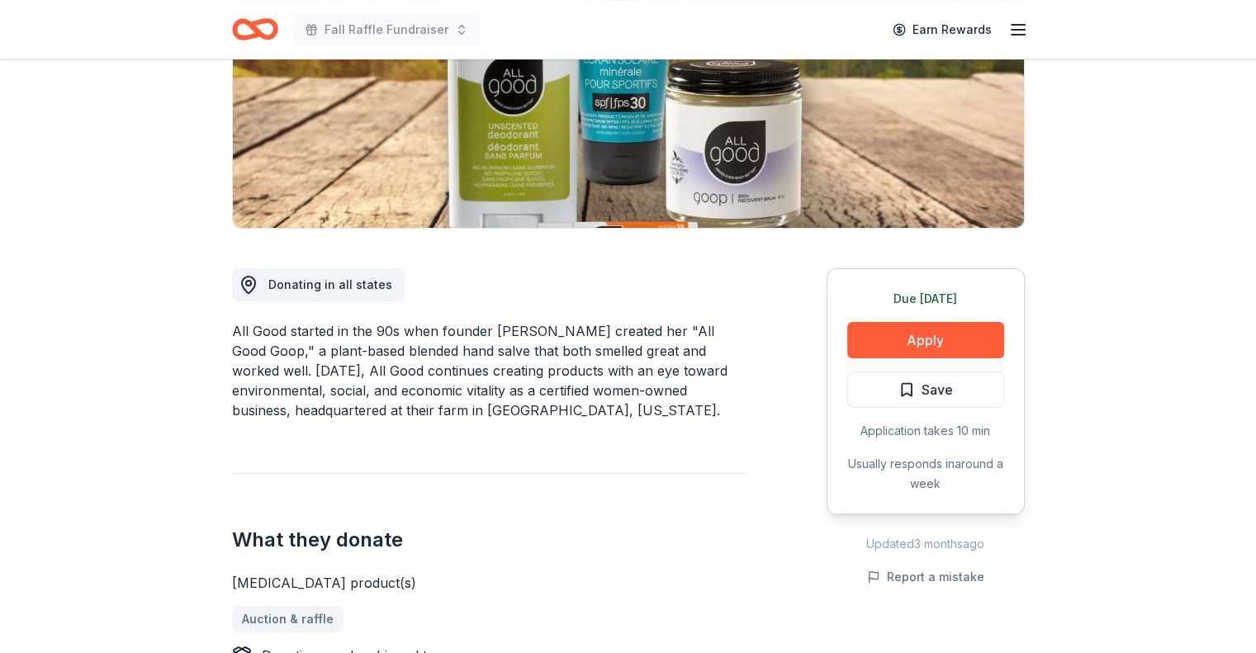
scroll to position [330, 0]
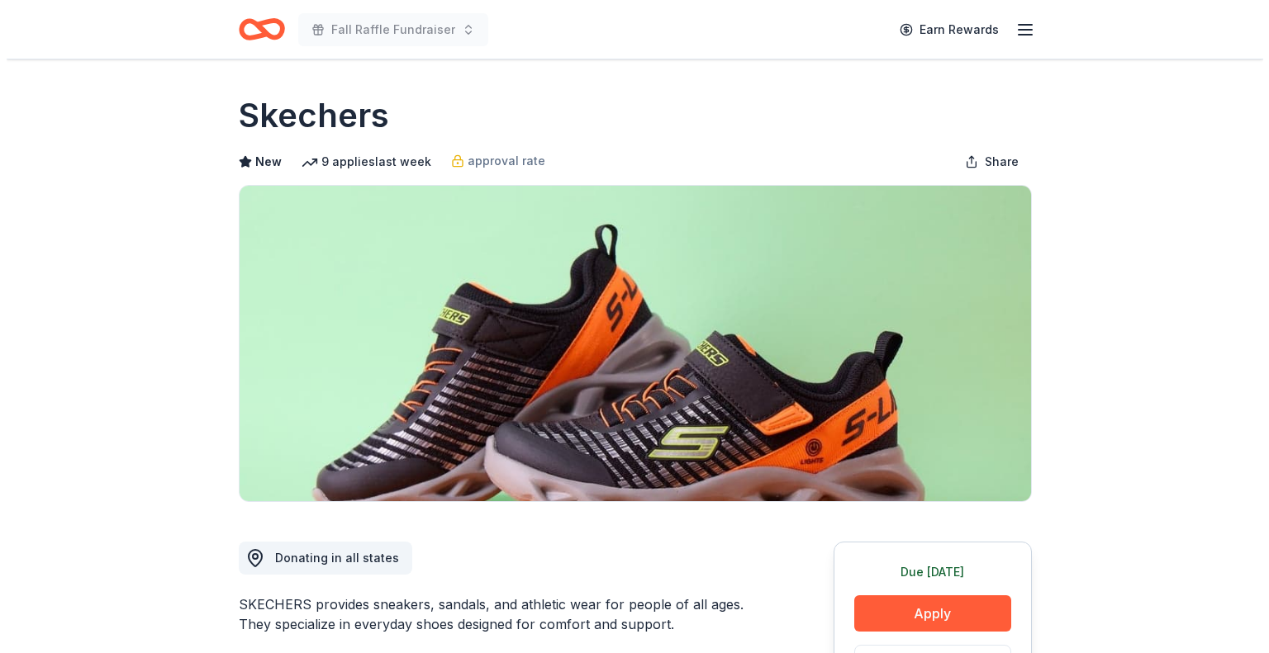
scroll to position [248, 0]
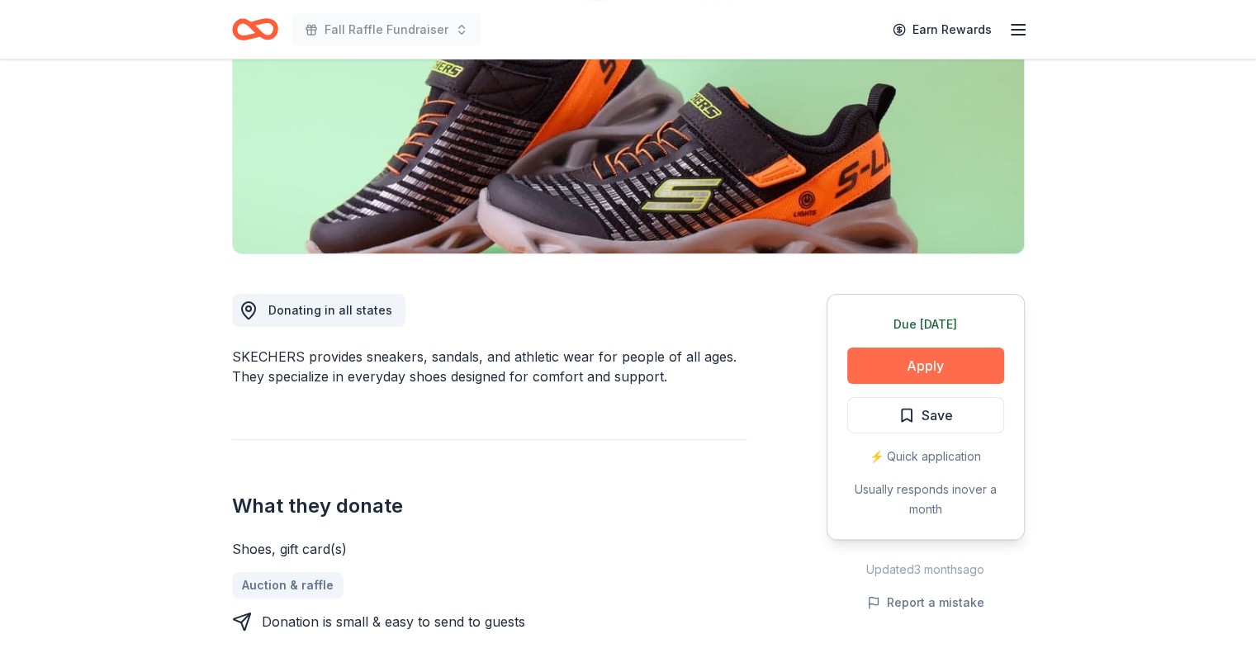
click at [927, 365] on button "Apply" at bounding box center [925, 366] width 157 height 36
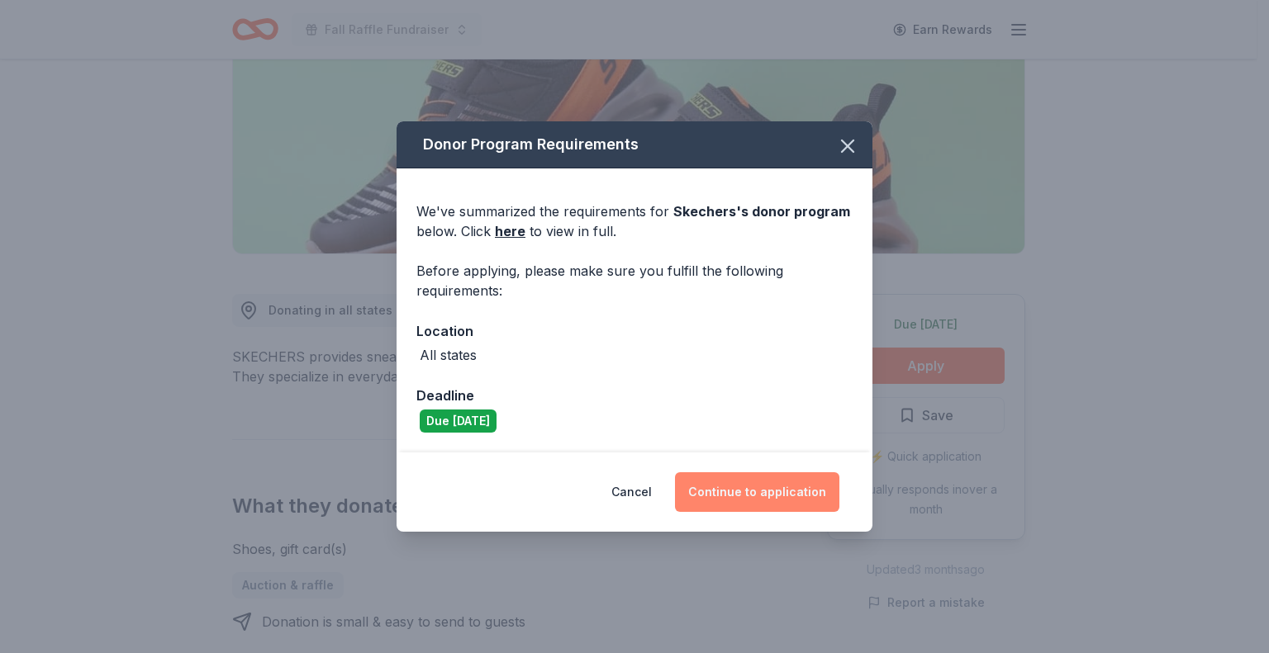
click at [748, 491] on button "Continue to application" at bounding box center [757, 492] width 164 height 40
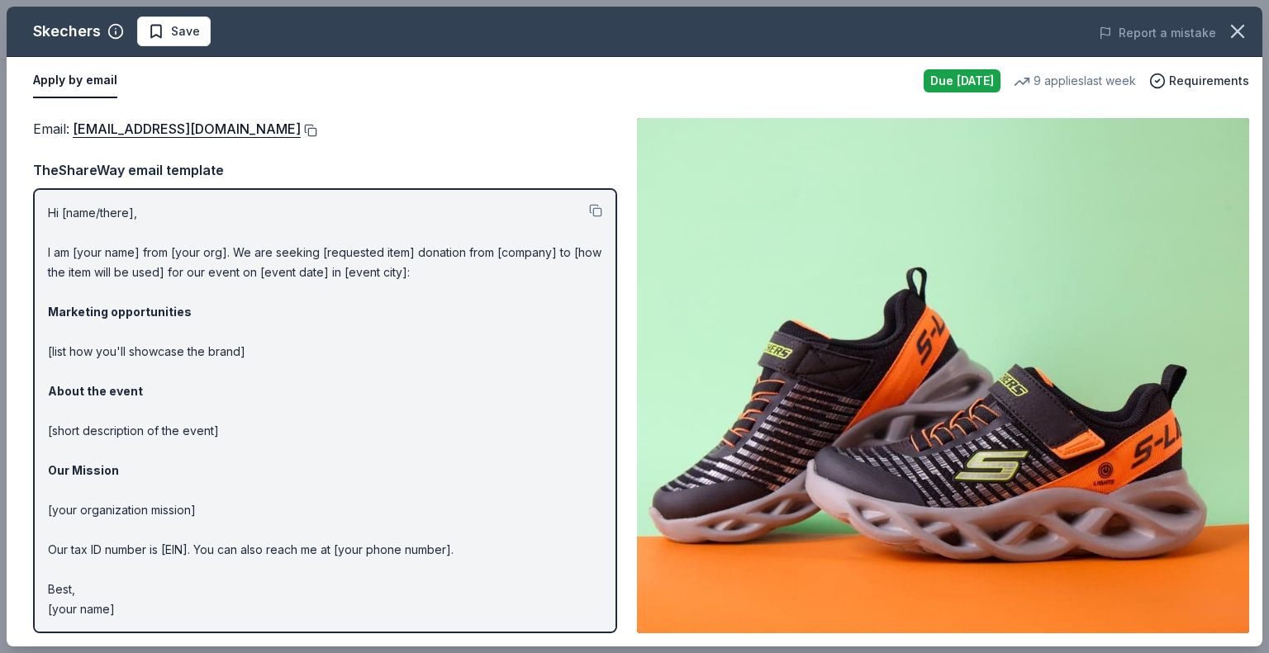
click at [301, 132] on button at bounding box center [309, 130] width 17 height 13
click at [301, 124] on button at bounding box center [309, 130] width 17 height 13
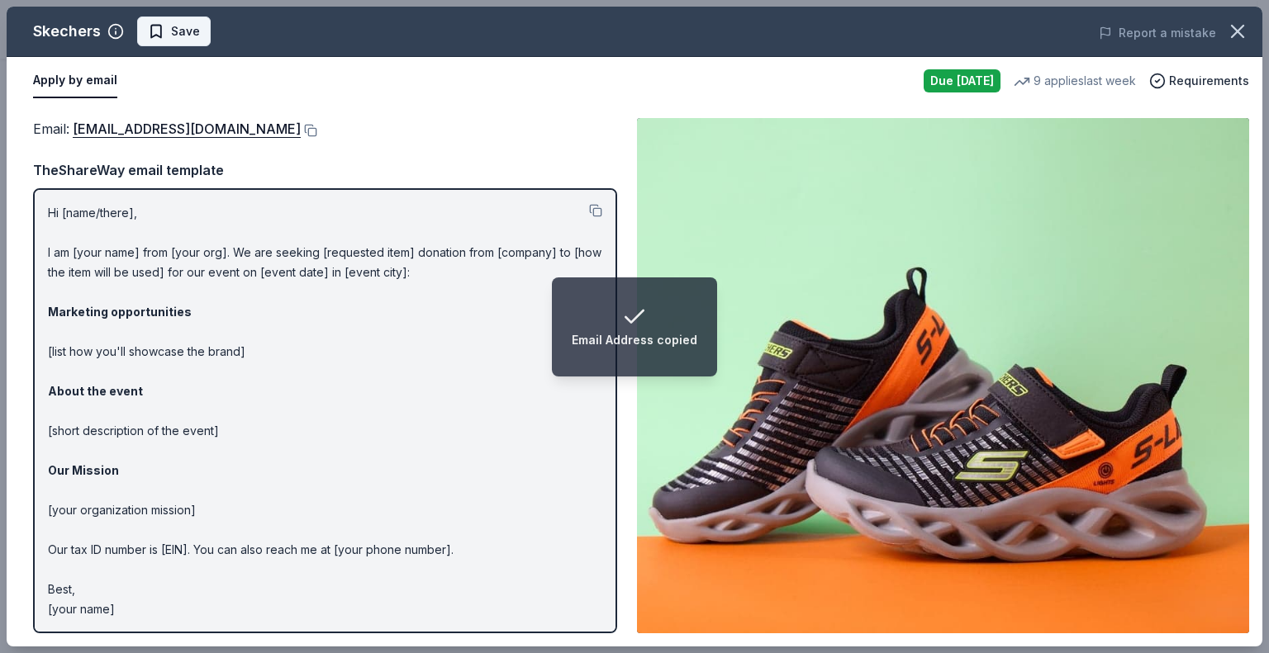
drag, startPoint x: 217, startPoint y: 34, endPoint x: 200, endPoint y: 34, distance: 17.3
click at [212, 34] on div "Skechers Save" at bounding box center [383, 32] width 753 height 30
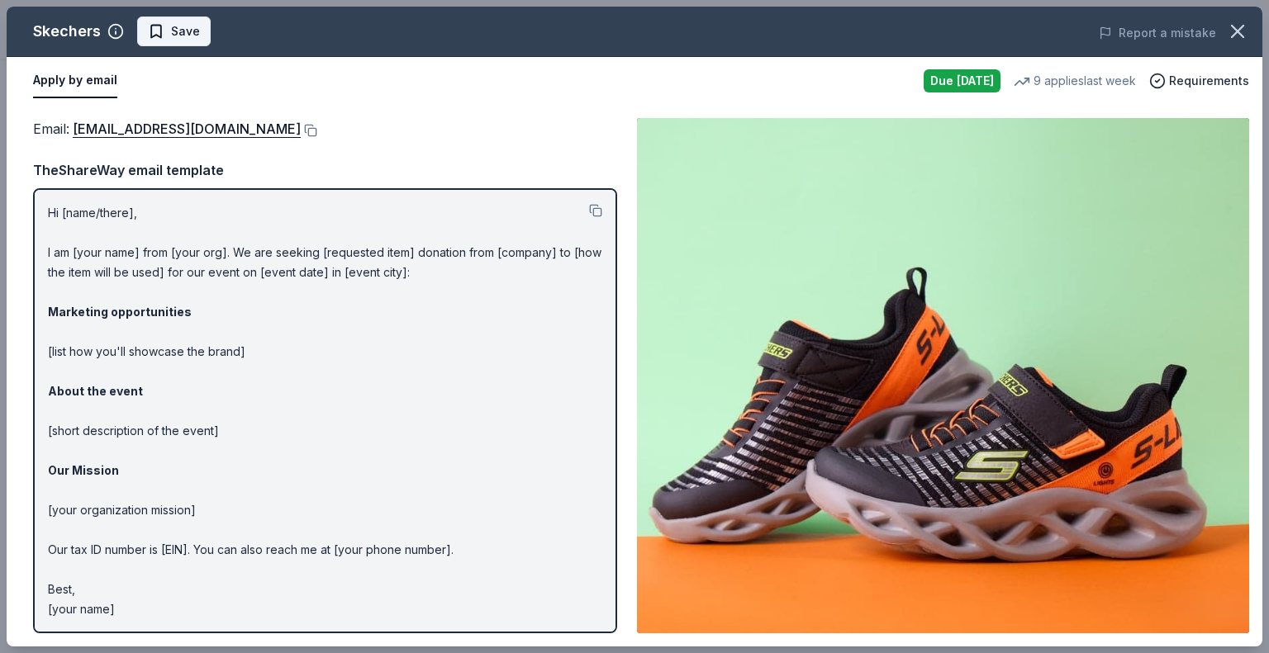
click at [199, 34] on button "Save" at bounding box center [174, 32] width 74 height 30
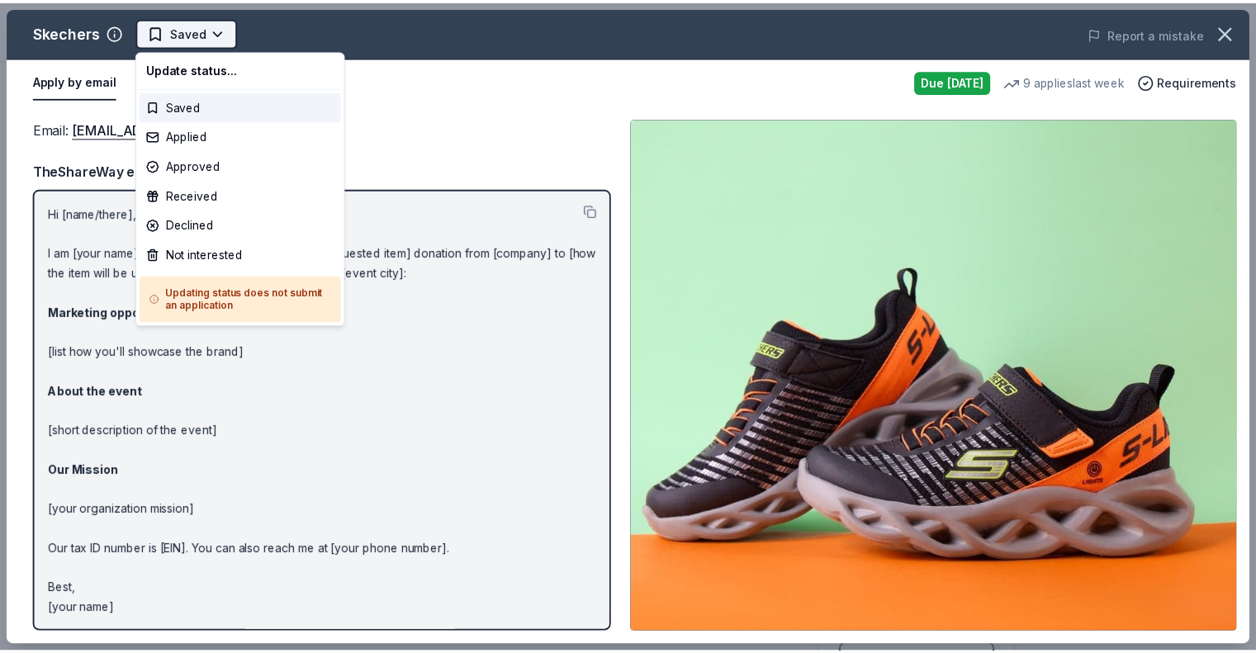
scroll to position [0, 0]
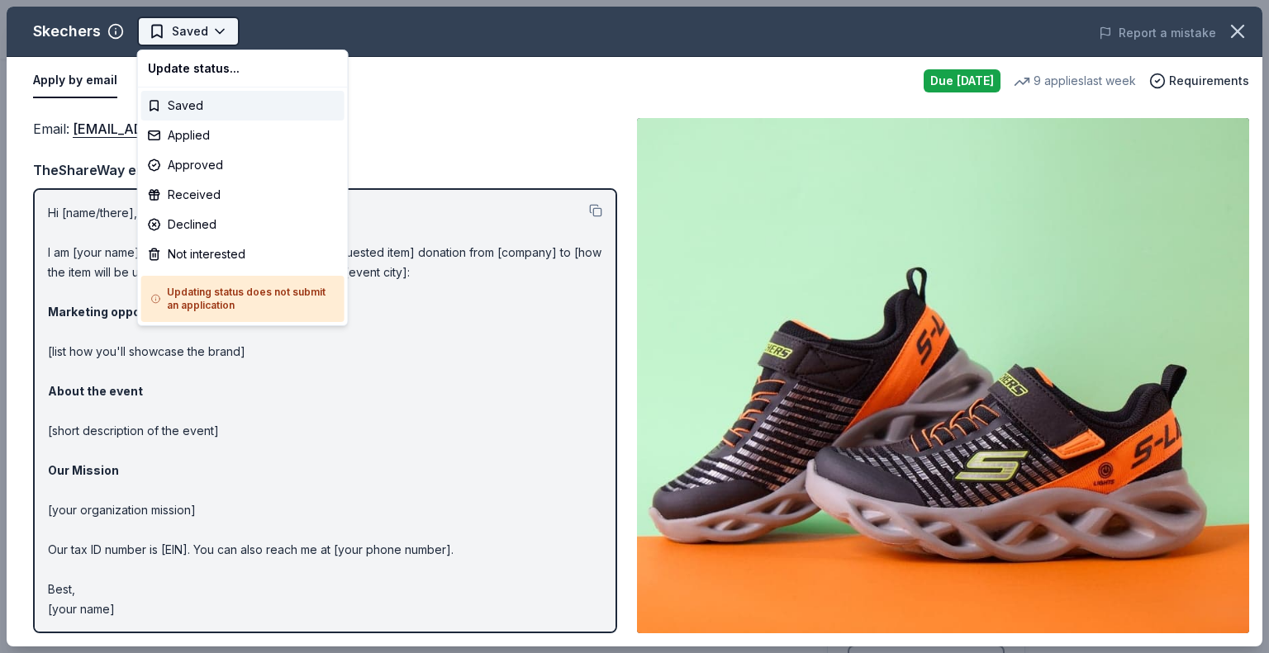
click at [177, 33] on html "Fall Raffle Fundraiser Earn Rewards Due tomorrow Share Skechers New 9 applies l…" at bounding box center [634, 326] width 1269 height 653
click at [178, 140] on div "Applied" at bounding box center [242, 136] width 203 height 30
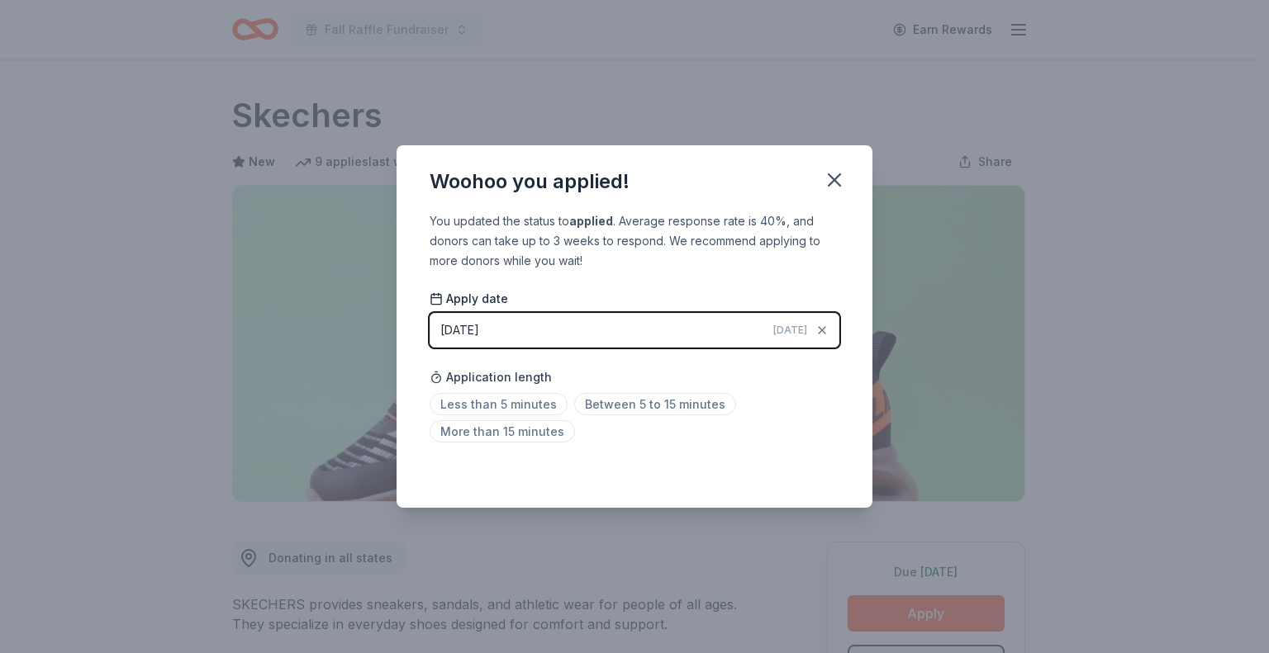
drag, startPoint x: 833, startPoint y: 178, endPoint x: 865, endPoint y: 98, distance: 85.6
click at [833, 176] on icon "button" at bounding box center [834, 180] width 23 height 23
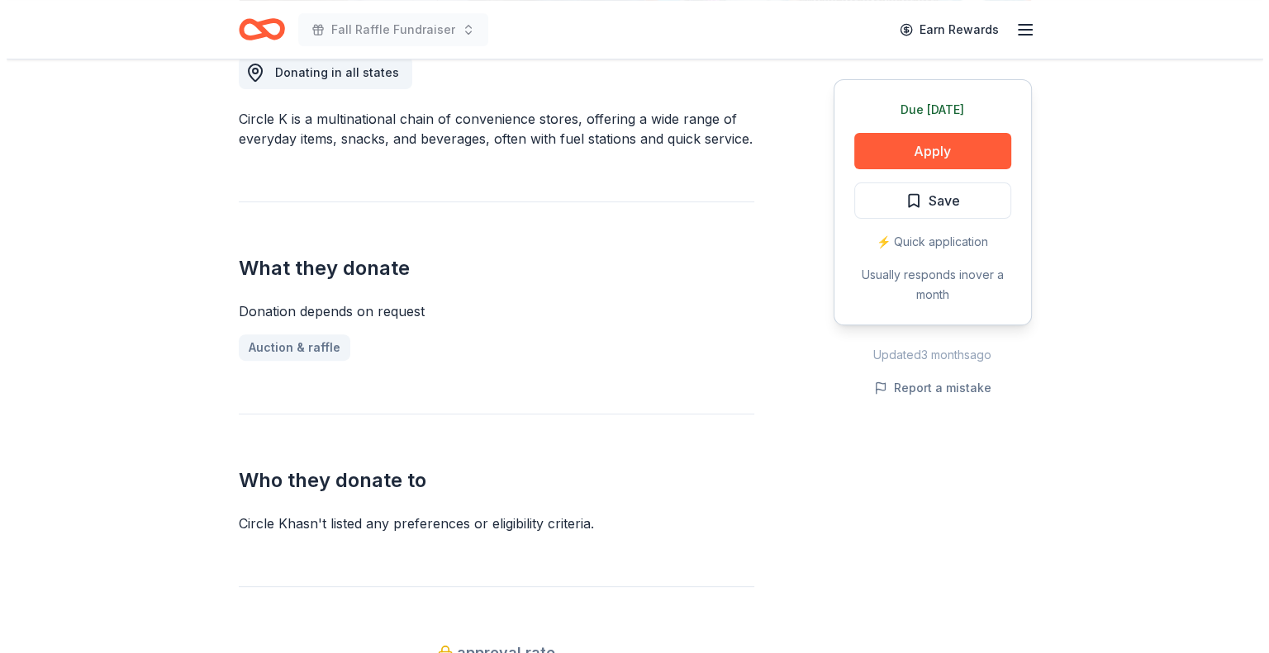
scroll to position [496, 0]
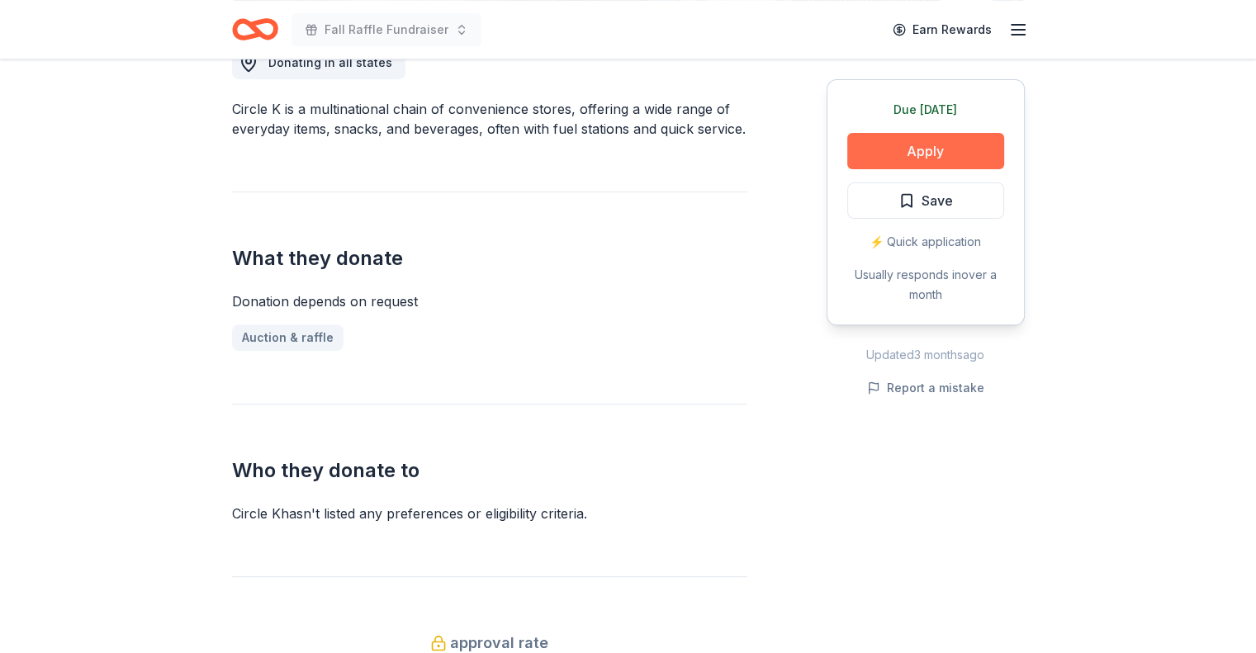
click at [900, 143] on button "Apply" at bounding box center [925, 151] width 157 height 36
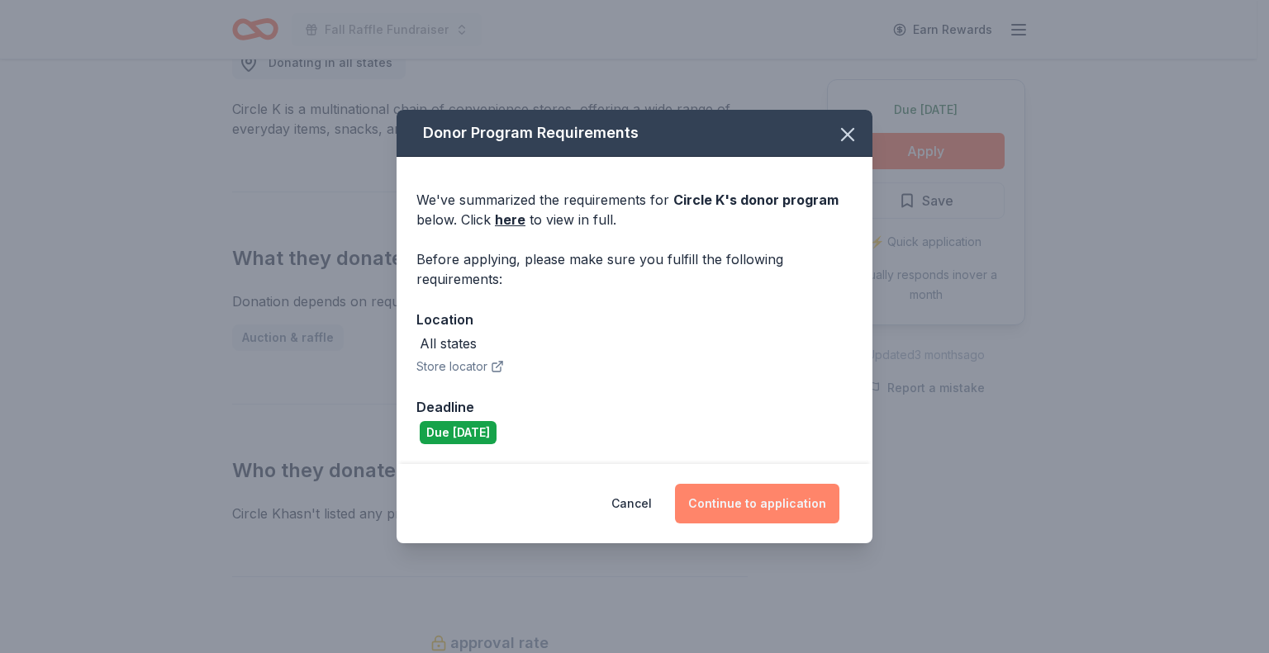
click at [752, 501] on button "Continue to application" at bounding box center [757, 504] width 164 height 40
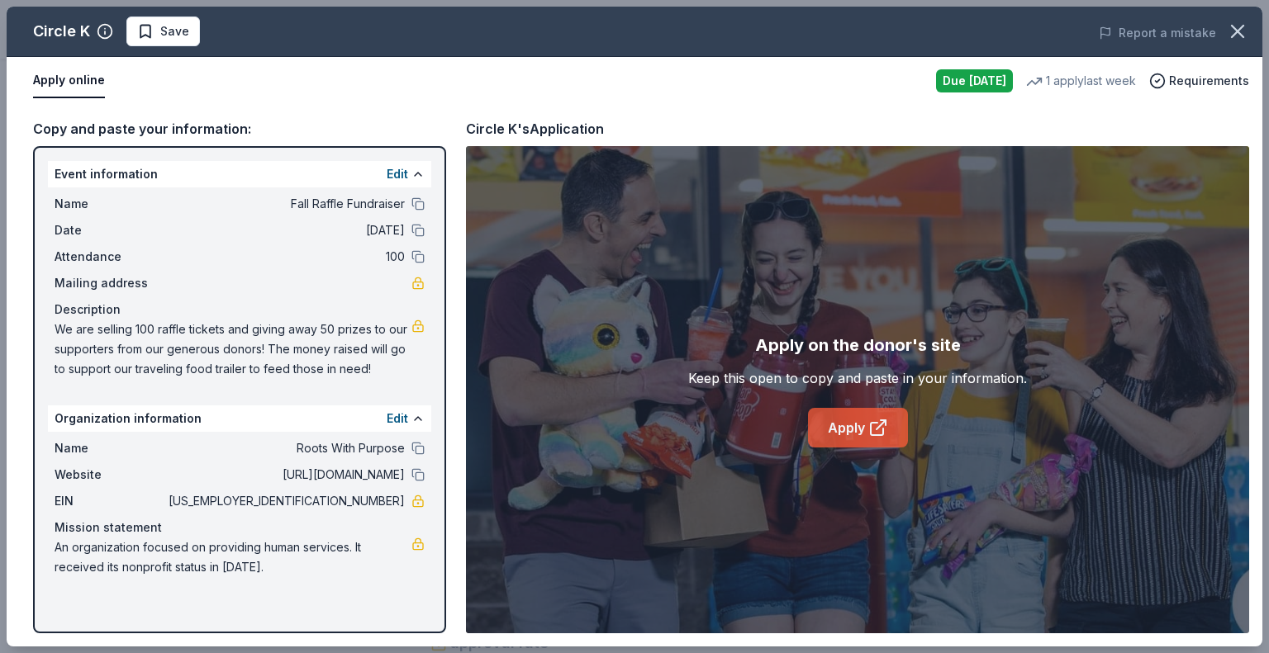
click at [852, 429] on link "Apply" at bounding box center [858, 428] width 100 height 40
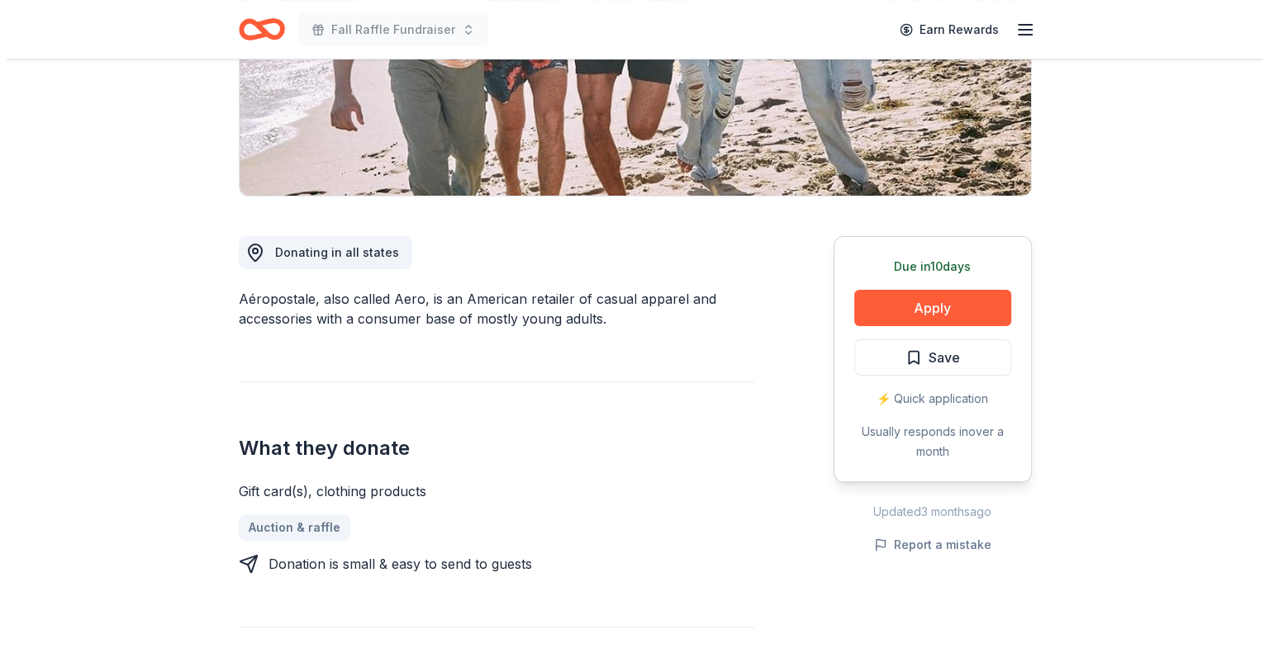
scroll to position [330, 0]
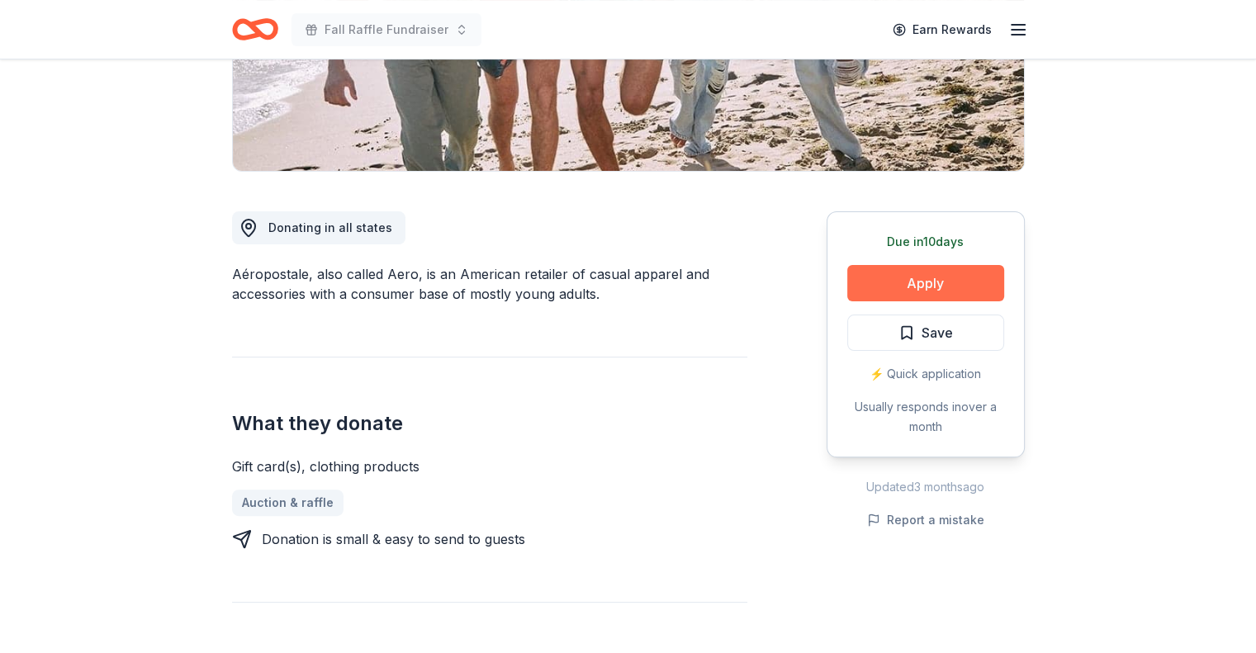
click at [867, 278] on button "Apply" at bounding box center [925, 283] width 157 height 36
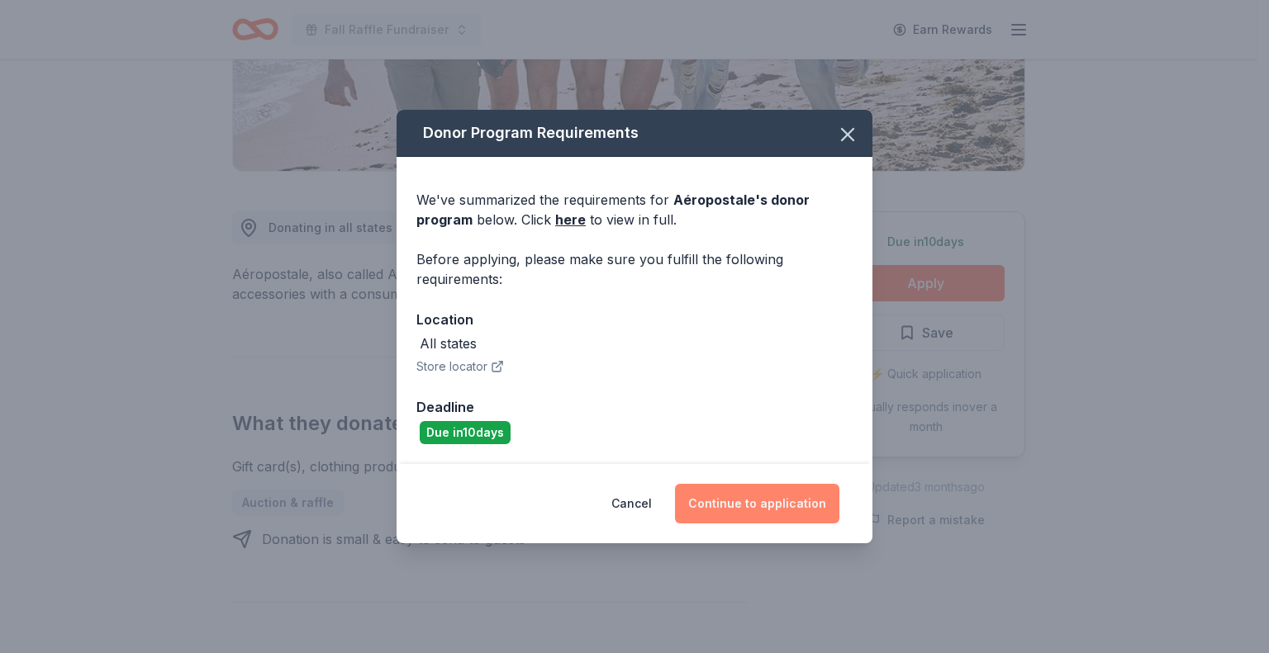
click at [698, 501] on button "Continue to application" at bounding box center [757, 504] width 164 height 40
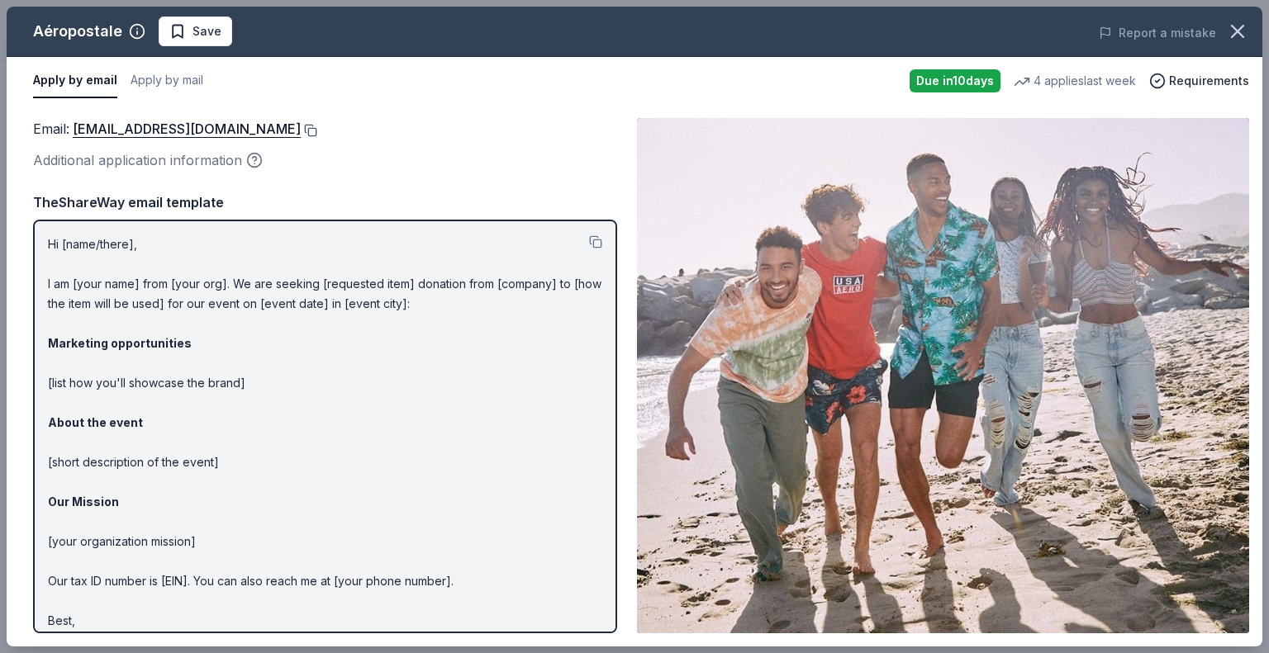
click at [317, 125] on button at bounding box center [309, 130] width 17 height 13
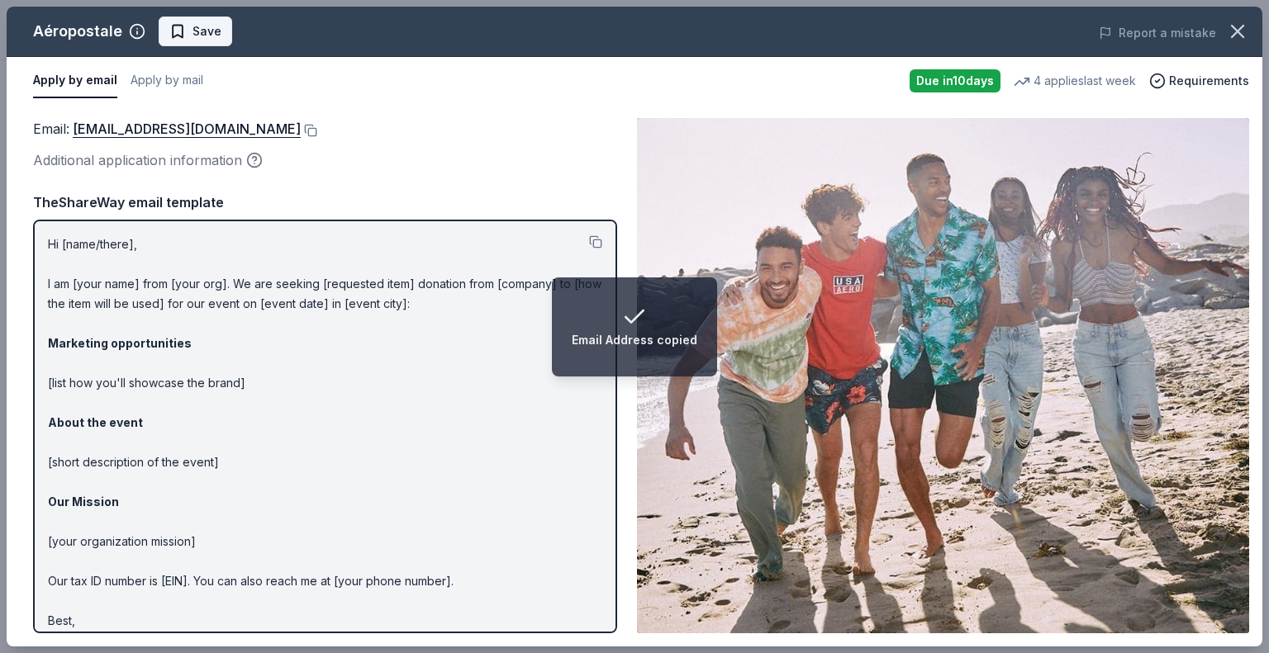
click at [188, 34] on span "Save" at bounding box center [195, 31] width 52 height 20
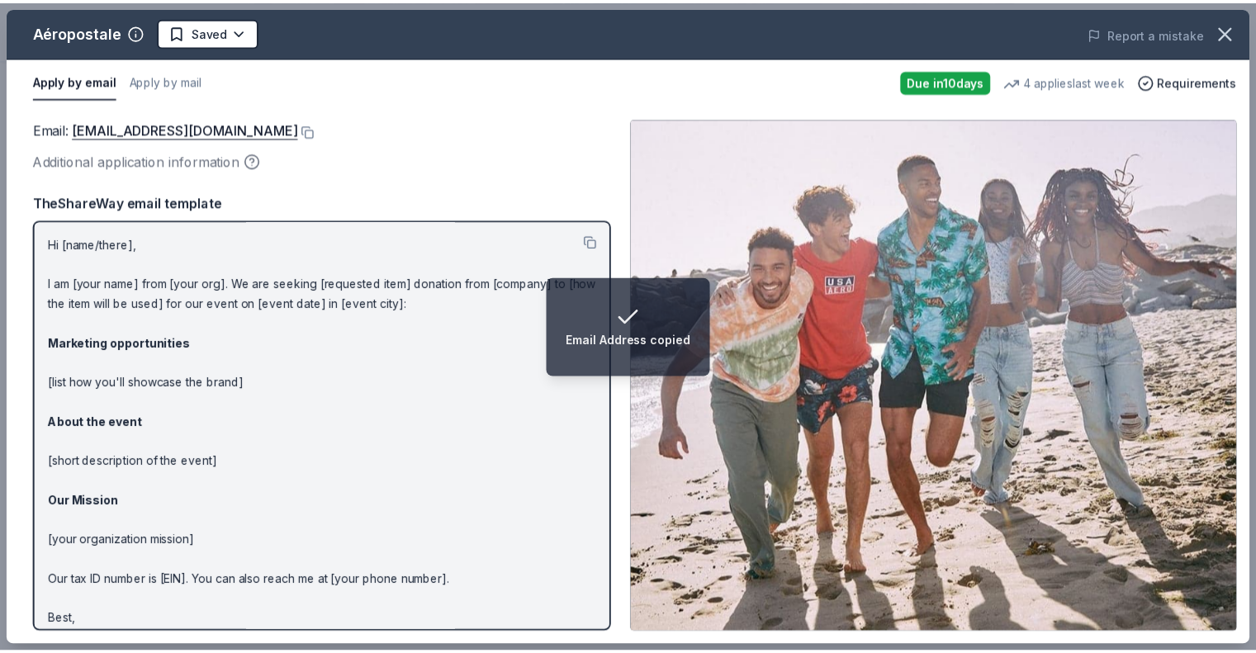
scroll to position [0, 0]
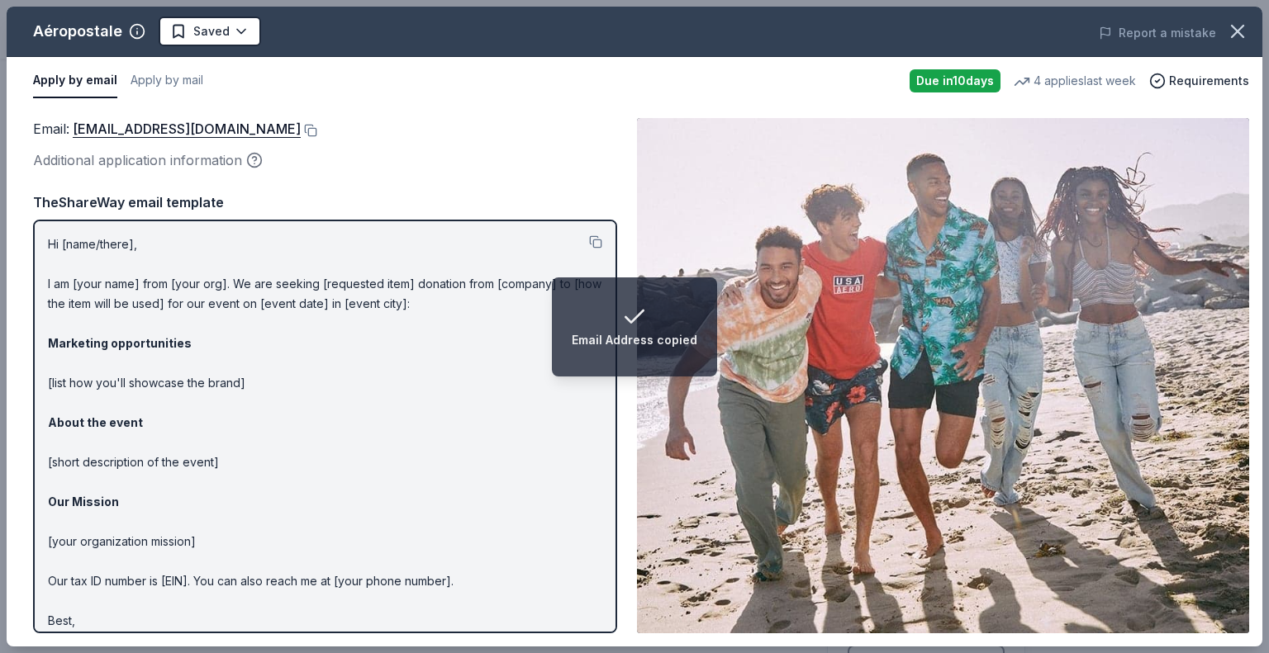
click at [187, 31] on html "Email Address copied Fall Raffle Fundraiser Earn Rewards Due [DATE] Share Aérop…" at bounding box center [634, 326] width 1269 height 653
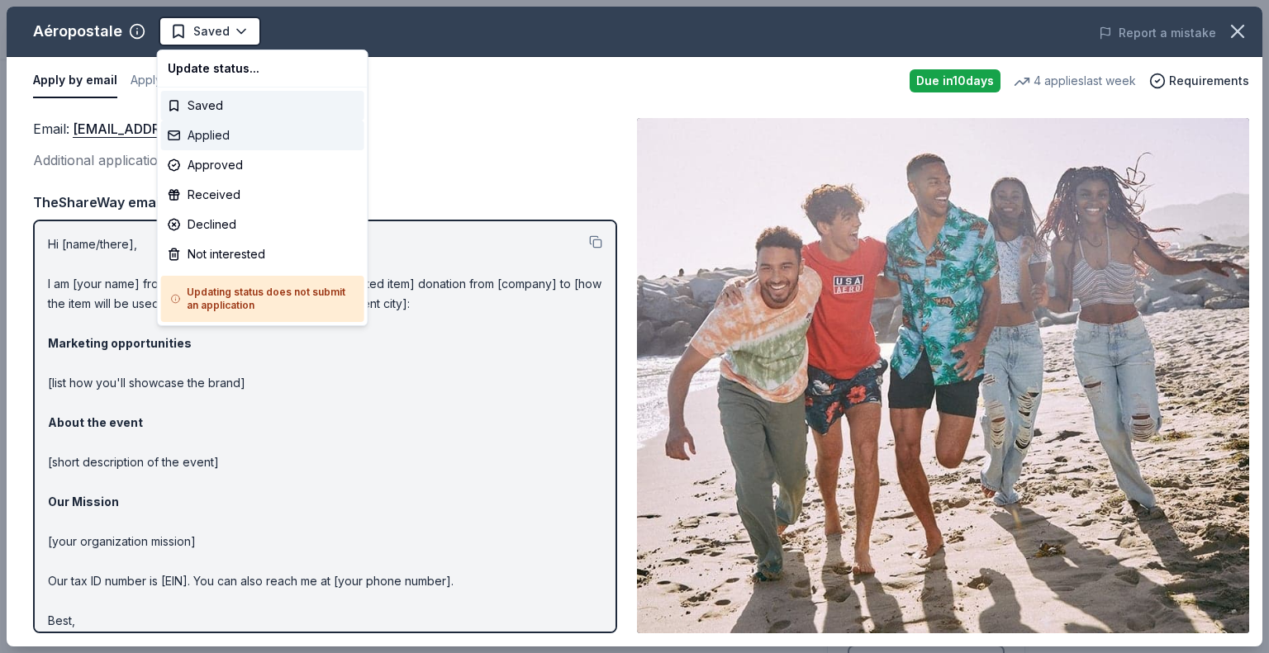
click at [217, 124] on div "Applied" at bounding box center [262, 136] width 203 height 30
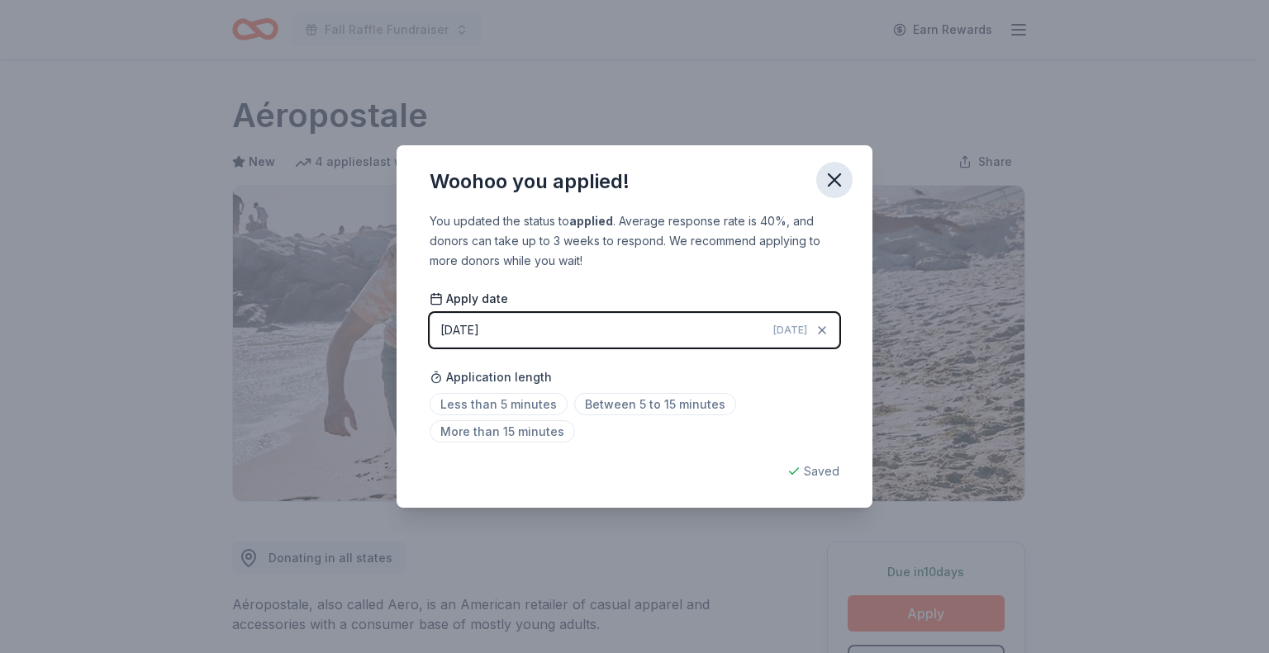
click at [825, 180] on icon "button" at bounding box center [834, 180] width 23 height 23
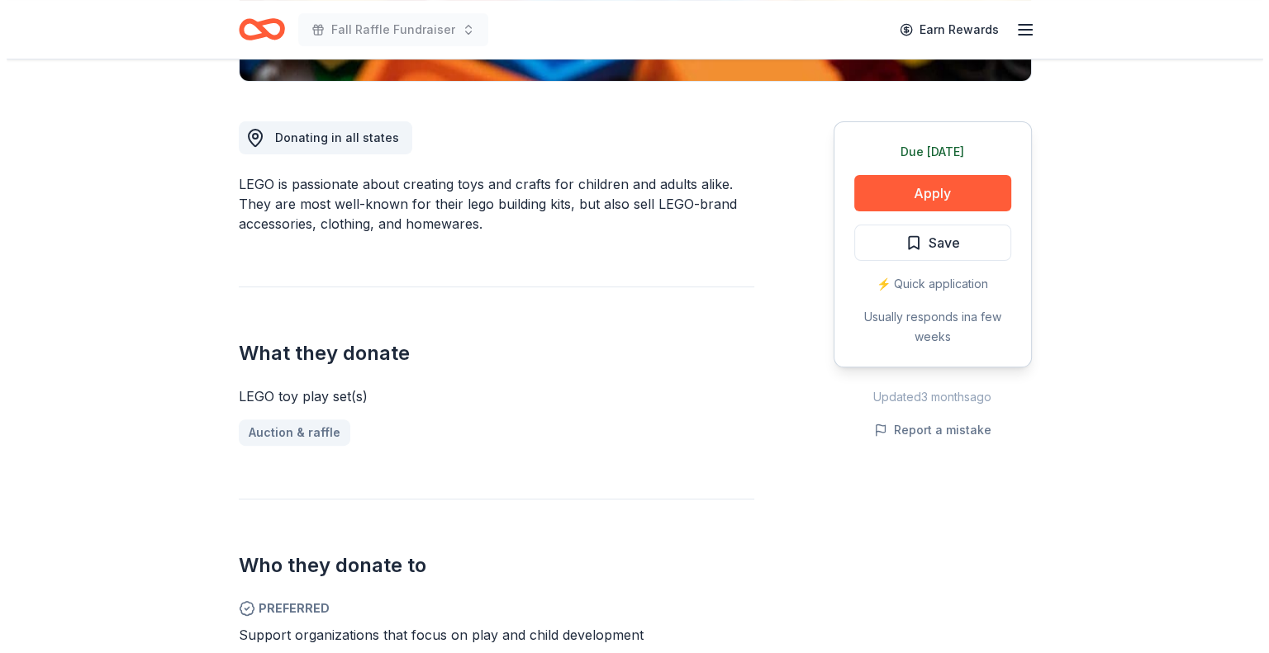
scroll to position [496, 0]
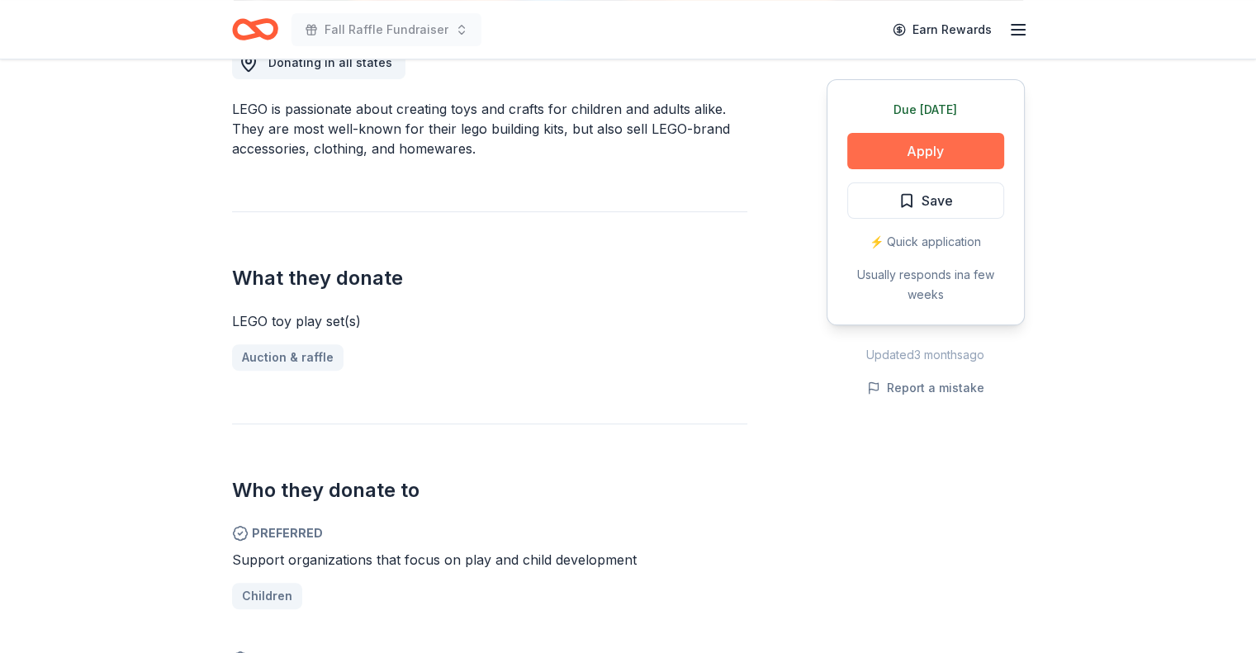
click at [898, 150] on button "Apply" at bounding box center [925, 151] width 157 height 36
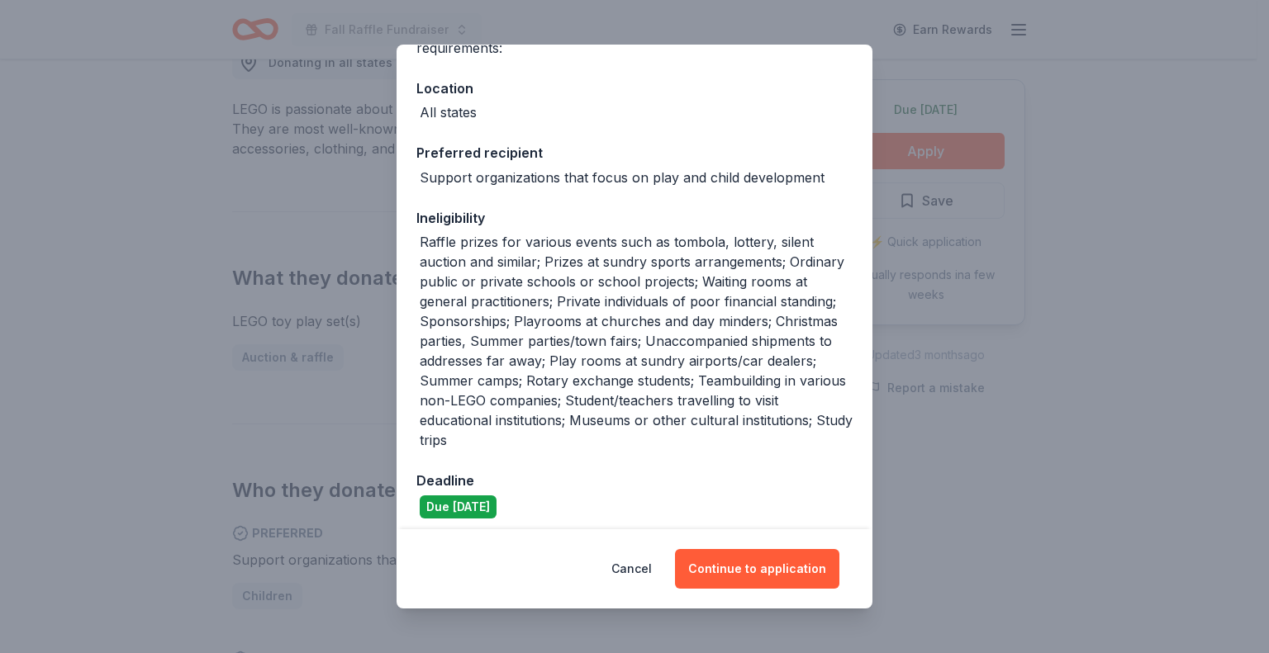
scroll to position [173, 0]
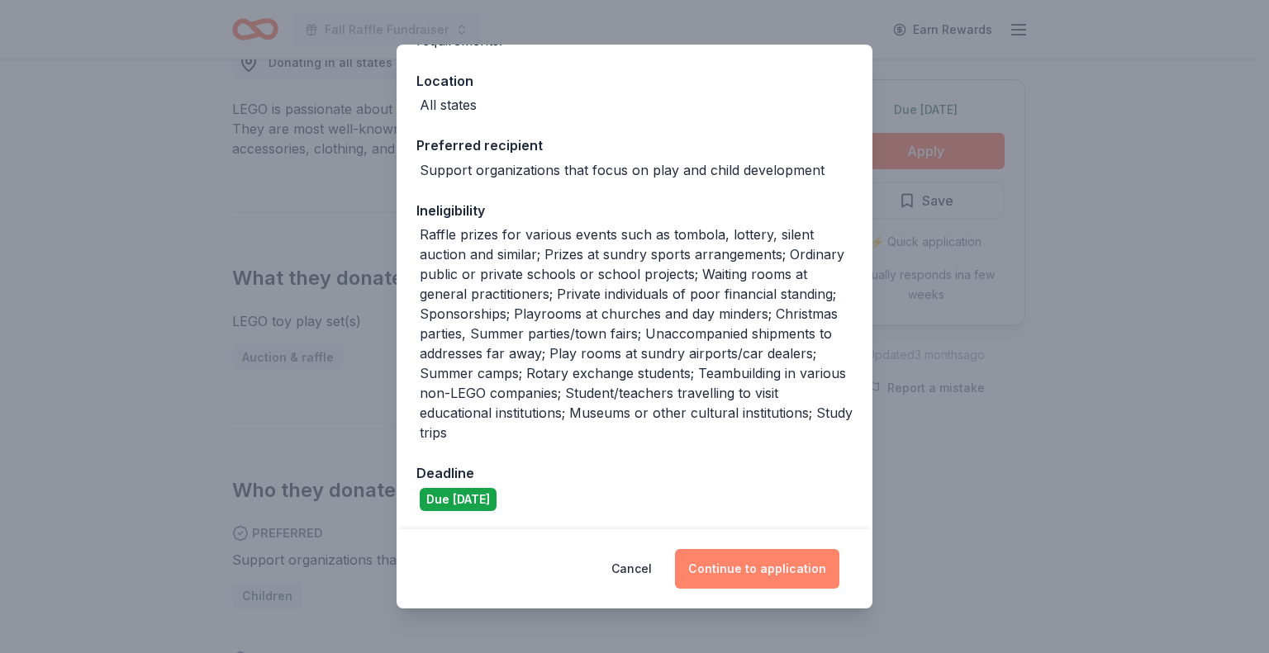
click at [747, 568] on button "Continue to application" at bounding box center [757, 569] width 164 height 40
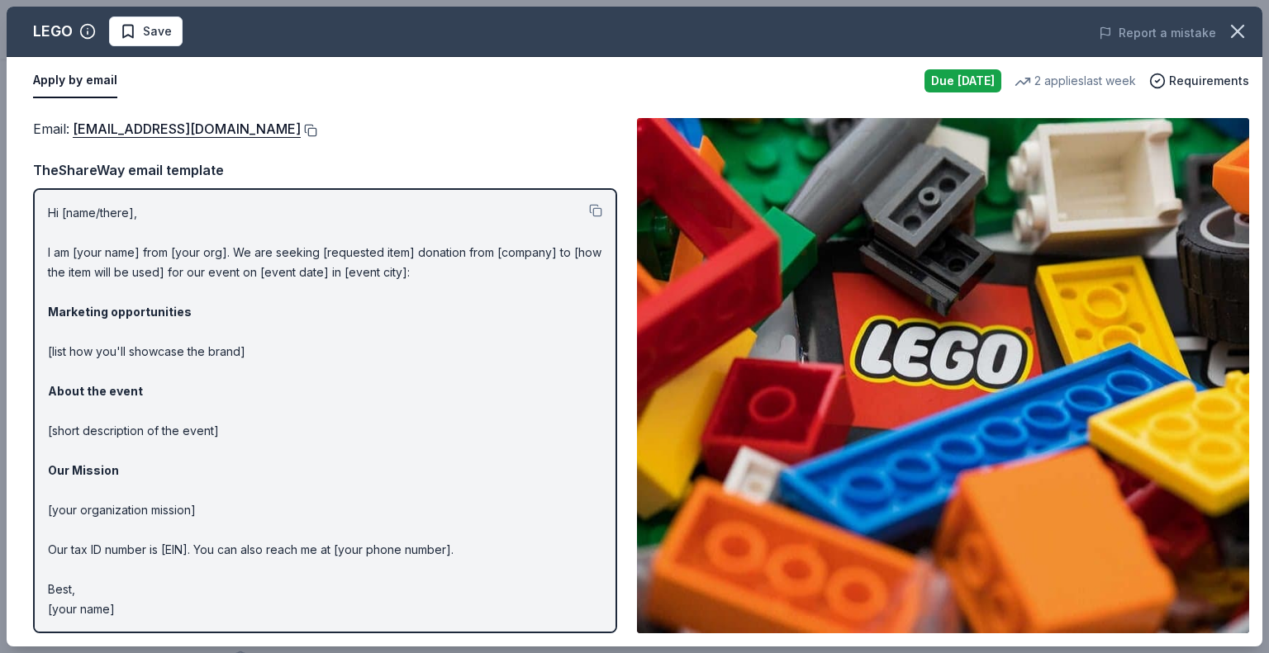
click at [301, 126] on button at bounding box center [309, 130] width 17 height 13
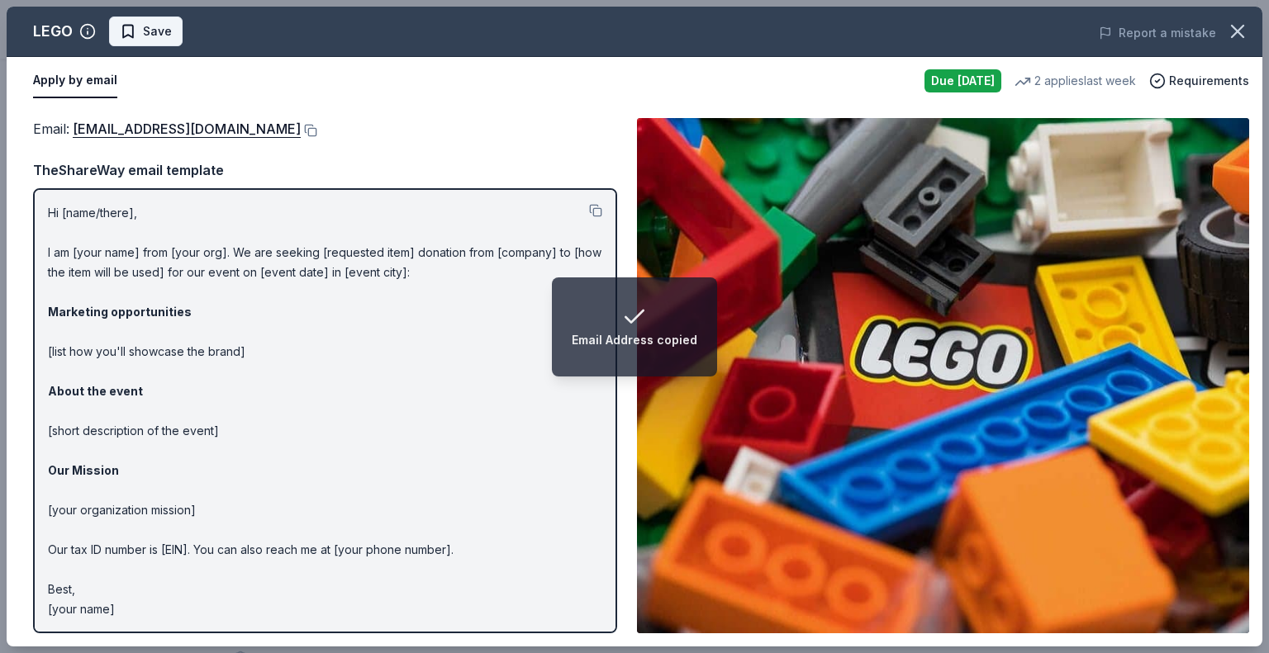
click at [177, 32] on button "Save" at bounding box center [146, 32] width 74 height 30
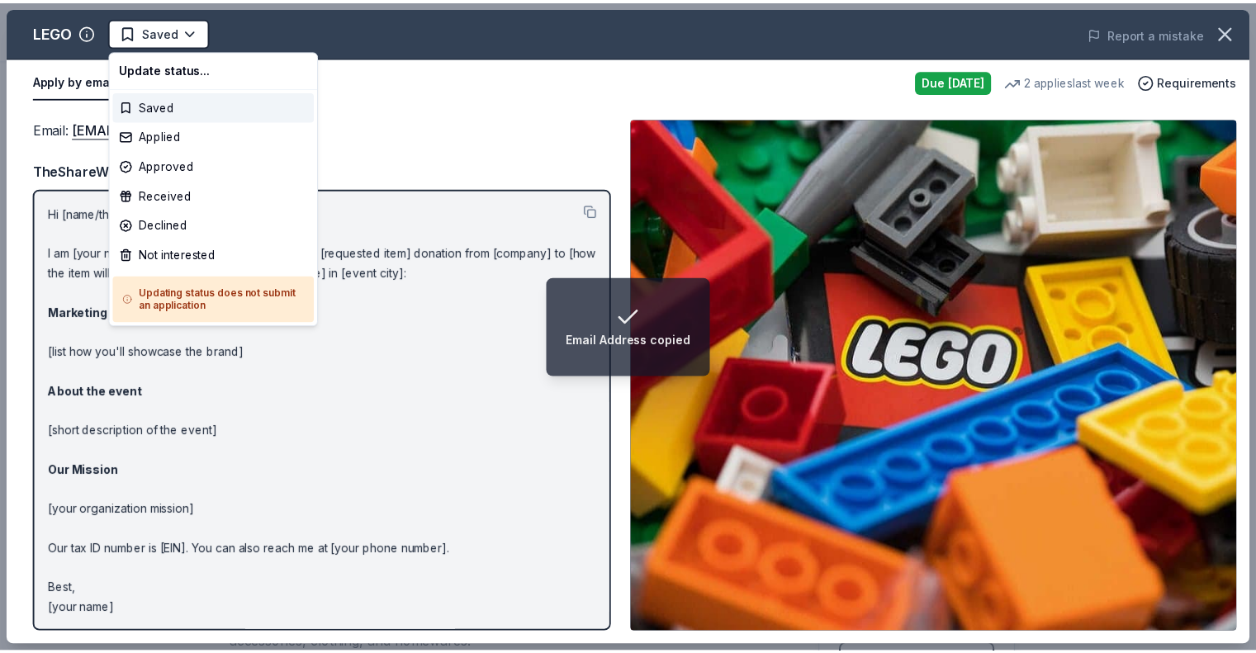
scroll to position [0, 0]
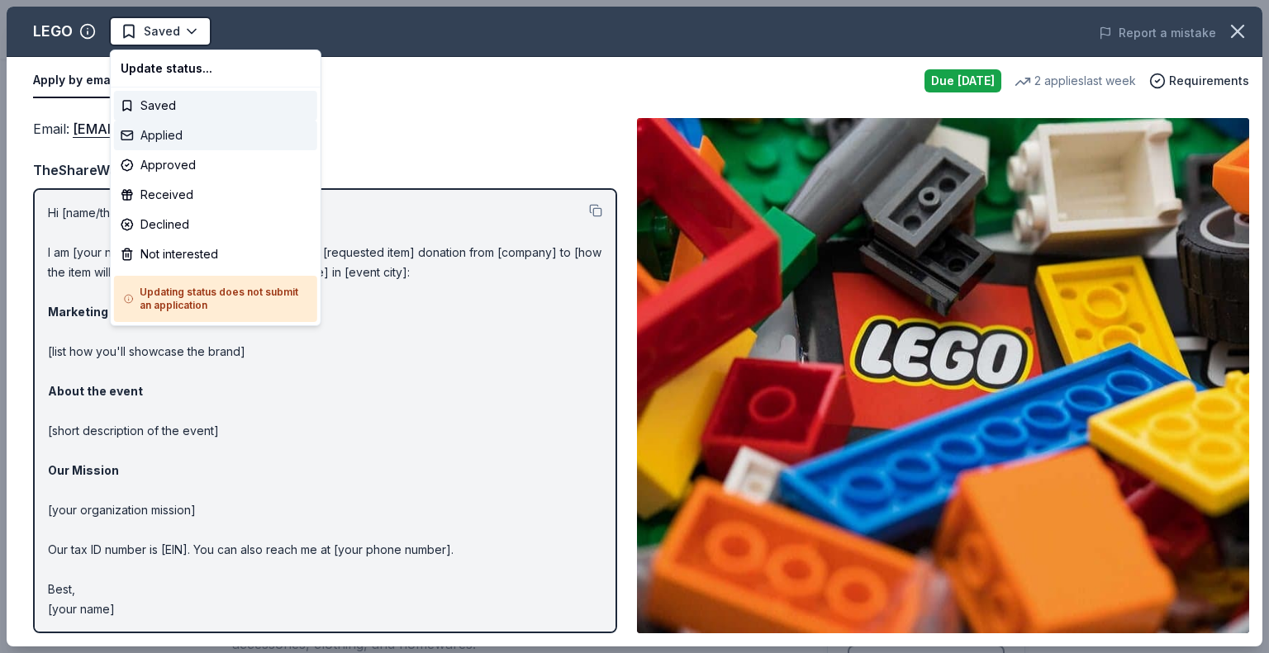
click at [159, 129] on div "Applied" at bounding box center [215, 136] width 203 height 30
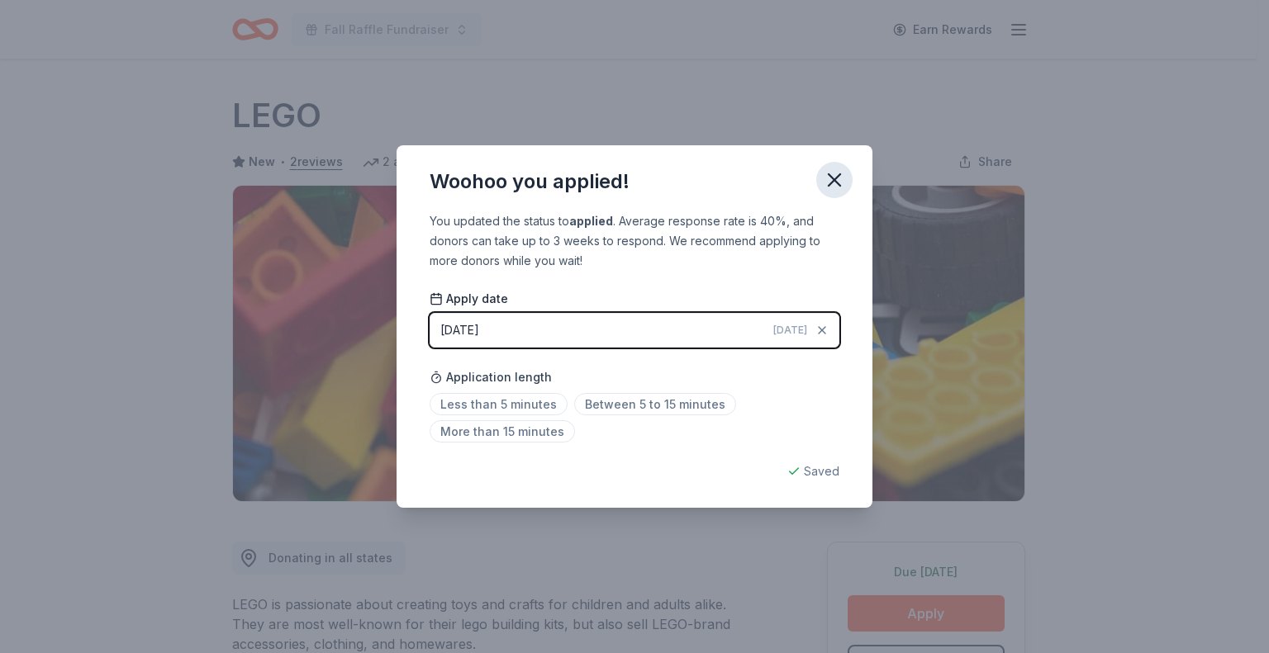
drag, startPoint x: 833, startPoint y: 177, endPoint x: 839, endPoint y: 159, distance: 19.3
click at [833, 176] on icon "button" at bounding box center [834, 180] width 23 height 23
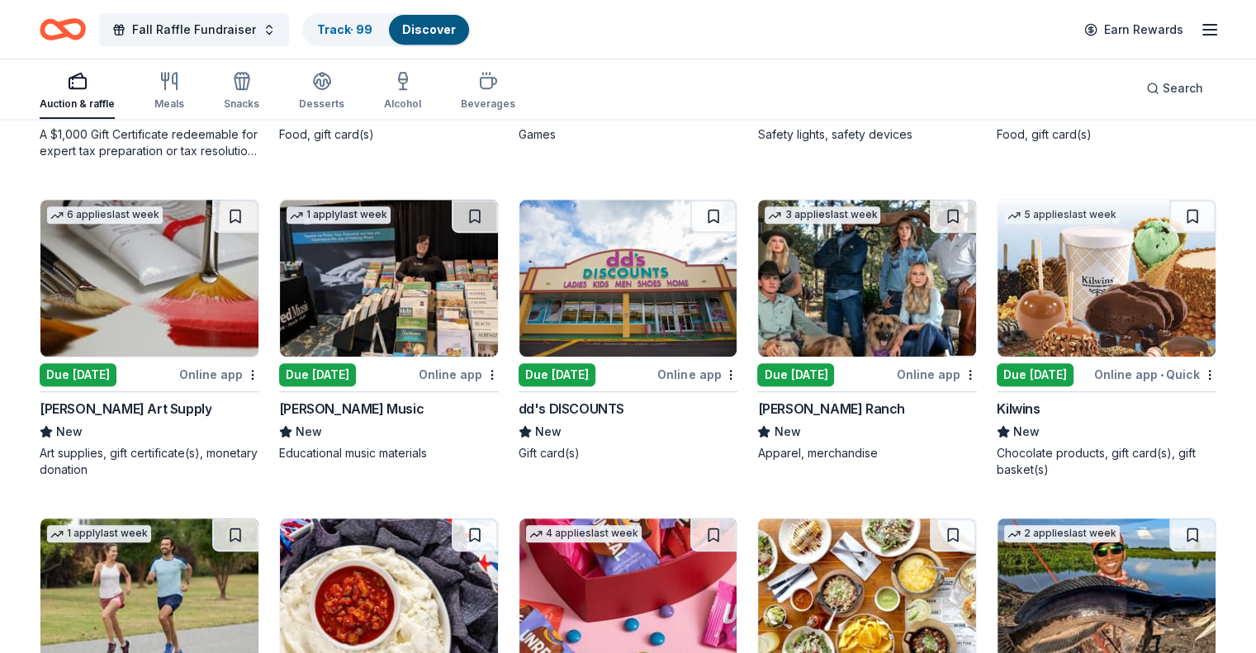
scroll to position [743, 0]
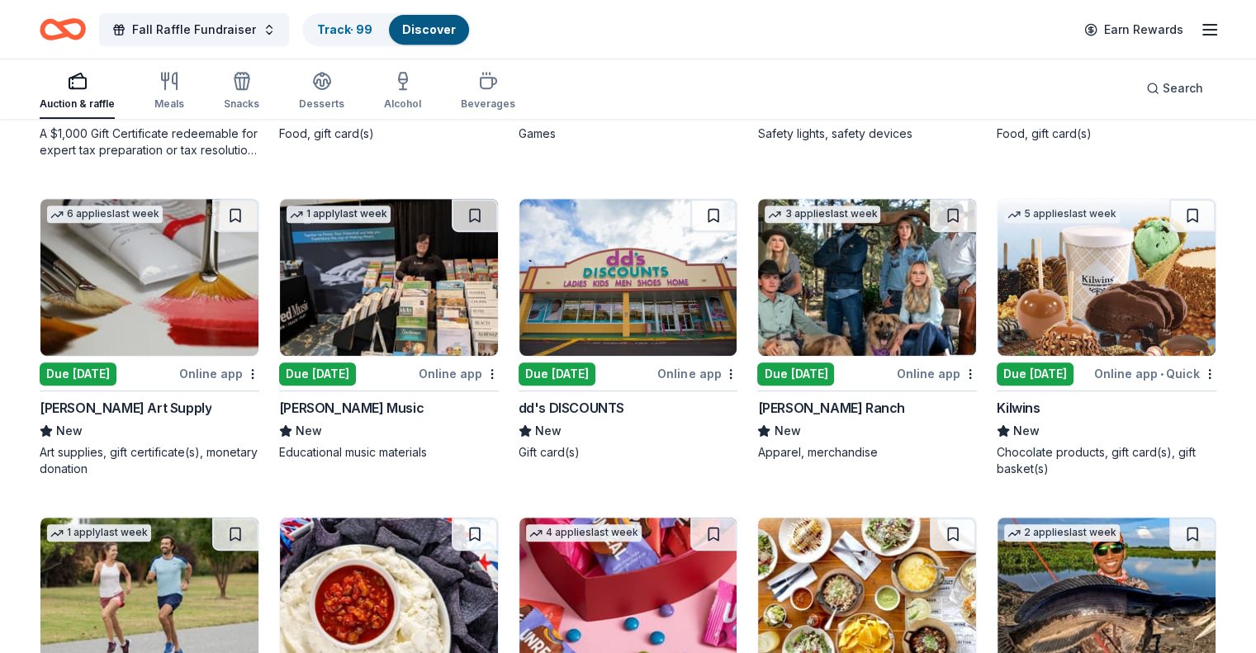
click at [615, 334] on img at bounding box center [629, 277] width 218 height 157
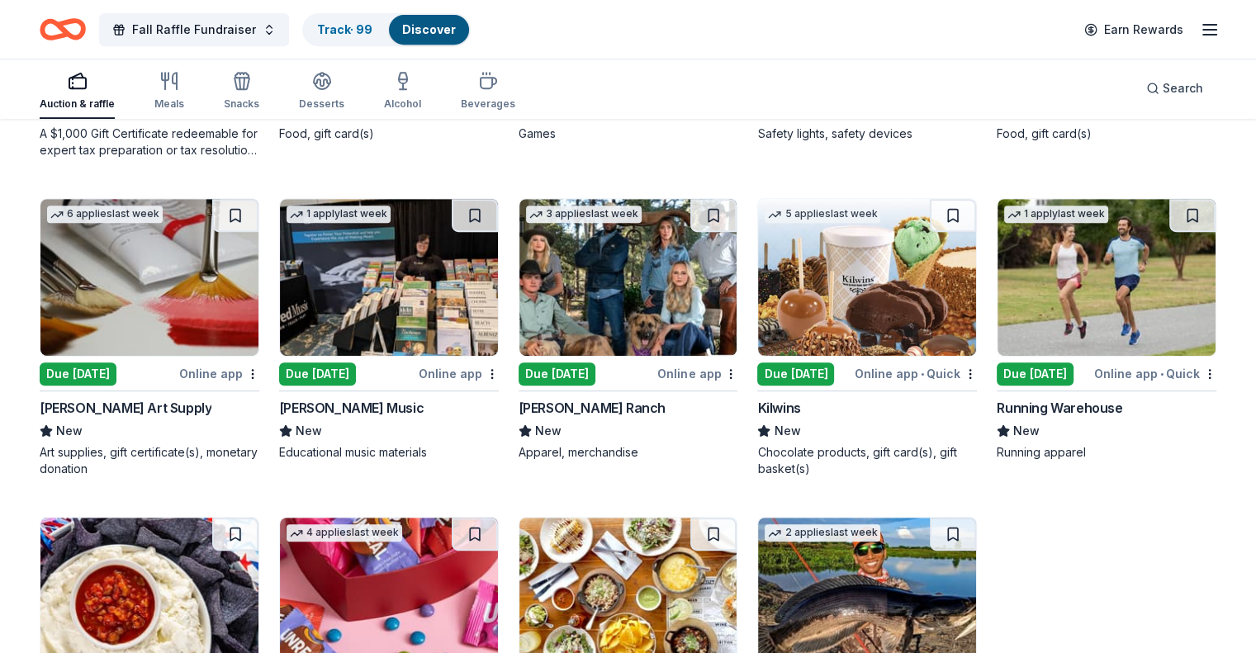
click at [776, 263] on img at bounding box center [867, 277] width 218 height 157
click at [360, 26] on link "Track · 100" at bounding box center [347, 29] width 60 height 14
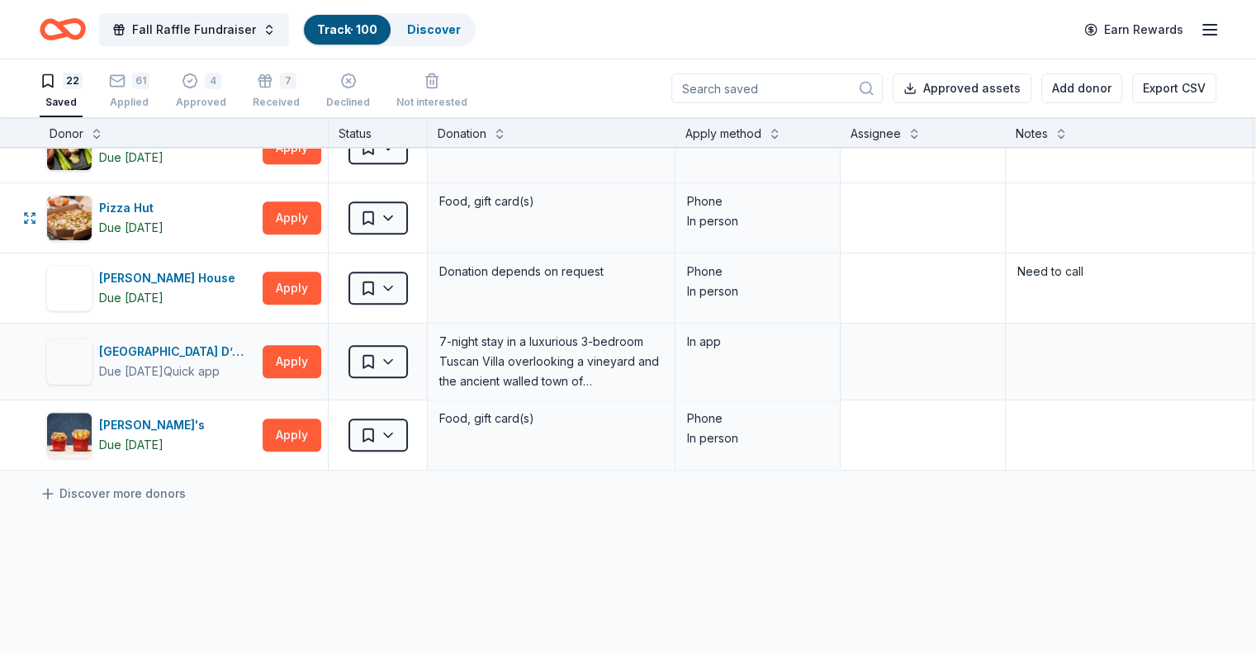
scroll to position [1239, 0]
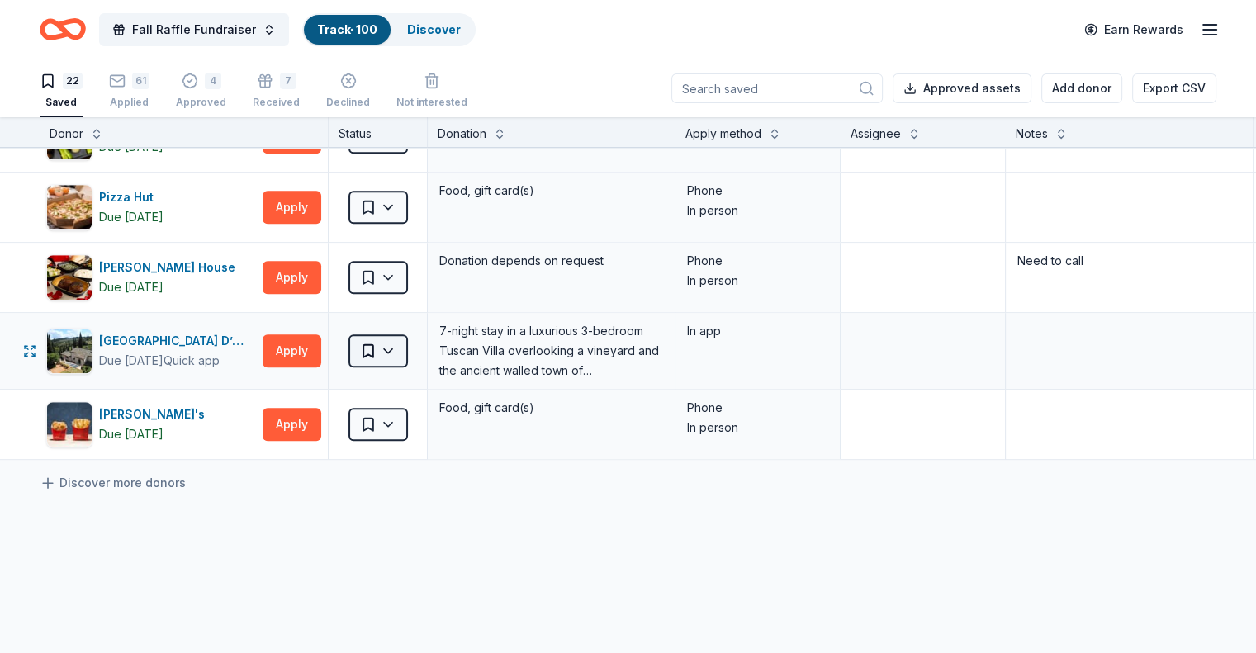
click at [403, 349] on html "Fall Raffle Fundraiser Track · 100 Discover Earn Rewards 22 Saved 61 Applied 4 …" at bounding box center [628, 326] width 1256 height 653
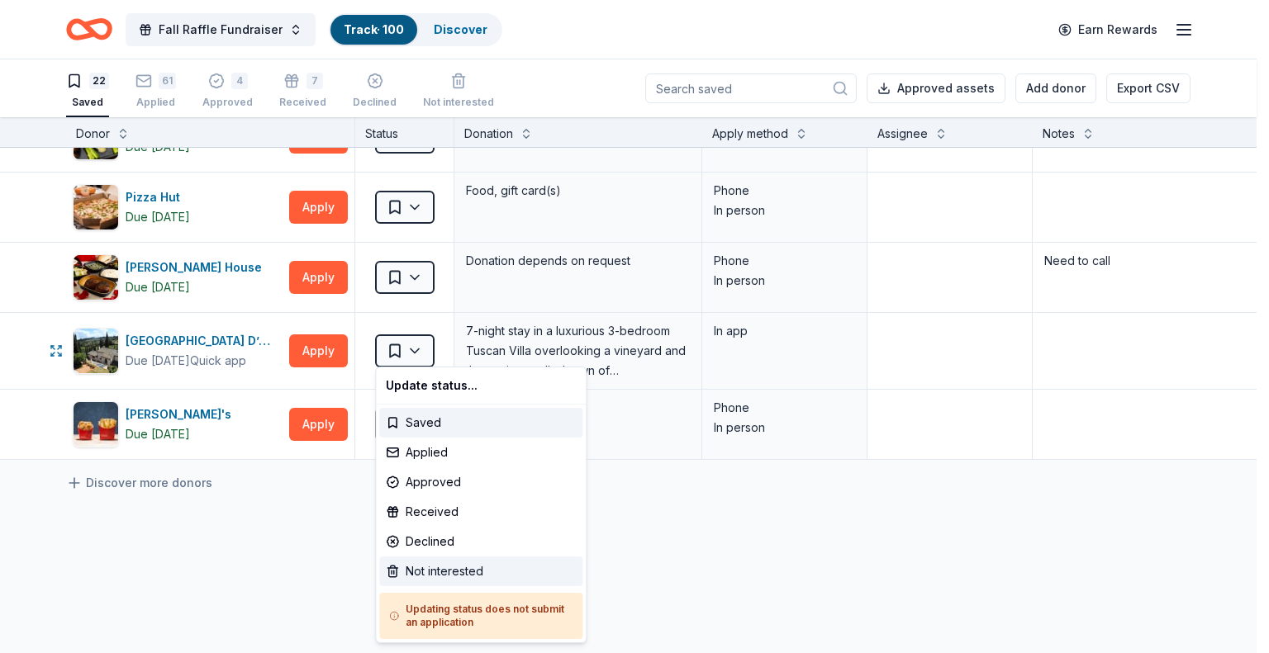
click at [408, 568] on div "Not interested" at bounding box center [480, 572] width 203 height 30
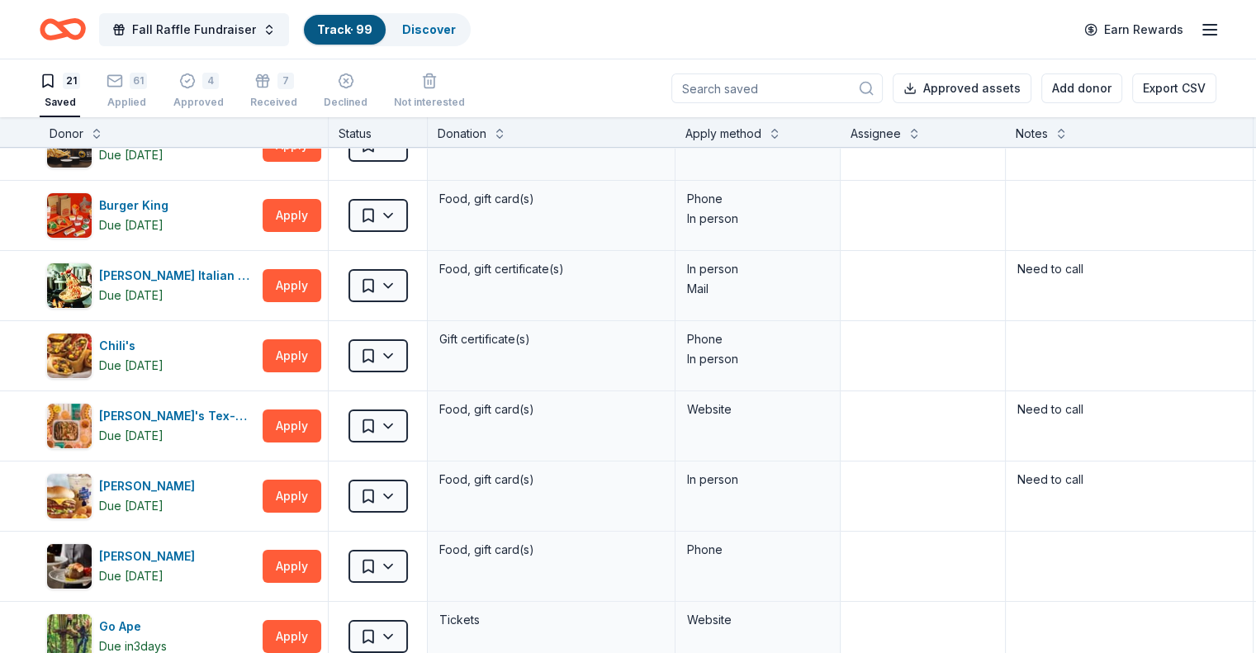
scroll to position [0, 0]
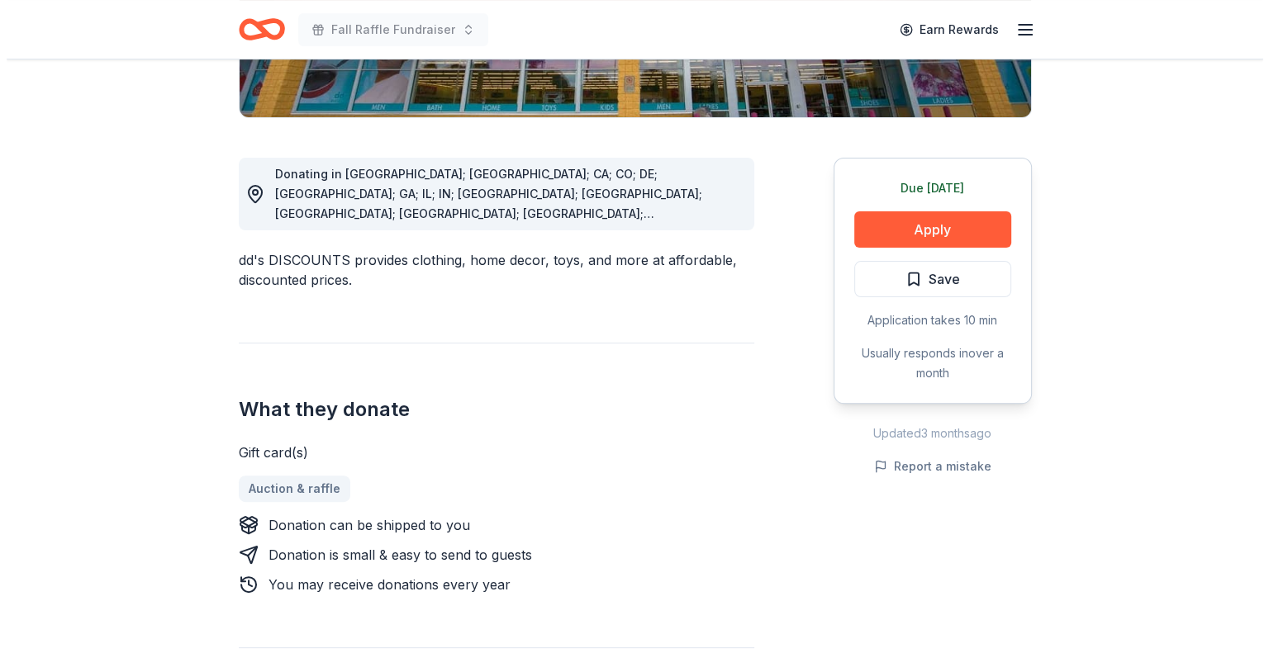
scroll to position [413, 0]
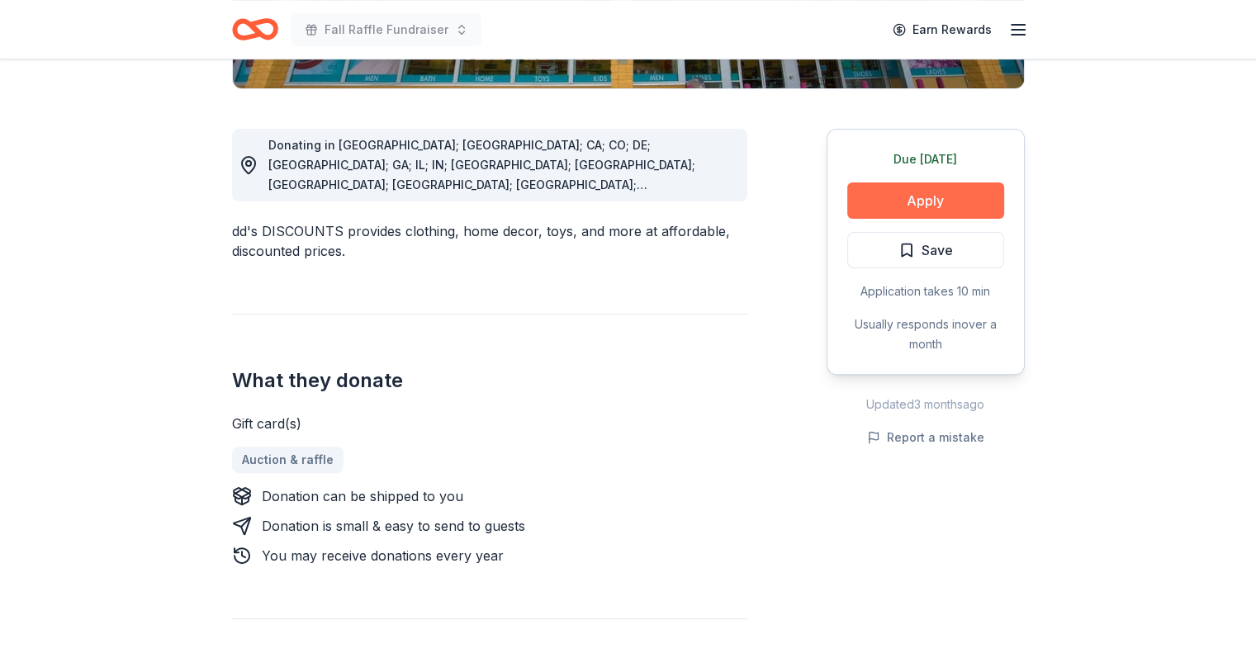
click at [906, 201] on button "Apply" at bounding box center [925, 201] width 157 height 36
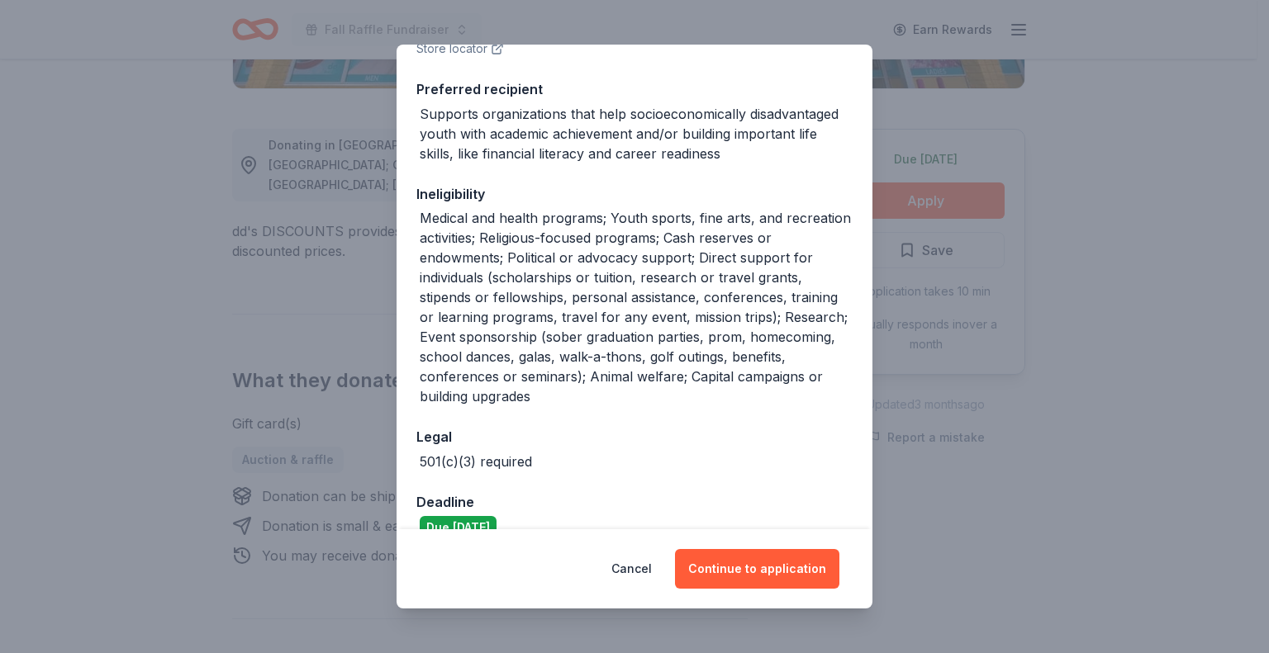
scroll to position [366, 0]
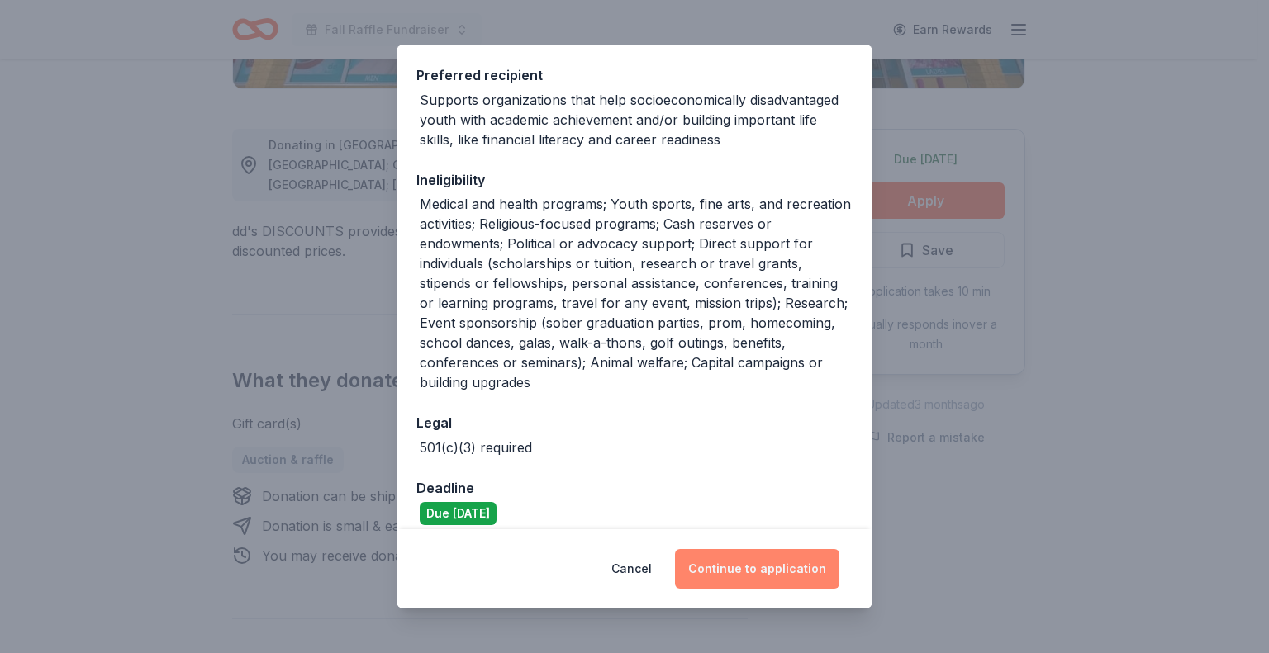
click at [739, 569] on button "Continue to application" at bounding box center [757, 569] width 164 height 40
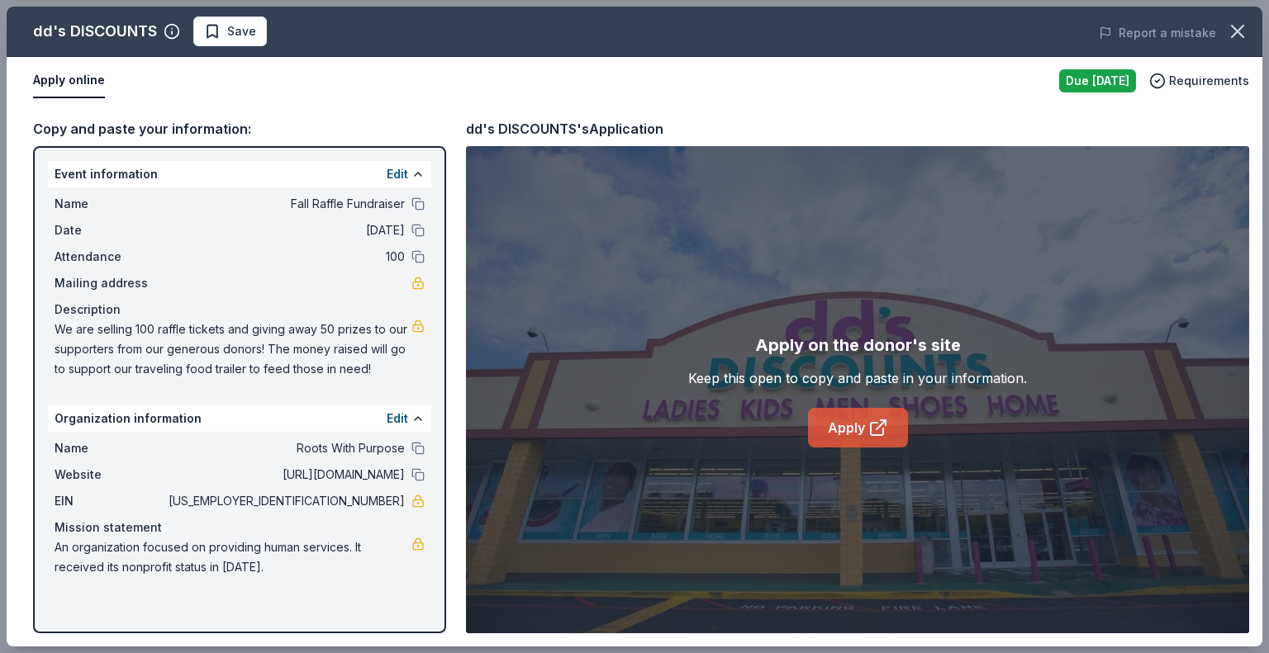
click at [833, 427] on link "Apply" at bounding box center [858, 428] width 100 height 40
click at [242, 29] on span "Save" at bounding box center [241, 31] width 29 height 20
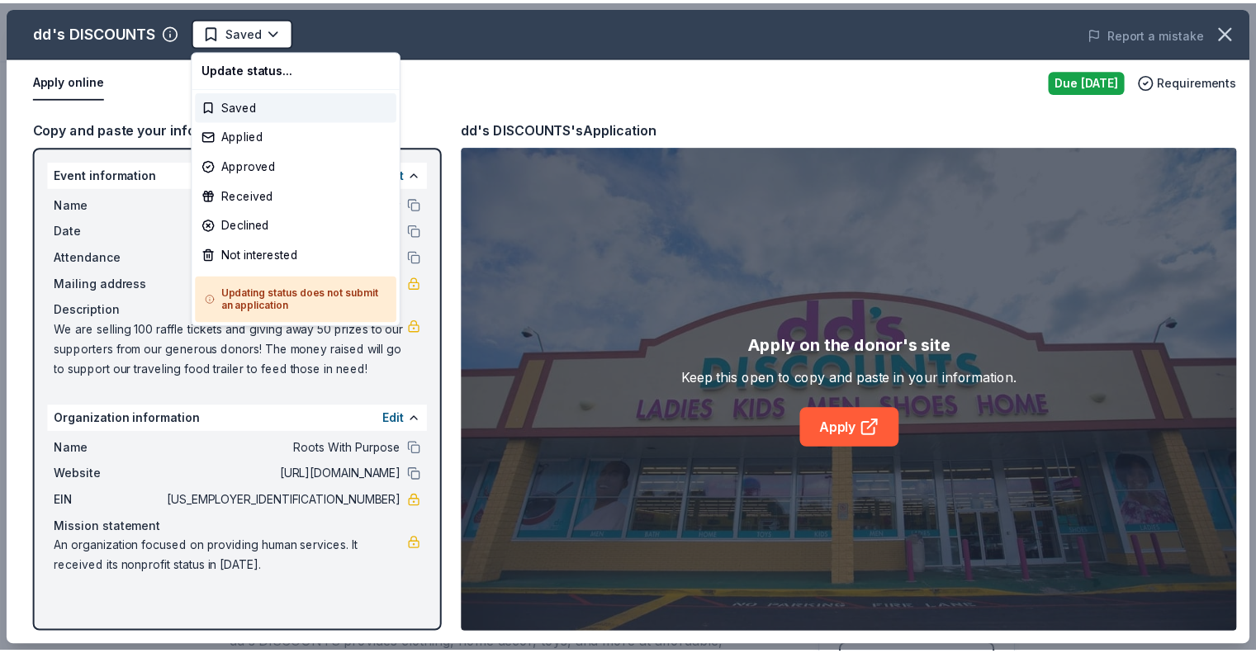
scroll to position [0, 0]
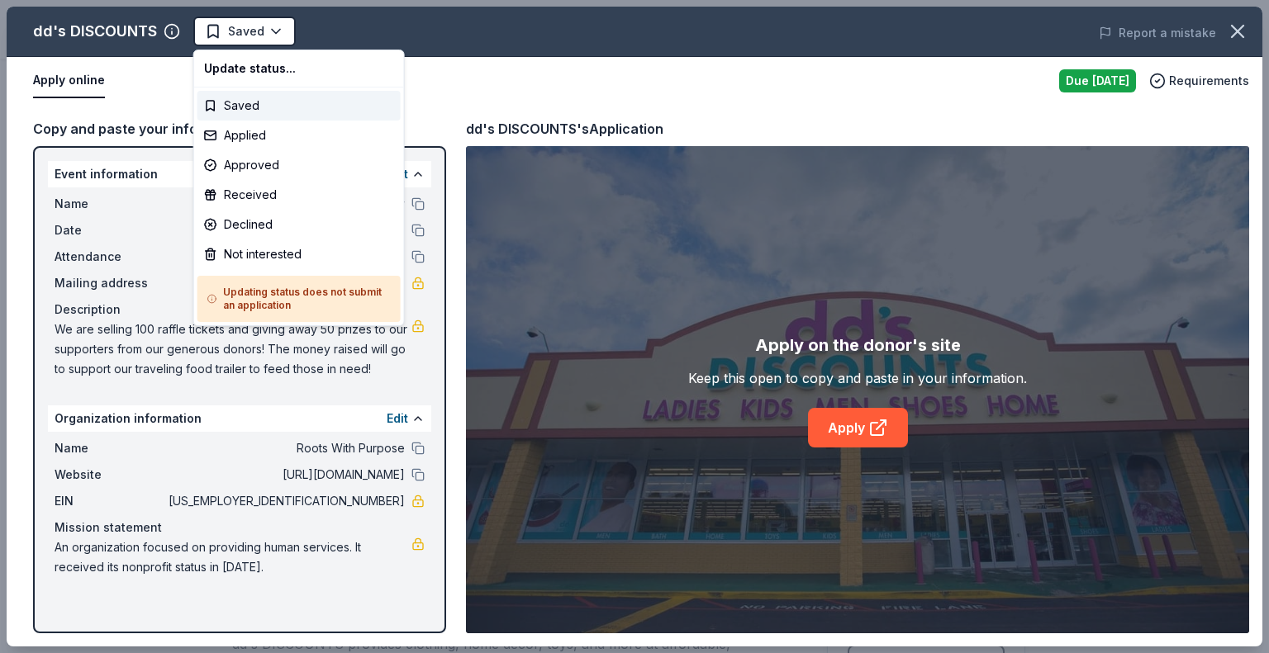
click at [242, 29] on html "Fall Raffle Fundraiser Earn Rewards Due tomorrow Share dd's DISCOUNTS New appro…" at bounding box center [634, 326] width 1269 height 653
click at [231, 244] on div "Not interested" at bounding box center [298, 255] width 203 height 30
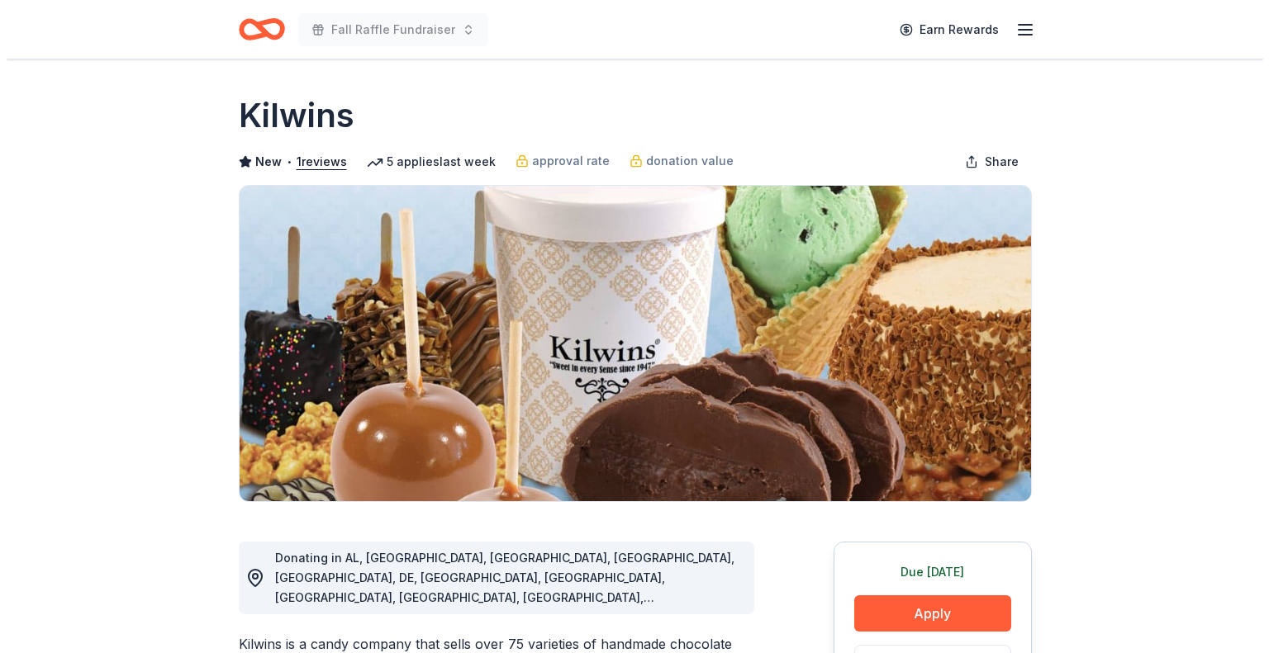
scroll to position [165, 0]
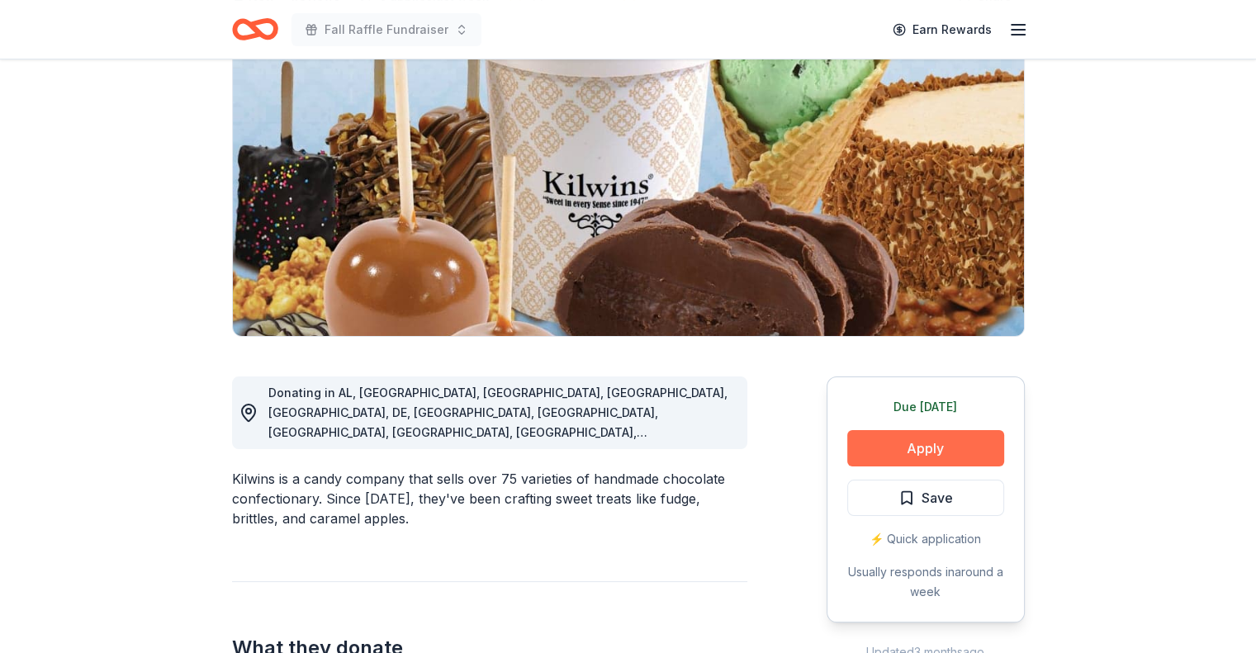
click at [895, 443] on button "Apply" at bounding box center [925, 448] width 157 height 36
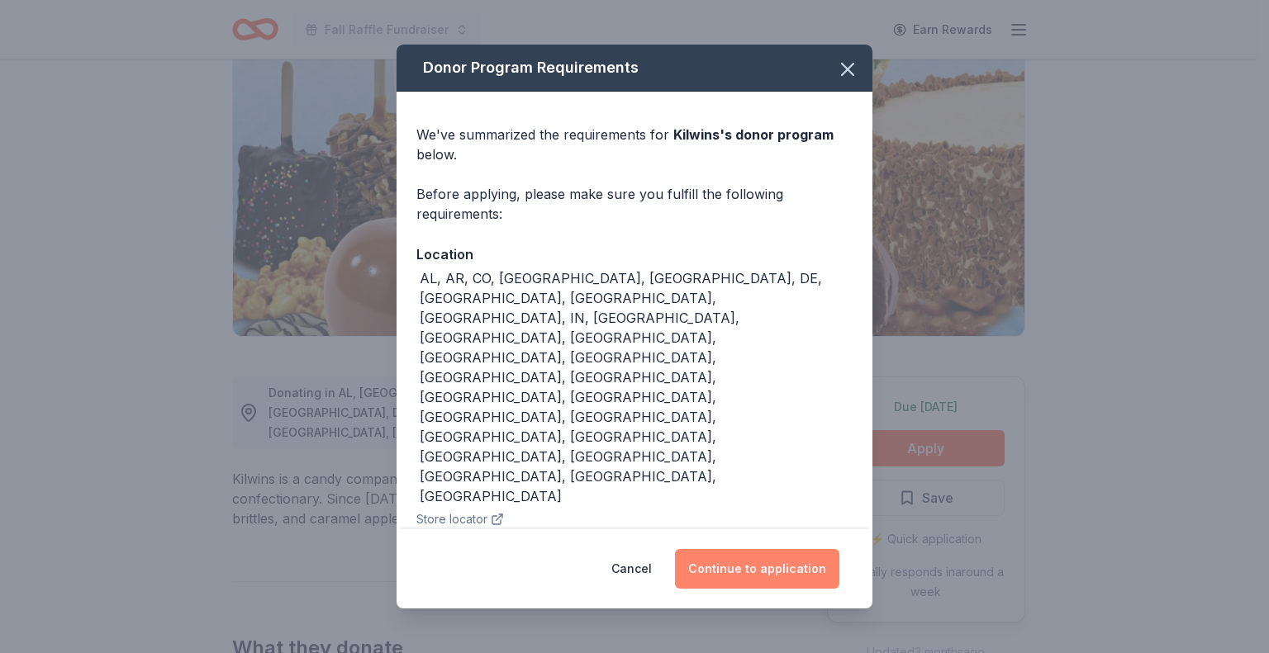
click at [782, 549] on button "Continue to application" at bounding box center [757, 569] width 164 height 40
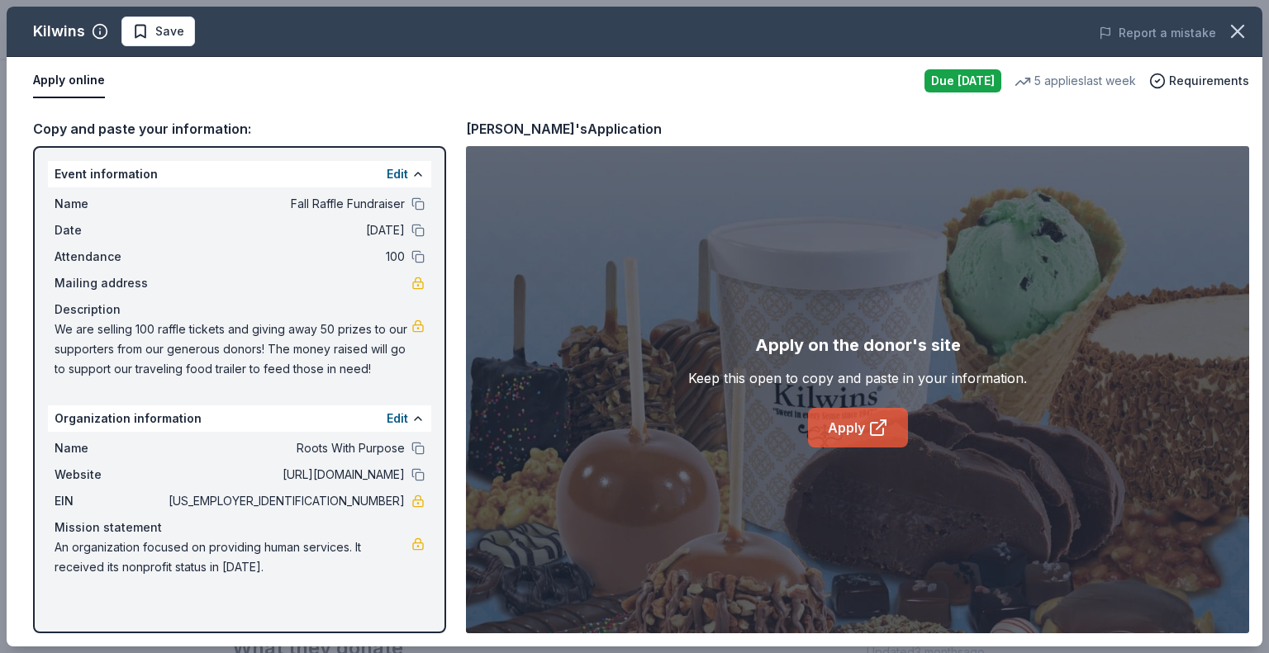
click at [849, 425] on link "Apply" at bounding box center [858, 428] width 100 height 40
click at [149, 37] on span "Save" at bounding box center [158, 31] width 52 height 20
click at [154, 32] on html "Fall Raffle Fundraiser Earn Rewards Due tomorrow Share Kilwins New • 1 reviews …" at bounding box center [634, 161] width 1269 height 653
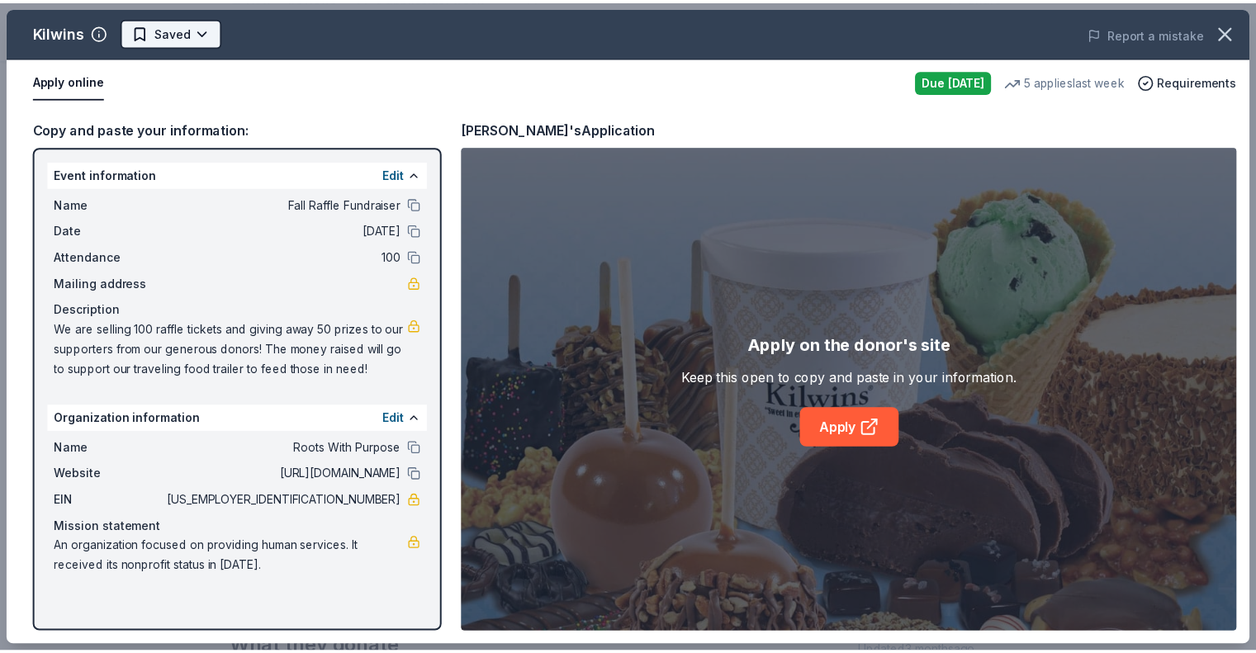
scroll to position [0, 0]
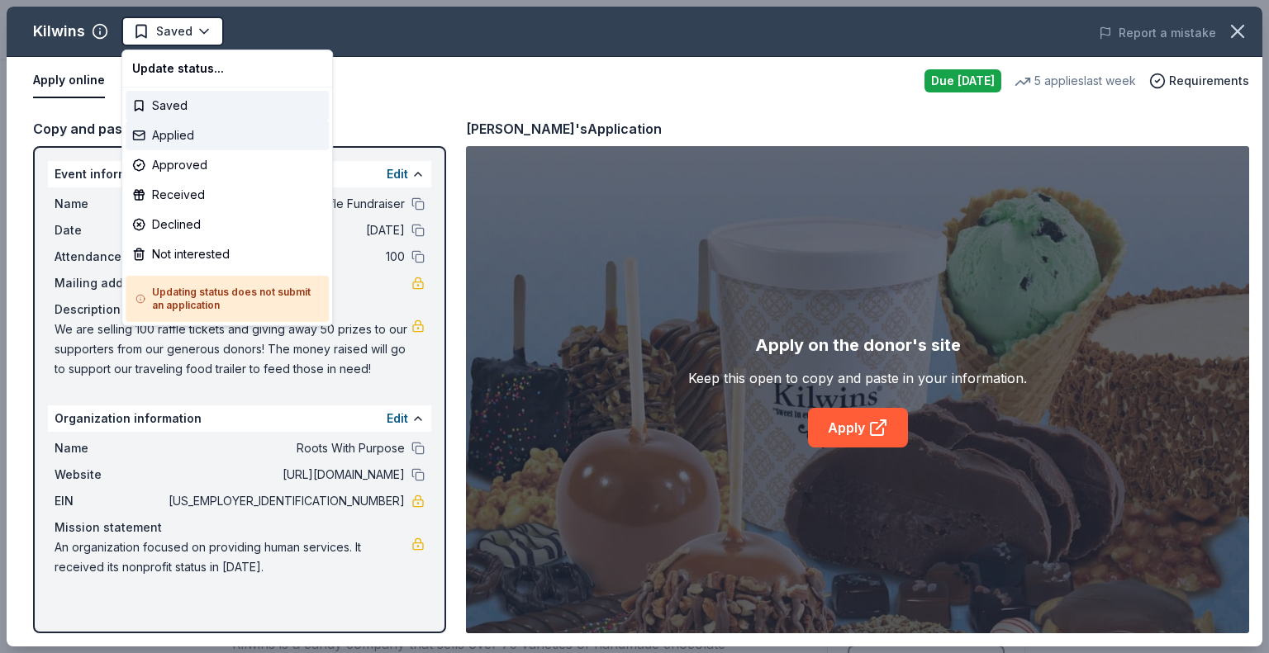
click at [171, 124] on div "Applied" at bounding box center [227, 136] width 203 height 30
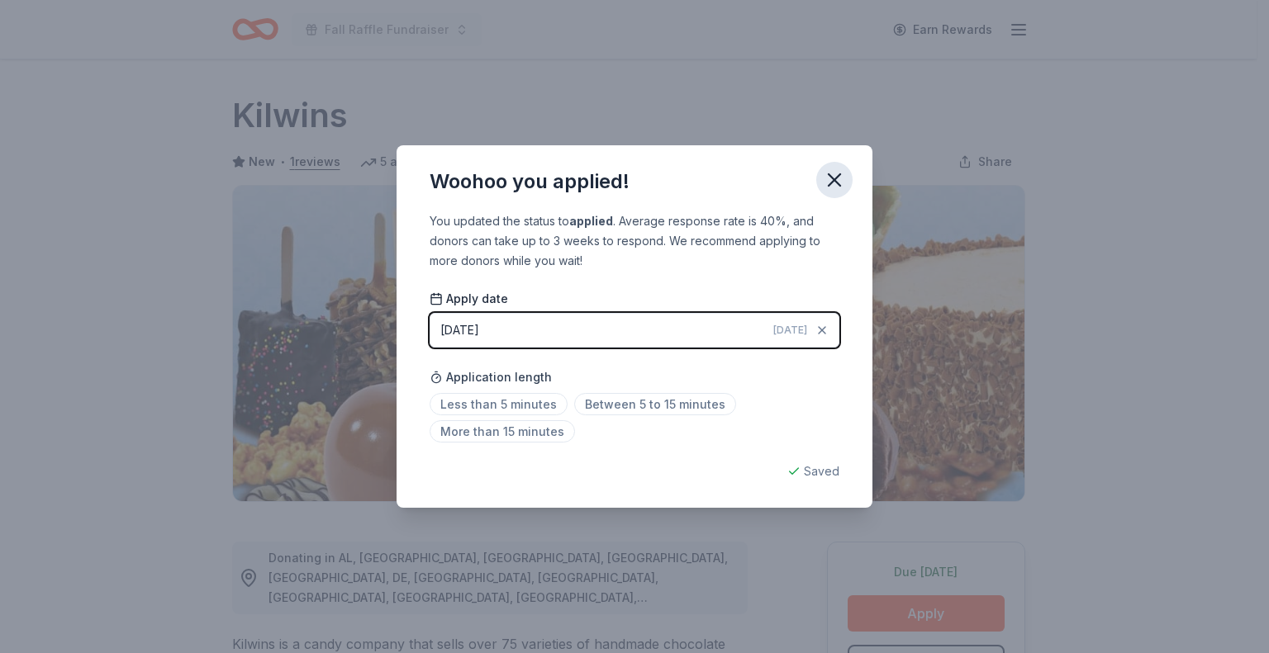
click at [833, 182] on icon "button" at bounding box center [834, 180] width 12 height 12
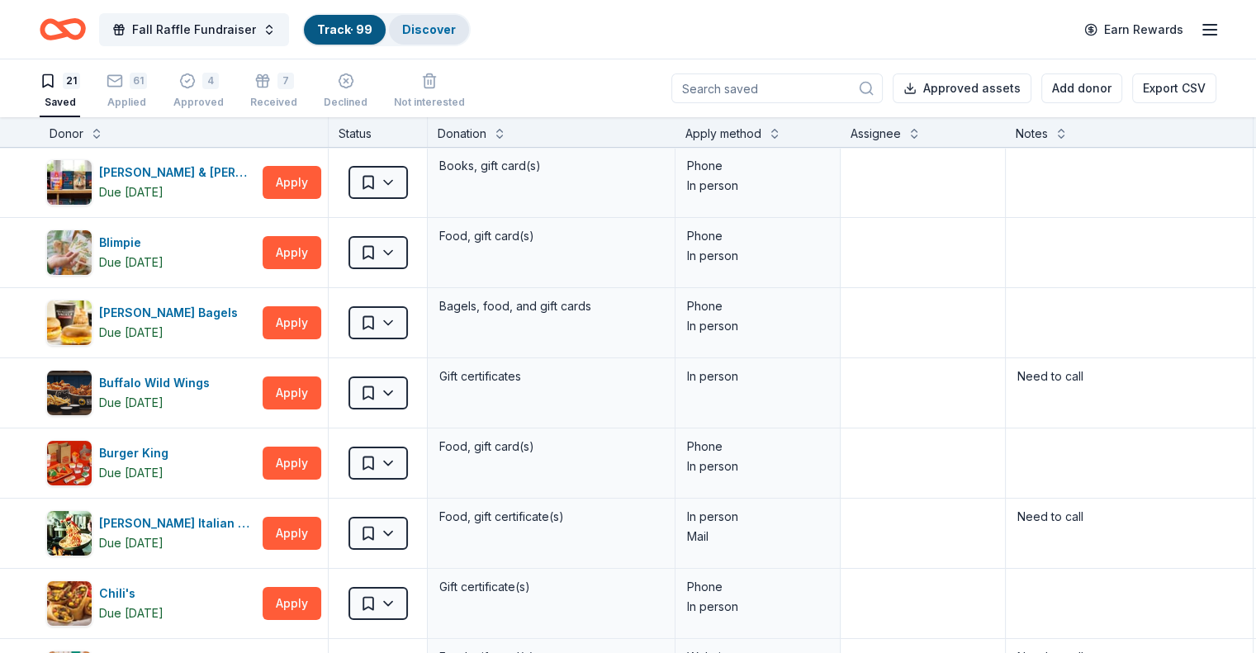
click at [455, 27] on link "Discover" at bounding box center [429, 29] width 54 height 14
